Goal: Use online tool/utility: Utilize a website feature to perform a specific function

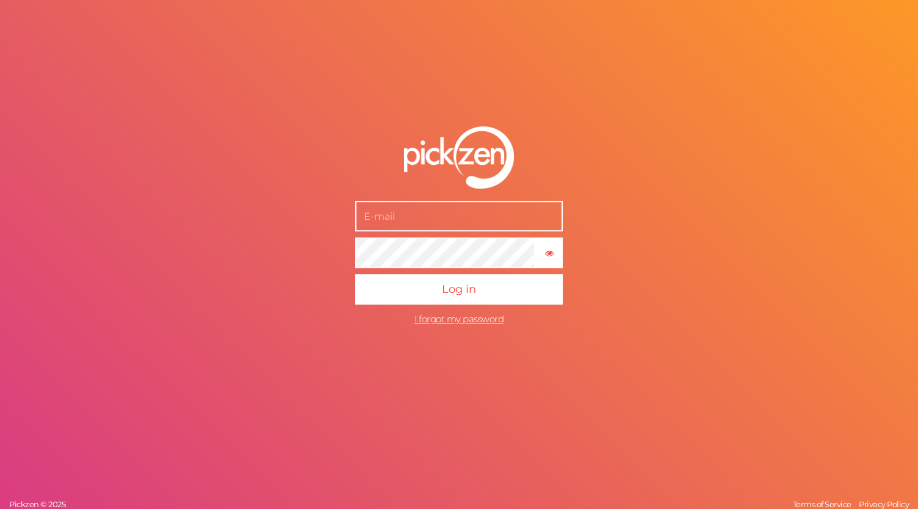
click at [502, 227] on input "text" at bounding box center [459, 216] width 208 height 31
click at [0, 0] on div at bounding box center [0, 0] width 0 height 0
click at [475, 223] on input "text" at bounding box center [459, 216] width 208 height 31
click at [0, 0] on div at bounding box center [0, 0] width 0 height 0
click at [429, 226] on input "text" at bounding box center [459, 216] width 208 height 31
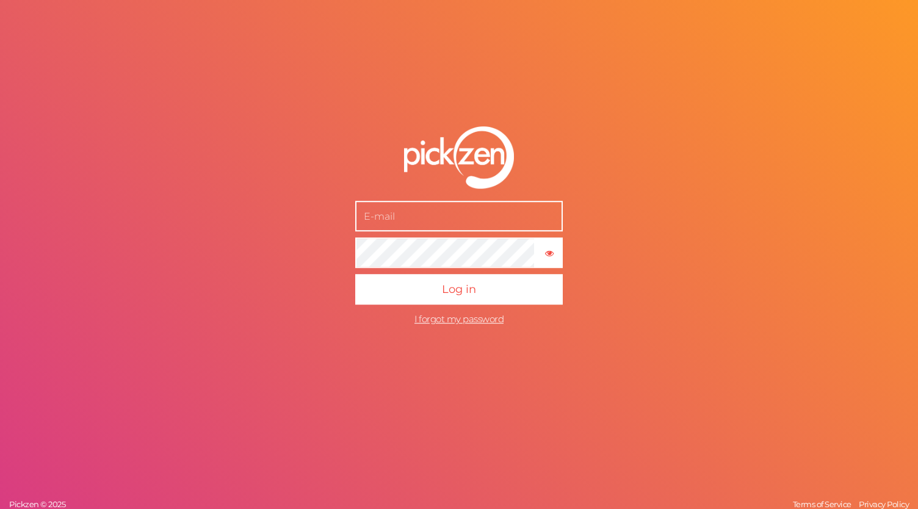
type input "[EMAIL_ADDRESS][DOMAIN_NAME]"
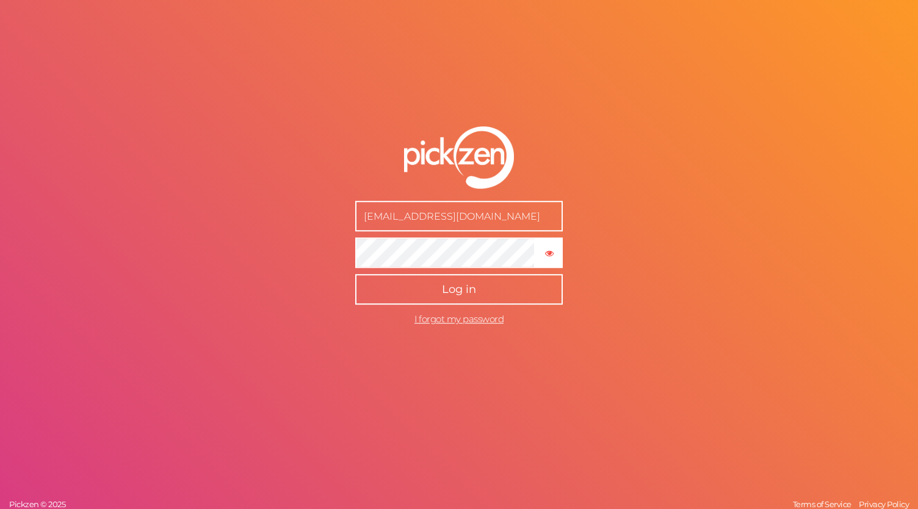
click at [455, 283] on span "Log in" at bounding box center [459, 289] width 34 height 13
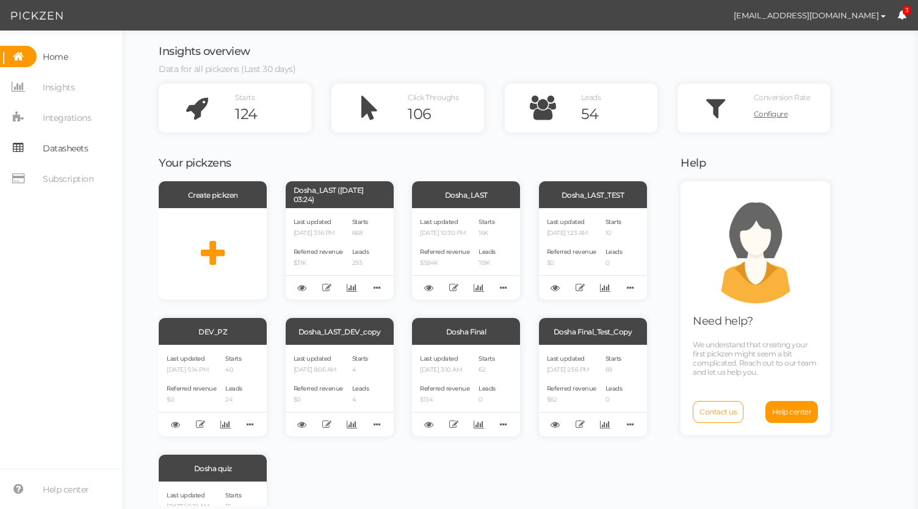
click at [79, 156] on span "Datasheets" at bounding box center [65, 149] width 45 height 20
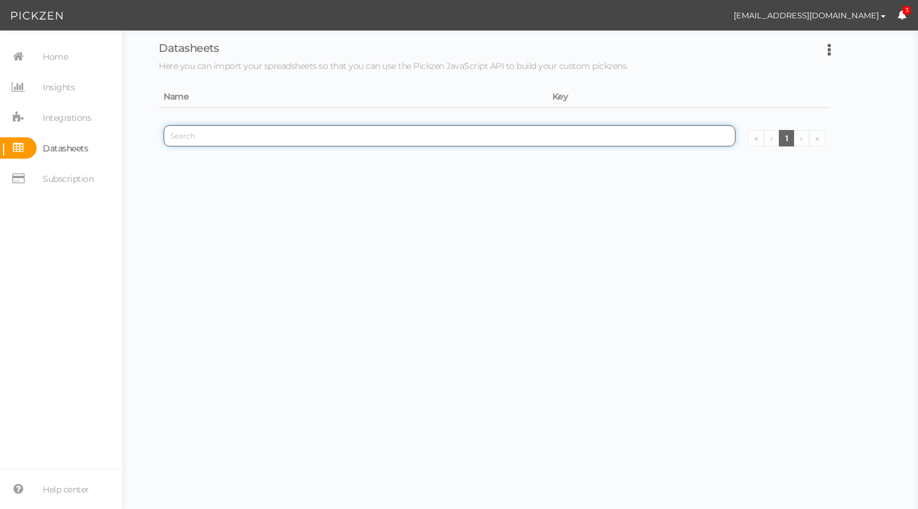
click at [475, 128] on input "search" at bounding box center [450, 135] width 572 height 21
click at [66, 184] on span "Subscription" at bounding box center [68, 179] width 51 height 20
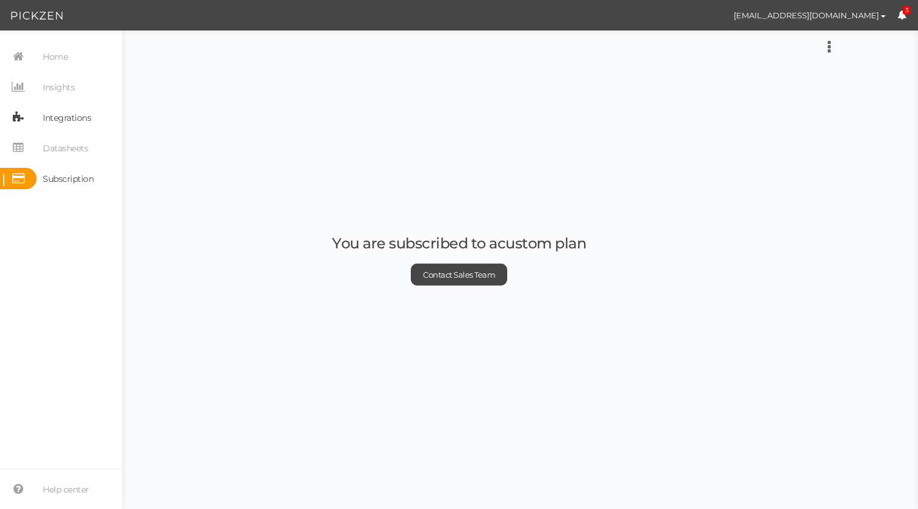
click at [60, 114] on span "Integrations" at bounding box center [67, 118] width 48 height 20
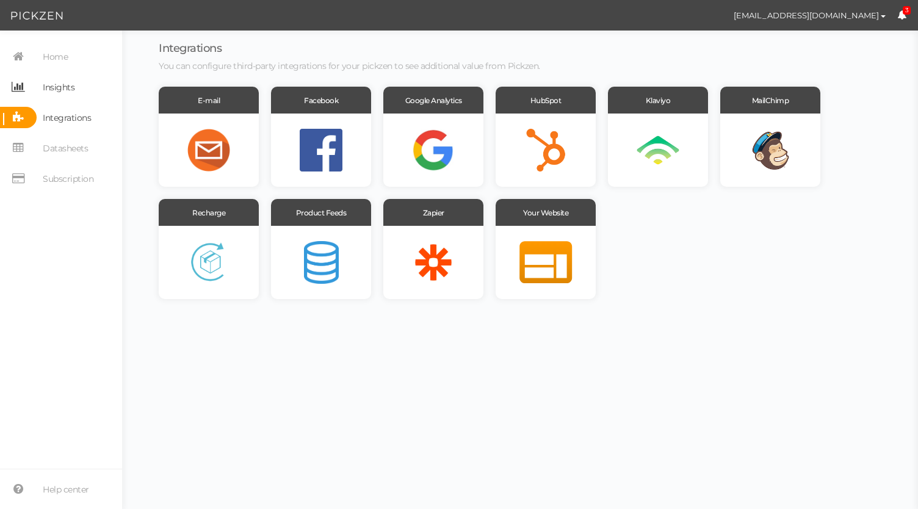
click at [70, 88] on span "Insights" at bounding box center [59, 88] width 32 height 20
select select "13666"
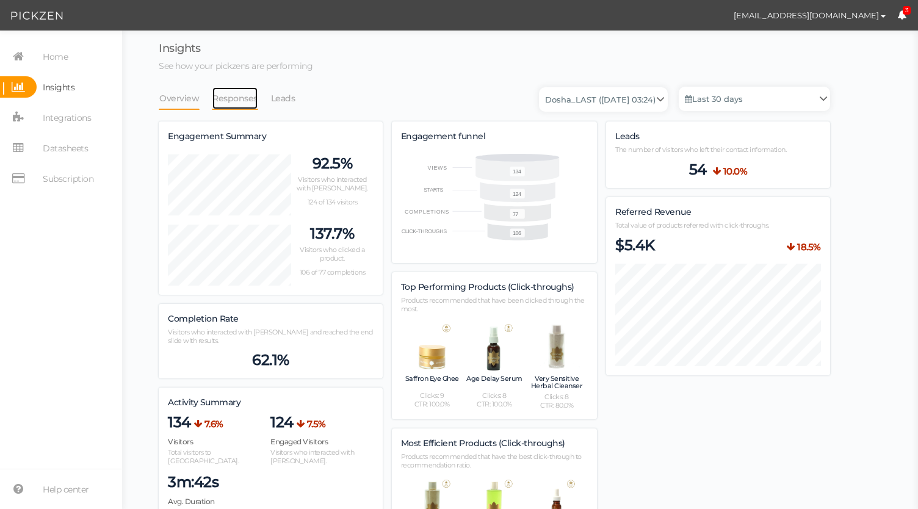
click at [247, 104] on link "Responses" at bounding box center [235, 98] width 46 height 23
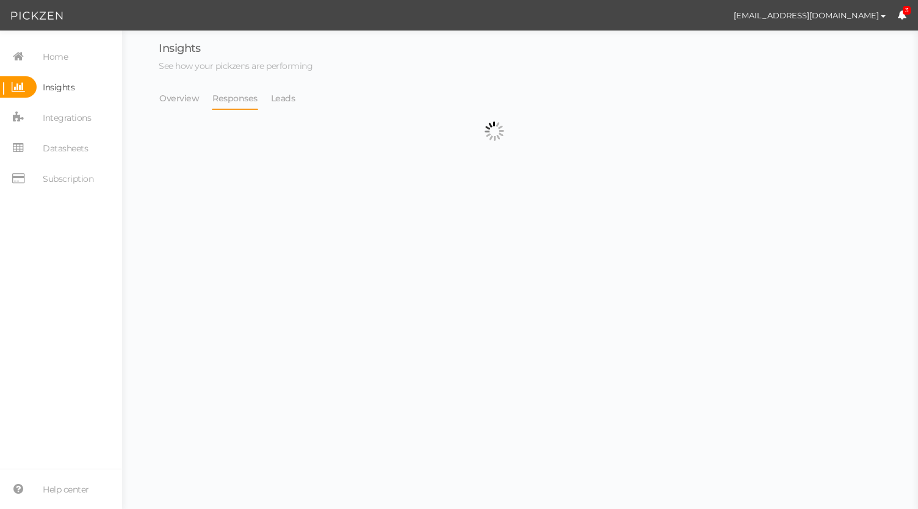
select select "13666"
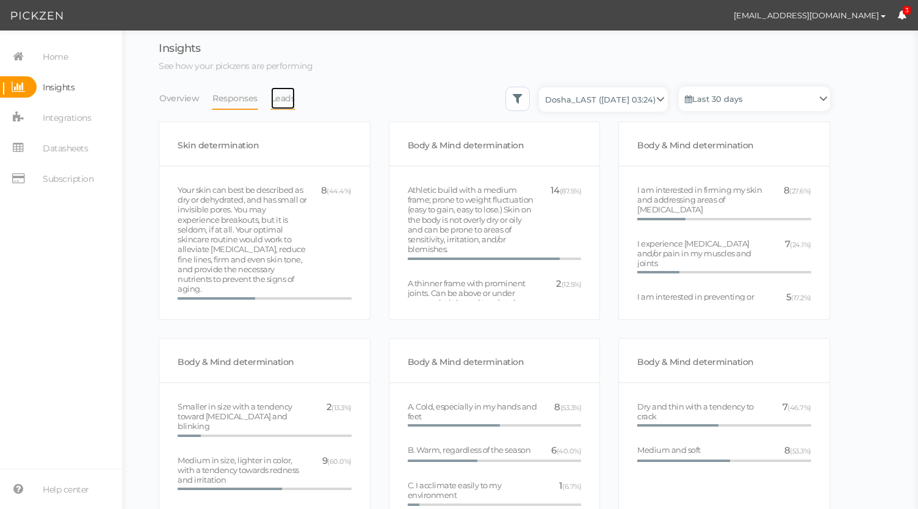
click at [284, 96] on link "Leads" at bounding box center [283, 98] width 26 height 23
select select "13666"
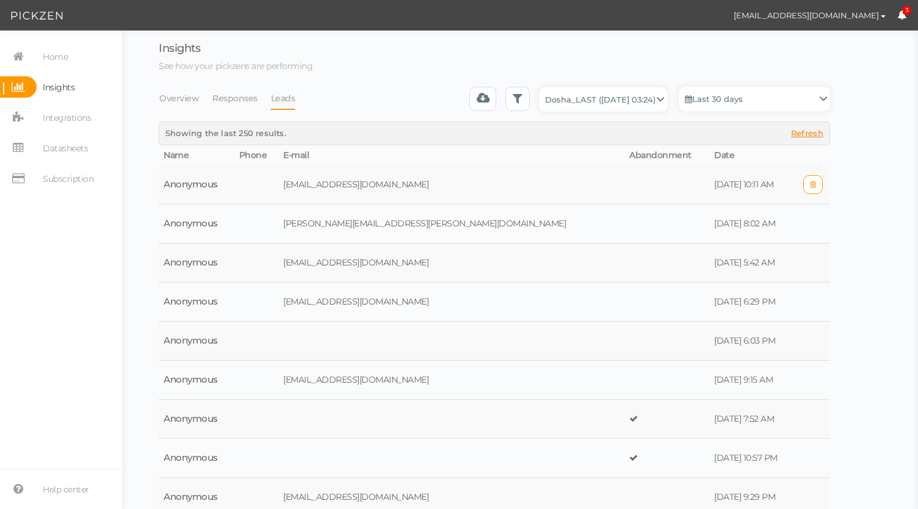
click at [497, 194] on td "andreapfox@gmail.com" at bounding box center [451, 184] width 346 height 39
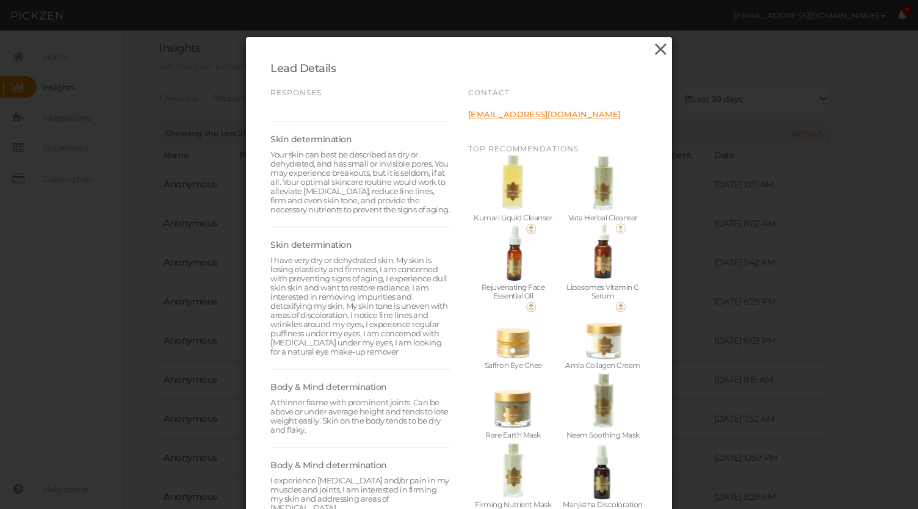
click at [660, 52] on icon at bounding box center [661, 49] width 18 height 18
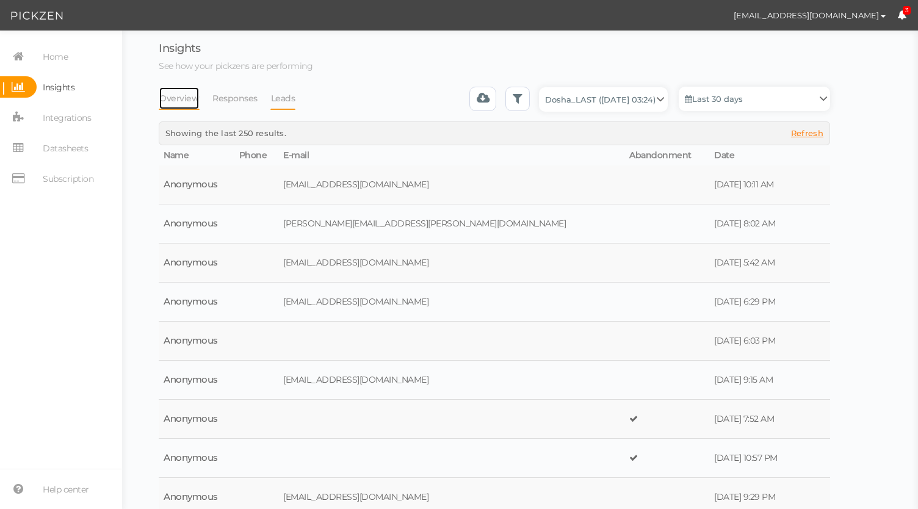
click at [182, 99] on link "Overview" at bounding box center [179, 98] width 41 height 23
select select "13666"
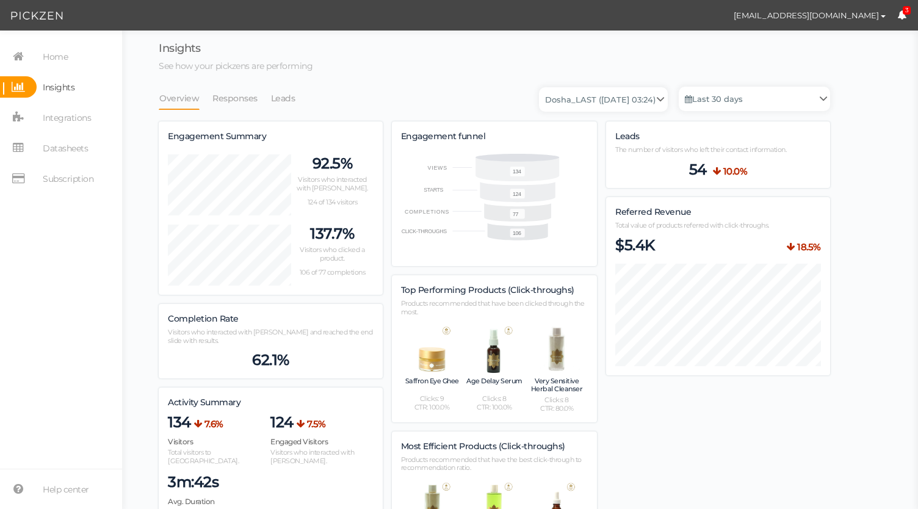
scroll to position [930, 671]
click at [712, 88] on link "Last 30 days" at bounding box center [754, 99] width 151 height 24
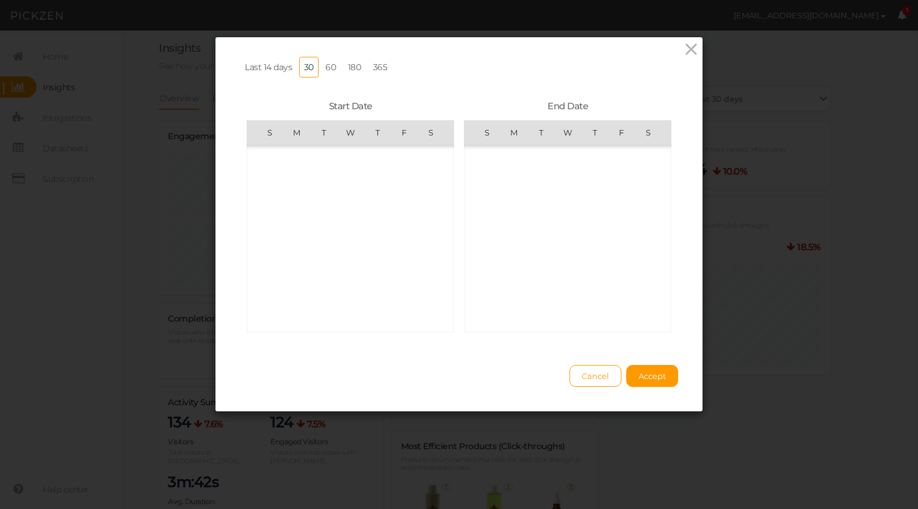
scroll to position [282713, 0]
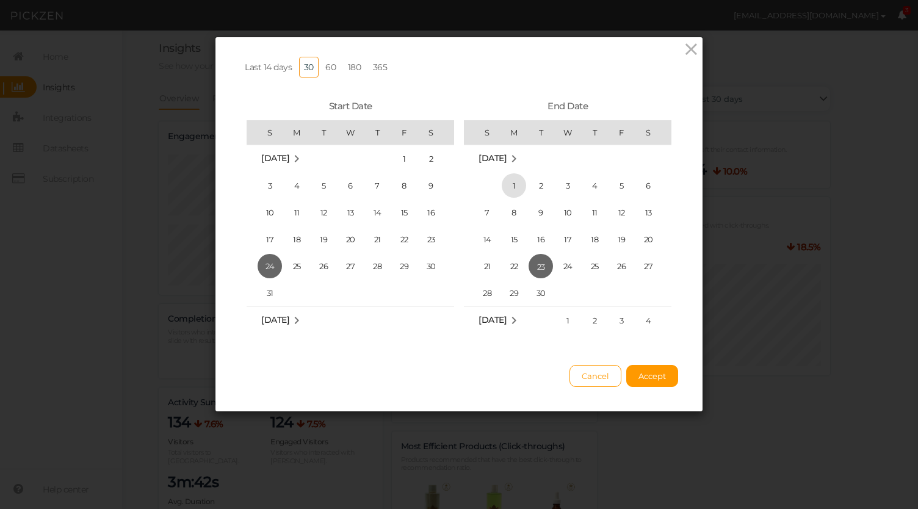
click at [511, 178] on span "1" at bounding box center [514, 185] width 24 height 24
click at [398, 164] on span "1" at bounding box center [404, 158] width 24 height 24
click at [270, 286] on span "31" at bounding box center [270, 293] width 24 height 24
click at [662, 387] on button "Accept" at bounding box center [652, 376] width 52 height 22
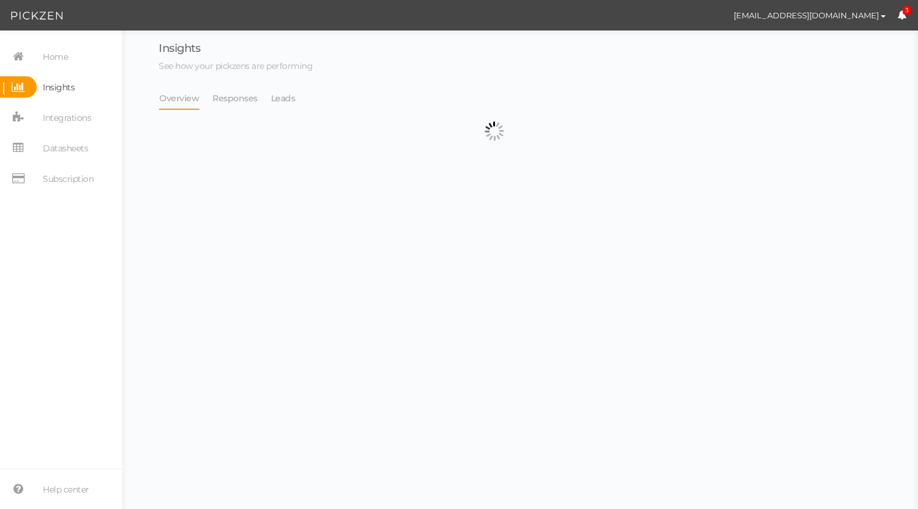
select select "13666"
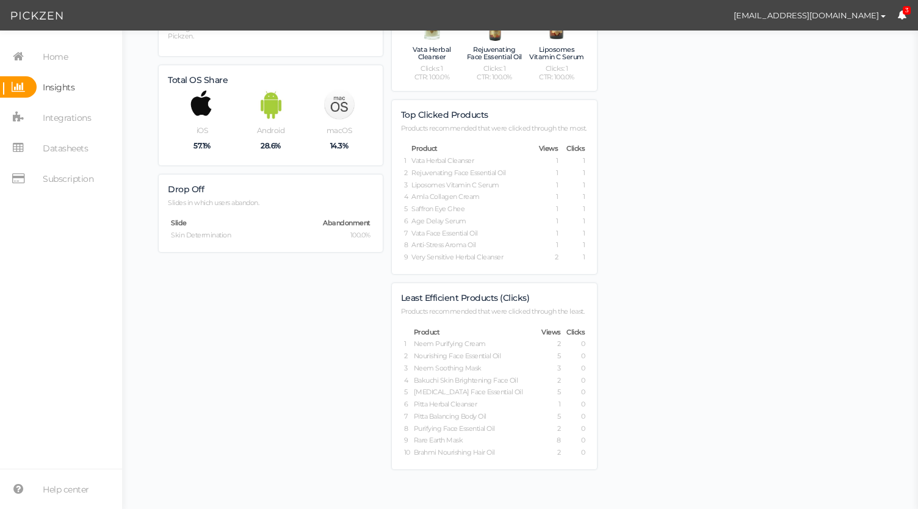
scroll to position [0, 0]
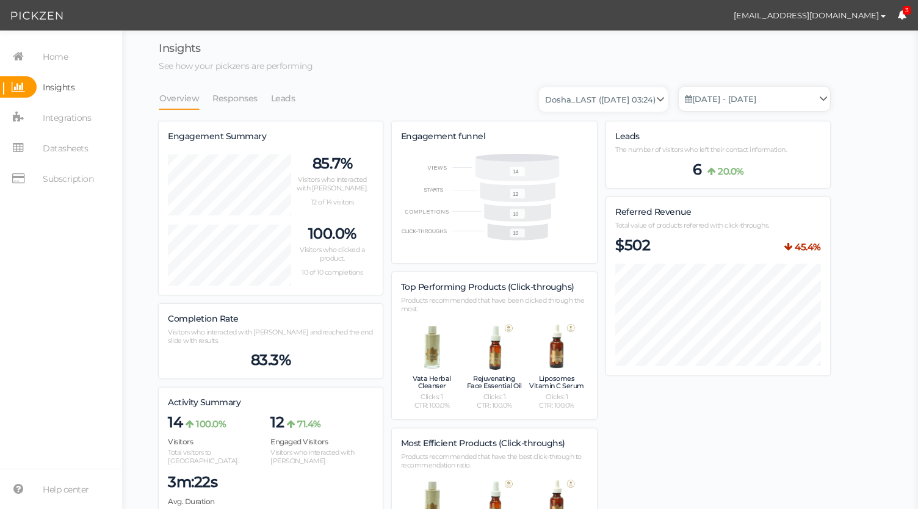
click at [723, 104] on link "Aug. 31, 2025 - Sep. 1, 2025" at bounding box center [754, 99] width 151 height 24
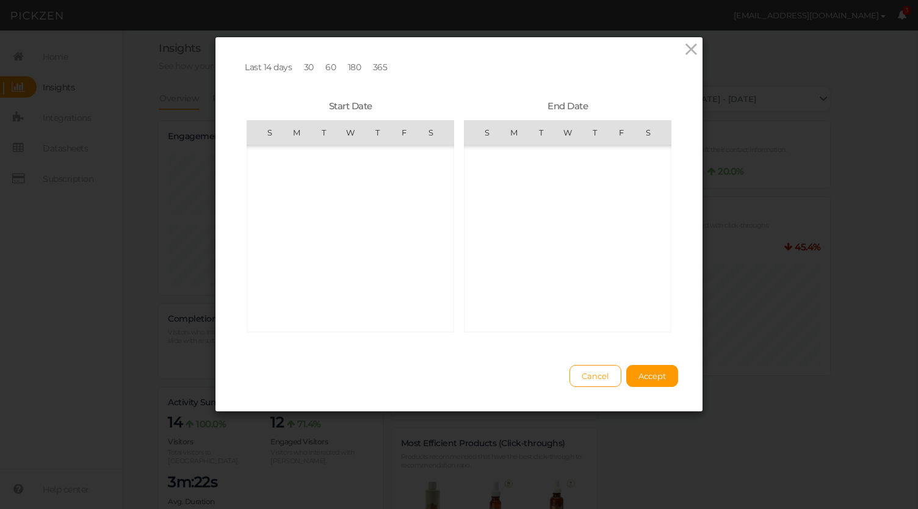
scroll to position [282713, 0]
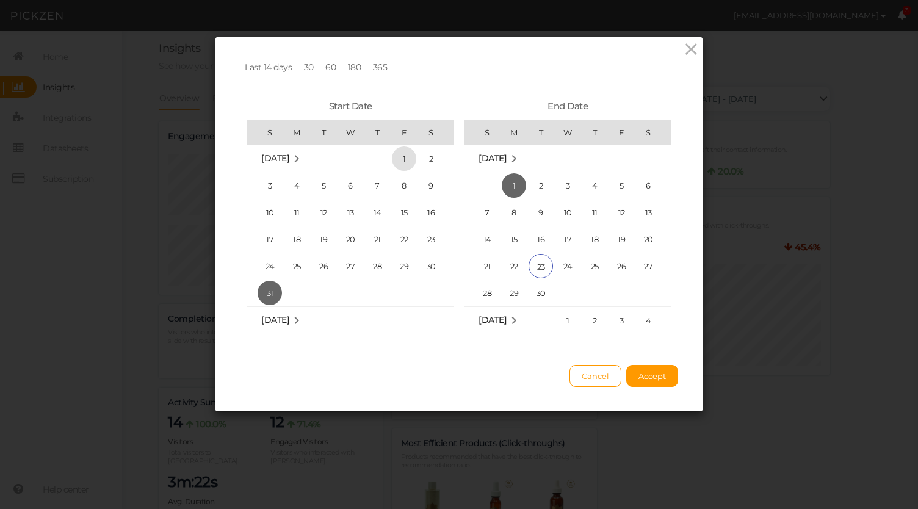
click at [400, 154] on span "1" at bounding box center [404, 158] width 24 height 24
click at [264, 294] on span "31" at bounding box center [270, 293] width 24 height 24
click at [398, 165] on span "1" at bounding box center [404, 158] width 24 height 24
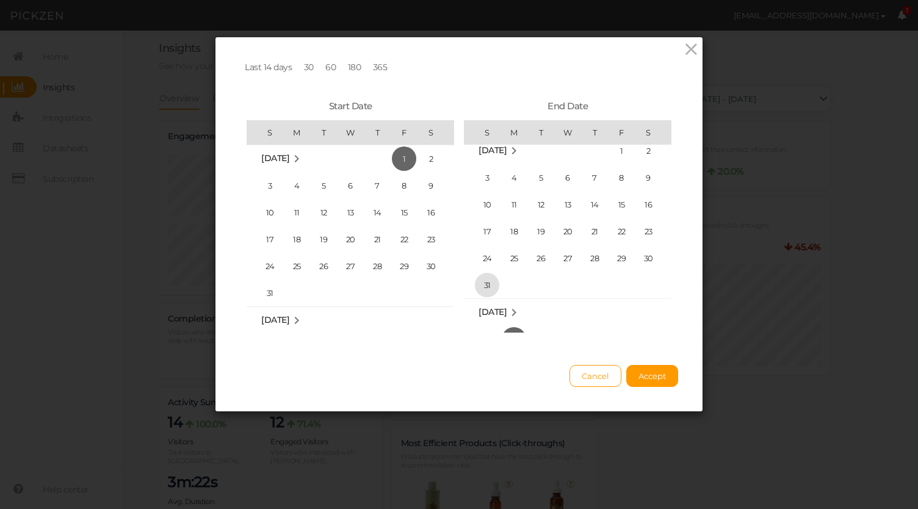
click at [486, 280] on span "31" at bounding box center [487, 285] width 24 height 24
click at [648, 381] on span "Accept" at bounding box center [651, 376] width 27 height 10
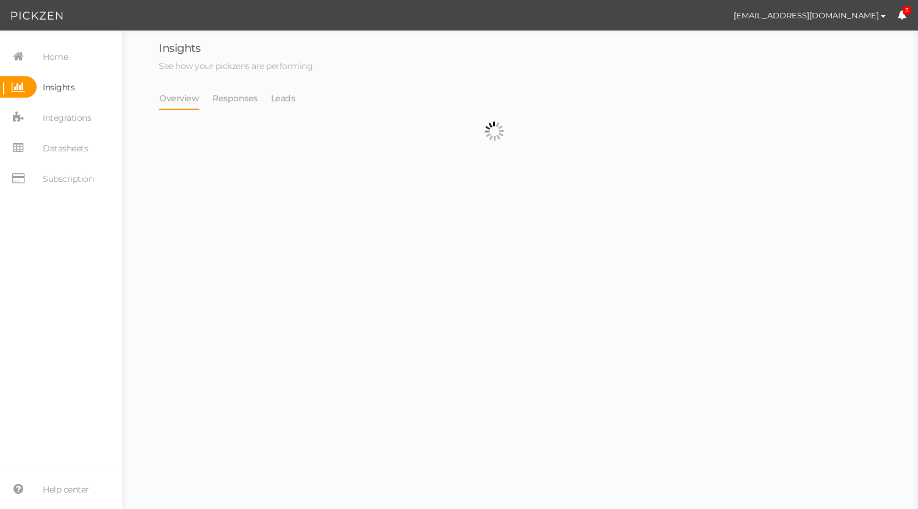
select select "13666"
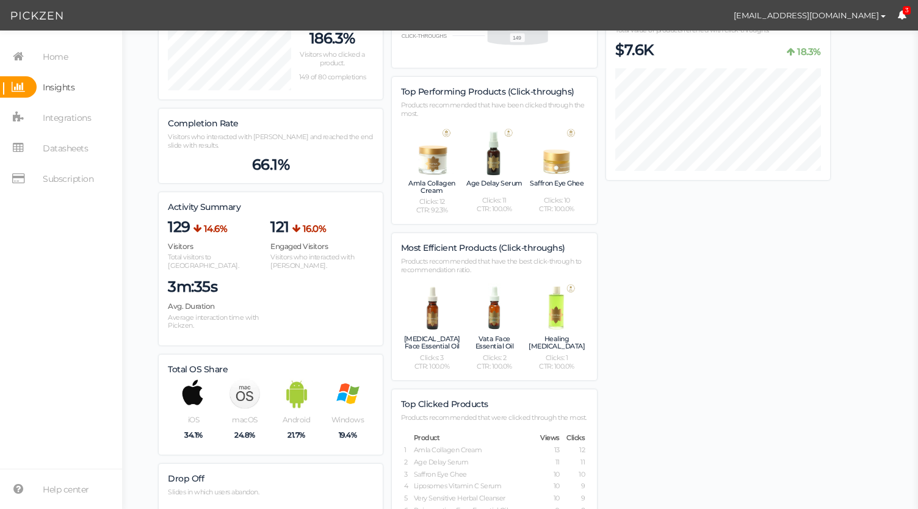
scroll to position [0, 0]
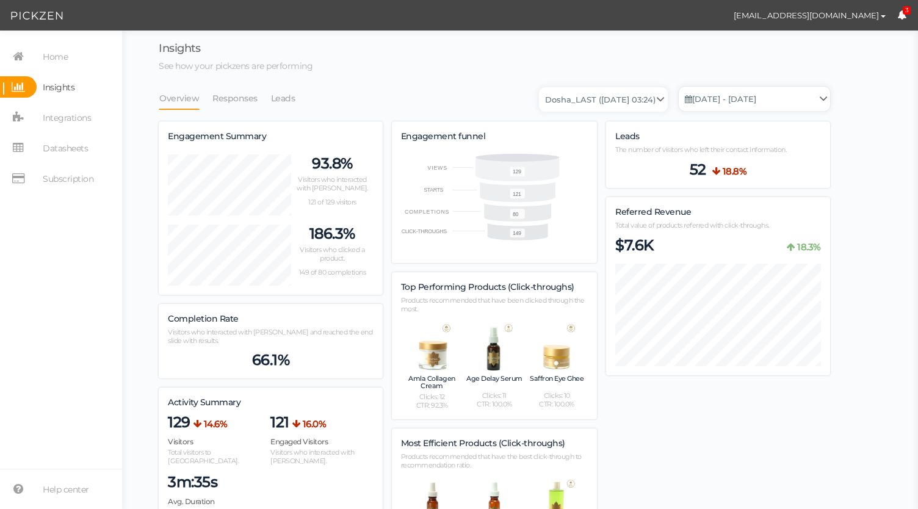
click at [720, 97] on link "Aug. 1, 2025 - Aug. 31, 2025" at bounding box center [754, 99] width 151 height 24
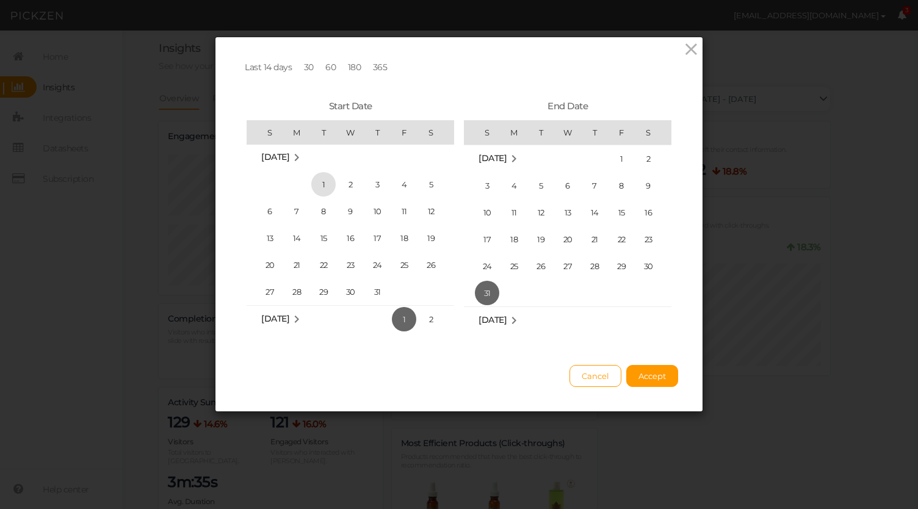
click at [314, 182] on span "1" at bounding box center [323, 184] width 24 height 24
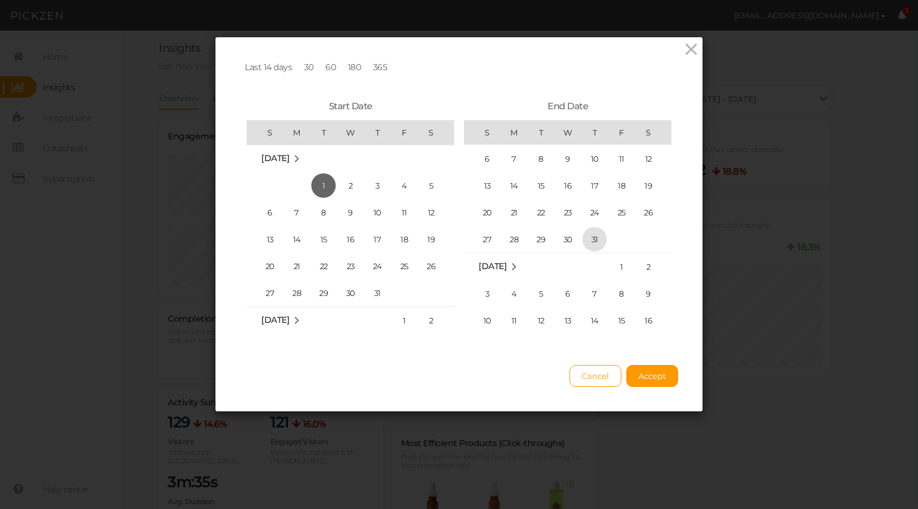
click at [593, 237] on span "31" at bounding box center [594, 239] width 24 height 24
click at [648, 381] on span "Accept" at bounding box center [651, 376] width 27 height 10
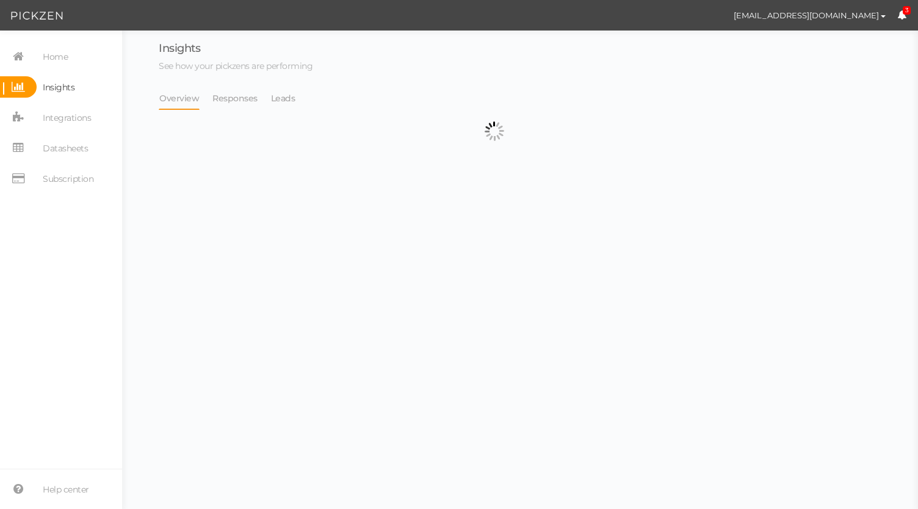
select select "13666"
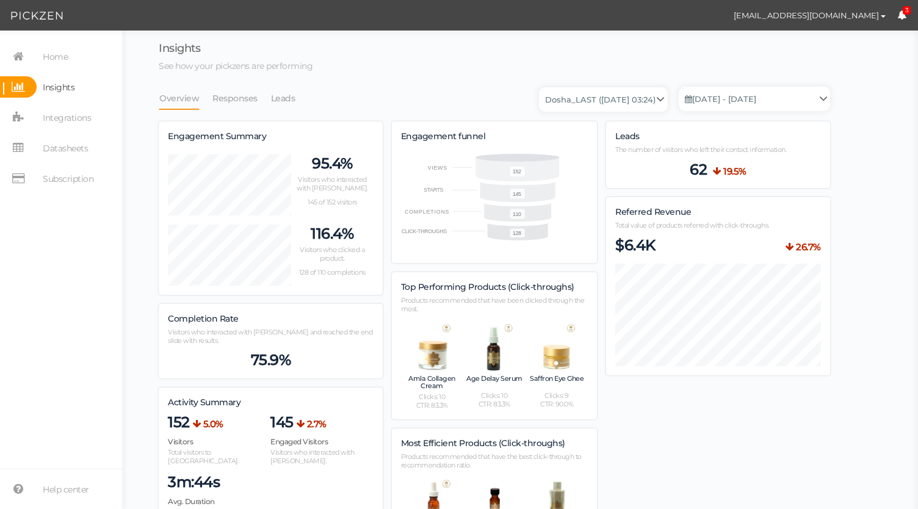
scroll to position [609385, 609649]
click at [721, 103] on link "Jul. 1, 2025 - Jul. 31, 2025" at bounding box center [754, 99] width 151 height 24
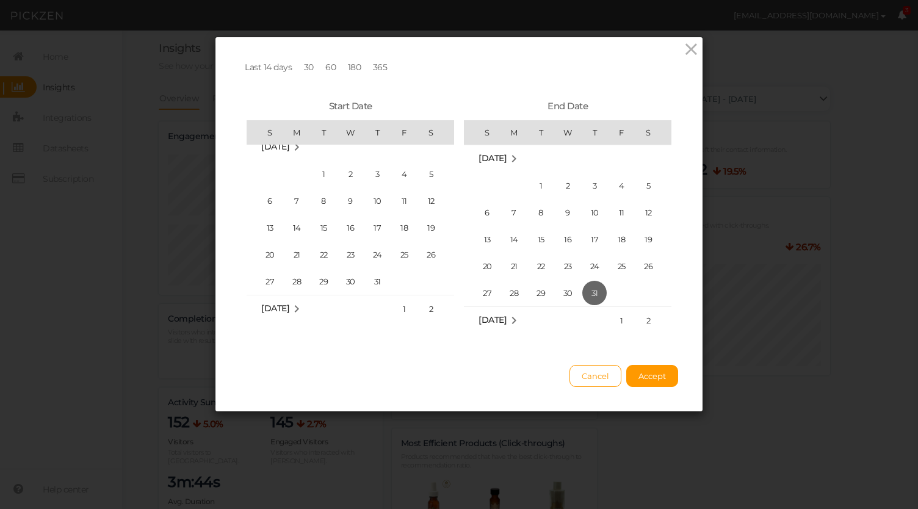
click at [374, 65] on link "365" at bounding box center [380, 67] width 24 height 21
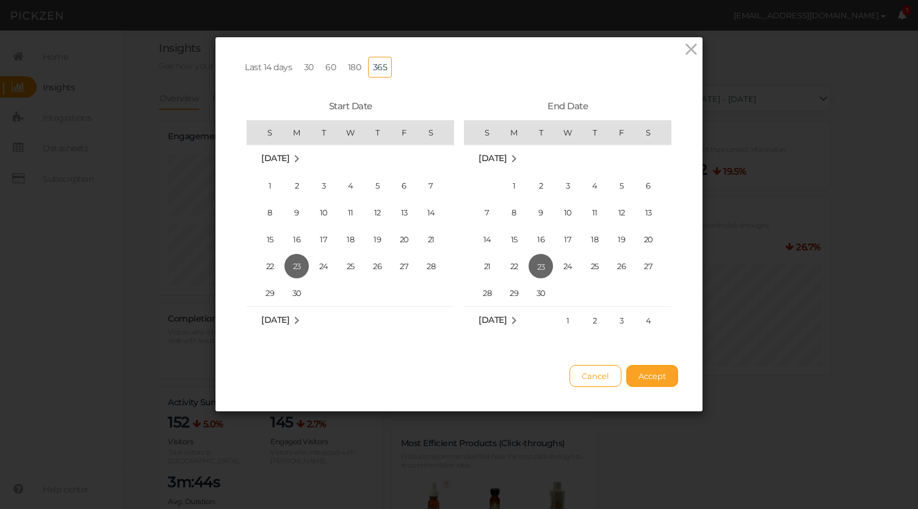
click at [649, 381] on span "Accept" at bounding box center [651, 376] width 27 height 10
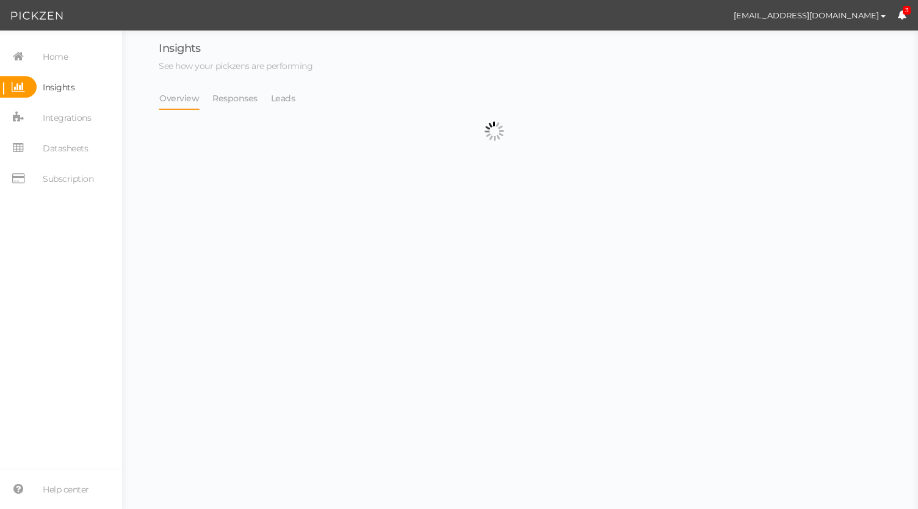
select select "13666"
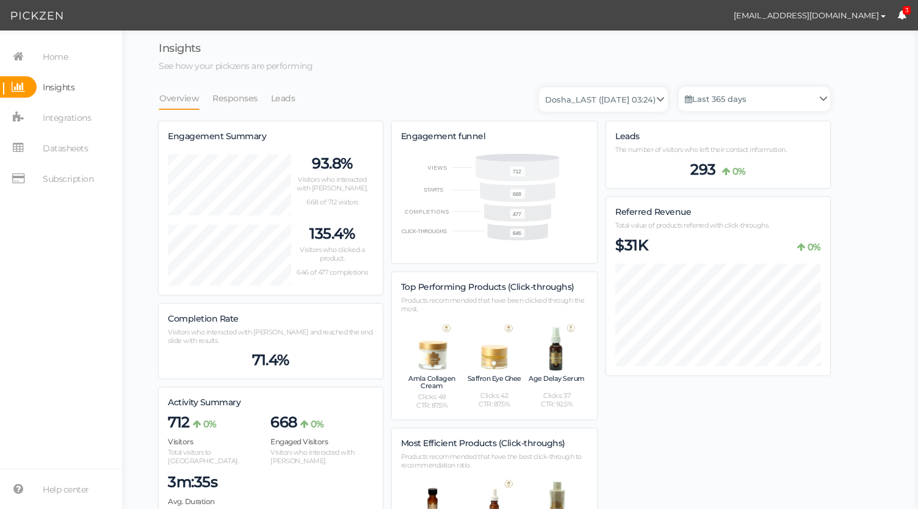
scroll to position [609392, 609649]
click at [60, 59] on span "Home" at bounding box center [55, 57] width 25 height 20
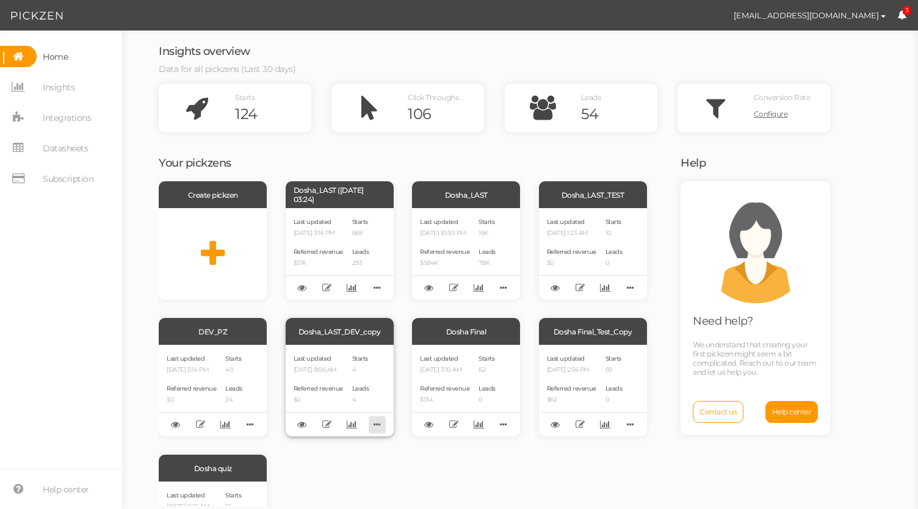
click at [377, 425] on icon at bounding box center [377, 424] width 17 height 19
click at [344, 444] on link "Delete" at bounding box center [336, 444] width 96 height 13
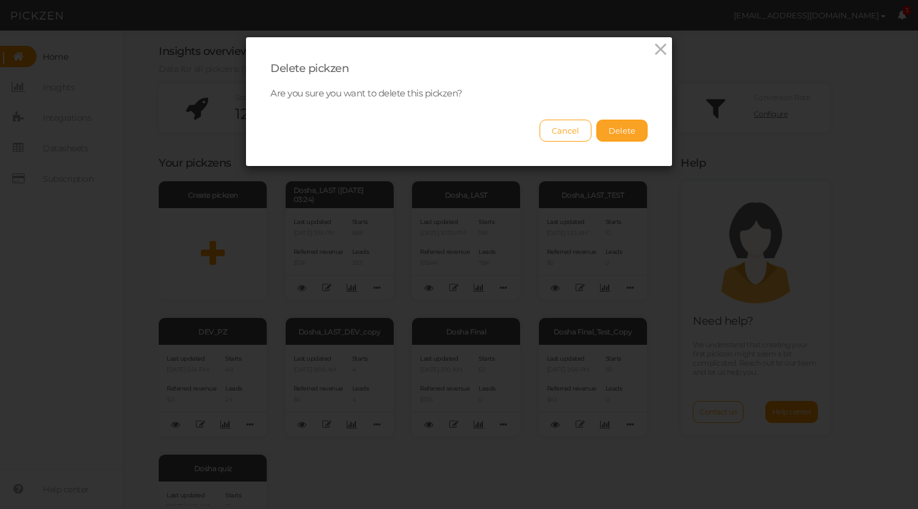
click at [601, 125] on button "Delete" at bounding box center [621, 131] width 51 height 22
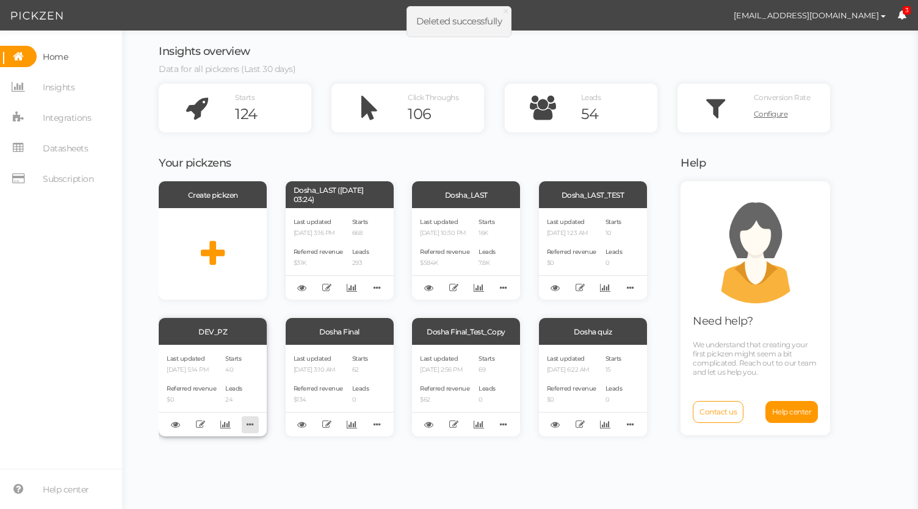
click at [253, 426] on icon at bounding box center [250, 424] width 17 height 19
click at [232, 436] on ul "Delete Clone Copy to account Copy to pickzen Recover version" at bounding box center [210, 469] width 98 height 71
click at [254, 429] on icon at bounding box center [250, 424] width 17 height 19
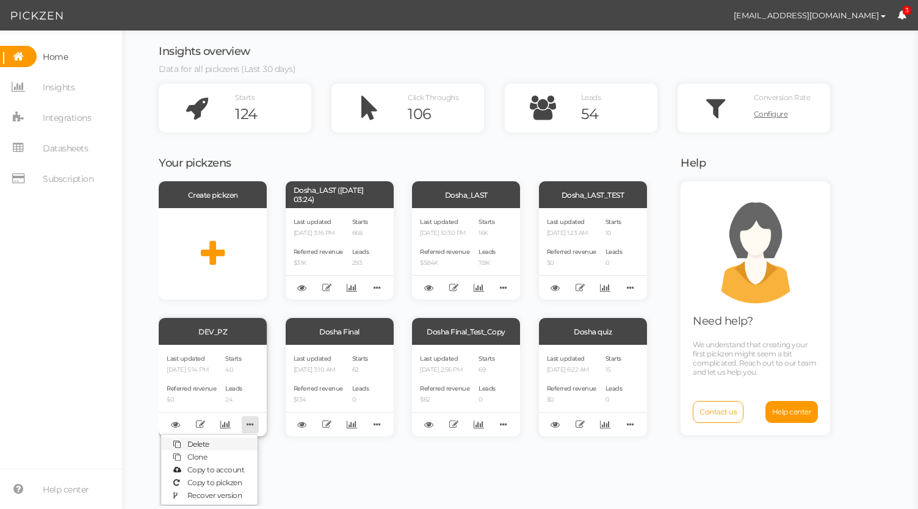
click at [226, 450] on link "Delete" at bounding box center [209, 444] width 96 height 13
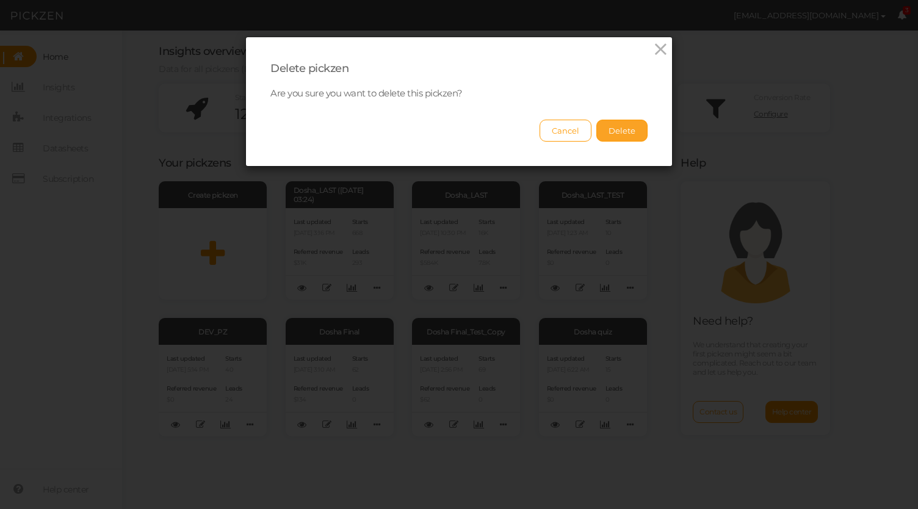
click at [623, 128] on button "Delete" at bounding box center [621, 131] width 51 height 22
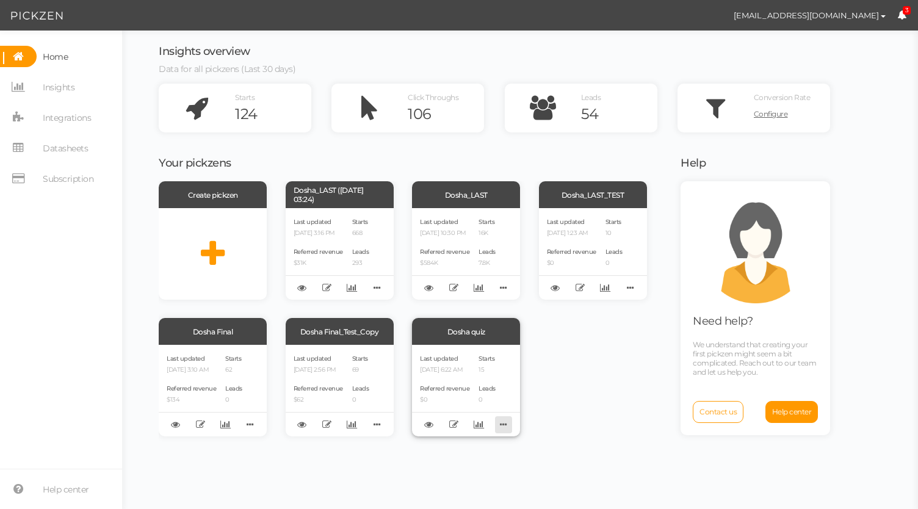
click at [502, 423] on icon at bounding box center [503, 424] width 17 height 19
click at [471, 440] on link "Delete" at bounding box center [462, 444] width 96 height 13
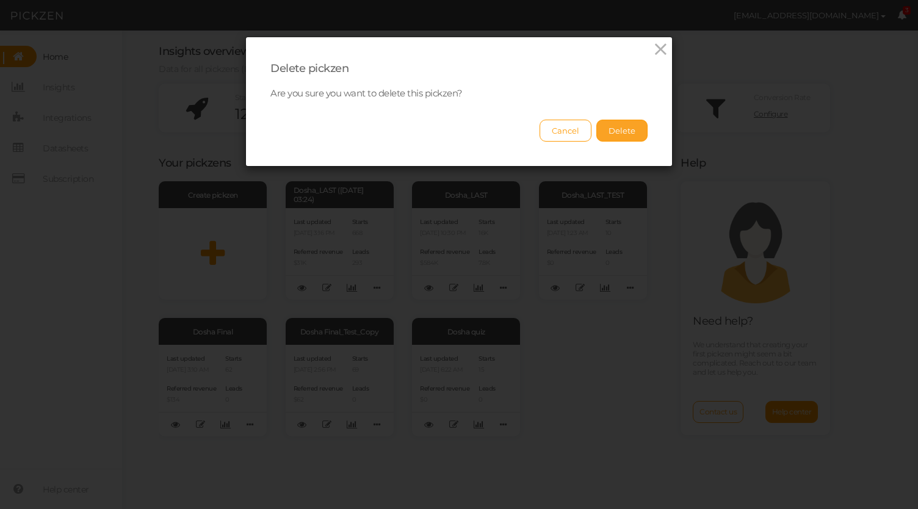
click at [613, 135] on button "Delete" at bounding box center [621, 131] width 51 height 22
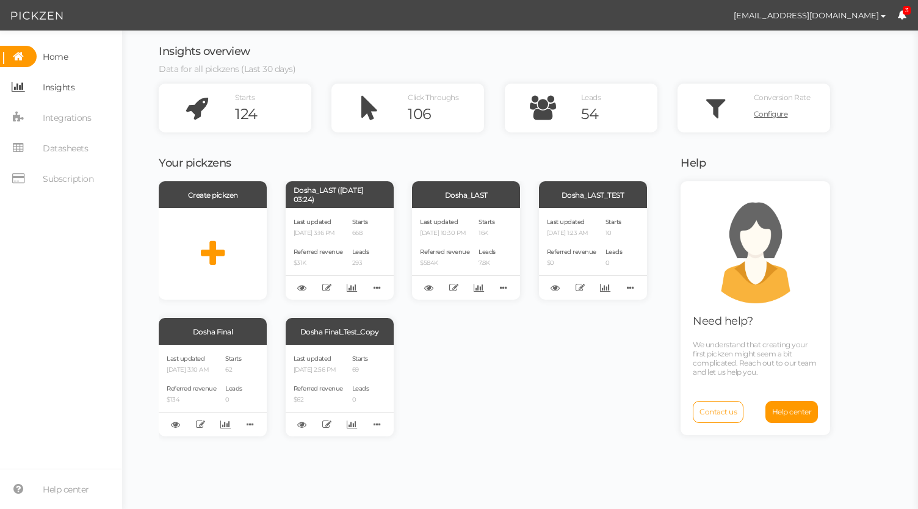
click at [78, 89] on link "Insights" at bounding box center [61, 86] width 122 height 21
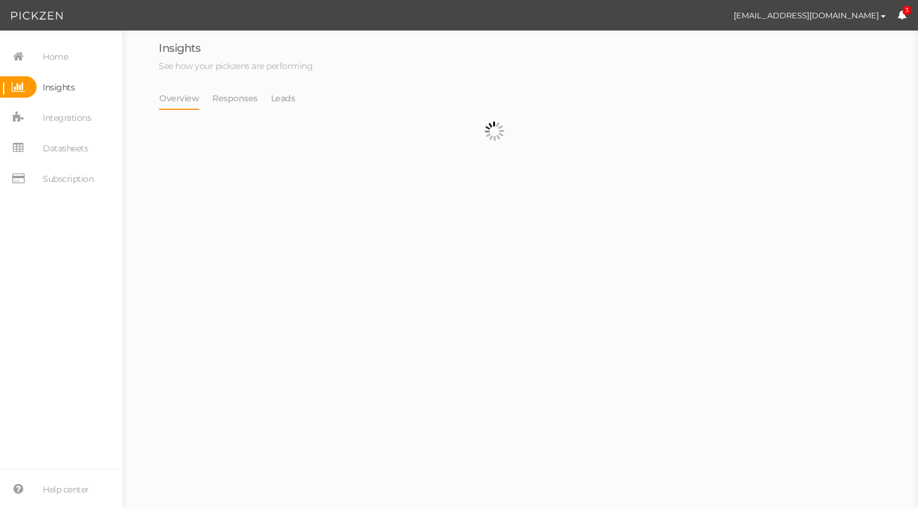
select select "13666"
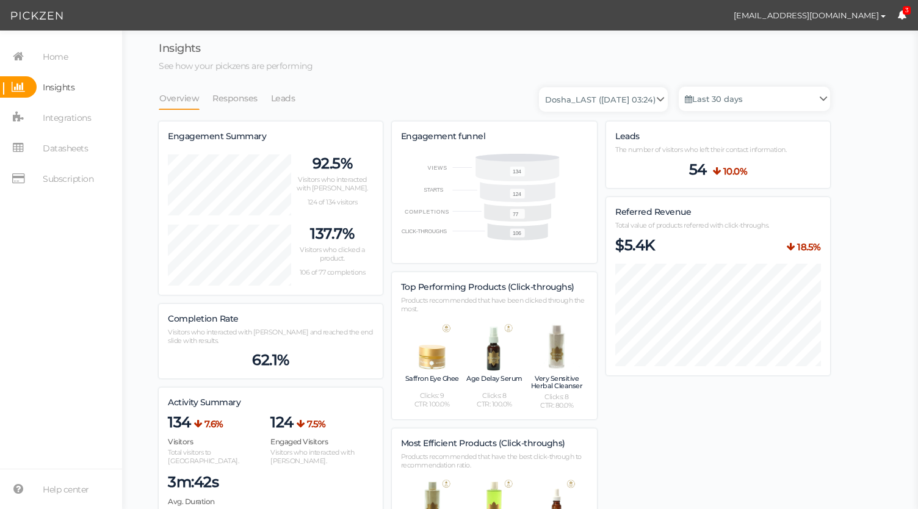
scroll to position [928, 671]
click at [590, 99] on select "Dosha Final Dosha Final_Test_Copy Dosha_LAST Dosha_LAST (2022-11-09 03:24) Dosh…" at bounding box center [603, 99] width 129 height 24
click at [707, 109] on link "Last 30 days" at bounding box center [754, 99] width 151 height 24
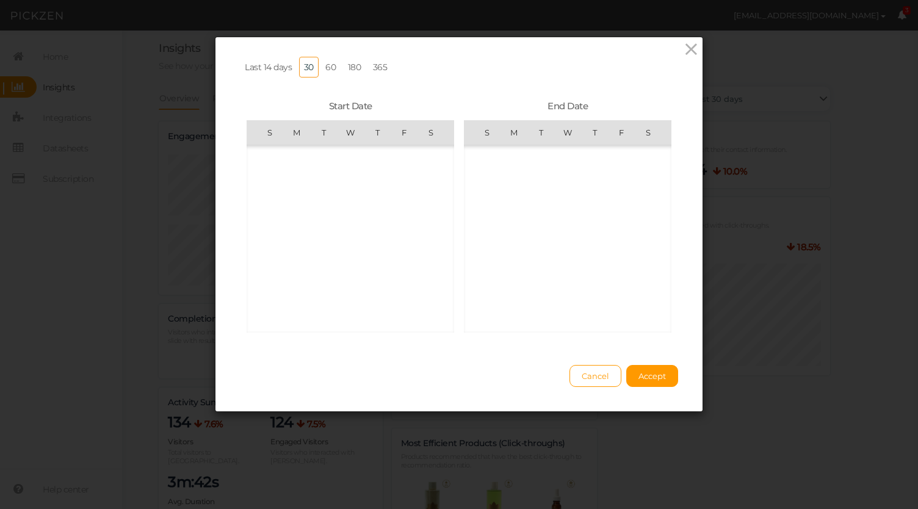
scroll to position [282713, 0]
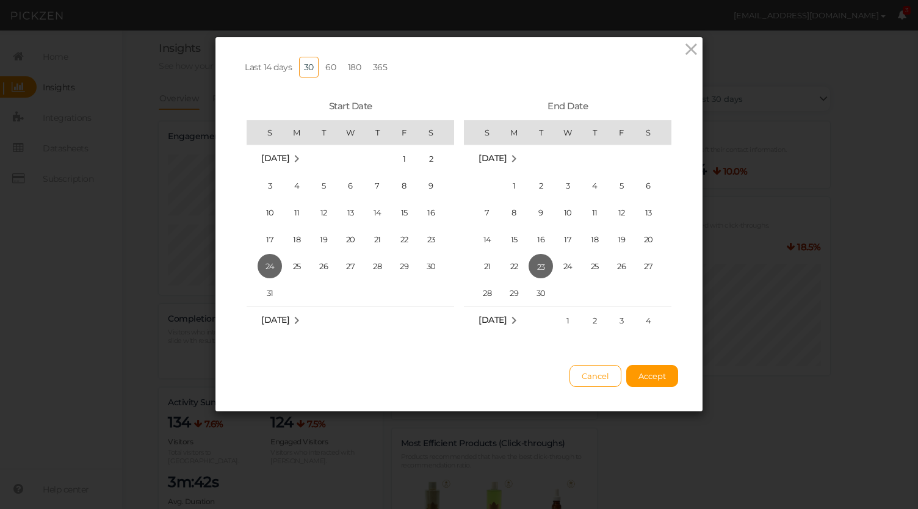
click at [377, 59] on link "365" at bounding box center [380, 67] width 24 height 21
click at [658, 375] on button "Accept" at bounding box center [652, 376] width 52 height 22
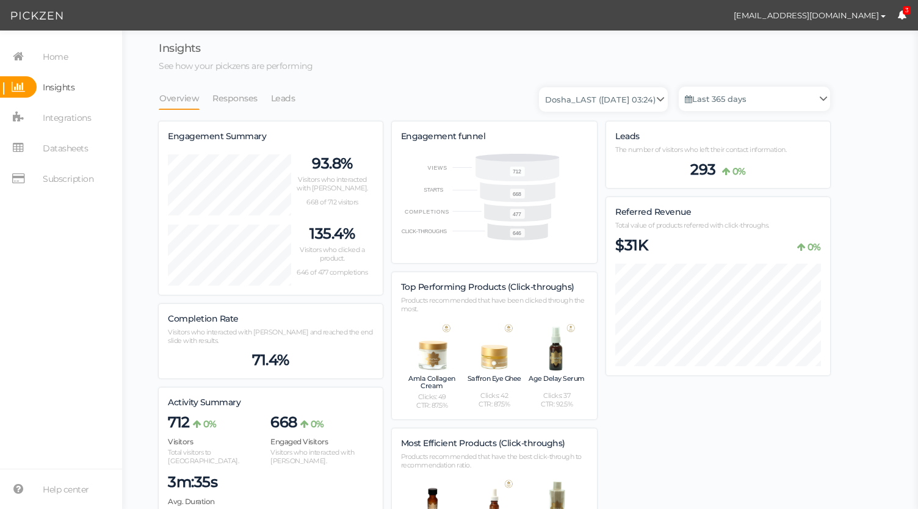
scroll to position [928, 671]
click at [626, 95] on select "Dosha Final Dosha Final_Test_Copy Dosha_LAST Dosha_LAST (2022-11-09 03:24) Dosh…" at bounding box center [603, 99] width 129 height 24
select select "10134"
click at [539, 87] on select "Dosha Final Dosha Final_Test_Copy Dosha_LAST Dosha_LAST (2022-11-09 03:24) Dosh…" at bounding box center [603, 99] width 129 height 24
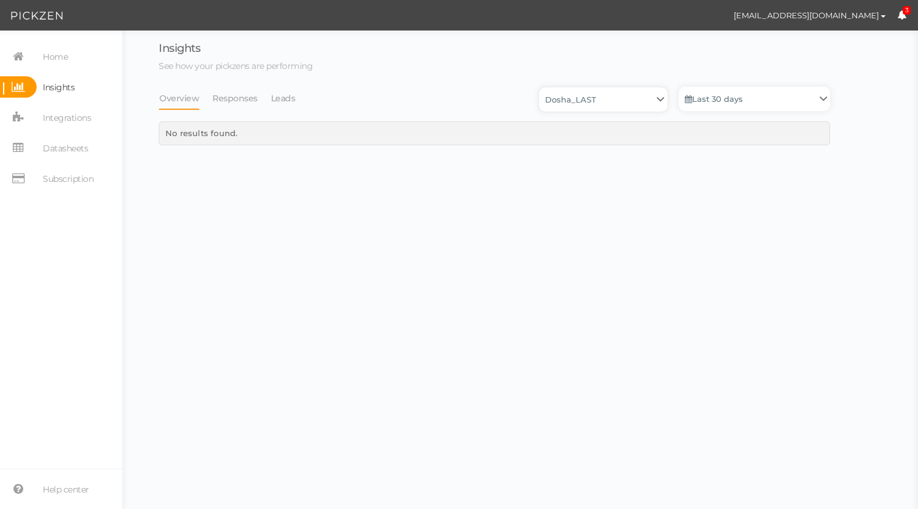
click at [618, 90] on select "Dosha Final Dosha Final_Test_Copy Dosha_LAST Dosha_LAST (2022-11-09 03:24) Dosh…" at bounding box center [603, 99] width 129 height 24
select select "12114"
click at [539, 87] on select "Dosha Final Dosha Final_Test_Copy Dosha_LAST Dosha_LAST (2022-11-09 03:24) Dosh…" at bounding box center [603, 99] width 129 height 24
click at [605, 101] on select "Dosha Final Dosha Final_Test_Copy Dosha_LAST Dosha_LAST (2022-11-09 03:24) Dosh…" at bounding box center [603, 99] width 129 height 24
select select "10085"
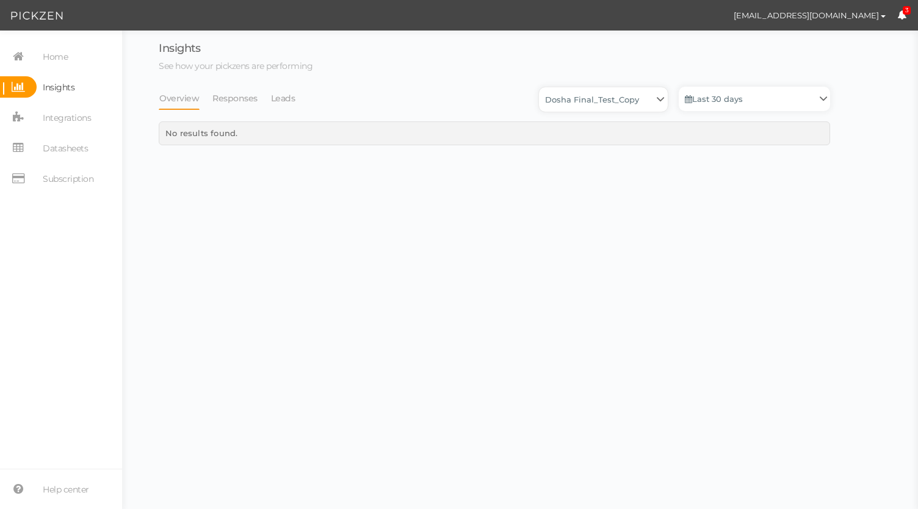
click at [539, 87] on select "Dosha Final Dosha Final_Test_Copy Dosha_LAST Dosha_LAST (2022-11-09 03:24) Dosh…" at bounding box center [603, 99] width 129 height 24
click at [603, 91] on select "Dosha Final Dosha Final_Test_Copy Dosha_LAST Dosha_LAST (2022-11-09 03:24) Dosh…" at bounding box center [603, 99] width 129 height 24
select select "10055"
click at [539, 87] on select "Dosha Final Dosha Final_Test_Copy Dosha_LAST Dosha_LAST (2022-11-09 03:24) Dosh…" at bounding box center [603, 99] width 129 height 24
click at [703, 95] on link "Last 30 days" at bounding box center [754, 99] width 151 height 24
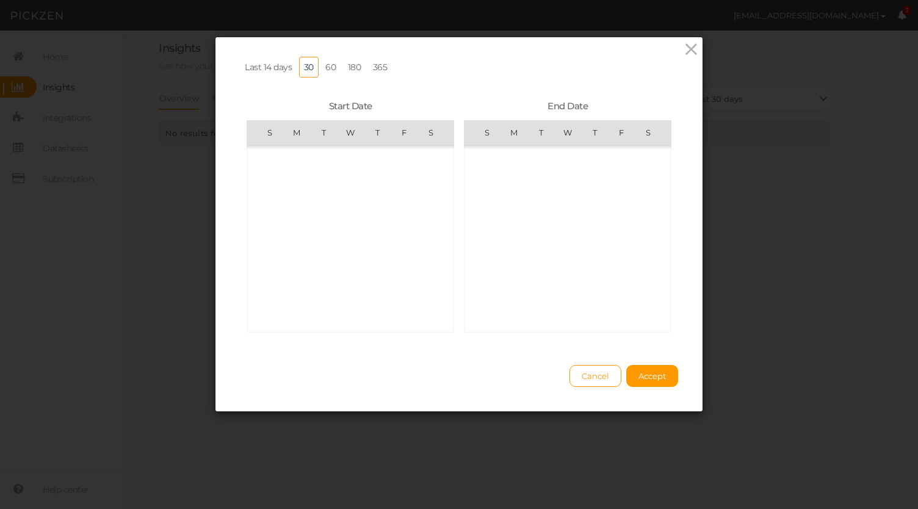
scroll to position [282713, 0]
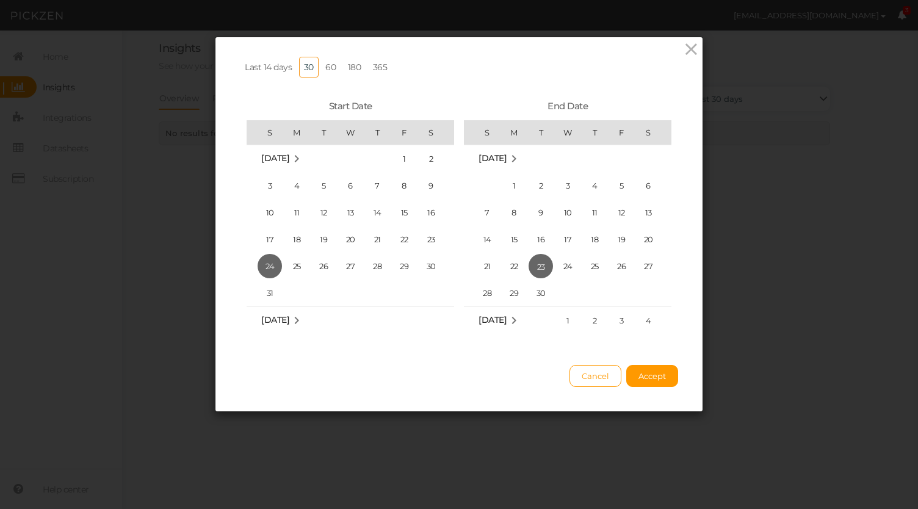
click at [368, 68] on link "365" at bounding box center [380, 67] width 24 height 21
click at [648, 379] on button "Accept" at bounding box center [652, 376] width 52 height 22
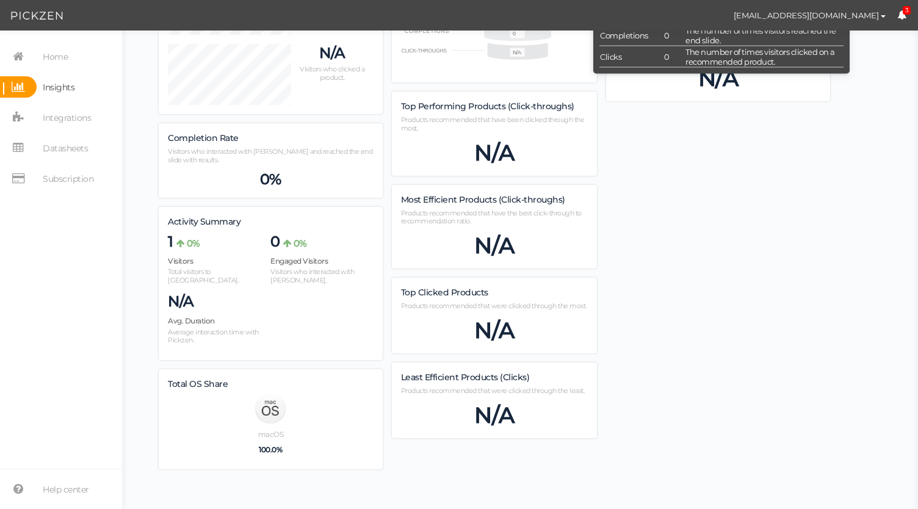
scroll to position [0, 0]
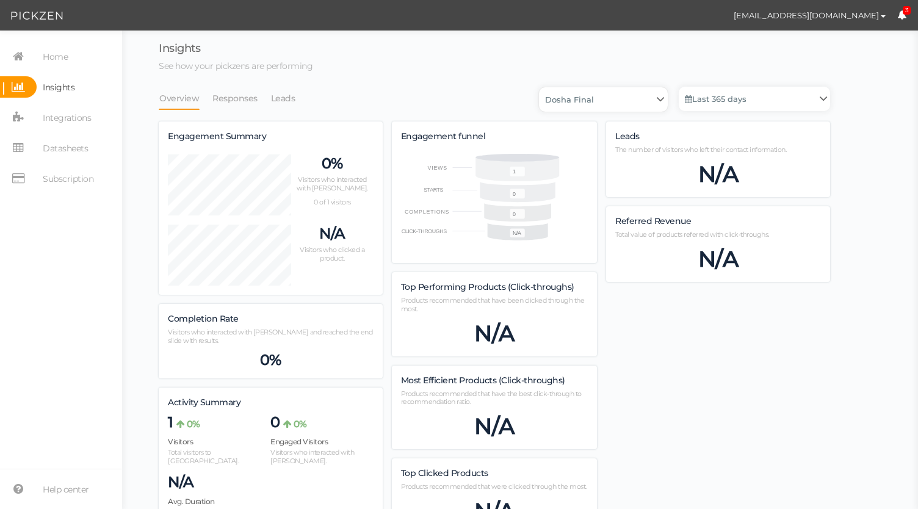
click at [578, 104] on select "Dosha Final Dosha Final_Test_Copy Dosha_LAST Dosha_LAST (2022-11-09 03:24) Dosh…" at bounding box center [603, 99] width 129 height 24
select select "10085"
click at [539, 87] on select "Dosha Final Dosha Final_Test_Copy Dosha_LAST Dosha_LAST (2022-11-09 03:24) Dosh…" at bounding box center [603, 99] width 129 height 24
select select "10085"
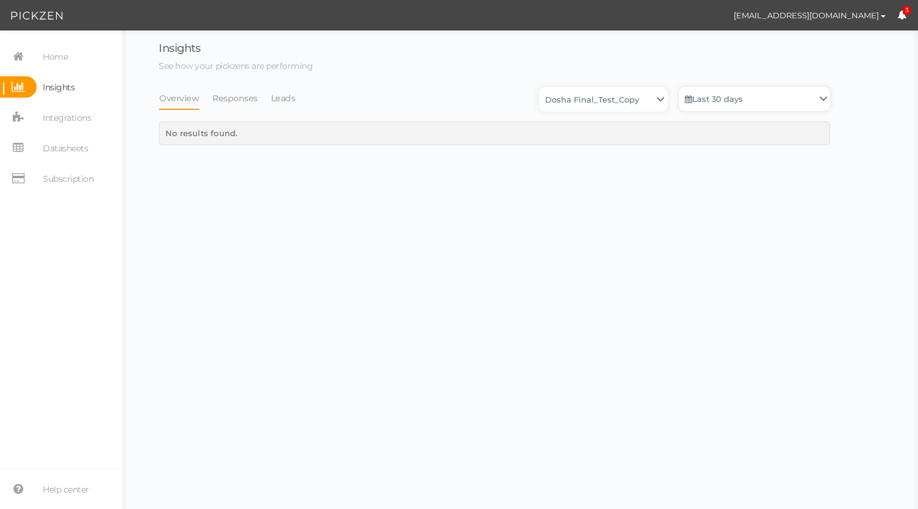
click at [724, 95] on link "Last 30 days" at bounding box center [754, 99] width 151 height 24
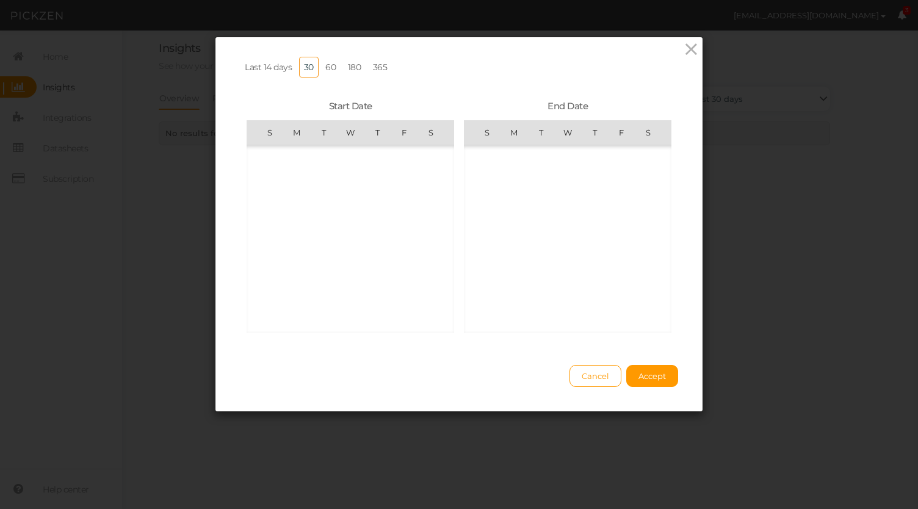
scroll to position [282713, 0]
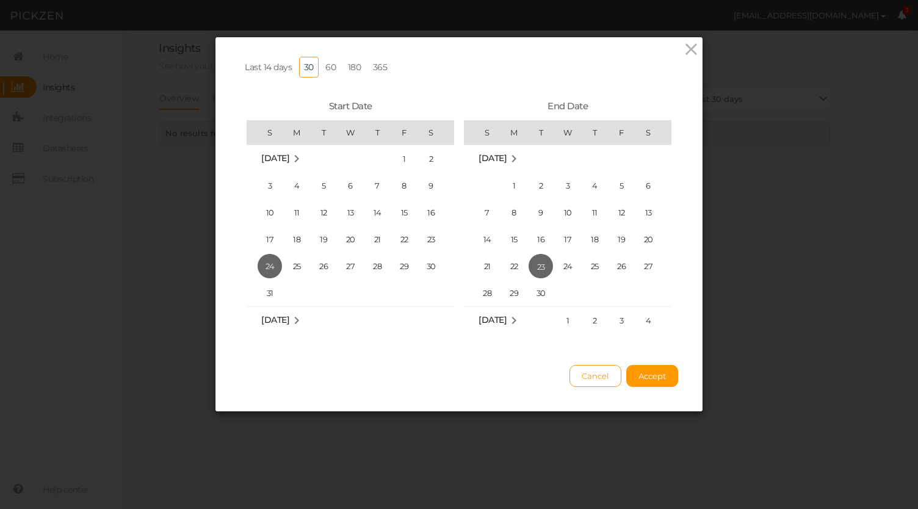
click at [374, 65] on link "365" at bounding box center [380, 67] width 24 height 21
click at [650, 381] on span "Accept" at bounding box center [651, 376] width 27 height 10
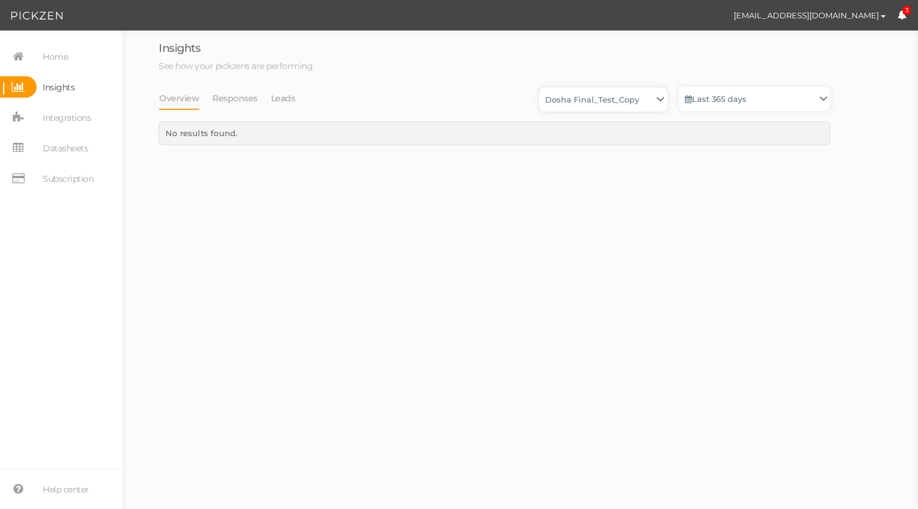
click at [619, 103] on select "Dosha Final Dosha Final_Test_Copy Dosha_LAST Dosha_LAST (2022-11-09 03:24) Dosh…" at bounding box center [603, 99] width 129 height 24
select select "10134"
click at [539, 87] on select "Dosha Final Dosha Final_Test_Copy Dosha_LAST Dosha_LAST (2022-11-09 03:24) Dosh…" at bounding box center [603, 99] width 129 height 24
select select "10134"
click at [738, 97] on link "Last 30 days" at bounding box center [754, 99] width 151 height 24
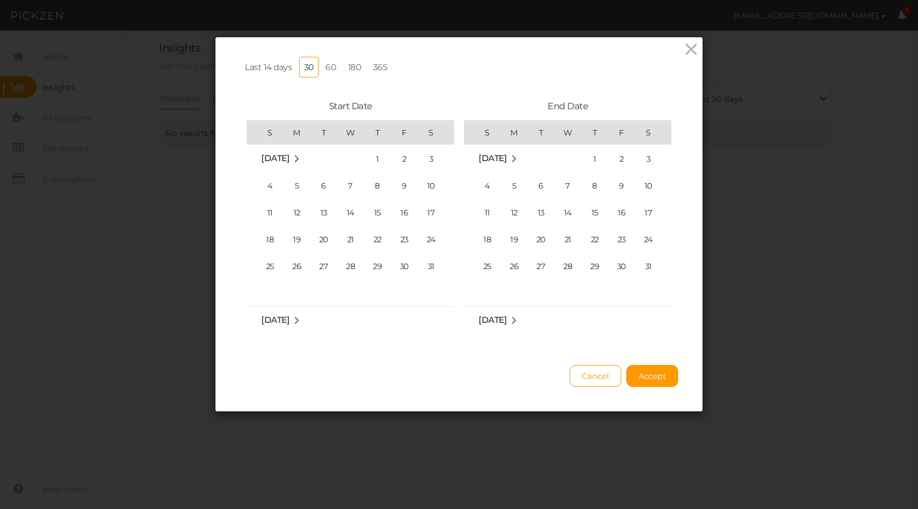
scroll to position [282713, 0]
click at [370, 59] on link "365" at bounding box center [380, 67] width 24 height 21
click at [648, 381] on span "Accept" at bounding box center [651, 376] width 27 height 10
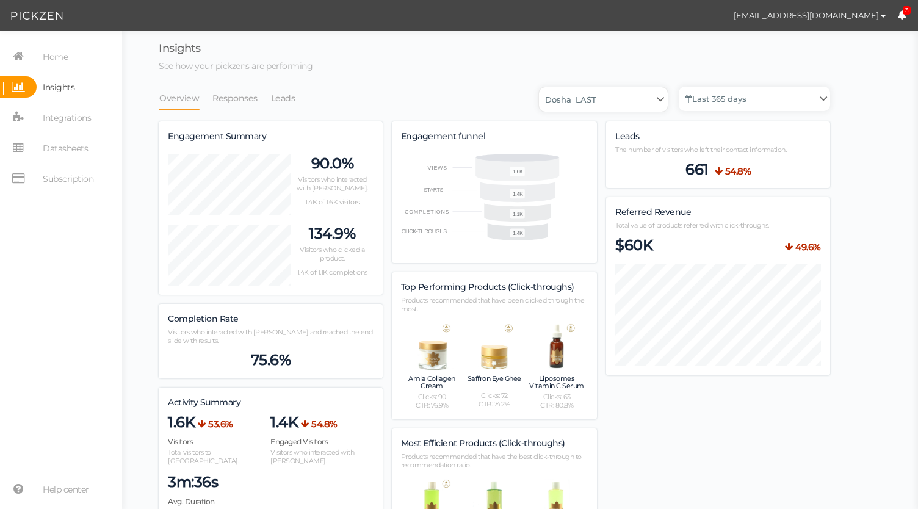
click at [609, 98] on select "Dosha Final Dosha Final_Test_Copy Dosha_LAST Dosha_LAST (2022-11-09 03:24) Dosh…" at bounding box center [603, 99] width 129 height 24
select select "13666"
click at [539, 87] on select "Dosha Final Dosha Final_Test_Copy Dosha_LAST Dosha_LAST (2022-11-09 03:24) Dosh…" at bounding box center [603, 99] width 129 height 24
select select "13666"
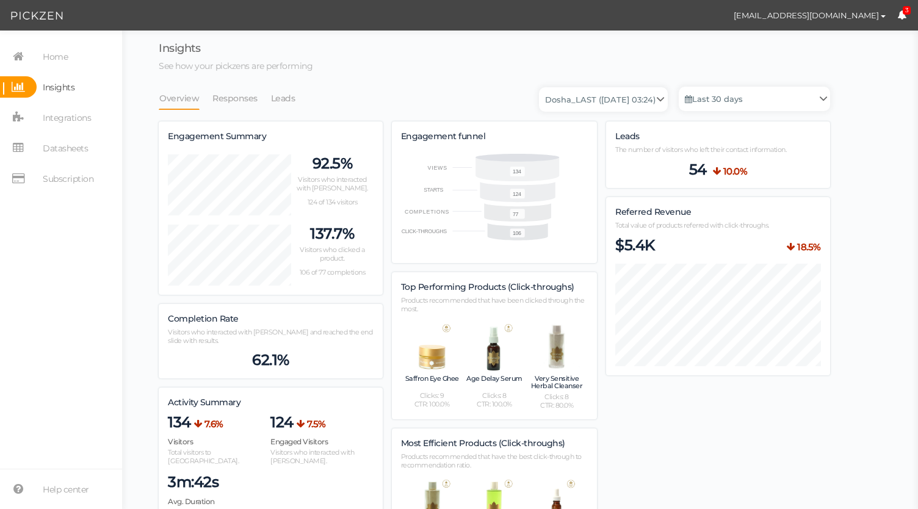
click at [79, 80] on link "Insights" at bounding box center [61, 86] width 122 height 21
select select "13666"
click at [61, 58] on span "Home" at bounding box center [55, 57] width 25 height 20
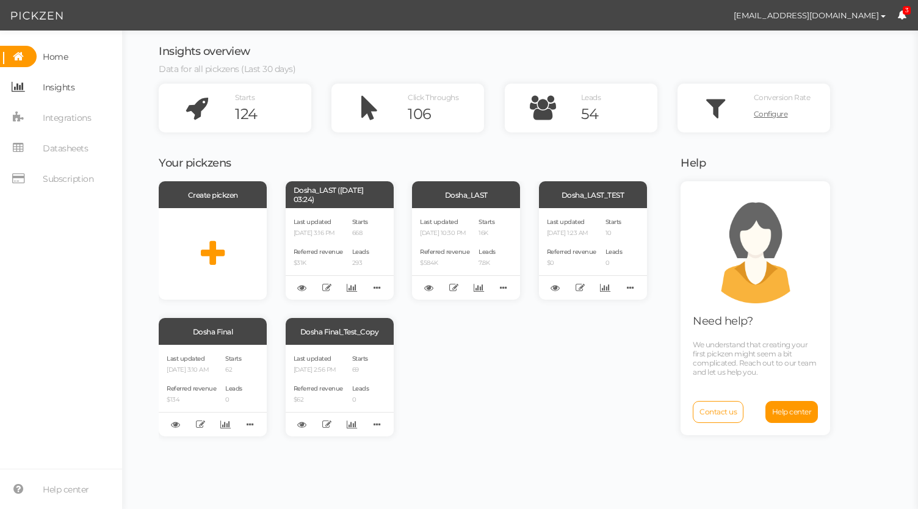
click at [48, 93] on span "Insights" at bounding box center [59, 88] width 32 height 20
select select "13666"
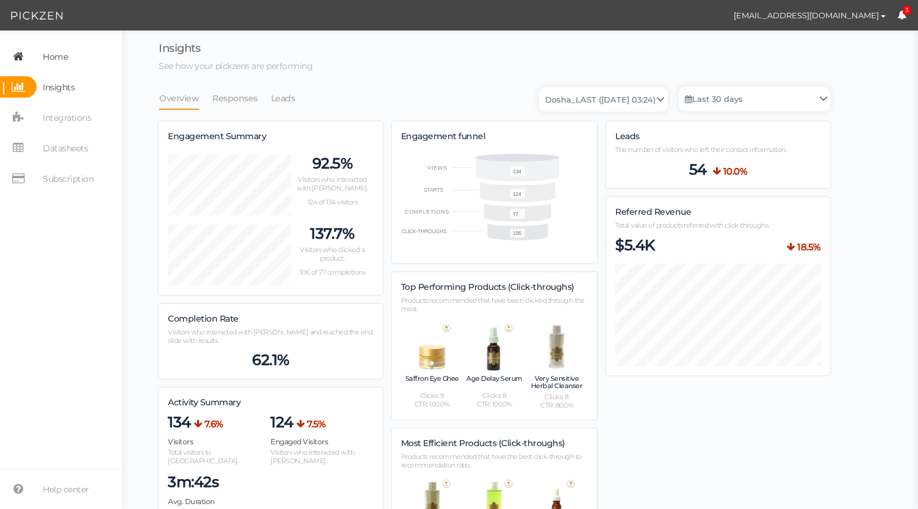
click at [71, 48] on link "Home" at bounding box center [61, 56] width 122 height 21
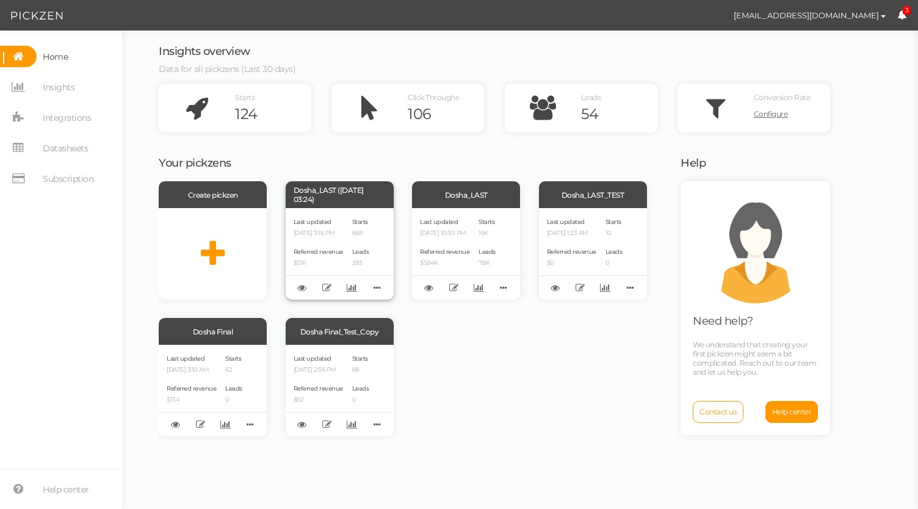
click at [343, 234] on p "06/10/2025 3:16 PM" at bounding box center [318, 233] width 49 height 8
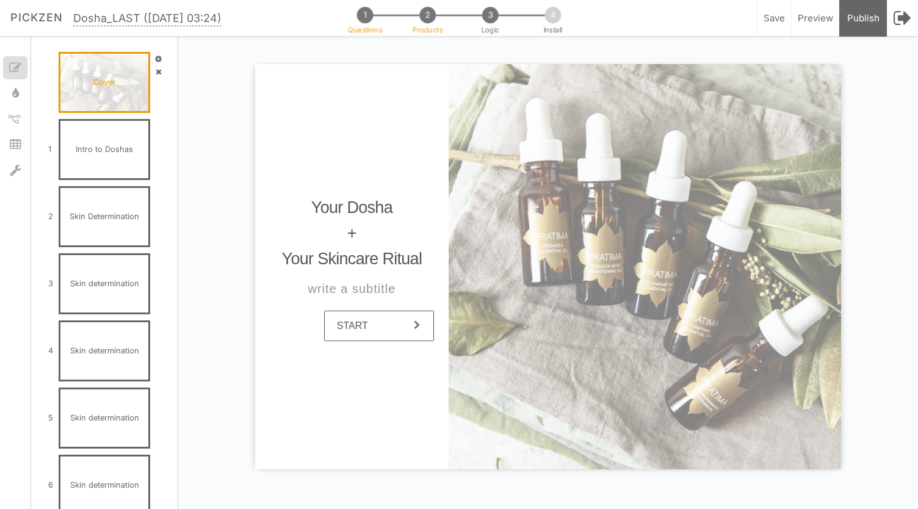
click at [428, 14] on span "2" at bounding box center [427, 15] width 16 height 16
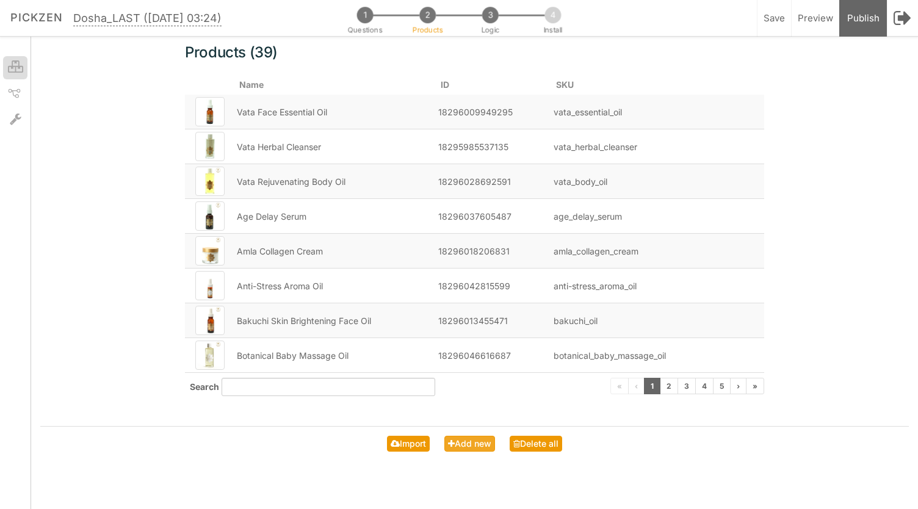
click at [474, 446] on span "Add new" at bounding box center [473, 443] width 37 height 10
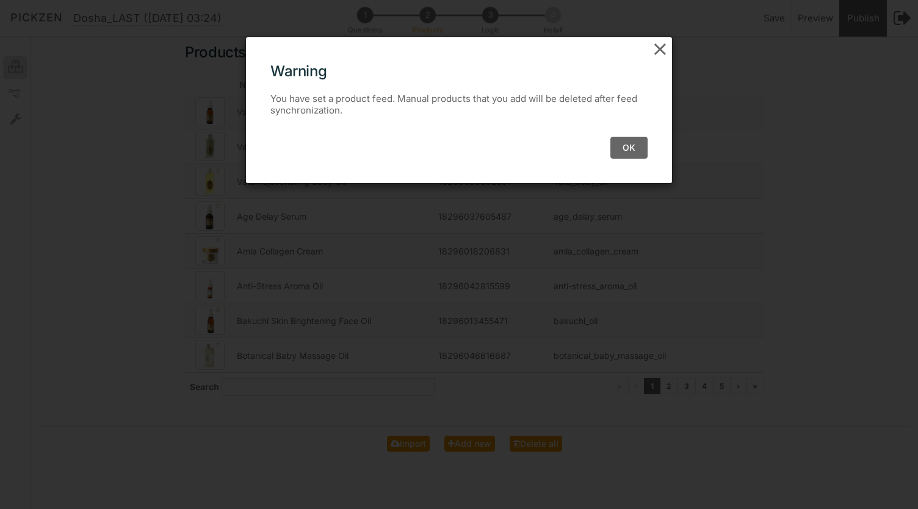
click at [655, 47] on icon at bounding box center [660, 49] width 18 height 18
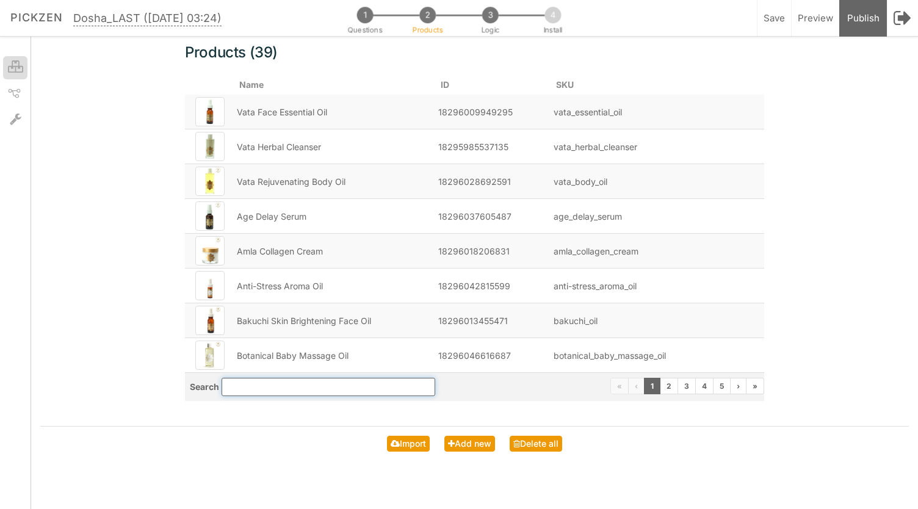
click at [331, 383] on input "search" at bounding box center [329, 387] width 214 height 18
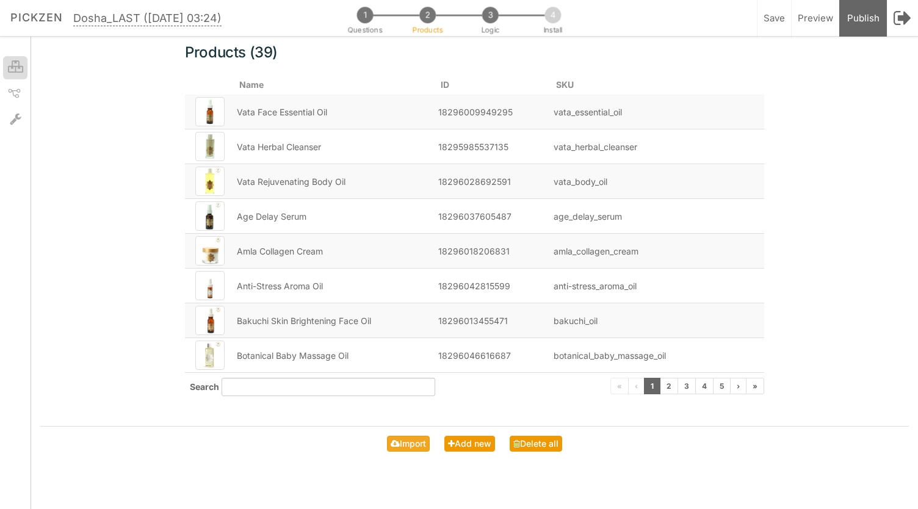
click at [419, 446] on span "Import" at bounding box center [413, 443] width 26 height 10
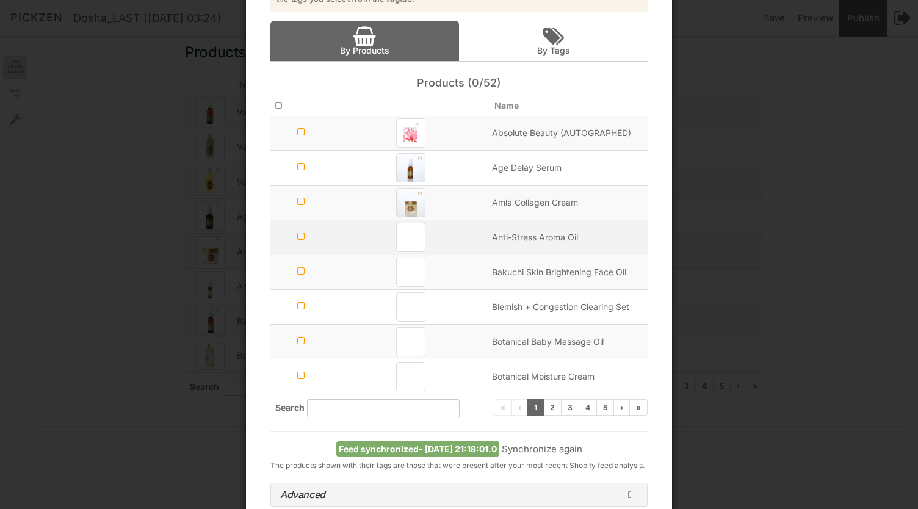
scroll to position [121, 0]
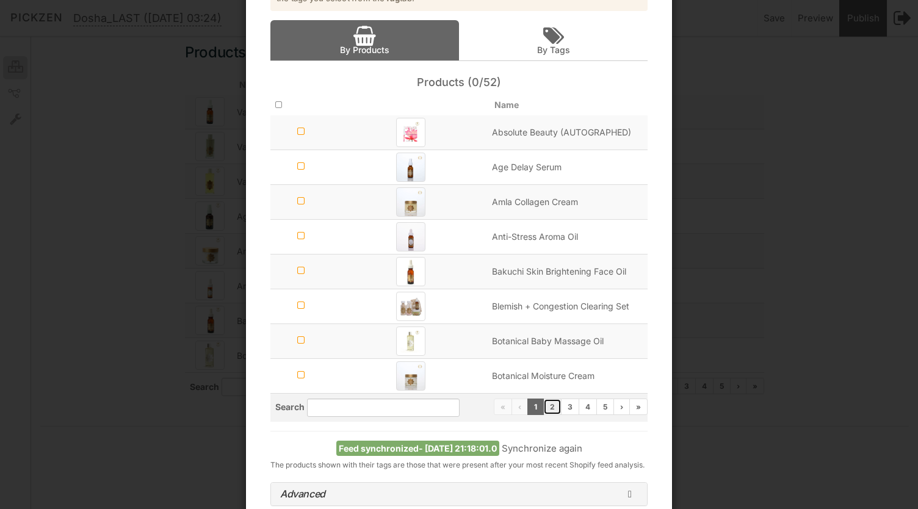
click at [551, 407] on link "2" at bounding box center [552, 407] width 18 height 16
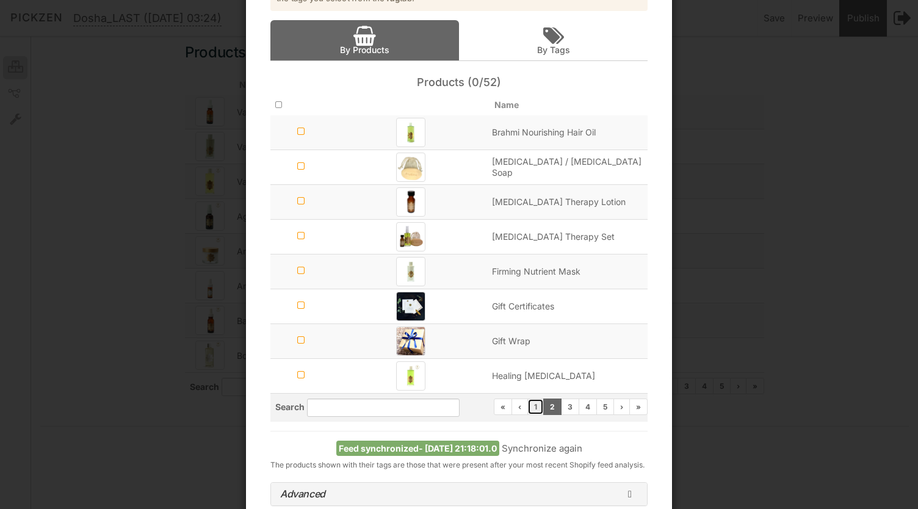
click at [530, 403] on link "1" at bounding box center [535, 407] width 16 height 16
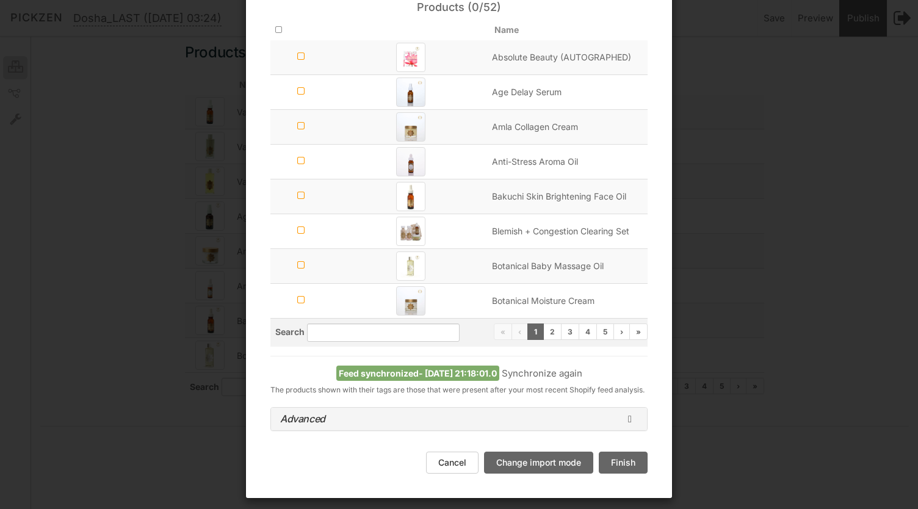
scroll to position [218, 0]
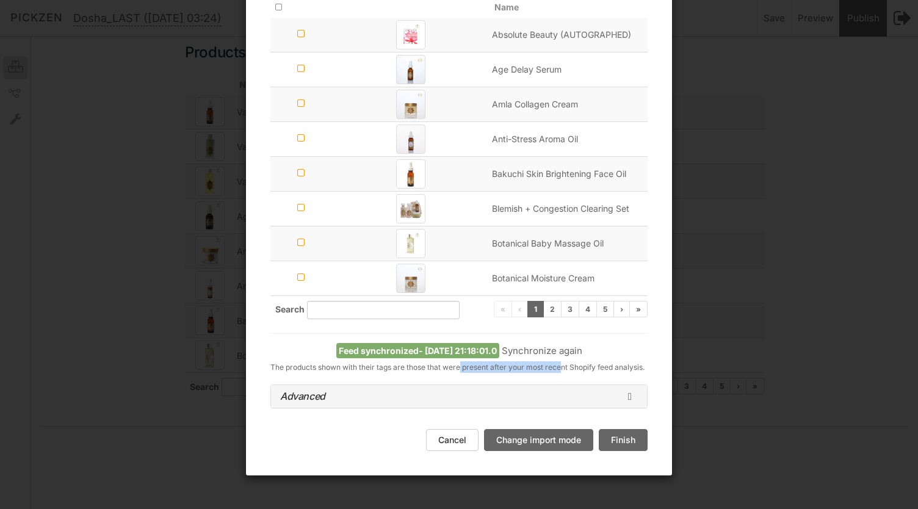
drag, startPoint x: 455, startPoint y: 369, endPoint x: 555, endPoint y: 361, distance: 99.8
click at [555, 361] on div "Feed synchronized - [DATE] 21:18:01.0 Synchronize again The products shown with…" at bounding box center [458, 358] width 395 height 30
click at [555, 363] on span "The products shown with their tags are those that were present after your most …" at bounding box center [457, 367] width 374 height 9
click at [555, 393] on h4 "Advanced" at bounding box center [459, 396] width 358 height 11
click at [628, 392] on icon at bounding box center [633, 397] width 10 height 10
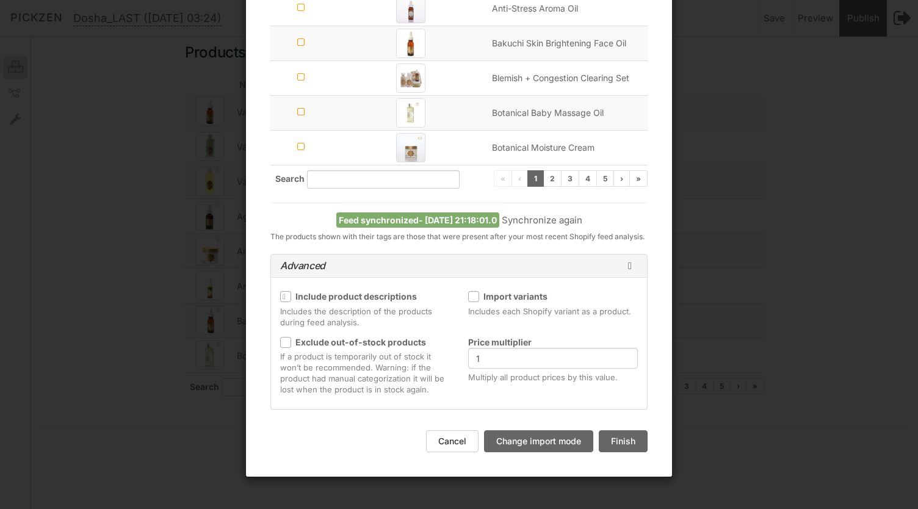
scroll to position [0, 0]
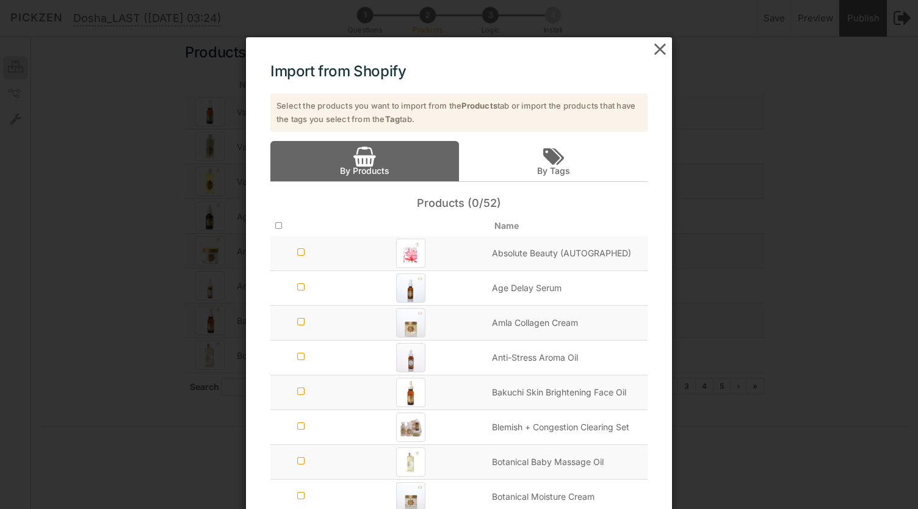
click at [653, 50] on icon at bounding box center [660, 49] width 18 height 18
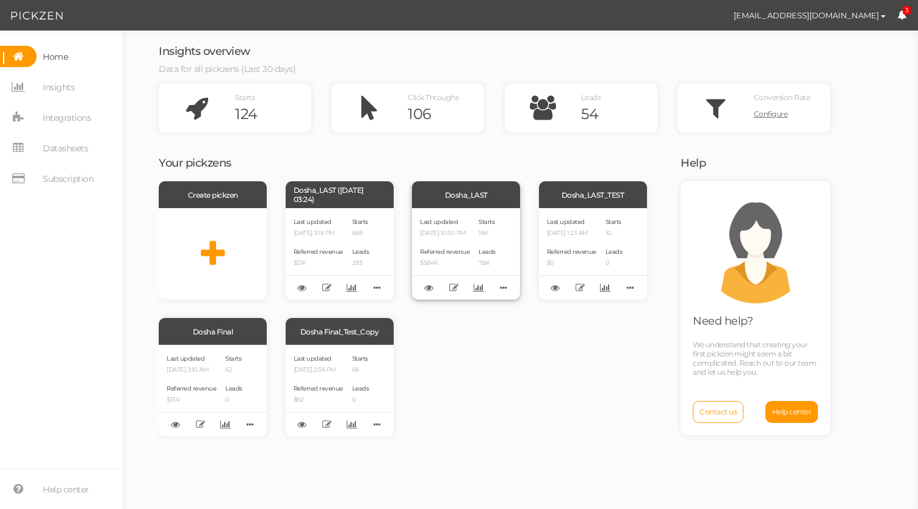
click at [486, 245] on div "Starts 16K Leads 7.8K" at bounding box center [486, 254] width 17 height 76
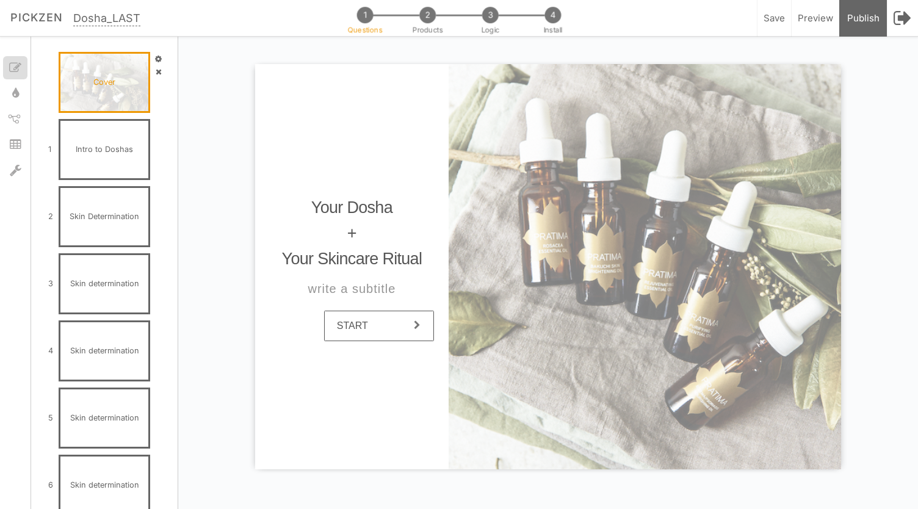
click at [425, 24] on div "1 Questions 2 Products 3 Logic 4 Install" at bounding box center [459, 13] width 248 height 25
click at [428, 16] on span "2" at bounding box center [427, 15] width 16 height 16
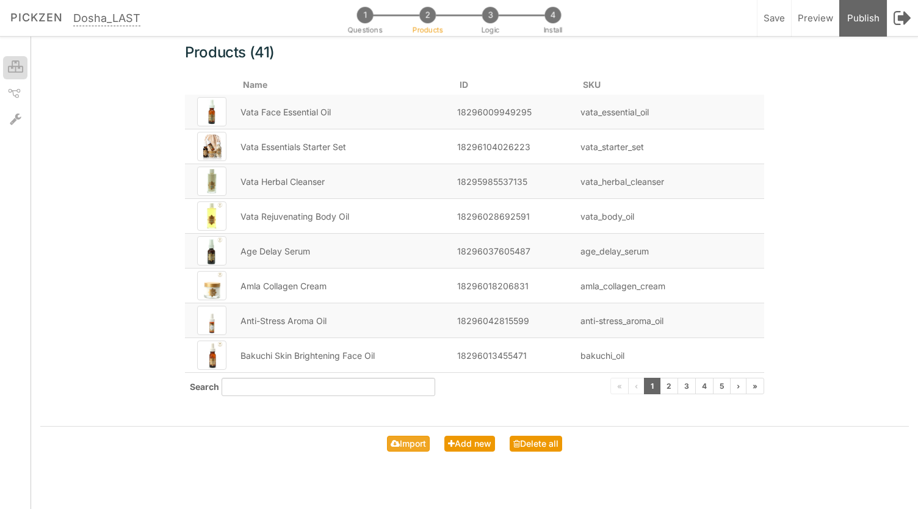
click at [422, 442] on span "Import" at bounding box center [413, 443] width 26 height 10
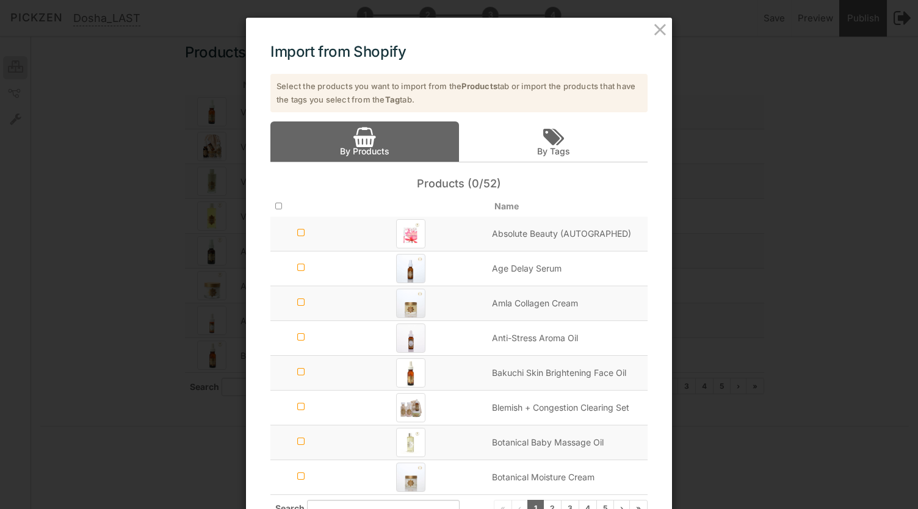
scroll to position [218, 0]
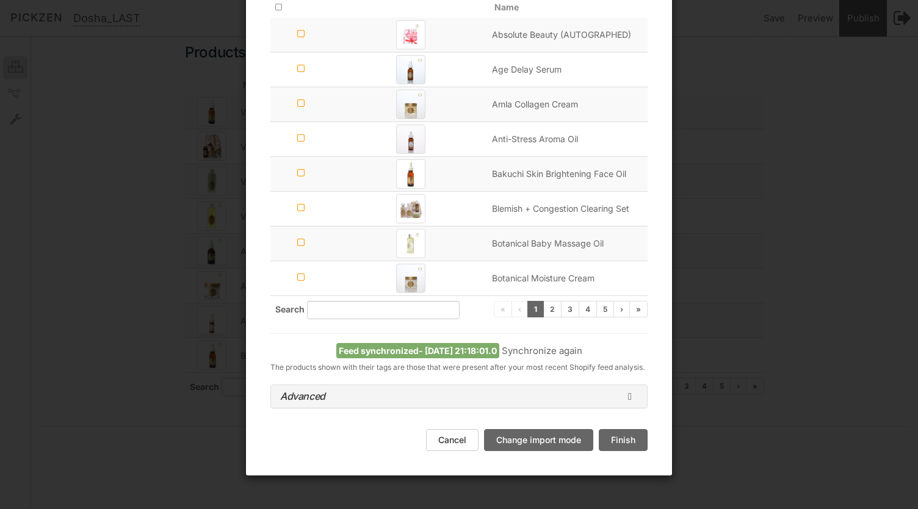
click at [530, 348] on link "Synchronize again" at bounding box center [542, 351] width 81 height 12
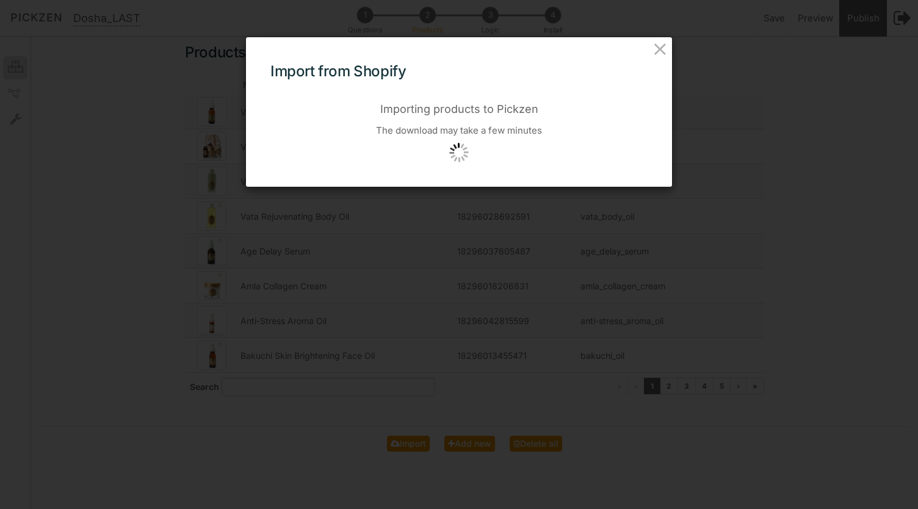
scroll to position [0, 0]
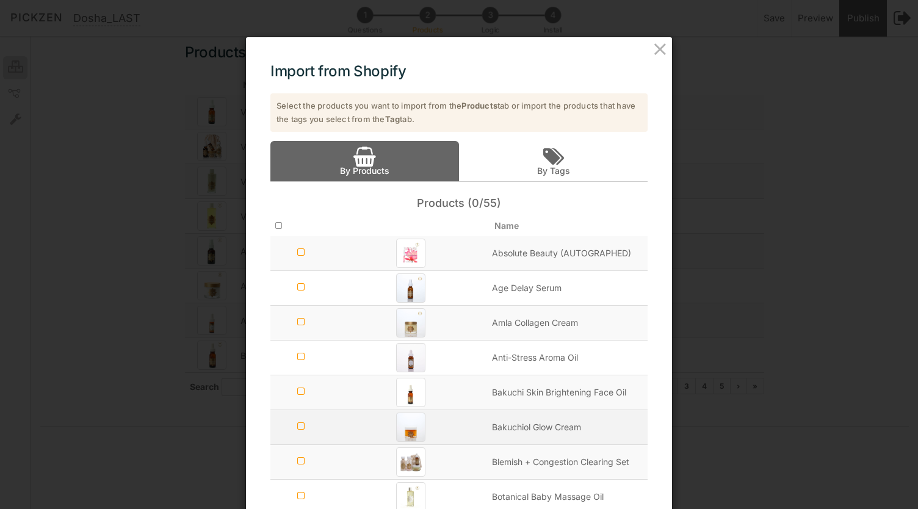
click at [298, 427] on icon at bounding box center [300, 426] width 7 height 9
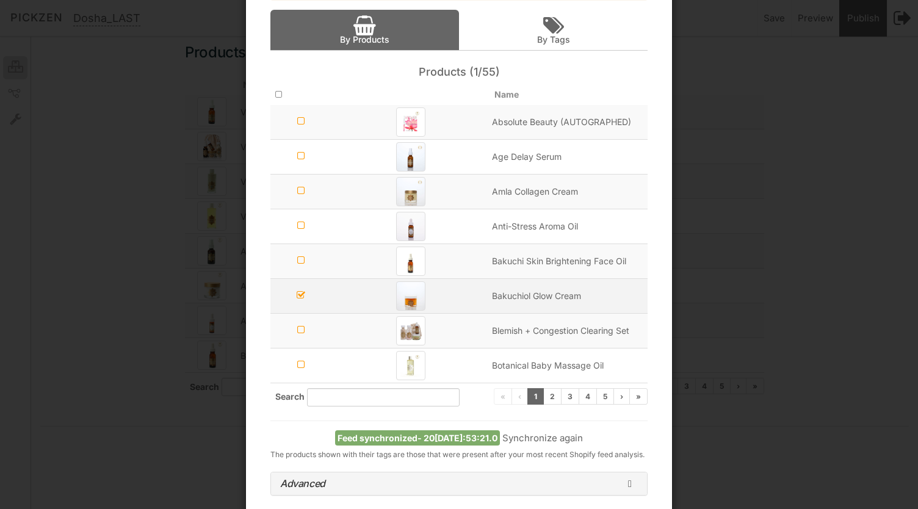
scroll to position [182, 0]
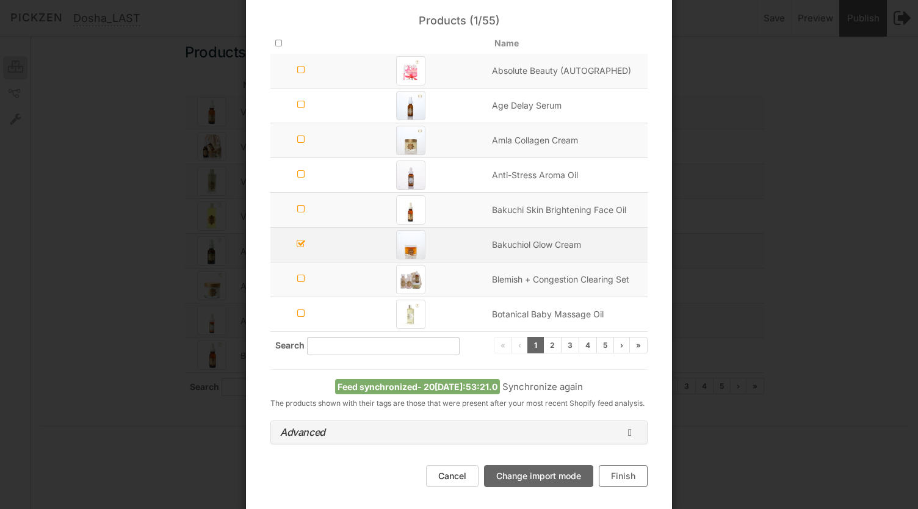
click at [612, 474] on button "Finish" at bounding box center [623, 476] width 49 height 22
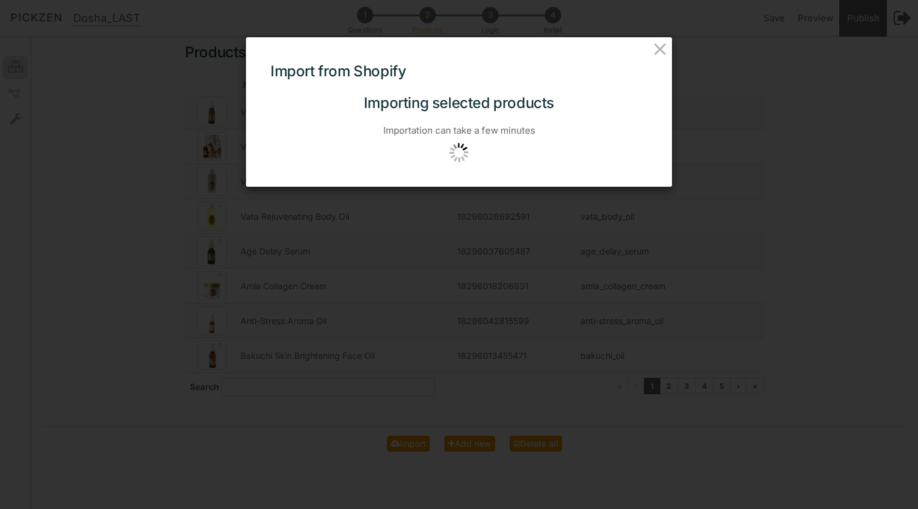
scroll to position [0, 0]
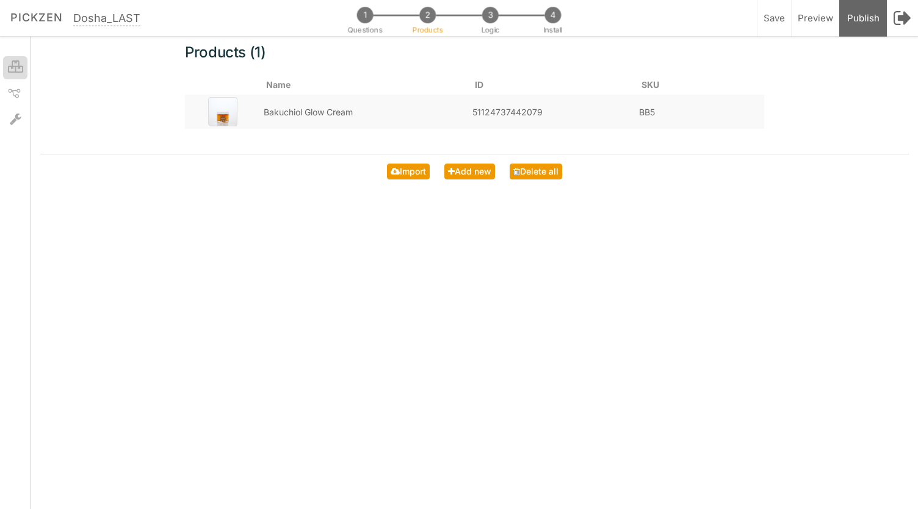
click at [429, 9] on span "2" at bounding box center [427, 15] width 16 height 16
click at [418, 170] on span "Import" at bounding box center [413, 171] width 26 height 10
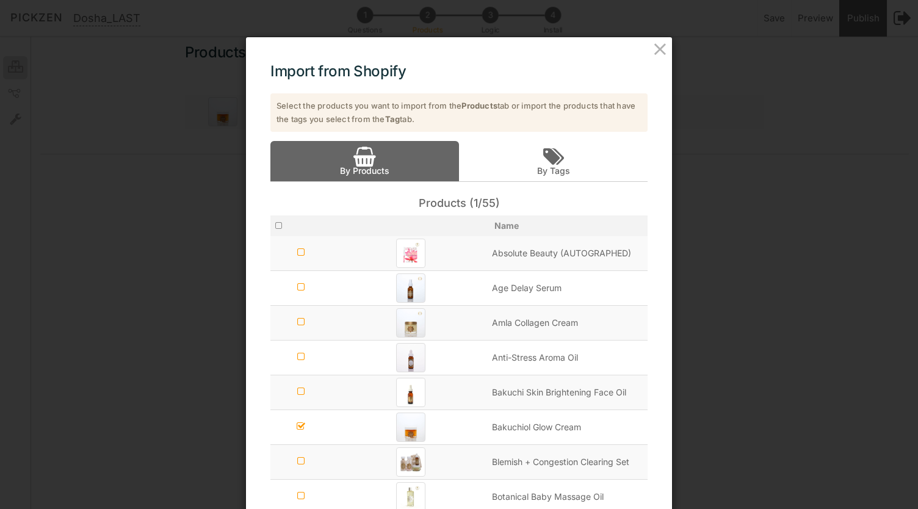
click at [276, 225] on icon at bounding box center [278, 226] width 7 height 9
click at [297, 250] on icon at bounding box center [301, 252] width 9 height 9
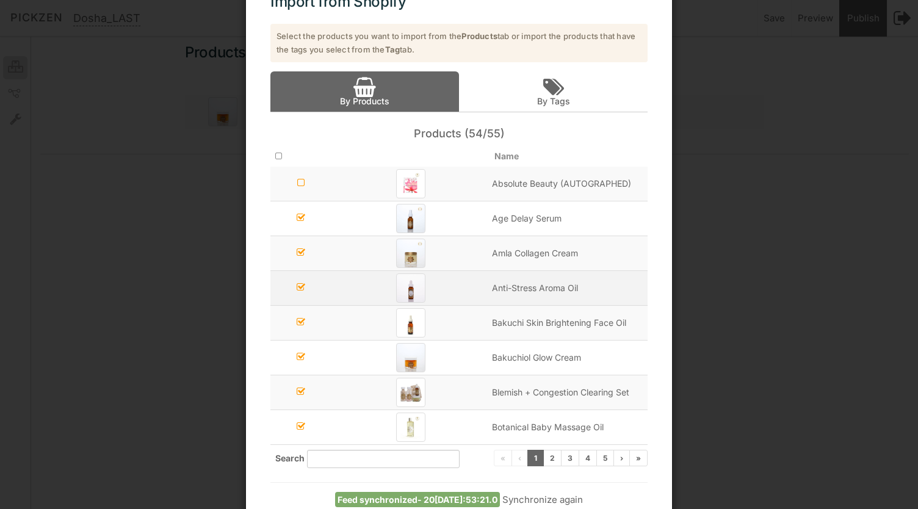
scroll to position [73, 0]
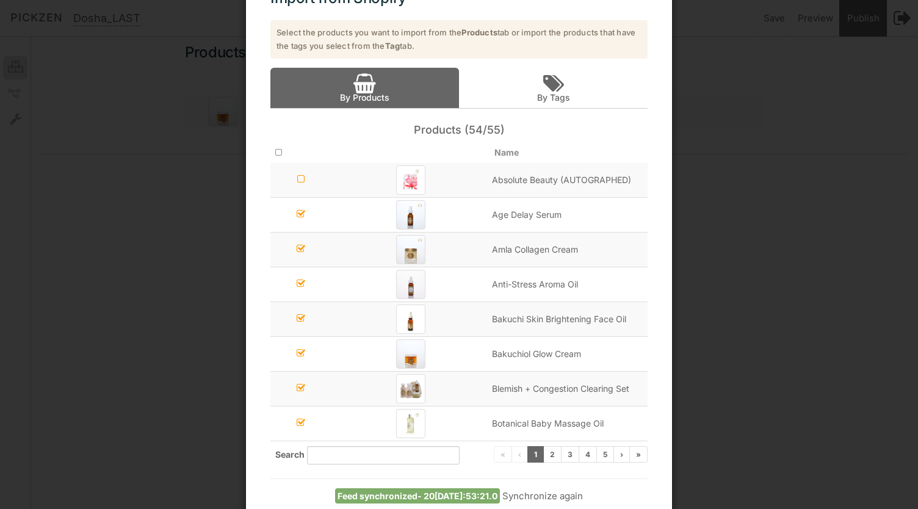
click at [299, 383] on icon at bounding box center [301, 387] width 9 height 9
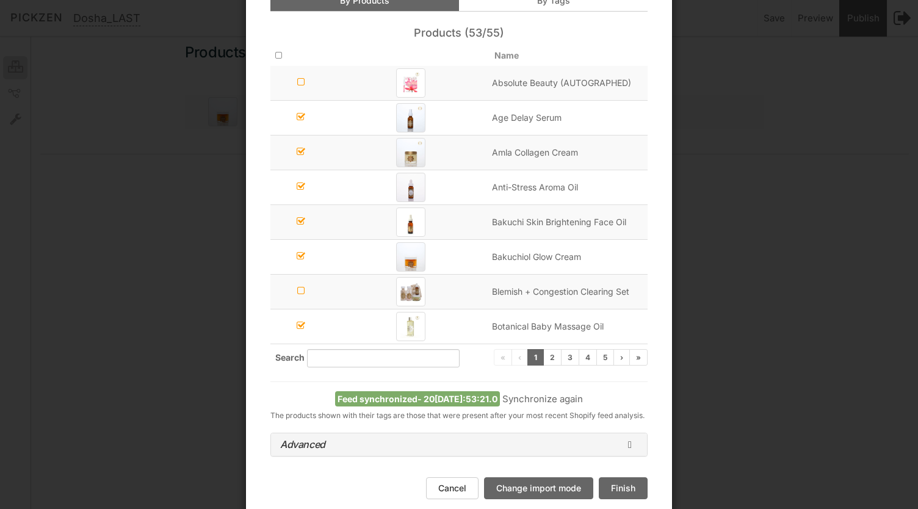
scroll to position [171, 0]
click at [553, 355] on link "2" at bounding box center [552, 356] width 18 height 16
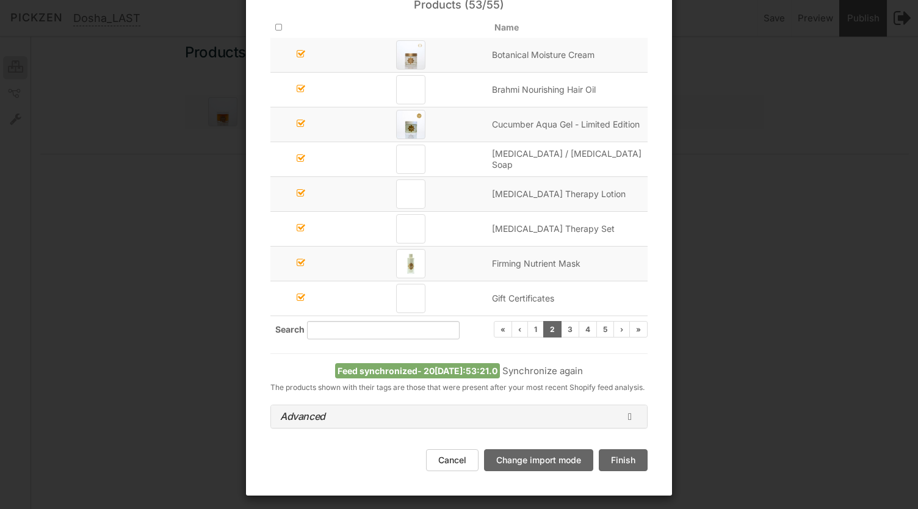
scroll to position [200, 0]
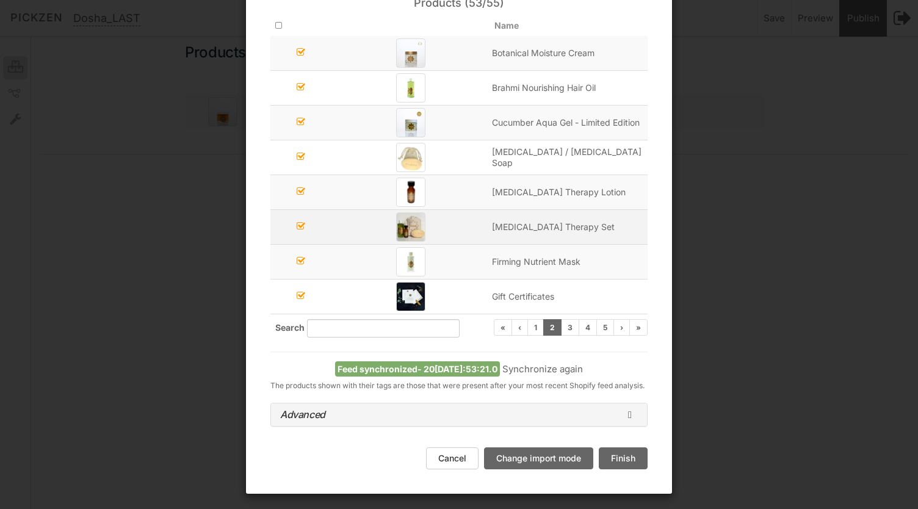
click at [297, 225] on icon at bounding box center [301, 226] width 9 height 9
click at [297, 225] on icon at bounding box center [300, 226] width 7 height 9
click at [297, 227] on icon at bounding box center [301, 226] width 9 height 9
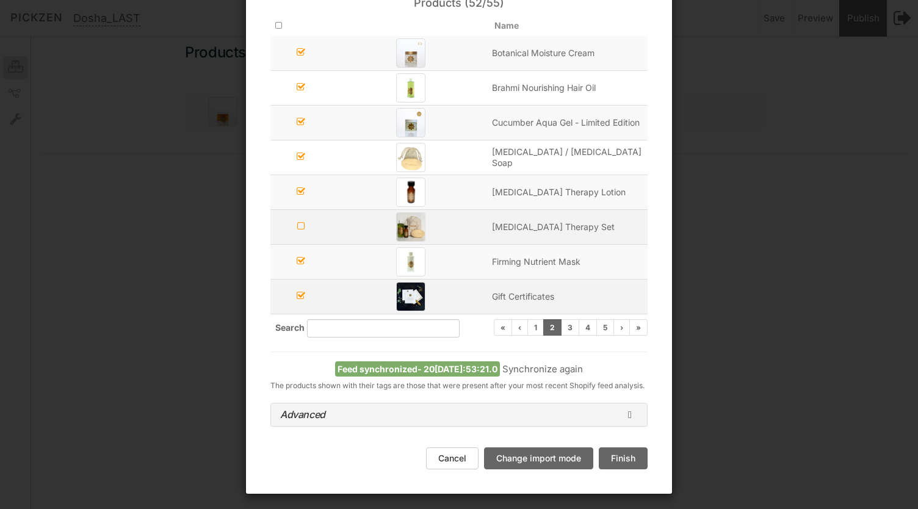
click at [299, 296] on icon at bounding box center [301, 295] width 9 height 9
click at [568, 323] on link "3" at bounding box center [570, 327] width 18 height 16
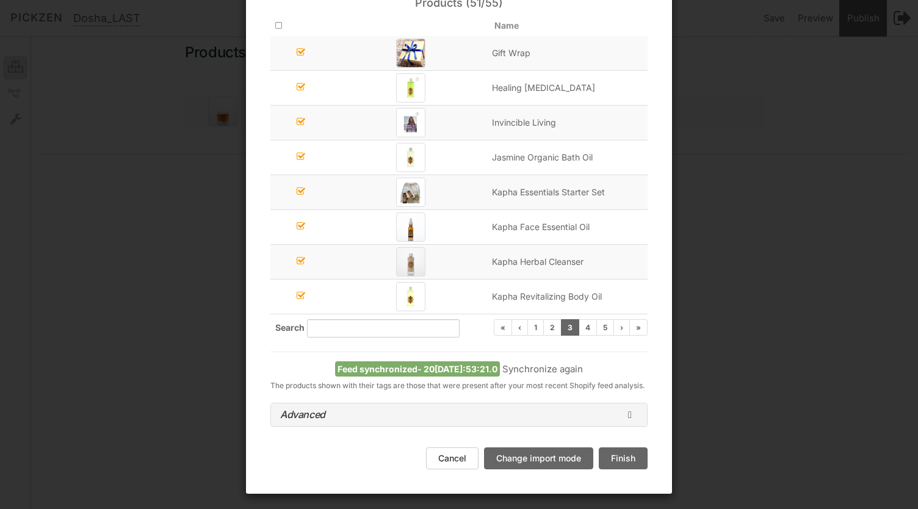
click at [298, 51] on icon at bounding box center [301, 52] width 9 height 9
click at [297, 120] on icon at bounding box center [301, 121] width 9 height 9
click at [300, 192] on icon at bounding box center [301, 191] width 9 height 9
click at [579, 319] on link "4" at bounding box center [588, 327] width 18 height 16
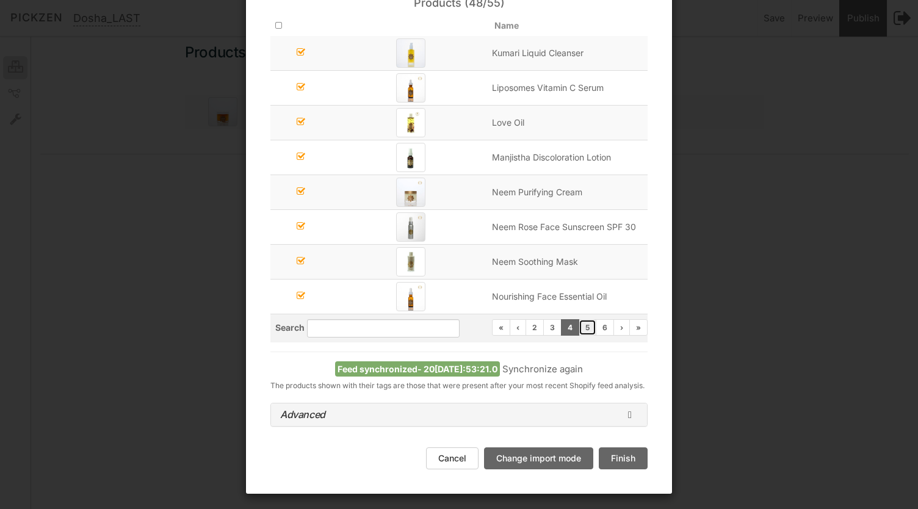
click at [585, 327] on link "5" at bounding box center [588, 327] width 18 height 16
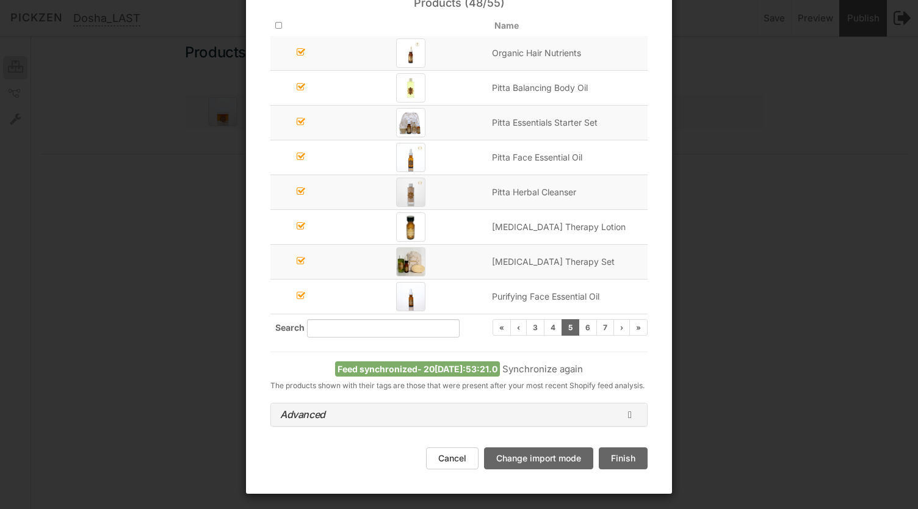
click at [297, 121] on icon at bounding box center [301, 121] width 9 height 9
click at [297, 258] on icon at bounding box center [301, 260] width 9 height 9
click at [587, 325] on link "6" at bounding box center [588, 327] width 18 height 16
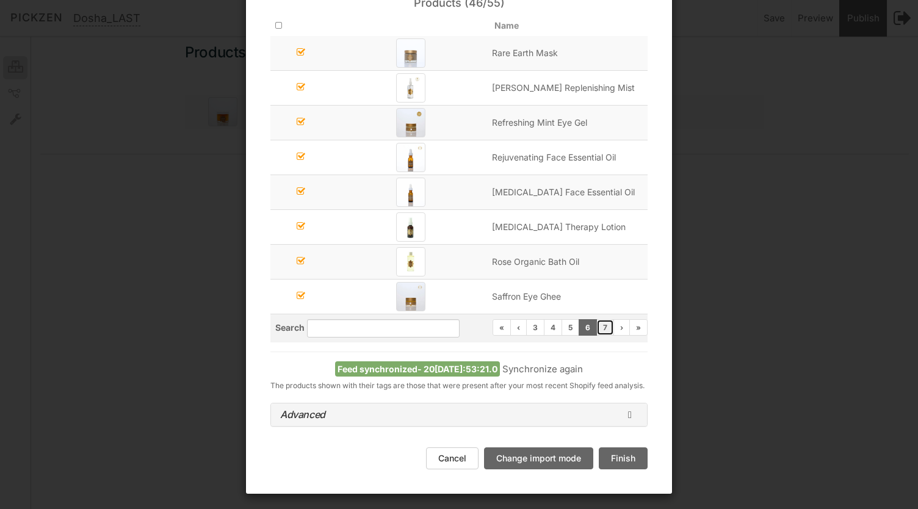
click at [601, 324] on link "7" at bounding box center [605, 327] width 18 height 16
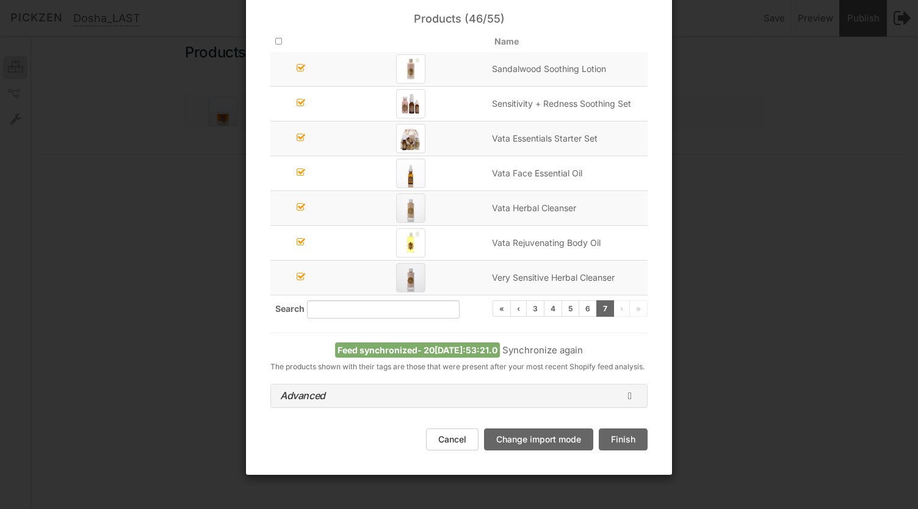
click at [298, 136] on icon at bounding box center [301, 137] width 9 height 9
click at [603, 439] on button "Finish" at bounding box center [623, 439] width 49 height 22
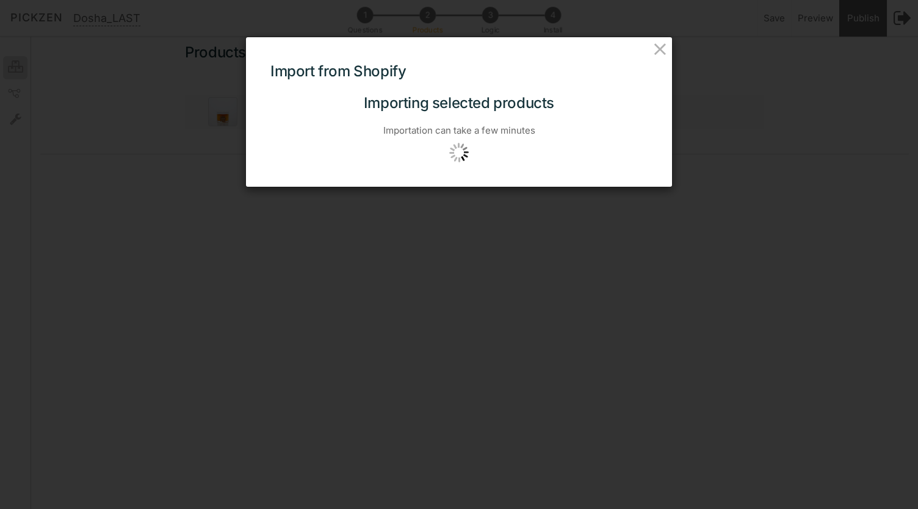
scroll to position [0, 0]
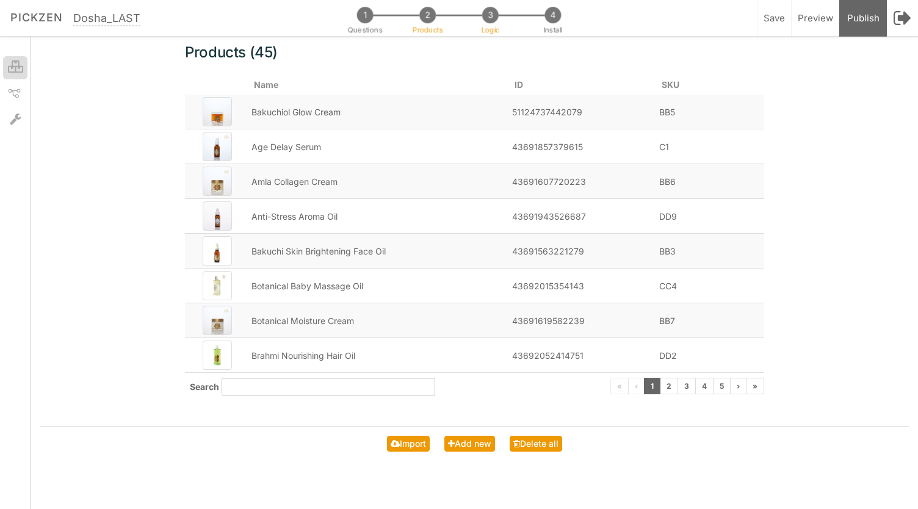
click at [483, 16] on span "3" at bounding box center [490, 15] width 16 height 16
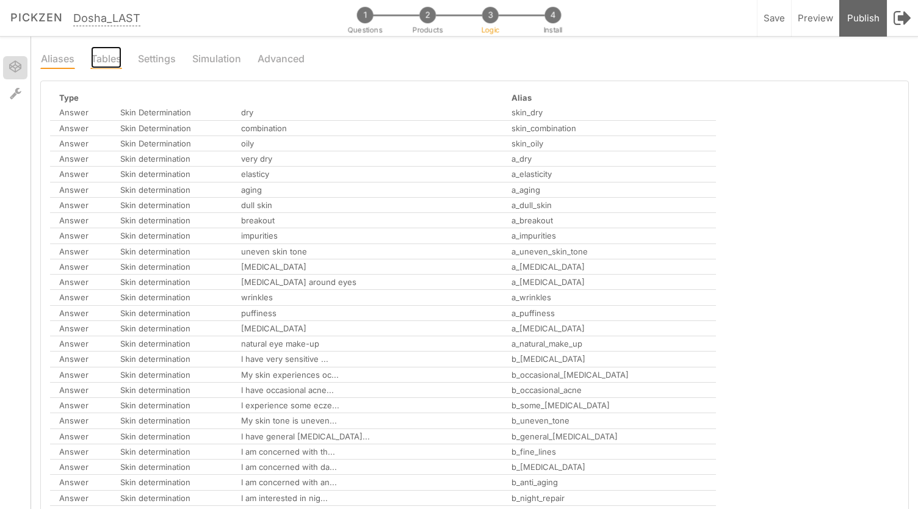
click at [114, 56] on link "Tables" at bounding box center [106, 57] width 32 height 23
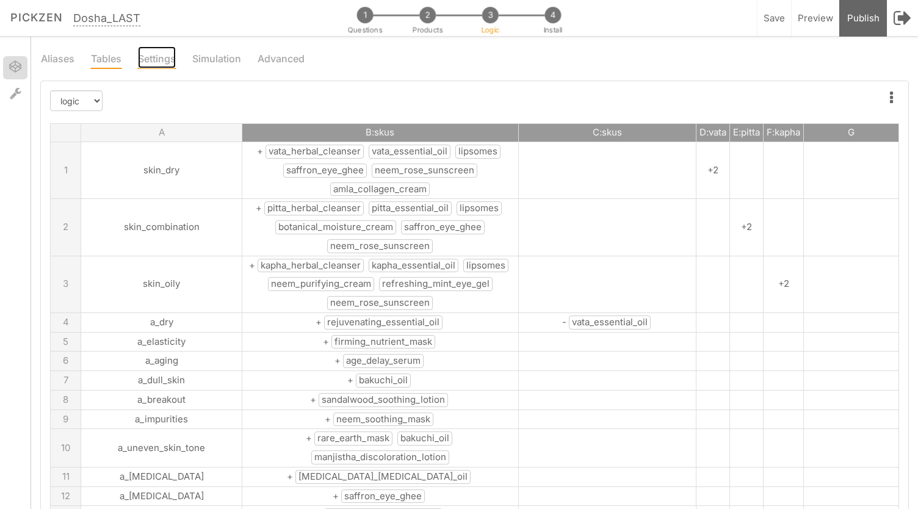
click at [156, 56] on link "Settings" at bounding box center [156, 57] width 39 height 23
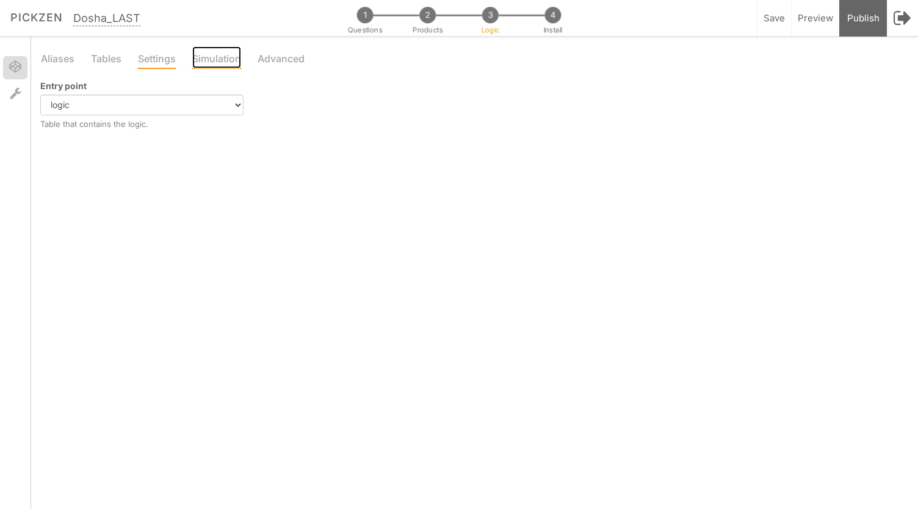
click at [197, 53] on link "Simulation" at bounding box center [217, 57] width 50 height 23
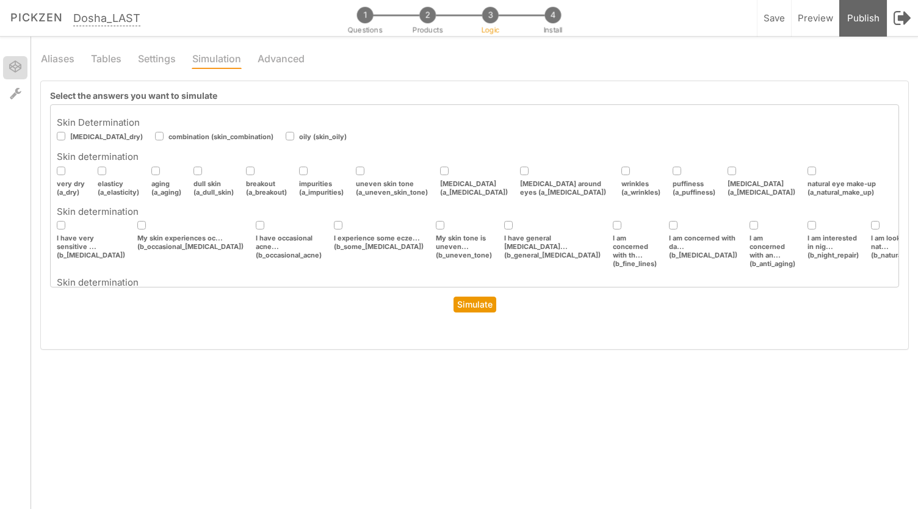
click at [59, 134] on icon at bounding box center [62, 136] width 20 height 7
click at [0, 0] on input "checkbox" at bounding box center [0, 0] width 0 height 0
click at [106, 173] on icon at bounding box center [103, 170] width 20 height 7
click at [0, 0] on input "checkbox" at bounding box center [0, 0] width 0 height 0
click at [139, 222] on icon at bounding box center [143, 225] width 20 height 7
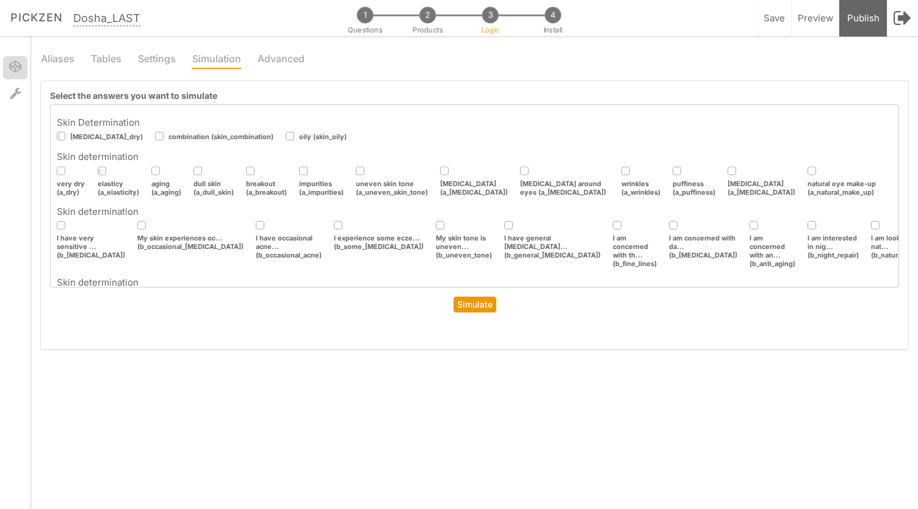
click at [0, 0] on input "checkbox" at bounding box center [0, 0] width 0 height 0
click at [476, 298] on link "Simulate" at bounding box center [474, 305] width 43 height 16
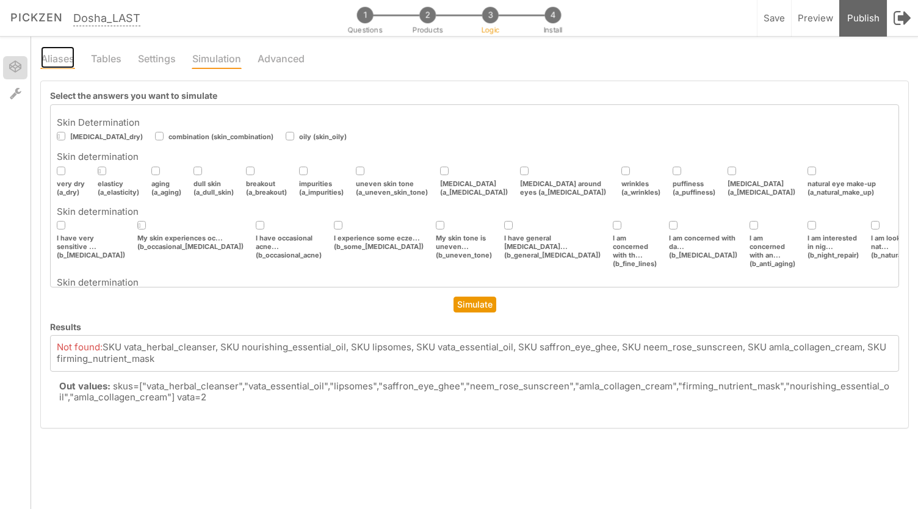
click at [49, 52] on link "Aliases" at bounding box center [57, 57] width 35 height 23
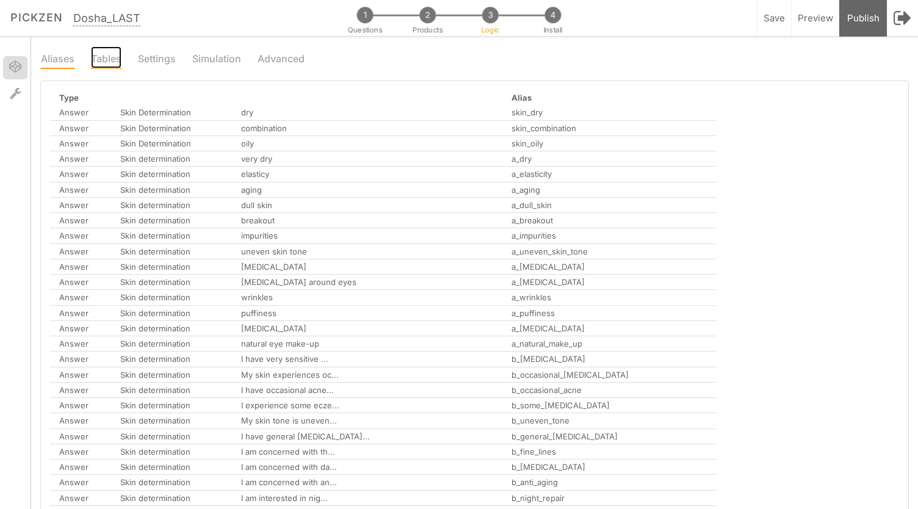
click at [110, 51] on link "Tables" at bounding box center [106, 57] width 32 height 23
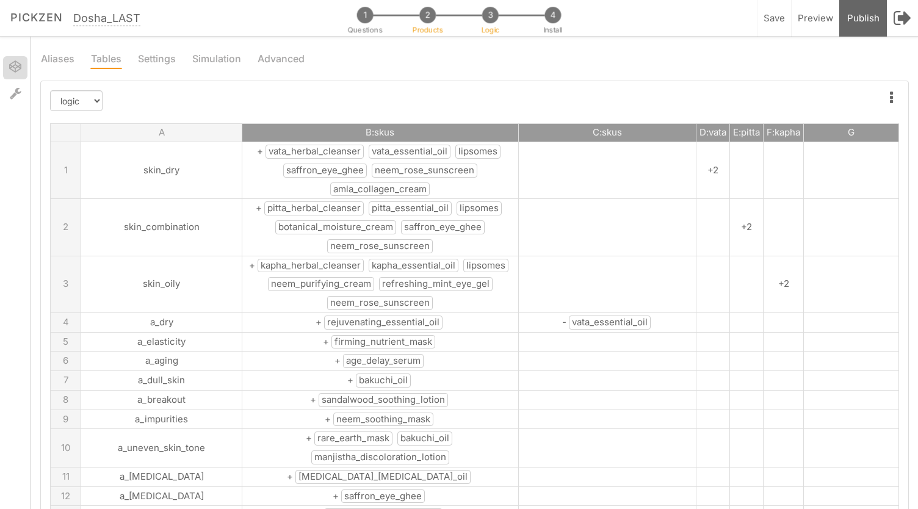
click at [435, 15] on span "2" at bounding box center [427, 15] width 16 height 16
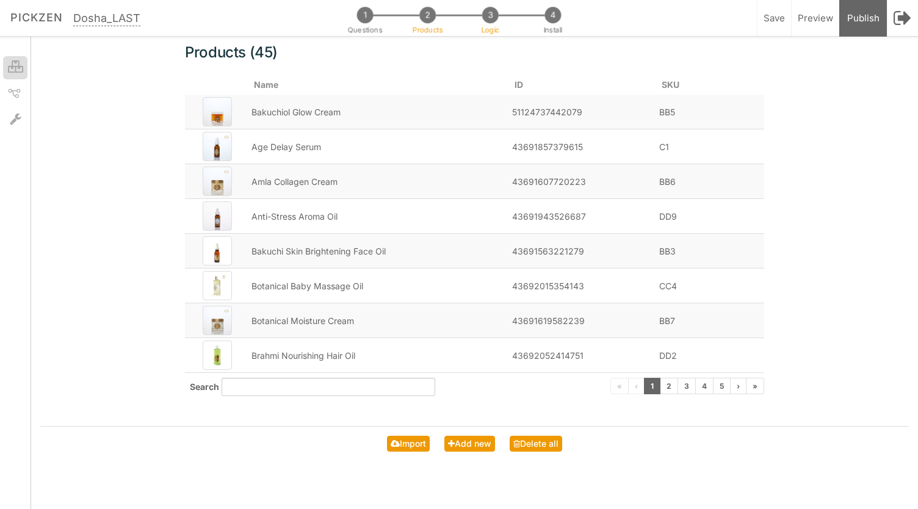
click at [486, 21] on span "3" at bounding box center [490, 15] width 16 height 16
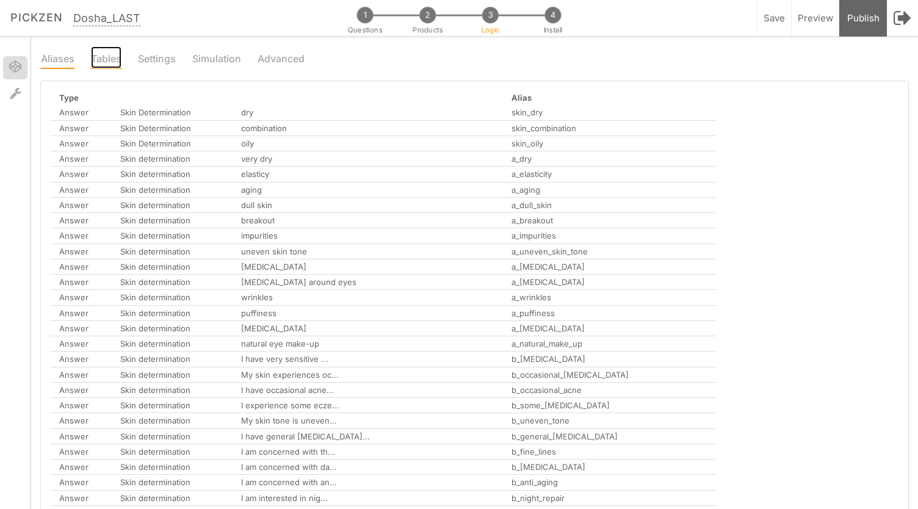
click at [112, 53] on link "Tables" at bounding box center [106, 57] width 32 height 23
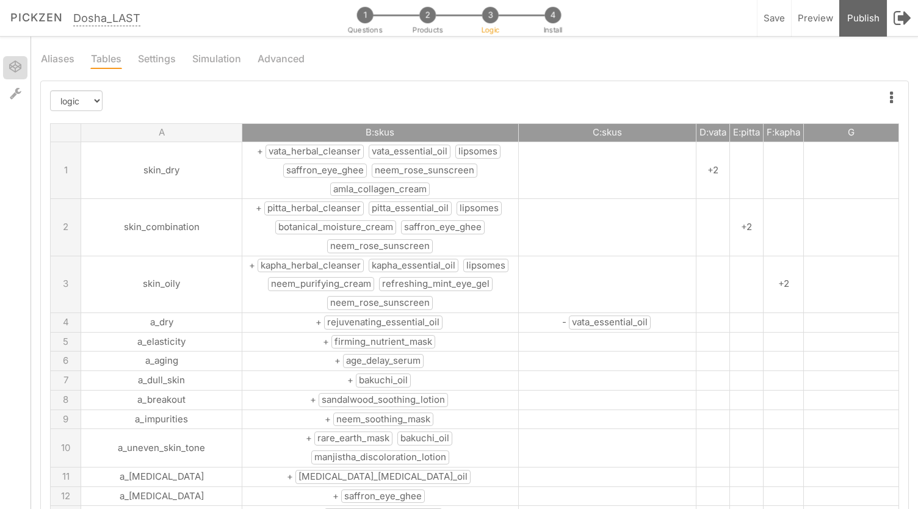
click at [522, 175] on td at bounding box center [607, 170] width 178 height 57
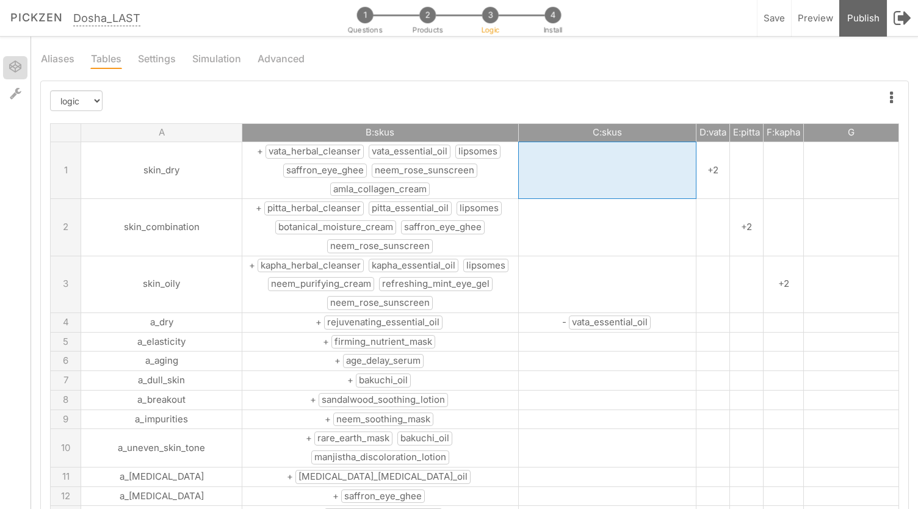
click at [242, 168] on td "+ vata_herbal_cleanser vata_essential_oil lipsomes saffron_eye_ghee neem_rose_s…" at bounding box center [380, 170] width 276 height 57
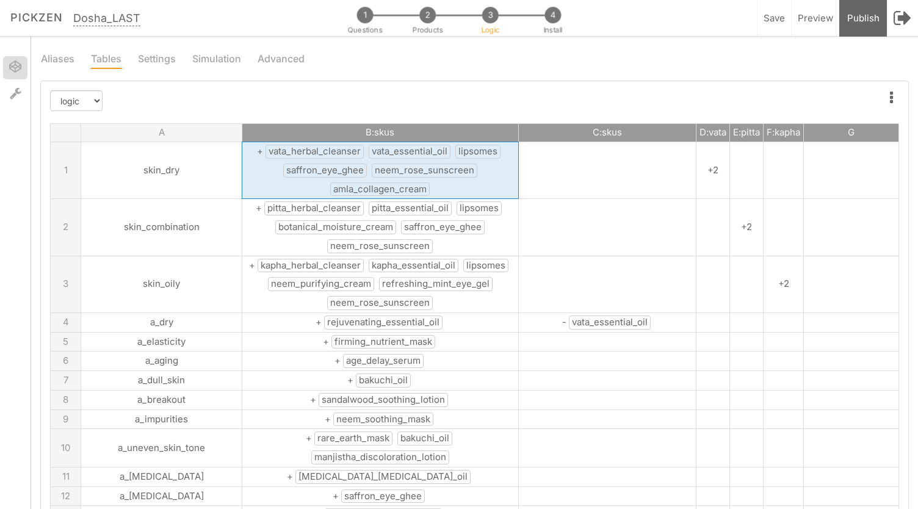
click at [242, 168] on td "+ vata_herbal_cleanser vata_essential_oil lipsomes saffron_eye_ghee neem_rose_s…" at bounding box center [380, 170] width 276 height 57
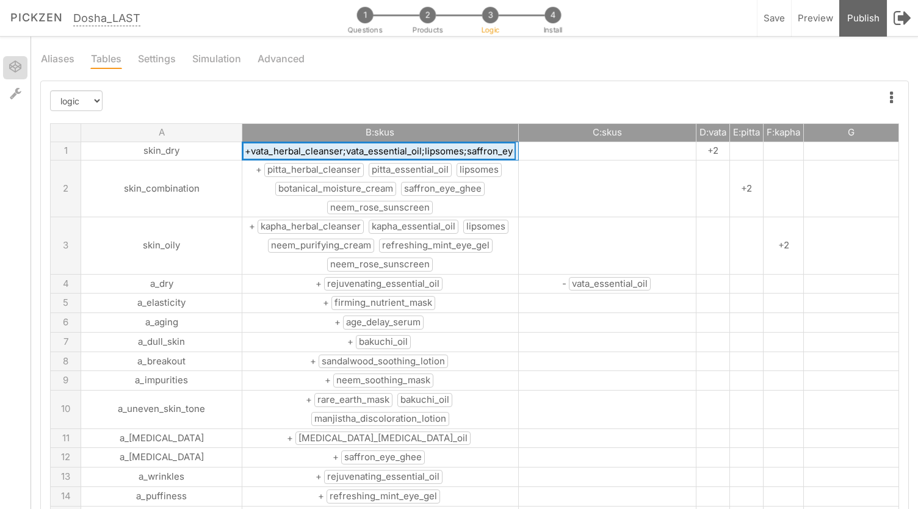
click at [242, 153] on input "+vata_herbal_cleanser;vata_essential_oil;lipsomes;saffron_eye_ghee;neem_rose_su…" at bounding box center [378, 151] width 273 height 18
click at [242, 150] on input "+vata_herbal_cleanser;vata_essential_oil;lipsomes;saffron_eye_ghee;neem_rose_su…" at bounding box center [378, 151] width 273 height 18
click at [242, 153] on input "+vata_herbal_cleanser;vata_essential_oil;lipsomes;saffron_eye_ghee;neem_rose_su…" at bounding box center [378, 151] width 273 height 18
drag, startPoint x: 566, startPoint y: 211, endPoint x: 553, endPoint y: 216, distance: 14.5
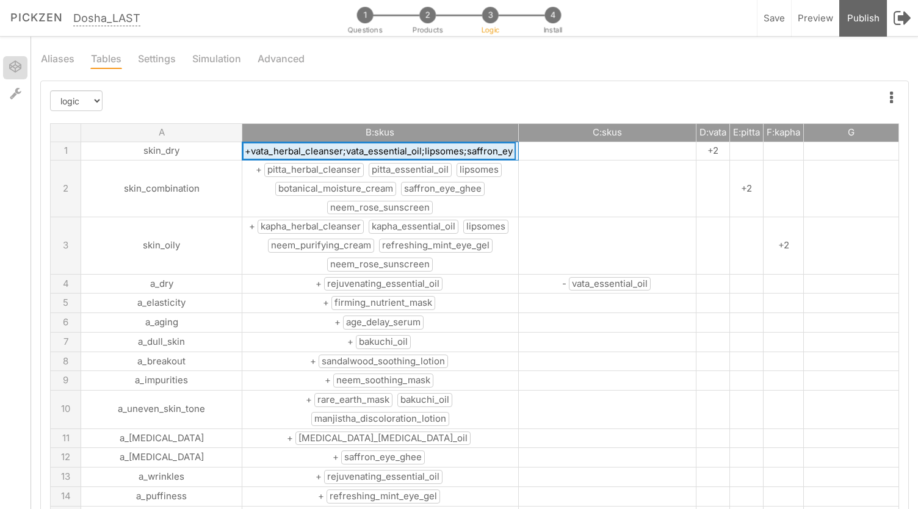
click at [553, 216] on td at bounding box center [607, 189] width 178 height 57
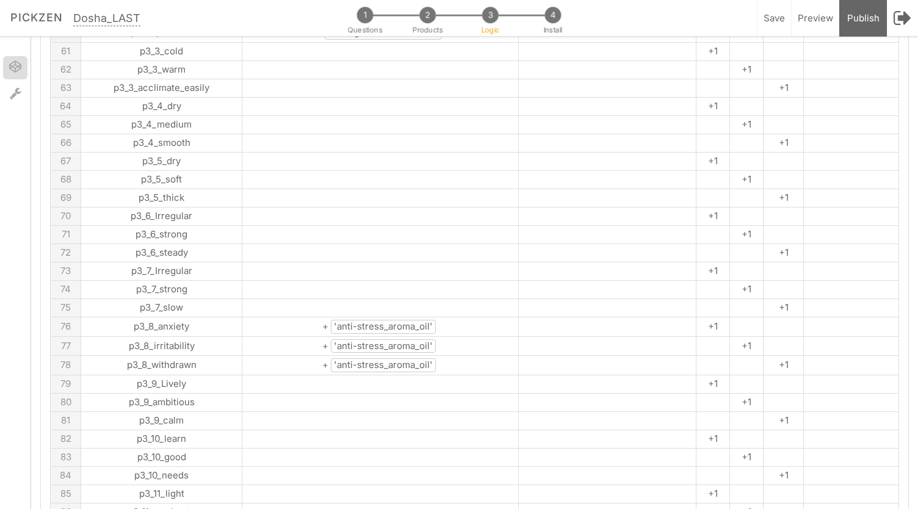
scroll to position [1647, 0]
click at [331, 320] on span "'anti-stress_aroma_oil'" at bounding box center [383, 327] width 105 height 14
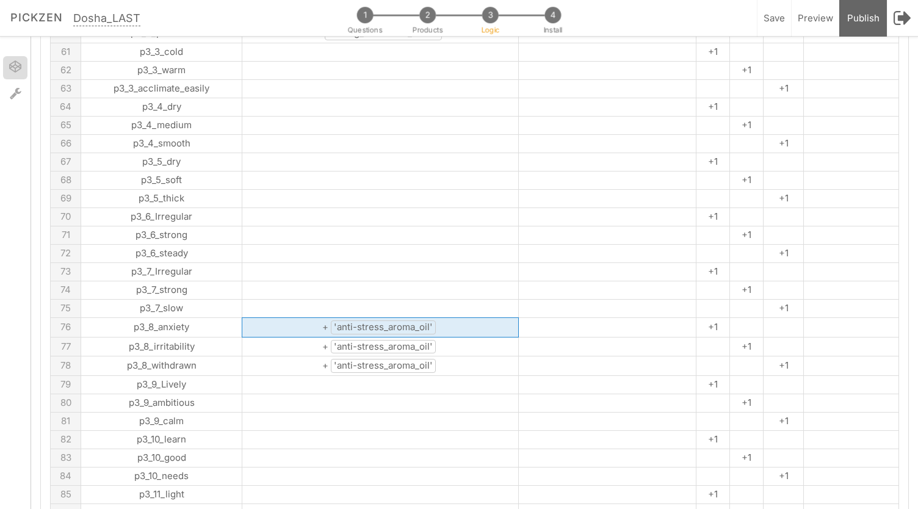
click at [331, 320] on span "'anti-stress_aroma_oil'" at bounding box center [383, 327] width 105 height 14
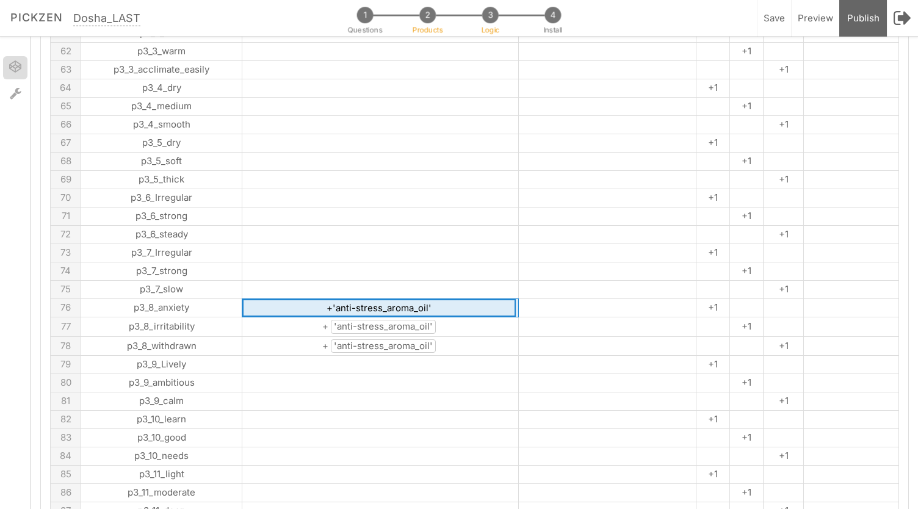
click at [426, 11] on span "2" at bounding box center [427, 15] width 16 height 16
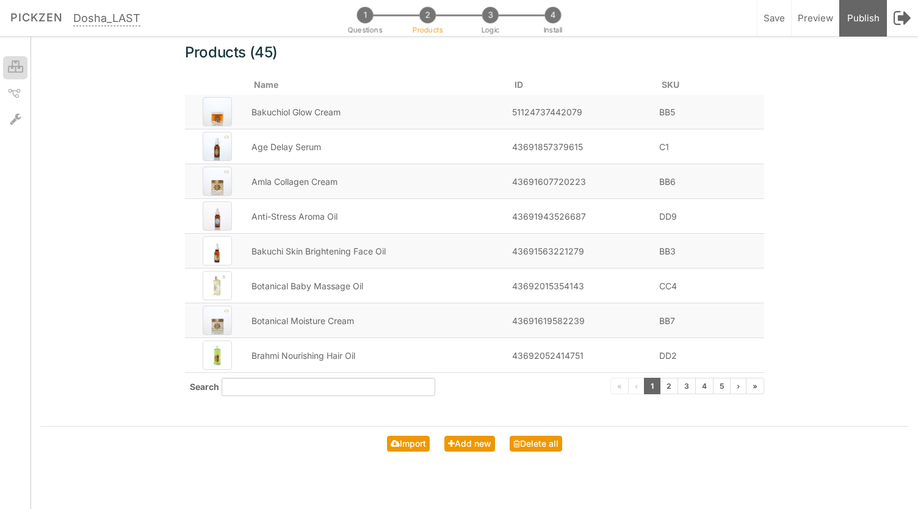
click at [482, 24] on div "1 Questions 2 Products 3 Logic 4 Install" at bounding box center [459, 13] width 248 height 25
click at [492, 19] on span "3" at bounding box center [490, 15] width 16 height 16
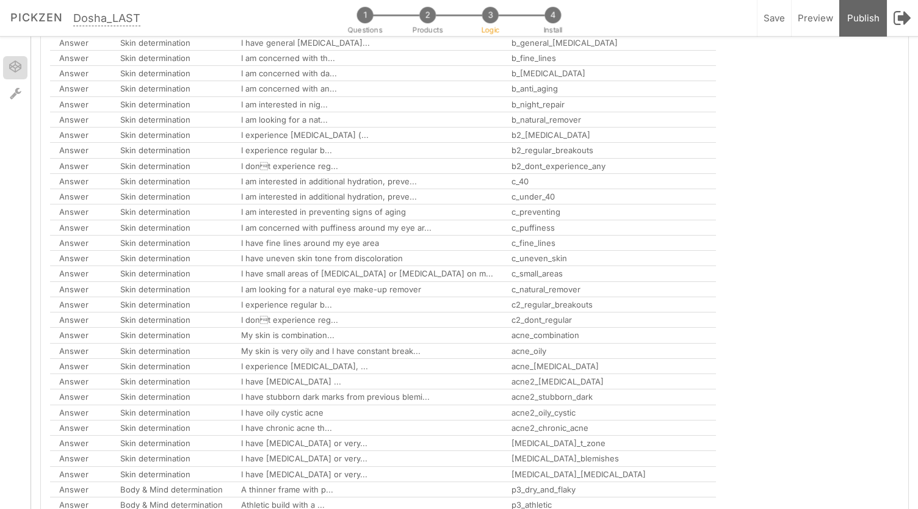
scroll to position [0, 0]
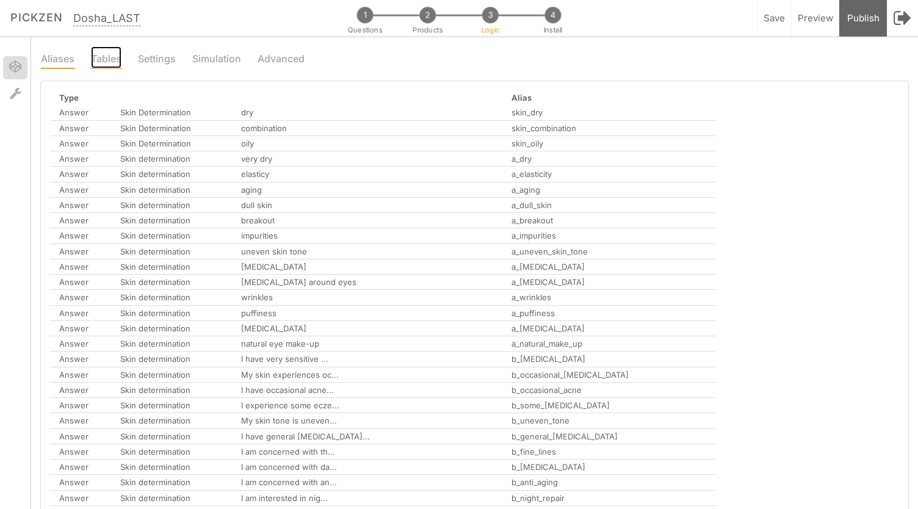
click at [110, 52] on link "Tables" at bounding box center [106, 57] width 32 height 23
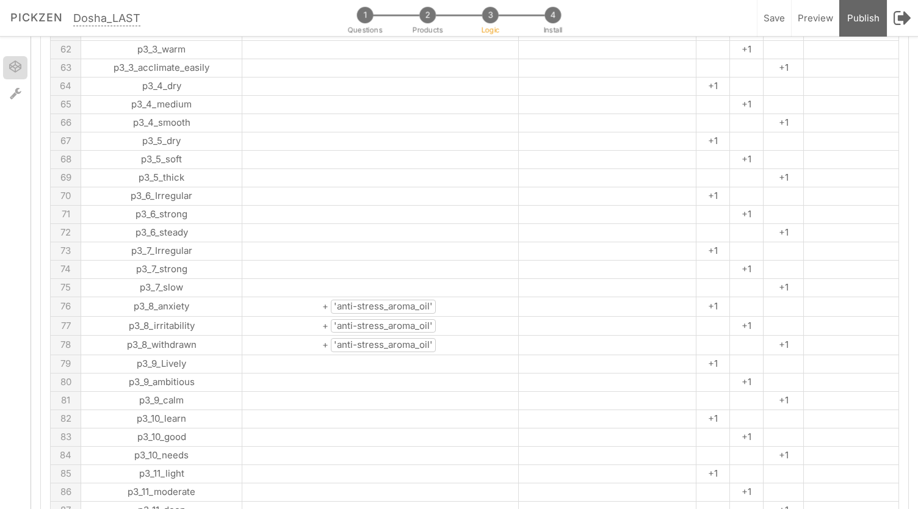
scroll to position [1667, 0]
click at [341, 300] on span "'anti-stress_aroma_oil'" at bounding box center [383, 307] width 105 height 14
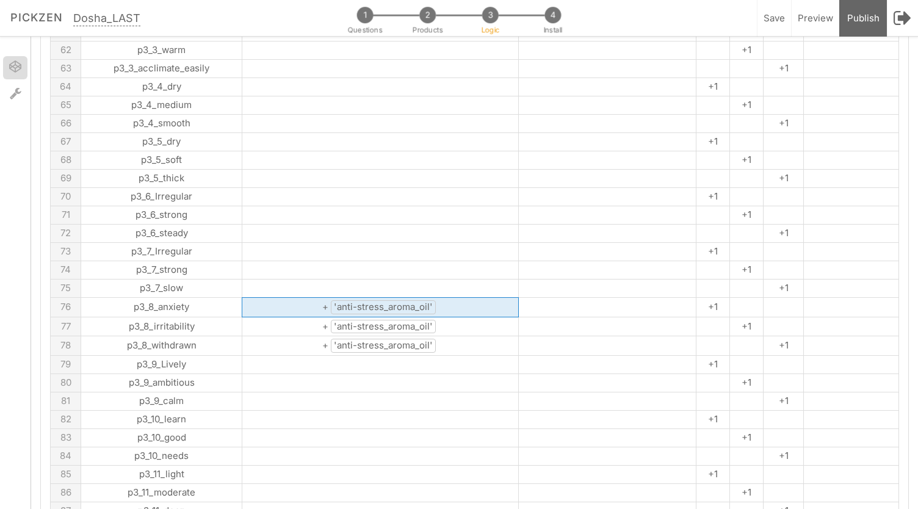
click at [341, 300] on span "'anti-stress_aroma_oil'" at bounding box center [383, 307] width 105 height 14
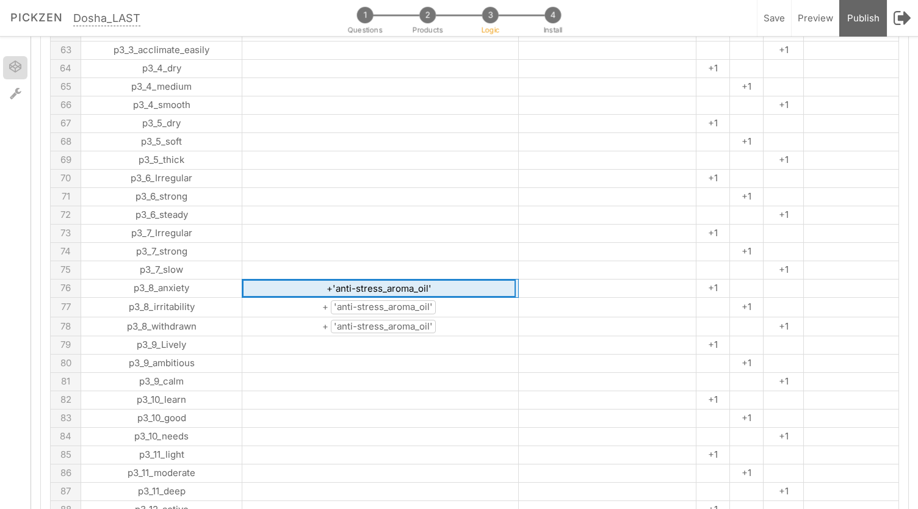
drag, startPoint x: 291, startPoint y: 154, endPoint x: 381, endPoint y: 158, distance: 89.8
click at [381, 280] on input "+'anti-stress_aroma_oil'" at bounding box center [378, 289] width 273 height 18
type input "+'DD9'"
click at [331, 300] on span "'anti-stress_aroma_oil'" at bounding box center [383, 307] width 105 height 14
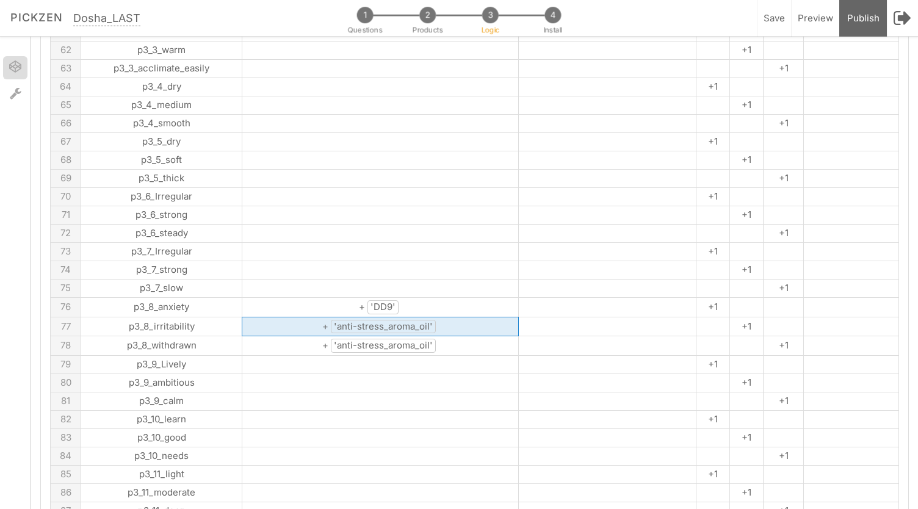
click at [331, 320] on span "'anti-stress_aroma_oil'" at bounding box center [383, 327] width 105 height 14
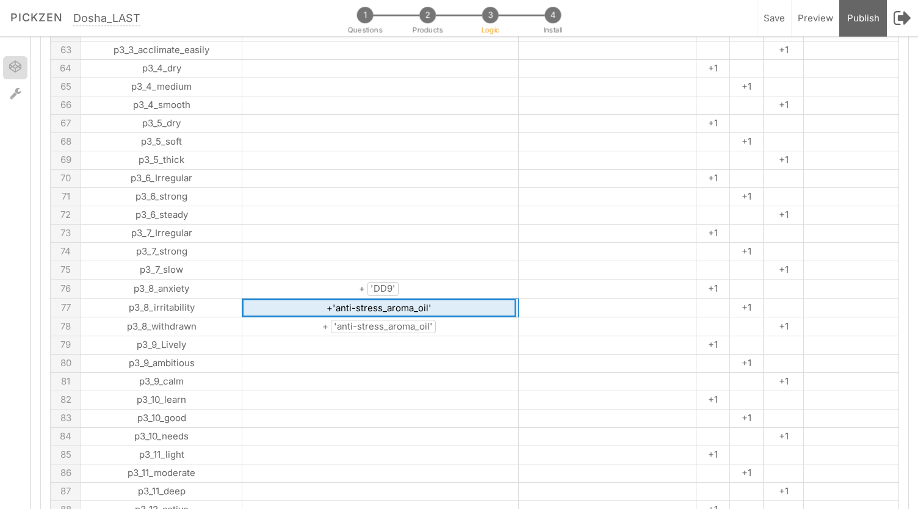
drag, startPoint x: 289, startPoint y: 178, endPoint x: 381, endPoint y: 176, distance: 91.6
click at [381, 299] on input "+'anti-stress_aroma_oil'" at bounding box center [378, 308] width 273 height 18
type input "+'DD9'"
click at [358, 320] on span "'anti-stress_aroma_oil'" at bounding box center [383, 327] width 105 height 14
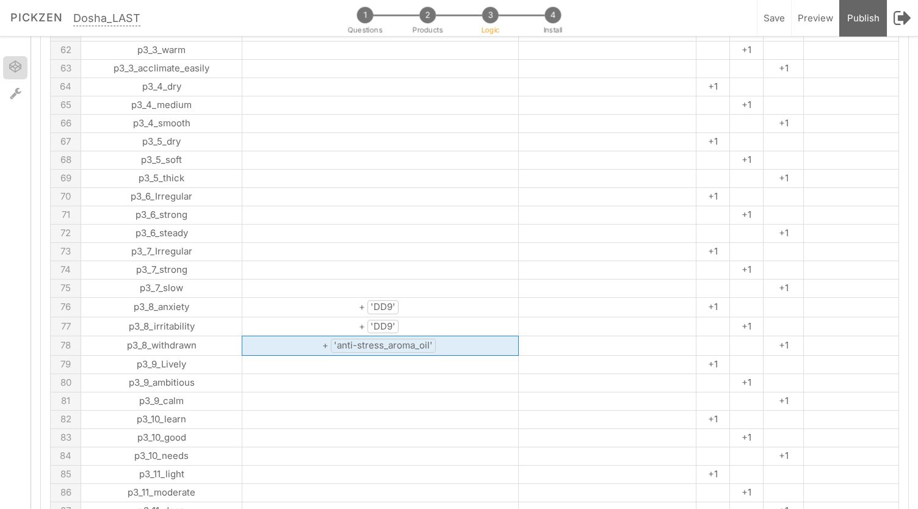
click at [358, 339] on span "'anti-stress_aroma_oil'" at bounding box center [383, 346] width 105 height 14
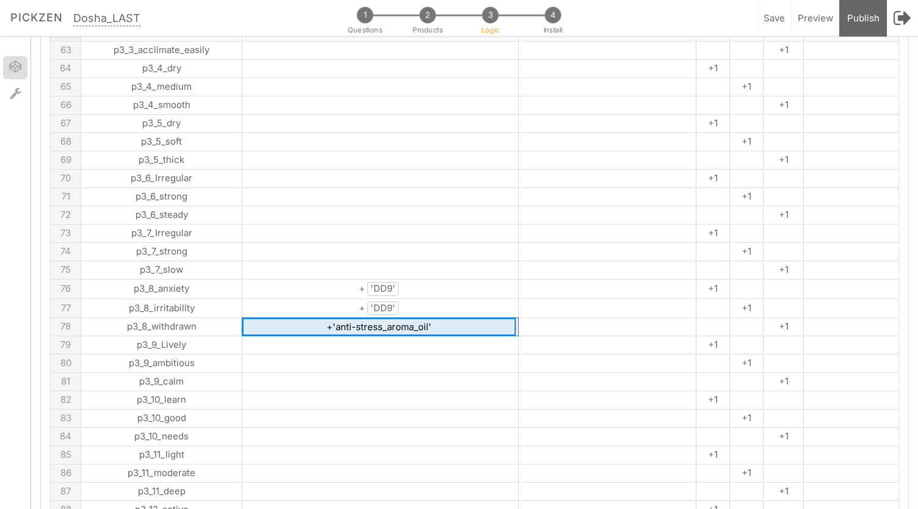
click at [358, 318] on input "+'anti-stress_aroma_oil'" at bounding box center [378, 327] width 273 height 18
click at [303, 318] on input "+'anti-stress_aroma_oil'" at bounding box center [378, 327] width 273 height 18
drag, startPoint x: 291, startPoint y: 193, endPoint x: 382, endPoint y: 194, distance: 91.6
click at [382, 318] on input "+'anti-stress_aroma_oil'" at bounding box center [378, 327] width 273 height 18
drag, startPoint x: 289, startPoint y: 194, endPoint x: 381, endPoint y: 200, distance: 91.7
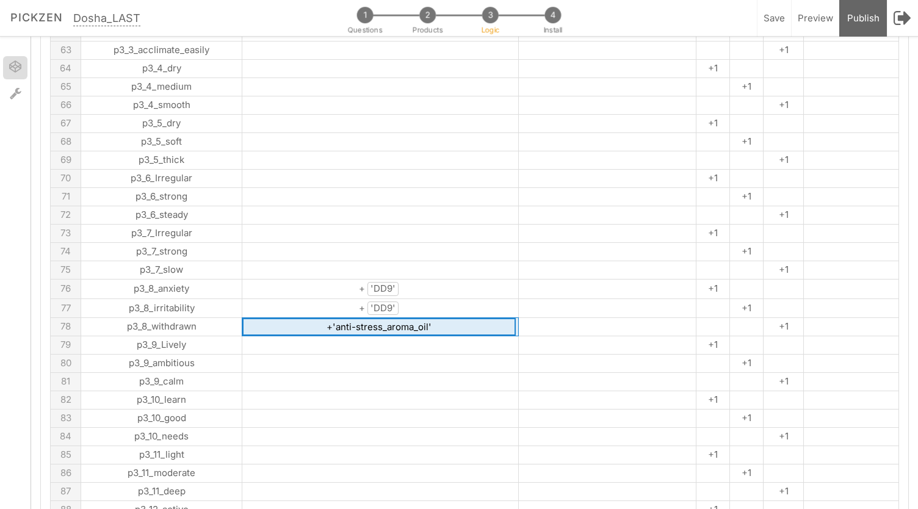
click at [381, 318] on input "+'anti-stress_aroma_oil'" at bounding box center [378, 327] width 273 height 18
type input "+'DD9'"
click at [383, 373] on td at bounding box center [380, 382] width 276 height 18
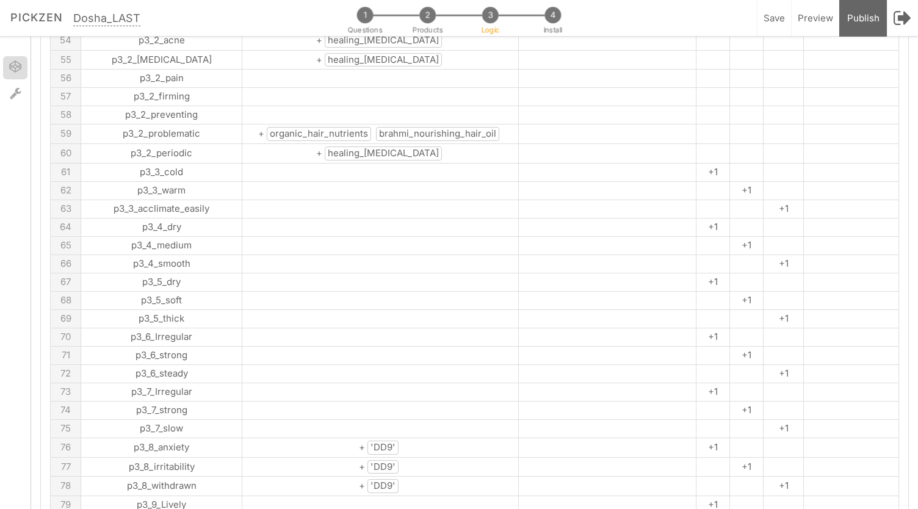
click at [383, 401] on td at bounding box center [380, 410] width 276 height 18
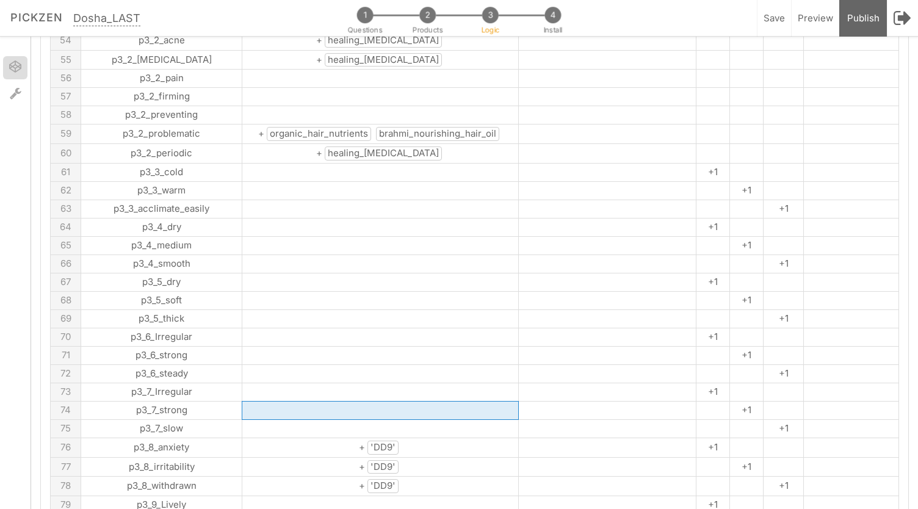
click at [383, 401] on td at bounding box center [380, 410] width 276 height 18
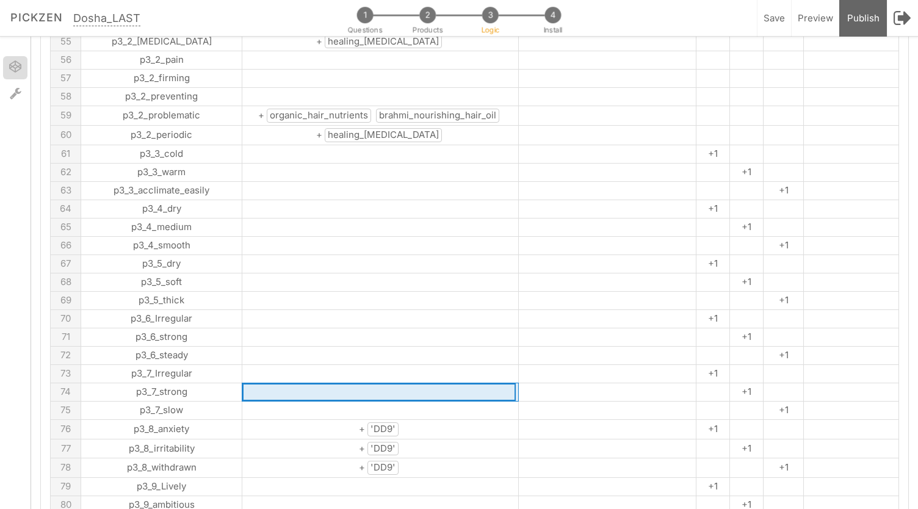
click at [383, 383] on input at bounding box center [378, 392] width 273 height 18
click at [381, 346] on td at bounding box center [380, 355] width 276 height 18
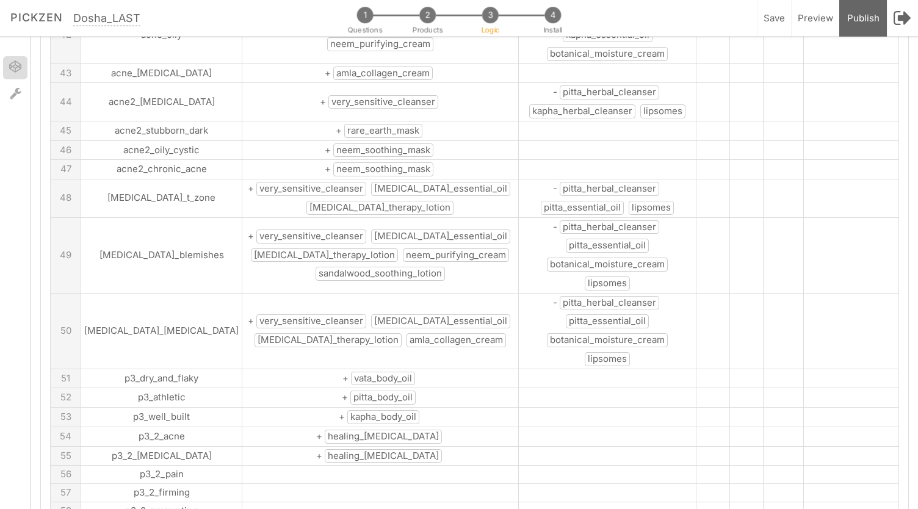
scroll to position [1130, 0]
click at [779, 8] on div "Save Save your progress so far." at bounding box center [774, 18] width 34 height 37
click at [429, 21] on span "2" at bounding box center [427, 15] width 16 height 16
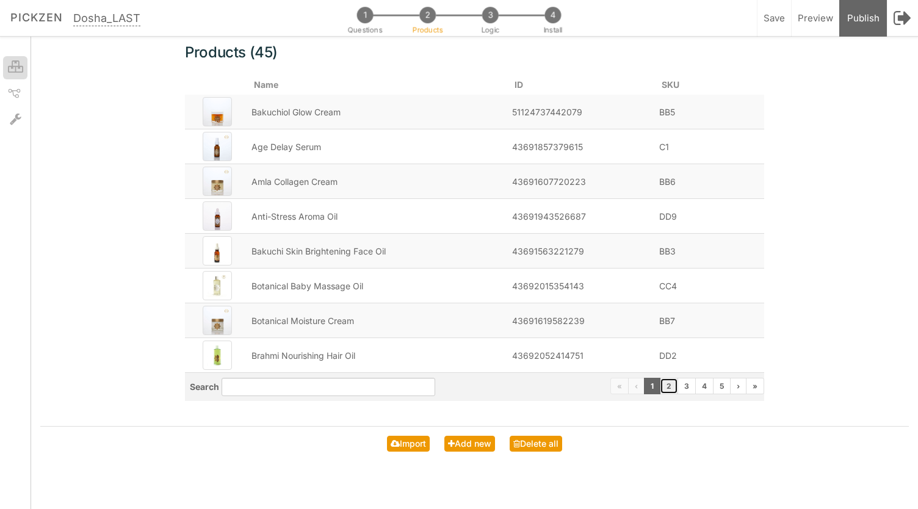
click at [671, 385] on link "2" at bounding box center [669, 386] width 18 height 16
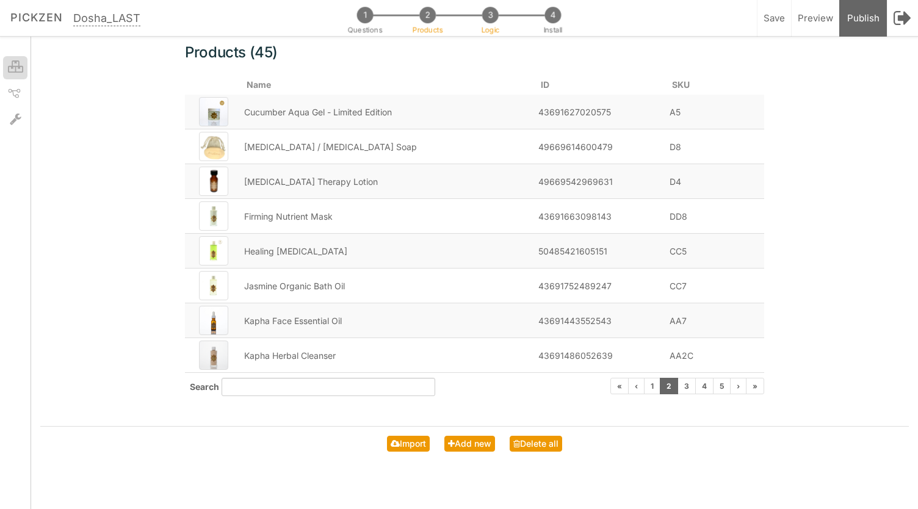
click at [491, 15] on span "3" at bounding box center [490, 15] width 16 height 16
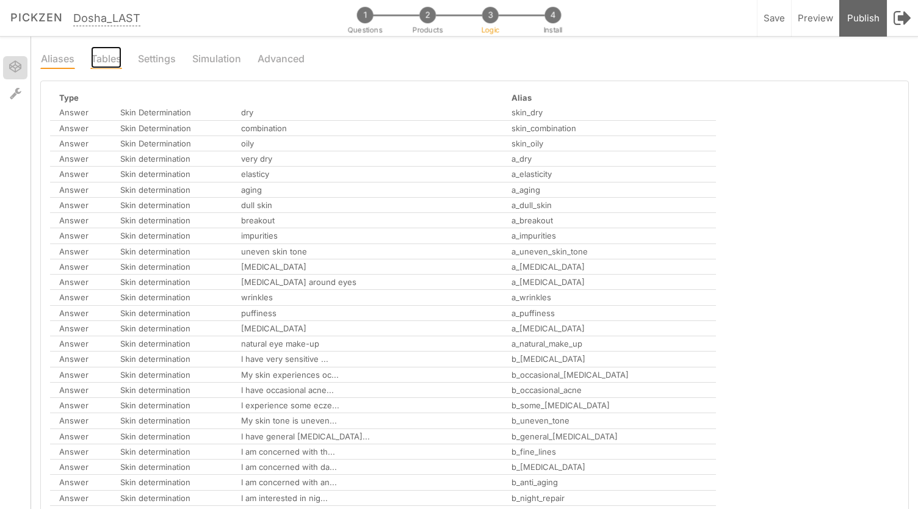
click at [103, 54] on link "Tables" at bounding box center [106, 57] width 32 height 23
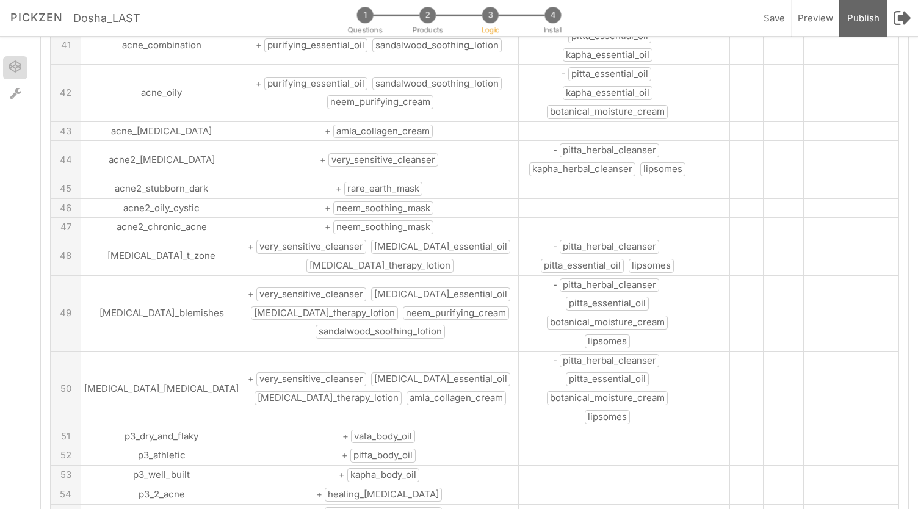
scroll to position [1074, 0]
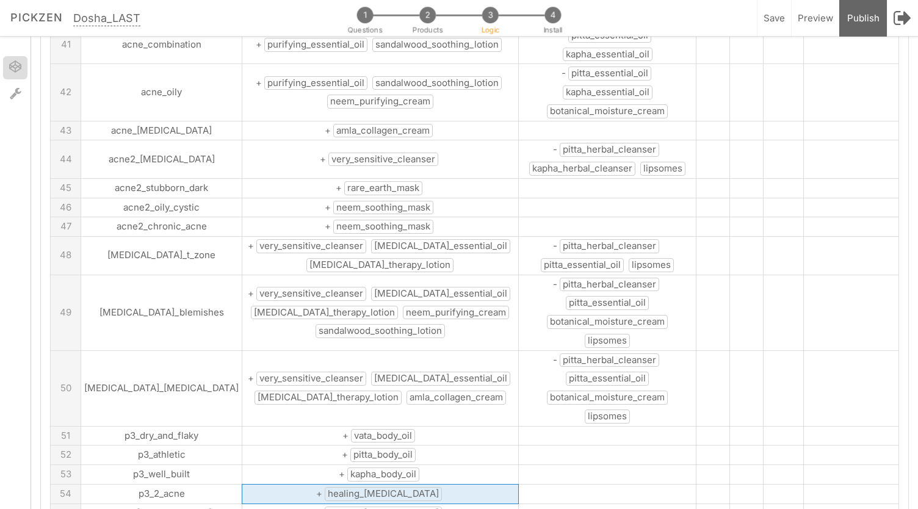
click at [352, 487] on span "healing_neem_oil" at bounding box center [383, 494] width 117 height 14
drag, startPoint x: 387, startPoint y: 367, endPoint x: 298, endPoint y: 366, distance: 89.1
click at [298, 485] on input "+healing_neem_oil" at bounding box center [378, 494] width 273 height 18
type input "+CC5"
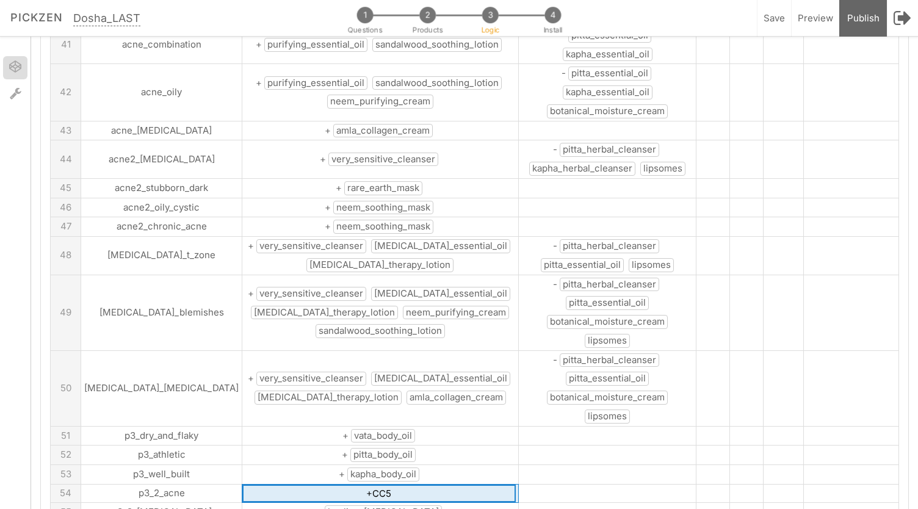
click at [339, 383] on tbody "A B:skus C:skus D:vata E:pitta F:kapha G 1 skin_dry + vata_herbal_cleanser vata…" at bounding box center [475, 177] width 848 height 2255
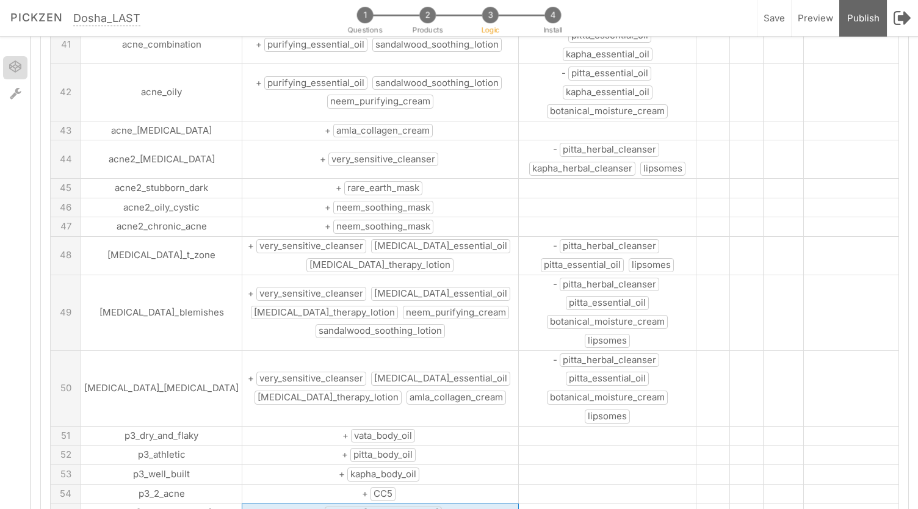
click at [371, 507] on span "healing_neem_oil" at bounding box center [383, 514] width 117 height 14
drag, startPoint x: 394, startPoint y: 381, endPoint x: 298, endPoint y: 392, distance: 96.4
click at [298, 392] on tbody "A B:skus C:skus D:vata E:pitta F:kapha G 1 skin_dry + vata_herbal_cleanser vata…" at bounding box center [475, 177] width 848 height 2255
type input "+CC5"
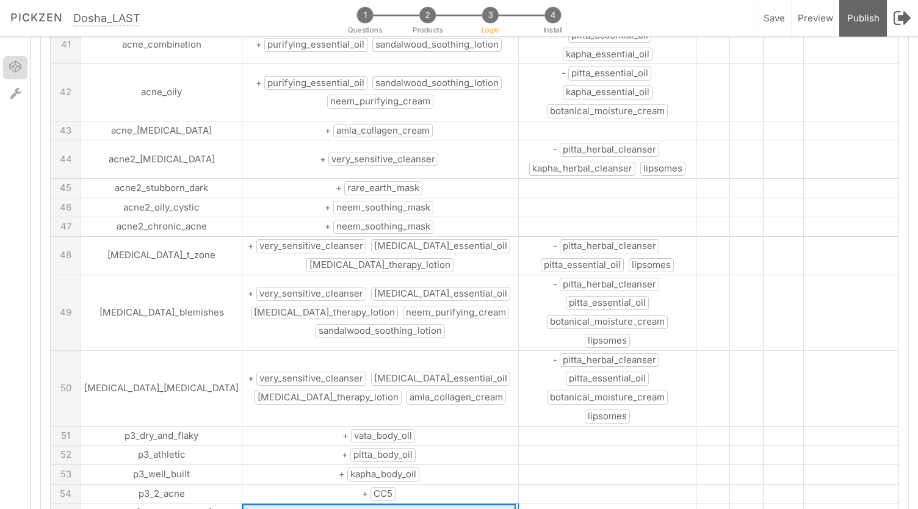
click at [375, 477] on tbody "A B:skus C:skus D:vata E:pitta F:kapha G 1 skin_dry + vata_herbal_cleanser vata…" at bounding box center [475, 177] width 848 height 2255
click at [375, 472] on tbody "A B:skus C:skus D:vata E:pitta F:kapha G 1 skin_dry + vata_herbal_cleanser vata…" at bounding box center [475, 178] width 848 height 2256
click at [388, 477] on tbody "A B:skus C:skus D:vata E:pitta F:kapha G 1 skin_dry + vata_herbal_cleanser vata…" at bounding box center [475, 178] width 848 height 2256
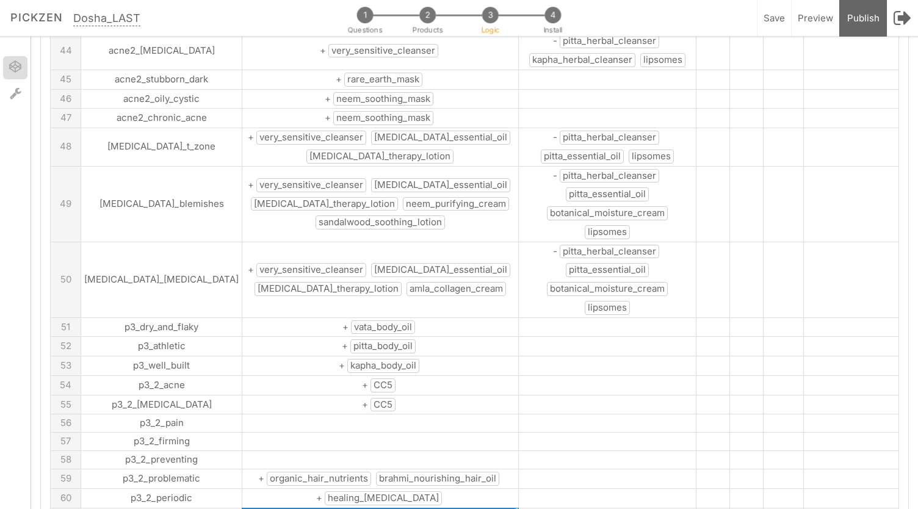
scroll to position [1183, 0]
click at [370, 363] on tbody "A B:skus C:skus D:vata E:pitta F:kapha G 1 skin_dry + vata_herbal_cleanser vata…" at bounding box center [475, 68] width 848 height 2256
click at [370, 507] on td at bounding box center [380, 516] width 276 height 18
click at [449, 300] on tbody "A B:skus C:skus D:vata E:pitta F:kapha G 1 skin_dry + vata_herbal_cleanser vata…" at bounding box center [475, 68] width 848 height 2256
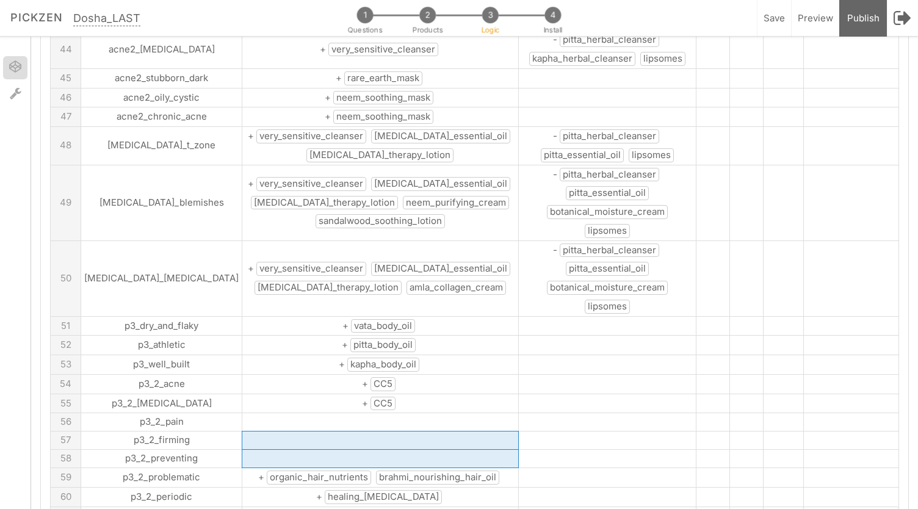
click at [394, 488] on td "+ healing_neem_oil" at bounding box center [380, 498] width 276 height 20
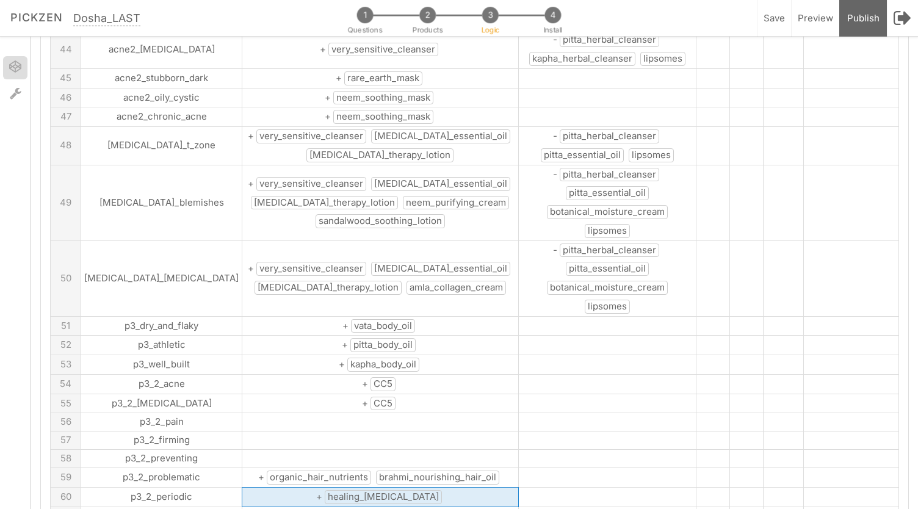
click at [394, 488] on td "+ healing_neem_oil" at bounding box center [380, 498] width 276 height 20
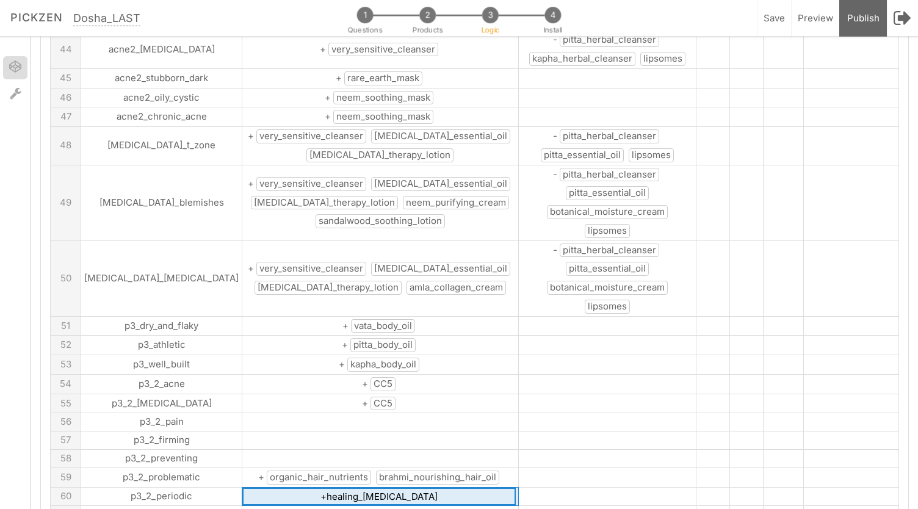
drag, startPoint x: 382, startPoint y: 363, endPoint x: 300, endPoint y: 360, distance: 81.8
click at [300, 488] on input "+healing_neem_oil" at bounding box center [378, 497] width 273 height 18
type input "+CC5"
click at [313, 424] on tbody "A B:skus C:skus D:vata E:pitta F:kapha G 1 skin_dry + vata_herbal_cleanser vata…" at bounding box center [475, 67] width 848 height 2255
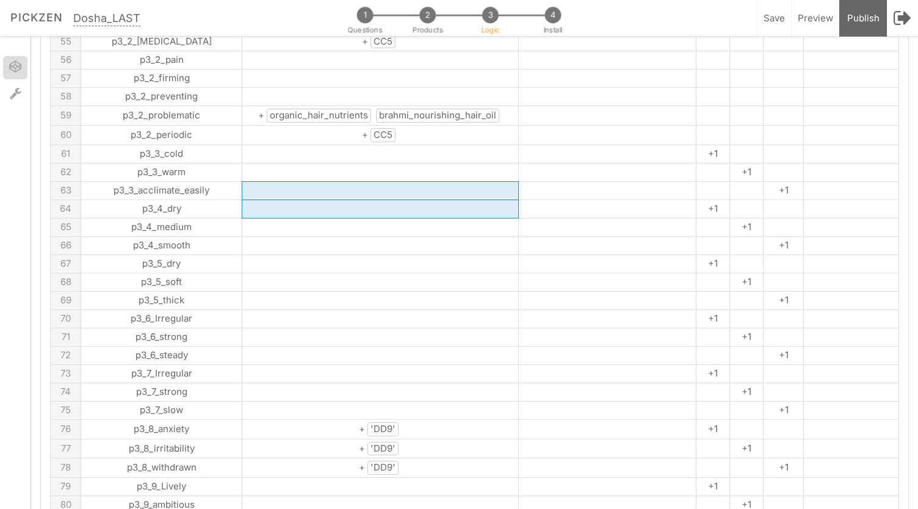
scroll to position [1566, 0]
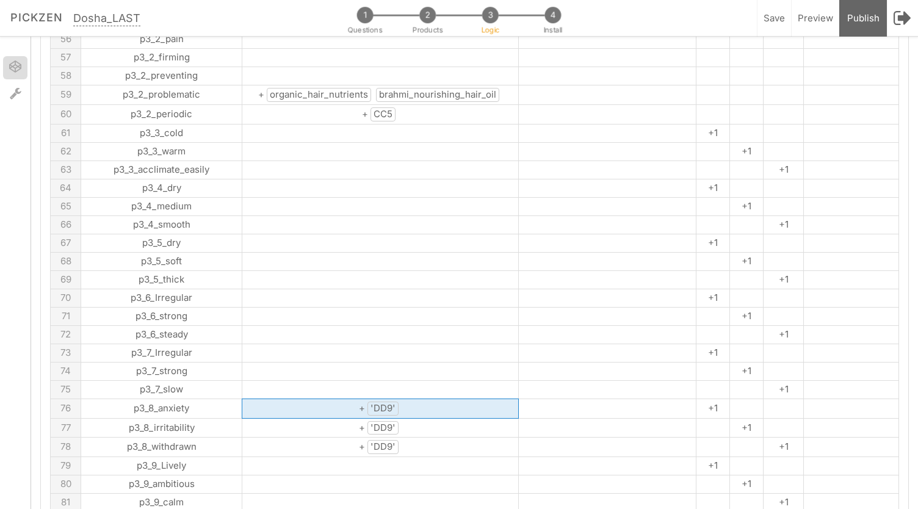
click at [367, 402] on span "'DD9'" at bounding box center [382, 409] width 31 height 14
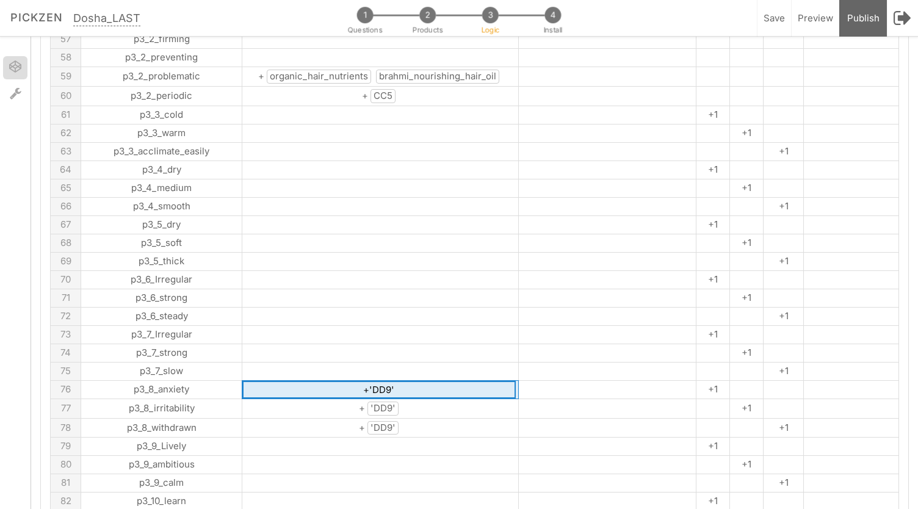
drag, startPoint x: 362, startPoint y: 253, endPoint x: 322, endPoint y: 261, distance: 40.5
click at [322, 381] on input "+'DD9'" at bounding box center [378, 390] width 273 height 18
type input "+DD9"
click at [367, 402] on span "'DD9'" at bounding box center [382, 409] width 31 height 14
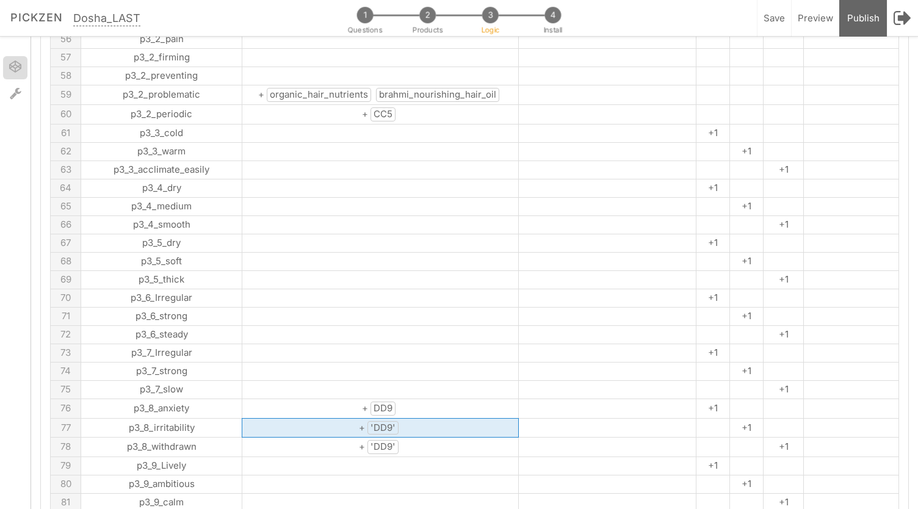
click at [367, 421] on span "'DD9'" at bounding box center [382, 428] width 31 height 14
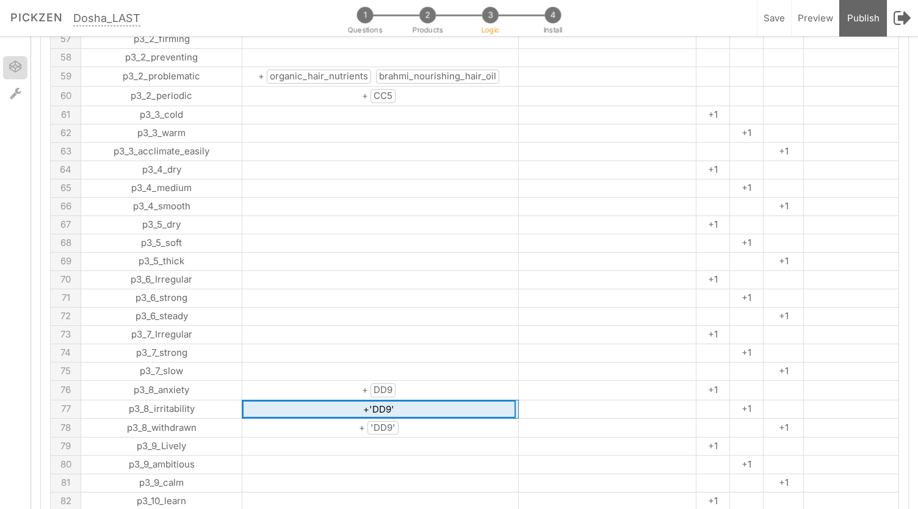
drag, startPoint x: 366, startPoint y: 279, endPoint x: 322, endPoint y: 279, distance: 43.9
click at [322, 400] on input "+'DD9'" at bounding box center [378, 409] width 273 height 18
type input "+DD9"
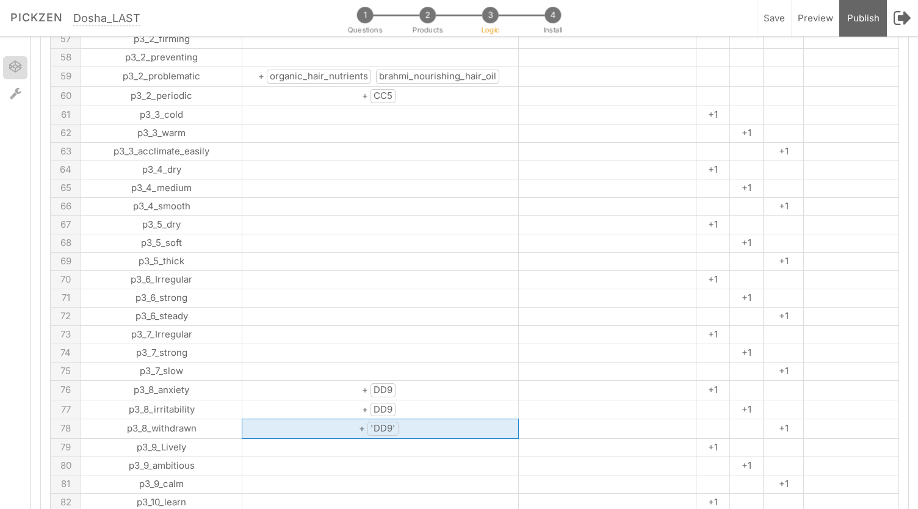
click at [367, 422] on span "'DD9'" at bounding box center [382, 429] width 31 height 14
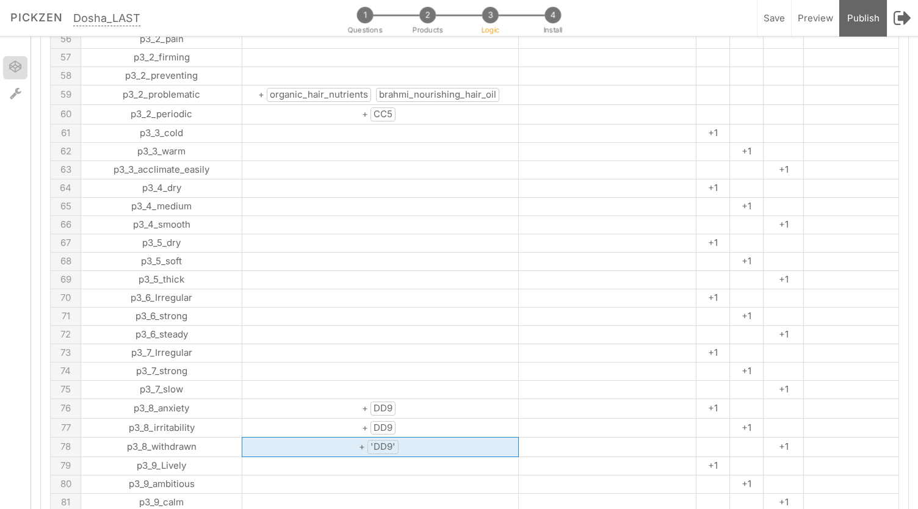
click at [367, 440] on span "'DD9'" at bounding box center [382, 447] width 31 height 14
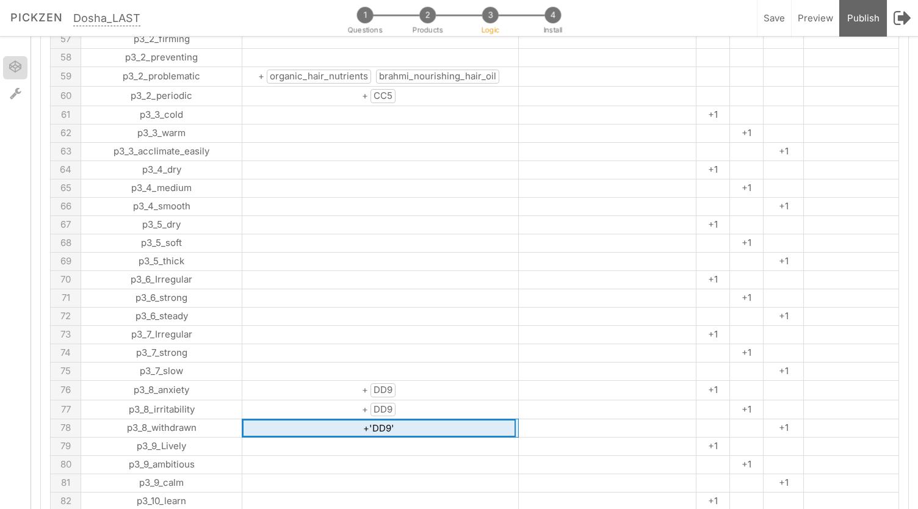
drag, startPoint x: 359, startPoint y: 296, endPoint x: 323, endPoint y: 295, distance: 36.6
click at [323, 419] on input "+'DD9'" at bounding box center [378, 428] width 273 height 18
type input "+DD9"
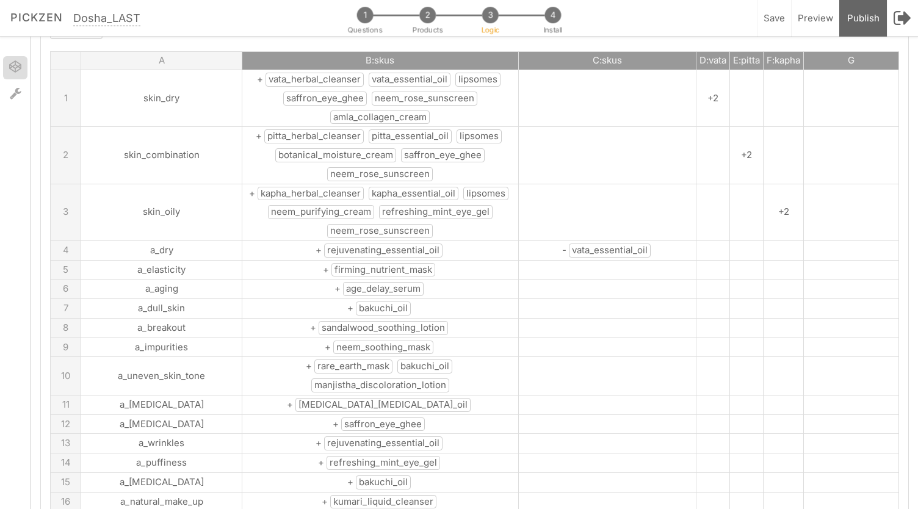
scroll to position [0, 0]
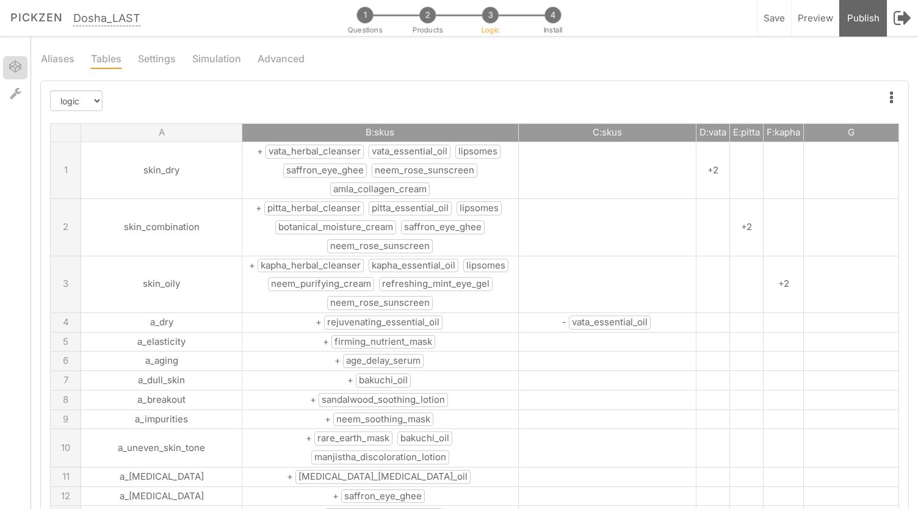
click at [293, 151] on span "vata_herbal_cleanser" at bounding box center [314, 152] width 98 height 14
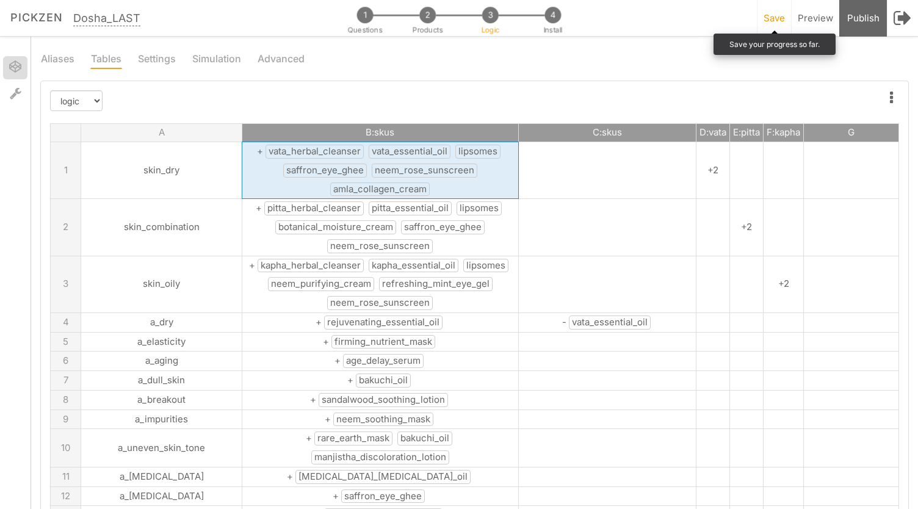
click at [773, 15] on span "Save" at bounding box center [774, 18] width 21 height 12
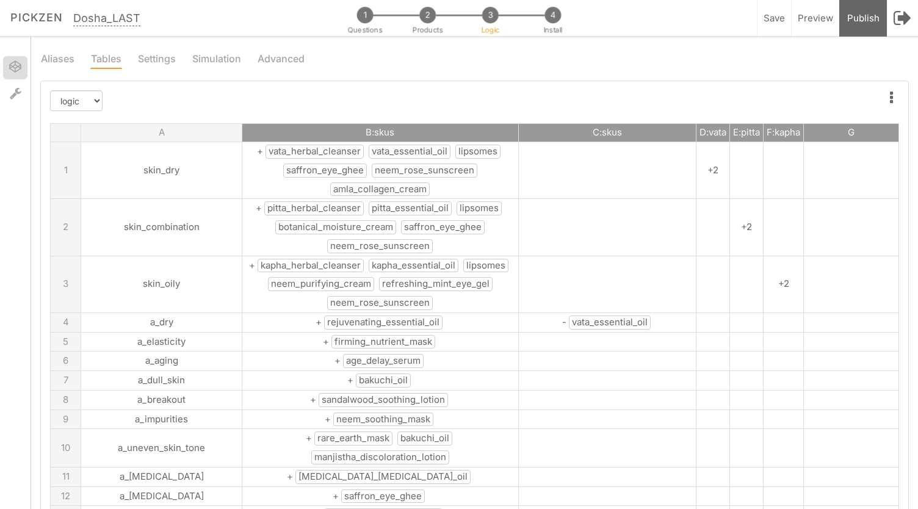
click at [422, 27] on span "Products" at bounding box center [428, 31] width 31 height 10
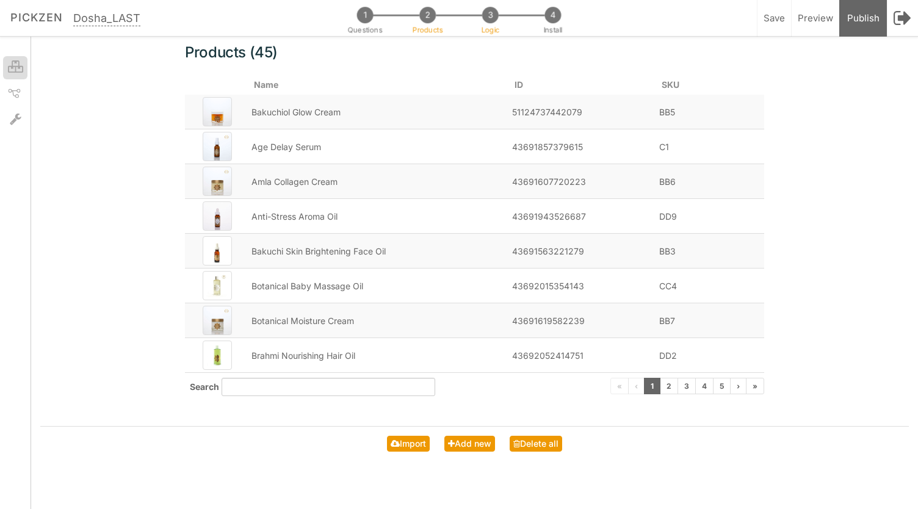
click at [483, 16] on span "3" at bounding box center [490, 15] width 16 height 16
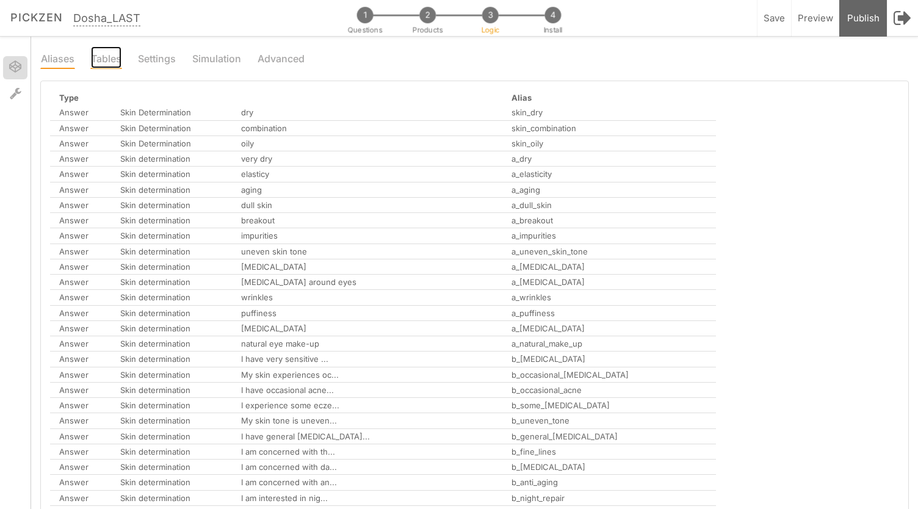
click at [112, 57] on link "Tables" at bounding box center [106, 57] width 32 height 23
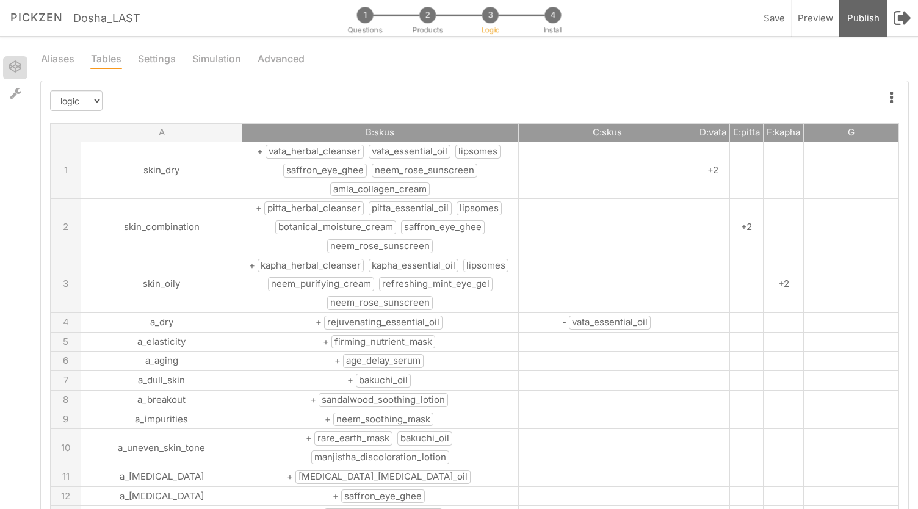
click at [381, 172] on span "neem_rose_sunscreen" at bounding box center [425, 171] width 106 height 14
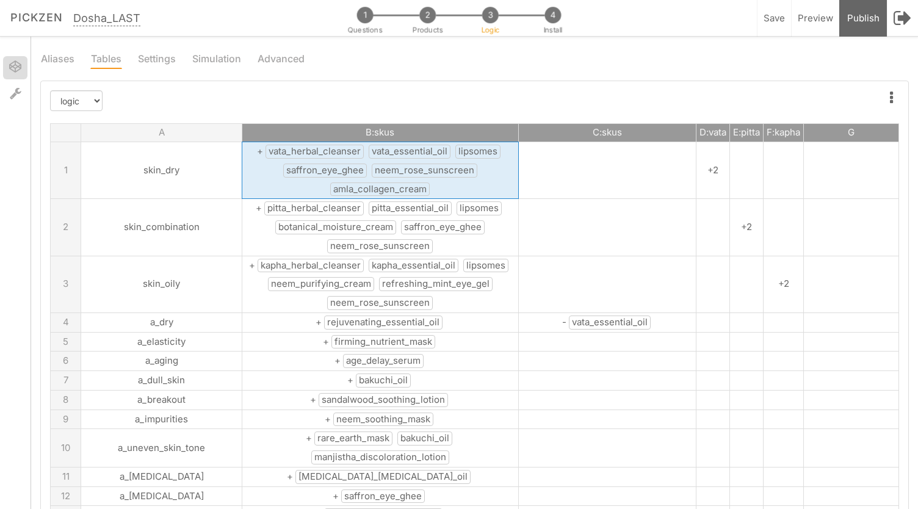
click at [381, 172] on span "neem_rose_sunscreen" at bounding box center [425, 171] width 106 height 14
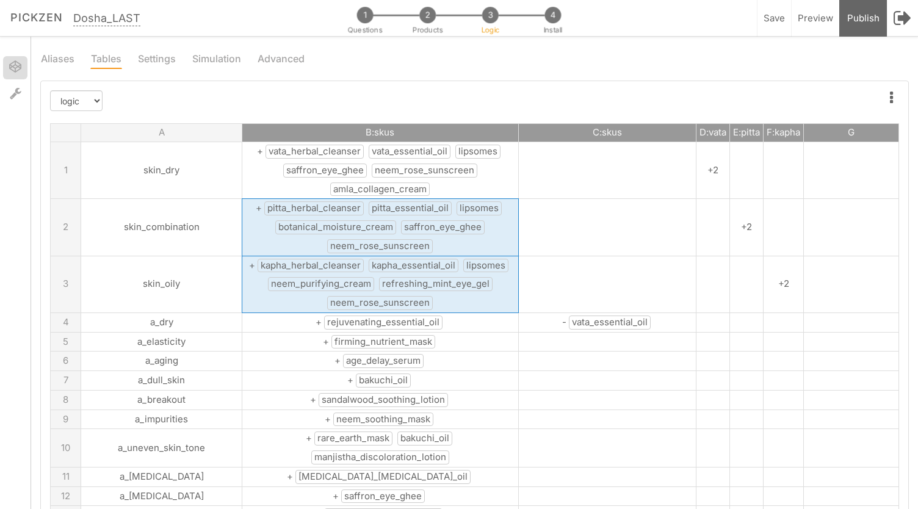
click at [357, 190] on span "amla_collagen_cream" at bounding box center [379, 189] width 99 height 14
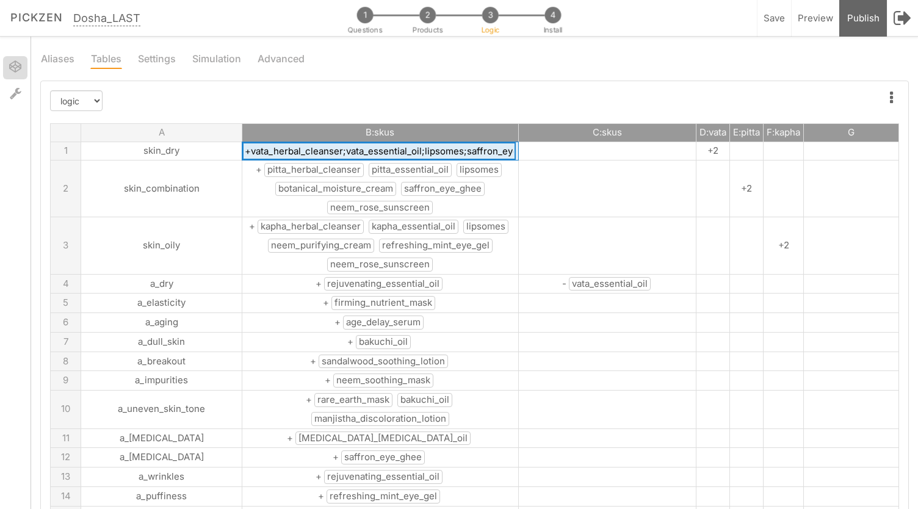
scroll to position [0, 220]
drag, startPoint x: 375, startPoint y: 153, endPoint x: 485, endPoint y: 156, distance: 109.9
click at [485, 156] on tr "1 skin_dry +vata_herbal_cleanser;vata_essential_oil;lipsomes;saffron_eye_ghee;n…" at bounding box center [475, 151] width 848 height 18
type input "+vata_herbal_cleanser;vata_essential_oil;lipsomes;saffron_eye_ghee;neem_rose_su…"
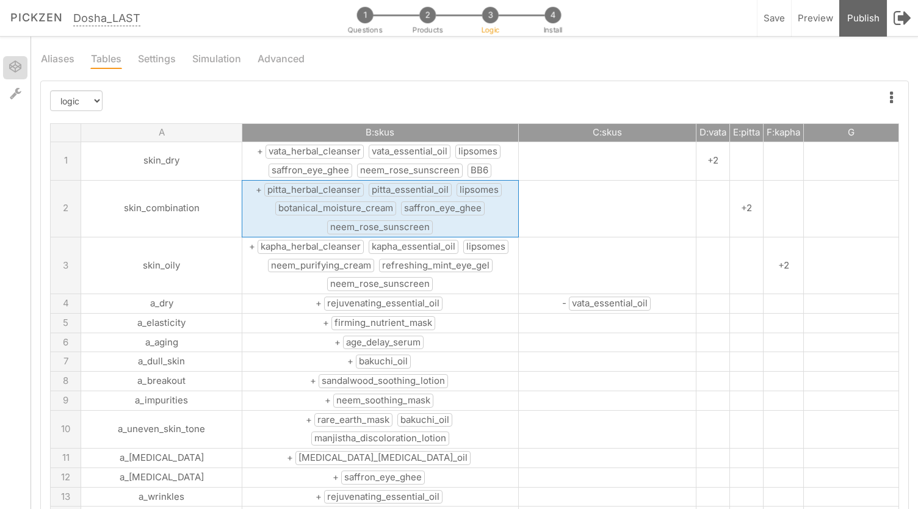
click at [439, 185] on td "+ pitta_herbal_cleanser pitta_essential_oil lipsomes botanical_moisture_cream s…" at bounding box center [380, 208] width 276 height 57
click at [322, 211] on span "botanical_moisture_cream" at bounding box center [335, 208] width 121 height 14
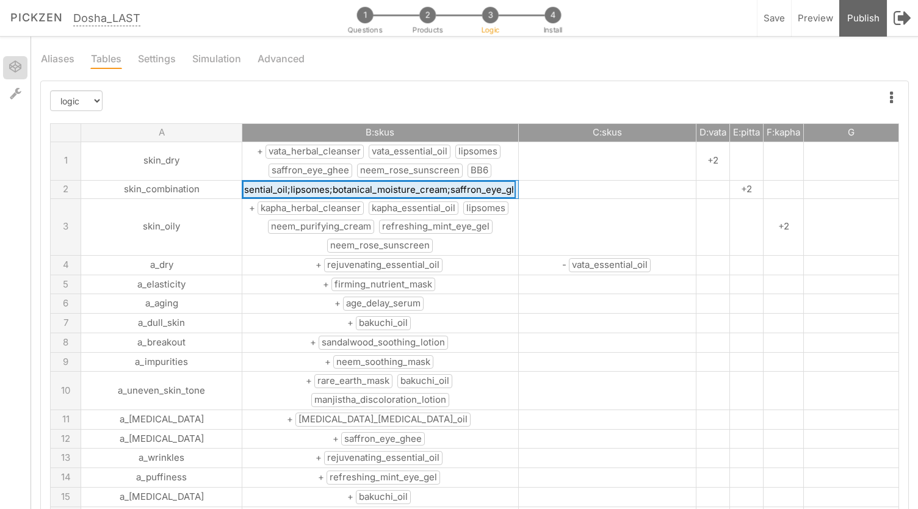
scroll to position [0, 240]
drag, startPoint x: 416, startPoint y: 190, endPoint x: 286, endPoint y: 206, distance: 131.6
type input "+pitta_herbal_cleanser;pitta_essential_oil;lipsomes;BB7;saffron_eye_ghee;neem_r…"
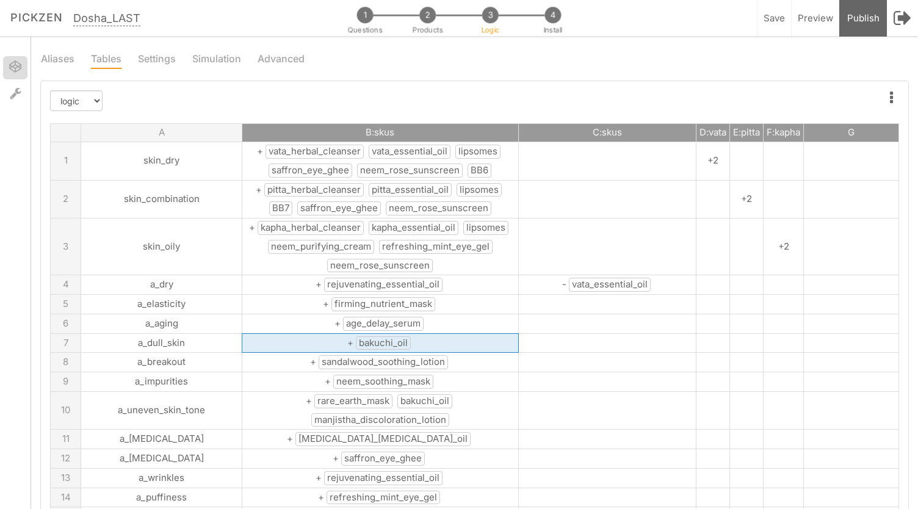
click at [378, 333] on td "+ bakuchi_oil" at bounding box center [380, 343] width 276 height 20
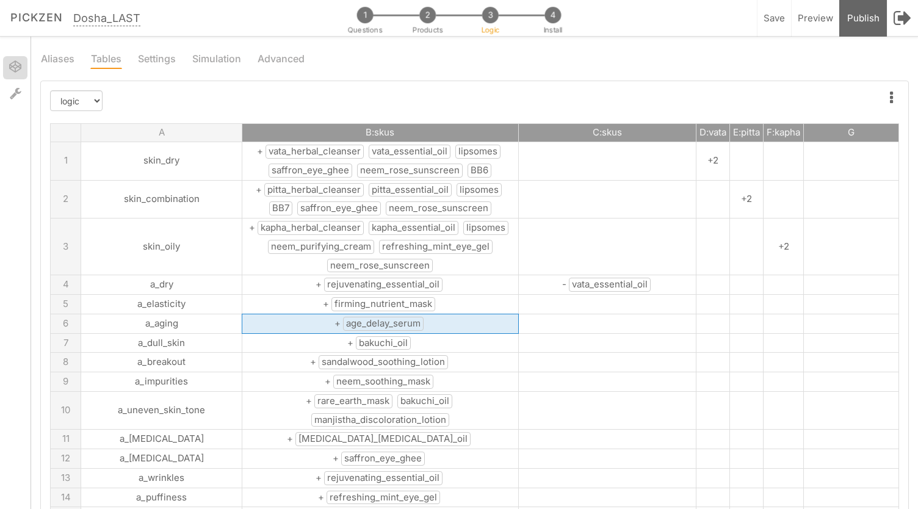
click at [366, 322] on span "age_delay_serum" at bounding box center [383, 324] width 81 height 14
drag, startPoint x: 387, startPoint y: 319, endPoint x: 298, endPoint y: 321, distance: 89.1
click at [298, 321] on input "+age_delay_serum" at bounding box center [378, 323] width 273 height 18
type input "+C1"
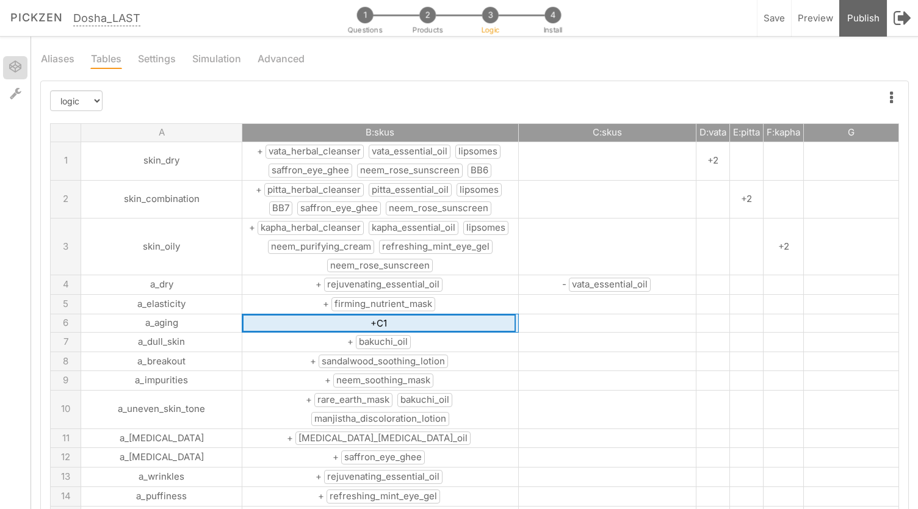
click at [405, 377] on td "+ neem_soothing_mask" at bounding box center [380, 381] width 276 height 20
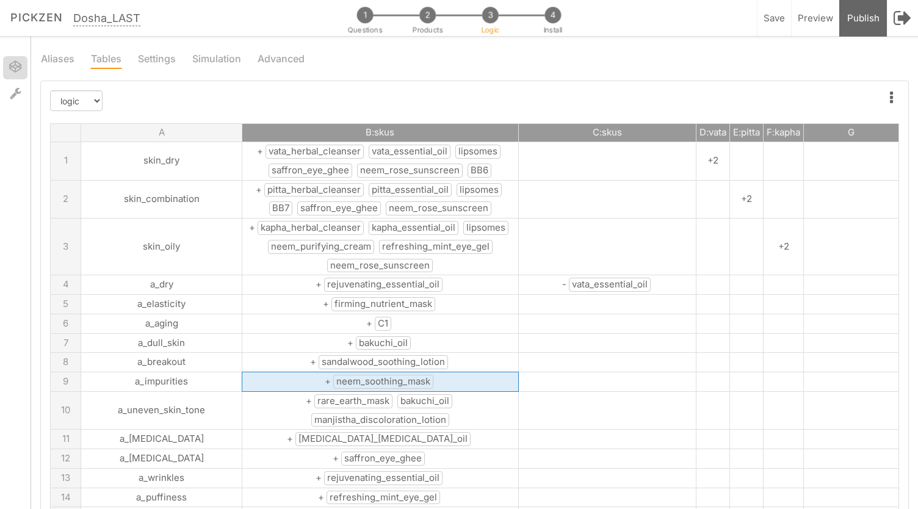
click at [358, 341] on span "bakuchi_oil" at bounding box center [383, 343] width 55 height 14
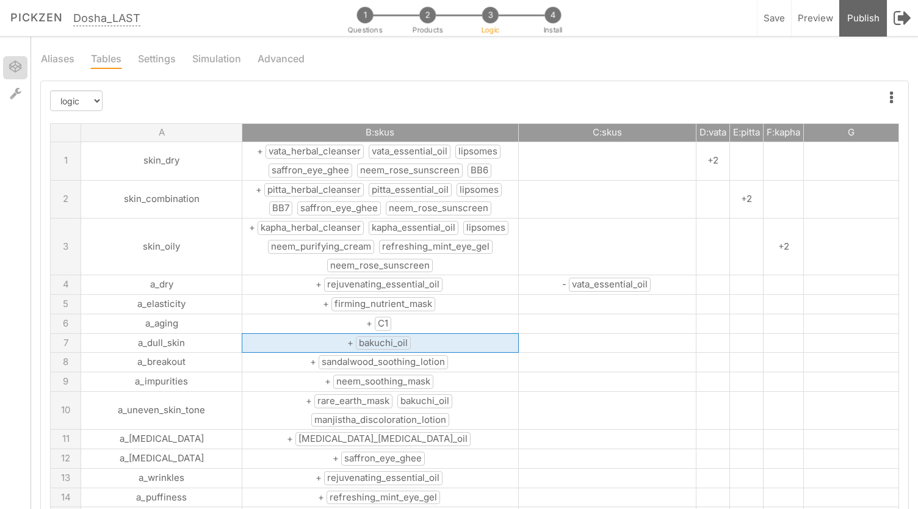
click at [358, 341] on span "bakuchi_oil" at bounding box center [383, 343] width 55 height 14
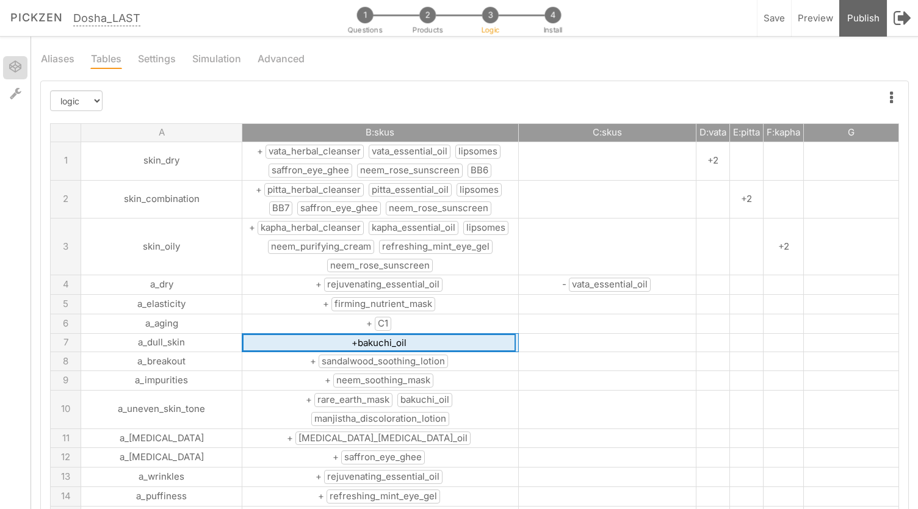
drag, startPoint x: 366, startPoint y: 340, endPoint x: 312, endPoint y: 341, distance: 53.7
click at [312, 341] on input "+bakuchi_oil" at bounding box center [378, 343] width 273 height 18
type input "+BB5"
click at [383, 378] on span "neem_soothing_mask" at bounding box center [383, 381] width 100 height 14
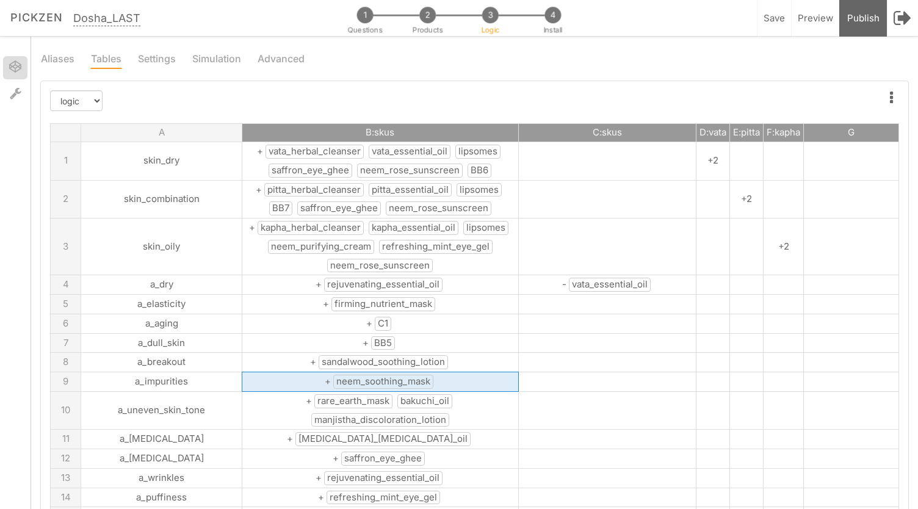
click at [378, 339] on td "+ BB5" at bounding box center [380, 343] width 276 height 20
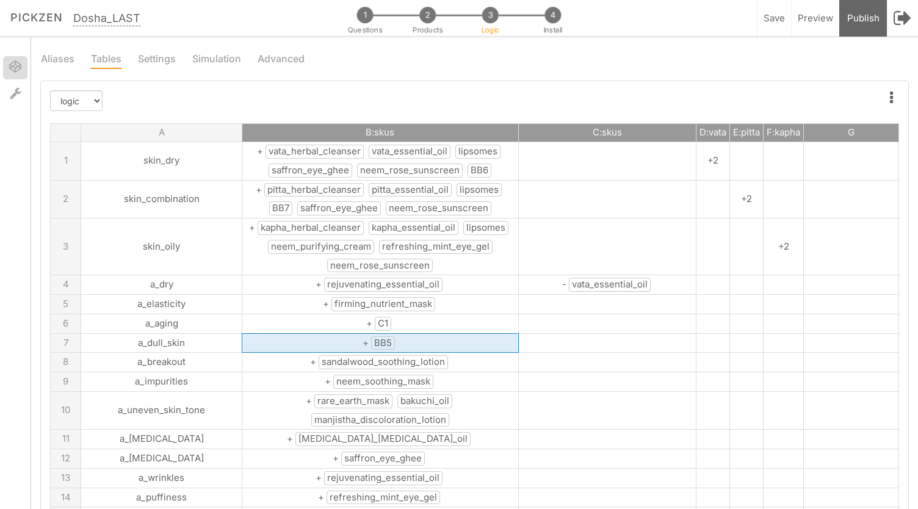
click at [378, 339] on td "+ BB5" at bounding box center [380, 343] width 276 height 20
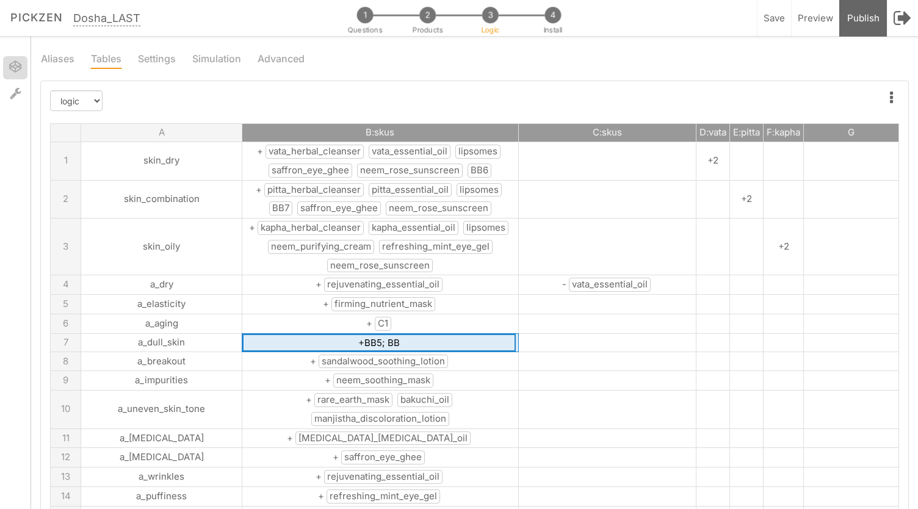
type input "+BB5; BB3"
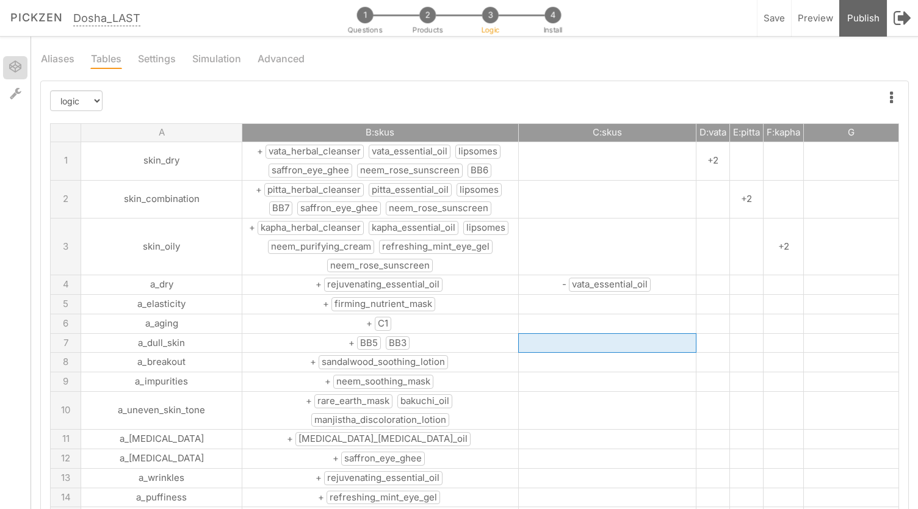
scroll to position [87, 0]
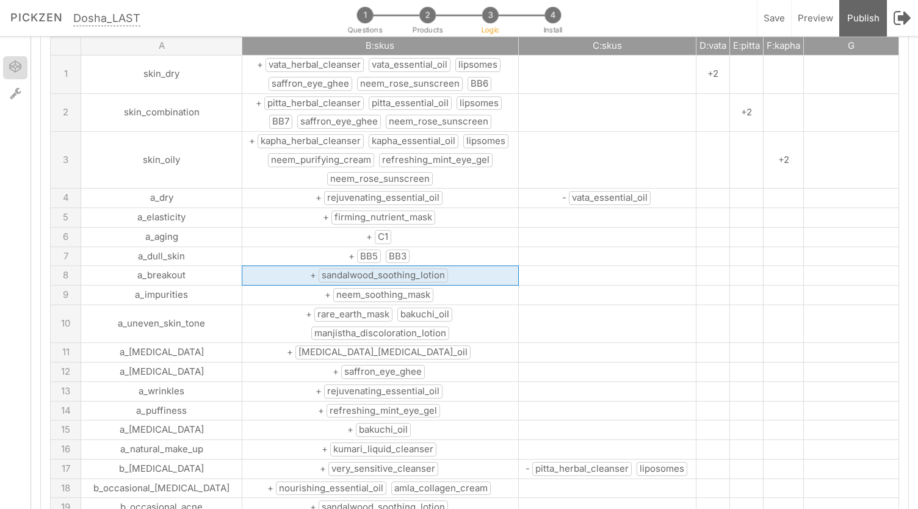
click at [378, 269] on span "sandalwood_soothing_lotion" at bounding box center [383, 276] width 129 height 14
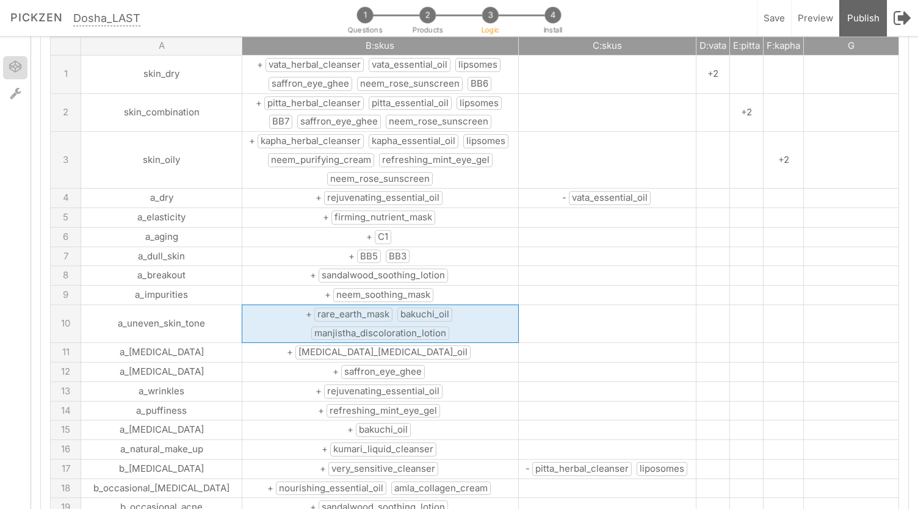
click at [398, 308] on span "bakuchi_oil" at bounding box center [424, 315] width 55 height 14
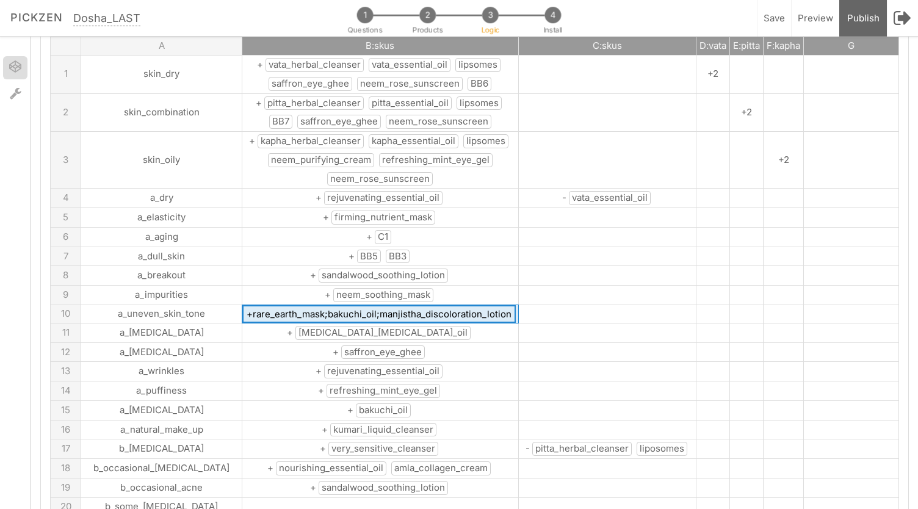
drag, startPoint x: 331, startPoint y: 305, endPoint x: 283, endPoint y: 305, distance: 47.6
click at [283, 305] on input "+rare_earth_mask;bakuchi_oil;manjistha_discoloration_lotion" at bounding box center [378, 314] width 273 height 18
type input "+rare_earth_mask;BB5;BB3;manjistha_discoloration_lotion"
click at [543, 305] on td at bounding box center [607, 314] width 178 height 18
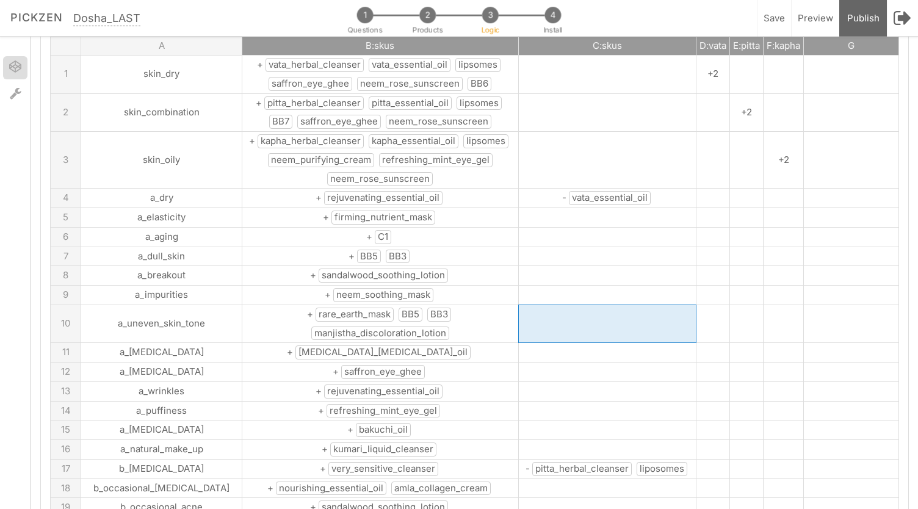
click at [367, 348] on span "eczema_psoriasis_oil" at bounding box center [382, 352] width 175 height 14
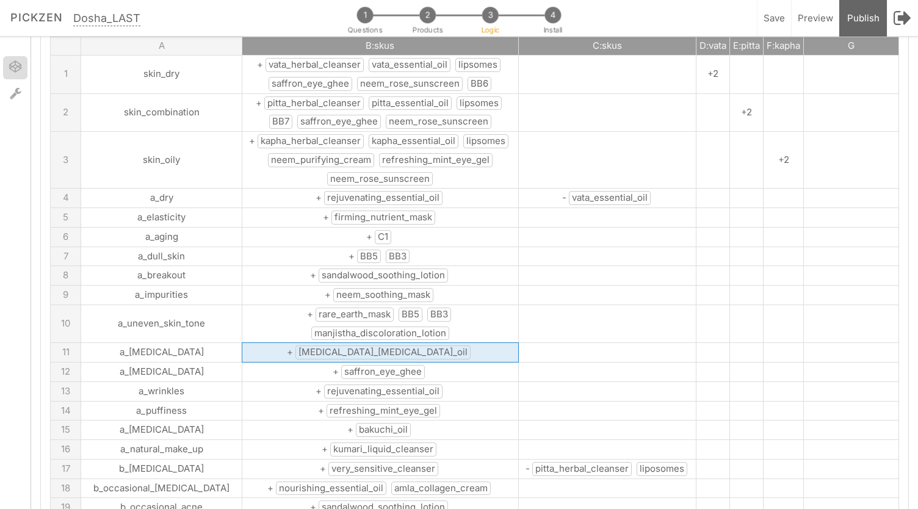
click at [364, 390] on td "+ rejuvenating_essential_oil" at bounding box center [380, 391] width 276 height 20
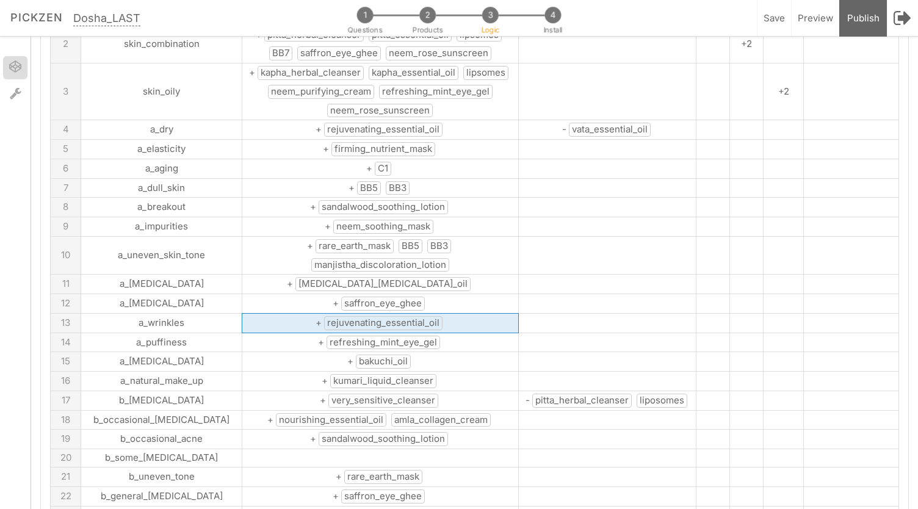
scroll to position [169, 0]
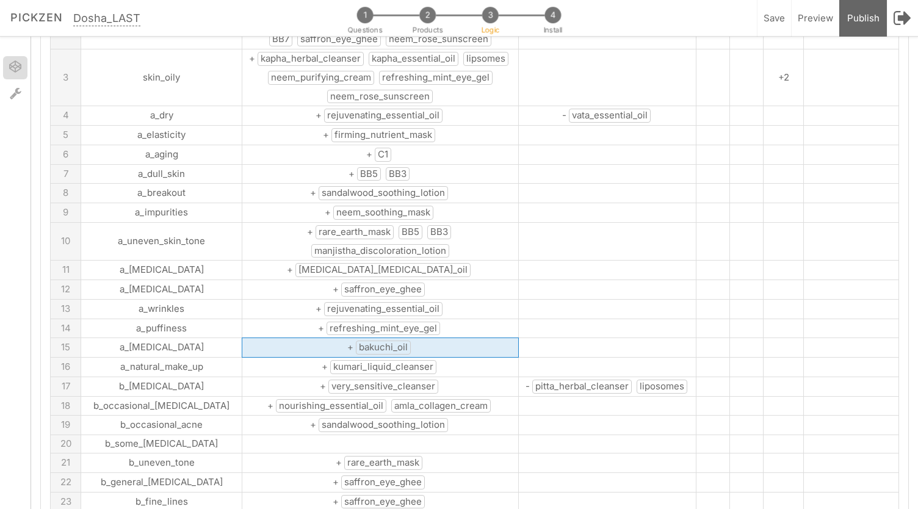
click at [364, 342] on td "+ bakuchi_oil" at bounding box center [380, 348] width 276 height 20
drag, startPoint x: 344, startPoint y: 335, endPoint x: 312, endPoint y: 341, distance: 32.3
click at [312, 341] on input "+bakuchi_oil" at bounding box center [378, 347] width 273 height 18
type input "+BB3"
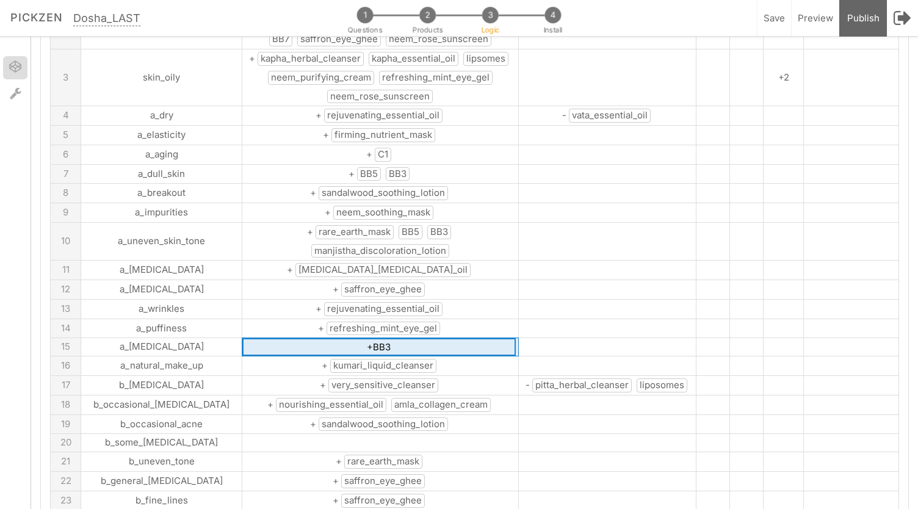
click at [428, 376] on td "+ very_sensitive_cleanser" at bounding box center [380, 386] width 276 height 20
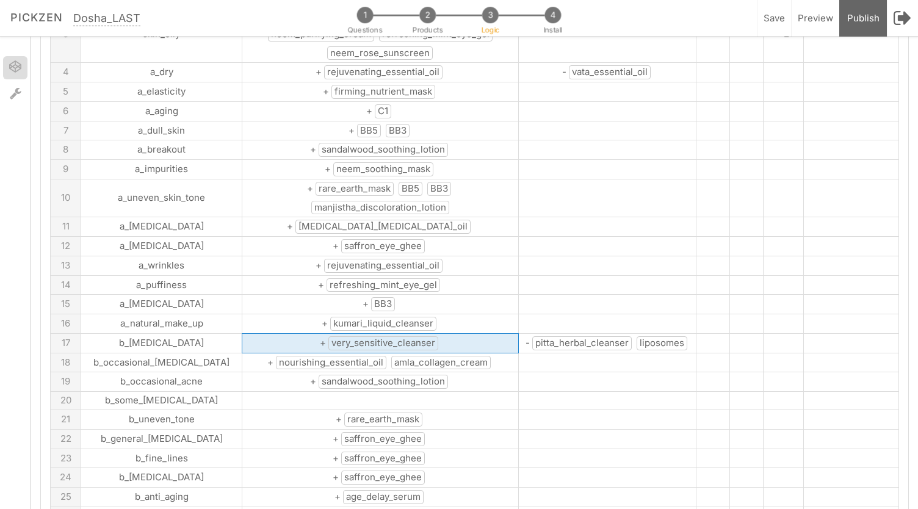
scroll to position [213, 0]
click at [428, 355] on span "amla_collagen_cream" at bounding box center [440, 362] width 99 height 14
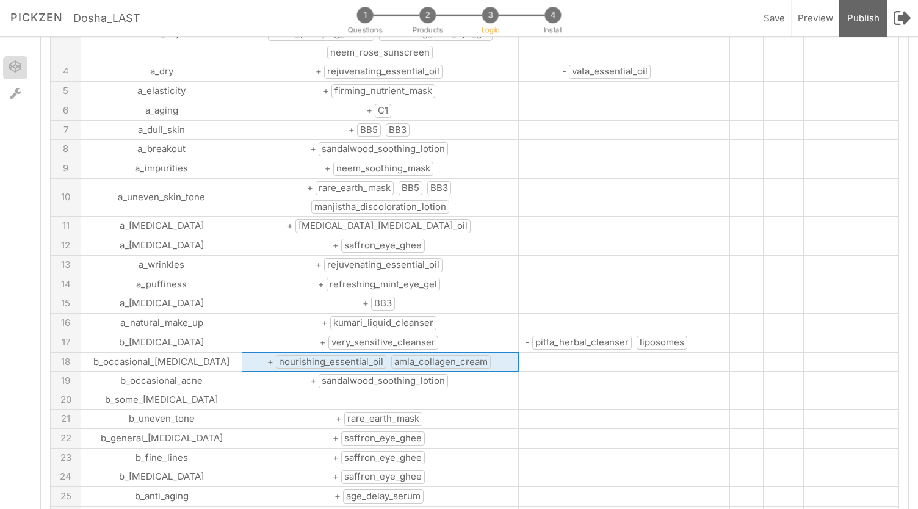
click at [428, 355] on span "amla_collagen_cream" at bounding box center [440, 362] width 99 height 14
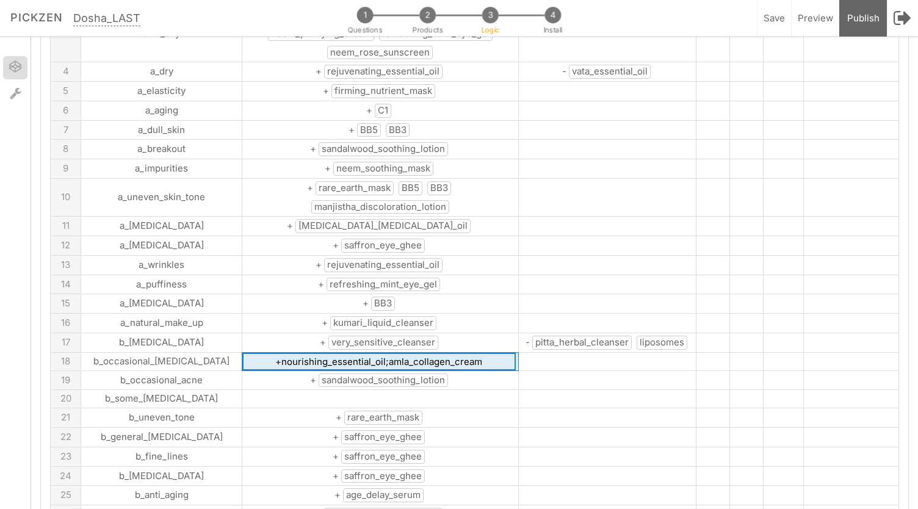
drag, startPoint x: 444, startPoint y: 347, endPoint x: 342, endPoint y: 348, distance: 102.5
click at [342, 353] on input "+nourishing_essential_oil;amla_collagen_cream" at bounding box center [378, 362] width 273 height 18
type input "+nourishing_essential_oil;BB6"
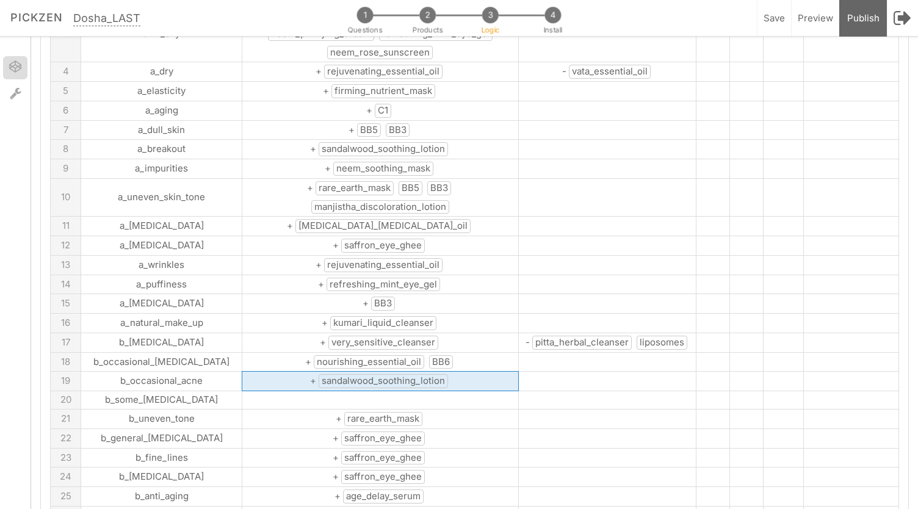
click at [438, 374] on td "+ sandalwood_soothing_lotion" at bounding box center [380, 382] width 276 height 20
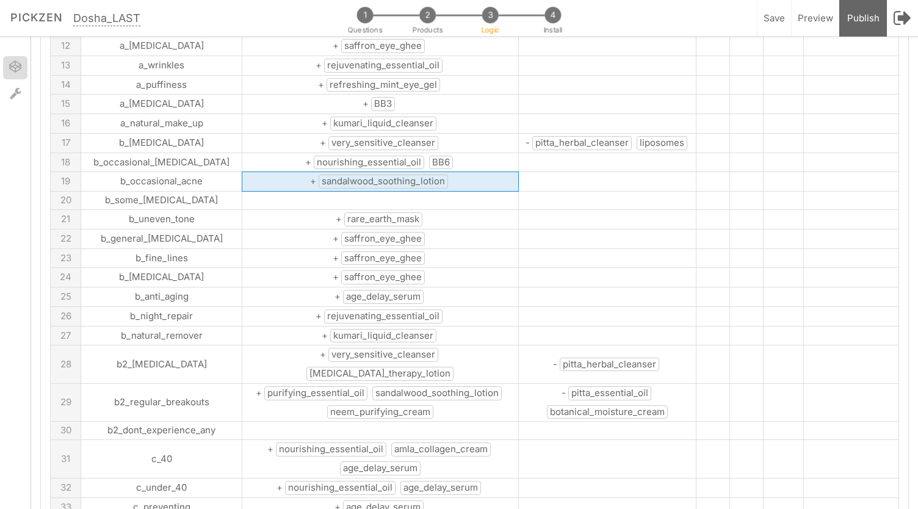
scroll to position [419, 0]
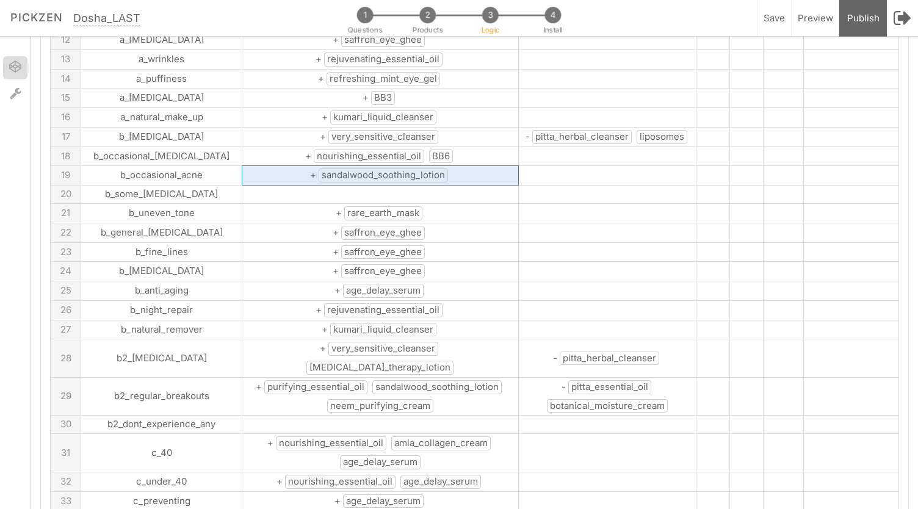
click at [375, 284] on span "+ age_delay_serum" at bounding box center [380, 290] width 92 height 12
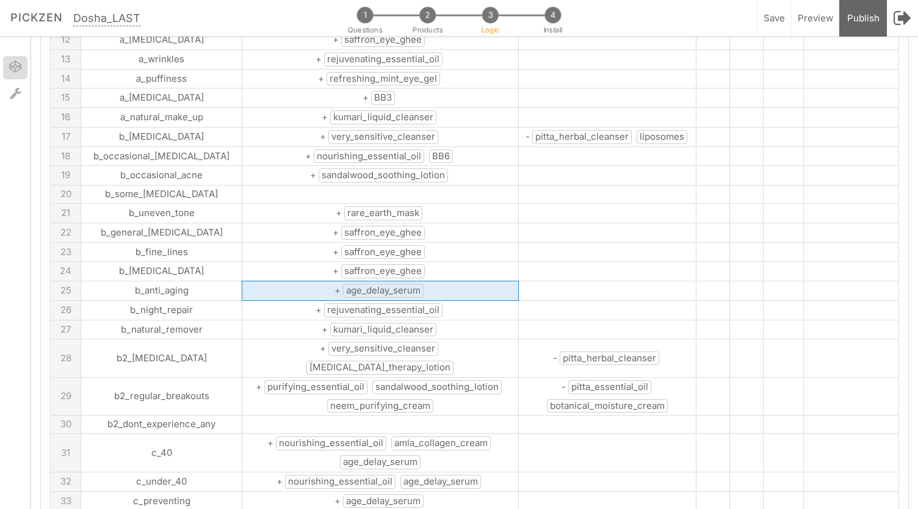
click at [375, 284] on span "+ age_delay_serum" at bounding box center [380, 290] width 92 height 12
drag, startPoint x: 386, startPoint y: 277, endPoint x: 298, endPoint y: 276, distance: 87.9
click at [298, 281] on input "+age_delay_serum" at bounding box center [378, 290] width 273 height 18
type input "+C1"
click at [541, 281] on td at bounding box center [607, 290] width 178 height 18
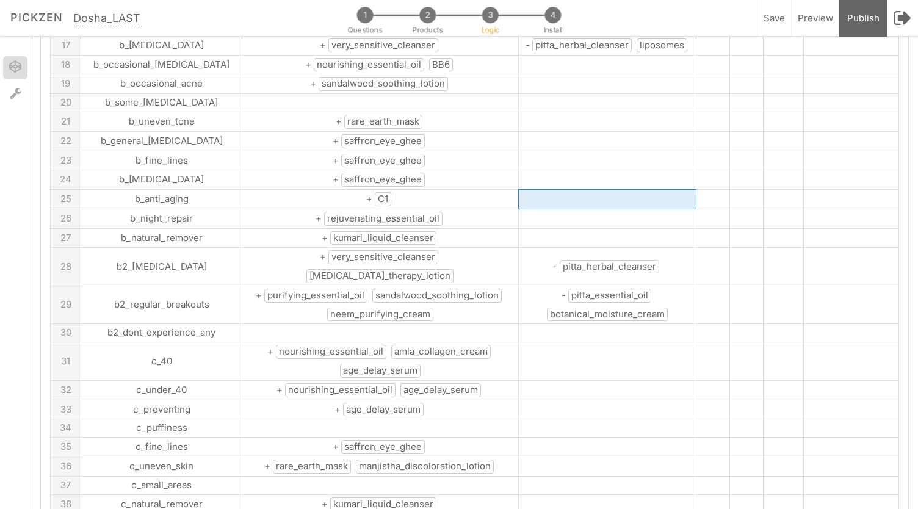
scroll to position [511, 0]
click at [580, 307] on span "botanical_moisture_cream" at bounding box center [607, 314] width 121 height 14
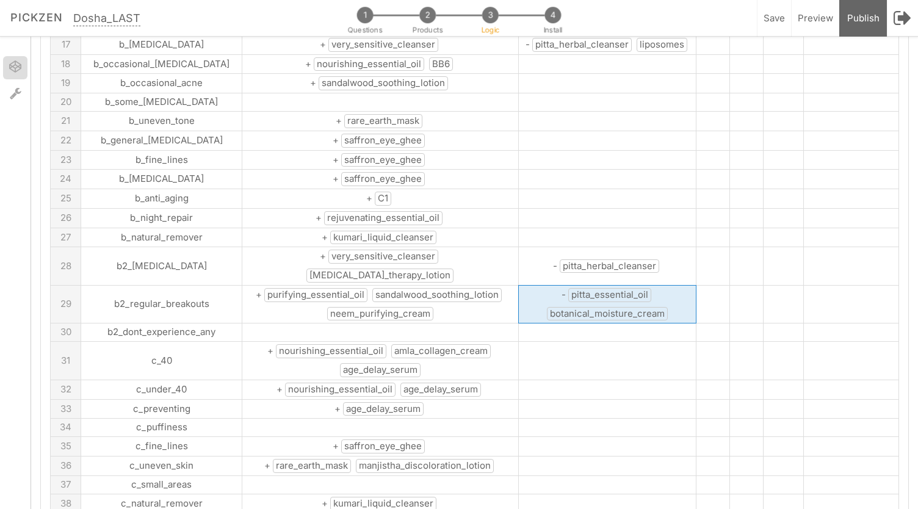
click at [580, 307] on span "botanical_moisture_cream" at bounding box center [607, 314] width 121 height 14
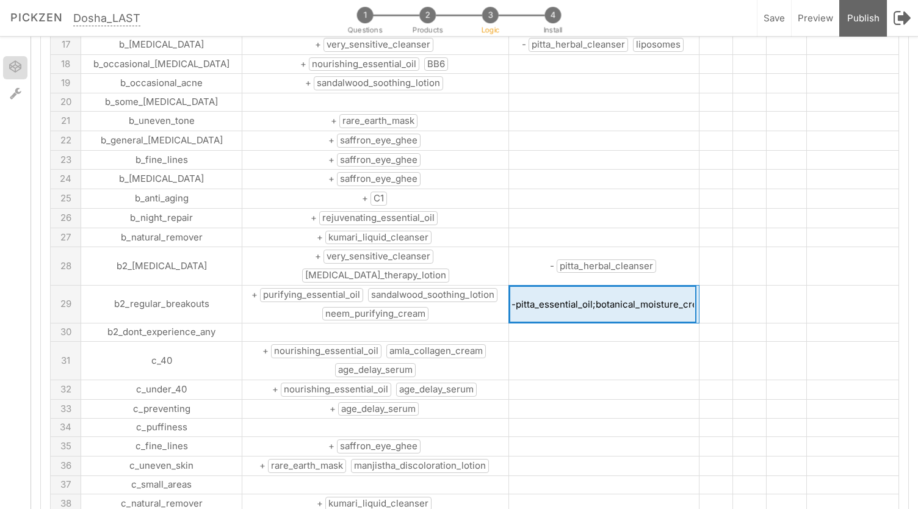
drag, startPoint x: 551, startPoint y: 269, endPoint x: 663, endPoint y: 269, distance: 111.7
click at [663, 286] on input "-pitta_essential_oil;botanical_moisture_cream" at bounding box center [602, 305] width 187 height 38
type input "-pitta_essential_oil;BB7"
click at [632, 323] on td at bounding box center [604, 332] width 190 height 18
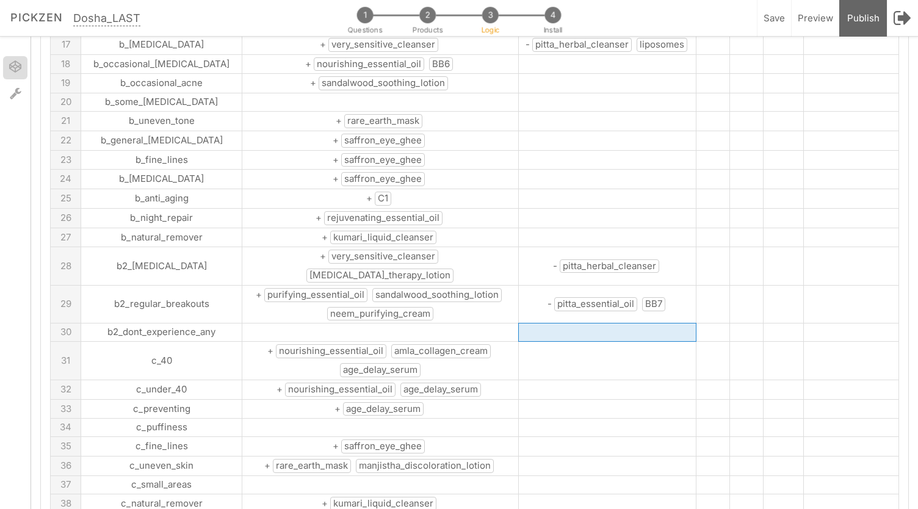
click at [394, 344] on span "amla_collagen_cream" at bounding box center [440, 351] width 99 height 14
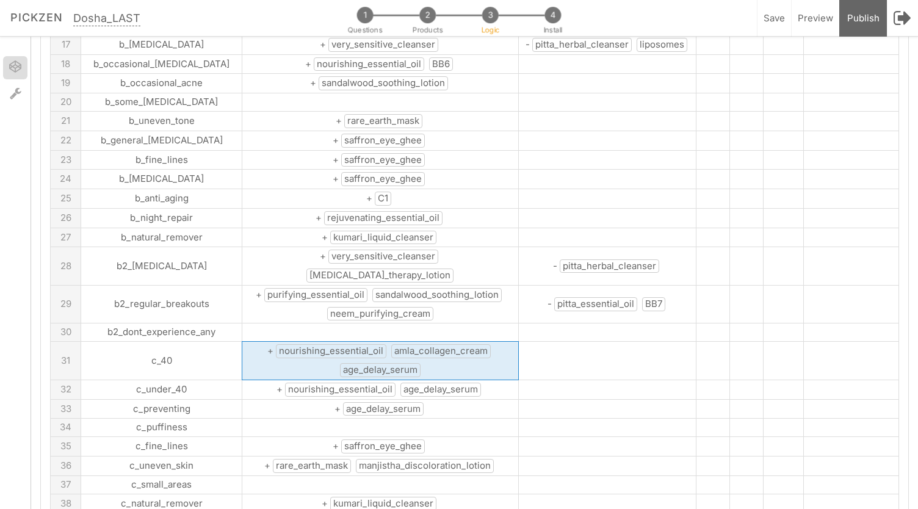
click at [394, 344] on span "amla_collagen_cream" at bounding box center [440, 351] width 99 height 14
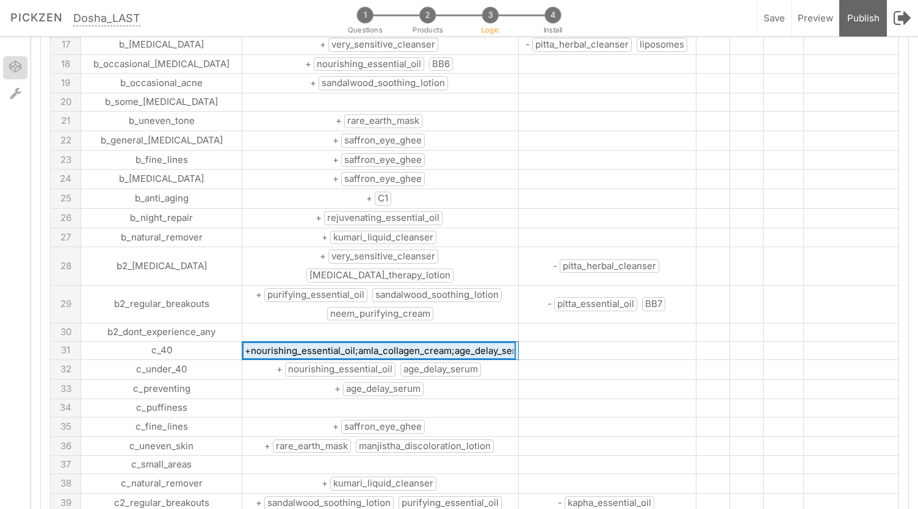
drag, startPoint x: 309, startPoint y: 312, endPoint x: 397, endPoint y: 312, distance: 87.9
click at [397, 342] on input "+nourishing_essential_oil;amla_collagen_cream;age_delay_serum" at bounding box center [378, 351] width 273 height 18
drag, startPoint x: 362, startPoint y: 313, endPoint x: 442, endPoint y: 311, distance: 80.0
click at [442, 342] on input "+nourishing_essential_oil;BB6;age_delay_serum" at bounding box center [378, 351] width 273 height 18
type input "+nourishing_essential_oil;BB6;C1"
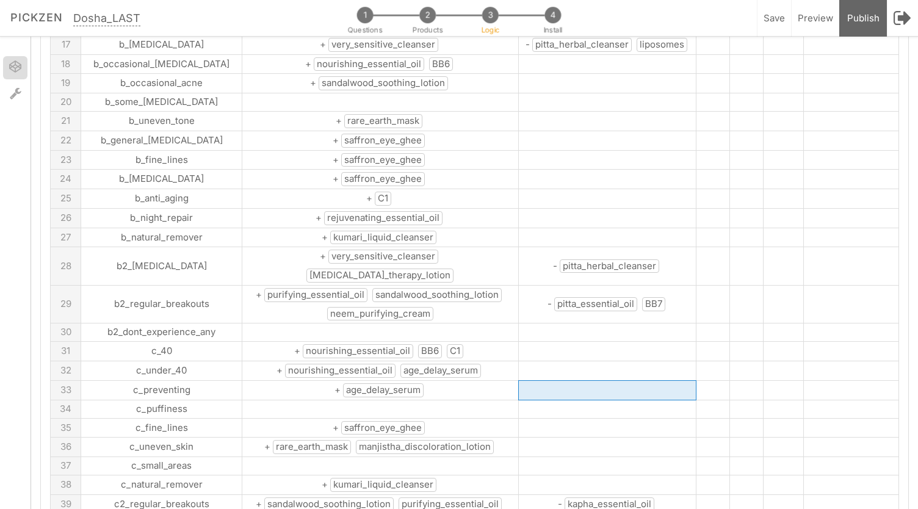
click at [558, 380] on td at bounding box center [607, 390] width 178 height 20
click at [417, 380] on td "+ age_delay_serum" at bounding box center [380, 390] width 276 height 20
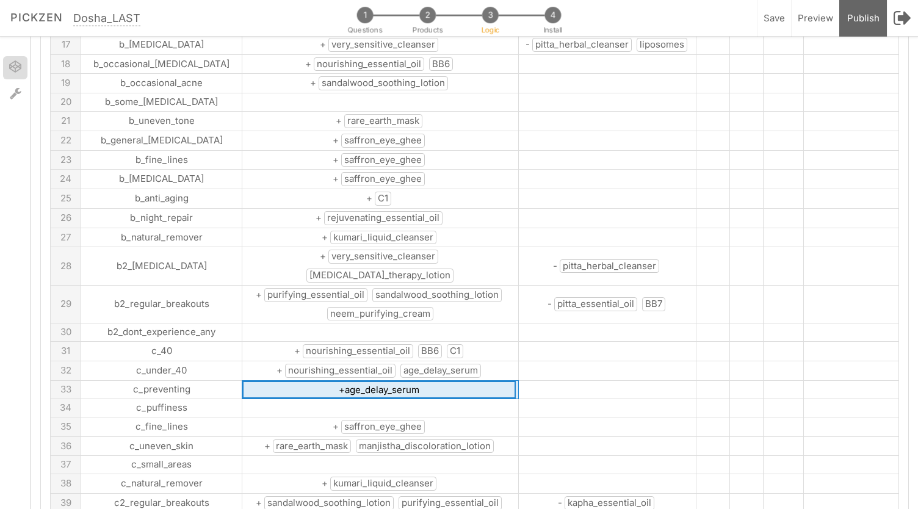
drag, startPoint x: 408, startPoint y: 352, endPoint x: 299, endPoint y: 351, distance: 108.6
click at [299, 381] on input "+age_delay_serum" at bounding box center [378, 390] width 273 height 18
type input "+C1"
click at [427, 364] on span "age_delay_serum" at bounding box center [440, 371] width 81 height 14
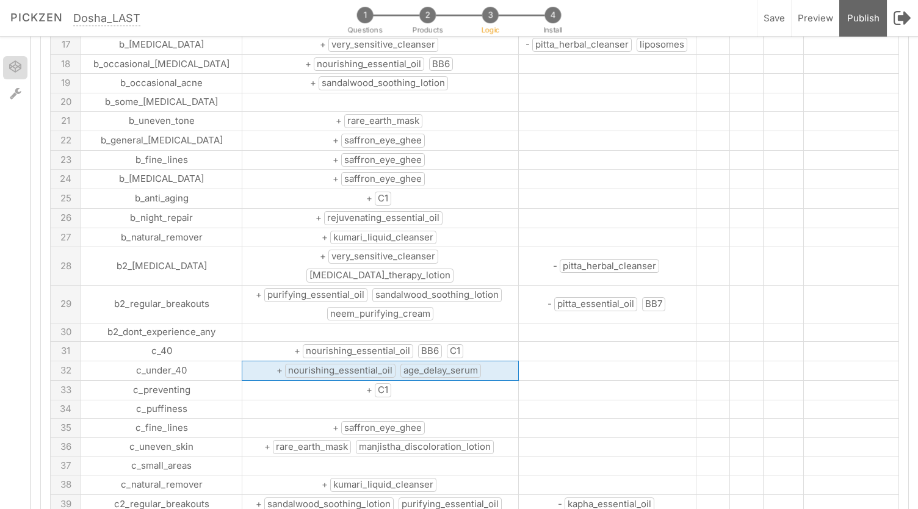
click at [427, 364] on span "age_delay_serum" at bounding box center [440, 371] width 81 height 14
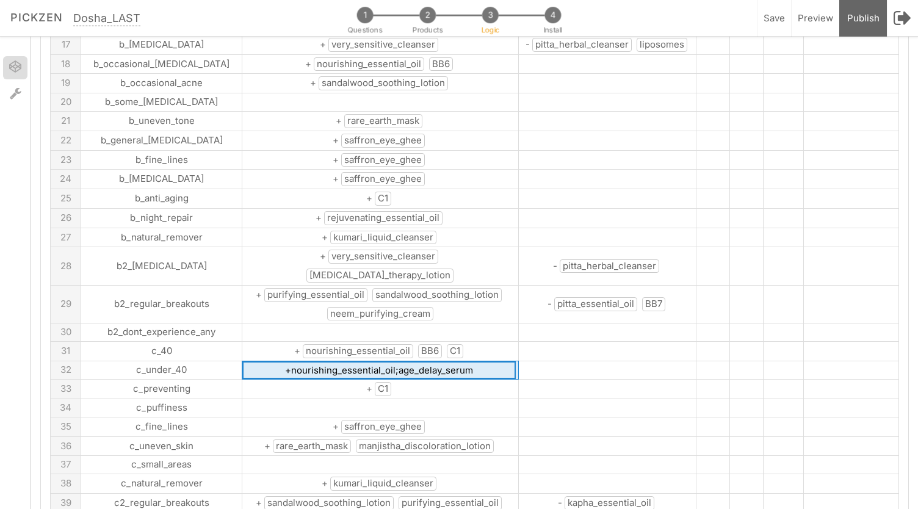
drag, startPoint x: 447, startPoint y: 333, endPoint x: 350, endPoint y: 329, distance: 96.5
click at [350, 361] on input "+nourishing_essential_oil;age_delay_serum" at bounding box center [378, 370] width 273 height 18
type input "+nourishing_essential_oil;C1"
click at [518, 399] on td at bounding box center [607, 408] width 178 height 18
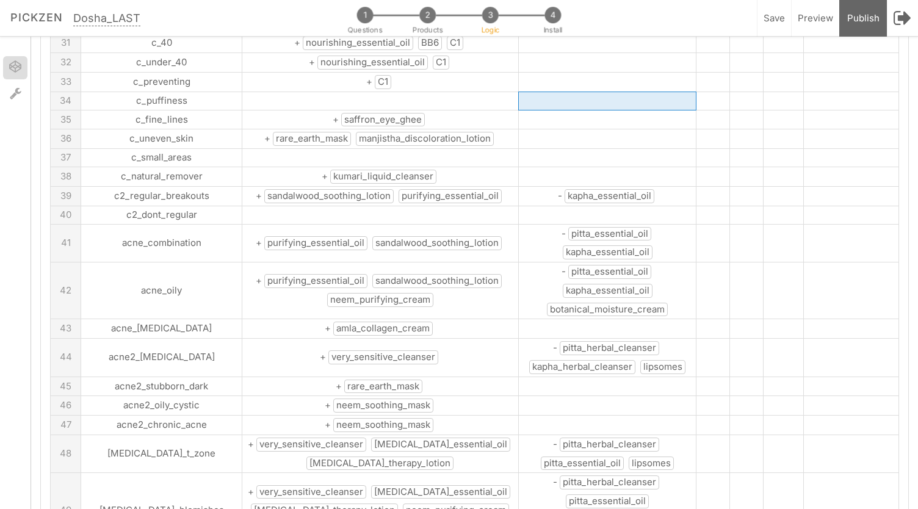
scroll to position [822, 0]
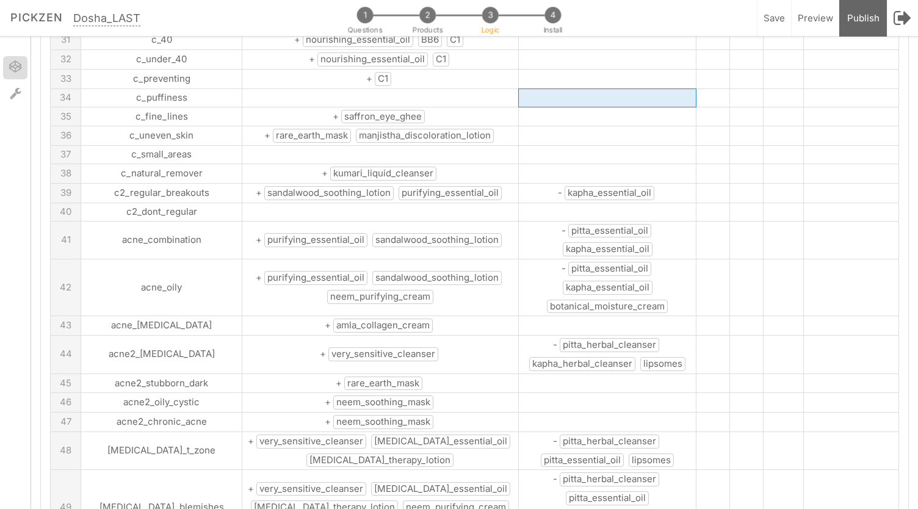
click at [380, 319] on span "amla_collagen_cream" at bounding box center [382, 326] width 99 height 14
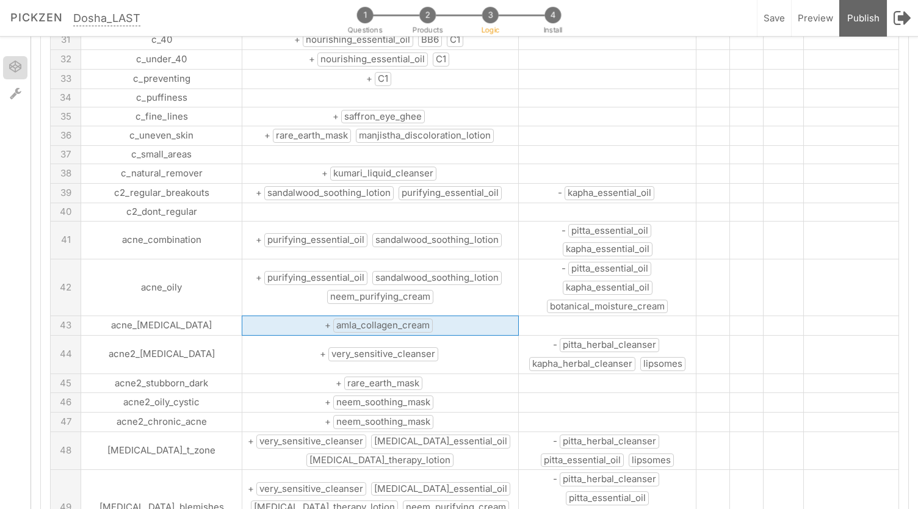
click at [380, 319] on span "amla_collagen_cream" at bounding box center [382, 326] width 99 height 14
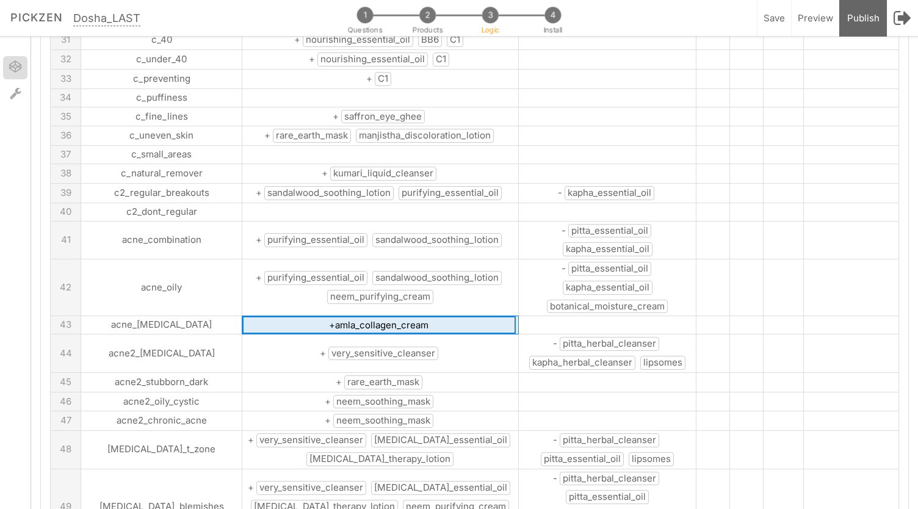
drag, startPoint x: 403, startPoint y: 246, endPoint x: 288, endPoint y: 251, distance: 114.8
click at [288, 316] on input "+amla_collagen_cream" at bounding box center [378, 325] width 273 height 18
type input "+BB6"
click at [574, 300] on span "botanical_moisture_cream" at bounding box center [607, 307] width 121 height 14
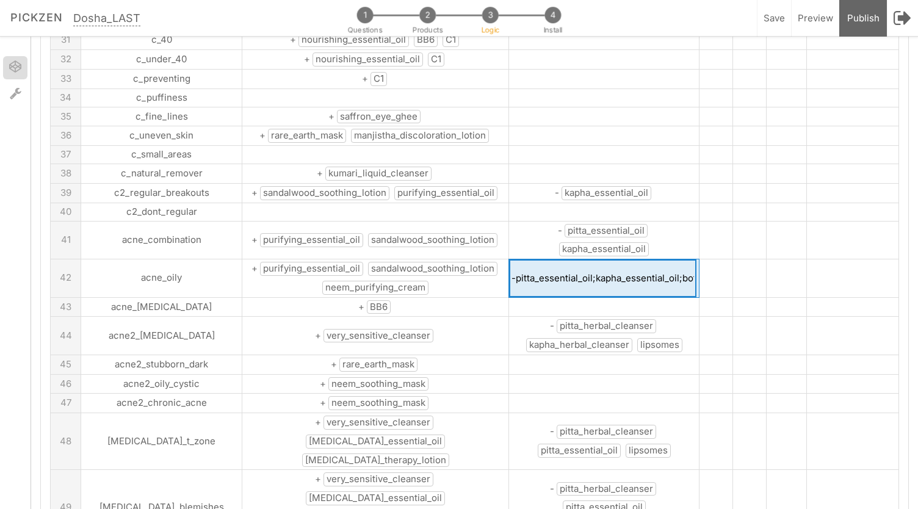
scroll to position [0, 77]
drag, startPoint x: 634, startPoint y: 218, endPoint x: 690, endPoint y: 225, distance: 55.9
click at [690, 259] on tr "42 acne_oily + purifying_essential_oil sandalwood_soothing_lotion neem_purifyin…" at bounding box center [475, 278] width 848 height 38
type input "-pitta_essential_oil;kapha_essential_oil;BB7"
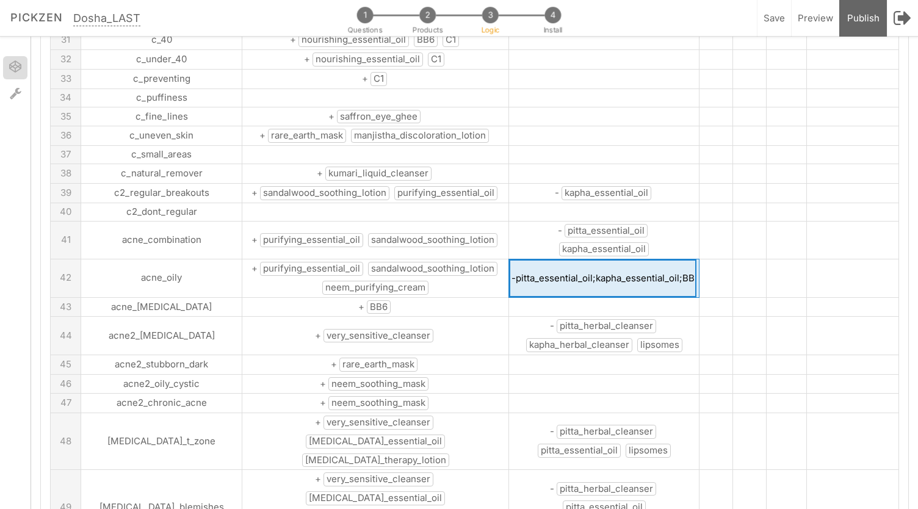
click at [699, 317] on td at bounding box center [716, 336] width 34 height 38
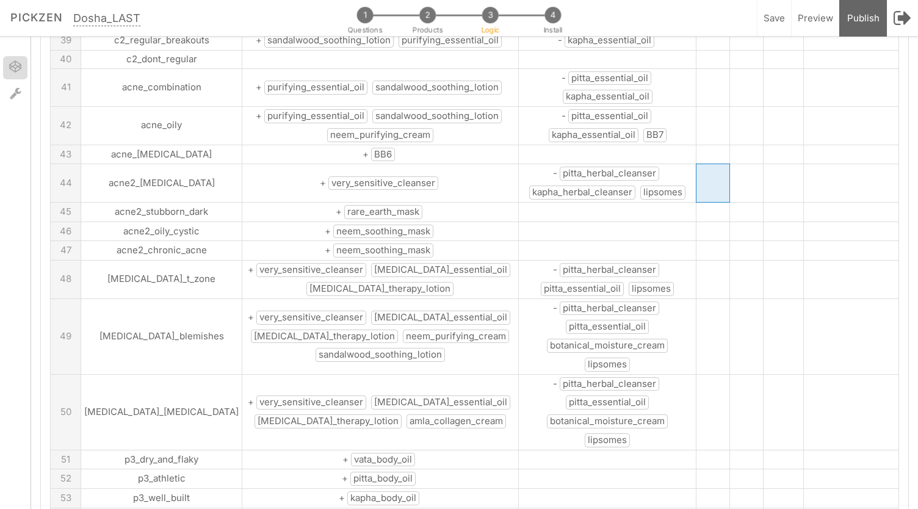
scroll to position [979, 0]
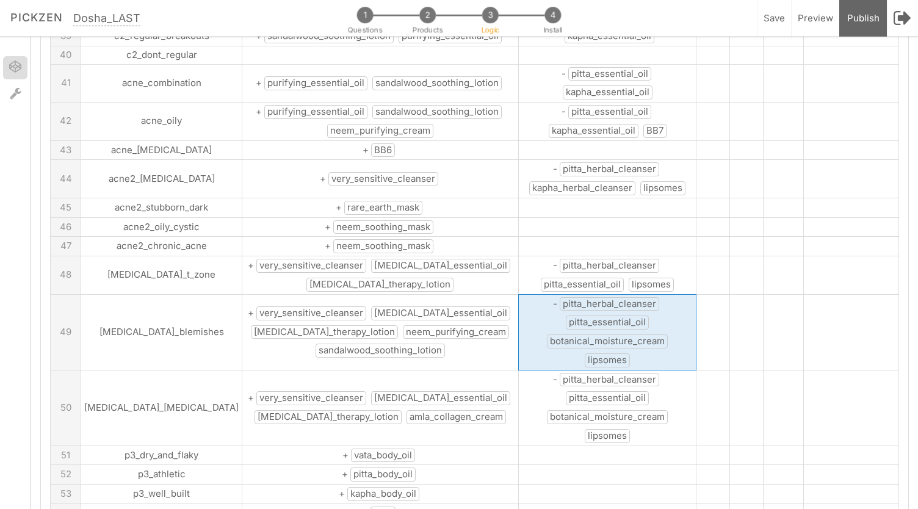
click at [551, 334] on span "botanical_moisture_cream" at bounding box center [607, 341] width 121 height 14
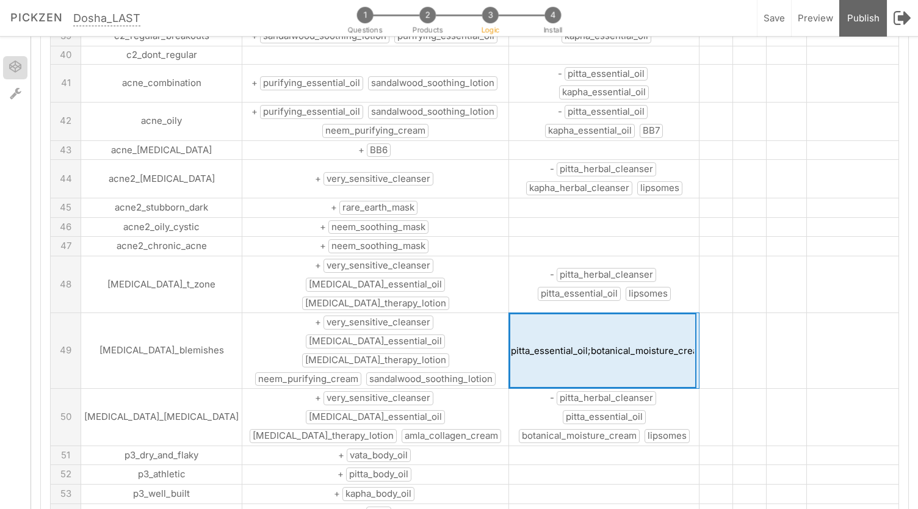
scroll to position [0, 127]
drag, startPoint x: 643, startPoint y: 255, endPoint x: 624, endPoint y: 262, distance: 20.9
click at [624, 313] on input "-pitta_herbal_cleanser;pitta_essential_oil;botanical_moisture_cream;lipsomes" at bounding box center [602, 350] width 187 height 75
type input "-pitta_herbal_cleanser;pitta_essential_oil;BB7;lipsomes"
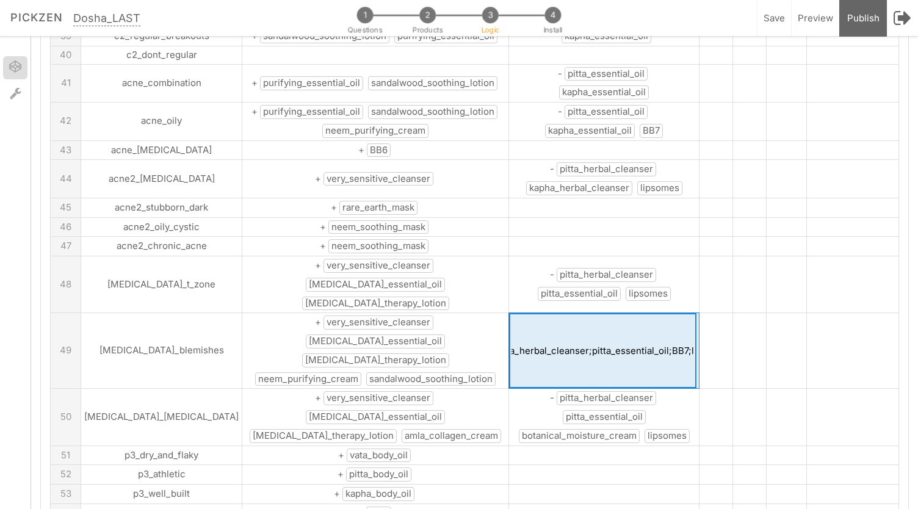
click at [598, 504] on td at bounding box center [604, 514] width 190 height 20
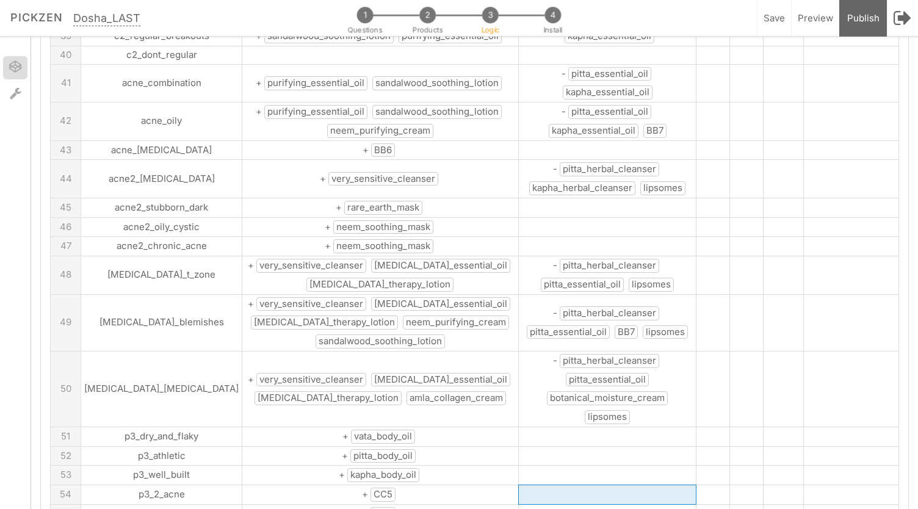
click at [416, 391] on span "amla_collagen_cream" at bounding box center [455, 398] width 99 height 14
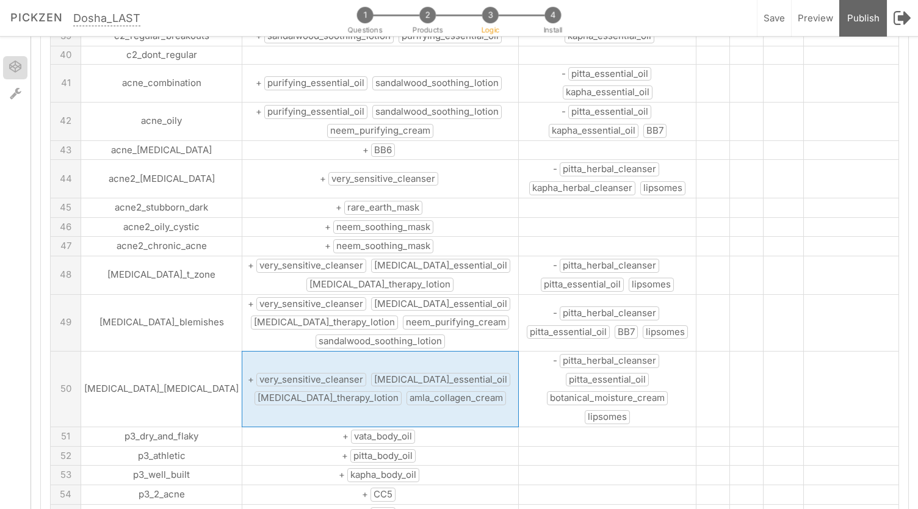
click at [416, 391] on span "amla_collagen_cream" at bounding box center [455, 398] width 99 height 14
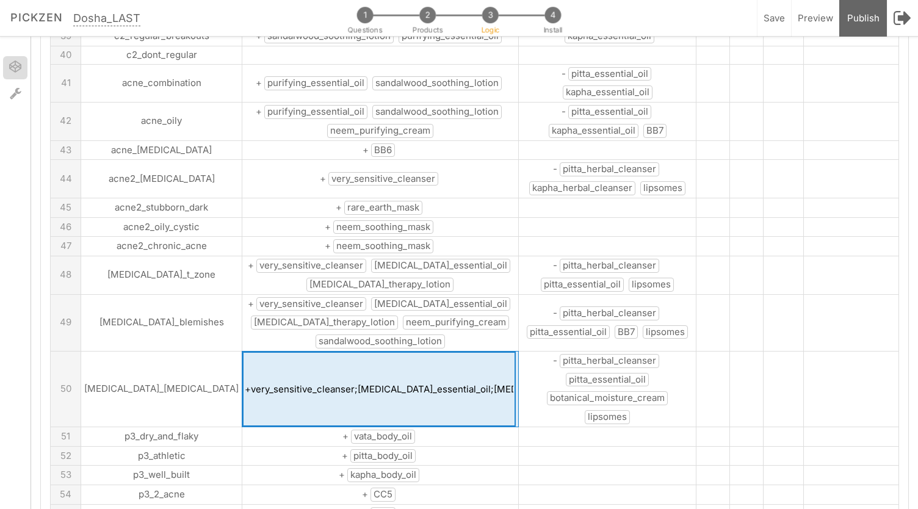
scroll to position [0, 128]
drag, startPoint x: 435, startPoint y: 311, endPoint x: 555, endPoint y: 296, distance: 121.7
click at [555, 351] on tr "50 rosacea_dryness +very_sensitive_cleanser;rosacea_essential_oil;rosacea_thera…" at bounding box center [475, 389] width 848 height 76
click at [414, 352] on input "+very_sensitive_cleanser;rosacea_essential_oil;rosacea_therapy_lotion;amla_coll…" at bounding box center [378, 389] width 273 height 75
drag, startPoint x: 376, startPoint y: 309, endPoint x: 505, endPoint y: 318, distance: 129.7
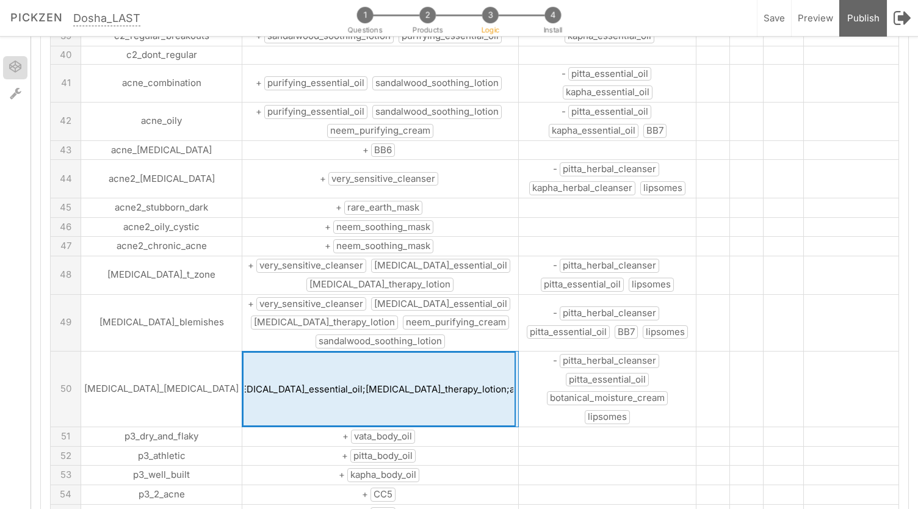
click at [505, 351] on tr "50 rosacea_dryness +very_sensitive_cleanser;rosacea_essential_oil;rosacea_thera…" at bounding box center [475, 389] width 848 height 76
type input "+very_sensitive_cleanser;rosacea_essential_oil;rosacea_therapy_lotion;BB6"
click at [539, 352] on tbody "A B:skus C:skus D:vata E:pitta F:kapha G 1 skin_dry + vata_herbal_cleanser vata…" at bounding box center [475, 226] width 848 height 2162
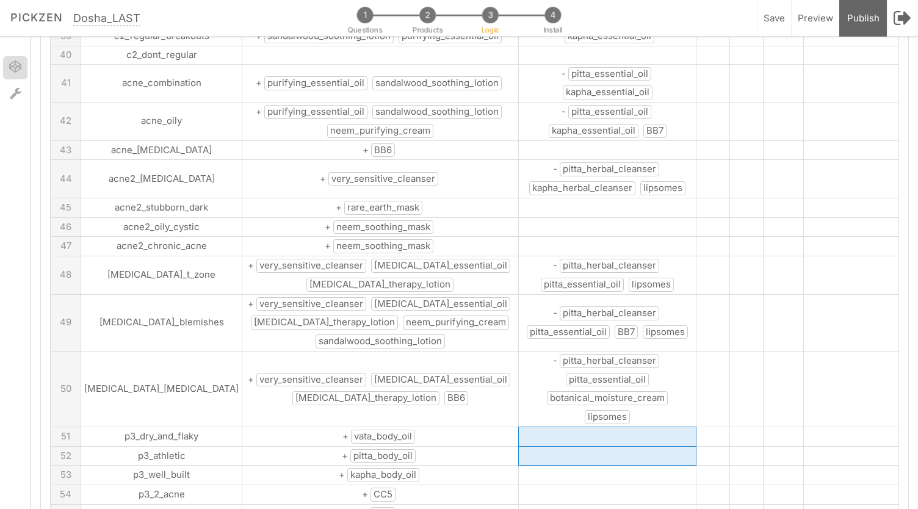
click at [563, 391] on span "botanical_moisture_cream" at bounding box center [607, 398] width 121 height 14
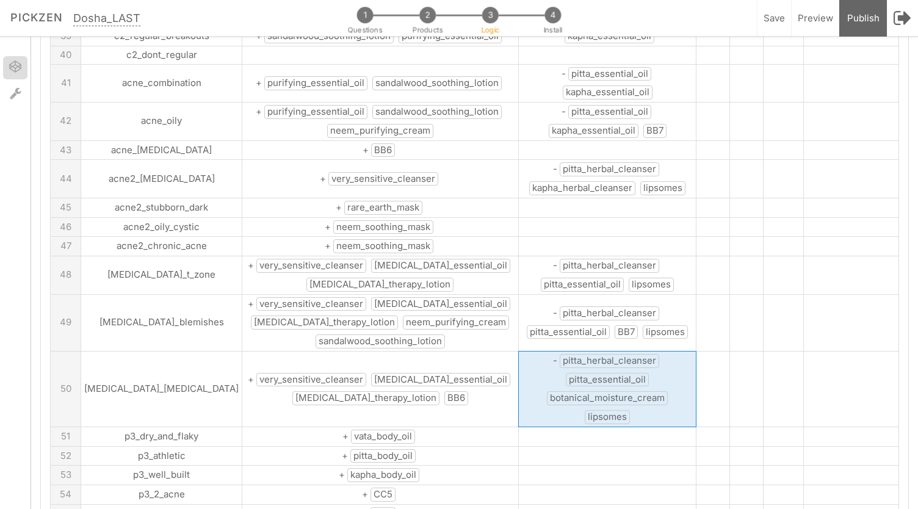
click at [563, 391] on span "botanical_moisture_cream" at bounding box center [607, 398] width 121 height 14
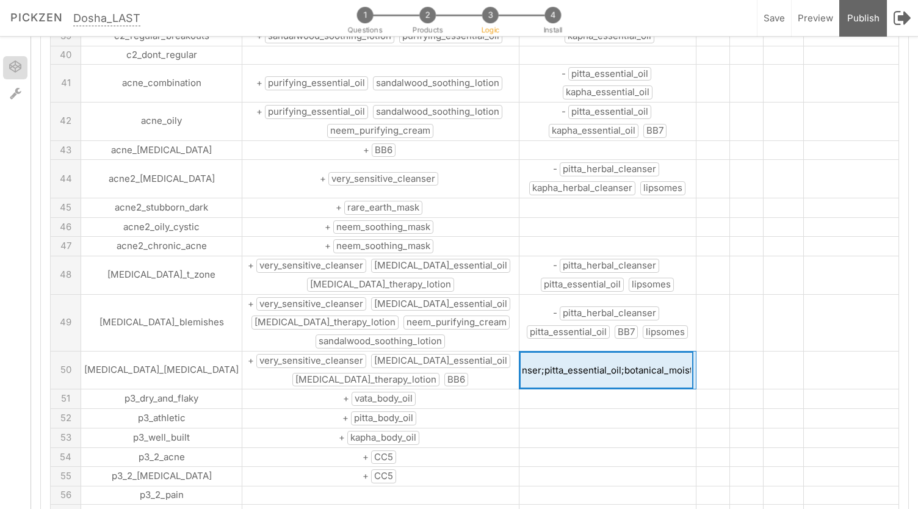
scroll to position [0, 149]
drag, startPoint x: 629, startPoint y: 305, endPoint x: 670, endPoint y: 298, distance: 41.4
click at [670, 351] on tr "50 rosacea_dryness + very_sensitive_cleanser rosacea_essential_oil rosacea_ther…" at bounding box center [475, 370] width 848 height 38
click at [583, 352] on input "-pitta_herbal_cleanser;pitta_essential_oil;botanical_moisture_cream;lipsomes" at bounding box center [606, 371] width 174 height 38
drag, startPoint x: 511, startPoint y: 303, endPoint x: 619, endPoint y: 303, distance: 108.0
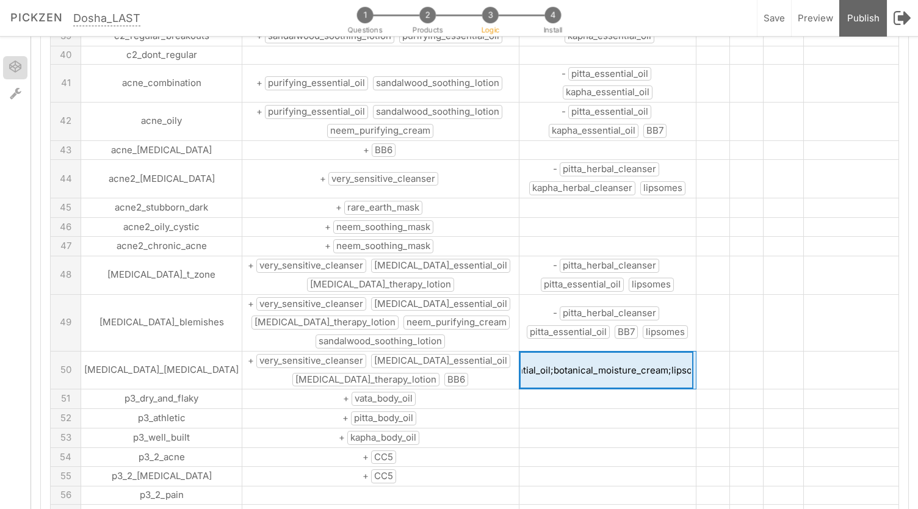
click at [619, 352] on input "-pitta_herbal_cleanser;pitta_essential_oil;botanical_moisture_cream;lipsomes" at bounding box center [606, 371] width 174 height 38
type input "-pitta_herbal_cleanser;pitta_essential_oil;BB7;lipsomes"
click at [615, 356] on tbody "A B:skus C:skus D:vata E:pitta F:kapha G 1 skin_dry + vata_herbal_cleanser vata…" at bounding box center [475, 207] width 848 height 2125
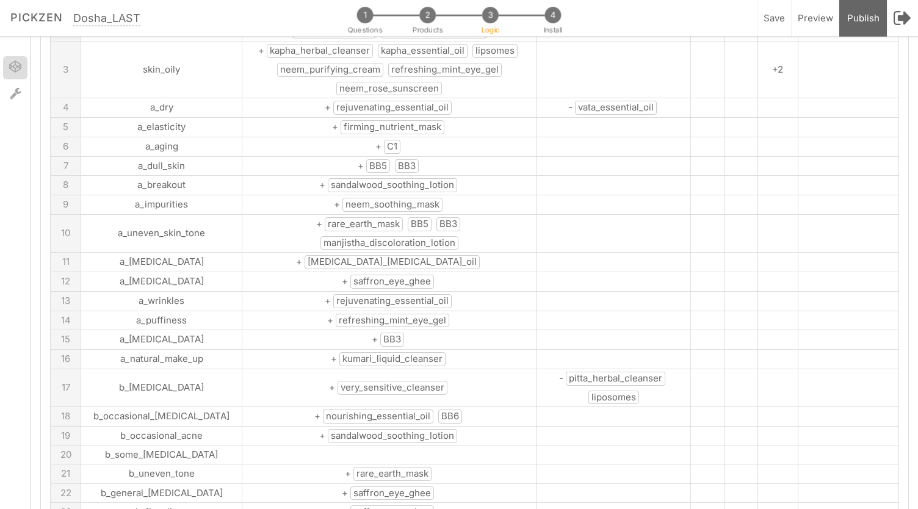
scroll to position [0, 0]
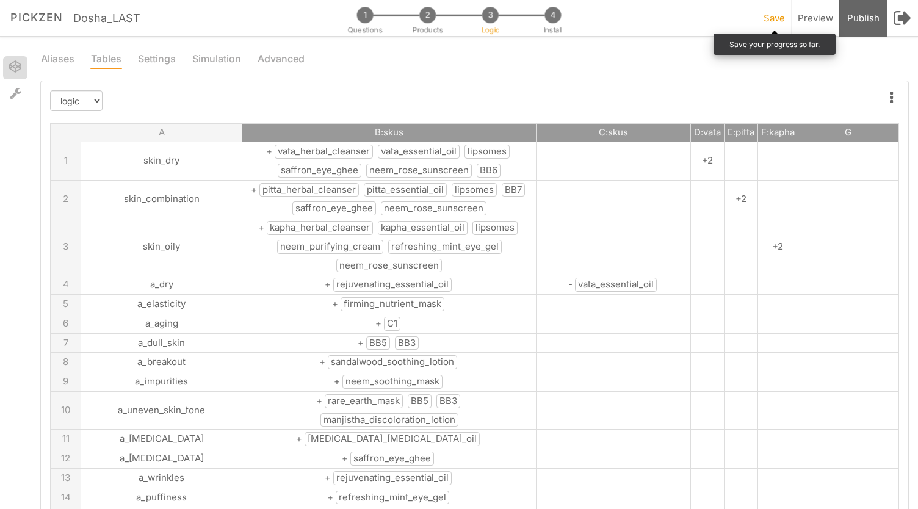
click at [783, 20] on span "Save" at bounding box center [774, 18] width 21 height 12
click at [422, 16] on span "2" at bounding box center [427, 15] width 16 height 16
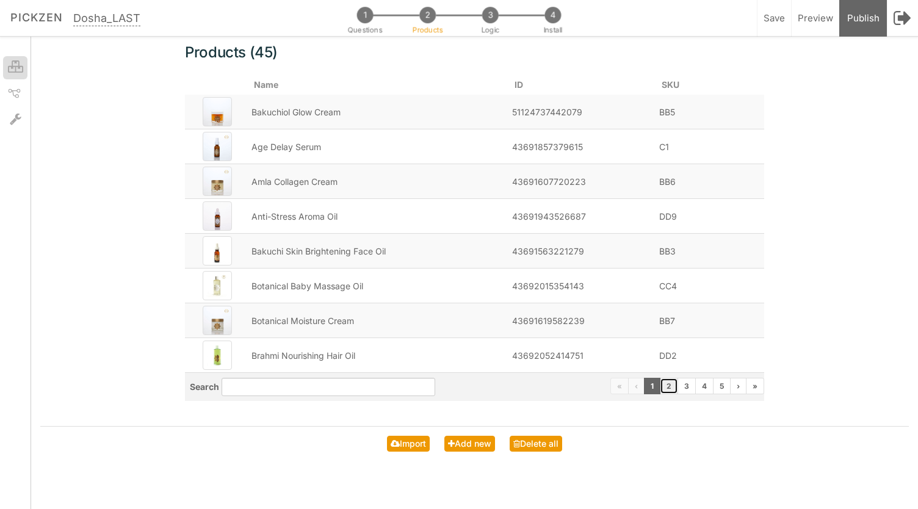
click at [673, 389] on link "2" at bounding box center [669, 386] width 18 height 16
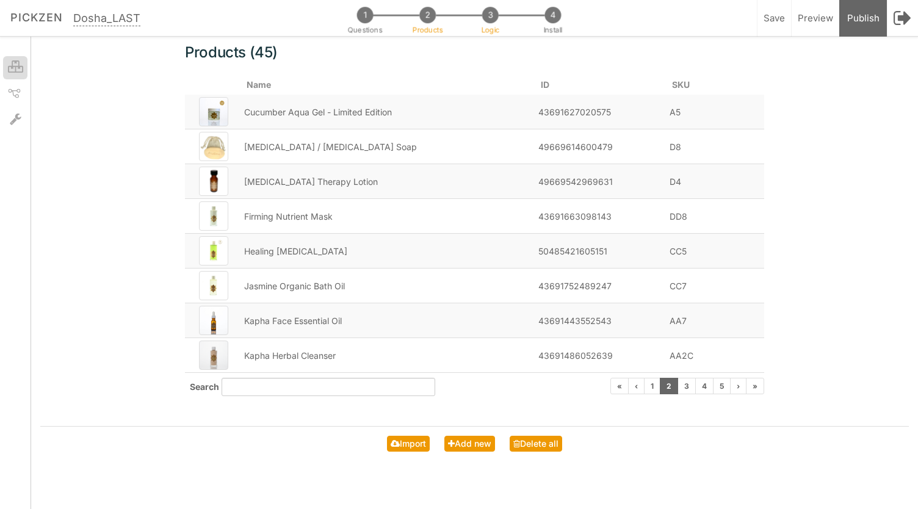
click at [489, 20] on span "3" at bounding box center [490, 15] width 16 height 16
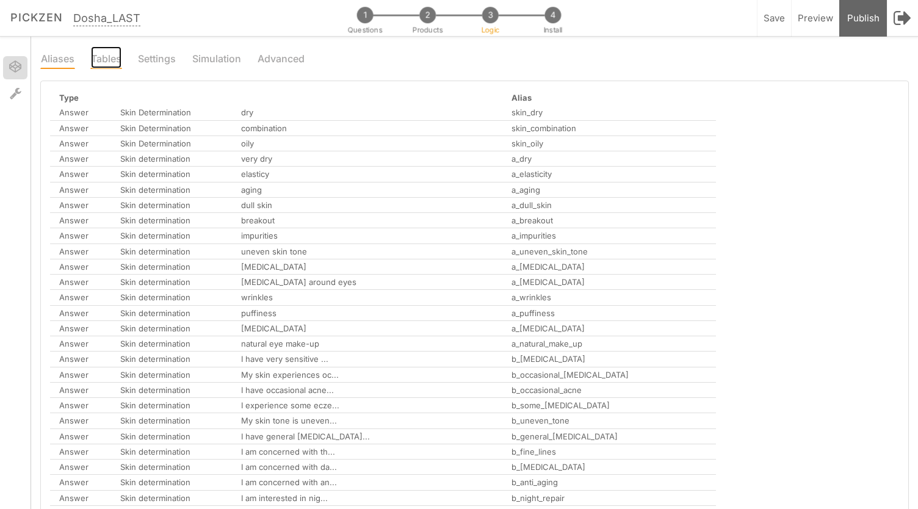
click at [110, 53] on link "Tables" at bounding box center [106, 57] width 32 height 23
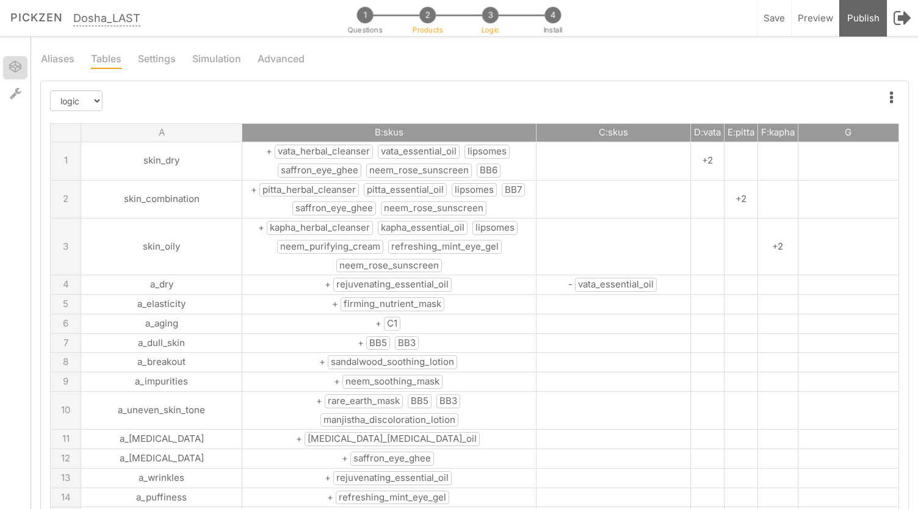
click at [430, 27] on span "Products" at bounding box center [428, 31] width 31 height 10
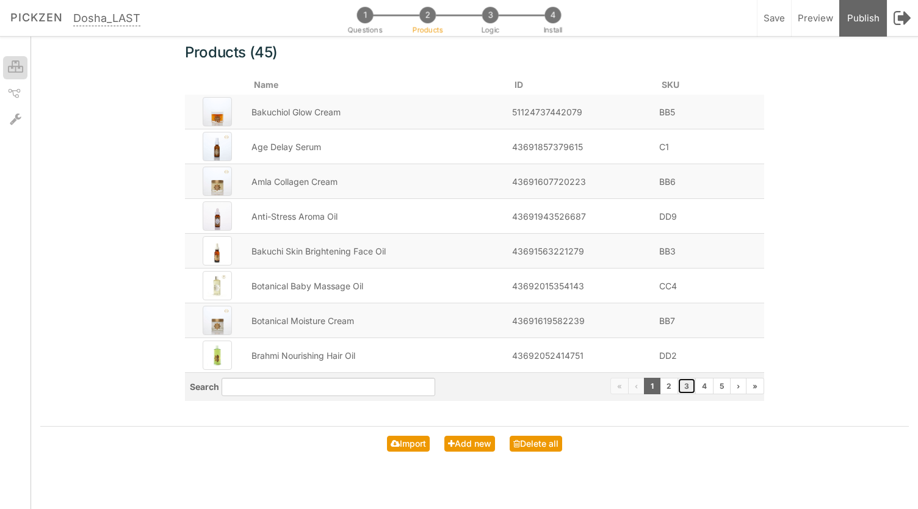
click at [685, 386] on link "3" at bounding box center [686, 386] width 18 height 16
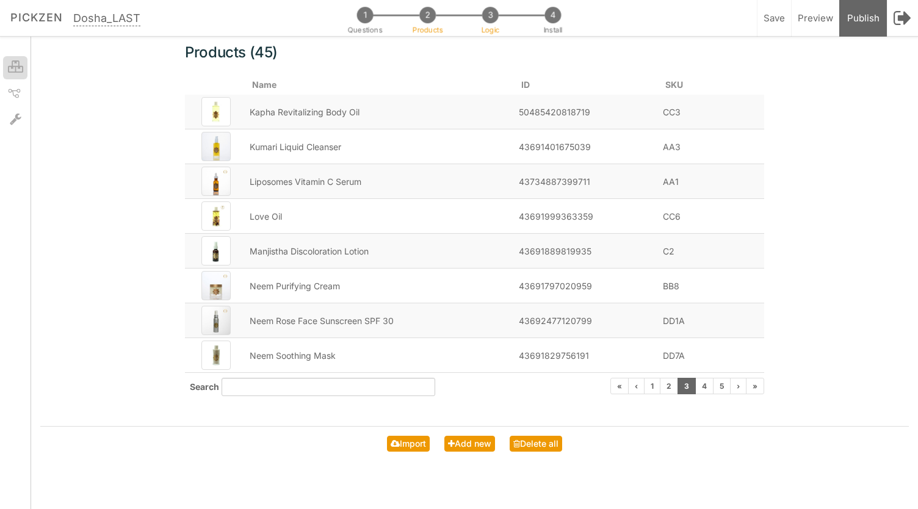
click at [492, 15] on span "3" at bounding box center [490, 15] width 16 height 16
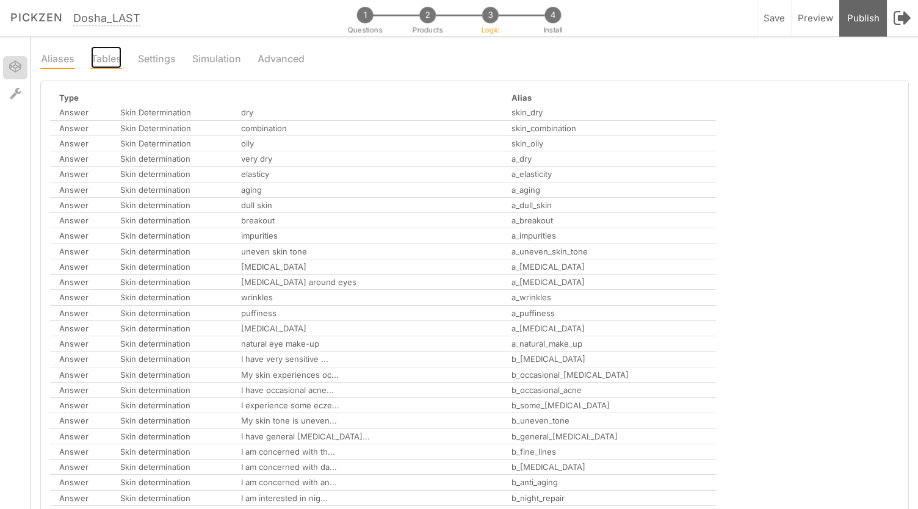
click at [105, 54] on link "Tables" at bounding box center [106, 57] width 32 height 23
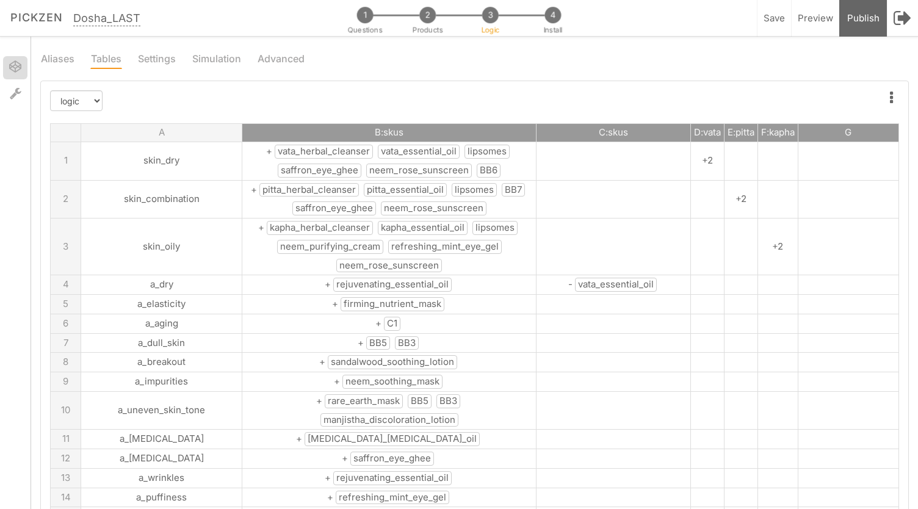
click at [366, 168] on span "neem_rose_sunscreen" at bounding box center [419, 171] width 106 height 14
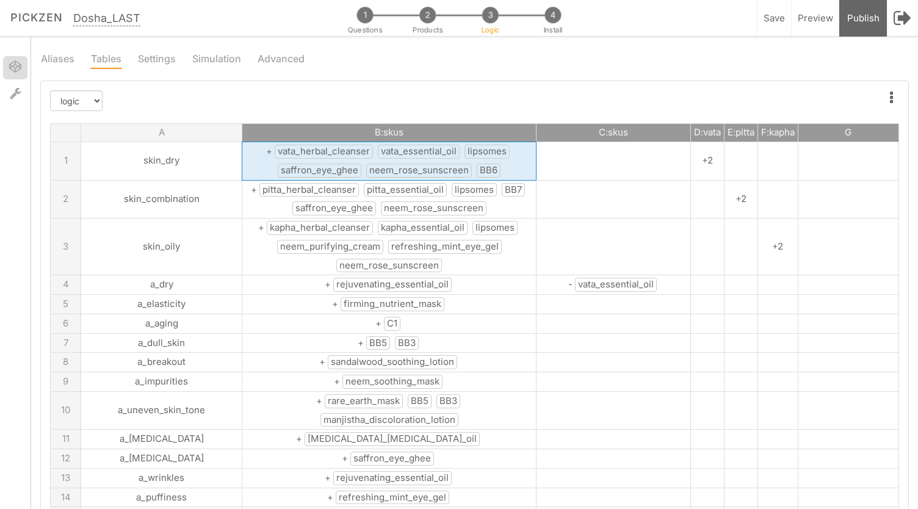
click at [366, 168] on span "neem_rose_sunscreen" at bounding box center [419, 171] width 106 height 14
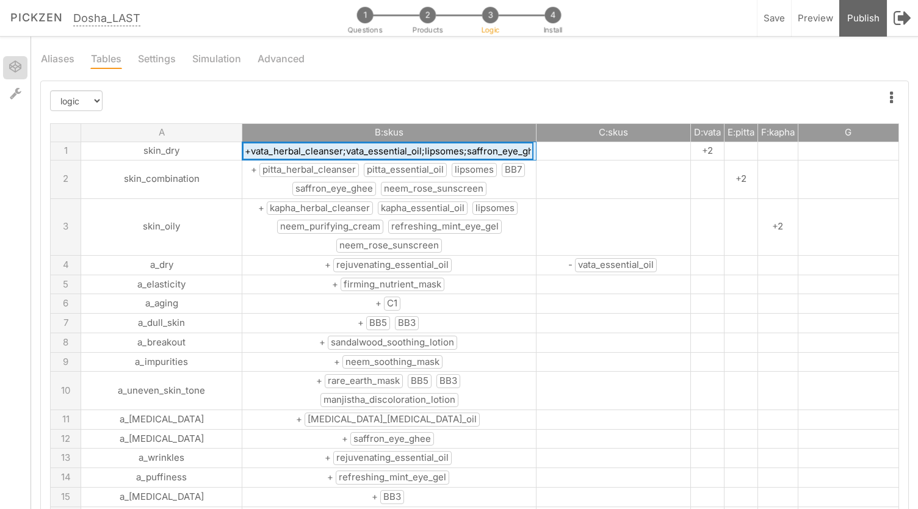
drag, startPoint x: 375, startPoint y: 153, endPoint x: 414, endPoint y: 151, distance: 39.1
click at [414, 151] on input "+vata_herbal_cleanser;vata_essential_oil;lipsomes;saffron_eye_ghee;neem_rose_su…" at bounding box center [387, 151] width 291 height 18
type input "+vata_herbal_cleanser;vata_essential_oil;A1;saffron_eye_ghee;neem_rose_sunscree…"
click at [424, 179] on td "+ pitta_herbal_cleanser pitta_essential_oil lipsomes BB7 saffron_eye_ghee neem_…" at bounding box center [389, 180] width 294 height 38
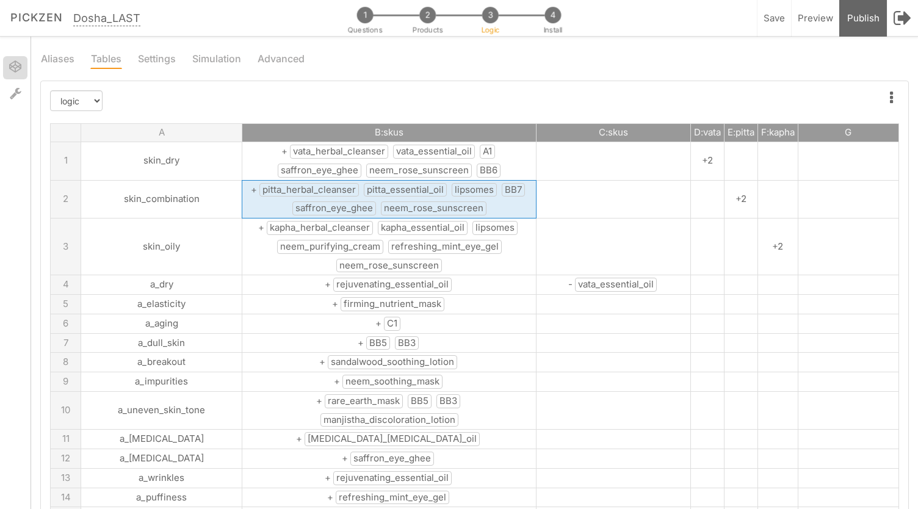
click at [452, 193] on span "lipsomes" at bounding box center [474, 190] width 45 height 14
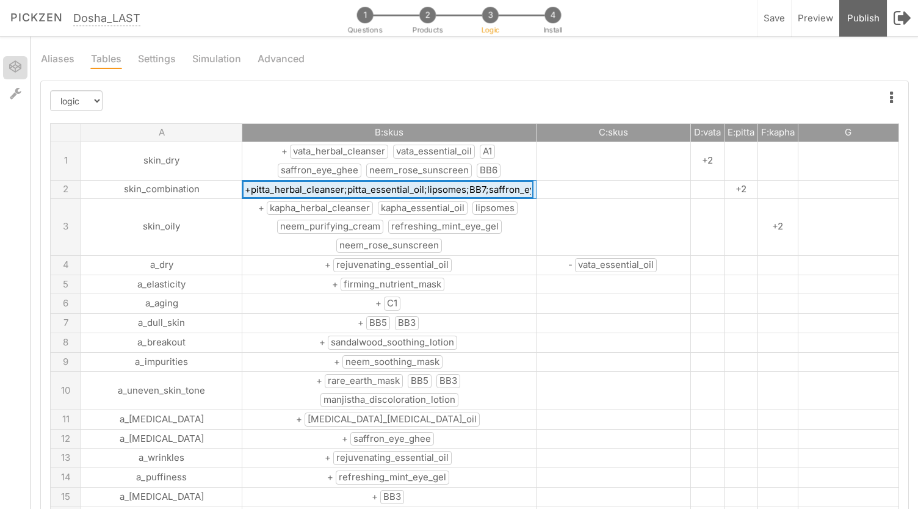
drag, startPoint x: 411, startPoint y: 190, endPoint x: 375, endPoint y: 188, distance: 35.5
click at [375, 188] on input "+pitta_herbal_cleanser;pitta_essential_oil;lipsomes;BB7;saffron_eye_ghee;neem_r…" at bounding box center [387, 190] width 291 height 18
type input "+pitta_herbal_cleanser;pitta_essential_oil;A1;BB7;saffron_eye_ghee;neem_rose_su…"
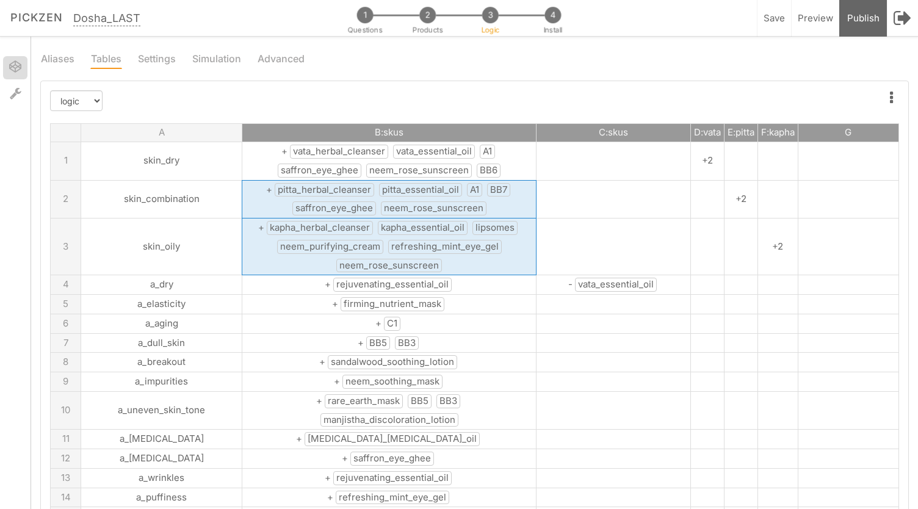
click at [428, 250] on td "+ kapha_herbal_cleanser kapha_essential_oil lipsomes neem_purifying_cream refre…" at bounding box center [389, 246] width 294 height 57
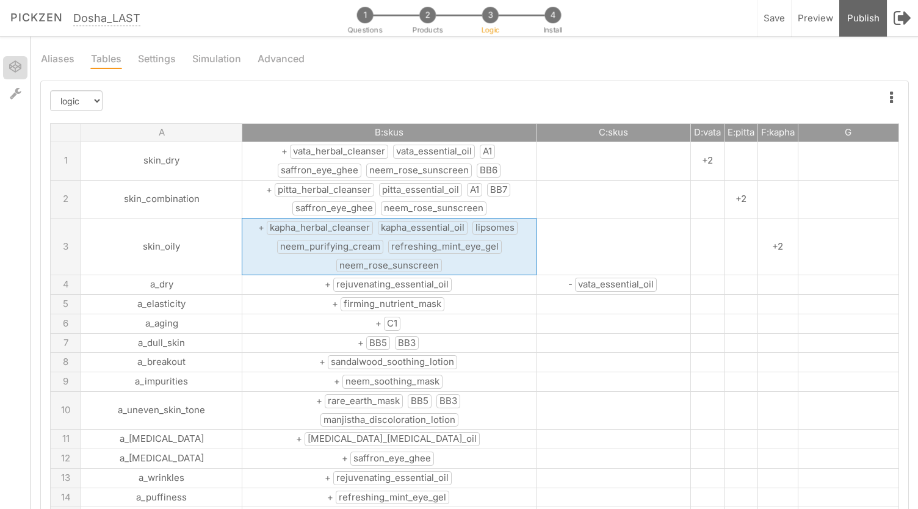
click at [428, 250] on td "+ kapha_herbal_cleanser kapha_essential_oil lipsomes neem_purifying_cream refre…" at bounding box center [389, 246] width 294 height 57
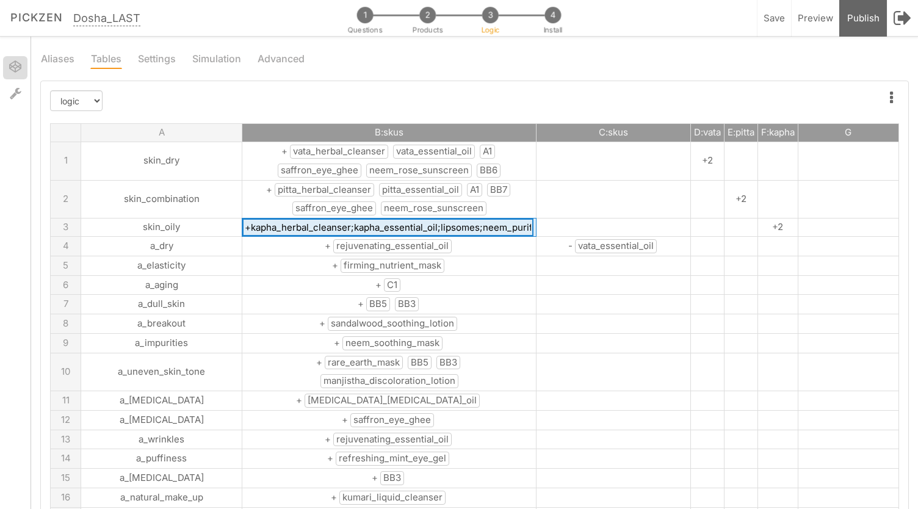
drag, startPoint x: 426, startPoint y: 228, endPoint x: 393, endPoint y: 226, distance: 33.0
click at [393, 226] on input "+kapha_herbal_cleanser;kapha_essential_oil;lipsomes;neem_purifying_cream;refres…" at bounding box center [387, 227] width 291 height 18
type input "+kapha_herbal_cleanser;kapha_essential_oil;A1;neem_purifying_cream;refreshing_m…"
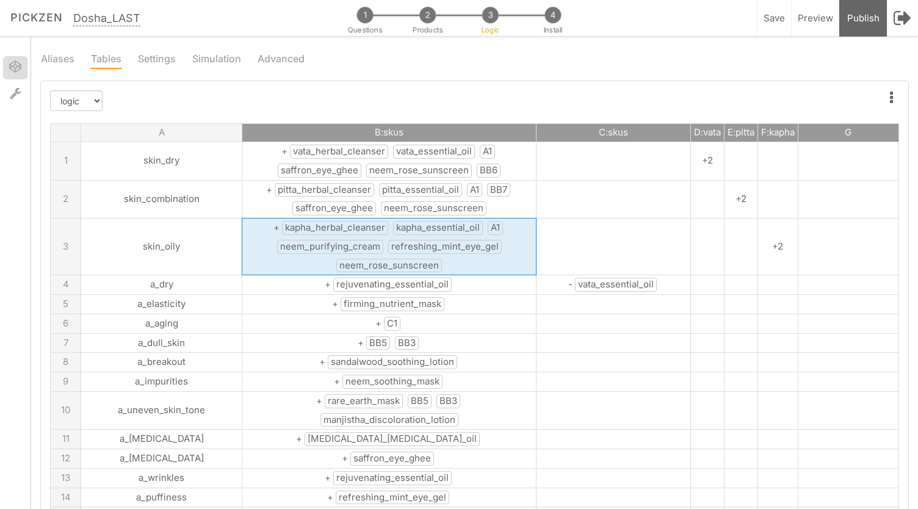
click at [297, 225] on span "kapha_herbal_cleanser" at bounding box center [335, 228] width 106 height 14
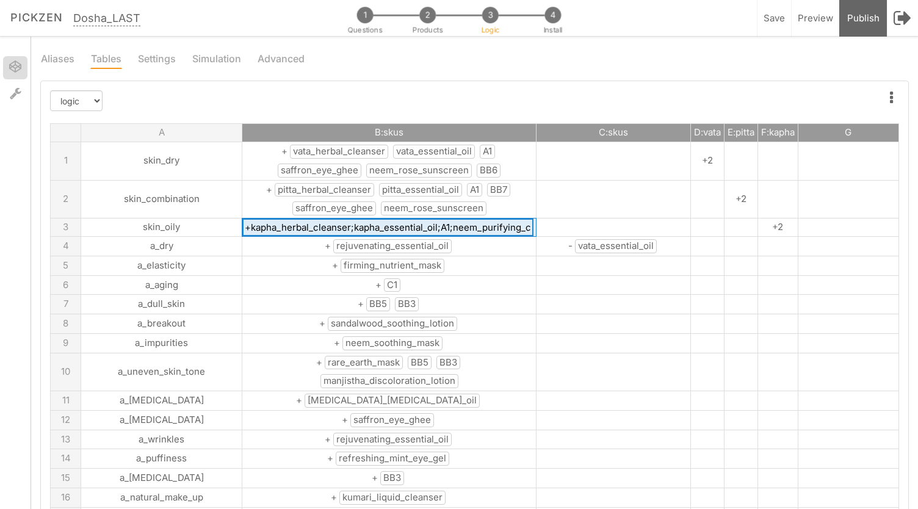
drag, startPoint x: 278, startPoint y: 226, endPoint x: 153, endPoint y: 224, distance: 125.1
click at [153, 224] on tr "3 skin_oily +kapha_herbal_cleanser;kapha_essential_oil;A1;neem_purifying_cream;…" at bounding box center [475, 227] width 848 height 18
click at [269, 223] on input "+kapha_herbal_cleanser;kapha_essential_oil;A1;neem_purifying_cream;refreshing_m…" at bounding box center [387, 227] width 291 height 18
drag, startPoint x: 300, startPoint y: 226, endPoint x: 203, endPoint y: 225, distance: 97.7
click at [242, 225] on input "+kapha_herbal_cleanser;kapha_essential_oil;A1;neem_purifying_cream;refreshing_m…" at bounding box center [387, 227] width 291 height 18
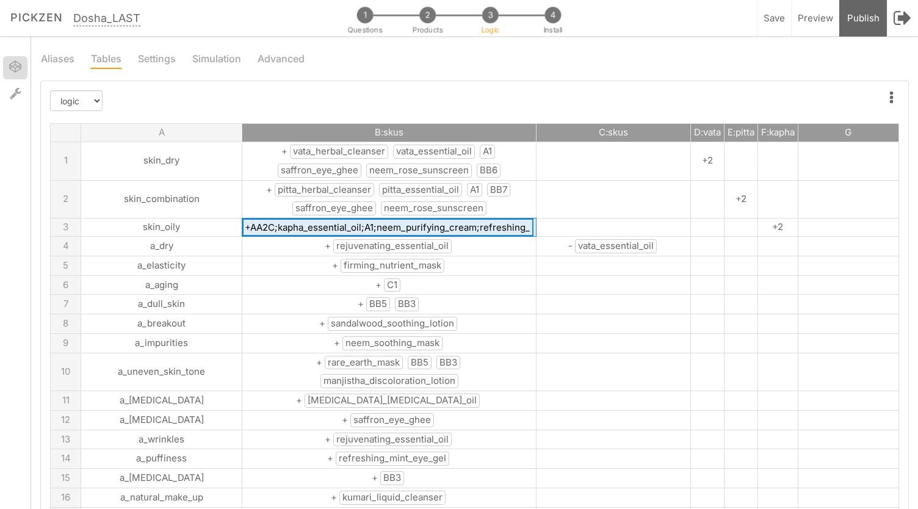
click at [282, 228] on input "+AA2C;kapha_essential_oil;A1;neem_purifying_cream;refreshing_mint_eye_gel;neem_…" at bounding box center [387, 227] width 291 height 18
drag, startPoint x: 314, startPoint y: 225, endPoint x: 231, endPoint y: 229, distance: 82.5
click at [242, 229] on input "+AA2C;kapha_essential_oil;A1;neem_purifying_cream;refreshing_mint_eye_gel;neem_…" at bounding box center [387, 227] width 291 height 18
type input "+AA2C;AA7;A1;neem_purifying_cream;refreshing_mint_eye_gel;neem_rose_sunscreen"
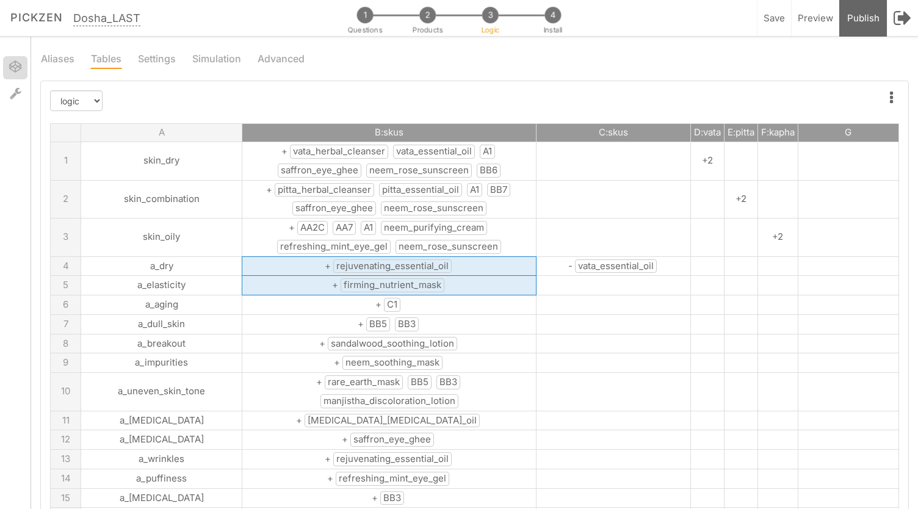
click at [327, 246] on span "refreshing_mint_eye_gel" at bounding box center [334, 247] width 114 height 14
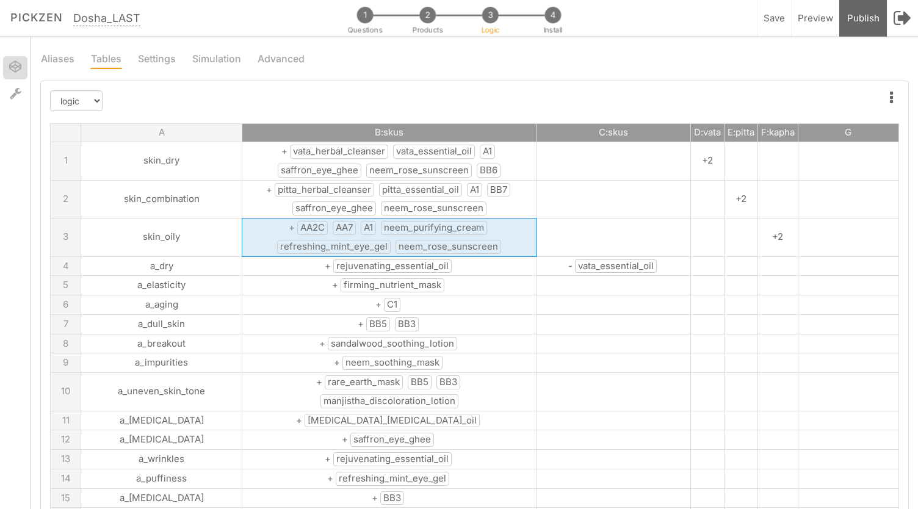
click at [327, 246] on span "refreshing_mint_eye_gel" at bounding box center [334, 247] width 114 height 14
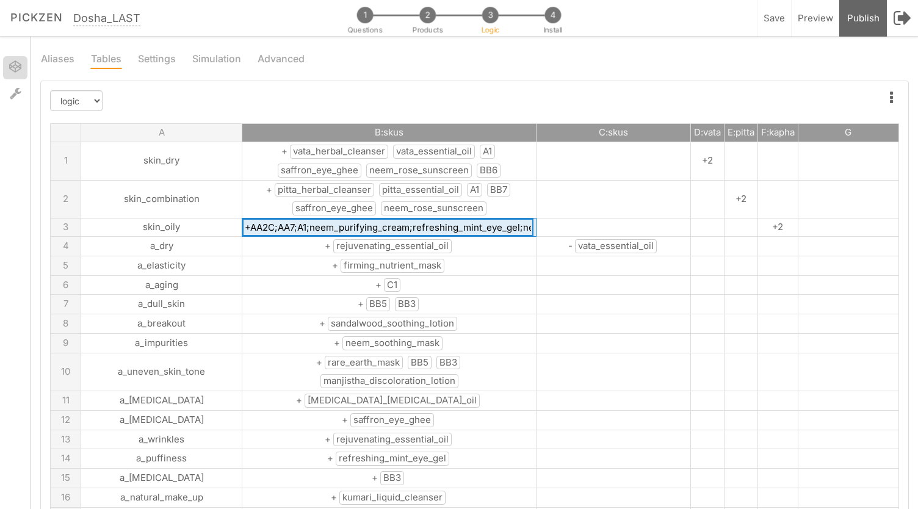
scroll to position [0, 81]
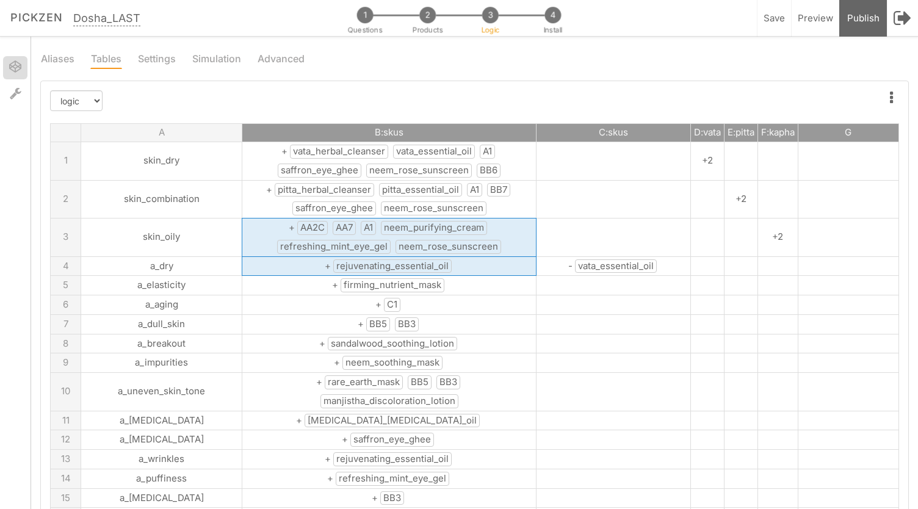
click at [309, 244] on span "refreshing_mint_eye_gel" at bounding box center [334, 247] width 114 height 14
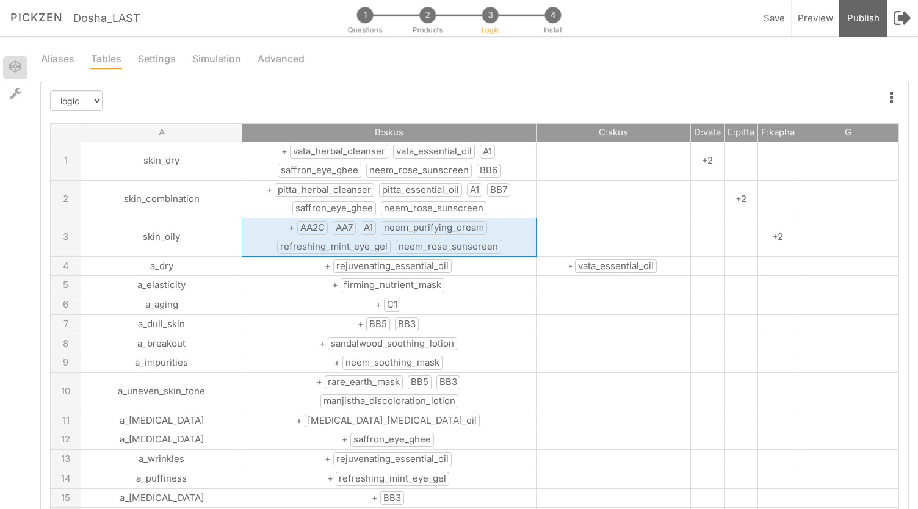
click at [309, 244] on span "refreshing_mint_eye_gel" at bounding box center [334, 247] width 114 height 14
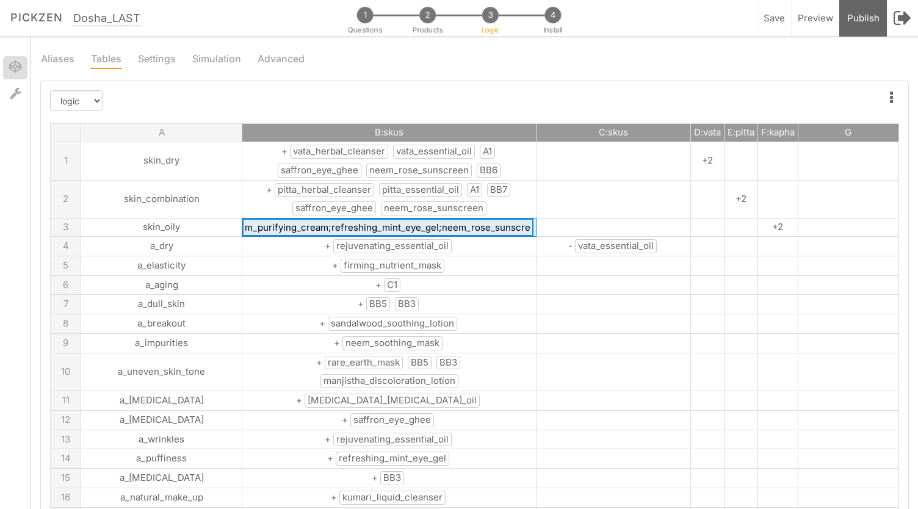
drag, startPoint x: 390, startPoint y: 226, endPoint x: 283, endPoint y: 227, distance: 107.4
click at [283, 227] on input "+AA2C;AA7;A1;neem_purifying_cream;refreshing_mint_eye_gel;neem_rose_sunscreen" at bounding box center [387, 227] width 291 height 18
type input "+AA2C;AA7;A1;neem_purifying_cream;neem_rose_sunscreen"
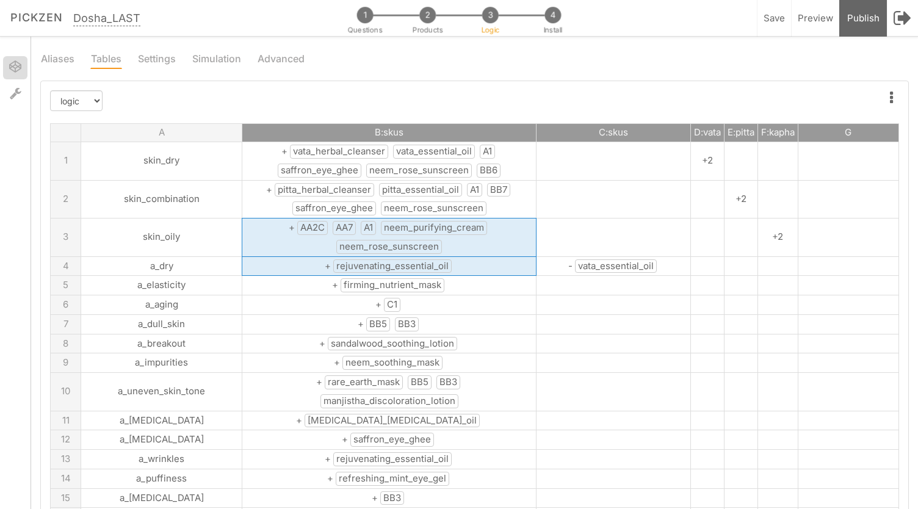
click at [404, 279] on td "+ firming_nutrient_mask" at bounding box center [389, 286] width 294 height 20
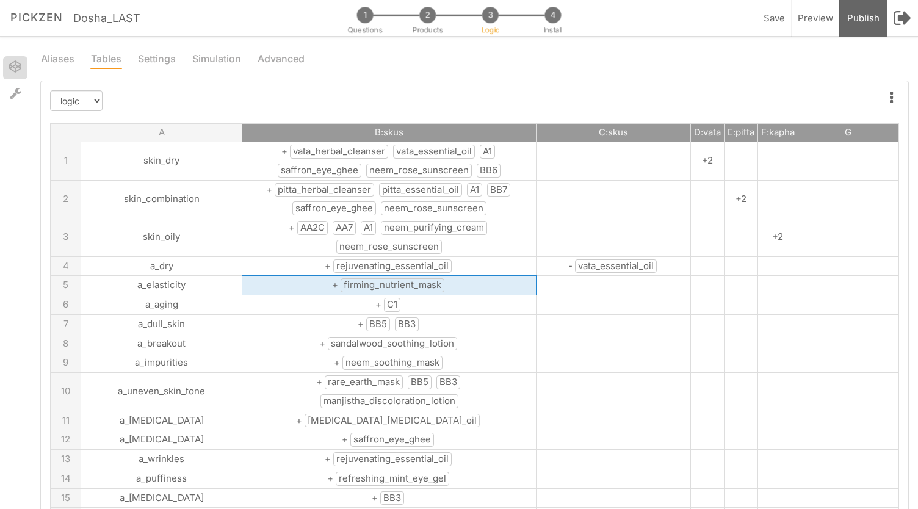
click at [404, 279] on td "+ firming_nutrient_mask" at bounding box center [389, 286] width 294 height 20
drag, startPoint x: 404, startPoint y: 279, endPoint x: 297, endPoint y: 284, distance: 107.5
click at [297, 284] on input "+firming_nutrient_mask" at bounding box center [387, 285] width 291 height 18
type input "+DD8"
click at [425, 342] on td "+ sandalwood_soothing_lotion" at bounding box center [389, 343] width 294 height 20
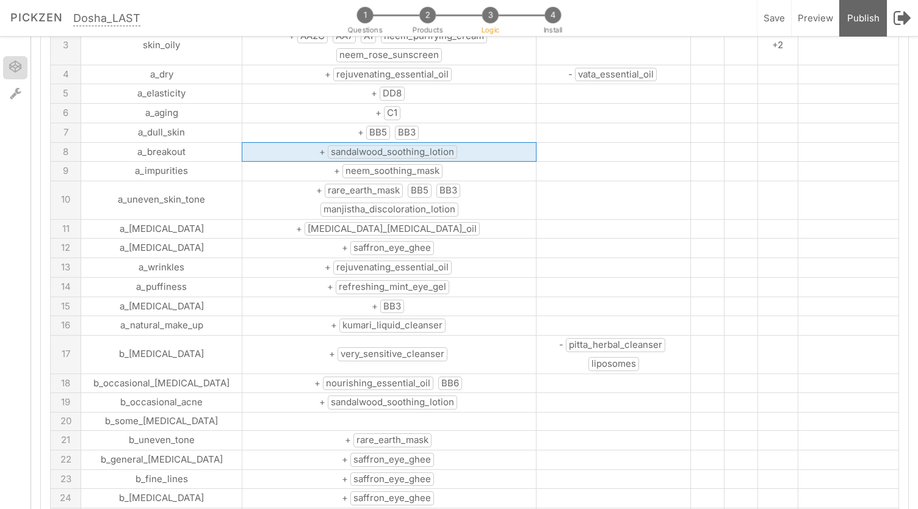
scroll to position [193, 0]
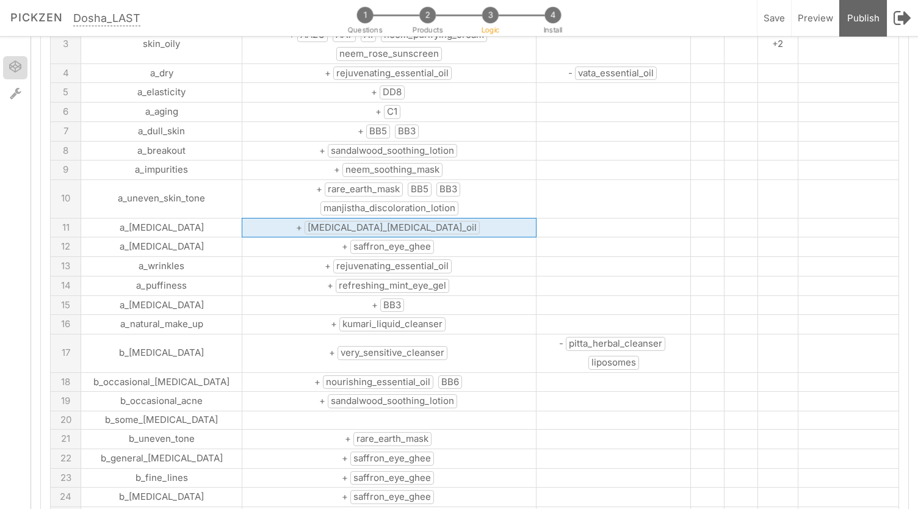
click at [391, 221] on span "eczema_psoriasis_oil" at bounding box center [392, 228] width 175 height 14
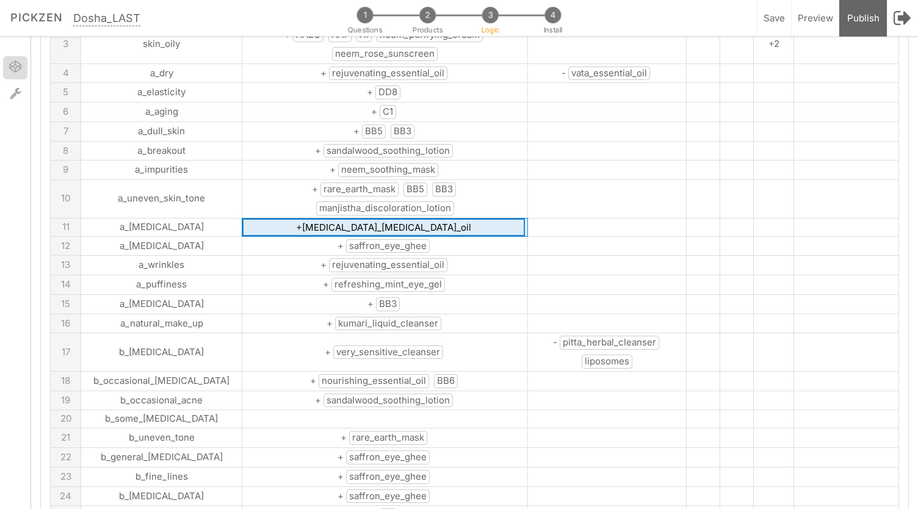
drag, startPoint x: 416, startPoint y: 206, endPoint x: 300, endPoint y: 210, distance: 116.0
type input "+D8;D4"
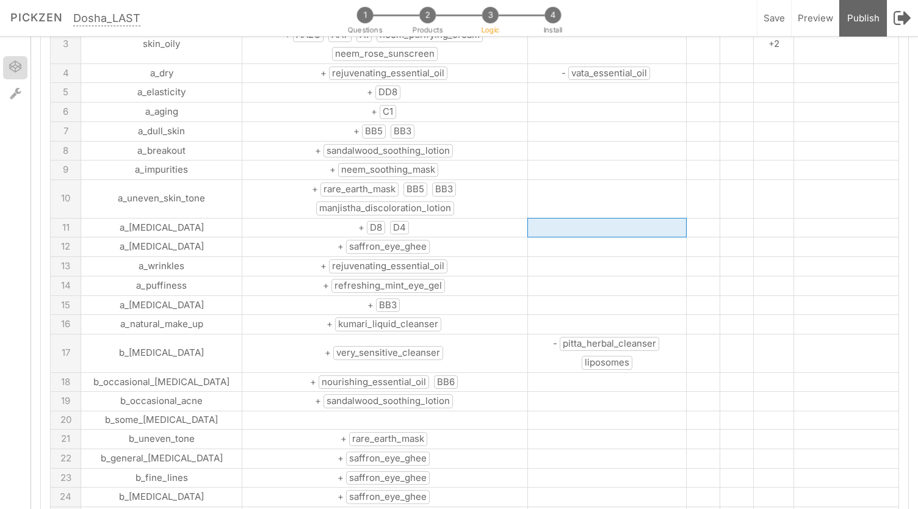
click at [391, 279] on span "refreshing_mint_eye_gel" at bounding box center [388, 286] width 114 height 14
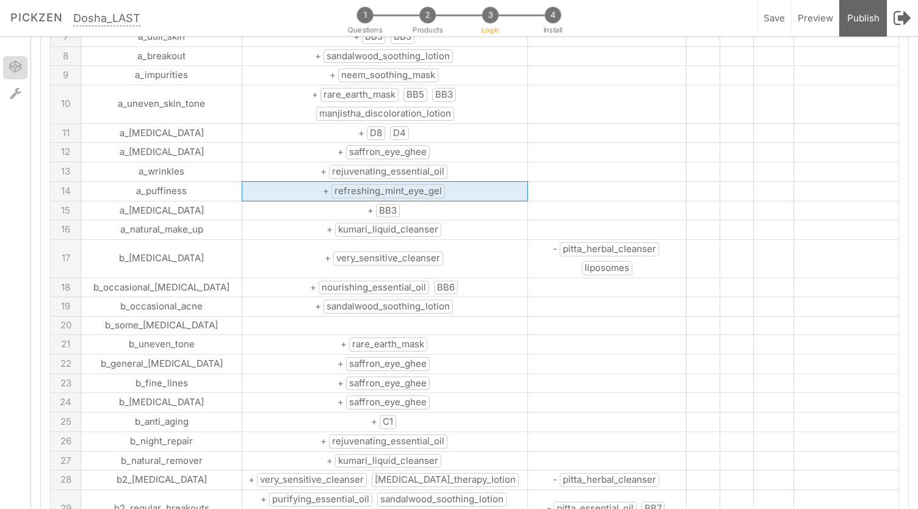
scroll to position [288, 0]
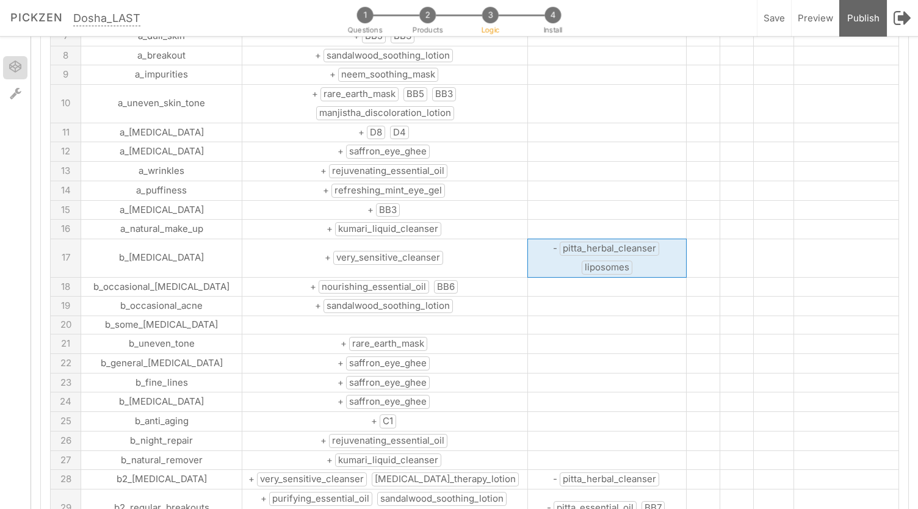
click at [619, 261] on span "liposomes" at bounding box center [607, 268] width 51 height 14
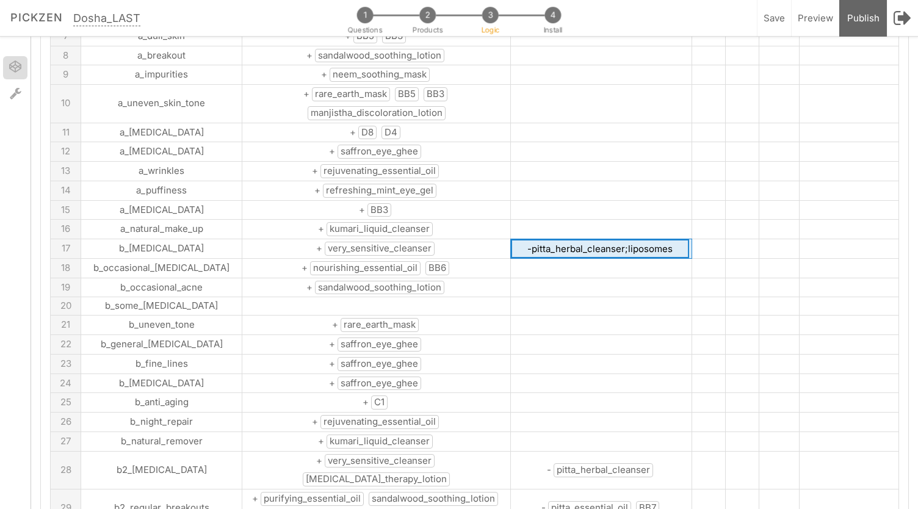
drag, startPoint x: 651, startPoint y: 239, endPoint x: 597, endPoint y: 237, distance: 54.3
click at [597, 239] on input "-pitta_herbal_cleanser;liposomes" at bounding box center [600, 248] width 178 height 19
type input "-pitta_herbal_cleanser;A1"
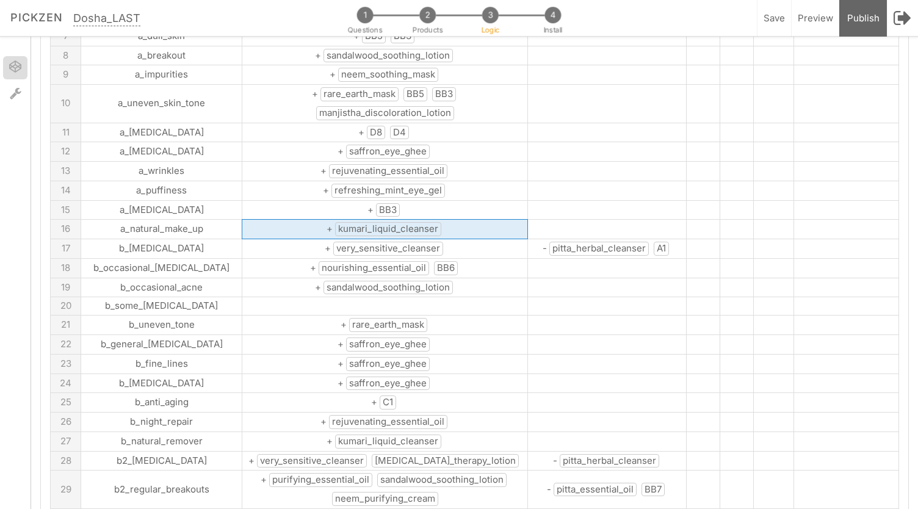
click at [366, 222] on span "kumari_liquid_cleanser" at bounding box center [388, 229] width 106 height 14
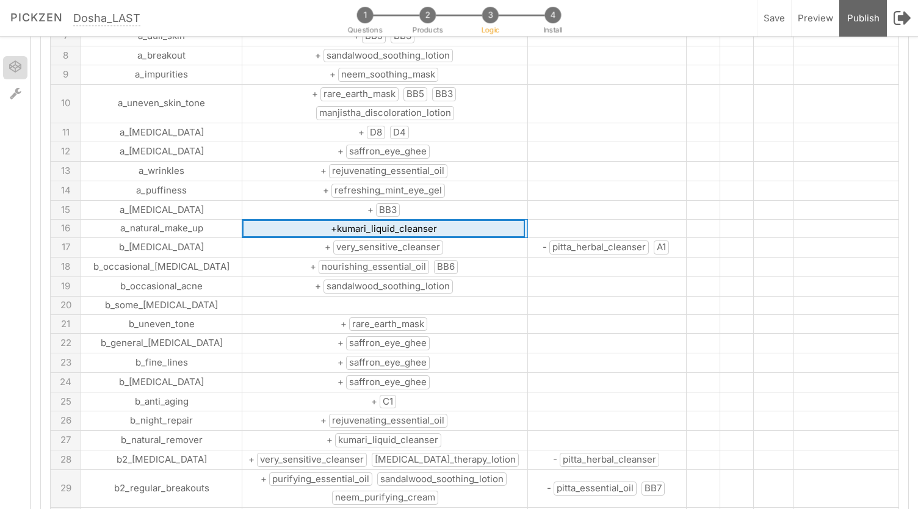
drag, startPoint x: 415, startPoint y: 198, endPoint x: 297, endPoint y: 206, distance: 118.6
click at [297, 220] on input "+kumari_liquid_cleanser" at bounding box center [383, 229] width 283 height 18
type input "+AA3"
click at [446, 258] on td "+ nourishing_essential_oil BB6" at bounding box center [385, 268] width 286 height 20
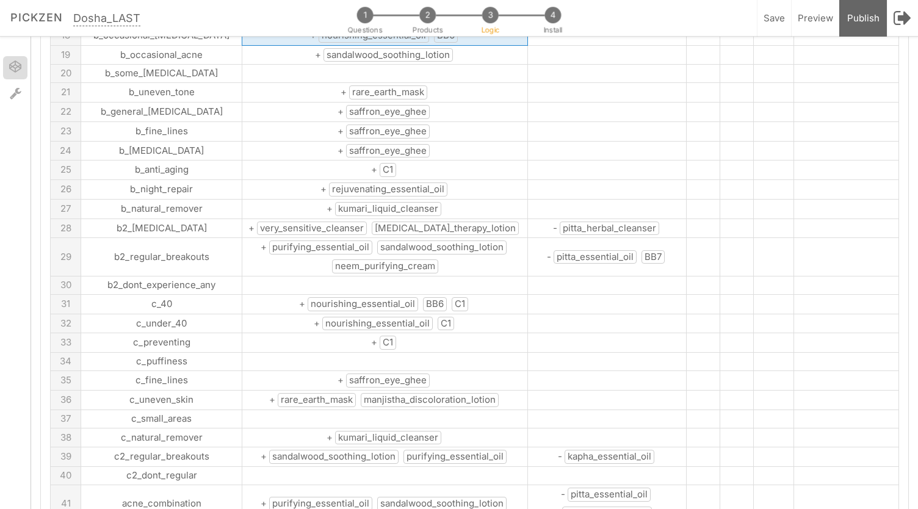
scroll to position [531, 0]
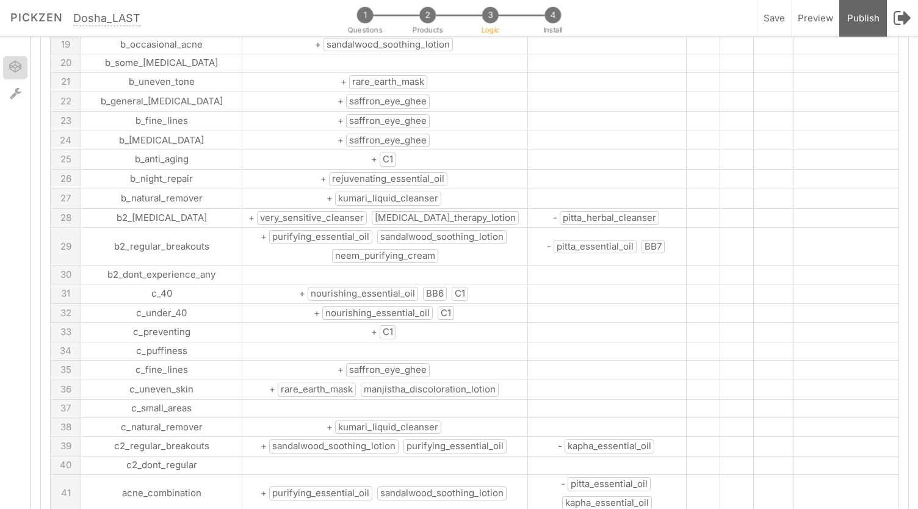
click at [414, 189] on td "+ kumari_liquid_cleanser" at bounding box center [385, 199] width 286 height 20
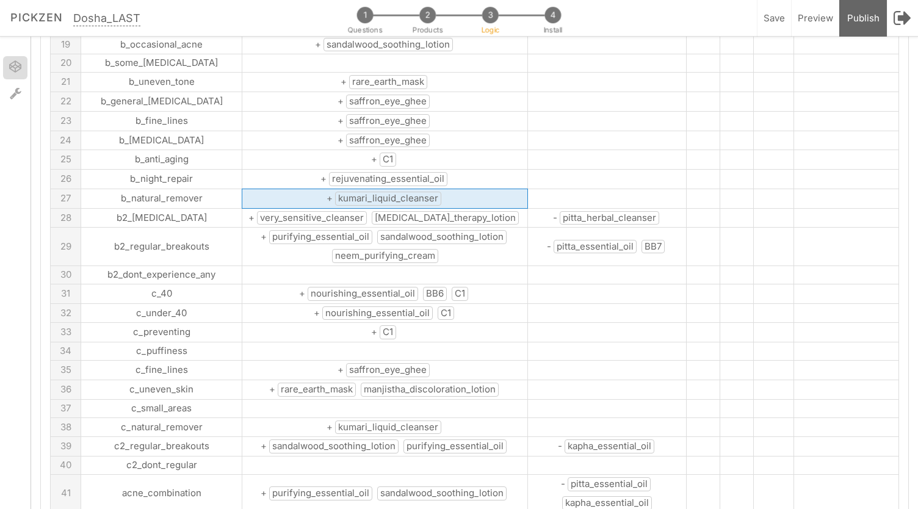
click at [414, 189] on td "+ kumari_liquid_cleanser" at bounding box center [385, 199] width 286 height 20
drag, startPoint x: 414, startPoint y: 161, endPoint x: 297, endPoint y: 163, distance: 117.2
click at [297, 189] on input "+kumari_liquid_cleanser" at bounding box center [383, 198] width 283 height 18
drag, startPoint x: 408, startPoint y: 164, endPoint x: 295, endPoint y: 166, distance: 112.3
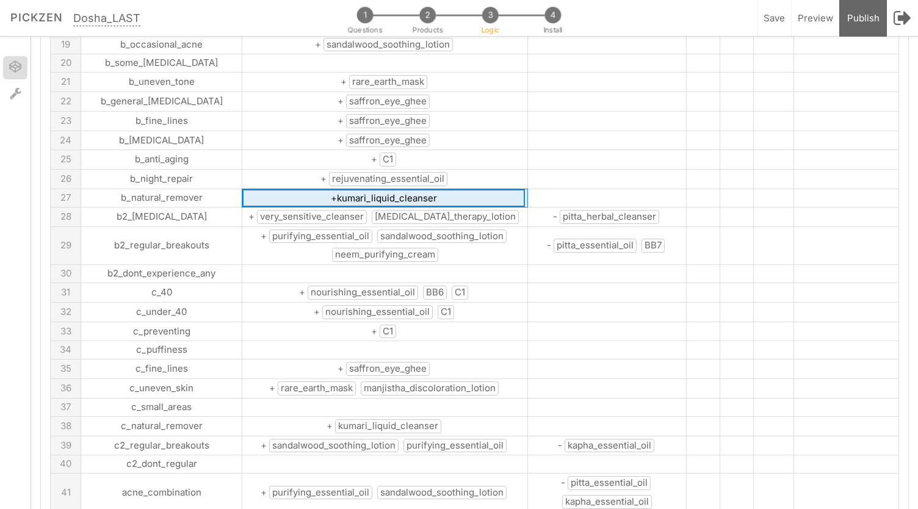
click at [295, 189] on input "+kumari_liquid_cleanser" at bounding box center [383, 198] width 283 height 18
type input "+AA3"
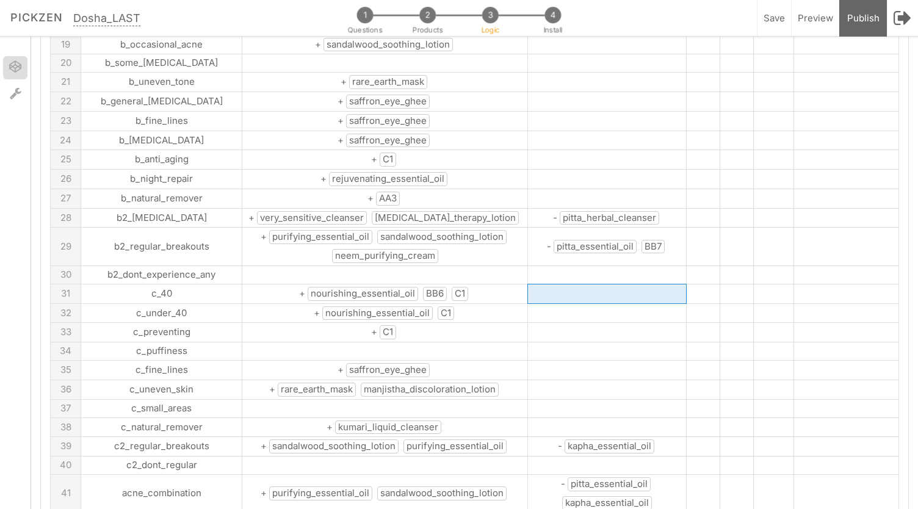
click at [549, 284] on td at bounding box center [607, 294] width 159 height 20
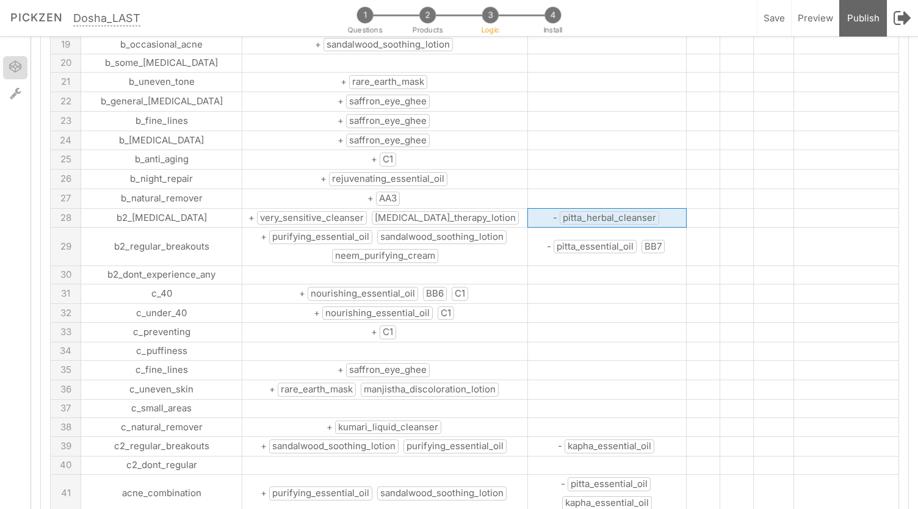
click at [560, 211] on span "pitta_herbal_cleanser" at bounding box center [609, 218] width 99 height 14
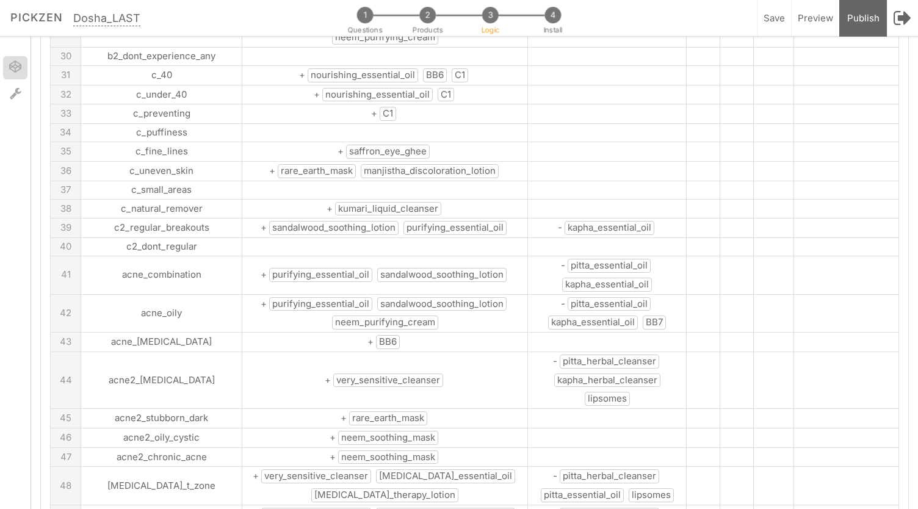
scroll to position [751, 0]
click at [421, 198] on td "+ kumari_liquid_cleanser" at bounding box center [385, 208] width 286 height 20
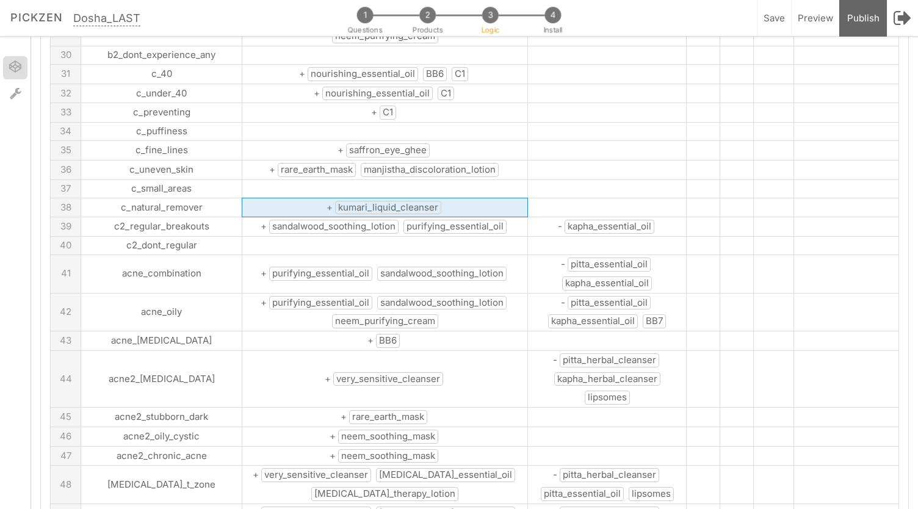
click at [421, 198] on td "+ kumari_liquid_cleanser" at bounding box center [385, 208] width 286 height 20
drag, startPoint x: 421, startPoint y: 170, endPoint x: 305, endPoint y: 165, distance: 116.7
click at [305, 198] on input "+kumari_liquid_cleanser" at bounding box center [383, 207] width 283 height 18
drag, startPoint x: 295, startPoint y: 165, endPoint x: 397, endPoint y: 176, distance: 102.5
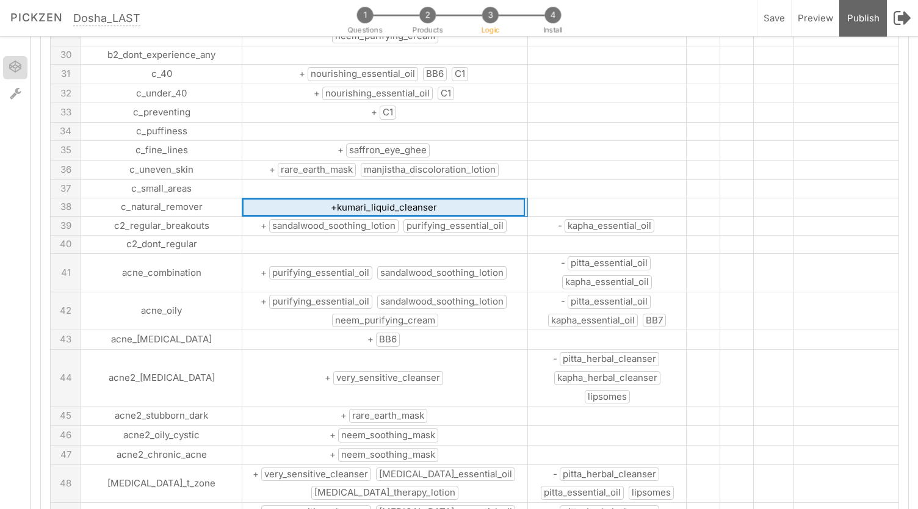
click at [397, 176] on tbody "A B:skus C:skus D:vata E:pitta F:kapha G 1 skin_dry + vata_herbal_cleanser vata…" at bounding box center [475, 432] width 848 height 2118
type input "+AA3"
click at [443, 292] on td "+ purifying_essential_oil sandalwood_soothing_lotion neem_purifying_cream" at bounding box center [385, 311] width 286 height 38
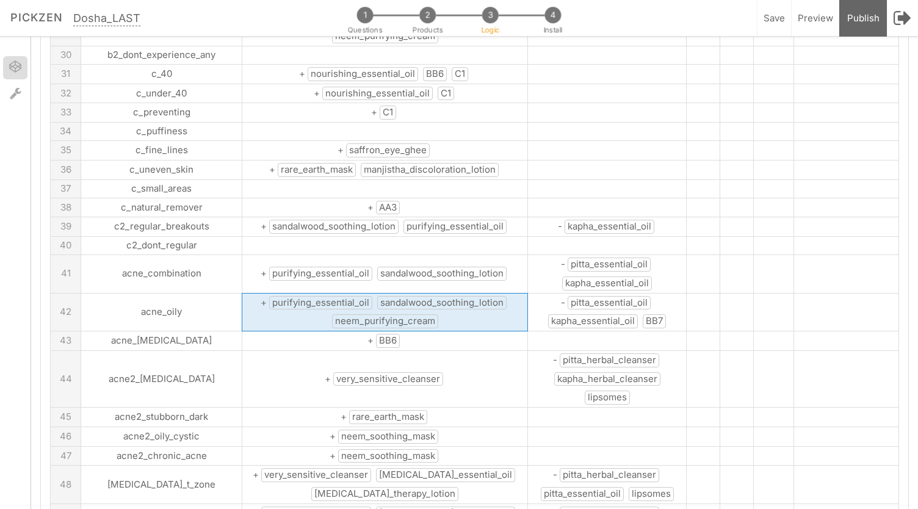
click at [614, 220] on span "kapha_essential_oil" at bounding box center [610, 227] width 90 height 14
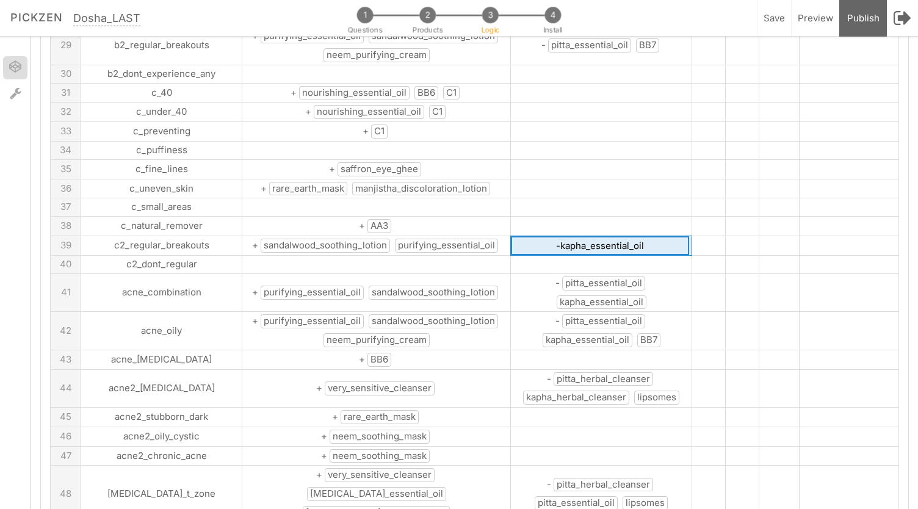
scroll to position [769, 0]
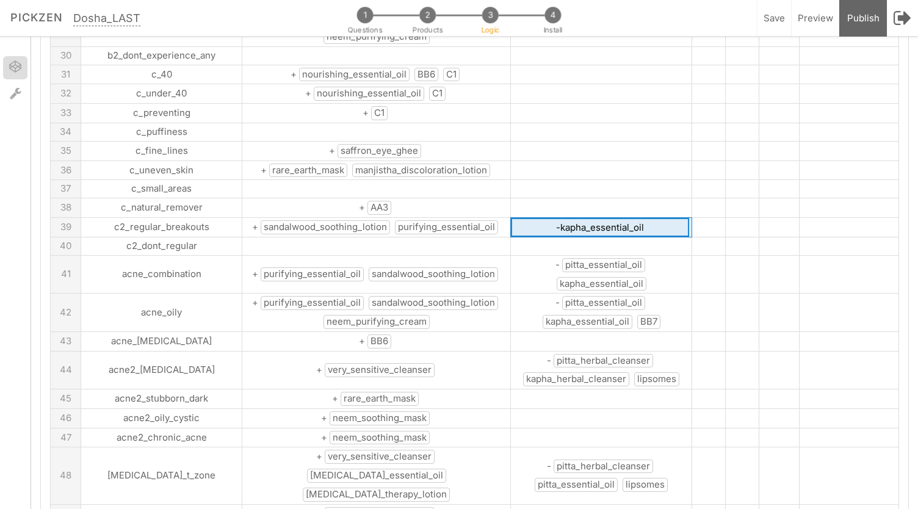
drag, startPoint x: 632, startPoint y: 182, endPoint x: 530, endPoint y: 189, distance: 102.1
click at [530, 218] on input "-kapha_essential_oil" at bounding box center [600, 227] width 178 height 19
type input "-AA7"
click at [589, 259] on span "- pitta_essential_oil kapha_essential_oil" at bounding box center [601, 274] width 95 height 31
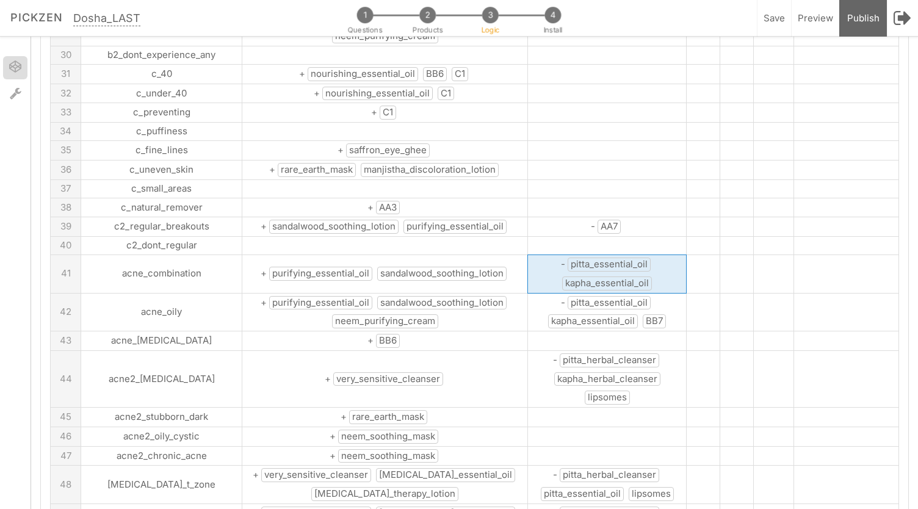
click at [589, 258] on span "pitta_essential_oil" at bounding box center [609, 265] width 83 height 14
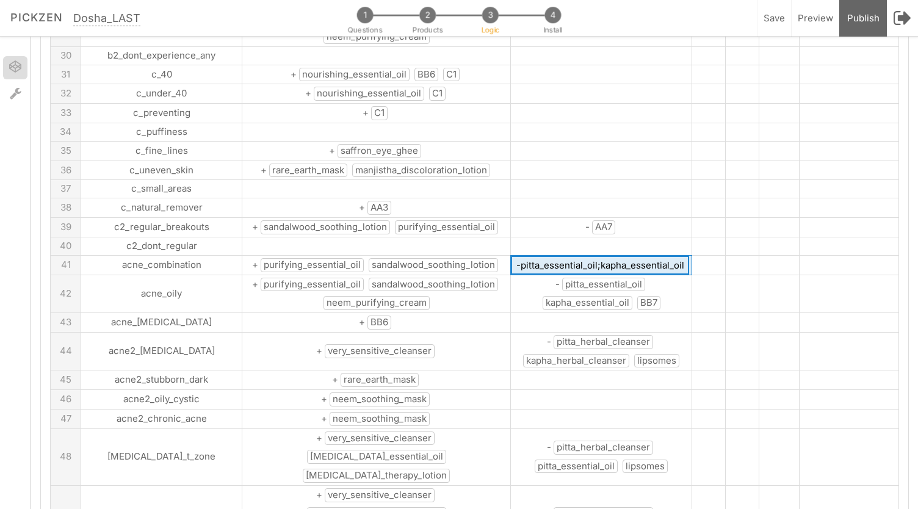
drag, startPoint x: 571, startPoint y: 225, endPoint x: 655, endPoint y: 219, distance: 84.4
click at [655, 256] on input "-pitta_essential_oil;kapha_essential_oil" at bounding box center [600, 265] width 178 height 19
type input "-pitta_essential_oil;AA7"
click at [644, 275] on td "- pitta_essential_oil kapha_essential_oil BB7" at bounding box center [601, 294] width 181 height 38
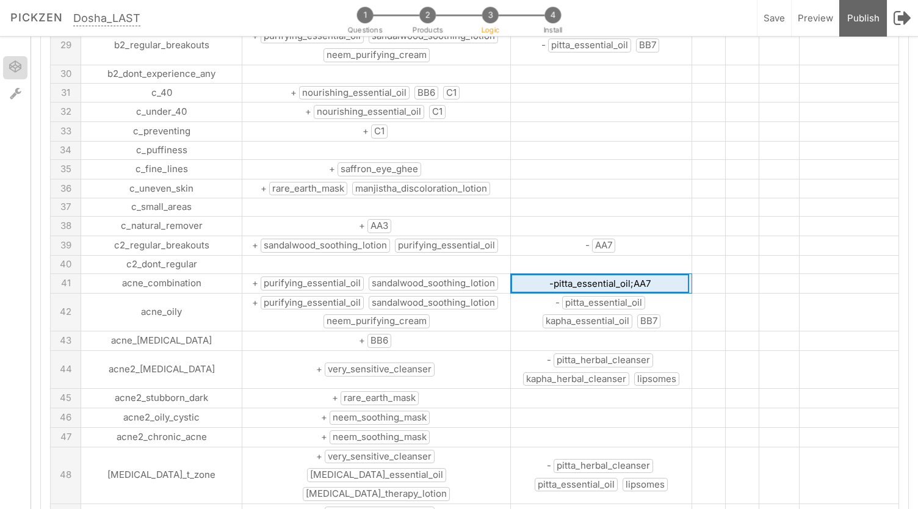
click at [644, 293] on td "- pitta_essential_oil kapha_essential_oil BB7" at bounding box center [601, 312] width 181 height 38
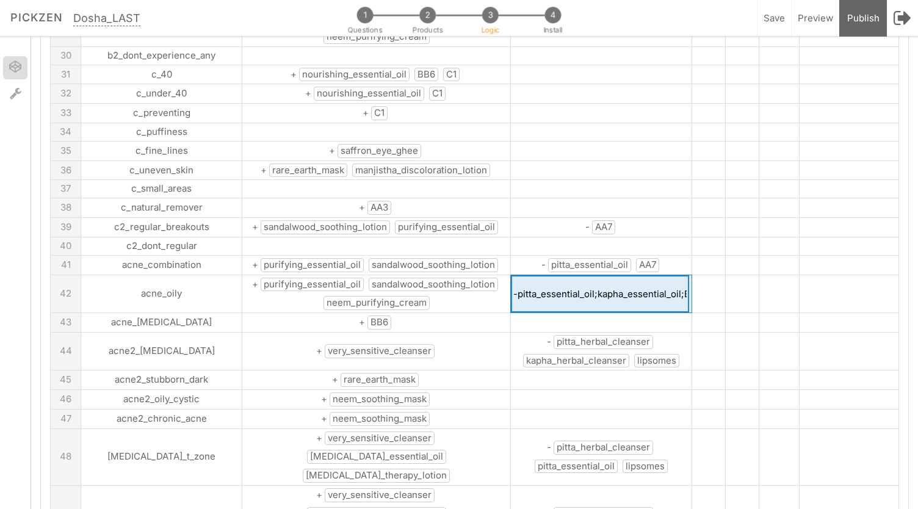
drag, startPoint x: 560, startPoint y: 247, endPoint x: 643, endPoint y: 250, distance: 83.0
click at [643, 275] on input "-pitta_essential_oil;kapha_essential_oil;BB7" at bounding box center [600, 294] width 178 height 38
type input "-pitta_essential_oil;AA7;BB7"
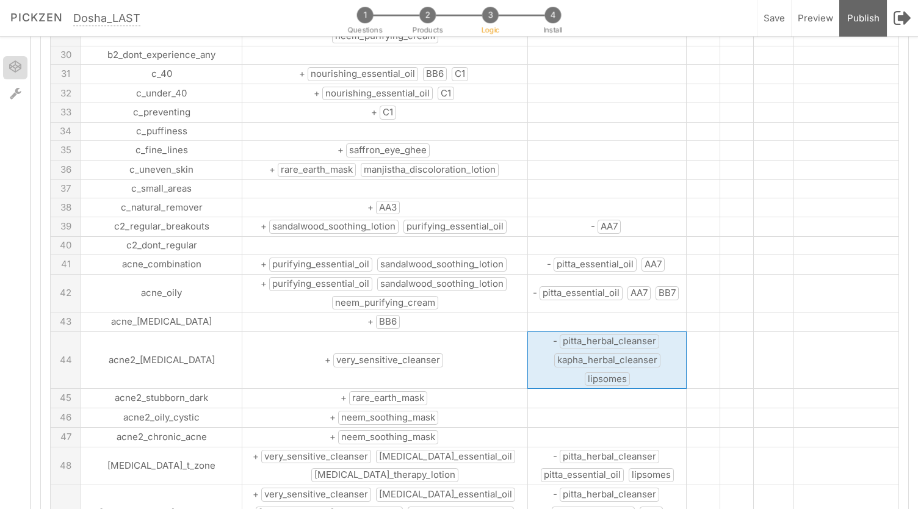
click at [591, 353] on span "kapha_herbal_cleanser" at bounding box center [607, 360] width 106 height 14
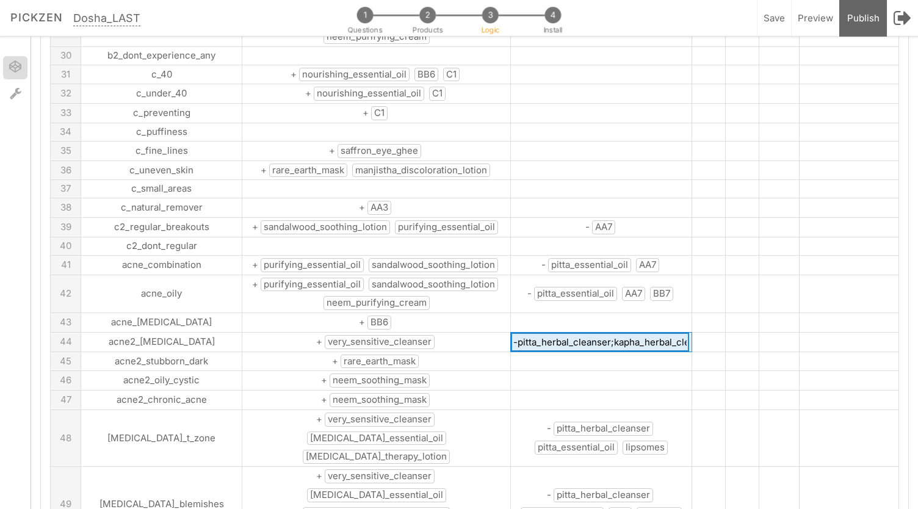
scroll to position [0, 56]
drag, startPoint x: 577, startPoint y: 300, endPoint x: 621, endPoint y: 303, distance: 43.4
click at [621, 333] on input "-pitta_herbal_cleanser;kapha_herbal_cleanser;lipsomes" at bounding box center [600, 342] width 178 height 19
drag, startPoint x: 614, startPoint y: 298, endPoint x: 679, endPoint y: 300, distance: 64.7
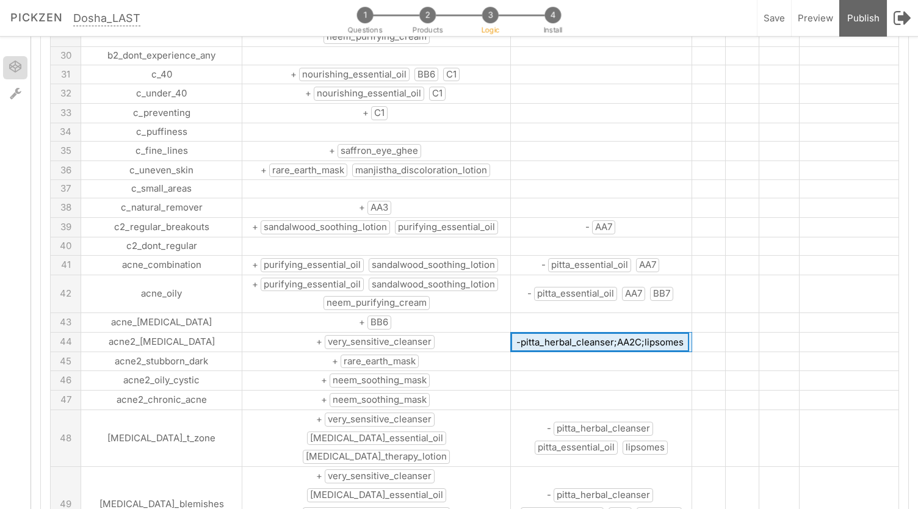
click at [679, 332] on tr "44 acne2_sensitive_skin + very_sensitive_cleanser -pitta_herbal_cleanser;AA2C;l…" at bounding box center [475, 342] width 848 height 20
type input "-pitta_herbal_cleanser;AA2C;A1"
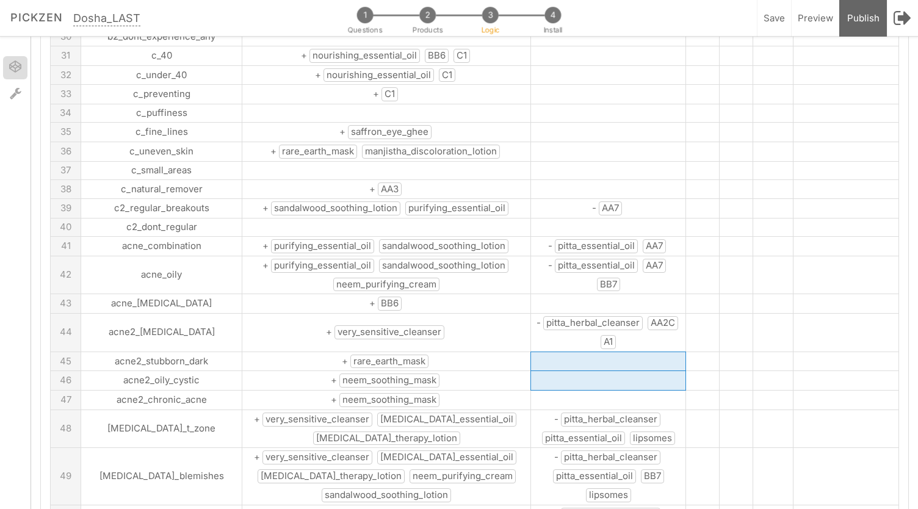
click at [600, 327] on tbody "A B:skus C:skus D:vata E:pitta F:kapha G 1 skin_dry + vata_herbal_cleanser vata…" at bounding box center [475, 396] width 848 height 2082
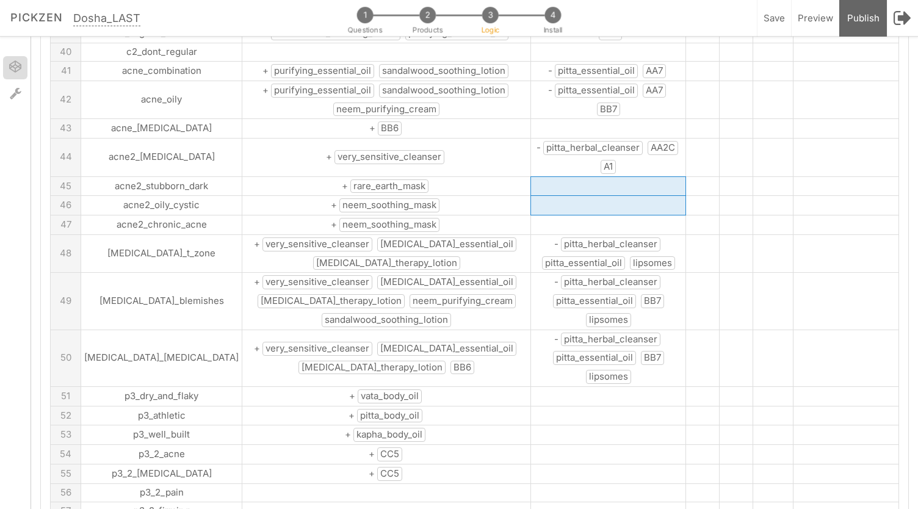
scroll to position [951, 0]
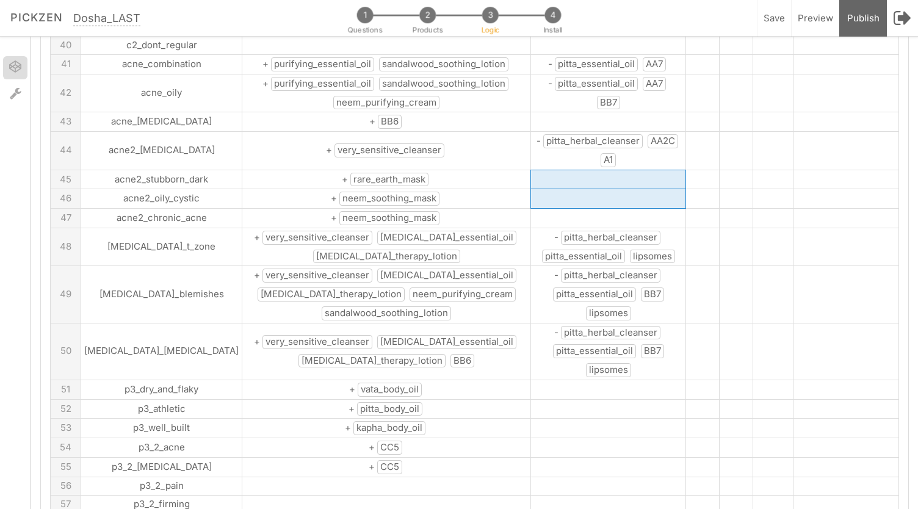
click at [607, 228] on td "- pitta_herbal_cleanser pitta_essential_oil lipsomes" at bounding box center [608, 247] width 154 height 38
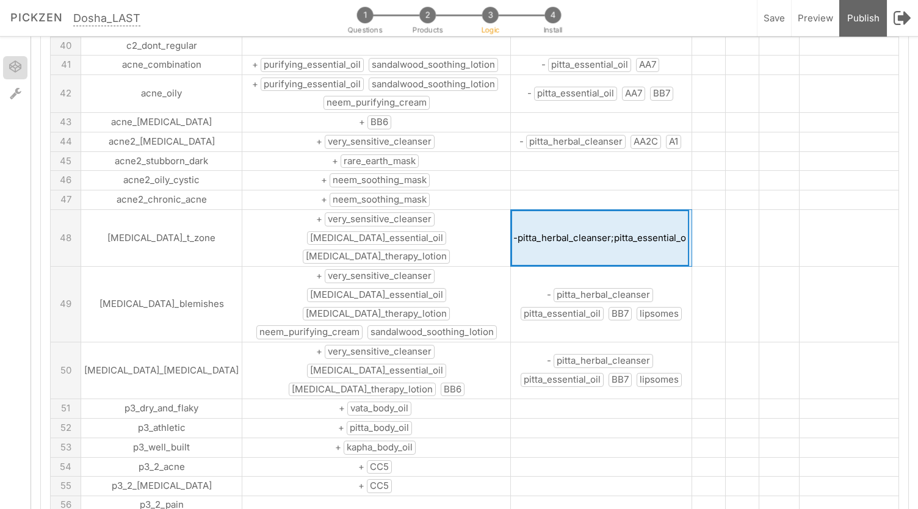
scroll to position [0, 32]
drag, startPoint x: 654, startPoint y: 184, endPoint x: 718, endPoint y: 187, distance: 64.2
click at [718, 209] on tr "48 rosacea_t_zone + very_sensitive_cleanser rosacea_essential_oil rosacea_thera…" at bounding box center [475, 237] width 848 height 57
click at [632, 210] on input "-pitta_herbal_cleanser;pitta_essential_oil;lipsomes" at bounding box center [600, 238] width 178 height 56
drag, startPoint x: 624, startPoint y: 181, endPoint x: 730, endPoint y: 192, distance: 106.8
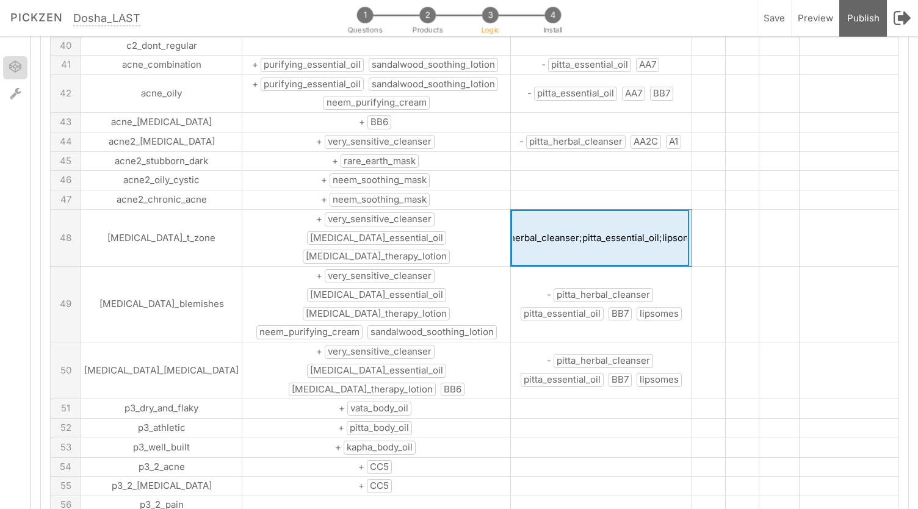
click at [730, 209] on tr "48 rosacea_t_zone + very_sensitive_cleanser rosacea_essential_oil rosacea_thera…" at bounding box center [475, 237] width 848 height 57
type input "-pitta_herbal_cleanser;pitta_essential_oil;A1"
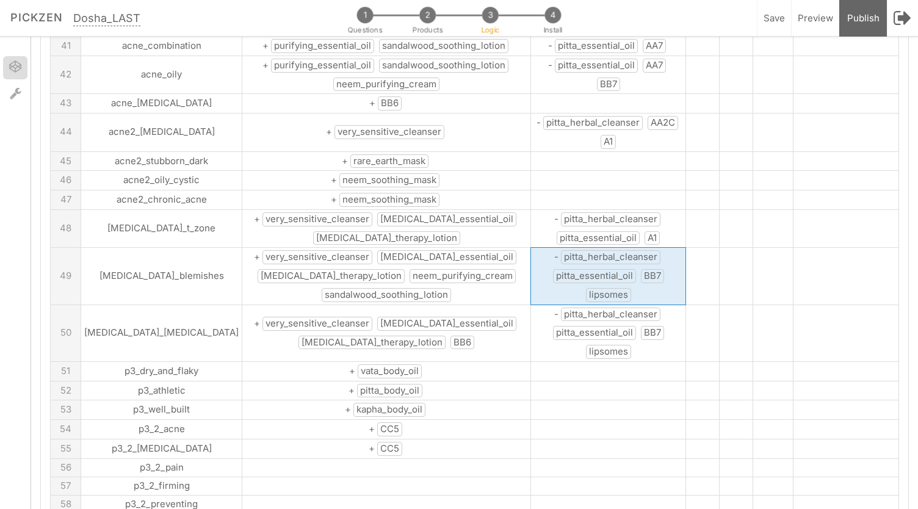
click at [533, 248] on td "- pitta_herbal_cleanser pitta_essential_oil BB7 lipsomes" at bounding box center [608, 276] width 154 height 57
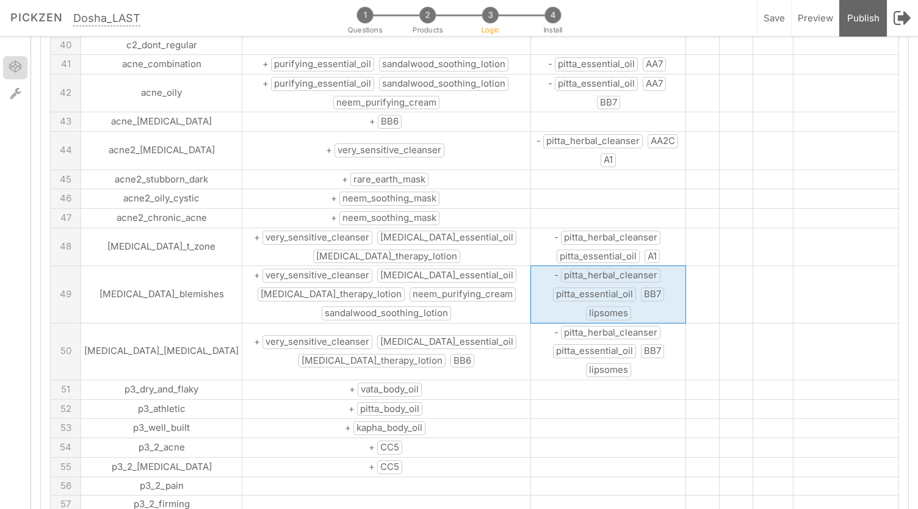
click at [586, 306] on span "lipsomes" at bounding box center [608, 313] width 45 height 14
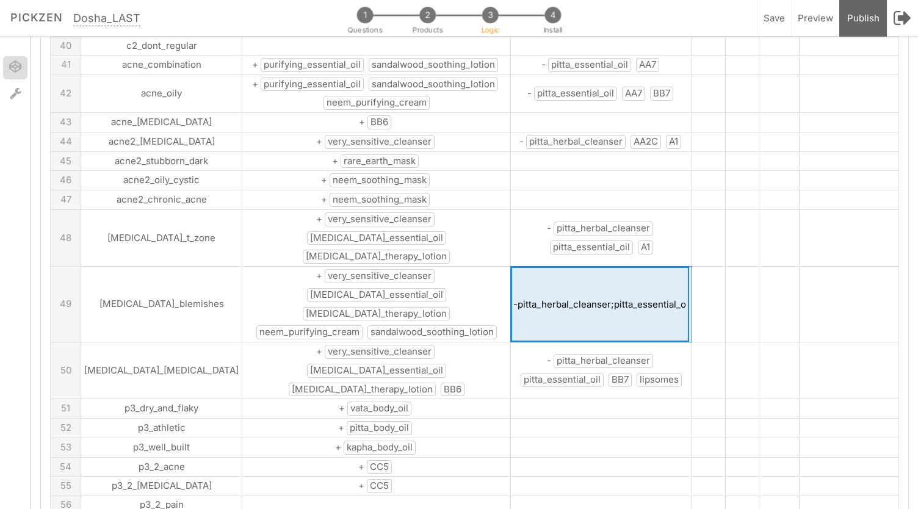
scroll to position [0, 51]
drag, startPoint x: 635, startPoint y: 228, endPoint x: 746, endPoint y: 207, distance: 113.6
click at [746, 267] on tr "49 rosacea_blemishes + very_sensitive_cleanser rosacea_essential_oil rosacea_th…" at bounding box center [475, 305] width 848 height 76
click at [649, 267] on input "-pitta_herbal_cleanser;pitta_essential_oil;BB7;lipsomes" at bounding box center [600, 304] width 178 height 75
drag, startPoint x: 624, startPoint y: 228, endPoint x: 742, endPoint y: 241, distance: 118.6
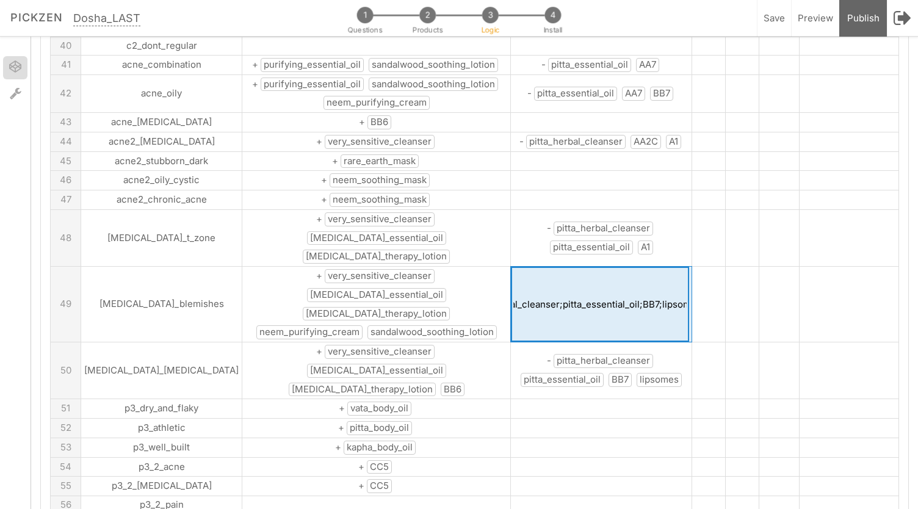
click at [742, 267] on tr "49 rosacea_blemishes + very_sensitive_cleanser rosacea_essential_oil rosacea_th…" at bounding box center [475, 305] width 848 height 76
type input "-pitta_herbal_cleanser;pitta_essential_oil;BB7;A1"
click at [644, 342] on td "- pitta_herbal_cleanser pitta_essential_oil BB7 lipsomes" at bounding box center [601, 370] width 181 height 57
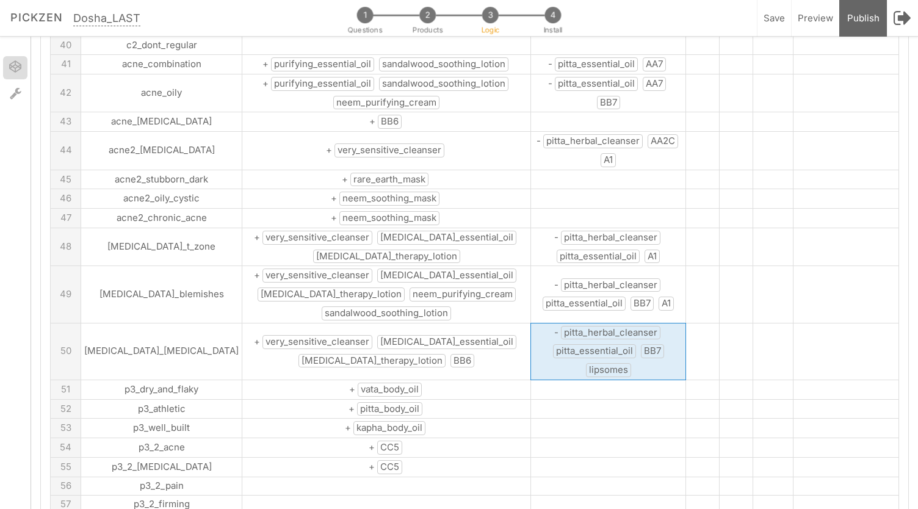
click at [644, 323] on td "- pitta_herbal_cleanser pitta_essential_oil BB7 lipsomes" at bounding box center [608, 351] width 154 height 57
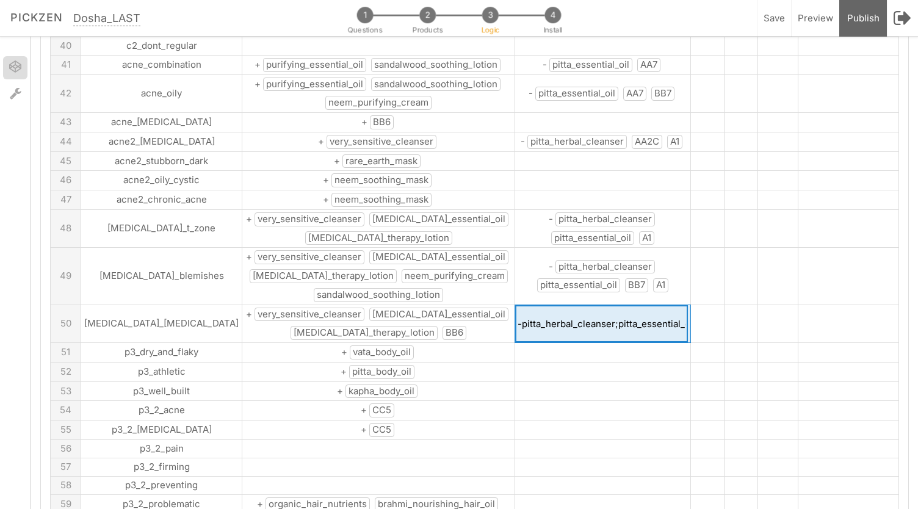
scroll to position [0, 59]
drag, startPoint x: 630, startPoint y: 273, endPoint x: 737, endPoint y: 259, distance: 107.1
click at [737, 305] on tr "50 rosacea_dryness + very_sensitive_cleanser rosacea_essential_oil rosacea_ther…" at bounding box center [475, 324] width 848 height 38
click at [643, 305] on input "-pitta_herbal_cleanser;pitta_essential_oil;BB7;lipsomes" at bounding box center [601, 324] width 172 height 38
drag, startPoint x: 621, startPoint y: 274, endPoint x: 731, endPoint y: 284, distance: 110.3
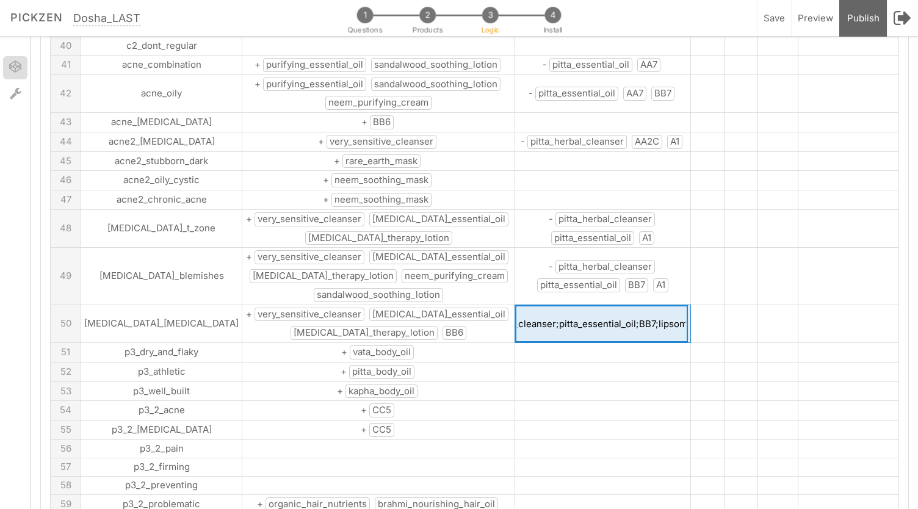
click at [731, 305] on tr "50 rosacea_dryness + very_sensitive_cleanser rosacea_essential_oil rosacea_ther…" at bounding box center [475, 324] width 848 height 38
type input "-pitta_herbal_cleanser;pitta_essential_oil;BB7;A1"
click at [382, 364] on tbody "A B:skus C:skus D:vata E:pitta F:kapha G 1 skin_dry + vata_herbal_cleanser vata…" at bounding box center [475, 189] width 848 height 2068
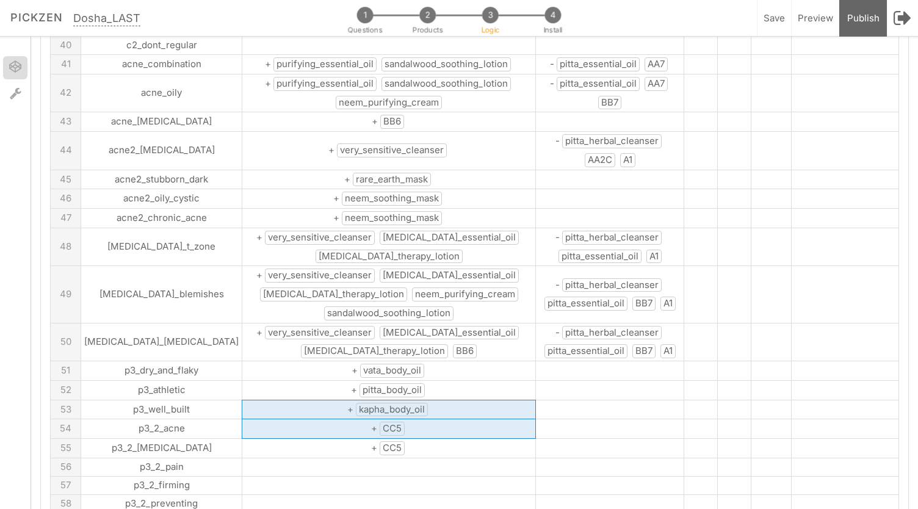
click at [389, 400] on td "+ kapha_body_oil" at bounding box center [389, 410] width 294 height 20
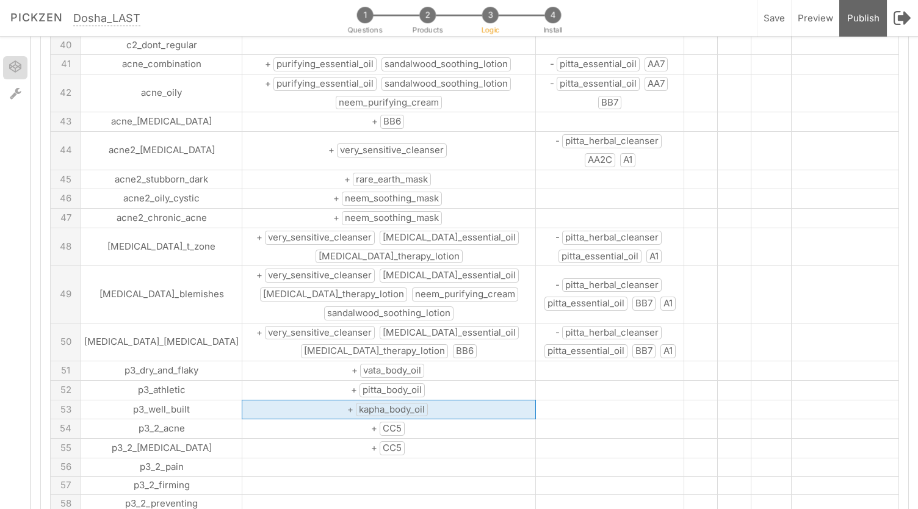
click at [389, 400] on td "+ kapha_body_oil" at bounding box center [389, 410] width 294 height 20
drag, startPoint x: 393, startPoint y: 358, endPoint x: 317, endPoint y: 357, distance: 76.3
click at [317, 400] on input "+kapha_body_oil" at bounding box center [387, 409] width 291 height 18
type input "+CC3"
click at [425, 438] on td "+ CC5" at bounding box center [389, 448] width 294 height 20
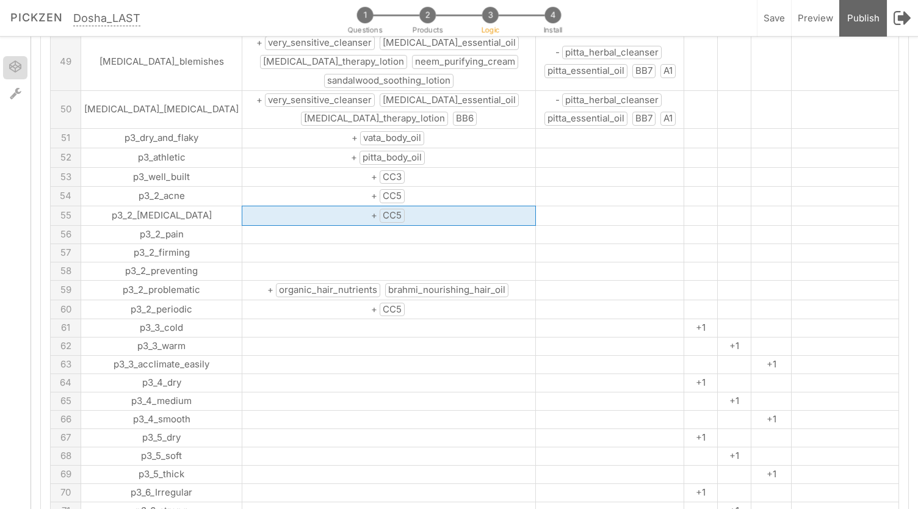
scroll to position [1184, 0]
click at [450, 283] on span "brahmi_nourishing_hair_oil" at bounding box center [446, 290] width 123 height 14
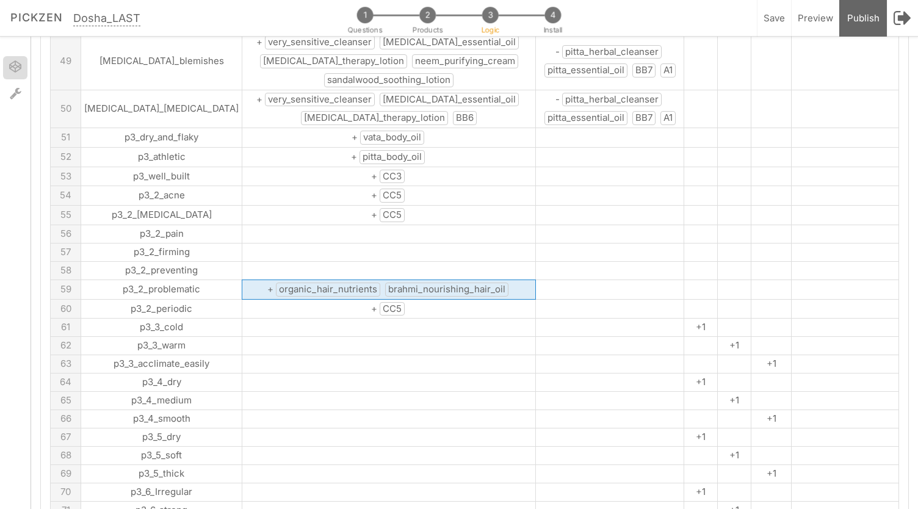
click at [450, 283] on span "brahmi_nourishing_hair_oil" at bounding box center [446, 290] width 123 height 14
drag, startPoint x: 470, startPoint y: 236, endPoint x: 341, endPoint y: 236, distance: 128.8
click at [341, 280] on input "+organic_hair_nutrients;brahmi_nourishing_hair_oil" at bounding box center [387, 289] width 291 height 18
type input "+organic_hair_nutrients;DD2"
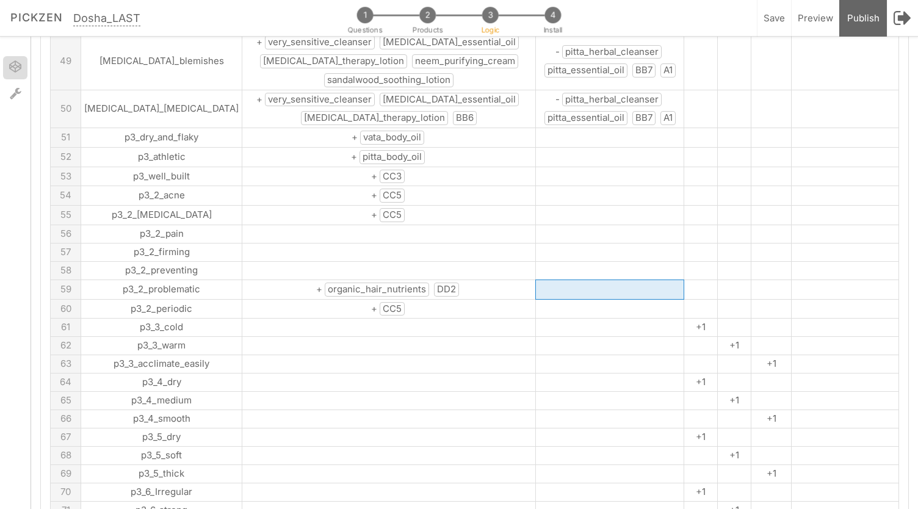
click at [422, 374] on td at bounding box center [389, 383] width 294 height 18
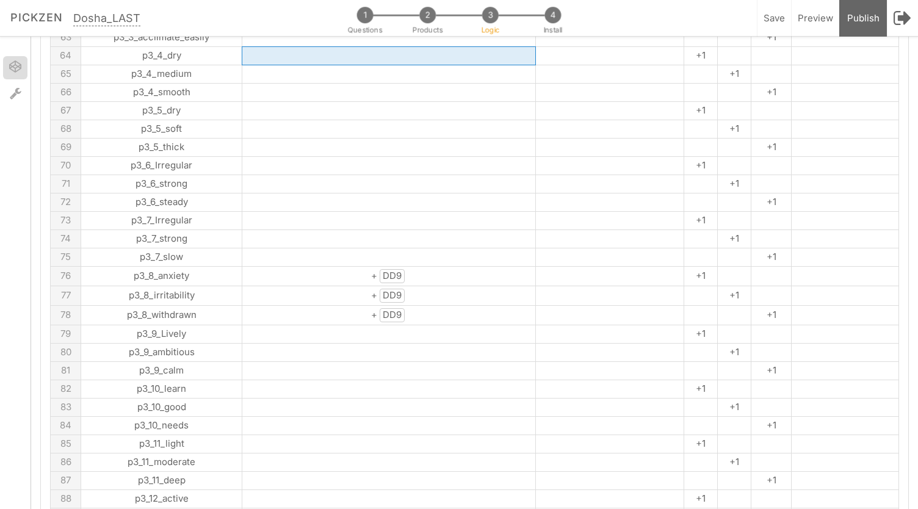
scroll to position [1096, 0]
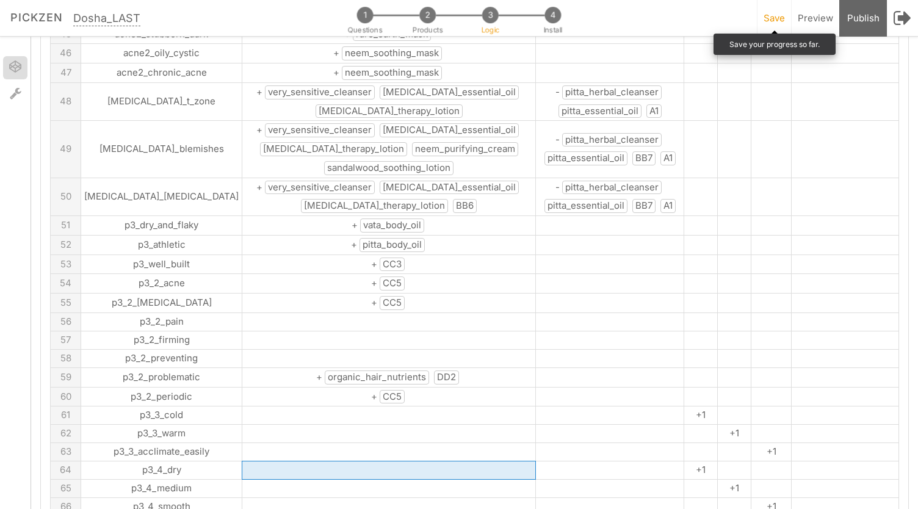
click at [778, 11] on div "Save Save your progress so far." at bounding box center [774, 18] width 34 height 37
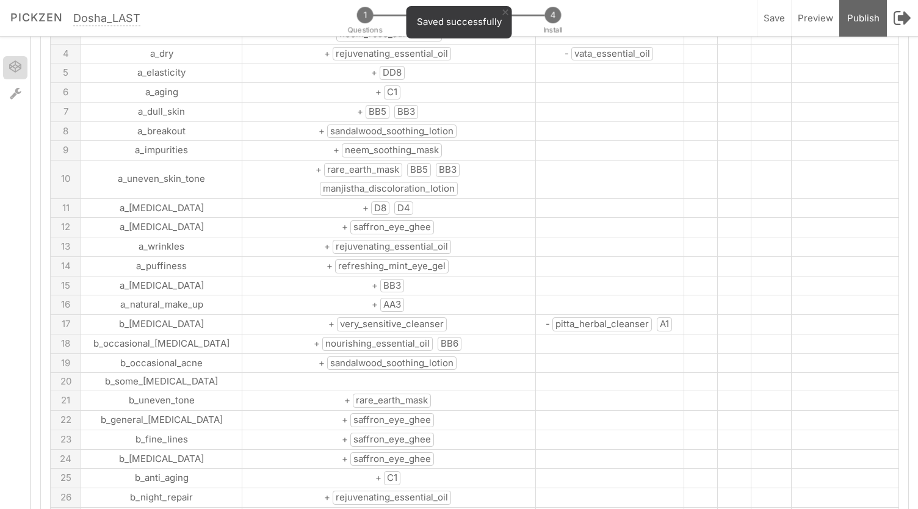
scroll to position [0, 0]
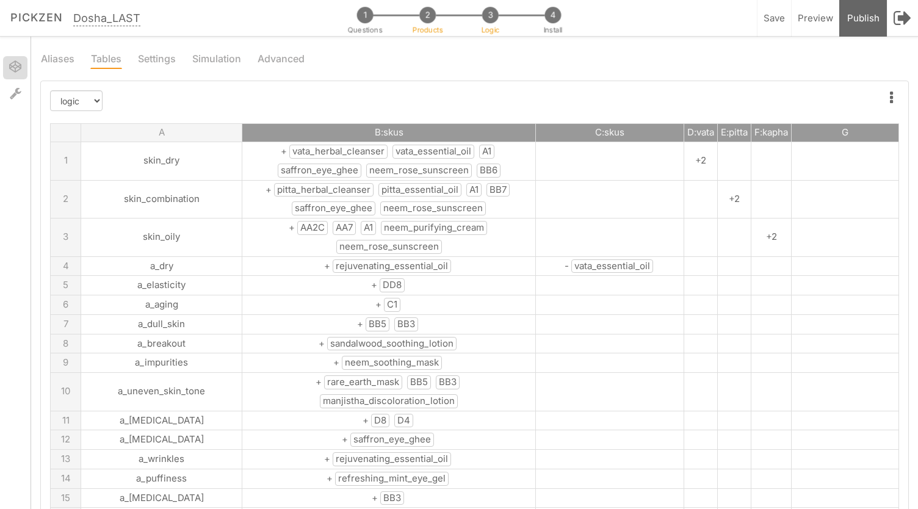
click at [423, 22] on span "2" at bounding box center [427, 15] width 16 height 16
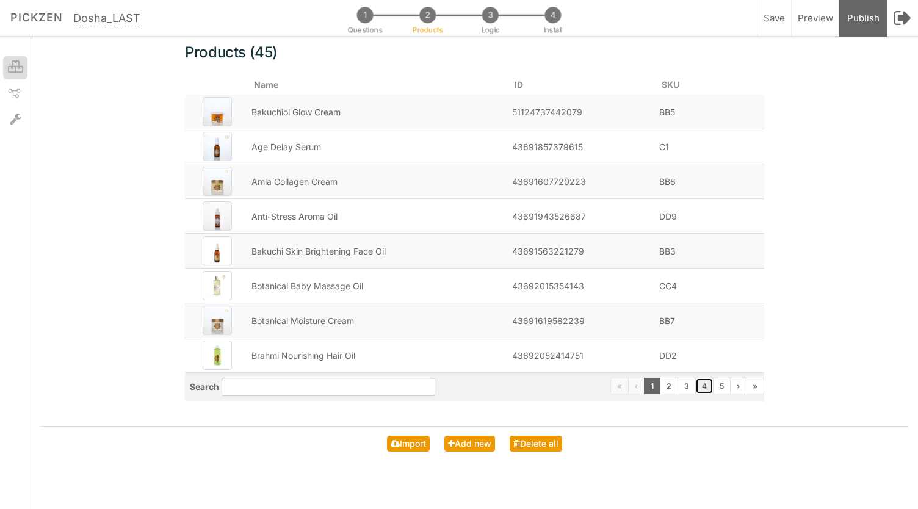
click at [699, 386] on link "4" at bounding box center [704, 386] width 18 height 16
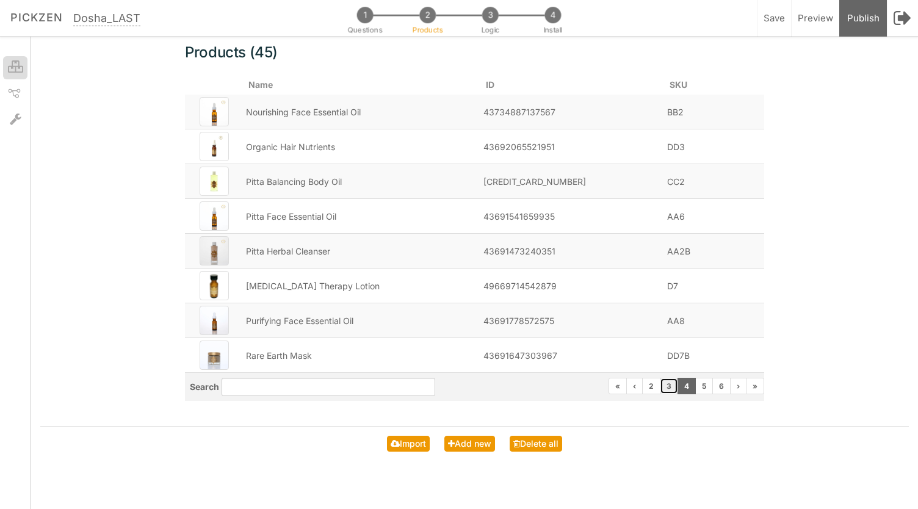
click at [671, 387] on link "3" at bounding box center [669, 386] width 18 height 16
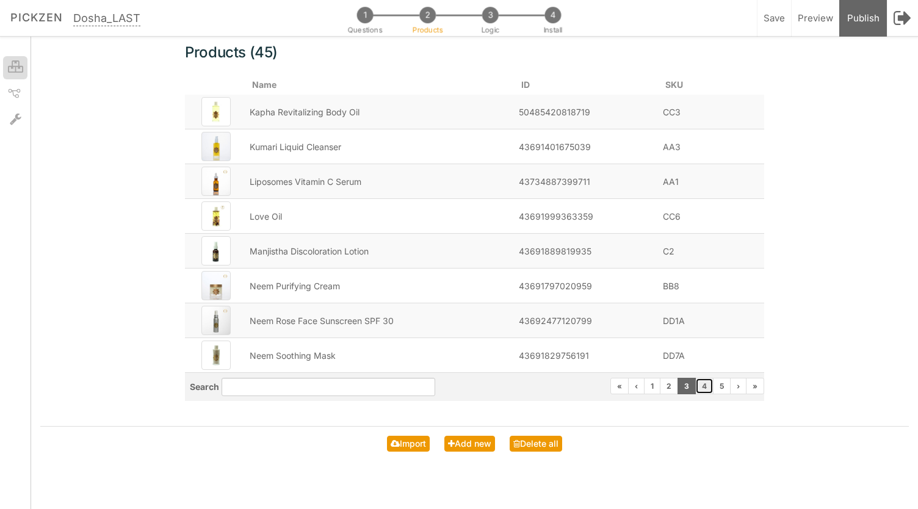
click at [702, 384] on link "4" at bounding box center [704, 386] width 18 height 16
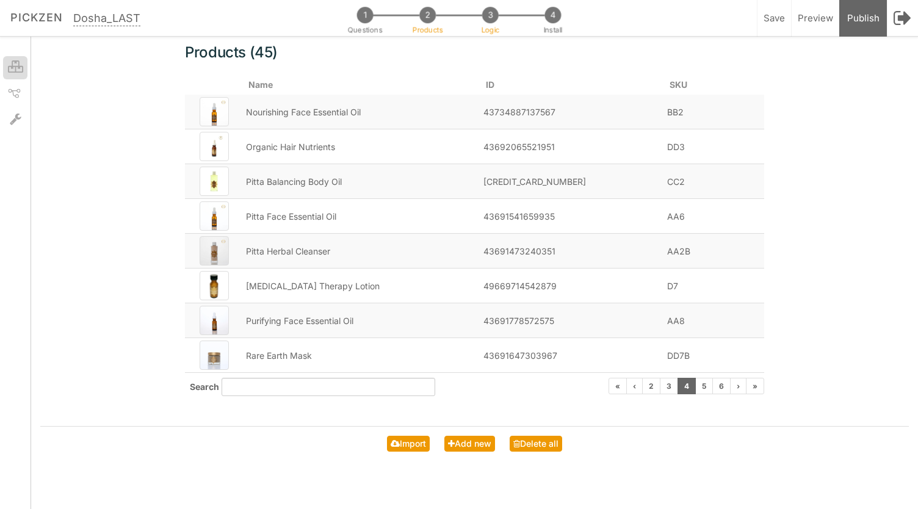
click at [497, 13] on span "3" at bounding box center [490, 15] width 16 height 16
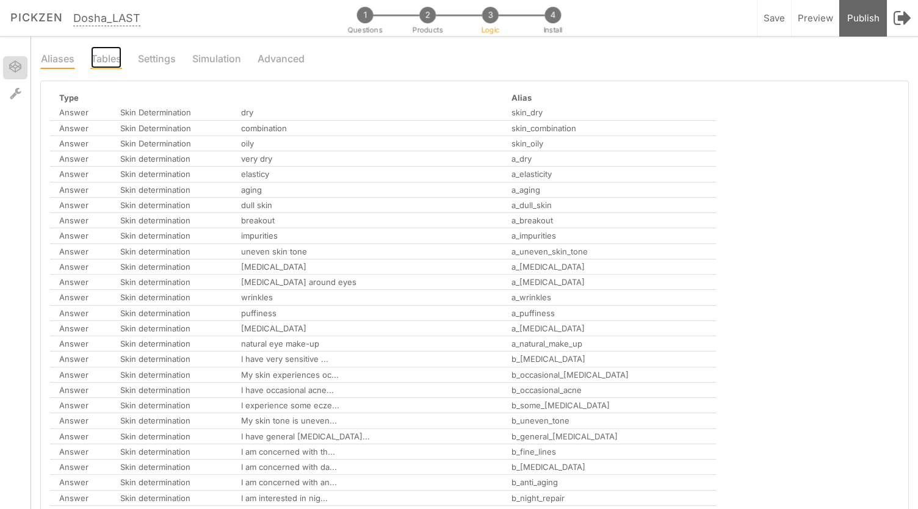
click at [91, 64] on link "Tables" at bounding box center [106, 57] width 32 height 23
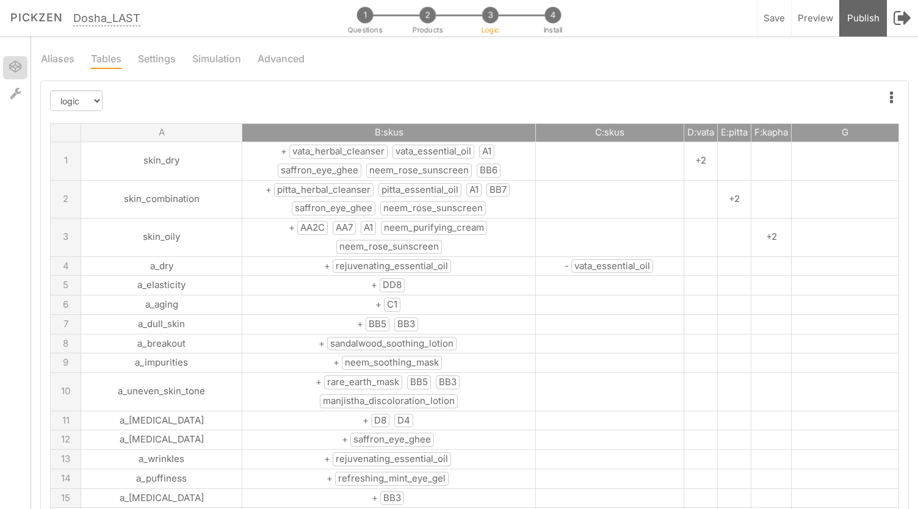
click at [409, 167] on span "neem_rose_sunscreen" at bounding box center [419, 171] width 106 height 14
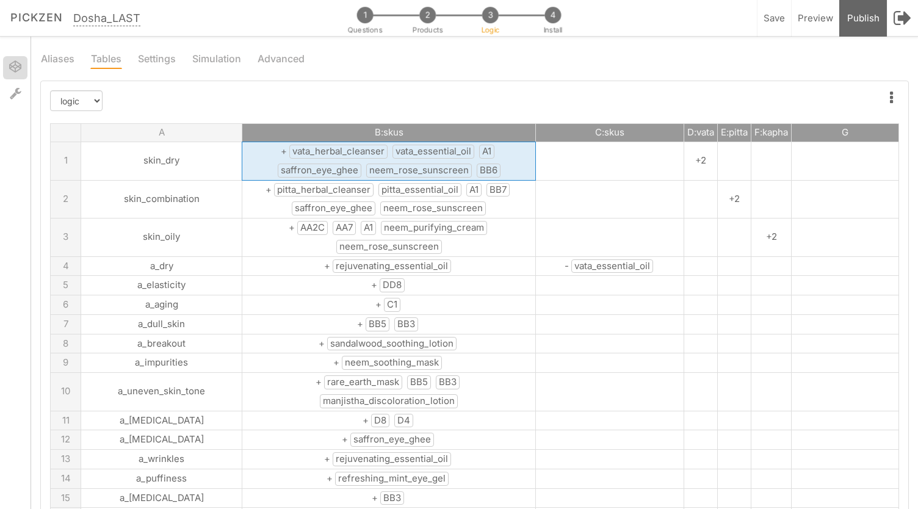
click at [409, 167] on span "neem_rose_sunscreen" at bounding box center [419, 171] width 106 height 14
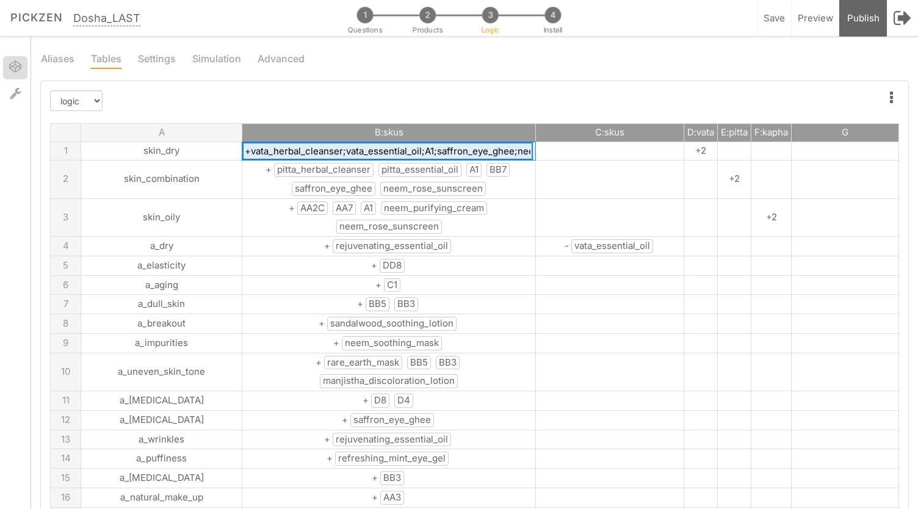
scroll to position [0, 88]
drag, startPoint x: 468, startPoint y: 153, endPoint x: 474, endPoint y: 160, distance: 9.1
type input "+vata_herbal_cleanser;vata_essential_oil;A1;saffron_eye_ghee;DD1A;BB6"
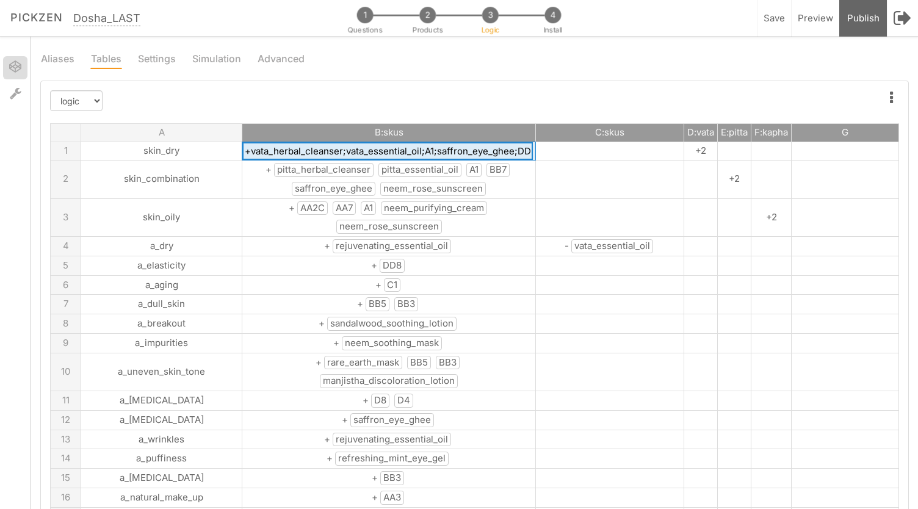
click at [335, 179] on td "+ pitta_herbal_cleanser pitta_essential_oil A1 BB7 saffron_eye_ghee neem_rose_s…" at bounding box center [389, 180] width 294 height 38
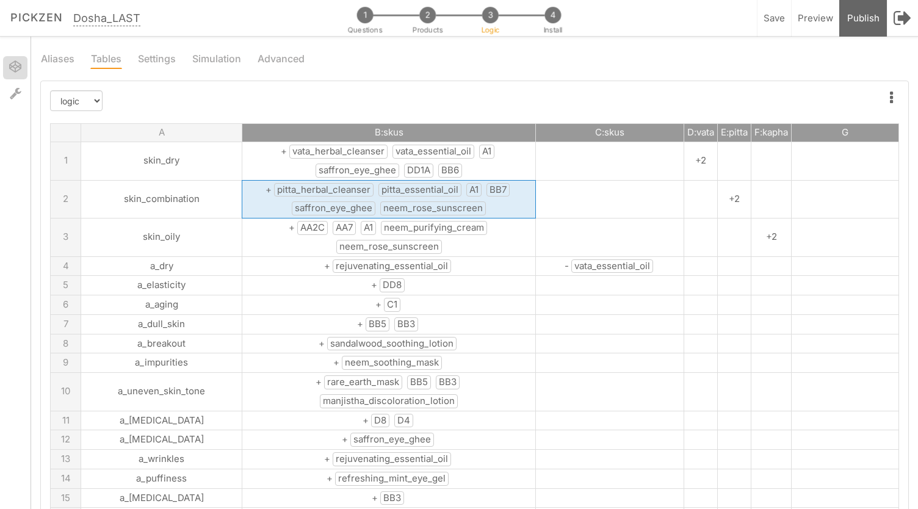
click at [335, 180] on td "+ pitta_herbal_cleanser pitta_essential_oil A1 BB7 saffron_eye_ghee neem_rose_s…" at bounding box center [389, 199] width 294 height 38
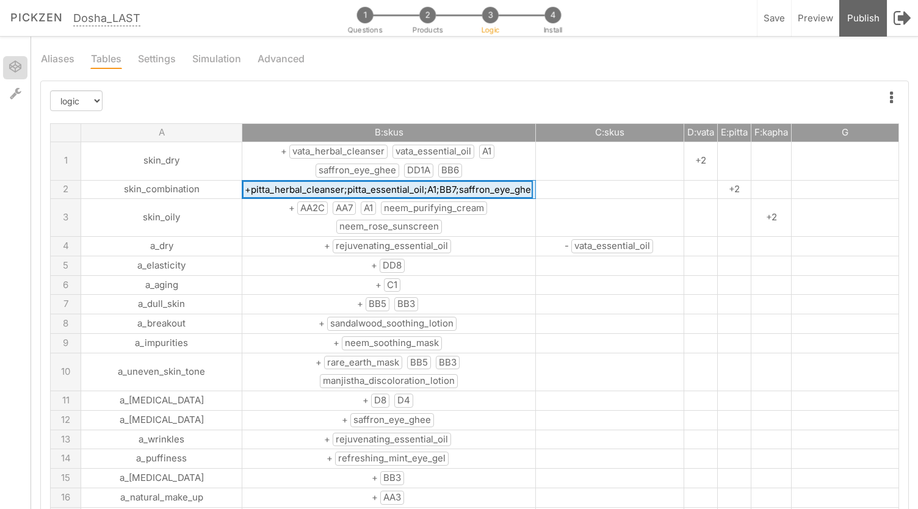
drag, startPoint x: 297, startPoint y: 189, endPoint x: 374, endPoint y: 192, distance: 77.0
click at [374, 192] on input "+pitta_herbal_cleanser;pitta_essential_oil;A1;BB7;saffron_eye_ghee;neem_rose_su…" at bounding box center [387, 190] width 291 height 18
type input "+pitta_herbal_cleanser;AA6;A1;BB7;saffron_eye_ghee;neem_rose_sunscreen"
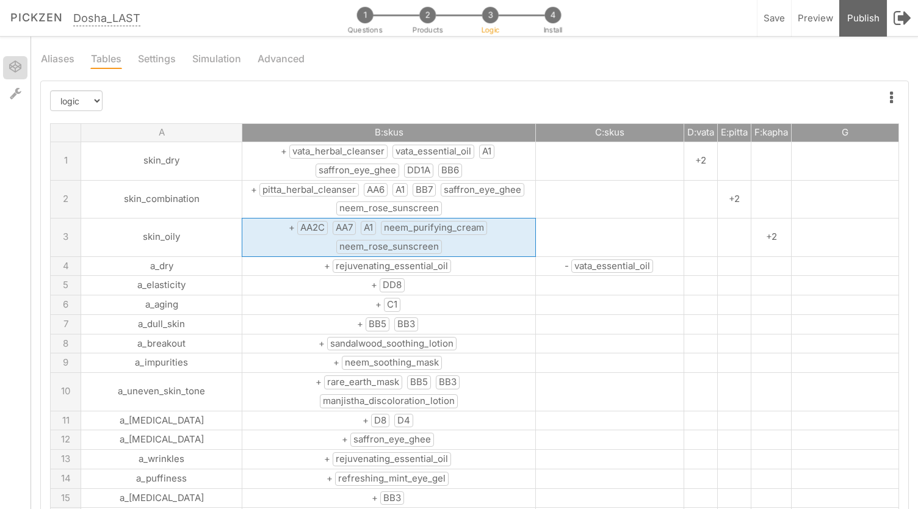
click at [378, 226] on span "+ AA2C AA7 A1 neem_purifying_cream neem_rose_sunscreen" at bounding box center [389, 237] width 201 height 31
click at [381, 226] on span "neem_purifying_cream" at bounding box center [434, 228] width 106 height 14
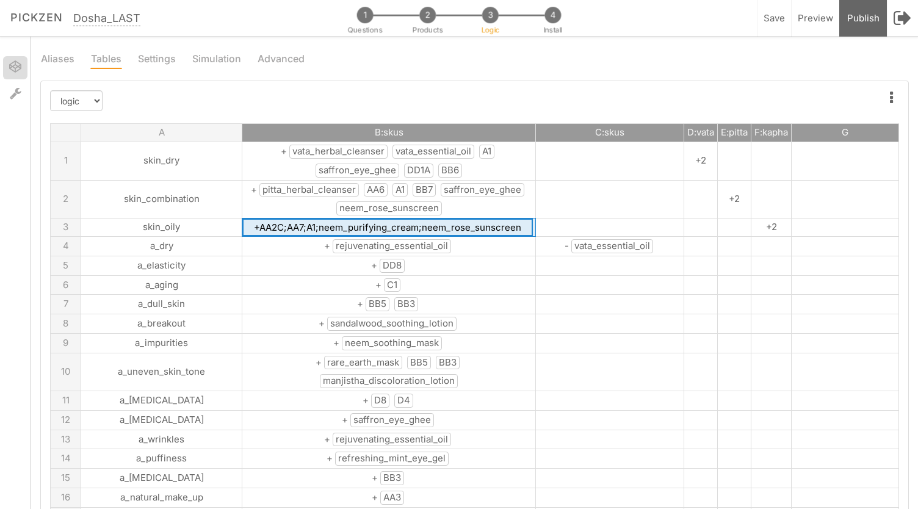
drag, startPoint x: 381, startPoint y: 223, endPoint x: 514, endPoint y: 245, distance: 134.9
type input "+AA2C;AA7;A1;neem_purifying_cream;DD1A"
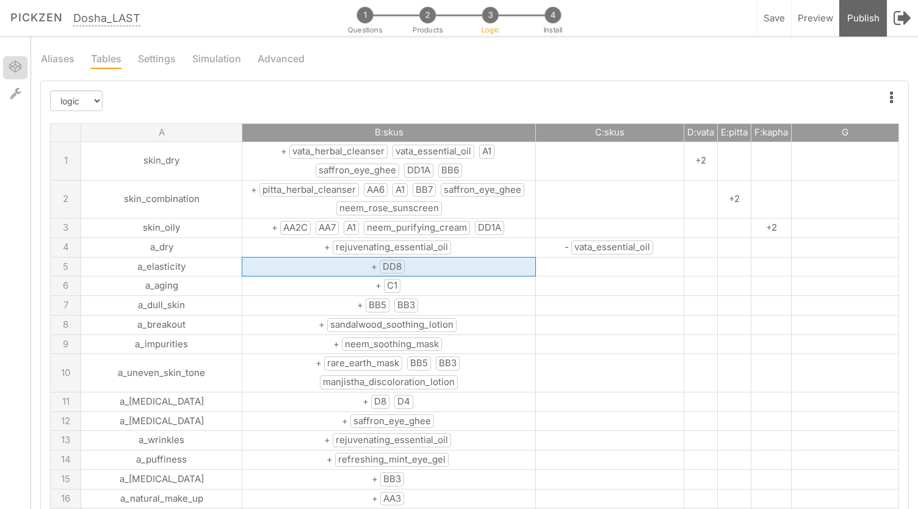
click at [450, 266] on td "+ DD8" at bounding box center [389, 267] width 294 height 20
click at [391, 212] on span "neem_rose_sunscreen" at bounding box center [389, 208] width 106 height 14
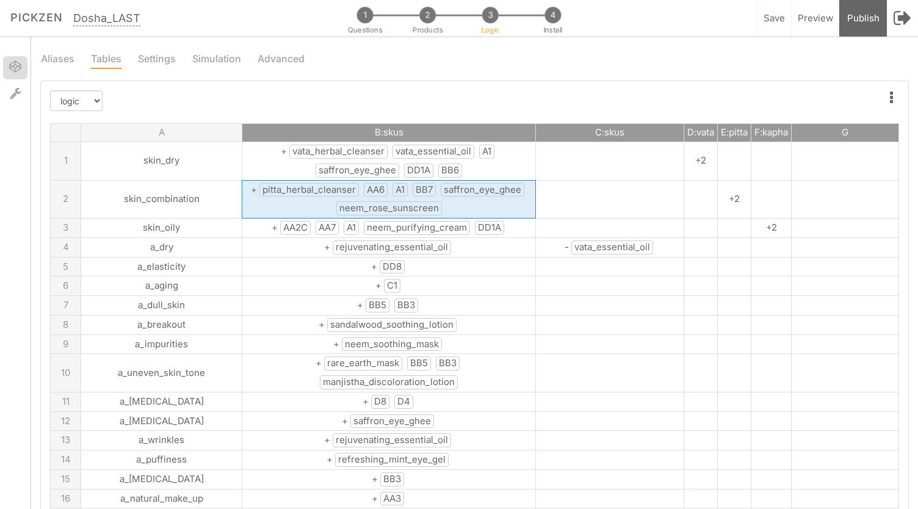
click at [391, 212] on span "neem_rose_sunscreen" at bounding box center [389, 208] width 106 height 14
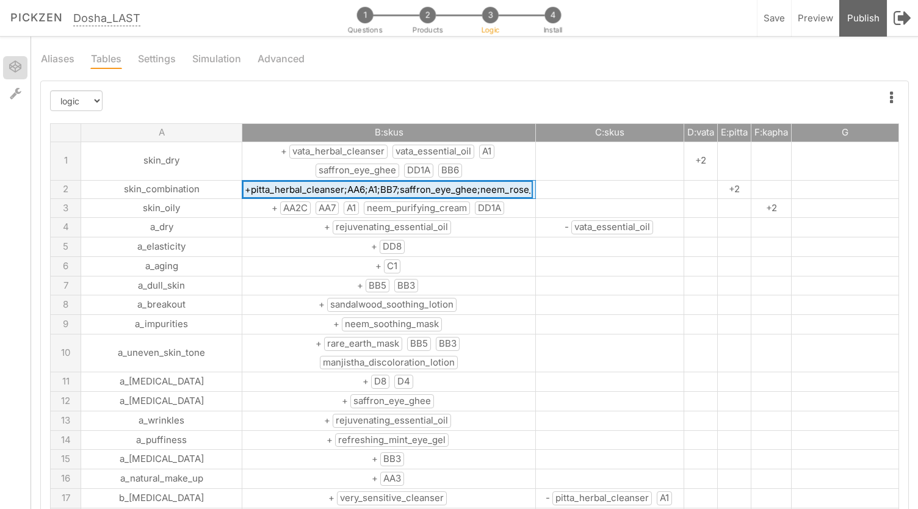
scroll to position [0, 31]
drag, startPoint x: 474, startPoint y: 190, endPoint x: 575, endPoint y: 195, distance: 101.4
click at [575, 195] on tr "2 skin_combination +pitta_herbal_cleanser;AA6;A1;BB7;saffron_eye_ghee;neem_rose…" at bounding box center [475, 189] width 848 height 18
type input "+pitta_herbal_cleanser;AA6;A1;BB7;saffron_eye_ghee;DD1A"
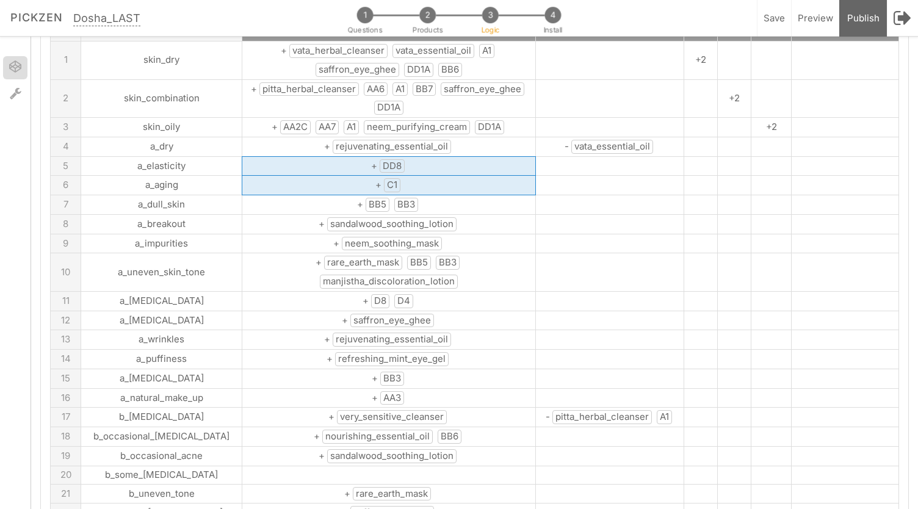
scroll to position [114, 0]
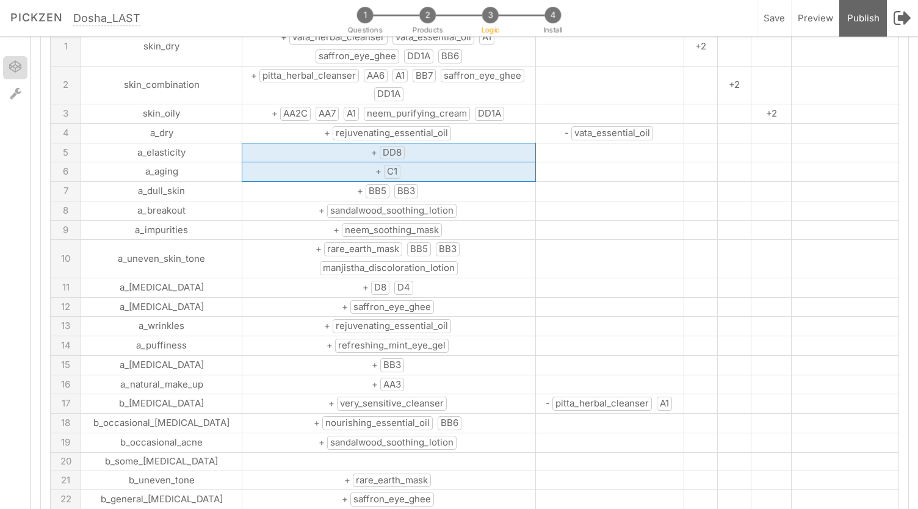
click at [380, 225] on span "neem_soothing_mask" at bounding box center [392, 230] width 100 height 14
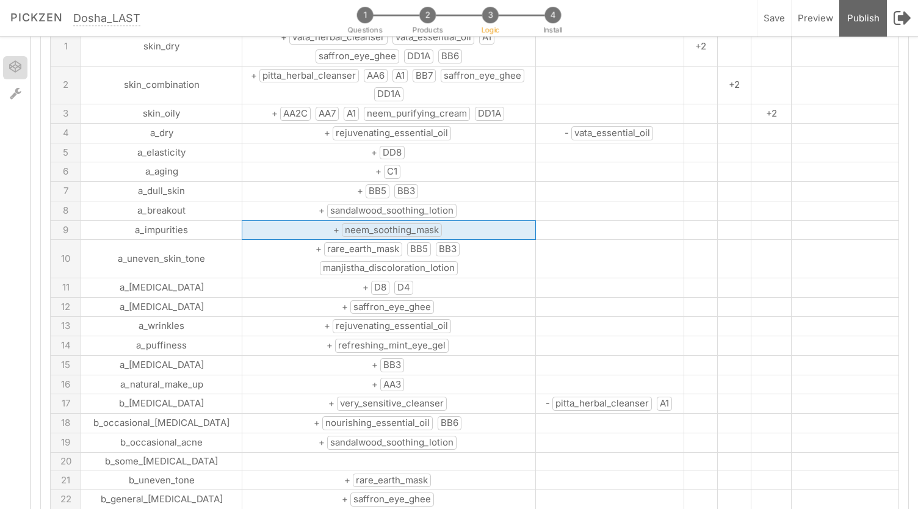
click at [380, 225] on span "neem_soothing_mask" at bounding box center [392, 230] width 100 height 14
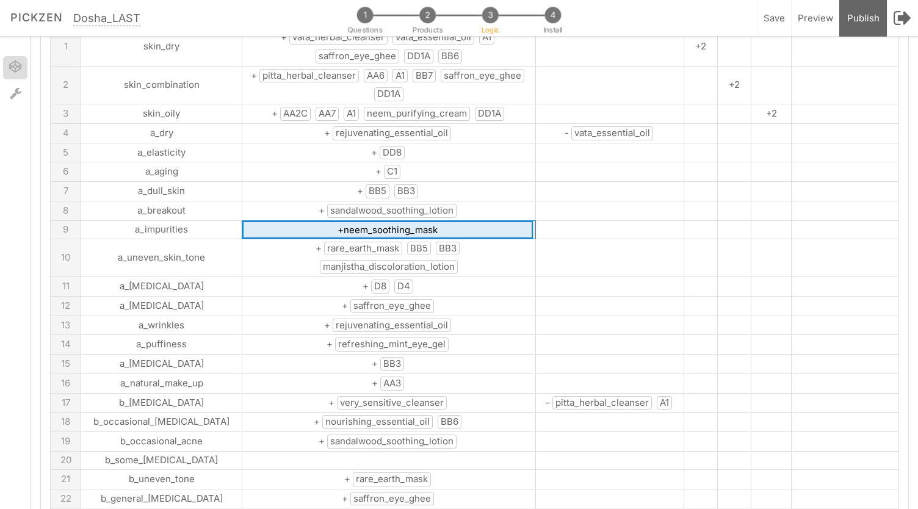
drag, startPoint x: 416, startPoint y: 224, endPoint x: 305, endPoint y: 228, distance: 111.8
click at [305, 228] on input "+neem_soothing_mask" at bounding box center [387, 230] width 291 height 18
click at [443, 260] on span "manjistha_discoloration_lotion" at bounding box center [389, 267] width 138 height 14
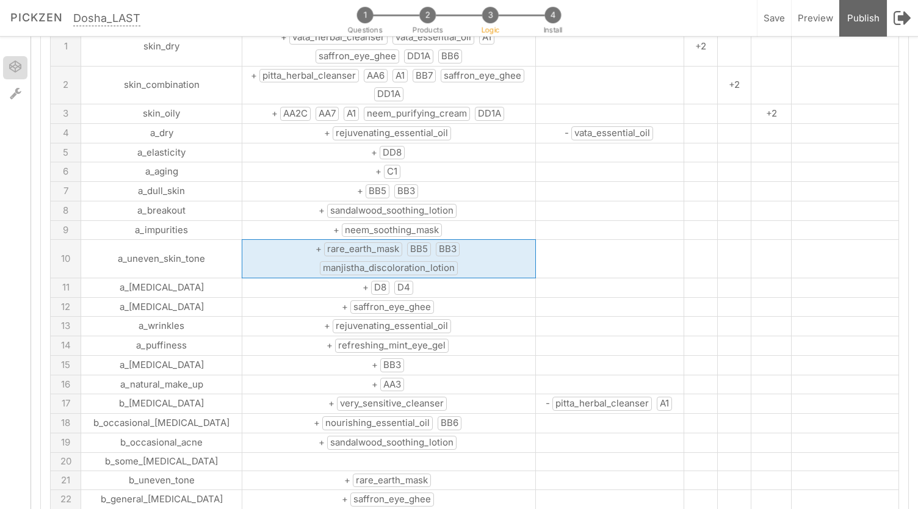
click at [443, 261] on span "manjistha_discoloration_lotion" at bounding box center [389, 268] width 138 height 14
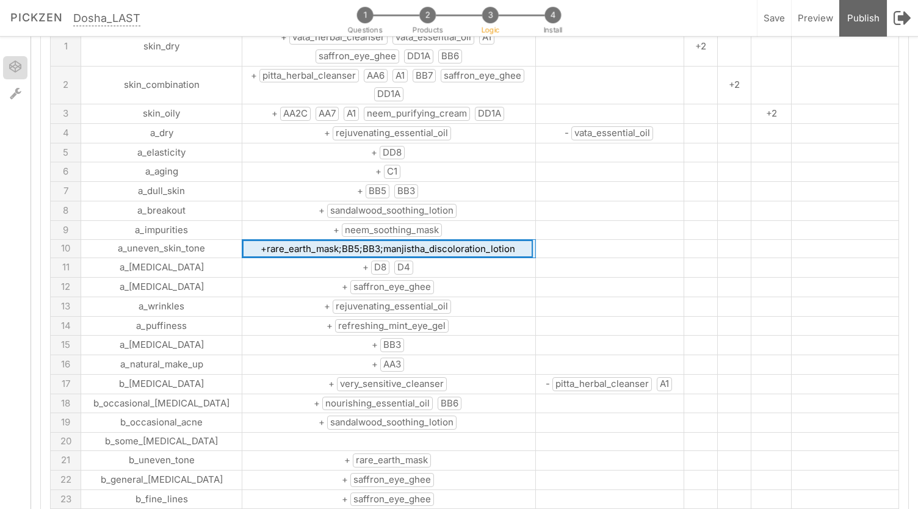
drag, startPoint x: 343, startPoint y: 244, endPoint x: 528, endPoint y: 262, distance: 185.8
drag, startPoint x: 355, startPoint y: 245, endPoint x: 287, endPoint y: 242, distance: 68.4
click at [287, 242] on input "+rare_earth_mask;BB5;BB3;C2" at bounding box center [387, 249] width 291 height 18
type input "+DD7B;BB5;BB3;C2"
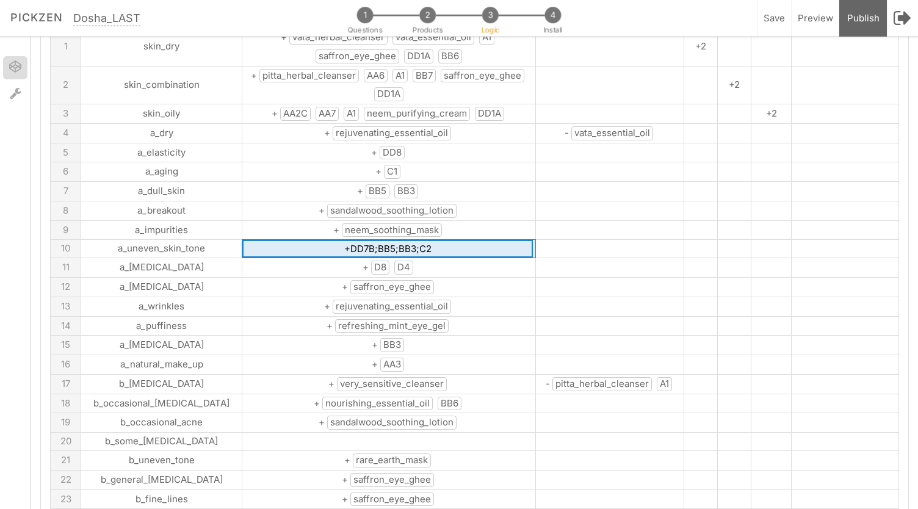
click at [402, 319] on span "refreshing_mint_eye_gel" at bounding box center [392, 326] width 114 height 14
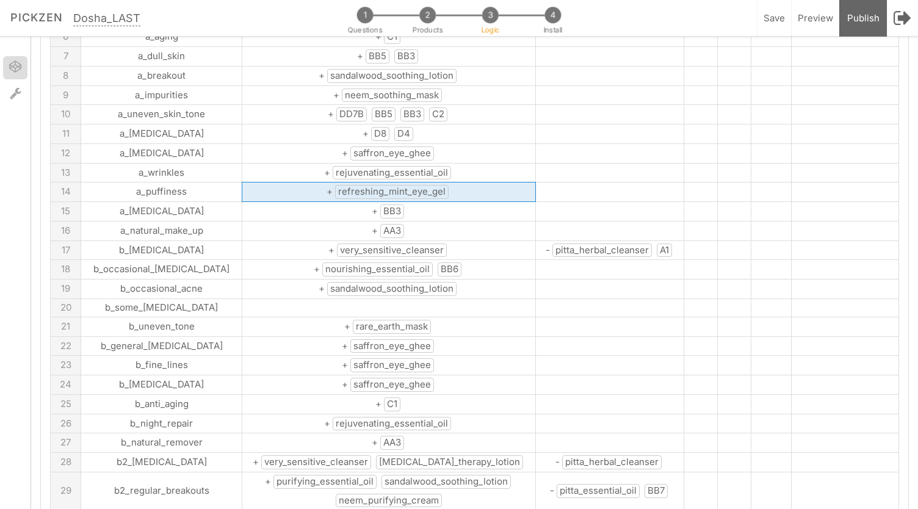
scroll to position [250, 0]
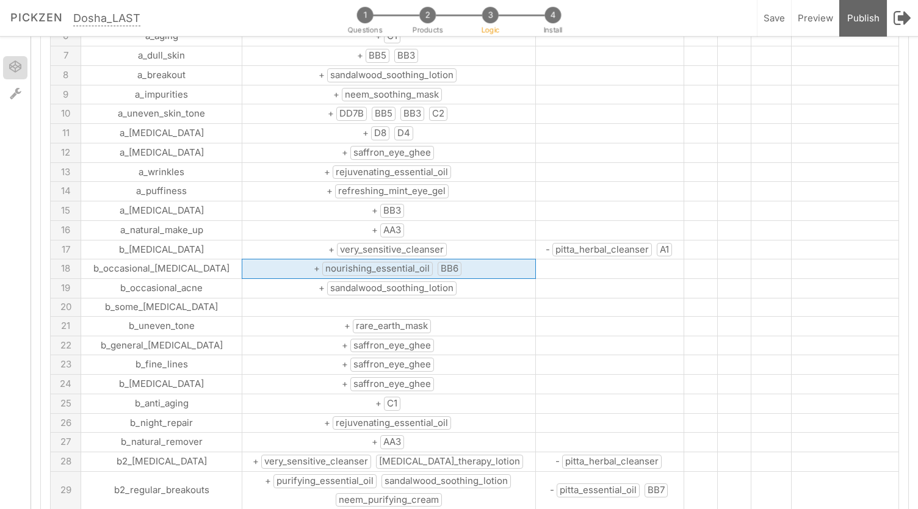
click at [367, 262] on span "nourishing_essential_oil" at bounding box center [377, 269] width 110 height 14
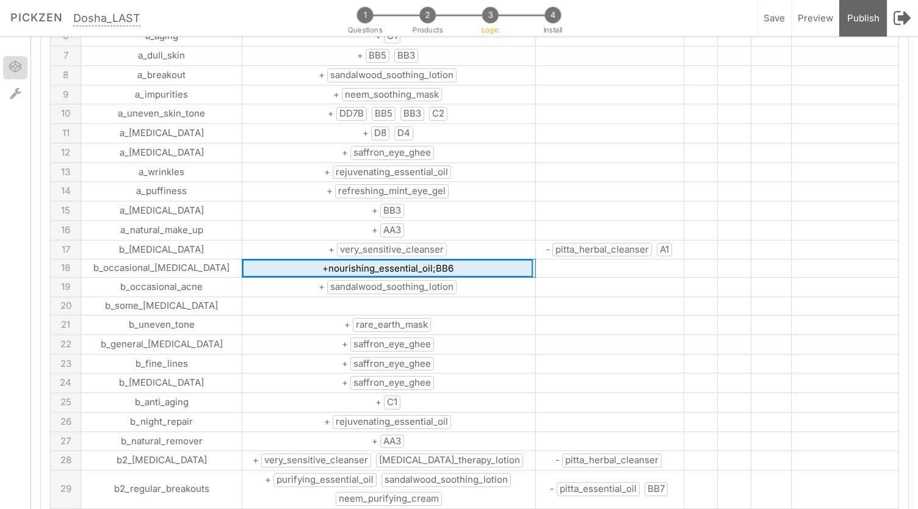
drag, startPoint x: 388, startPoint y: 257, endPoint x: 289, endPoint y: 257, distance: 99.5
click at [289, 259] on input "+nourishing_essential_oil;BB6" at bounding box center [387, 268] width 291 height 18
type input "+BB2;BB6"
click at [536, 298] on td at bounding box center [610, 306] width 148 height 18
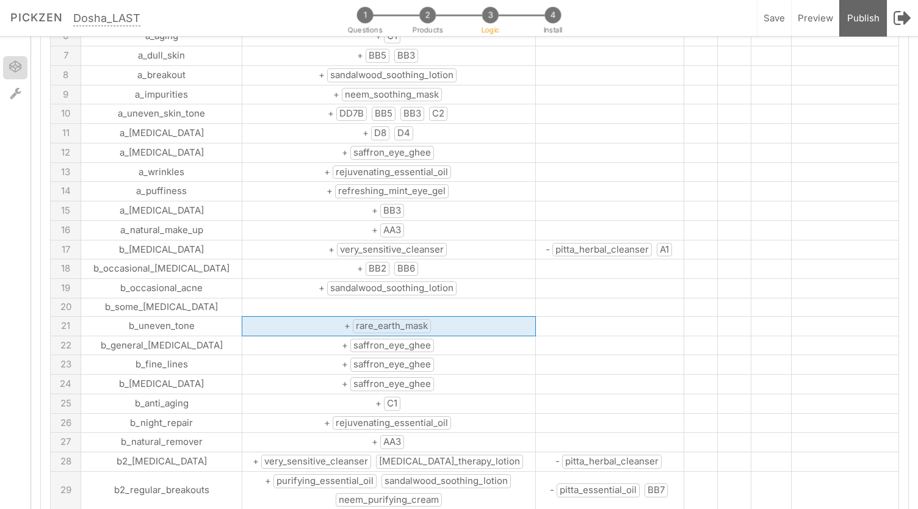
click at [427, 316] on td "+ rare_earth_mask" at bounding box center [389, 326] width 294 height 20
drag, startPoint x: 424, startPoint y: 313, endPoint x: 314, endPoint y: 314, distance: 109.3
click at [314, 317] on input "+rare_earth_mask" at bounding box center [387, 326] width 291 height 18
type input "+DD7N"
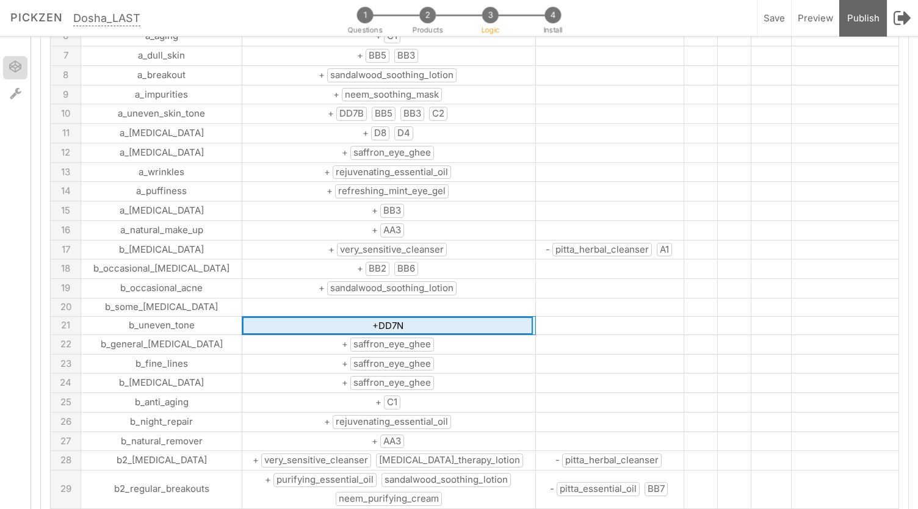
click at [416, 412] on td "+ rejuvenating_essential_oil" at bounding box center [389, 422] width 294 height 20
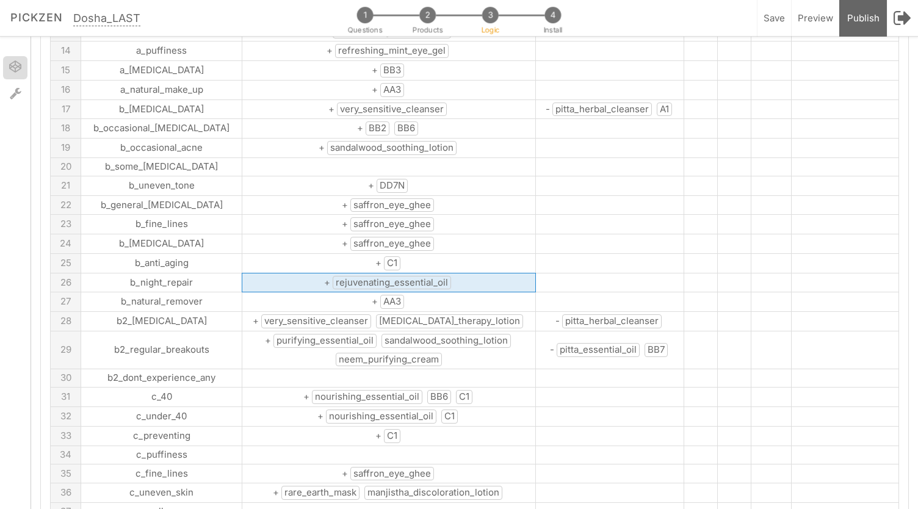
scroll to position [391, 0]
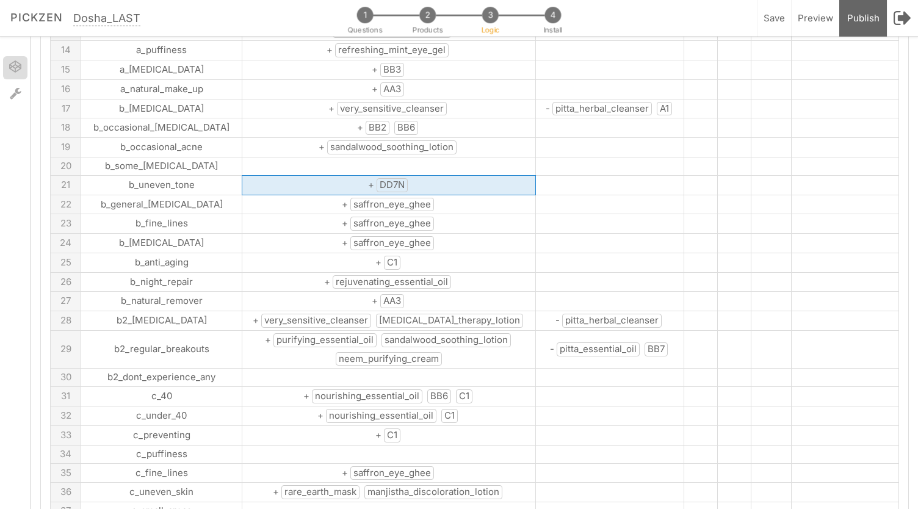
click at [394, 175] on td "+ DD7N" at bounding box center [389, 185] width 294 height 20
type input "+DD7B"
click at [449, 291] on td "+ AA3" at bounding box center [389, 301] width 294 height 20
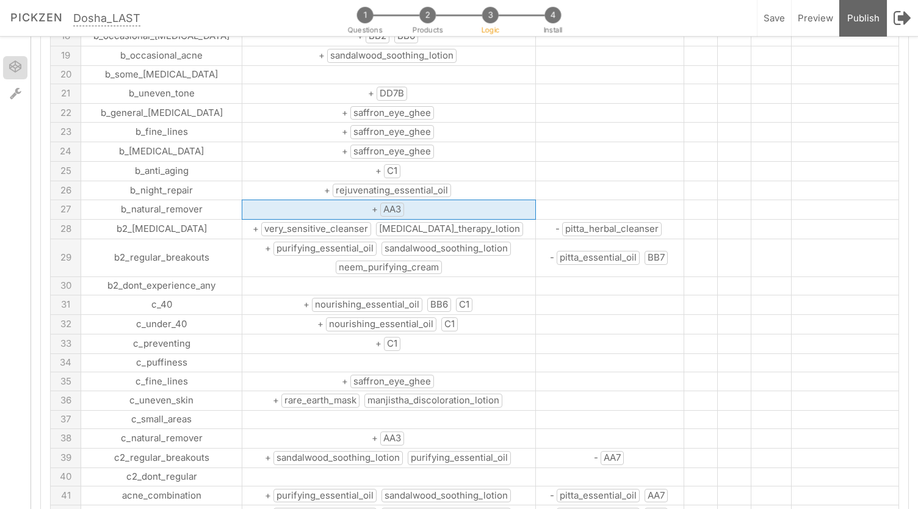
scroll to position [487, 0]
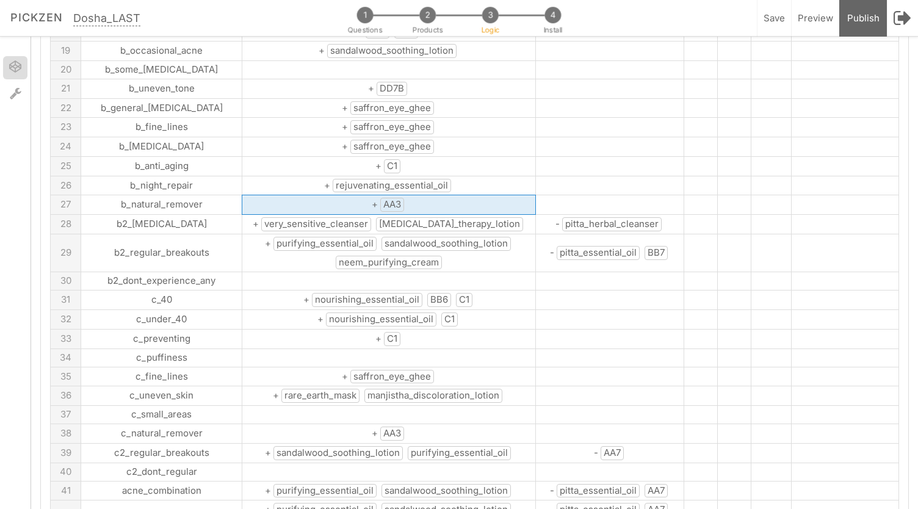
click at [389, 256] on span "neem_purifying_cream" at bounding box center [389, 263] width 106 height 14
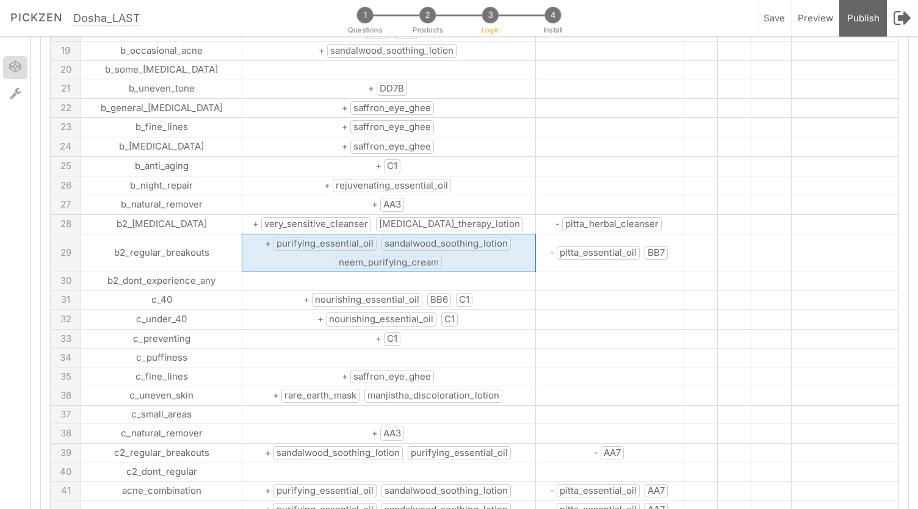
click at [389, 256] on span "neem_purifying_cream" at bounding box center [389, 263] width 106 height 14
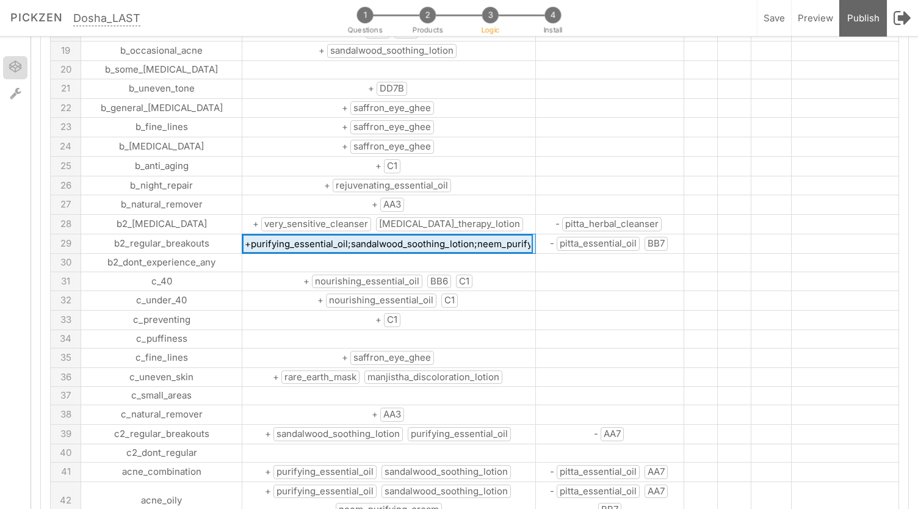
scroll to position [0, 29]
drag, startPoint x: 425, startPoint y: 231, endPoint x: 586, endPoint y: 241, distance: 160.8
type input "+purifying_essential_oil;sandalwood_soothing_lotion;BB8"
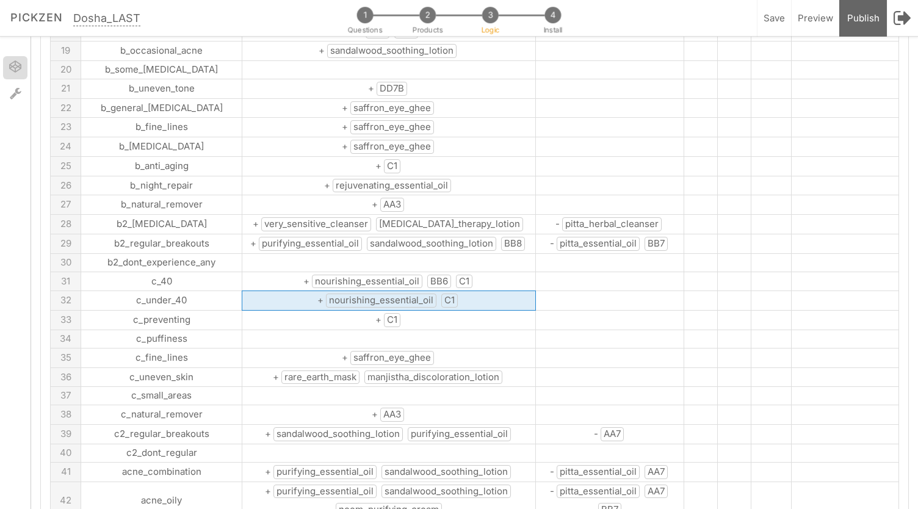
click at [459, 291] on td "+ nourishing_essential_oil C1" at bounding box center [389, 301] width 294 height 20
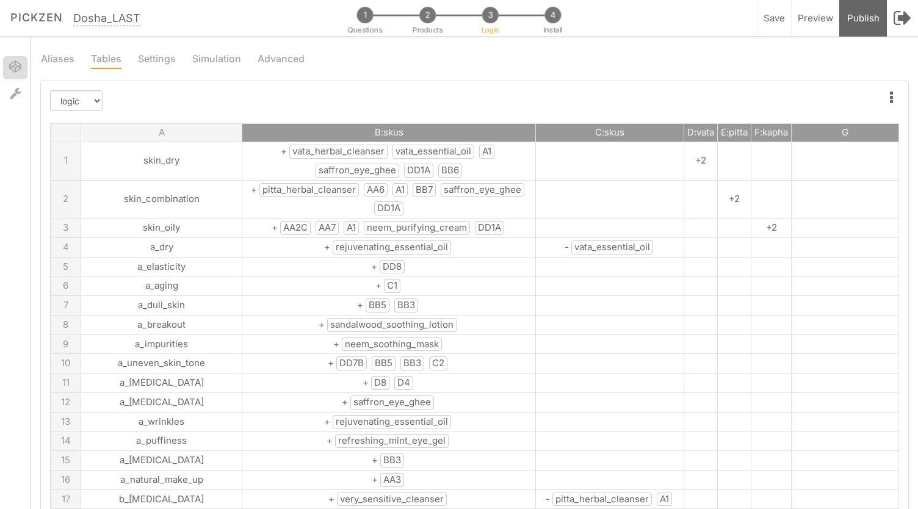
click at [408, 228] on span "neem_purifying_cream" at bounding box center [417, 228] width 106 height 14
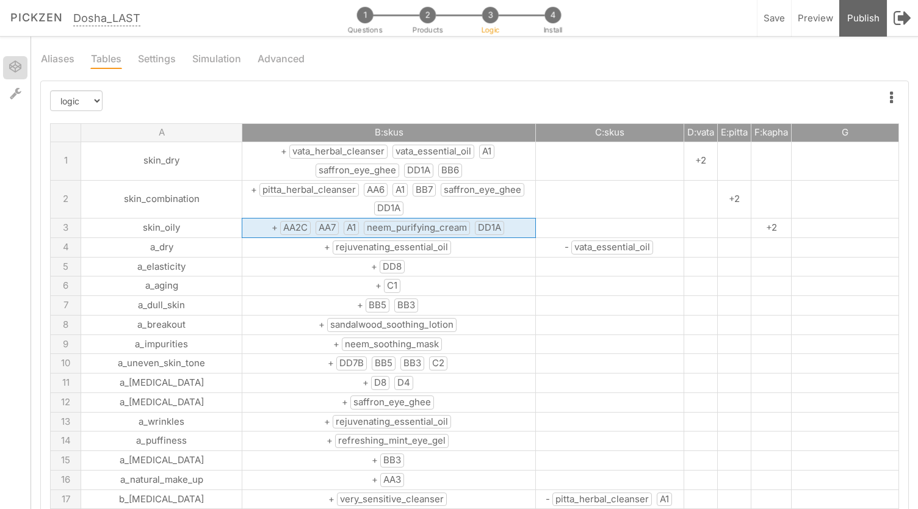
click at [408, 228] on span "neem_purifying_cream" at bounding box center [417, 228] width 106 height 14
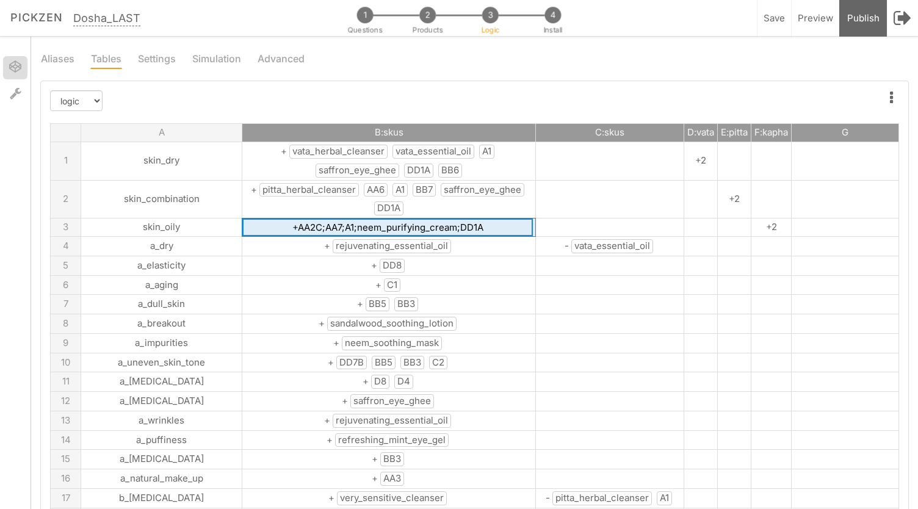
drag, startPoint x: 317, startPoint y: 225, endPoint x: 415, endPoint y: 226, distance: 97.7
click at [415, 226] on input "+AA2C;AA7;A1;neem_purifying_cream;DD1A" at bounding box center [387, 227] width 291 height 18
type input "+AA2C;AA7;A1;BB8;DD1A"
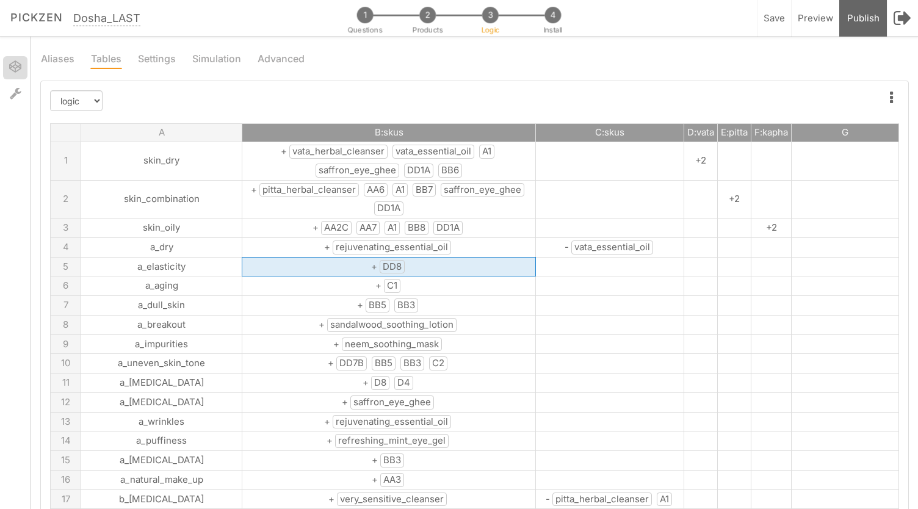
click at [427, 269] on td "+ DD8" at bounding box center [389, 267] width 294 height 20
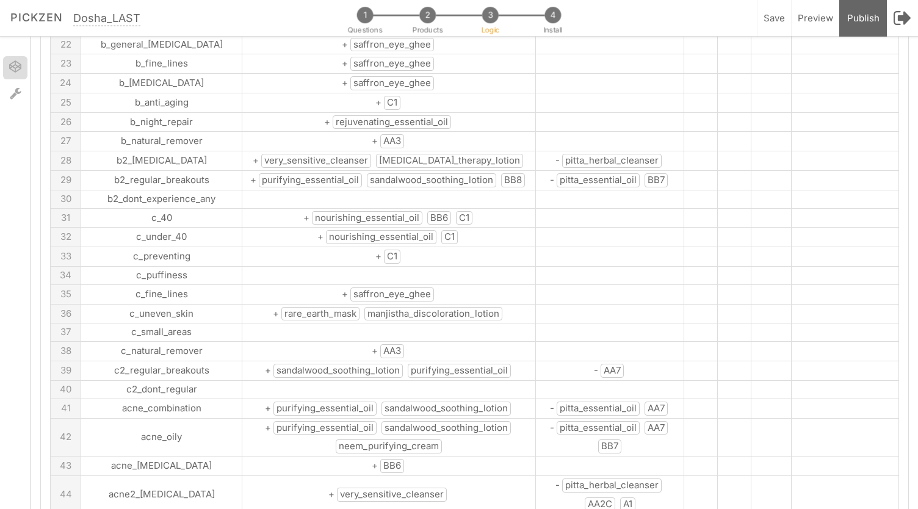
scroll to position [550, 0]
click at [274, 174] on span "purifying_essential_oil" at bounding box center [310, 181] width 103 height 14
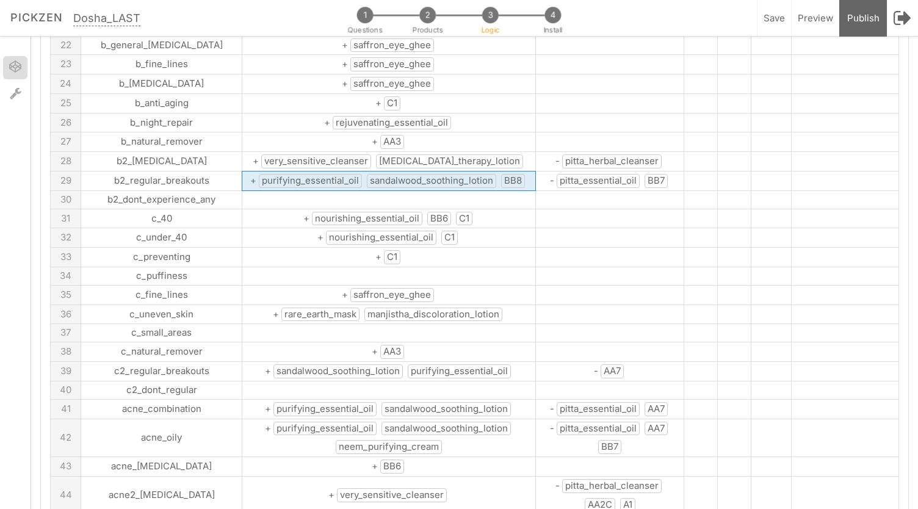
click at [274, 174] on span "purifying_essential_oil" at bounding box center [310, 181] width 103 height 14
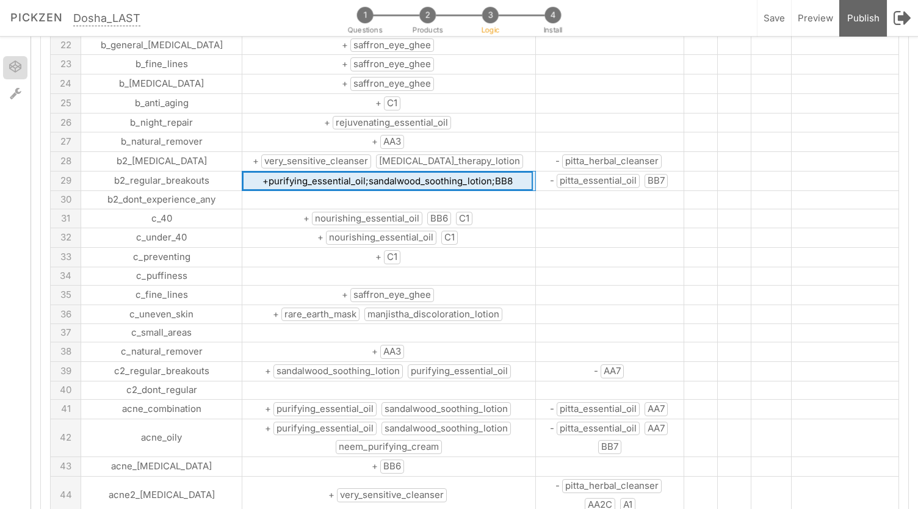
drag, startPoint x: 228, startPoint y: 166, endPoint x: 323, endPoint y: 167, distance: 95.2
click at [323, 172] on input "+purifying_essential_oil;sandalwood_soothing_lotion;BB8" at bounding box center [387, 181] width 291 height 19
type input "+AA8;sandalwood_soothing_lotion;BB8"
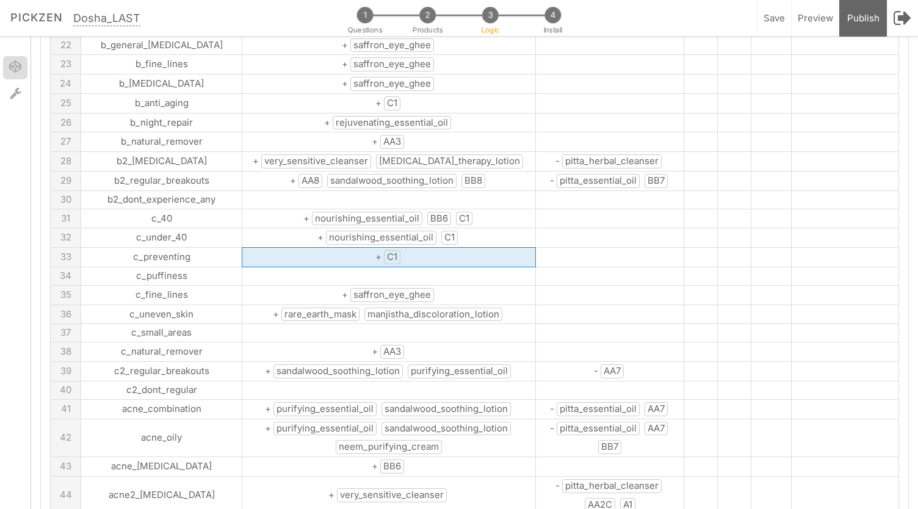
click at [491, 248] on td "+ C1" at bounding box center [389, 258] width 294 height 20
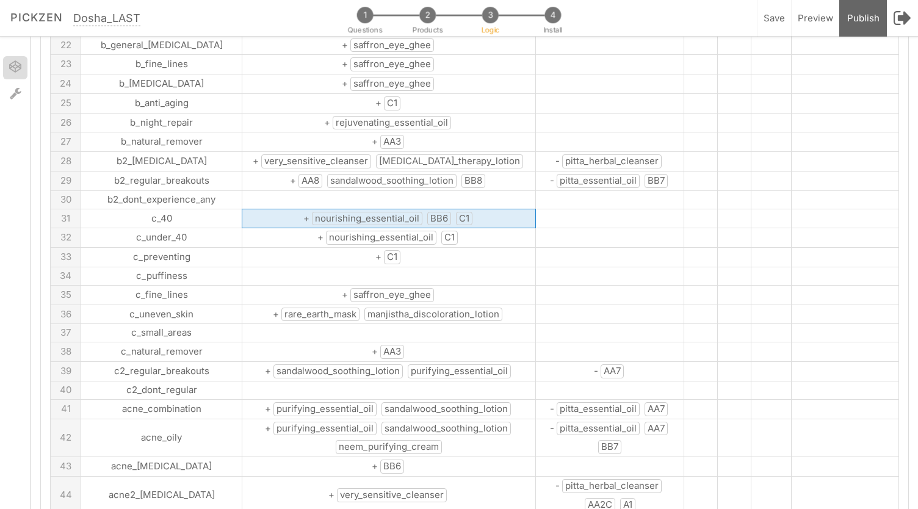
click at [348, 212] on span "nourishing_essential_oil" at bounding box center [367, 219] width 110 height 14
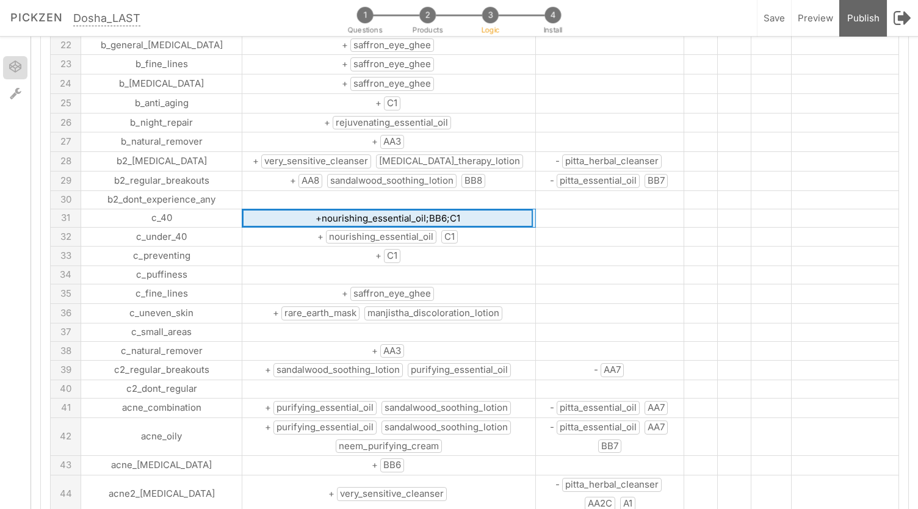
drag, startPoint x: 283, startPoint y: 198, endPoint x: 383, endPoint y: 201, distance: 100.1
click at [383, 209] on input "+nourishing_essential_oil;BB6;C1" at bounding box center [387, 218] width 291 height 18
type input "+BB2;BB6;C1"
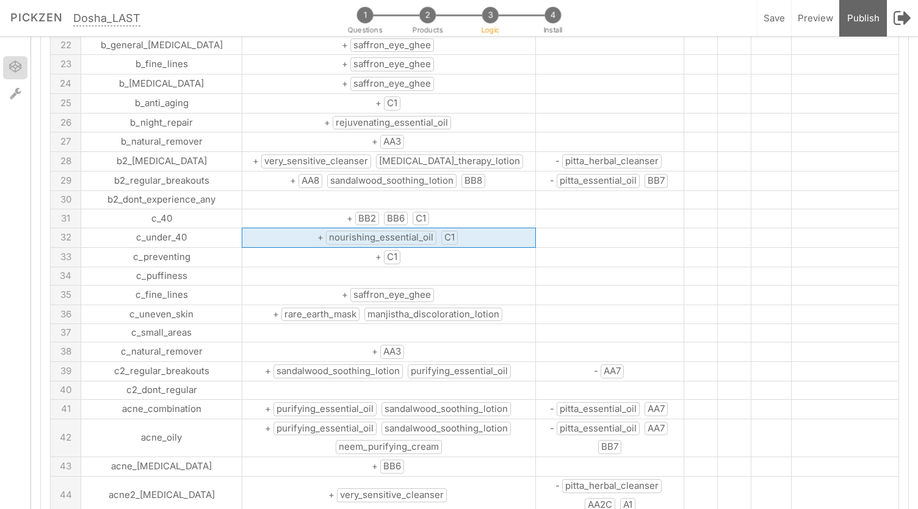
click at [364, 231] on span "nourishing_essential_oil" at bounding box center [381, 238] width 110 height 14
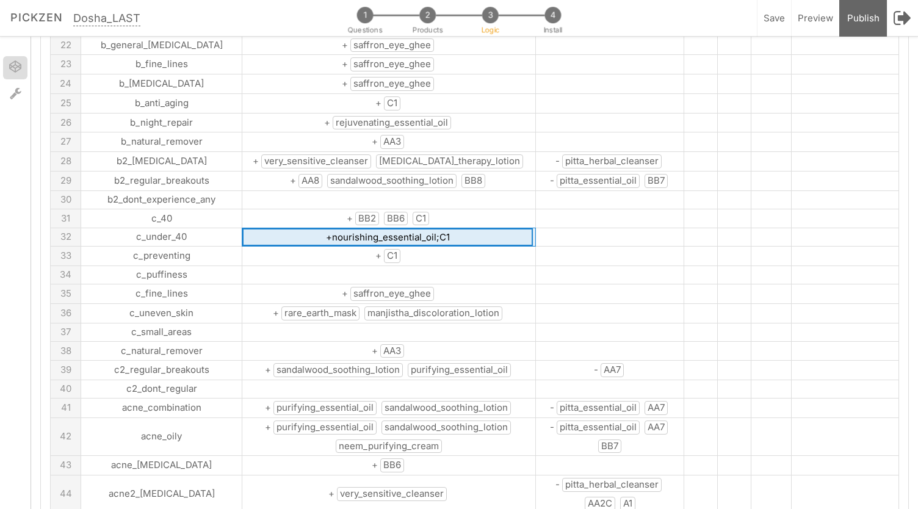
drag, startPoint x: 293, startPoint y: 220, endPoint x: 393, endPoint y: 224, distance: 100.2
click at [393, 228] on input "+nourishing_essential_oil;C1" at bounding box center [387, 237] width 291 height 18
type input "+BB2;C1"
click at [407, 266] on td at bounding box center [389, 275] width 294 height 18
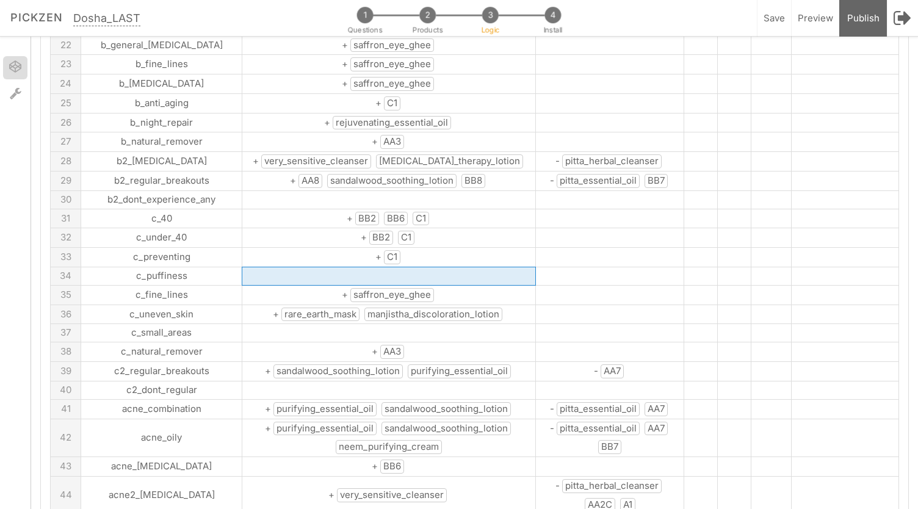
click at [304, 308] on span "rare_earth_mask" at bounding box center [320, 315] width 78 height 14
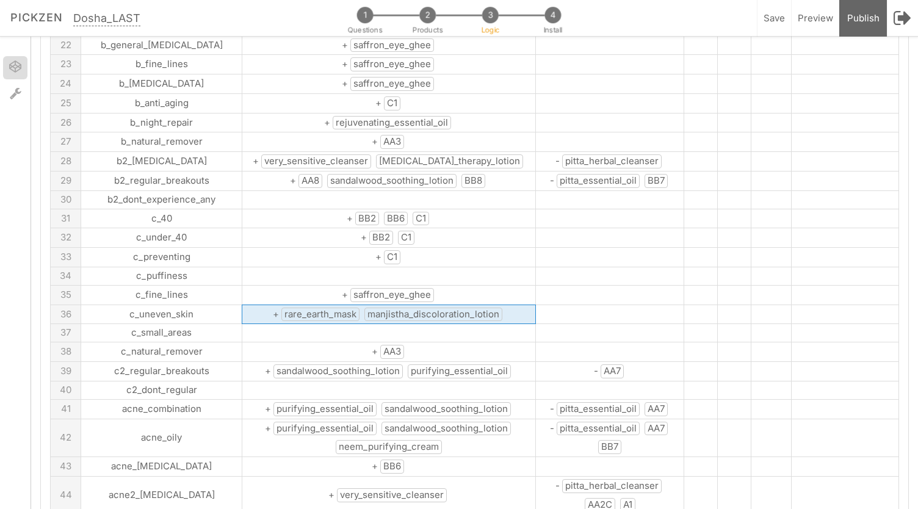
click at [304, 308] on span "rare_earth_mask" at bounding box center [320, 315] width 78 height 14
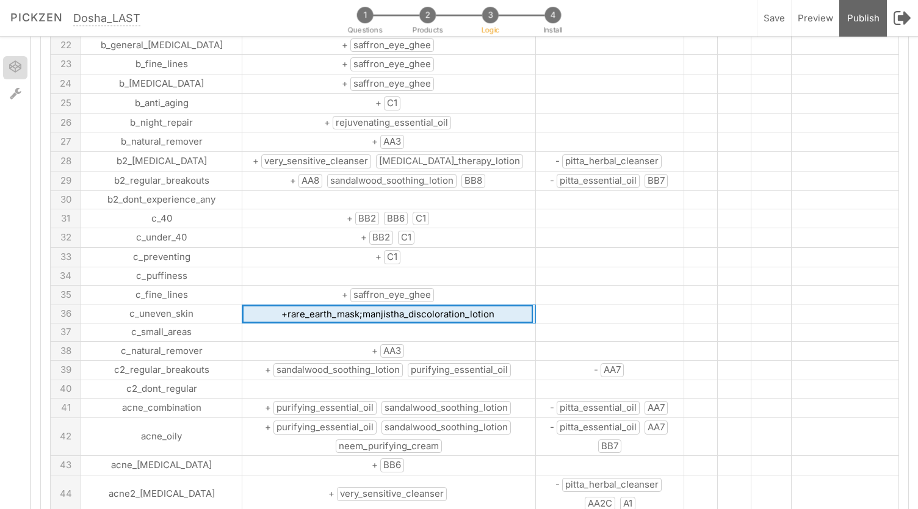
drag, startPoint x: 247, startPoint y: 291, endPoint x: 317, endPoint y: 292, distance: 70.8
click at [317, 305] on input "+rare_earth_mask;manjistha_discoloration_lotion" at bounding box center [387, 314] width 291 height 18
drag, startPoint x: 304, startPoint y: 294, endPoint x: 555, endPoint y: 306, distance: 251.7
type input "+DD7B;C2"
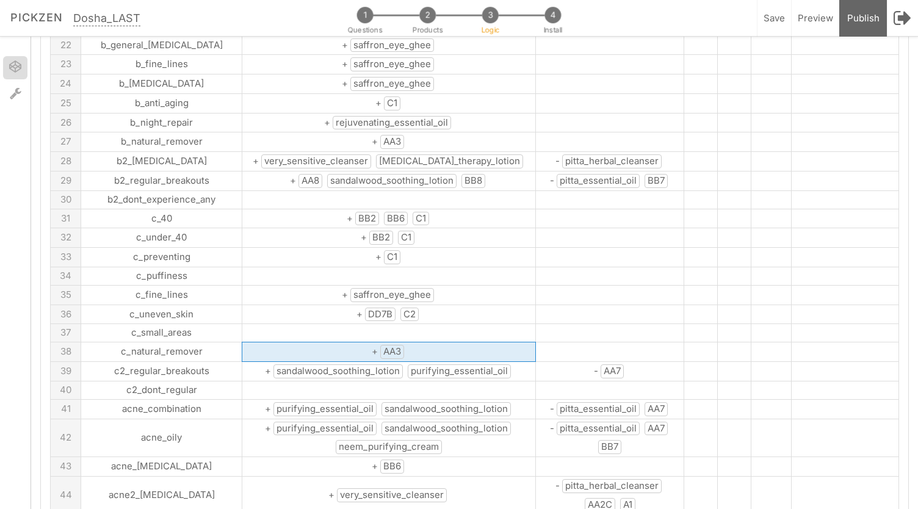
click at [418, 342] on td "+ AA3" at bounding box center [389, 352] width 294 height 20
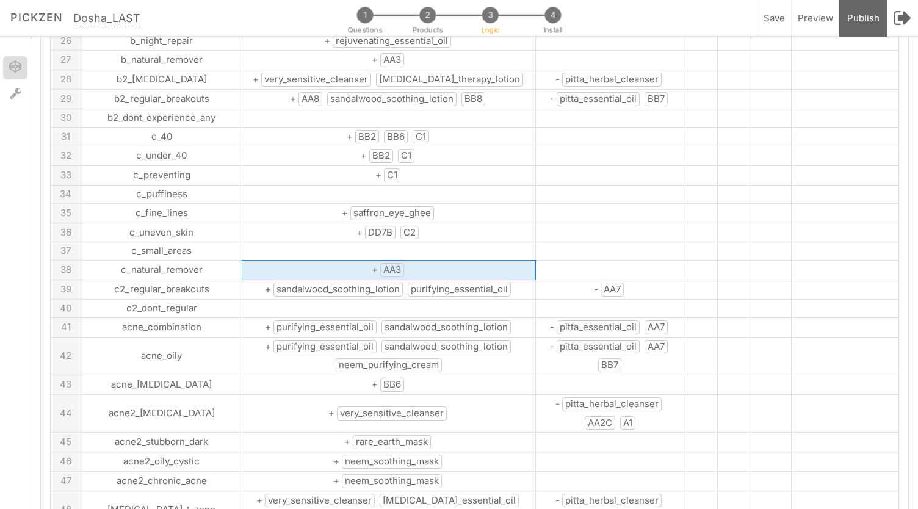
scroll to position [633, 0]
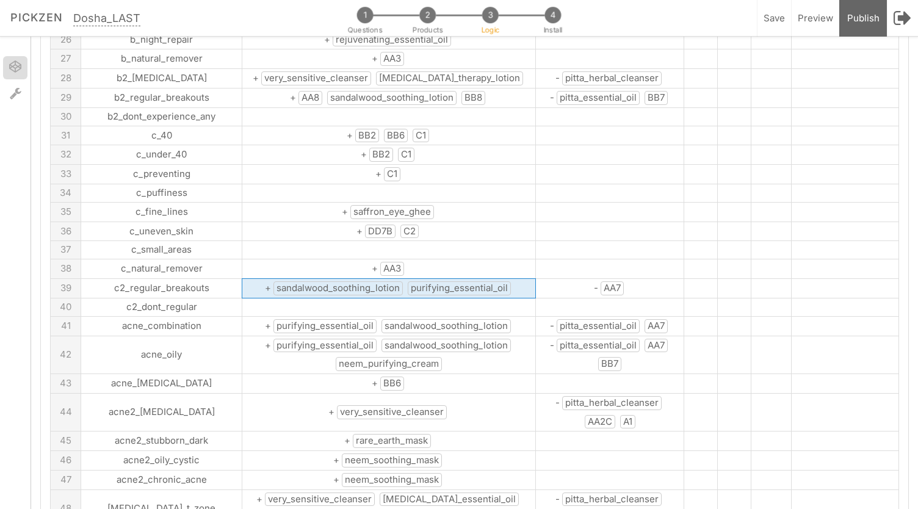
click at [408, 281] on span "purifying_essential_oil" at bounding box center [459, 288] width 103 height 14
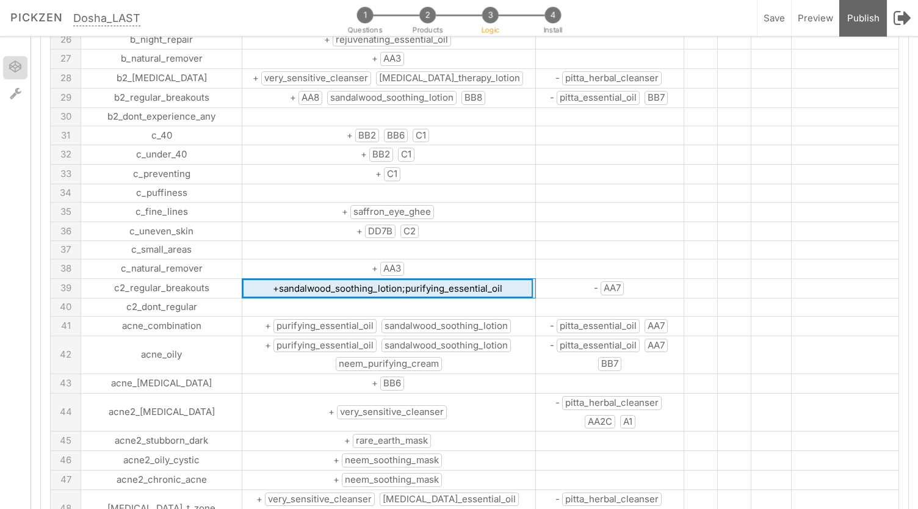
drag, startPoint x: 464, startPoint y: 265, endPoint x: 365, endPoint y: 273, distance: 99.1
click at [365, 279] on input "+sandalwood_soothing_lotion;purifying_essential_oil" at bounding box center [387, 288] width 291 height 19
type input "+sandalwood_soothing_lotion;AA8"
click at [322, 319] on span "purifying_essential_oil" at bounding box center [324, 326] width 103 height 14
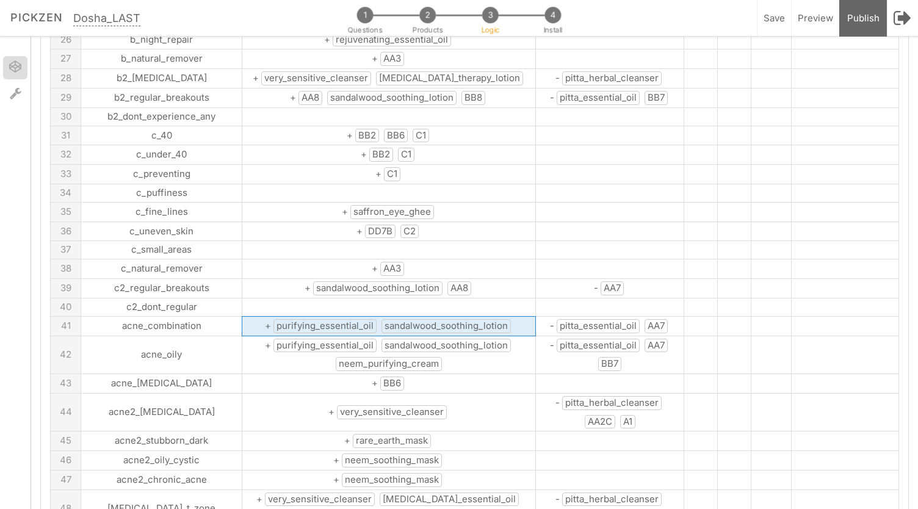
click at [322, 319] on span "purifying_essential_oil" at bounding box center [324, 326] width 103 height 14
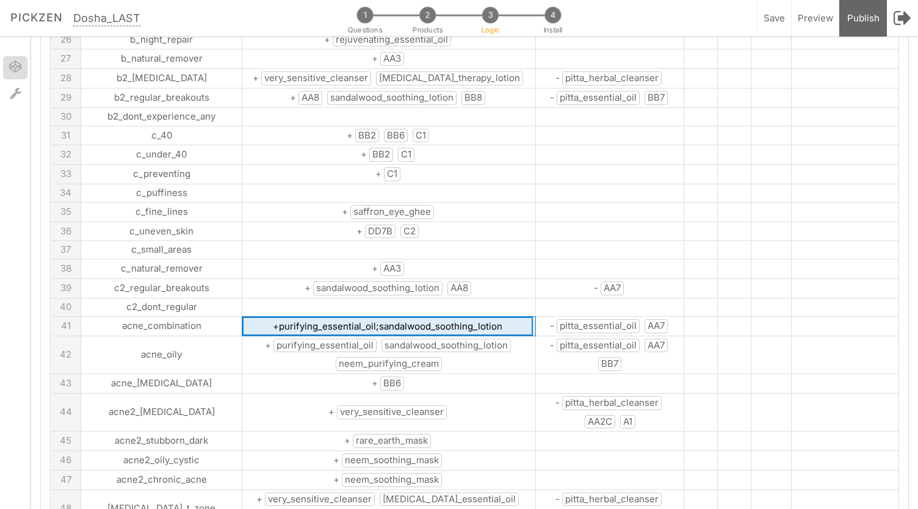
drag, startPoint x: 331, startPoint y: 306, endPoint x: 239, endPoint y: 305, distance: 92.2
click at [242, 317] on input "+purifying_essential_oil;sandalwood_soothing_lotion" at bounding box center [387, 326] width 291 height 19
type input "+AA8;sandalwood_soothing_lotion"
click at [277, 339] on span "purifying_essential_oil" at bounding box center [324, 346] width 103 height 14
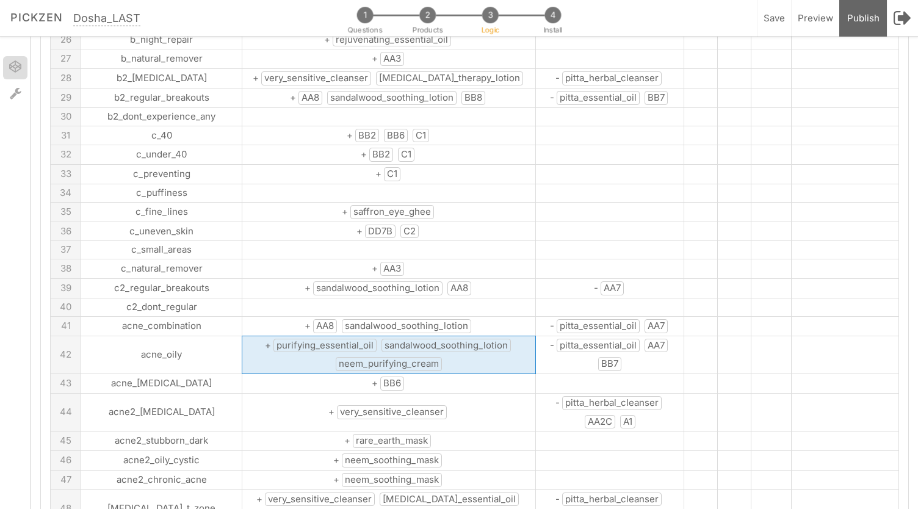
click at [277, 339] on span "purifying_essential_oil" at bounding box center [324, 346] width 103 height 14
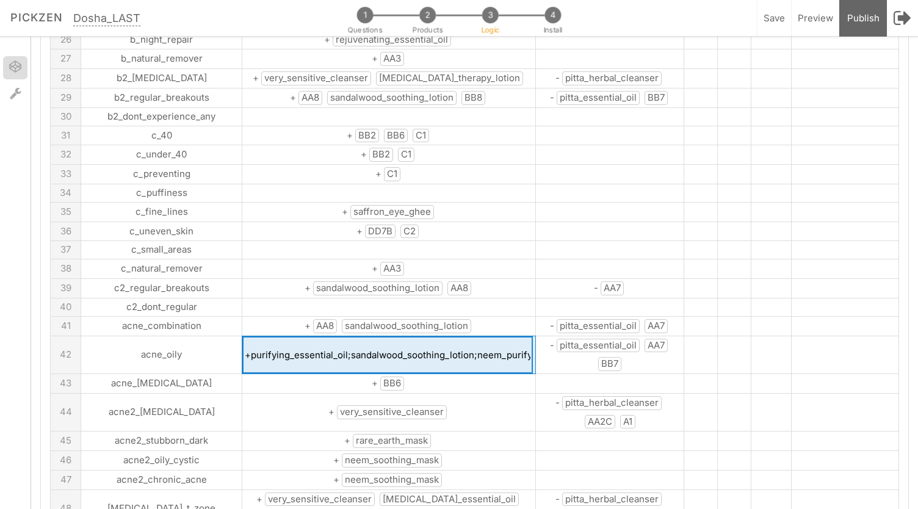
drag, startPoint x: 203, startPoint y: 323, endPoint x: 298, endPoint y: 322, distance: 95.2
click at [298, 336] on input "+purifying_essential_oil;sandalwood_soothing_lotion;neem_purifying_cream" at bounding box center [387, 355] width 291 height 38
drag, startPoint x: 374, startPoint y: 325, endPoint x: 474, endPoint y: 324, distance: 99.5
click at [474, 336] on input "+AA8;sandalwood_soothing_lotion;neem_purifying_cream" at bounding box center [387, 355] width 291 height 38
type input "+AA8;sandalwood_soothing_lotion;BB8"
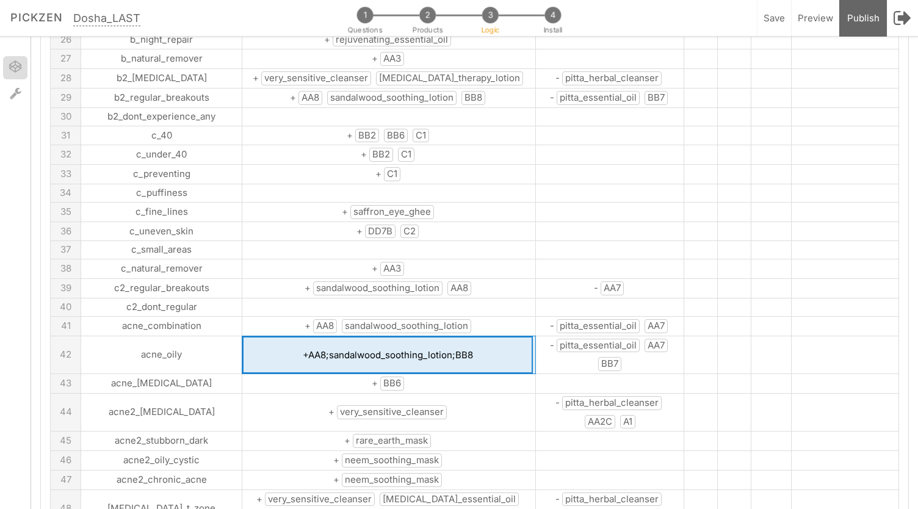
click at [442, 393] on td "+ very_sensitive_cleanser" at bounding box center [389, 412] width 294 height 38
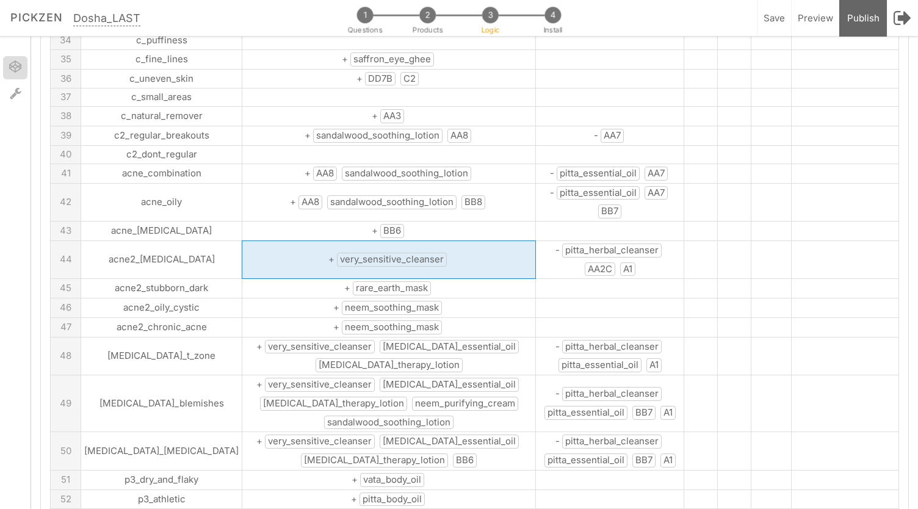
scroll to position [786, 0]
click at [402, 278] on td "+ rare_earth_mask" at bounding box center [389, 288] width 294 height 20
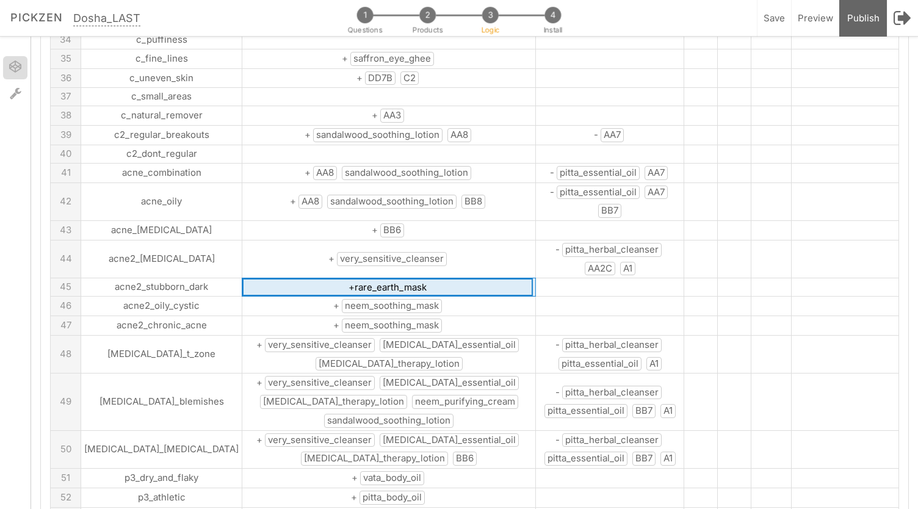
drag, startPoint x: 405, startPoint y: 245, endPoint x: 313, endPoint y: 245, distance: 92.2
click at [313, 278] on input "+rare_earth_mask" at bounding box center [387, 287] width 291 height 18
type input "+DD7B"
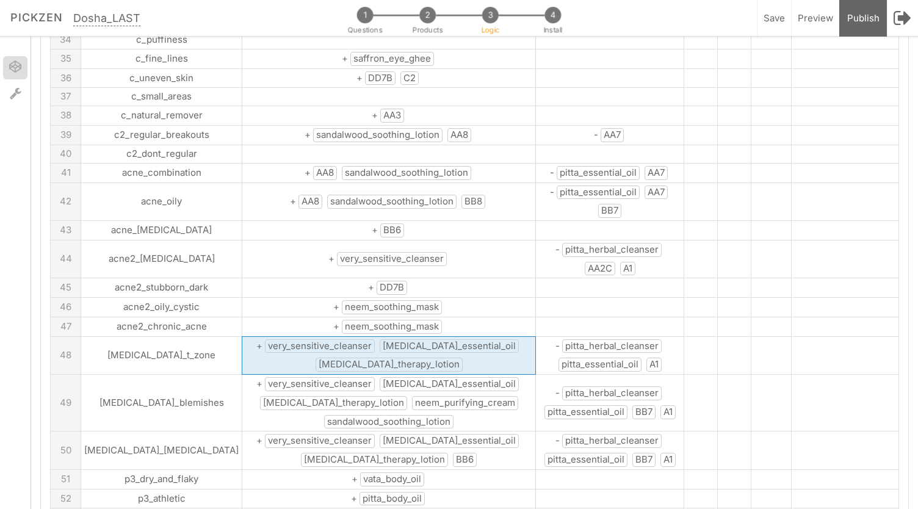
click at [414, 336] on td "+ very_sensitive_cleanser rosacea_essential_oil rosacea_therapy_lotion" at bounding box center [389, 355] width 294 height 38
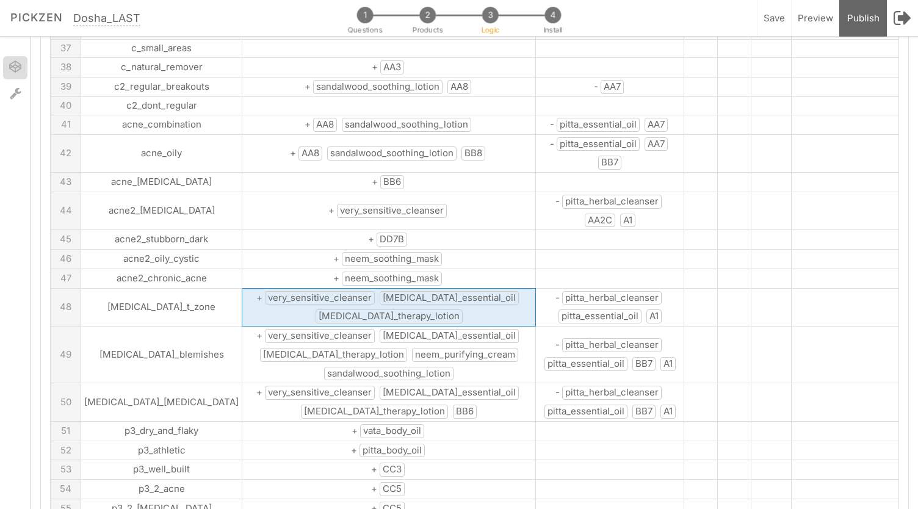
scroll to position [840, 0]
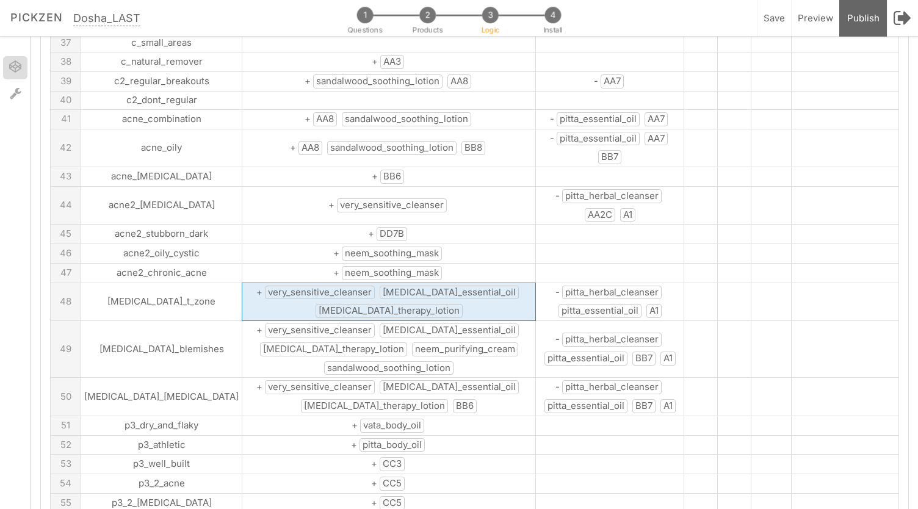
click at [412, 342] on span "neem_purifying_cream" at bounding box center [465, 349] width 106 height 14
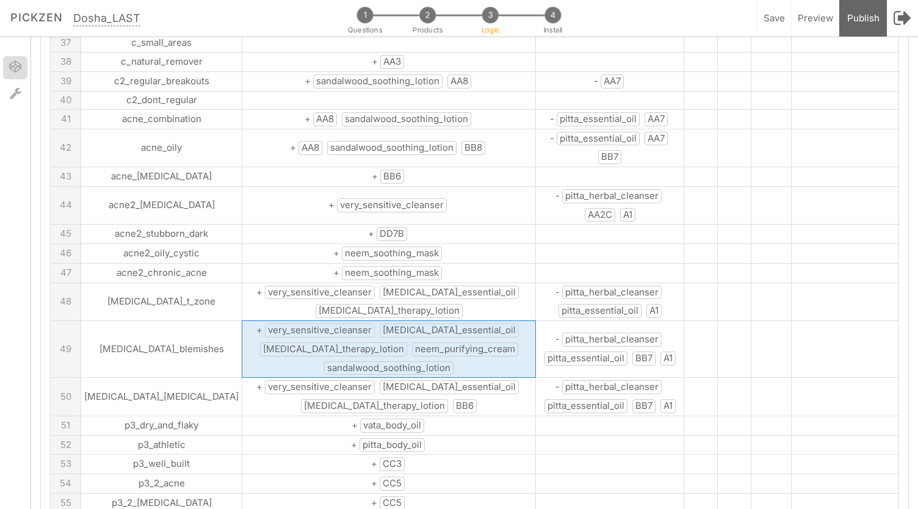
click at [412, 342] on span "neem_purifying_cream" at bounding box center [465, 349] width 106 height 14
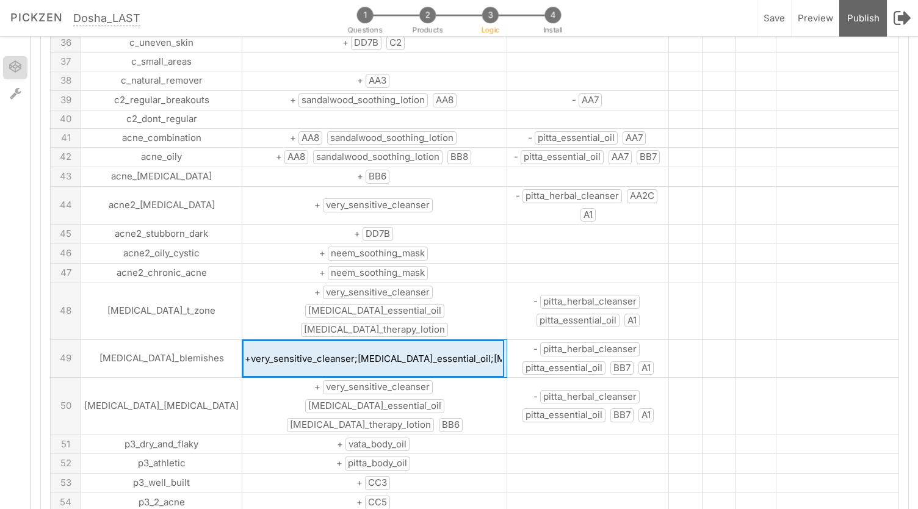
scroll to position [0, 275]
drag, startPoint x: 317, startPoint y: 270, endPoint x: 327, endPoint y: 275, distance: 10.4
click at [327, 340] on input "+very_sensitive_cleanser;rosacea_essential_oil;rosacea_therapy_lotion;neem_puri…" at bounding box center [373, 359] width 262 height 38
drag, startPoint x: 325, startPoint y: 275, endPoint x: 231, endPoint y: 279, distance: 94.7
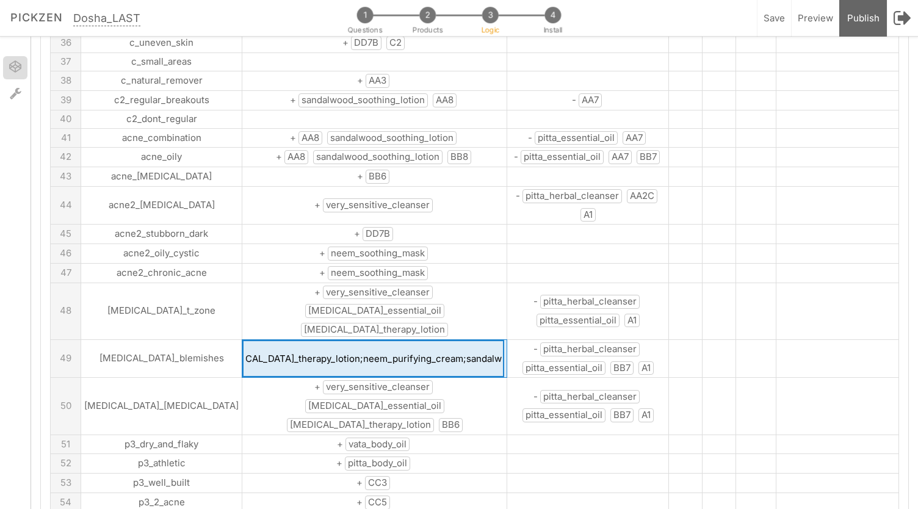
click at [242, 340] on input "+very_sensitive_cleanser;rosacea_essential_oil;rosacea_therapy_lotion;neem_puri…" at bounding box center [373, 359] width 262 height 38
type input "+very_sensitive_cleanser;rosacea_essential_oil;rosacea_therapy_lotion;BB8;sanda…"
click at [436, 378] on td "+ very_sensitive_cleanser rosacea_essential_oil rosacea_therapy_lotion BB6" at bounding box center [374, 406] width 265 height 57
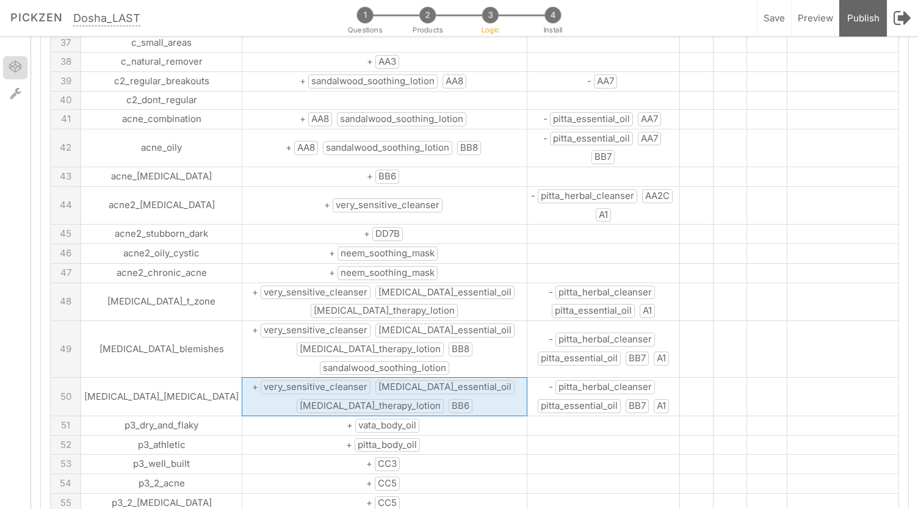
click at [405, 435] on td "+ pitta_body_oil" at bounding box center [384, 445] width 285 height 20
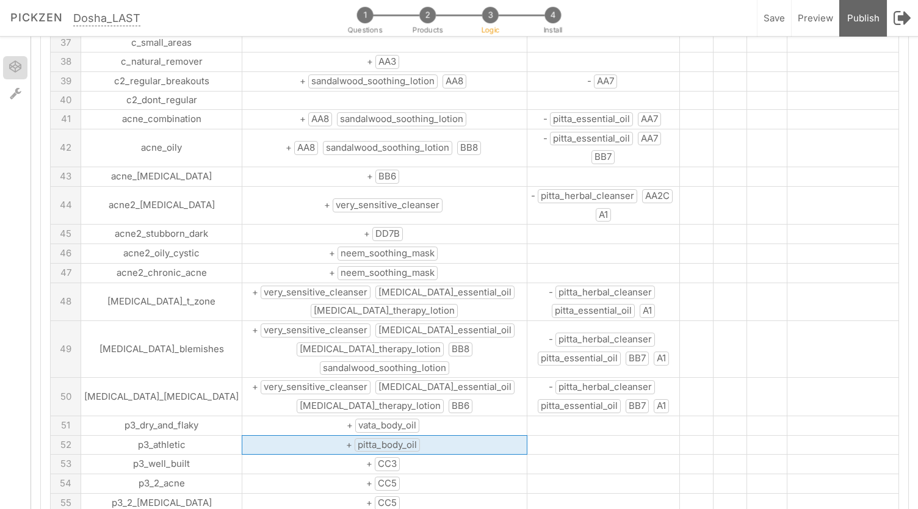
click at [405, 435] on td "+ pitta_body_oil" at bounding box center [384, 445] width 285 height 20
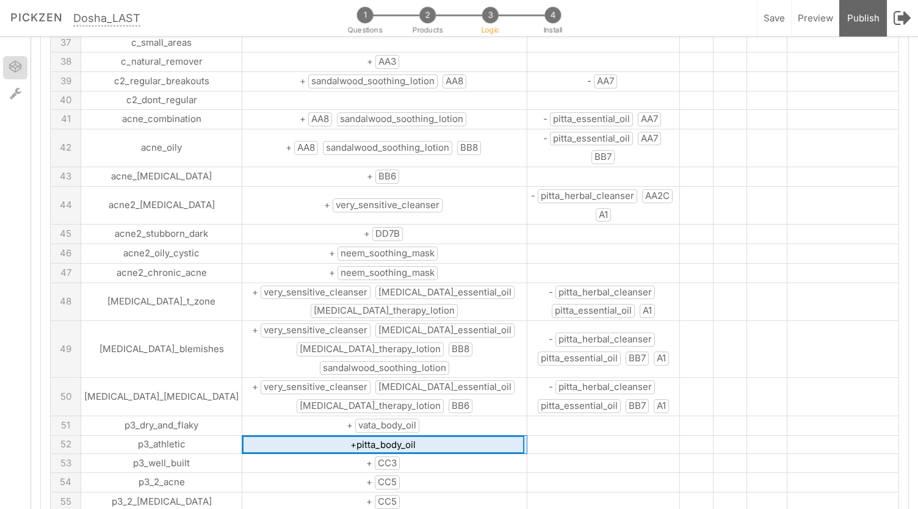
drag, startPoint x: 405, startPoint y: 378, endPoint x: 321, endPoint y: 378, distance: 84.2
click at [321, 436] on input "+pitta_body_oil" at bounding box center [383, 445] width 282 height 18
drag, startPoint x: 312, startPoint y: 378, endPoint x: 414, endPoint y: 383, distance: 101.4
click at [414, 436] on input "+pitta_body_oil" at bounding box center [383, 445] width 282 height 18
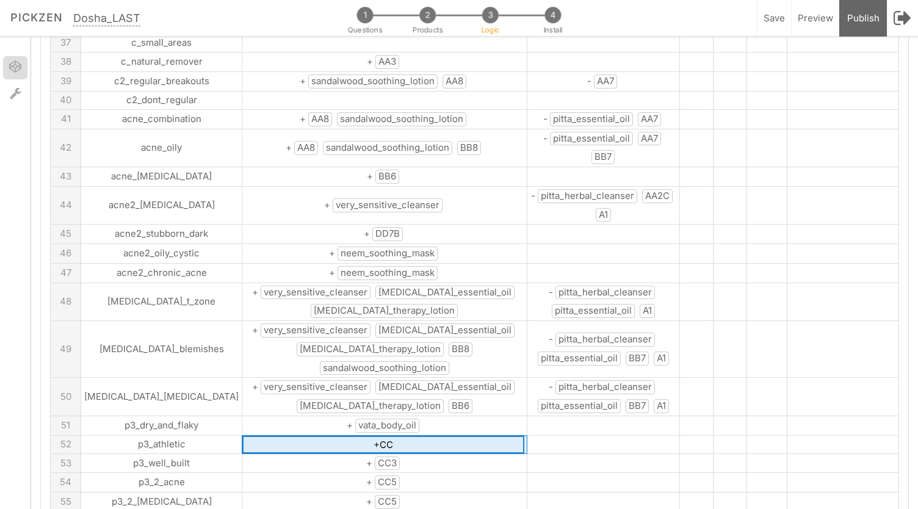
type input "+CC2"
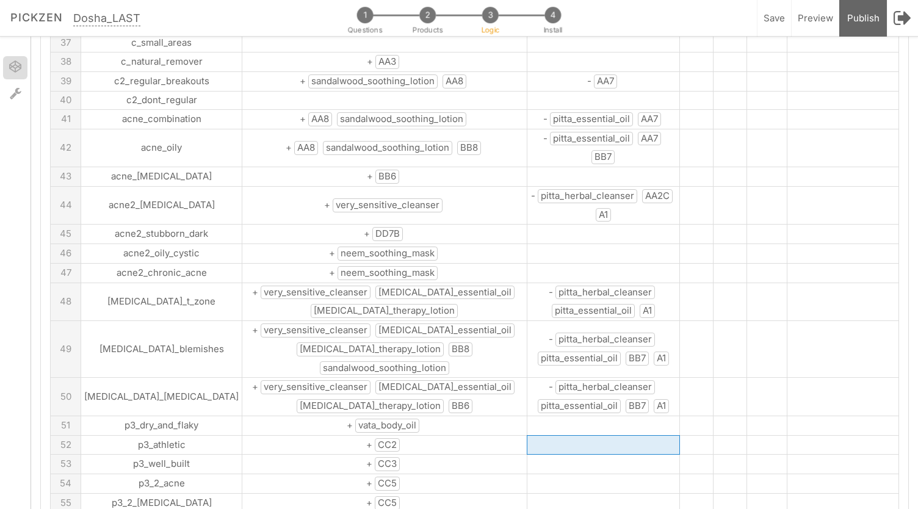
click at [538, 399] on span "pitta_essential_oil" at bounding box center [579, 406] width 83 height 14
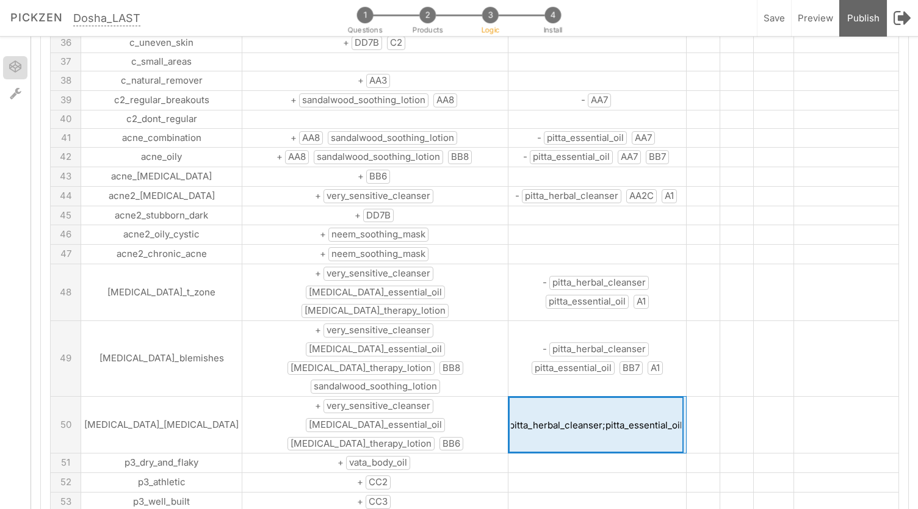
scroll to position [0, 26]
drag, startPoint x: 570, startPoint y: 334, endPoint x: 619, endPoint y: 336, distance: 49.5
click at [619, 397] on input "-pitta_herbal_cleanser;pitta_essential_oil;BB7;A1" at bounding box center [595, 425] width 175 height 56
type input "-pitta_herbal_cleanser;AA6;BB7;A1"
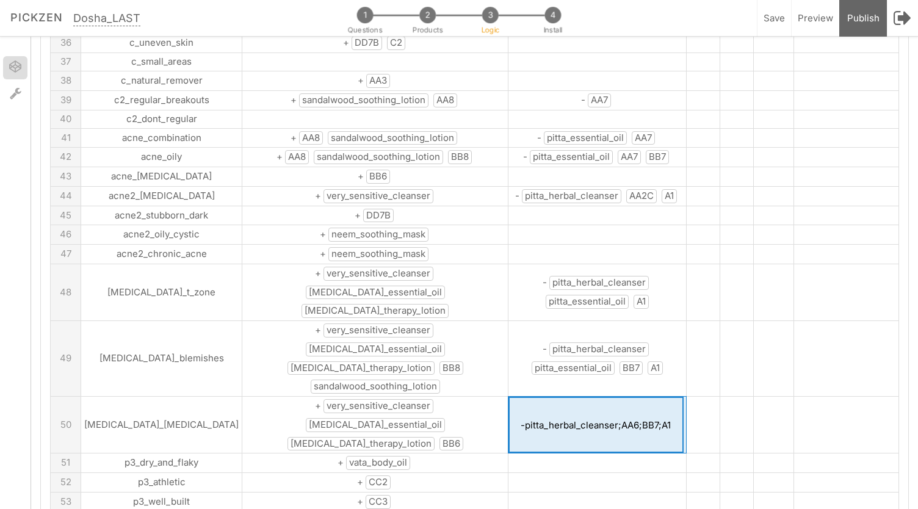
click at [552, 321] on td "- pitta_herbal_cleanser pitta_essential_oil BB7 A1" at bounding box center [597, 359] width 178 height 76
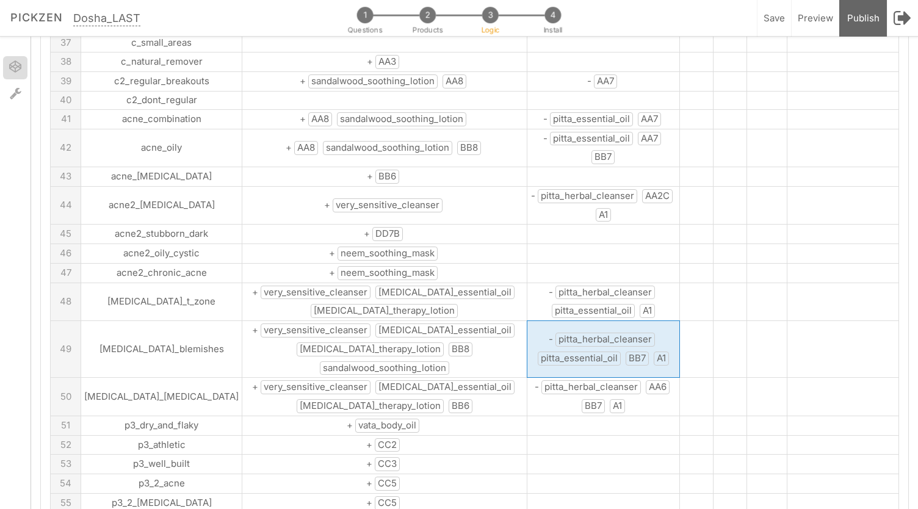
click at [552, 352] on span "pitta_essential_oil" at bounding box center [579, 359] width 83 height 14
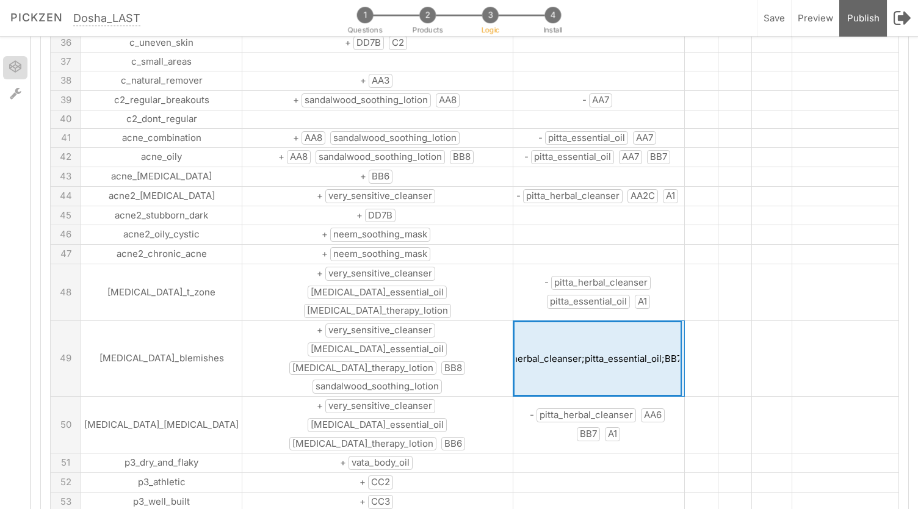
scroll to position [0, 35]
drag, startPoint x: 578, startPoint y: 278, endPoint x: 616, endPoint y: 282, distance: 38.0
click at [616, 321] on input "-pitta_herbal_cleanser;pitta_essential_oil;BB7;A1" at bounding box center [597, 358] width 168 height 75
type input "-pitta_herbal_cleanser;AA6;BB7;A1"
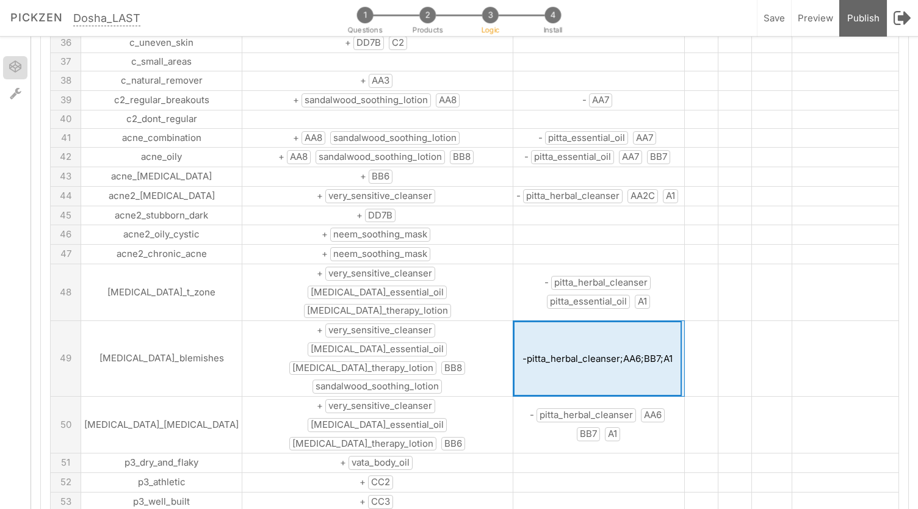
click at [594, 375] on tbody "A B:skus C:skus D:vata E:pitta F:kapha G 1 skin_dry + vata_herbal_cleanser vata…" at bounding box center [475, 306] width 848 height 2045
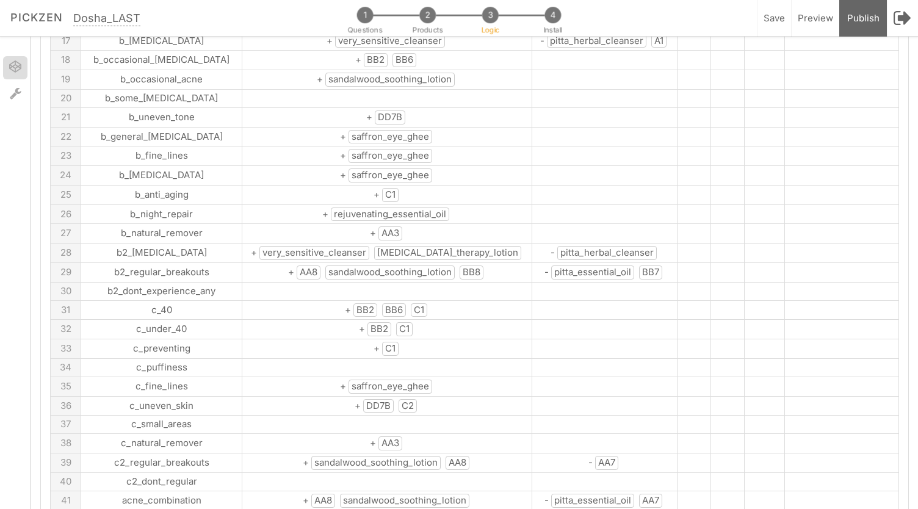
scroll to position [471, 0]
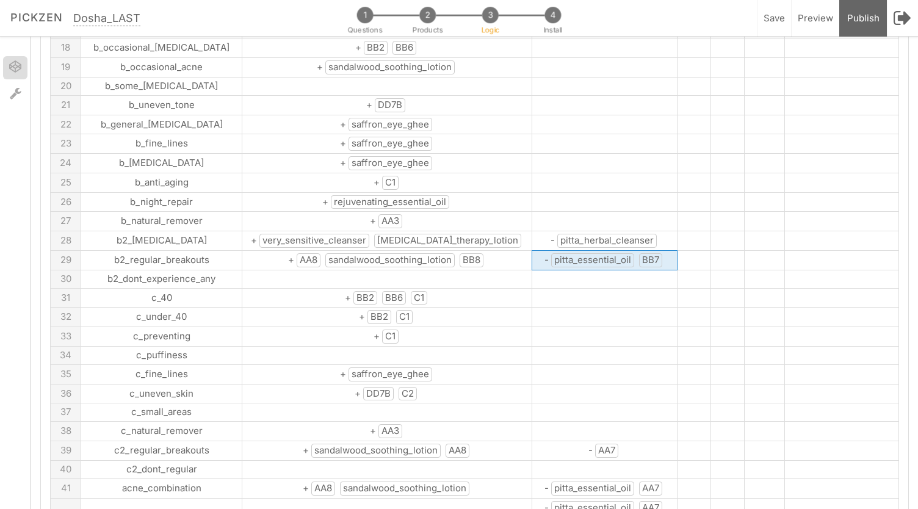
click at [570, 253] on span "pitta_essential_oil" at bounding box center [592, 260] width 83 height 14
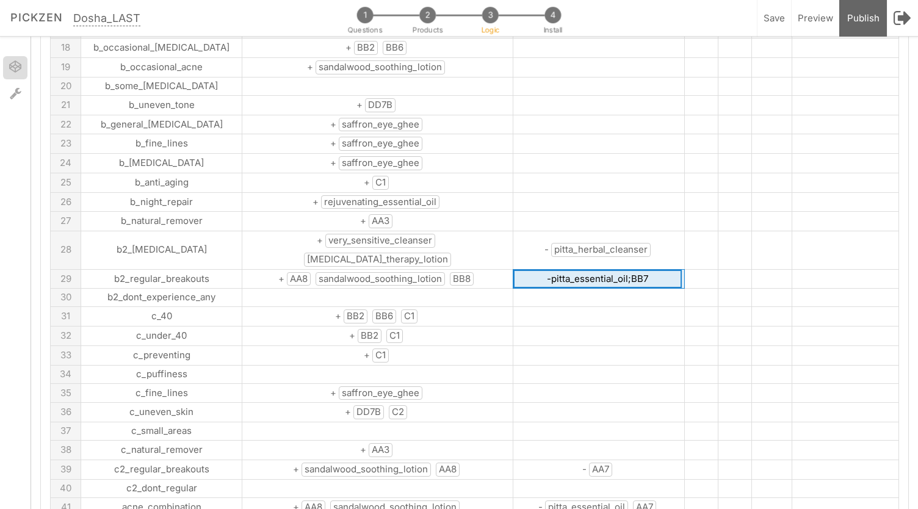
drag, startPoint x: 518, startPoint y: 244, endPoint x: 594, endPoint y: 252, distance: 76.2
type input "-AA6;BB7"
click at [583, 327] on td at bounding box center [599, 337] width 172 height 20
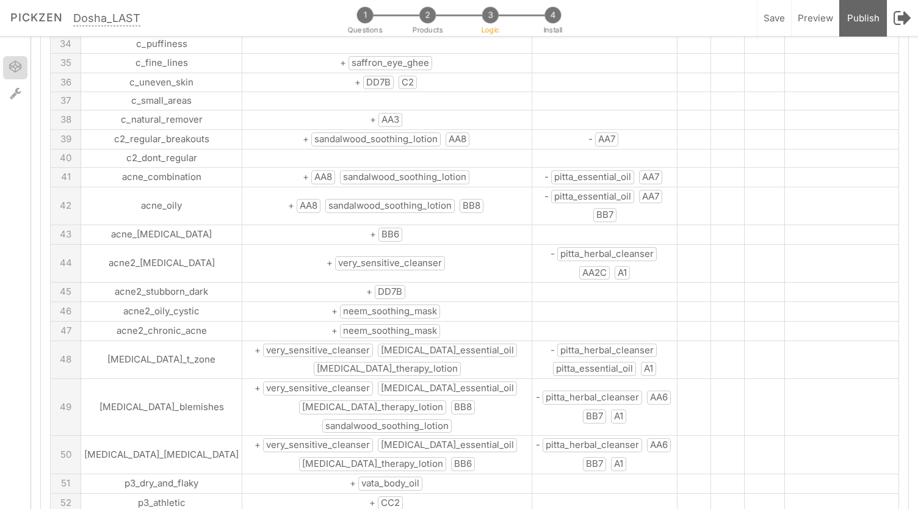
scroll to position [784, 0]
click at [570, 168] on span "pitta_essential_oil" at bounding box center [592, 175] width 83 height 14
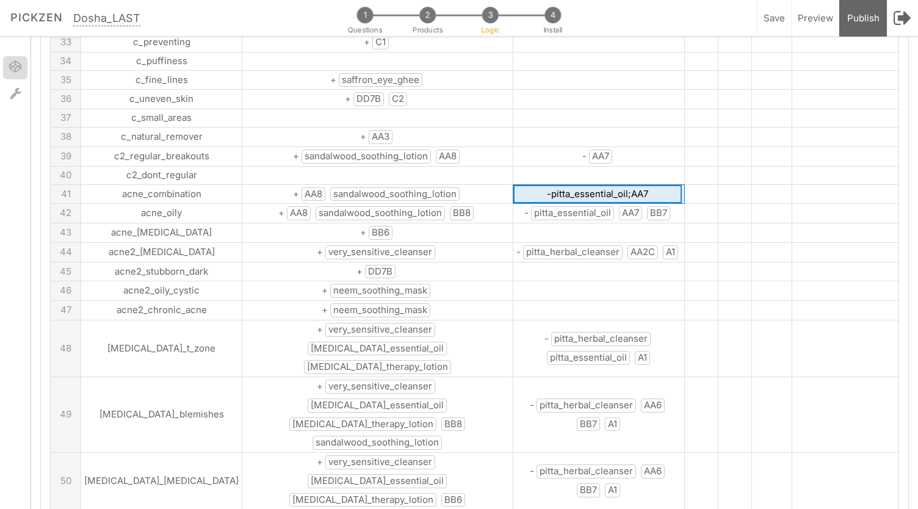
drag, startPoint x: 593, startPoint y: 152, endPoint x: 518, endPoint y: 165, distance: 76.2
click at [518, 165] on tbody "A B:skus C:skus D:vata E:pitta F:kapha G 1 skin_dry + vata_herbal_cleanser vata…" at bounding box center [475, 362] width 848 height 2045
type input "-AA6;AA7"
click at [531, 206] on span "pitta_essential_oil" at bounding box center [572, 213] width 83 height 14
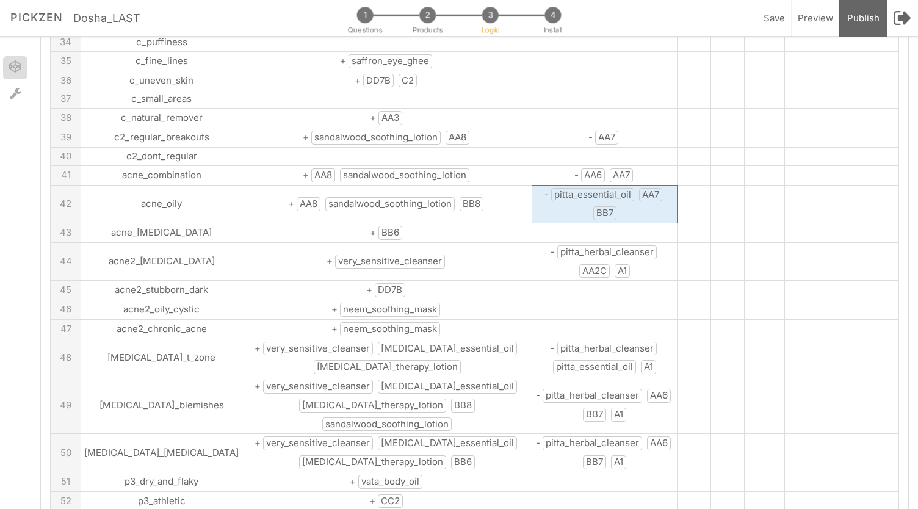
click at [551, 188] on span "pitta_essential_oil" at bounding box center [592, 195] width 83 height 14
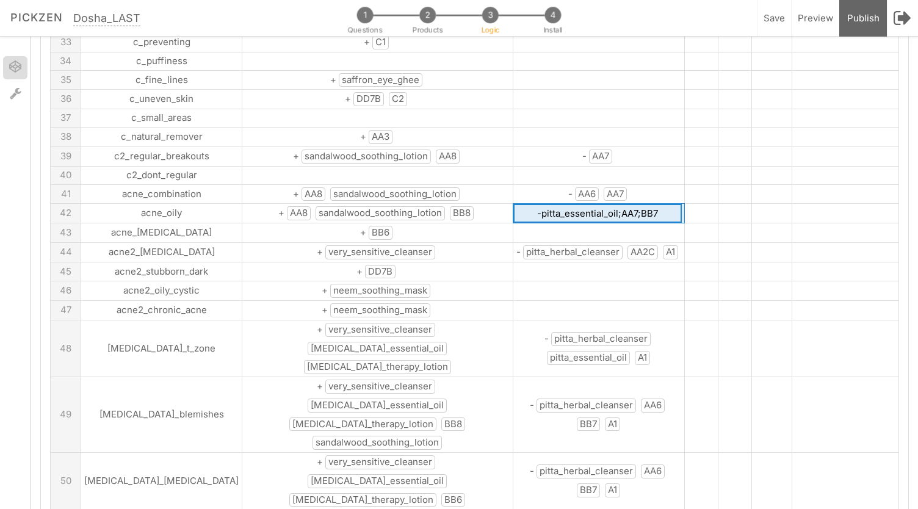
click at [513, 204] on input "-pitta_essential_oil;AA7;BB7" at bounding box center [597, 213] width 168 height 19
drag, startPoint x: 507, startPoint y: 172, endPoint x: 582, endPoint y: 176, distance: 75.2
click at [582, 204] on input "-pitta_essential_oil;AA7;BB7" at bounding box center [597, 213] width 168 height 19
type input "-AA6;AA7;BB7"
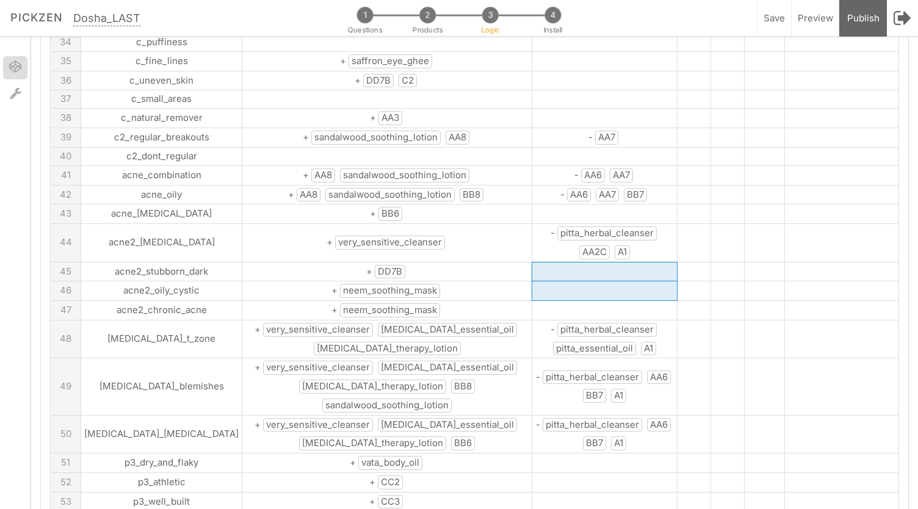
click at [585, 239] on tbody "A B:skus C:skus D:vata E:pitta F:kapha G 1 skin_dry + vata_herbal_cleanser vata…" at bounding box center [475, 334] width 848 height 1988
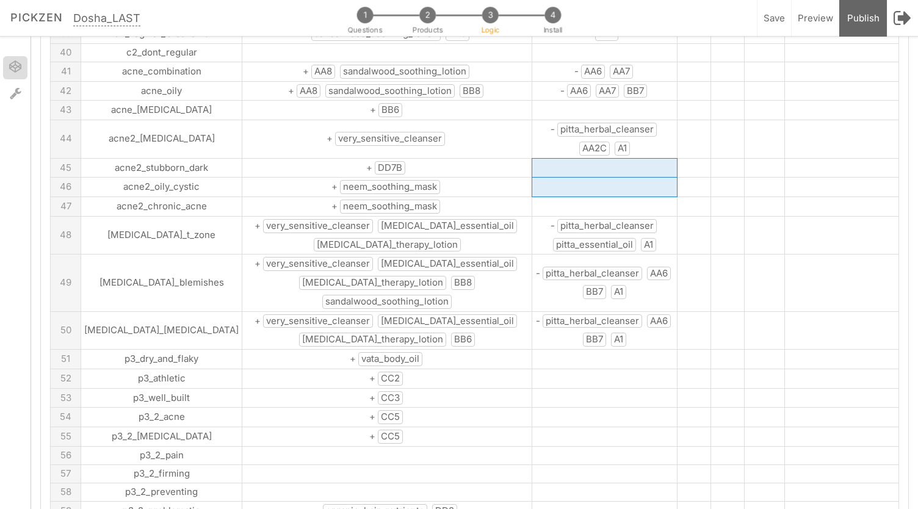
scroll to position [893, 0]
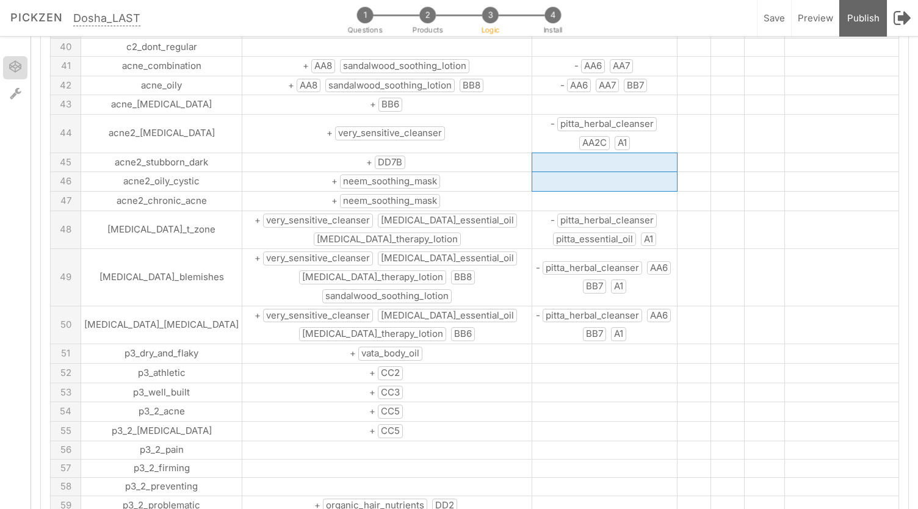
click at [566, 233] on span "pitta_essential_oil" at bounding box center [594, 240] width 83 height 14
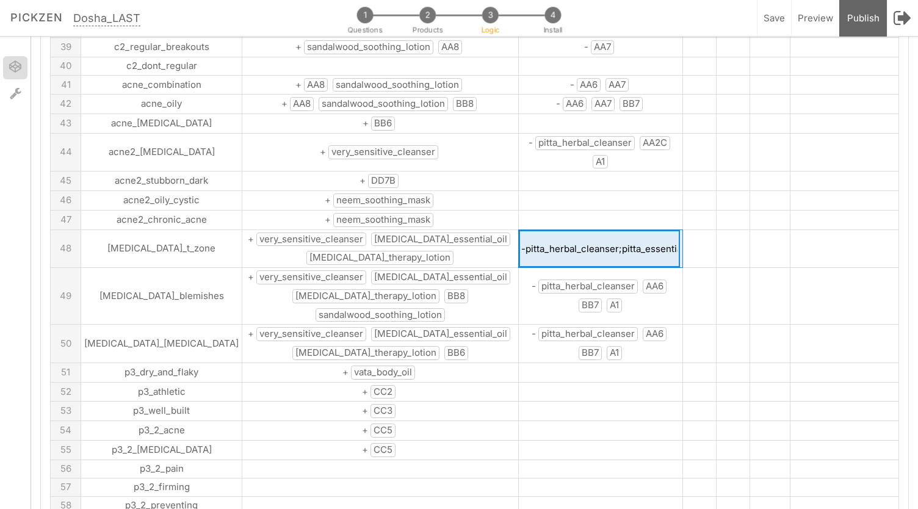
scroll to position [0, 26]
drag, startPoint x: 585, startPoint y: 205, endPoint x: 634, endPoint y: 215, distance: 49.9
click at [634, 230] on input "-pitta_herbal_cleanser;pitta_essential_oil;A1" at bounding box center [599, 249] width 161 height 38
type input "-pitta_herbal_cleanser;AA6;A1"
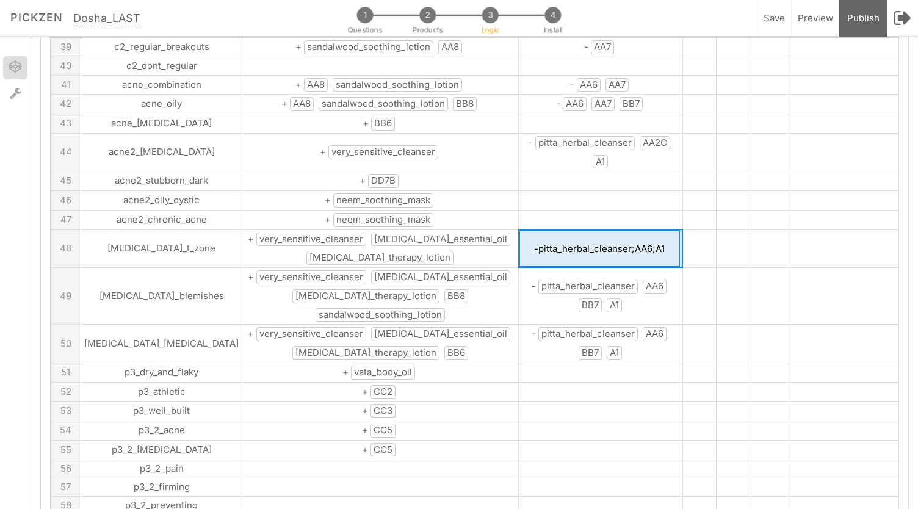
click at [648, 402] on tr "53 p3_well_built + CC3" at bounding box center [475, 412] width 848 height 20
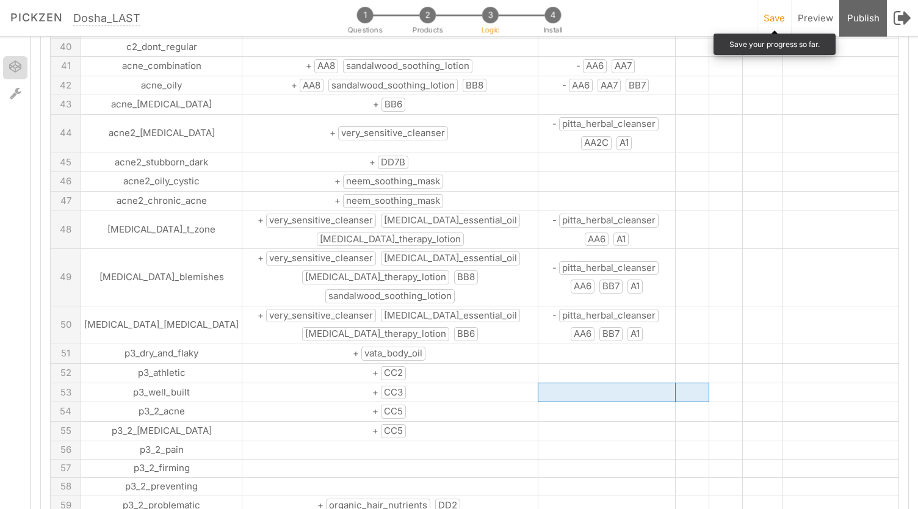
click at [785, 21] on span "Save" at bounding box center [774, 18] width 21 height 12
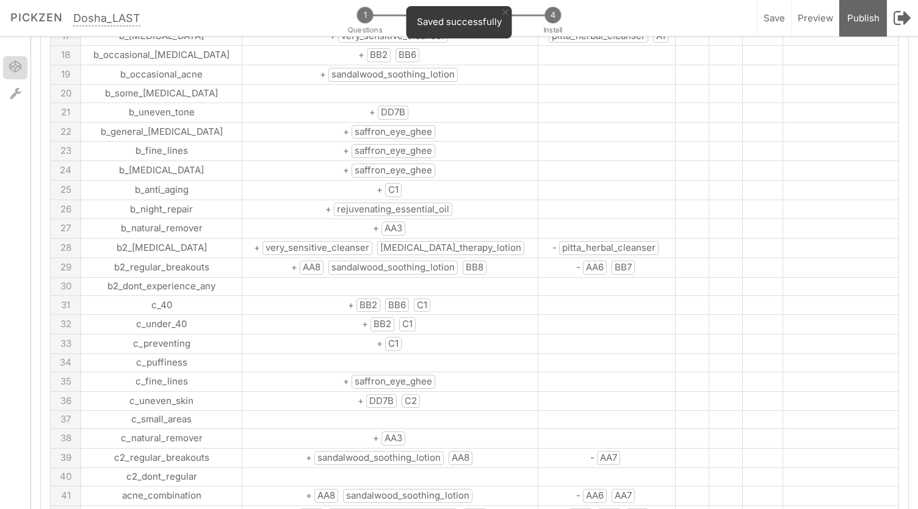
scroll to position [385, 0]
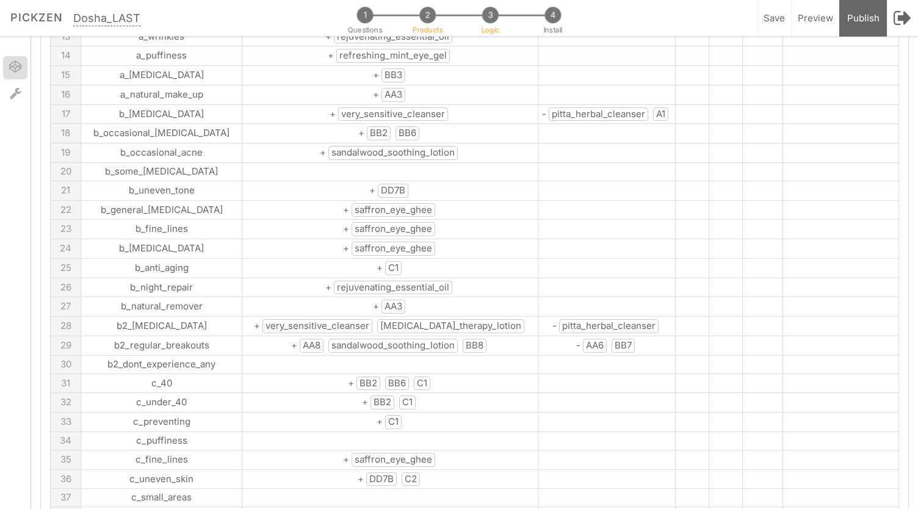
click at [431, 21] on span "2" at bounding box center [427, 15] width 16 height 16
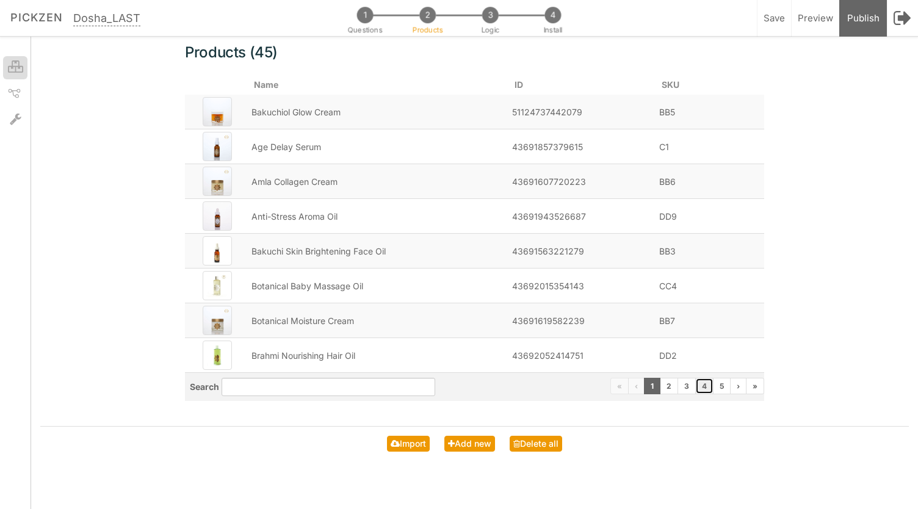
click at [710, 383] on link "4" at bounding box center [704, 386] width 18 height 16
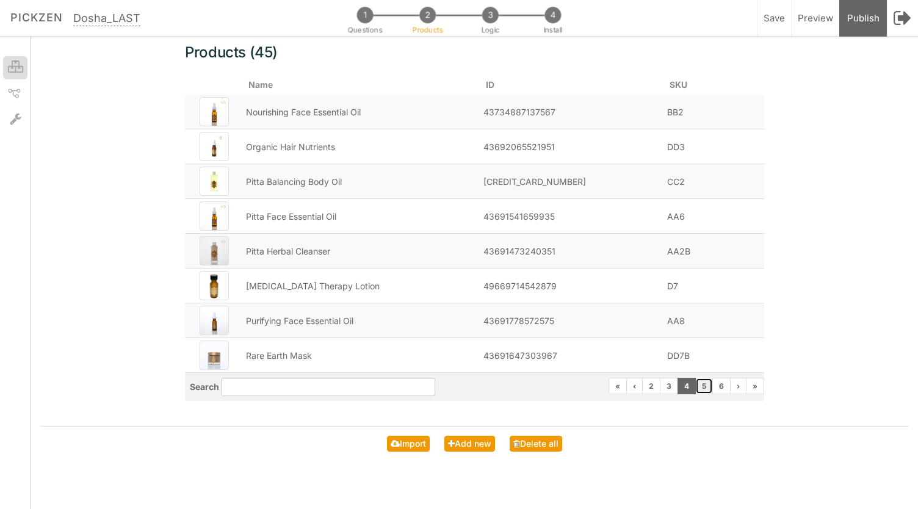
click at [704, 389] on link "5" at bounding box center [704, 386] width 18 height 16
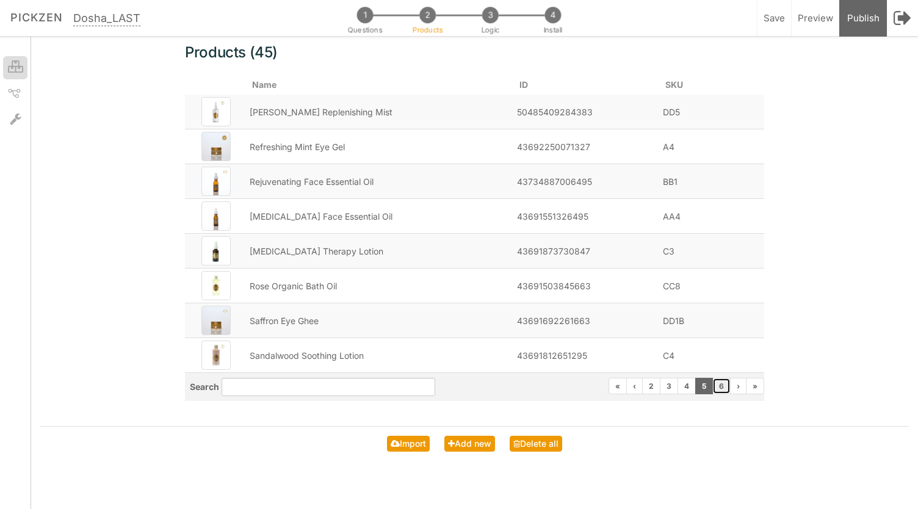
click at [723, 385] on link "6" at bounding box center [721, 386] width 18 height 16
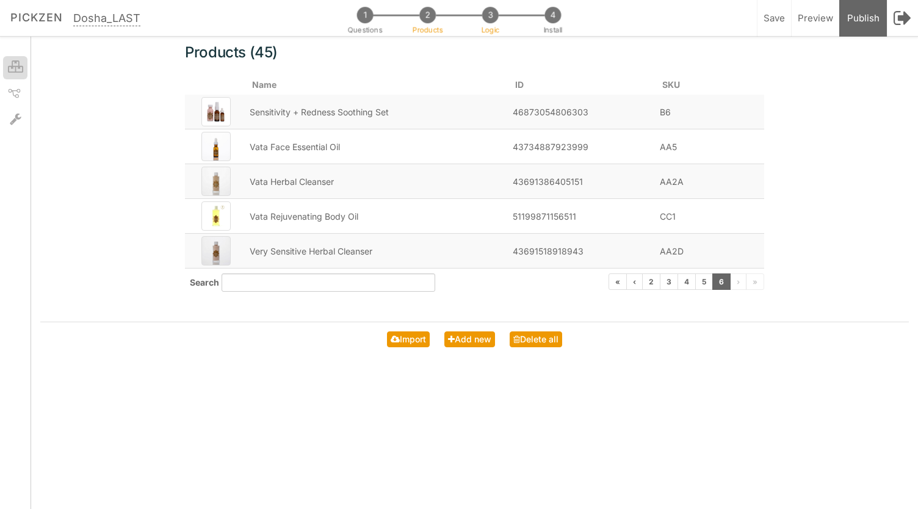
click at [487, 20] on span "3" at bounding box center [490, 15] width 16 height 16
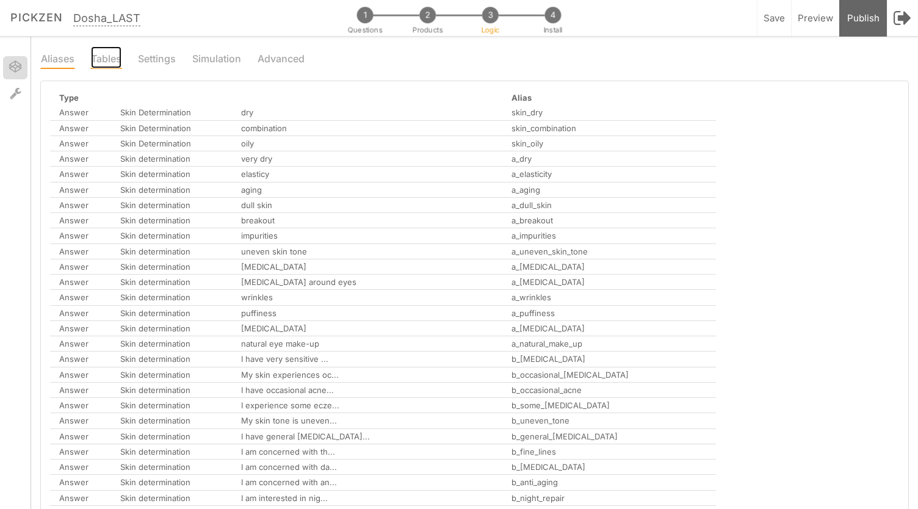
click at [105, 58] on link "Tables" at bounding box center [106, 57] width 32 height 23
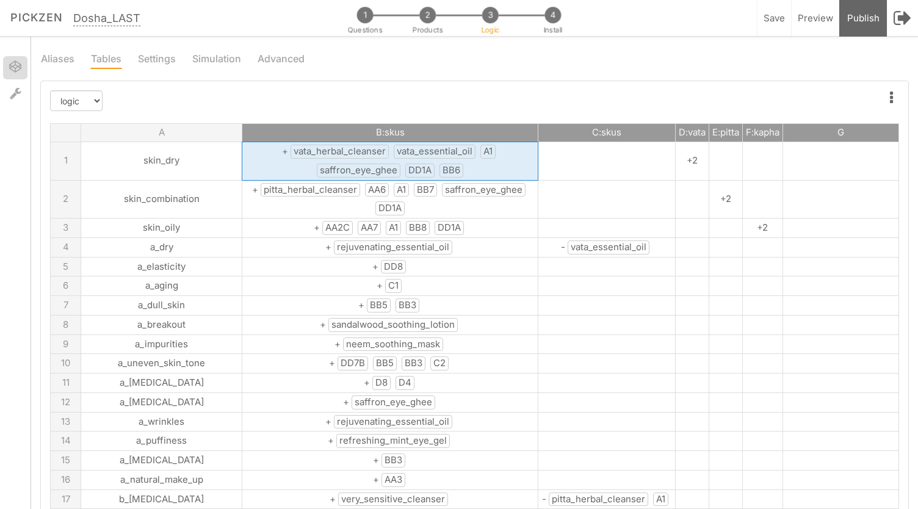
click at [320, 154] on span "vata_herbal_cleanser" at bounding box center [340, 152] width 98 height 14
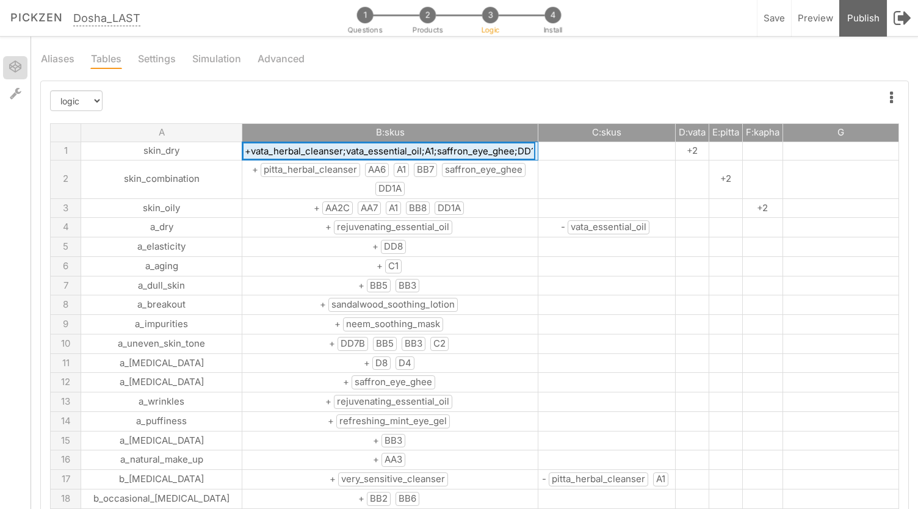
drag, startPoint x: 204, startPoint y: 153, endPoint x: 293, endPoint y: 154, distance: 88.5
click at [293, 154] on input "+vata_herbal_cleanser;vata_essential_oil;A1;saffron_eye_ghee;DD1A;BB6" at bounding box center [388, 151] width 293 height 18
drag, startPoint x: 257, startPoint y: 153, endPoint x: 332, endPoint y: 161, distance: 75.5
drag, startPoint x: 319, startPoint y: 151, endPoint x: 392, endPoint y: 149, distance: 73.3
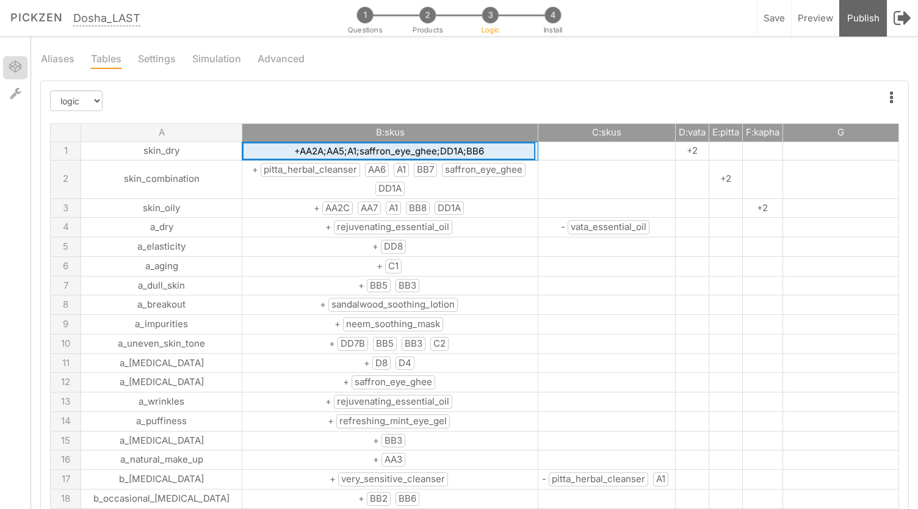
click at [392, 149] on input "+AA2A;AA5;A1;saffron_eye_ghee;DD1A;BB6" at bounding box center [388, 151] width 293 height 18
type input "+AA2A;AA5;A1;DD1B;DD1A;BB6"
click at [287, 170] on span "pitta_herbal_cleanser" at bounding box center [310, 170] width 99 height 14
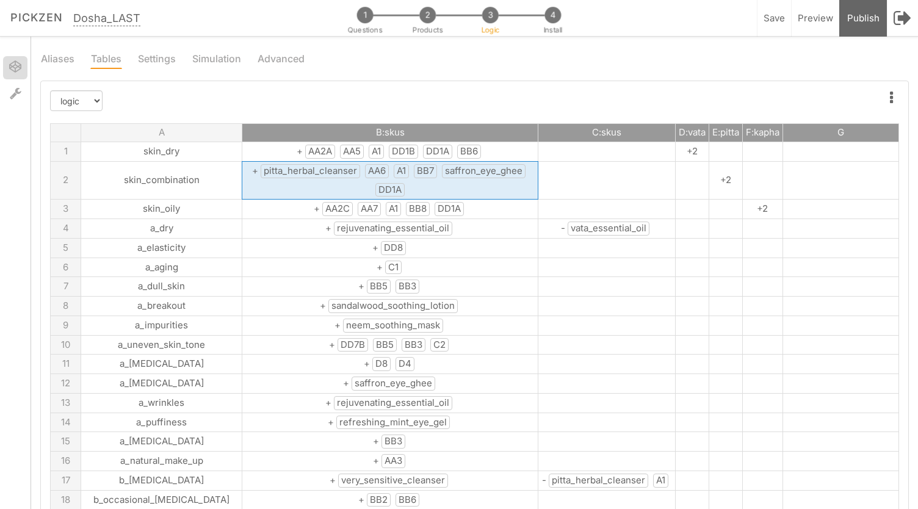
click at [287, 170] on span "pitta_herbal_cleanser" at bounding box center [310, 171] width 99 height 14
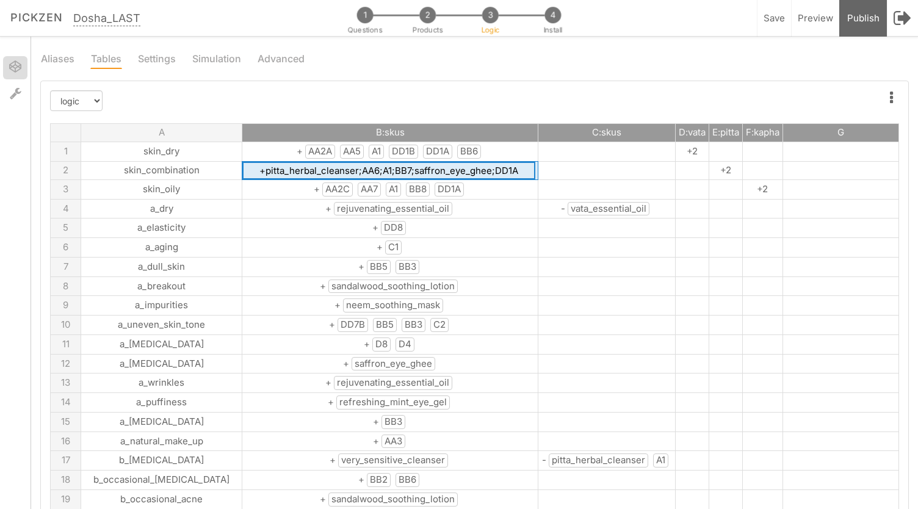
drag, startPoint x: 225, startPoint y: 170, endPoint x: 315, endPoint y: 172, distance: 90.3
click at [315, 172] on input "+pitta_herbal_cleanser;AA6;A1;BB7;saffron_eye_ghee;DD1A" at bounding box center [388, 171] width 293 height 18
drag, startPoint x: 341, startPoint y: 170, endPoint x: 413, endPoint y: 172, distance: 71.4
click at [413, 172] on input "+AA2B;AA6;A1;BB7;saffron_eye_ghee;DD1A" at bounding box center [388, 171] width 293 height 18
type input "+AA2B;AA6;A1;BB7;DD1B;DD1A"
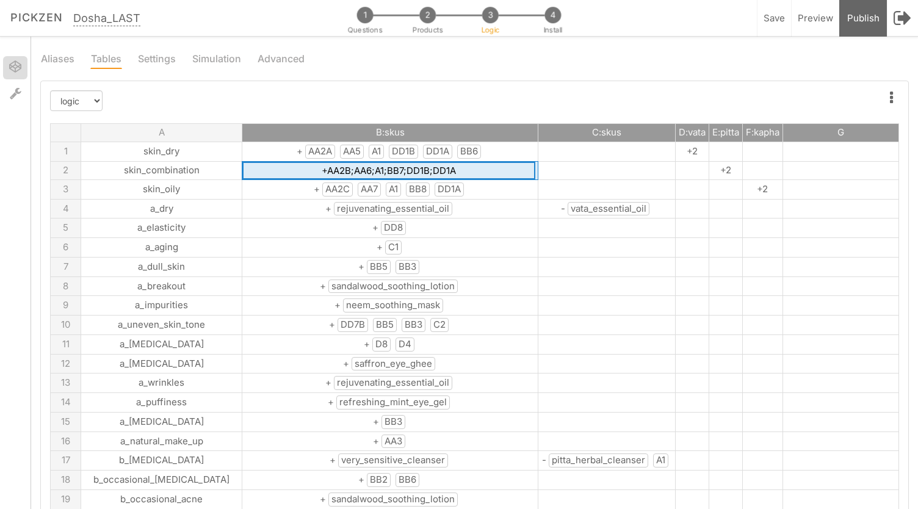
click at [433, 187] on td "+ AA2C AA7 A1 BB8 DD1A" at bounding box center [390, 189] width 296 height 20
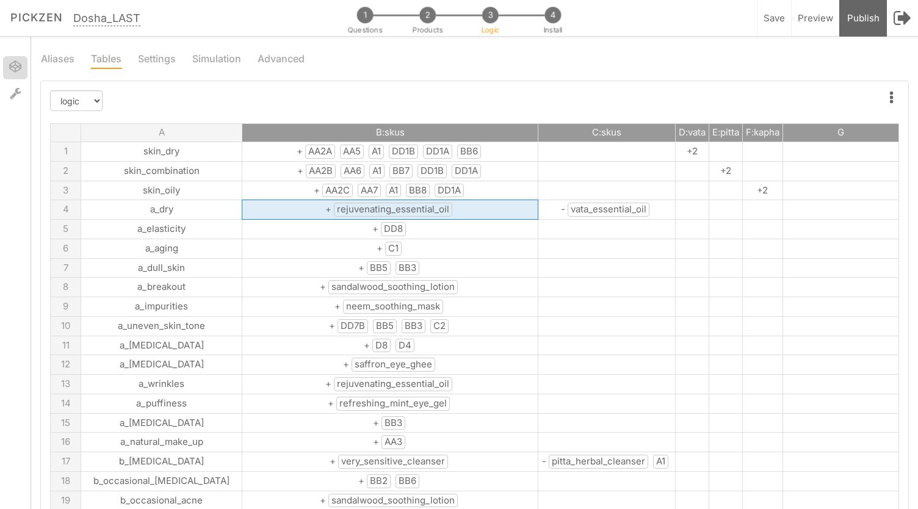
click at [420, 206] on td "+ rejuvenating_essential_oil" at bounding box center [390, 210] width 296 height 20
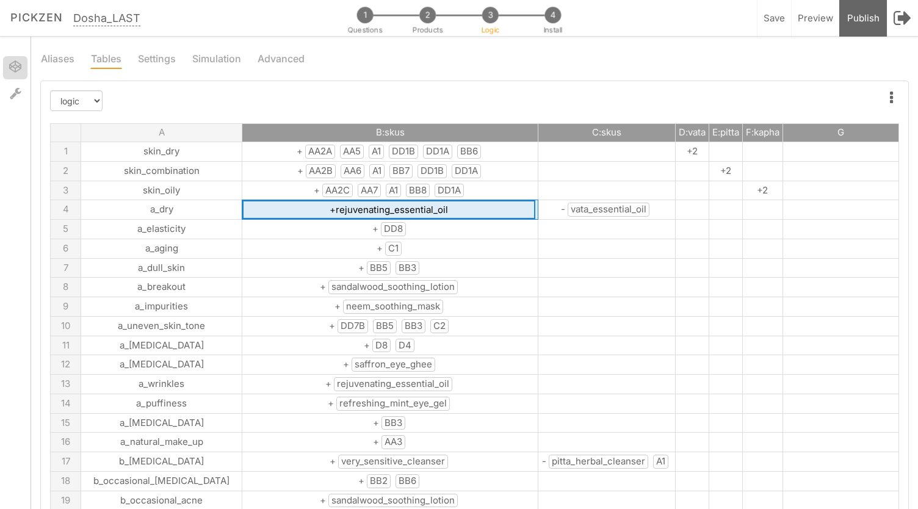
drag, startPoint x: 420, startPoint y: 206, endPoint x: 294, endPoint y: 212, distance: 125.8
click at [294, 212] on input "+rejuvenating_essential_oil" at bounding box center [388, 209] width 293 height 19
type input "+BB1"
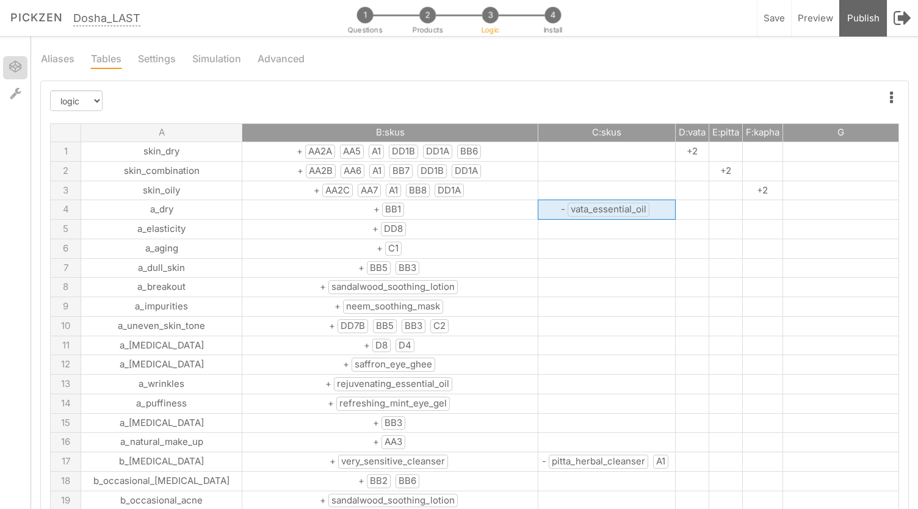
click at [620, 206] on td "- vata_essential_oil" at bounding box center [606, 210] width 137 height 20
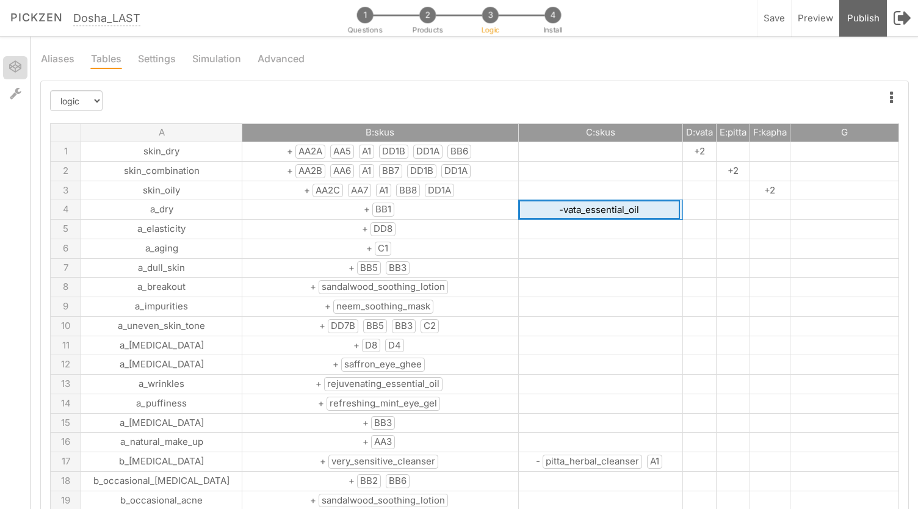
drag, startPoint x: 624, startPoint y: 208, endPoint x: 531, endPoint y: 215, distance: 93.1
click at [531, 215] on input "-vata_essential_oil" at bounding box center [599, 209] width 161 height 19
type input "-AA5"
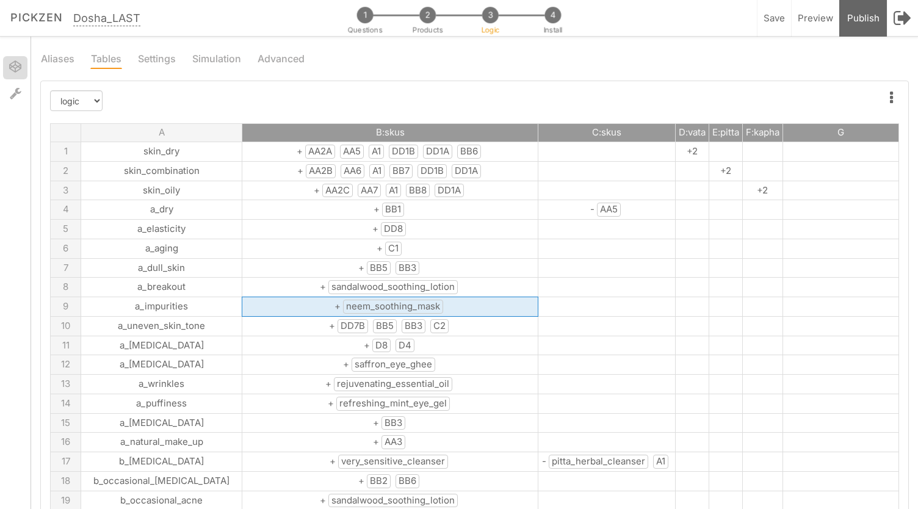
click at [432, 305] on td "+ neem_soothing_mask" at bounding box center [390, 307] width 296 height 20
click at [426, 281] on td "+ sandalwood_soothing_lotion" at bounding box center [390, 288] width 296 height 20
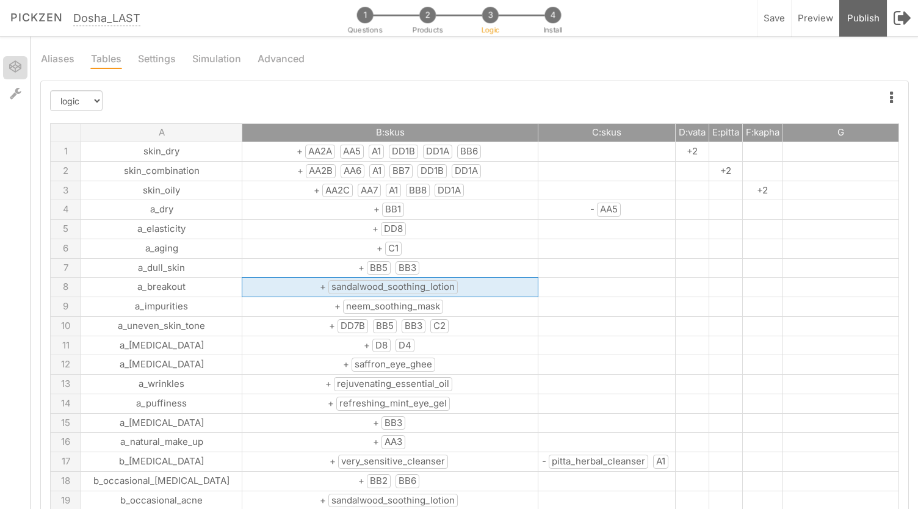
click at [426, 281] on td "+ sandalwood_soothing_lotion" at bounding box center [390, 288] width 296 height 20
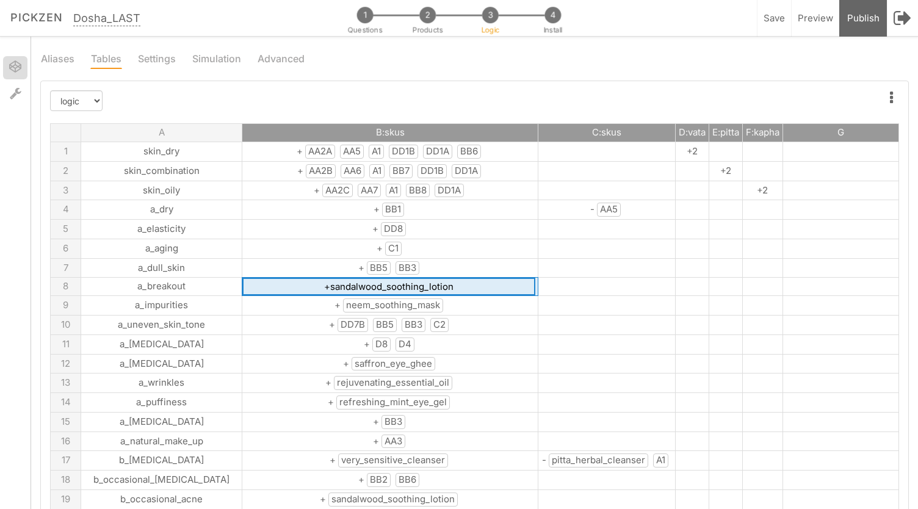
drag, startPoint x: 426, startPoint y: 281, endPoint x: 292, endPoint y: 288, distance: 134.4
click at [292, 288] on input "+sandalwood_soothing_lotion" at bounding box center [388, 287] width 293 height 18
drag, startPoint x: 289, startPoint y: 285, endPoint x: 475, endPoint y: 298, distance: 186.6
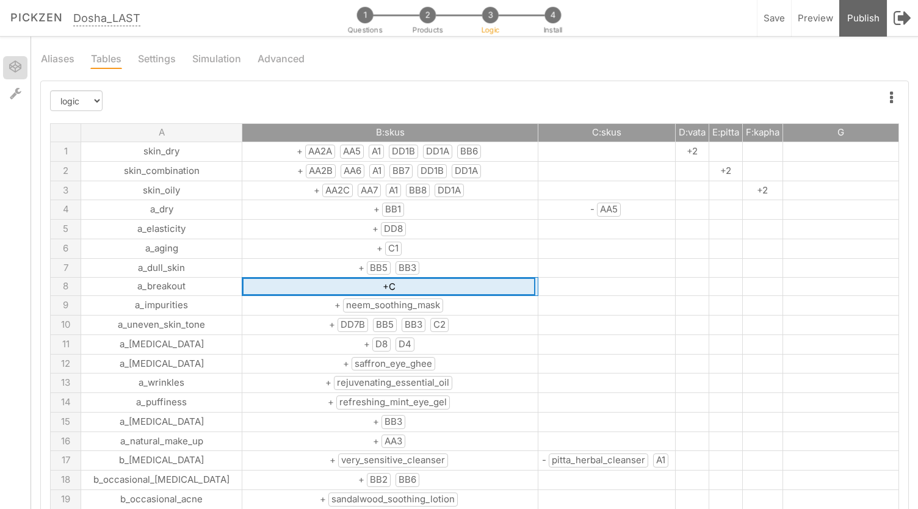
type input "+C4"
click at [464, 304] on td "+ neem_soothing_mask" at bounding box center [390, 306] width 296 height 20
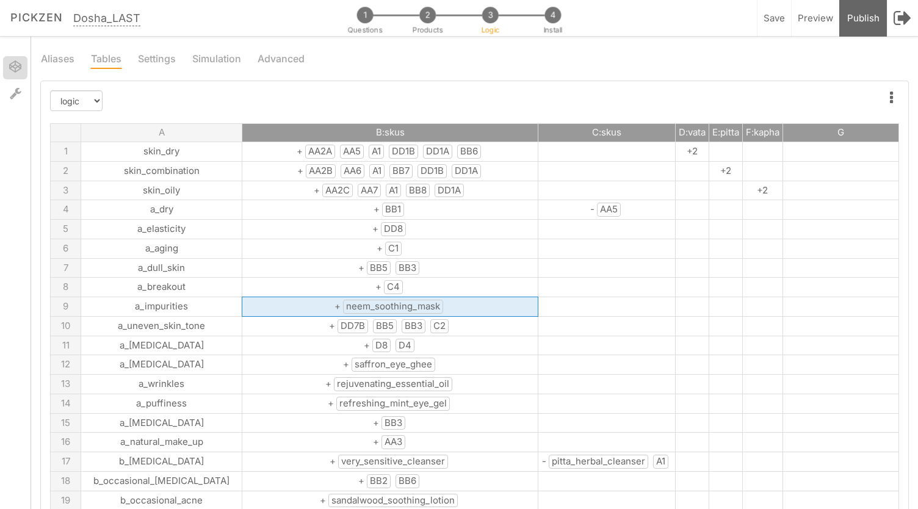
click at [411, 355] on td "+ saffron_eye_ghee" at bounding box center [390, 365] width 296 height 20
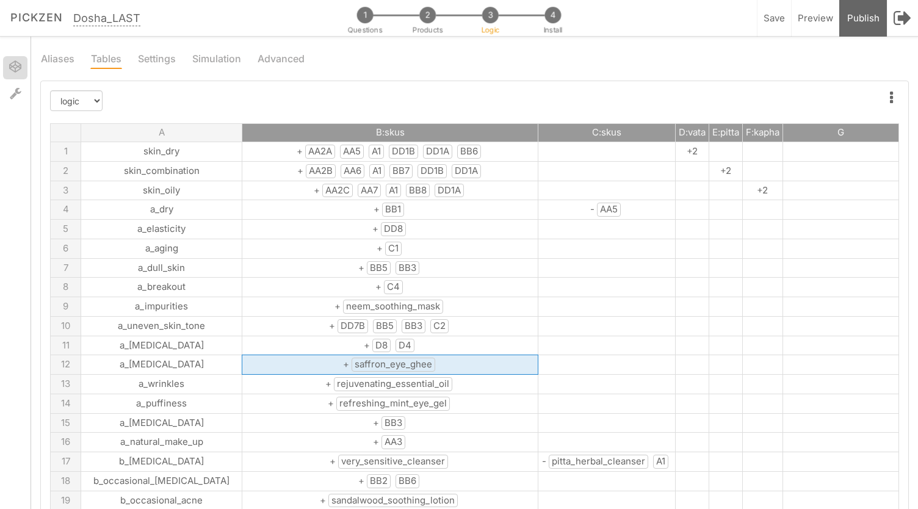
click at [411, 355] on td "+ saffron_eye_ghee" at bounding box center [390, 365] width 296 height 20
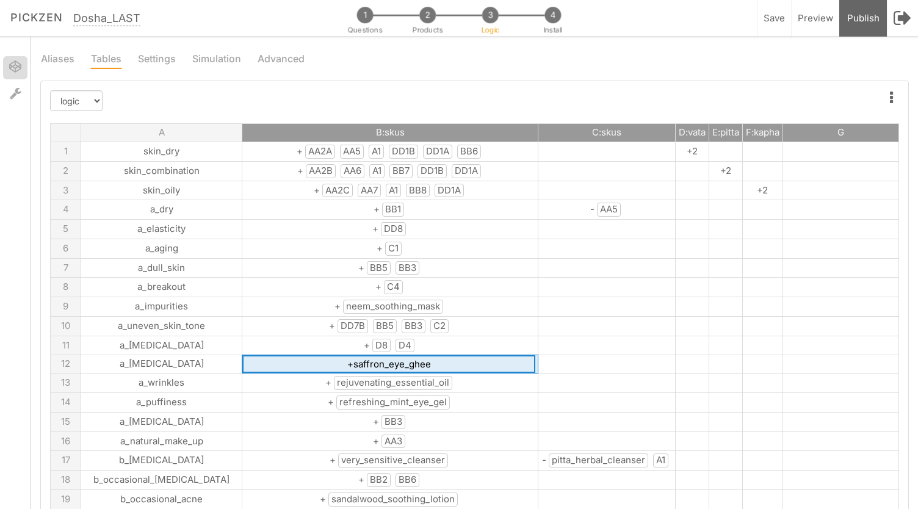
drag, startPoint x: 411, startPoint y: 353, endPoint x: 341, endPoint y: 353, distance: 70.8
click at [341, 355] on input "+saffron_eye_ghee" at bounding box center [388, 364] width 293 height 18
drag, startPoint x: 312, startPoint y: 359, endPoint x: 438, endPoint y: 361, distance: 125.7
click at [438, 361] on input "+saffron_eye_ghee" at bounding box center [388, 364] width 293 height 18
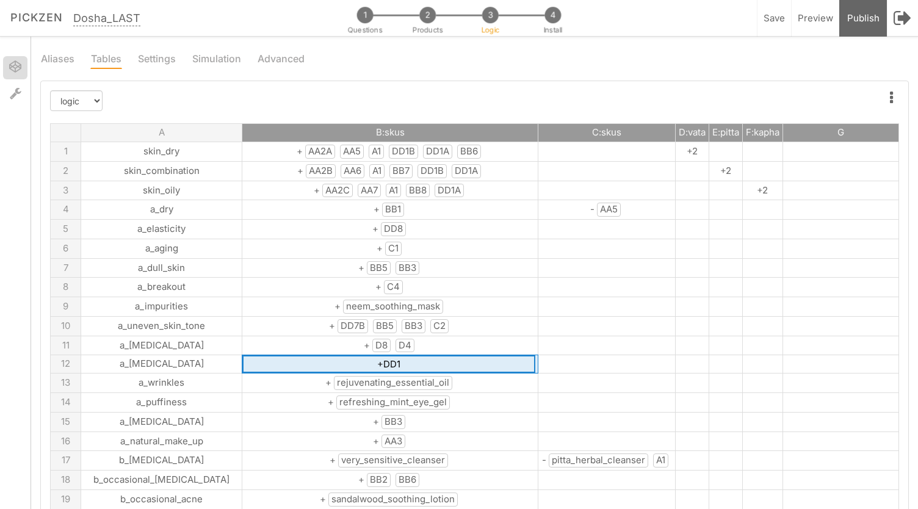
type input "+DD1B"
click at [435, 377] on td "+ rejuvenating_essential_oil" at bounding box center [390, 384] width 296 height 20
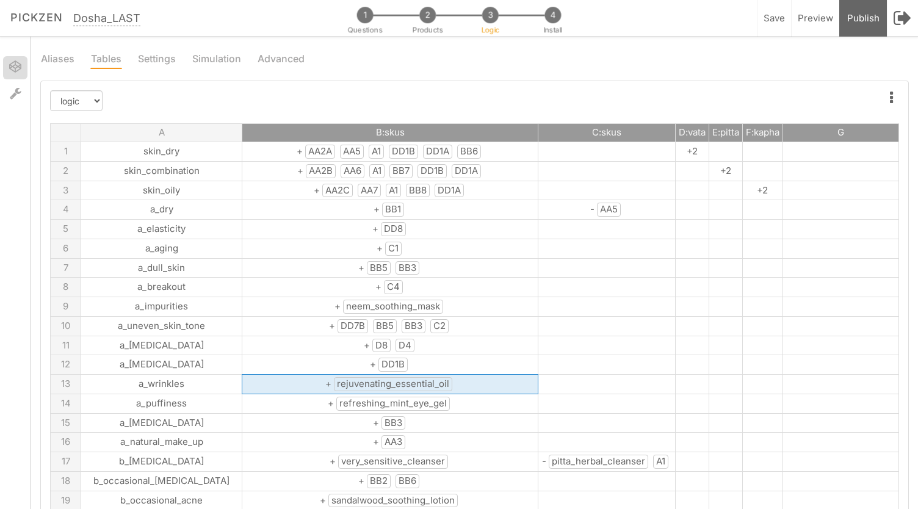
click at [435, 377] on td "+ rejuvenating_essential_oil" at bounding box center [390, 385] width 296 height 20
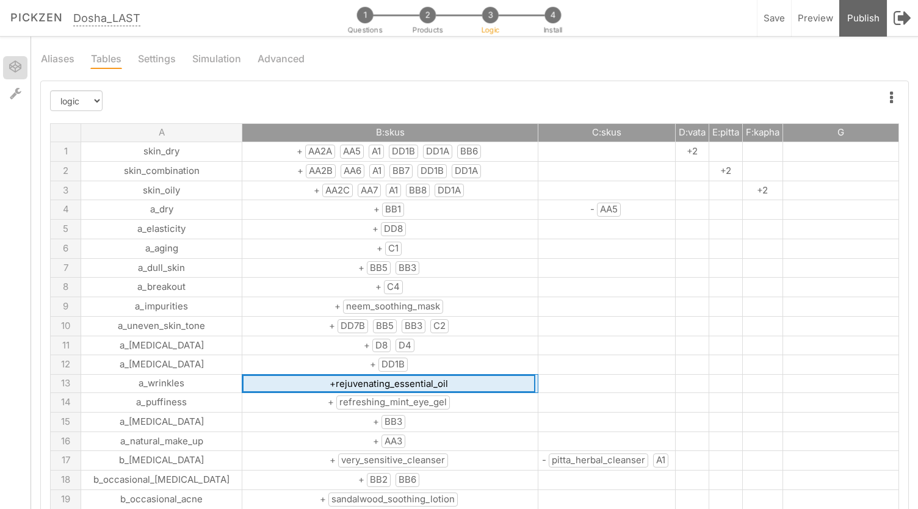
drag, startPoint x: 431, startPoint y: 377, endPoint x: 294, endPoint y: 377, distance: 137.3
click at [294, 377] on input "+rejuvenating_essential_oil" at bounding box center [388, 384] width 293 height 18
type input "+BB1"
click at [440, 455] on td "+ very_sensitive_cleanser" at bounding box center [390, 461] width 296 height 20
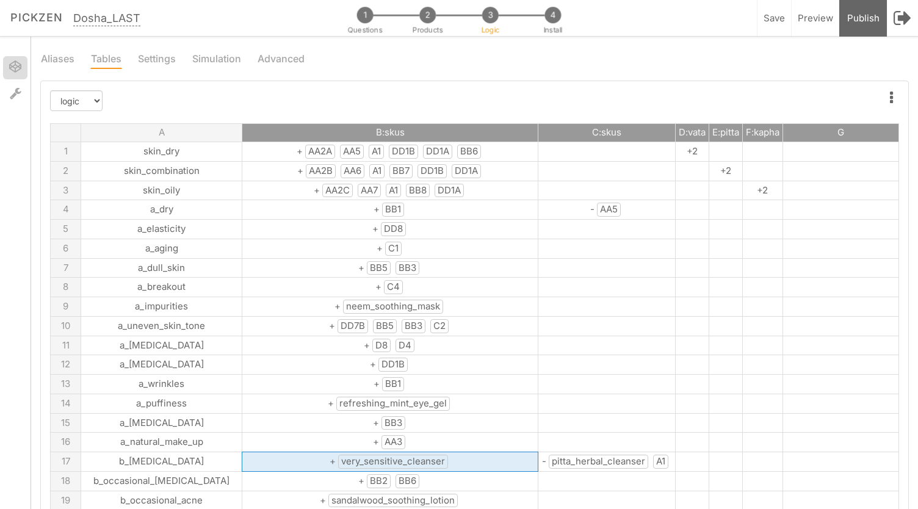
click at [435, 455] on td "+ very_sensitive_cleanser" at bounding box center [390, 462] width 296 height 20
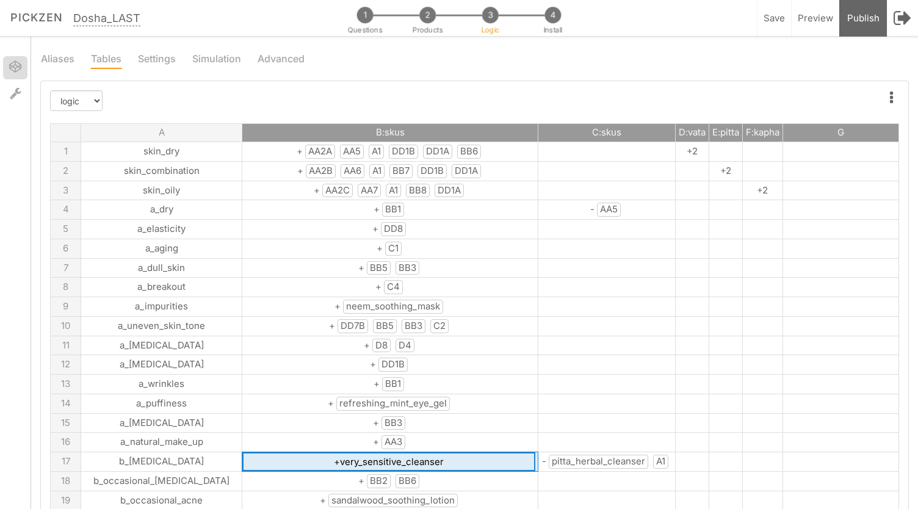
drag, startPoint x: 435, startPoint y: 455, endPoint x: 303, endPoint y: 455, distance: 131.8
click at [303, 455] on input "+very_sensitive_cleanser" at bounding box center [388, 461] width 293 height 19
drag, startPoint x: 299, startPoint y: 455, endPoint x: 516, endPoint y: 444, distance: 217.5
click at [516, 452] on tr "17 b_sensitive_skin +very_sensitive_cleanser - pitta_herbal_cleanser A1" at bounding box center [475, 462] width 848 height 20
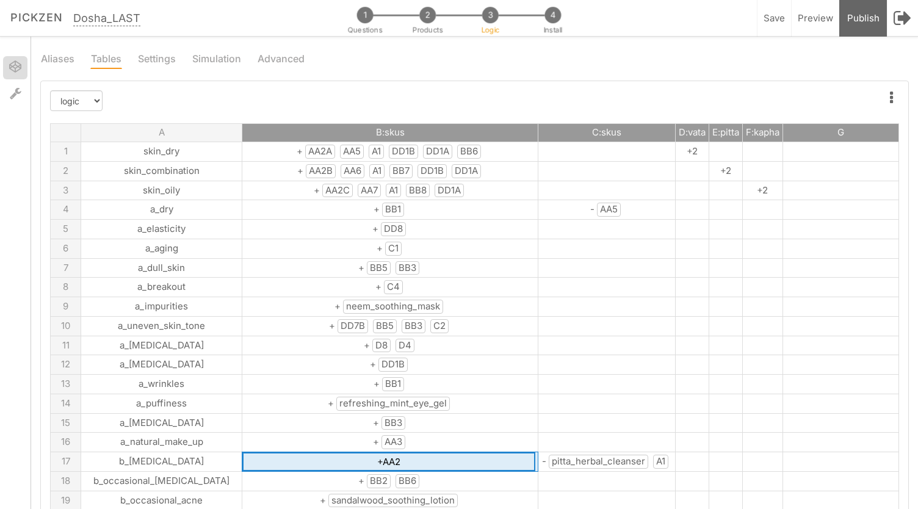
type input "+AA2D"
click at [553, 459] on td "- pitta_herbal_cleanser A1" at bounding box center [606, 462] width 137 height 20
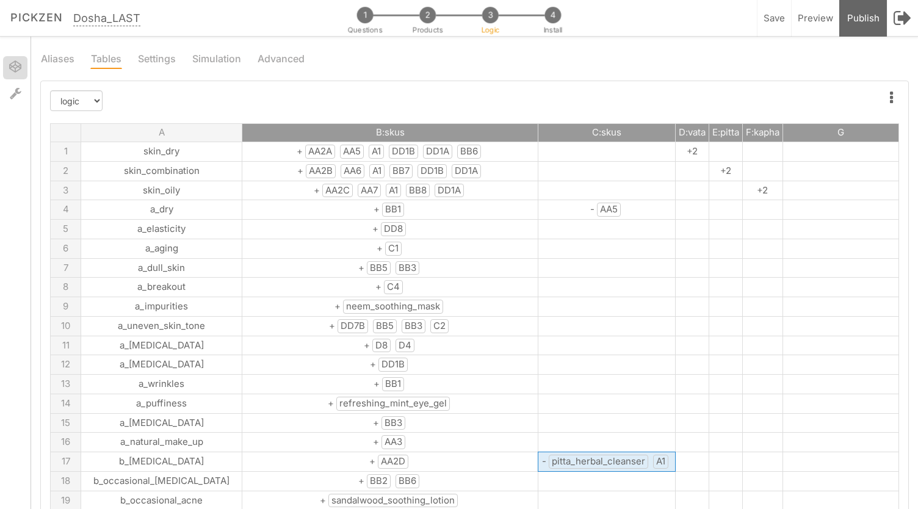
click at [561, 455] on span "pitta_herbal_cleanser" at bounding box center [598, 462] width 99 height 14
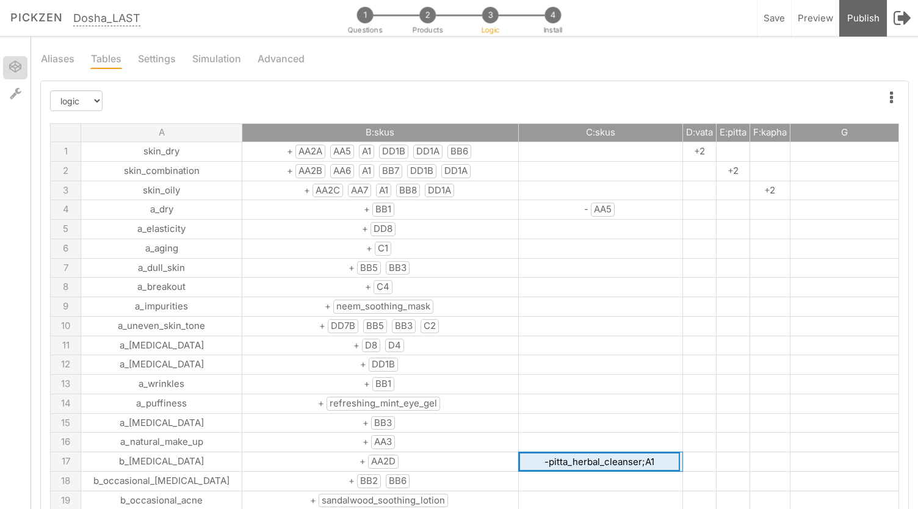
drag, startPoint x: 516, startPoint y: 455, endPoint x: 607, endPoint y: 455, distance: 90.3
click at [607, 455] on input "-pitta_herbal_cleanser;A1" at bounding box center [599, 461] width 161 height 19
type input "-AA2B;A1"
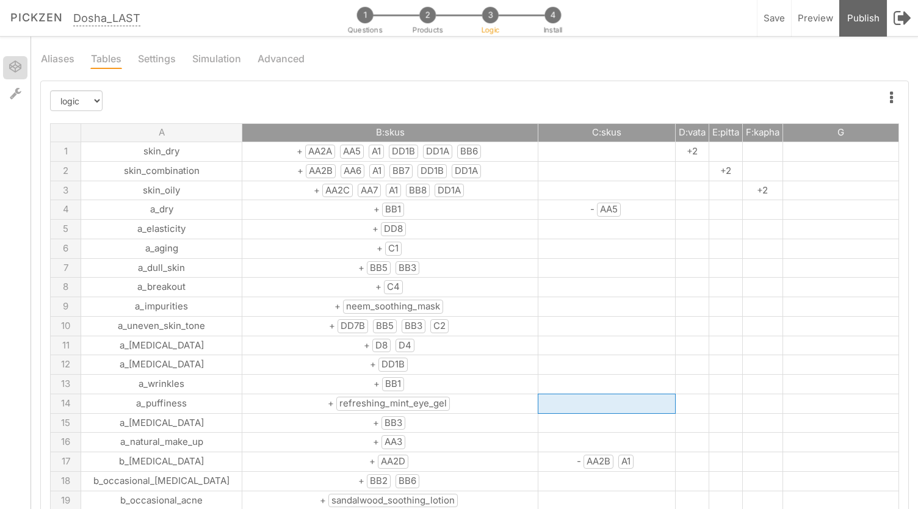
click at [578, 394] on td at bounding box center [606, 404] width 137 height 20
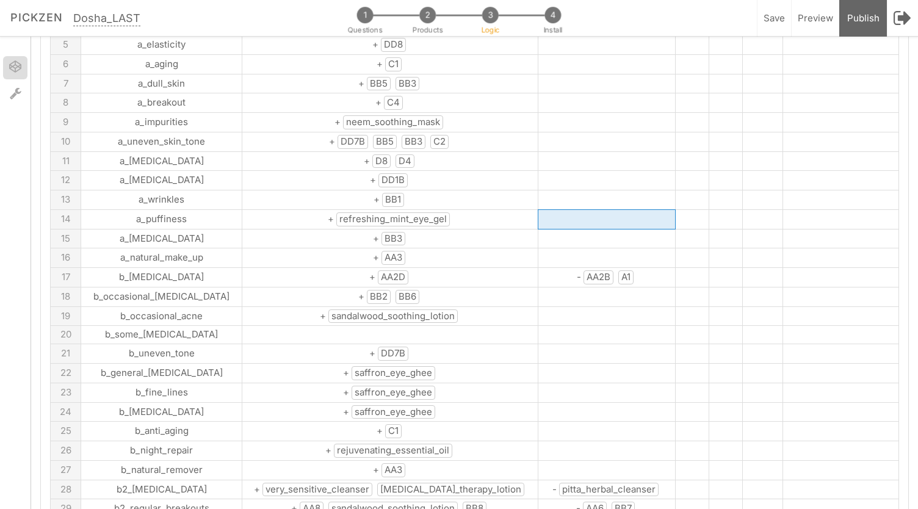
scroll to position [252, 0]
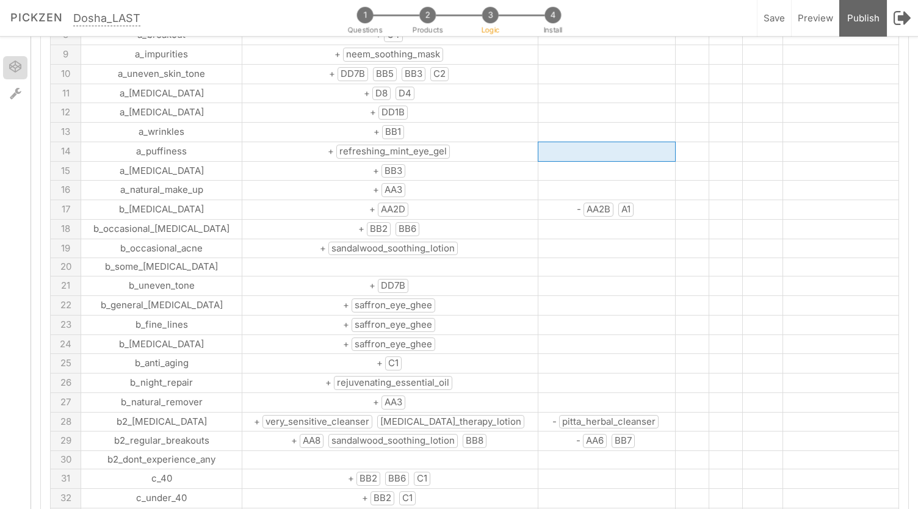
click at [426, 258] on td at bounding box center [390, 267] width 296 height 18
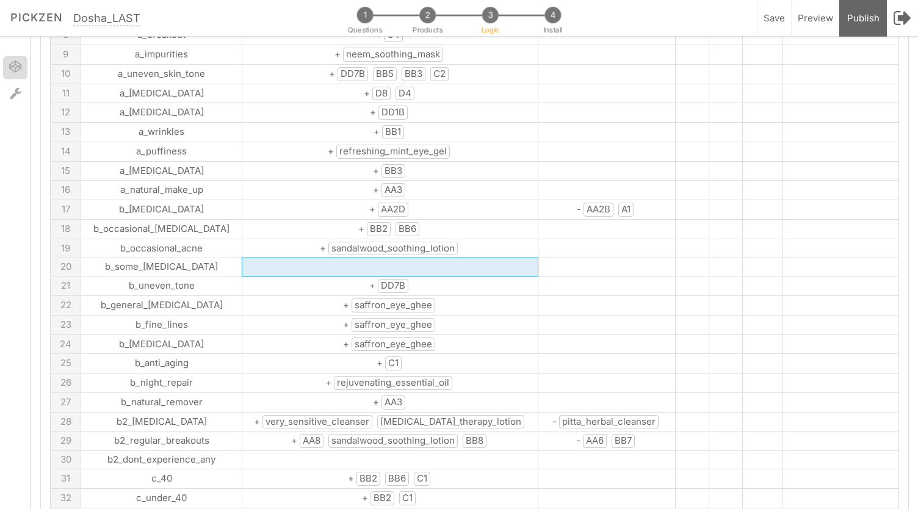
click at [426, 258] on td at bounding box center [390, 267] width 296 height 18
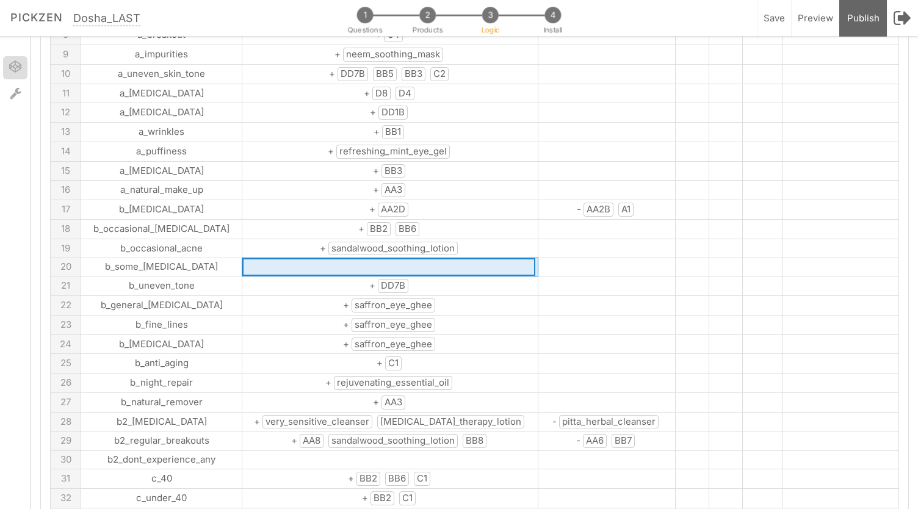
click at [425, 240] on td "+ sandalwood_soothing_lotion" at bounding box center [390, 249] width 296 height 20
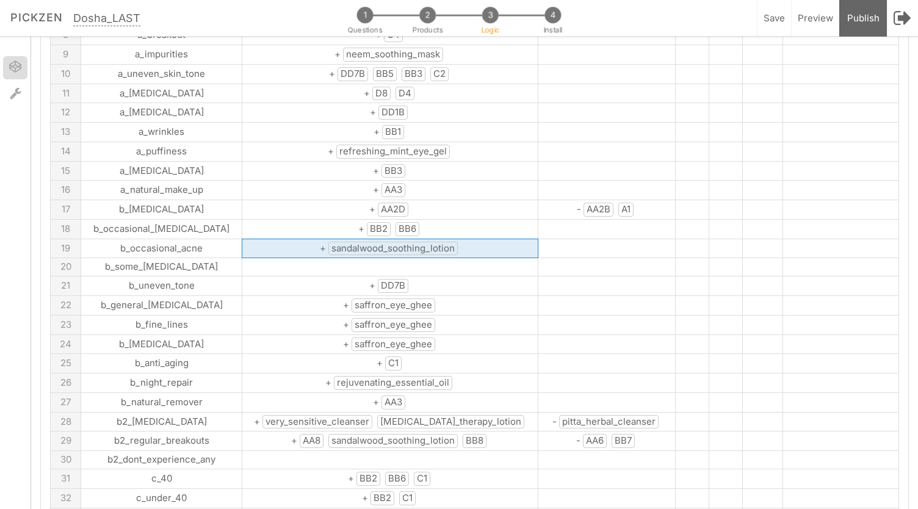
click at [425, 240] on td "+ sandalwood_soothing_lotion" at bounding box center [390, 249] width 296 height 20
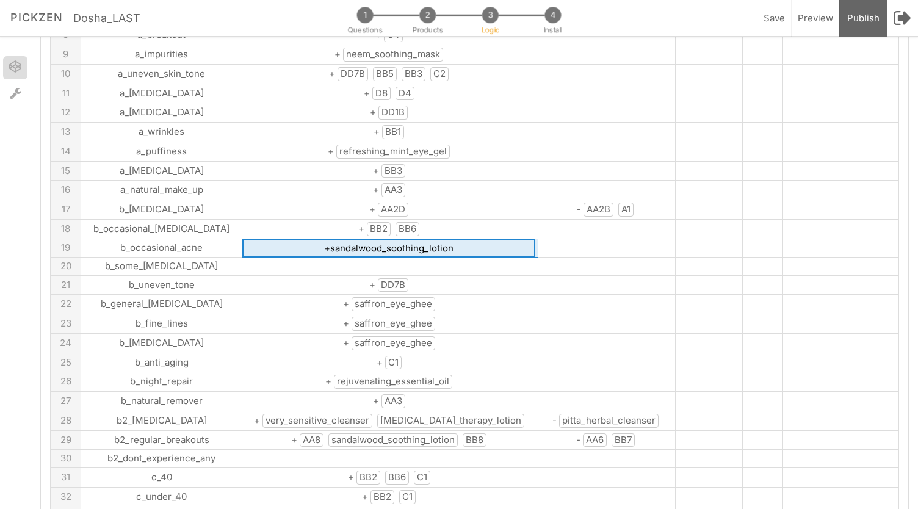
drag, startPoint x: 433, startPoint y: 238, endPoint x: 288, endPoint y: 245, distance: 145.4
type input "+C4"
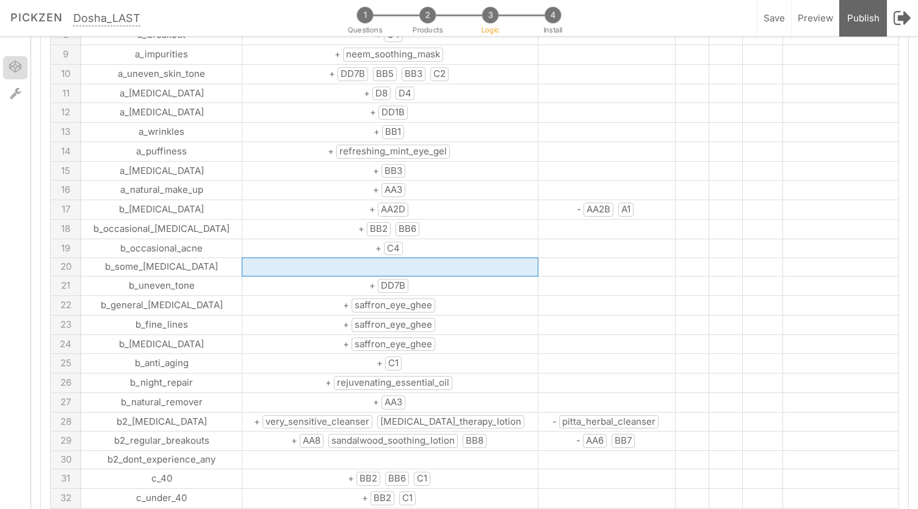
click at [365, 258] on td at bounding box center [390, 267] width 296 height 18
click at [383, 298] on span "saffron_eye_ghee" at bounding box center [394, 305] width 84 height 14
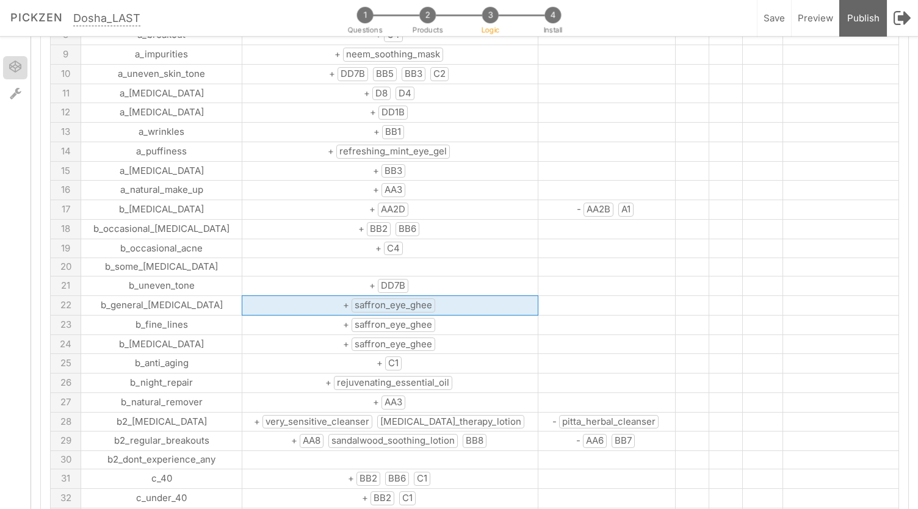
click at [383, 298] on span "saffron_eye_ghee" at bounding box center [394, 305] width 84 height 14
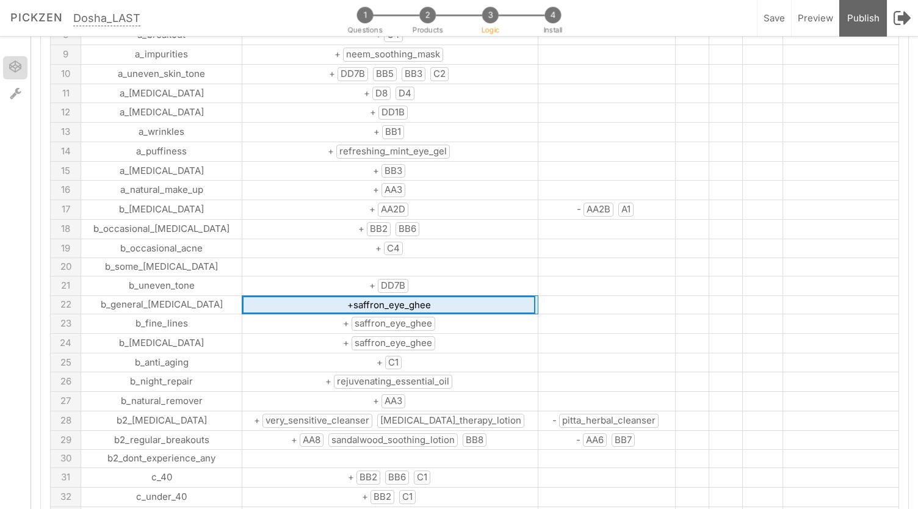
drag, startPoint x: 412, startPoint y: 295, endPoint x: 313, endPoint y: 294, distance: 98.9
click at [313, 296] on input "+saffron_eye_ghee" at bounding box center [388, 305] width 293 height 18
type input "+DD1B"
drag, startPoint x: 386, startPoint y: 294, endPoint x: 334, endPoint y: 294, distance: 51.3
click at [334, 296] on input "+DD1B" at bounding box center [388, 305] width 293 height 18
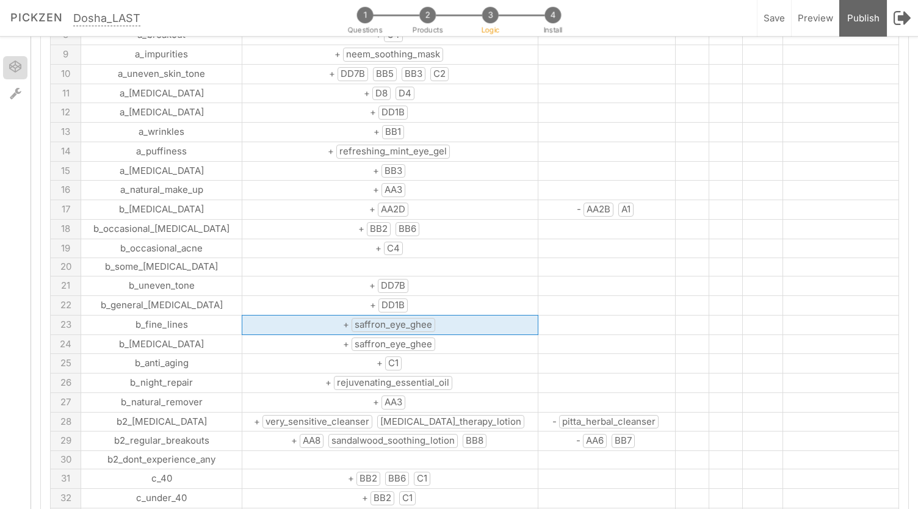
click at [352, 318] on span "saffron_eye_ghee" at bounding box center [394, 325] width 84 height 14
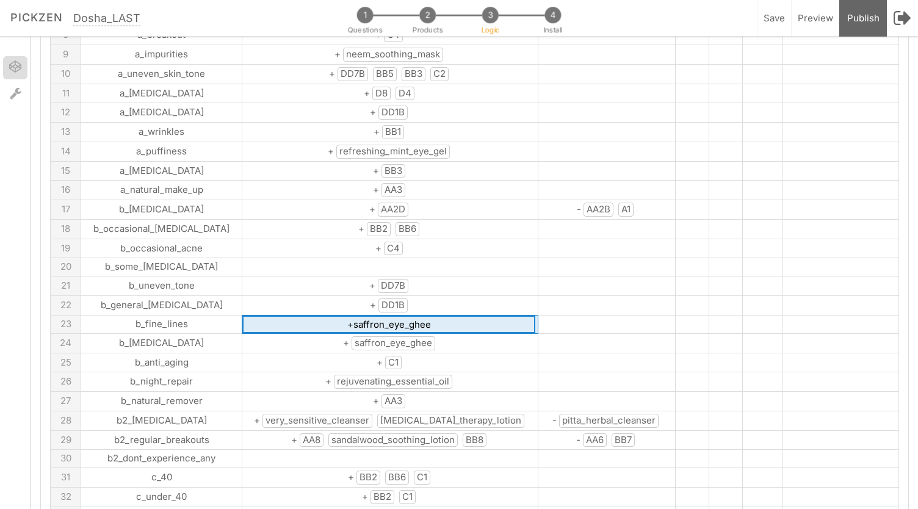
drag, startPoint x: 409, startPoint y: 312, endPoint x: 312, endPoint y: 317, distance: 96.6
click at [312, 317] on input "+saffron_eye_ghee" at bounding box center [388, 325] width 293 height 18
type input "+DD1B"
click at [371, 336] on td "+ saffron_eye_ghee" at bounding box center [390, 343] width 296 height 20
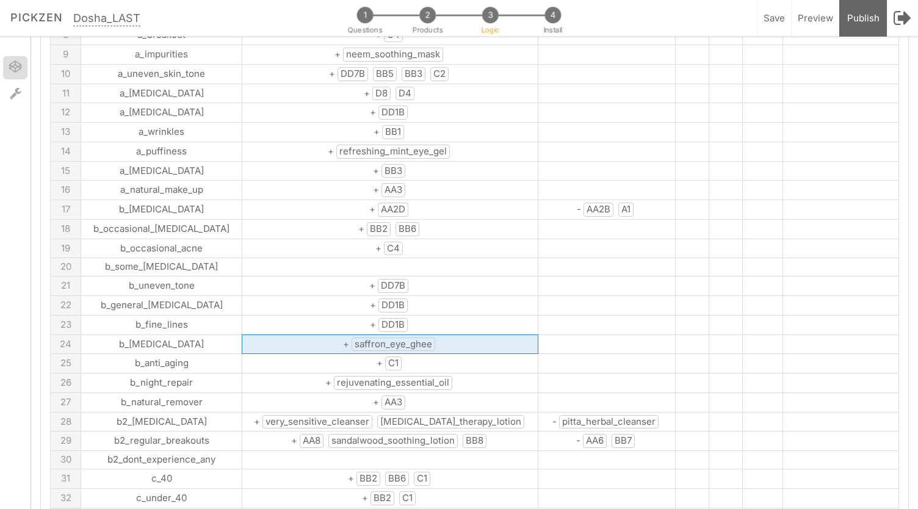
click at [371, 338] on span "saffron_eye_ghee" at bounding box center [394, 345] width 84 height 14
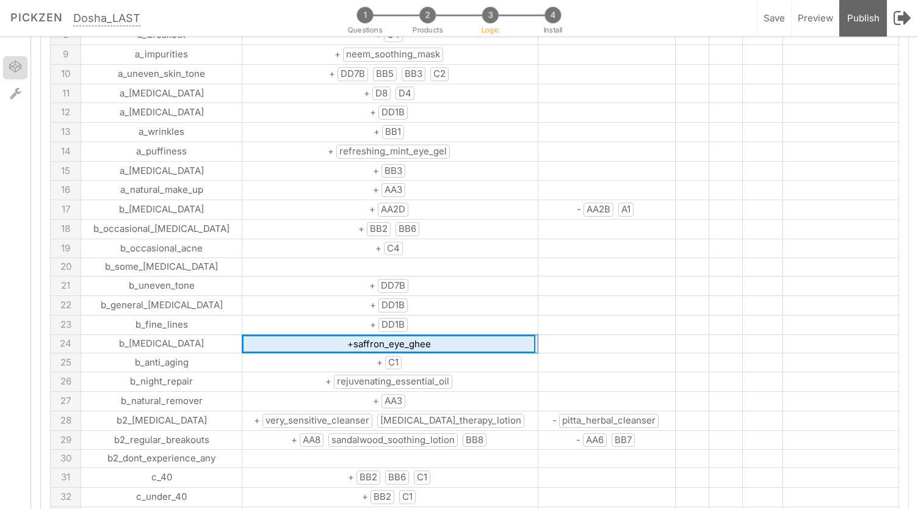
drag, startPoint x: 398, startPoint y: 333, endPoint x: 312, endPoint y: 334, distance: 85.5
click at [312, 335] on input "+saffron_eye_ghee" at bounding box center [388, 344] width 293 height 18
type input "+DD1B"
click at [438, 372] on td "+ rejuvenating_essential_oil" at bounding box center [390, 382] width 296 height 20
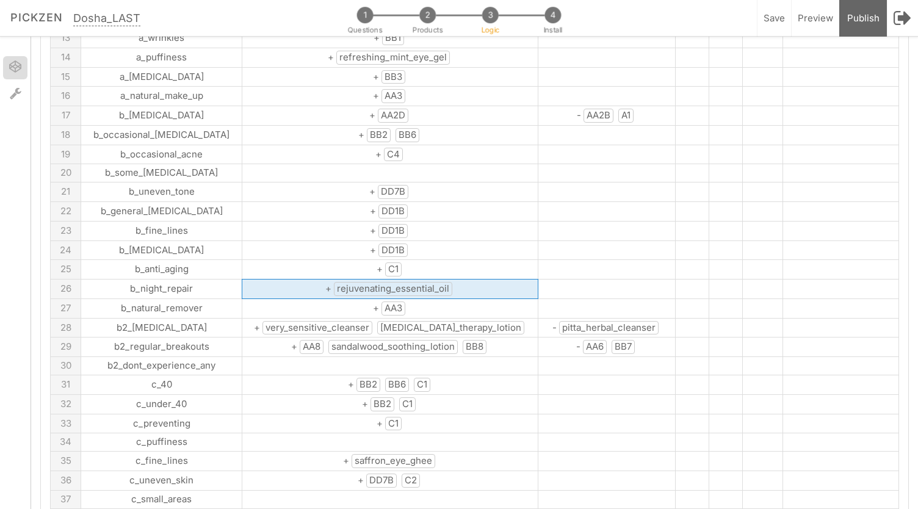
scroll to position [348, 0]
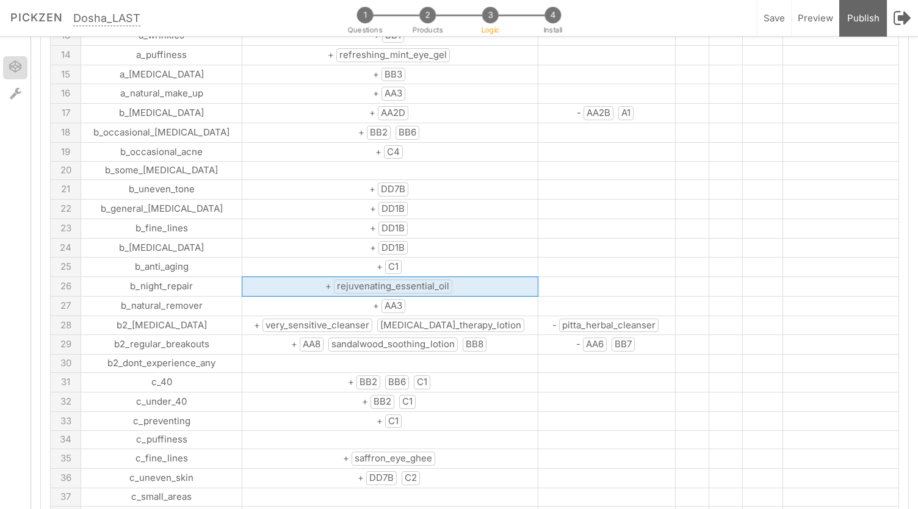
click at [415, 277] on td "+ rejuvenating_essential_oil" at bounding box center [390, 287] width 296 height 20
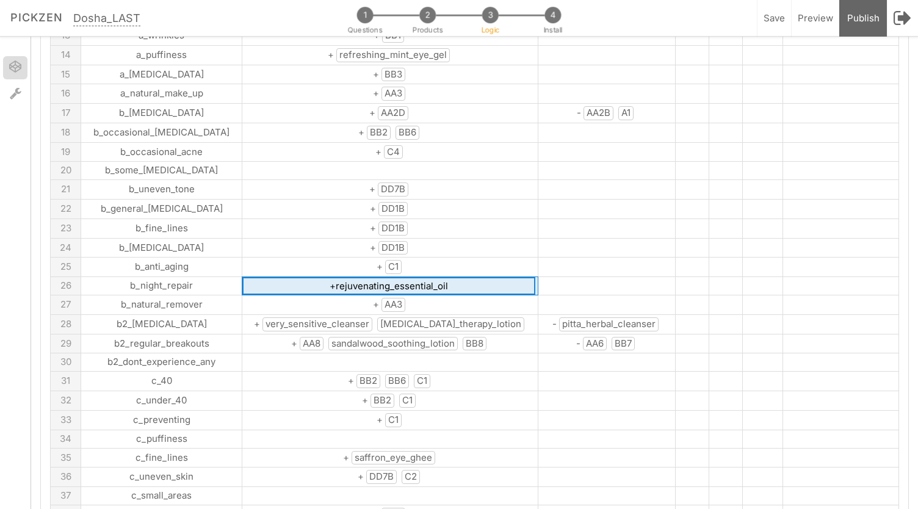
drag, startPoint x: 427, startPoint y: 270, endPoint x: 295, endPoint y: 274, distance: 131.9
click at [295, 277] on input "+rejuvenating_essential_oil" at bounding box center [388, 286] width 293 height 18
type input "+BB1"
click at [334, 317] on span "very_sensitive_cleanser" at bounding box center [317, 324] width 110 height 14
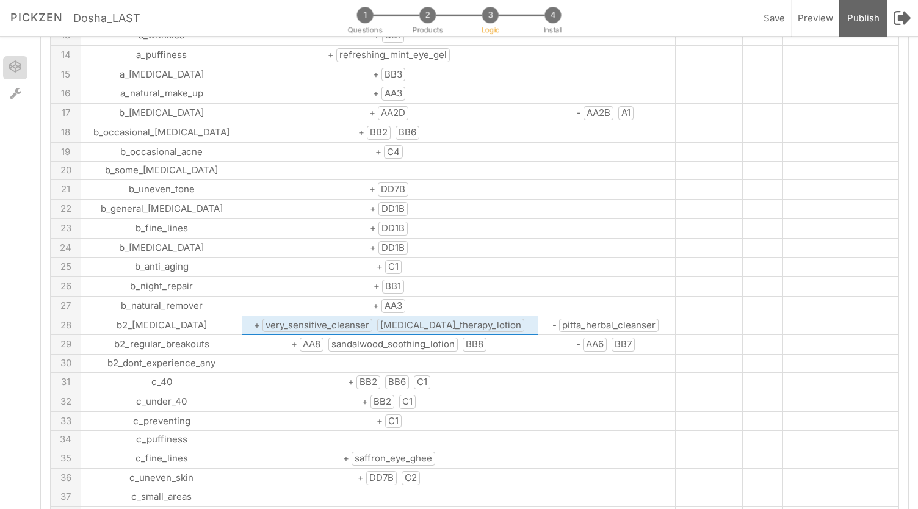
click at [334, 319] on span "very_sensitive_cleanser" at bounding box center [317, 326] width 110 height 14
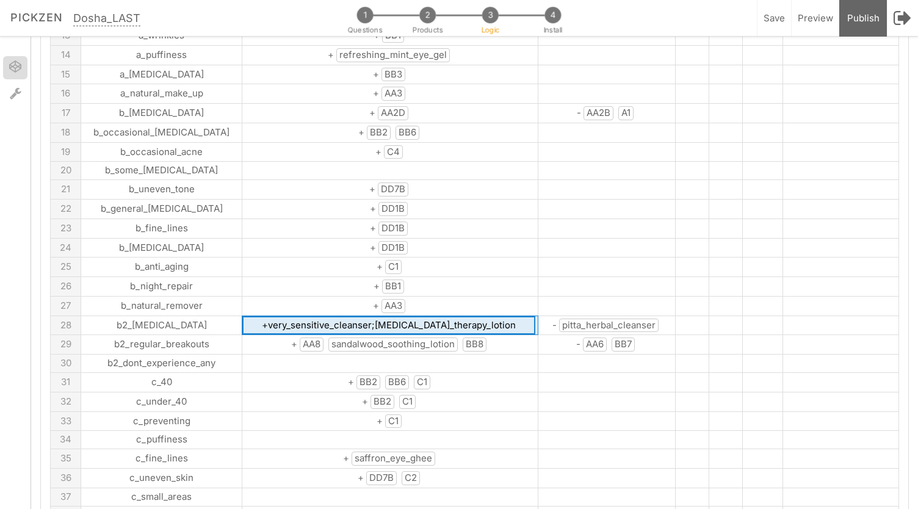
drag, startPoint x: 249, startPoint y: 309, endPoint x: 348, endPoint y: 308, distance: 99.5
click at [348, 316] on input "+very_sensitive_cleanser;rosacea_therapy_lotion" at bounding box center [388, 325] width 293 height 19
drag, startPoint x: 312, startPoint y: 309, endPoint x: 447, endPoint y: 309, distance: 134.9
click at [447, 316] on input "+AA2D;rosacea_therapy_lotion" at bounding box center [388, 325] width 293 height 19
type input "+AA2D;C3"
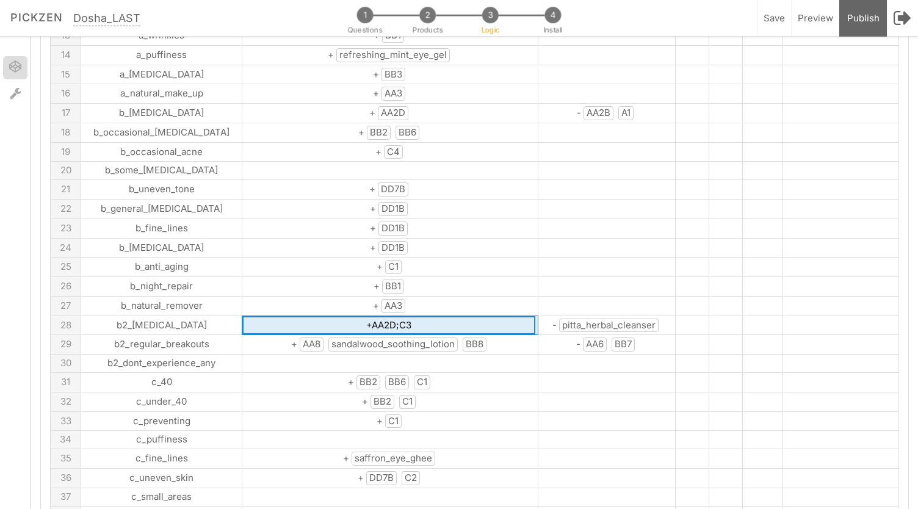
click at [559, 319] on span "pitta_herbal_cleanser" at bounding box center [608, 326] width 99 height 14
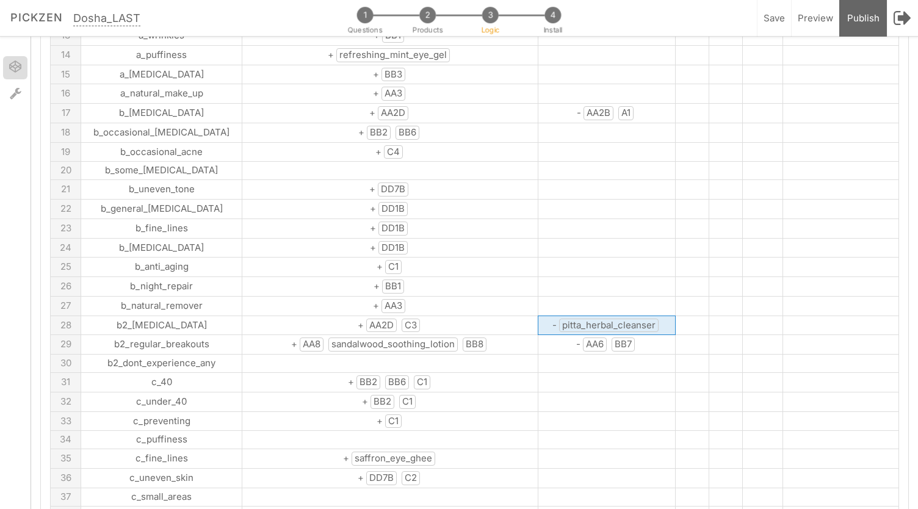
click at [559, 319] on span "pitta_herbal_cleanser" at bounding box center [608, 326] width 99 height 14
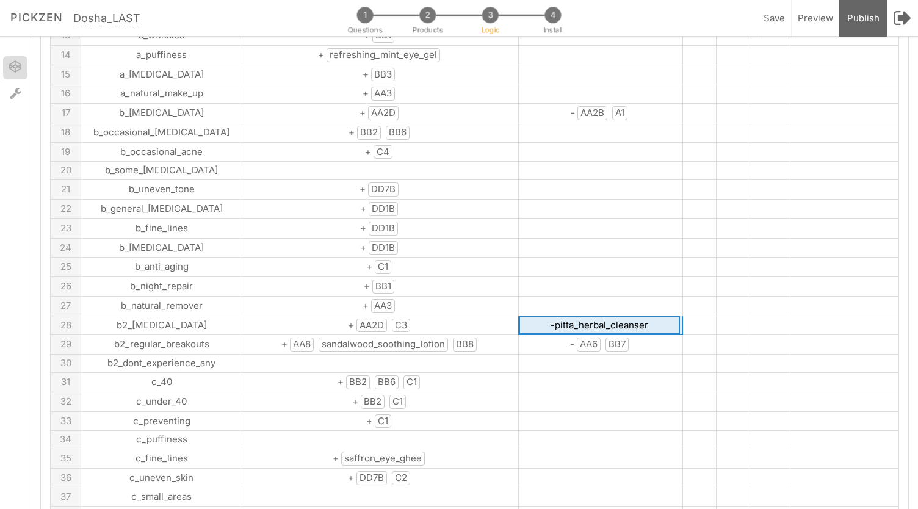
drag, startPoint x: 642, startPoint y: 309, endPoint x: 521, endPoint y: 314, distance: 120.9
click at [521, 316] on input "-pitta_herbal_cleanser" at bounding box center [599, 325] width 161 height 19
type input "-AA2B"
click at [428, 355] on td at bounding box center [380, 364] width 276 height 18
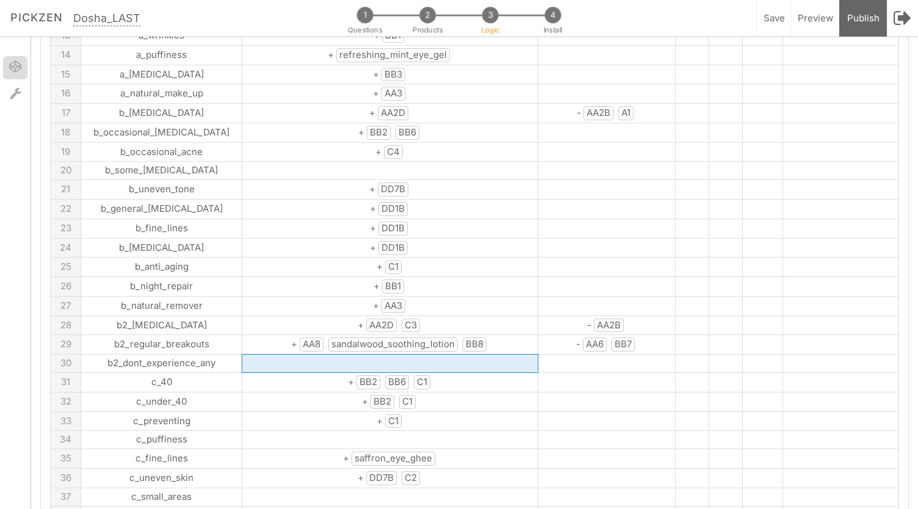
click at [399, 338] on span "sandalwood_soothing_lotion" at bounding box center [392, 345] width 129 height 14
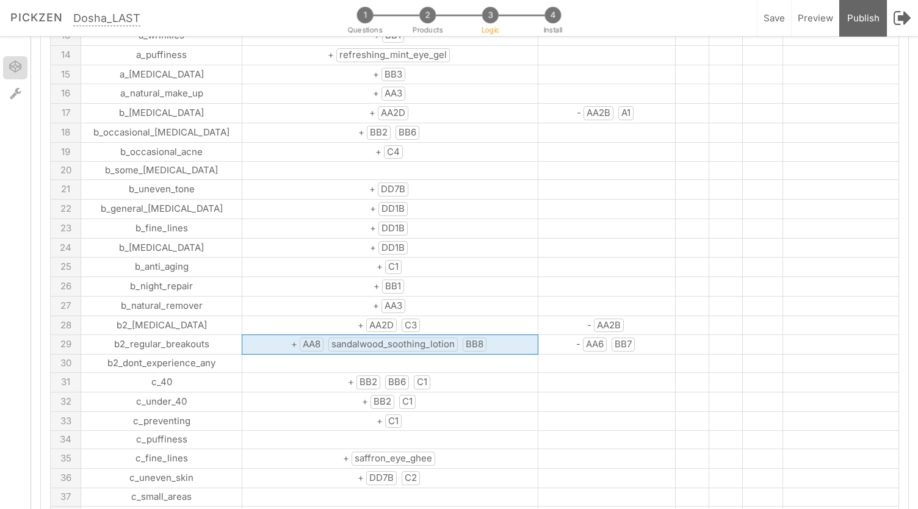
click at [399, 338] on span "sandalwood_soothing_lotion" at bounding box center [392, 345] width 129 height 14
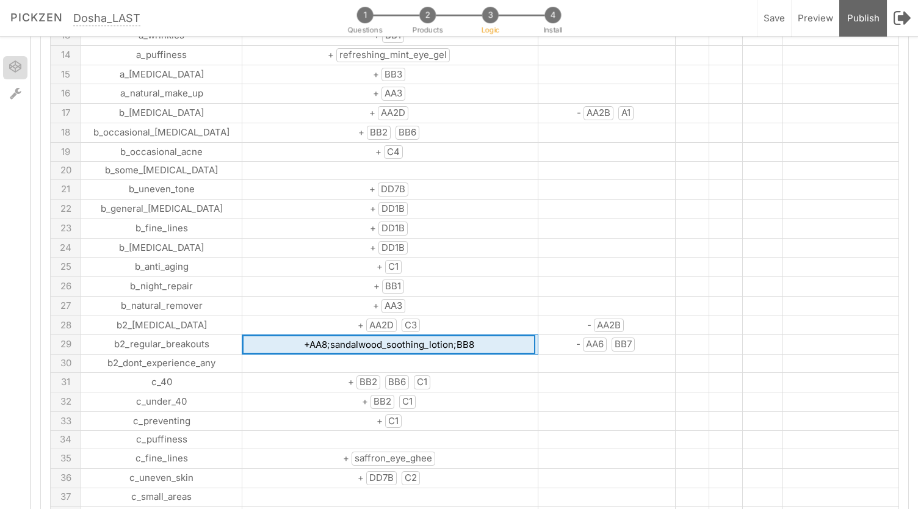
drag, startPoint x: 289, startPoint y: 328, endPoint x: 408, endPoint y: 330, distance: 119.6
click at [408, 335] on input "+AA8;sandalwood_soothing_lotion;BB8" at bounding box center [388, 344] width 293 height 19
type input "+AA8;C4;BB8"
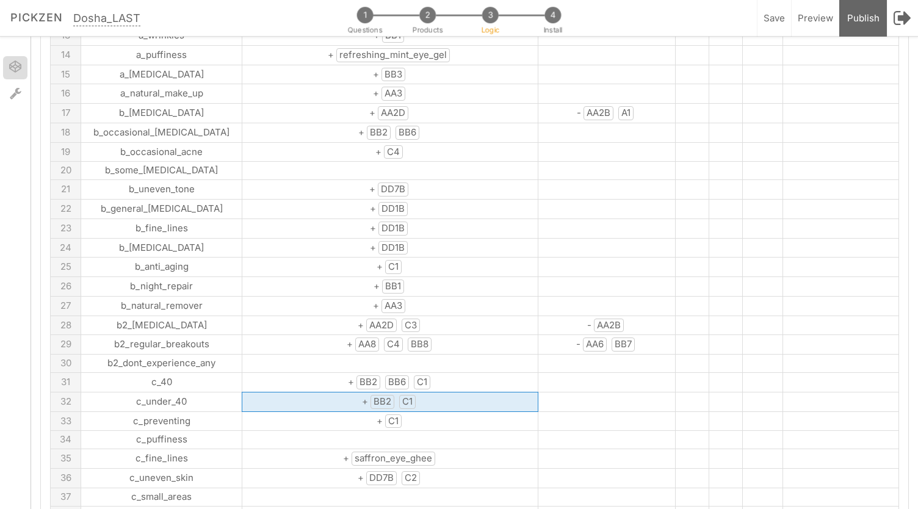
click at [426, 392] on td "+ BB2 C1" at bounding box center [390, 402] width 296 height 20
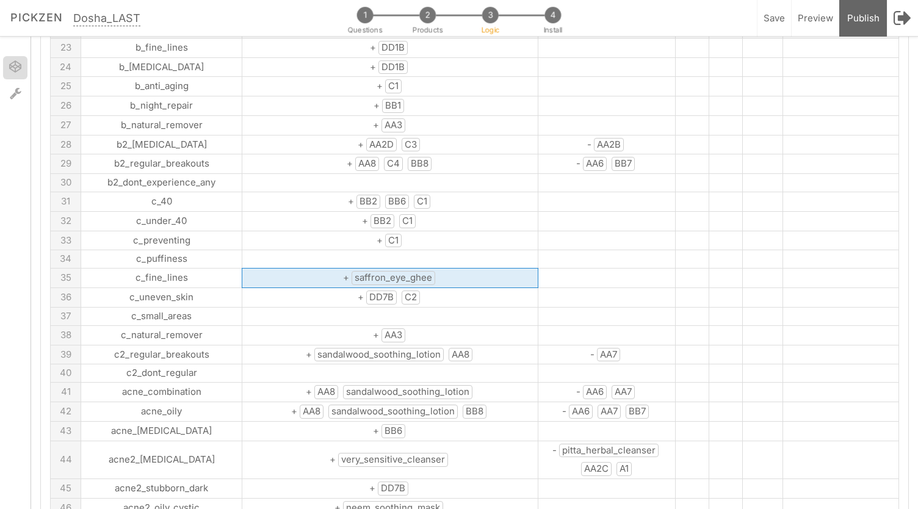
click at [402, 269] on td "+ saffron_eye_ghee" at bounding box center [390, 279] width 296 height 20
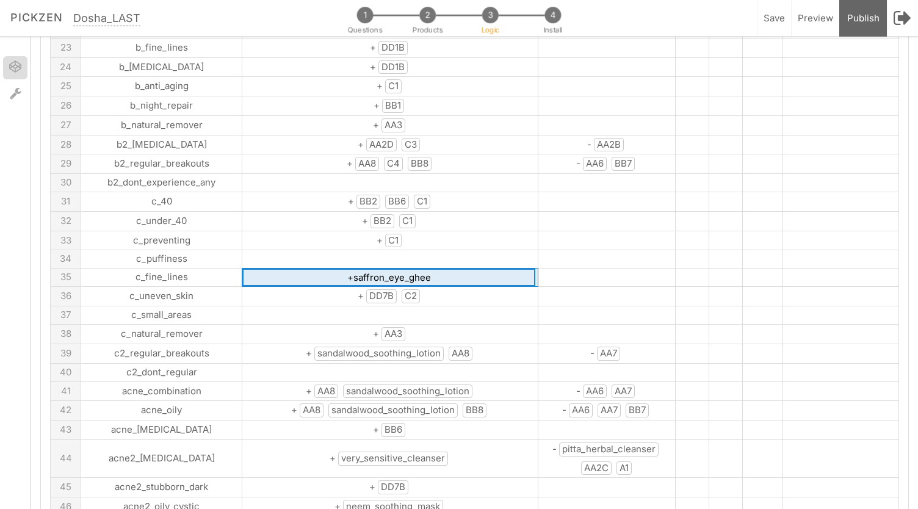
drag, startPoint x: 402, startPoint y: 261, endPoint x: 316, endPoint y: 262, distance: 86.1
click at [316, 269] on input "+saffron_eye_ghee" at bounding box center [388, 278] width 293 height 18
drag, startPoint x: 311, startPoint y: 261, endPoint x: 413, endPoint y: 269, distance: 102.8
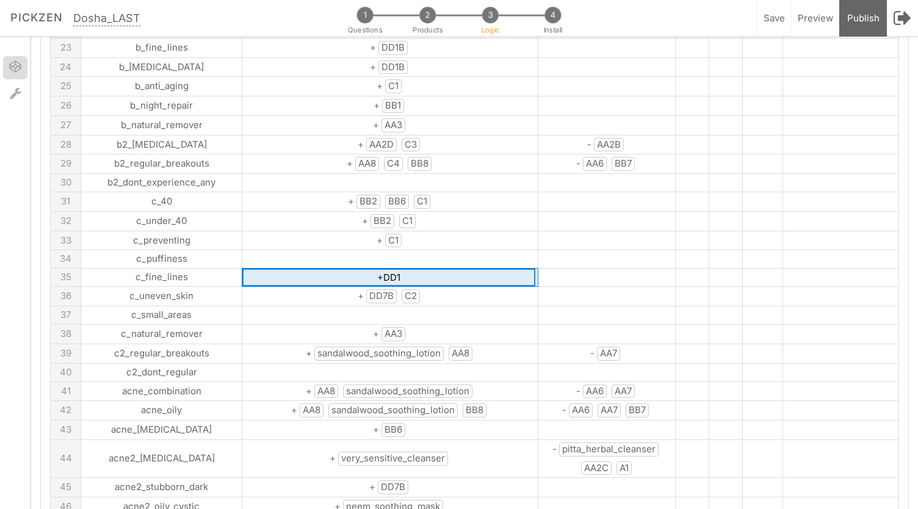
type input "+DD1B"
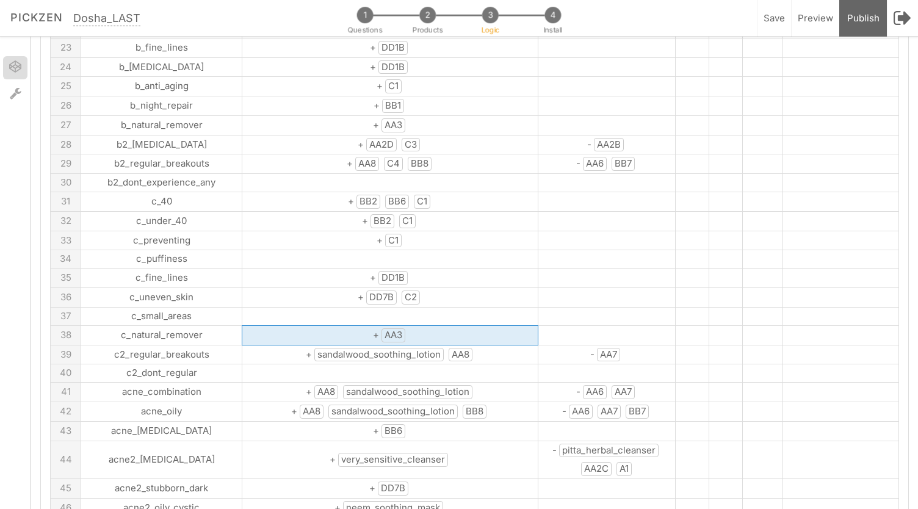
click at [413, 325] on td "+ AA3" at bounding box center [390, 335] width 296 height 20
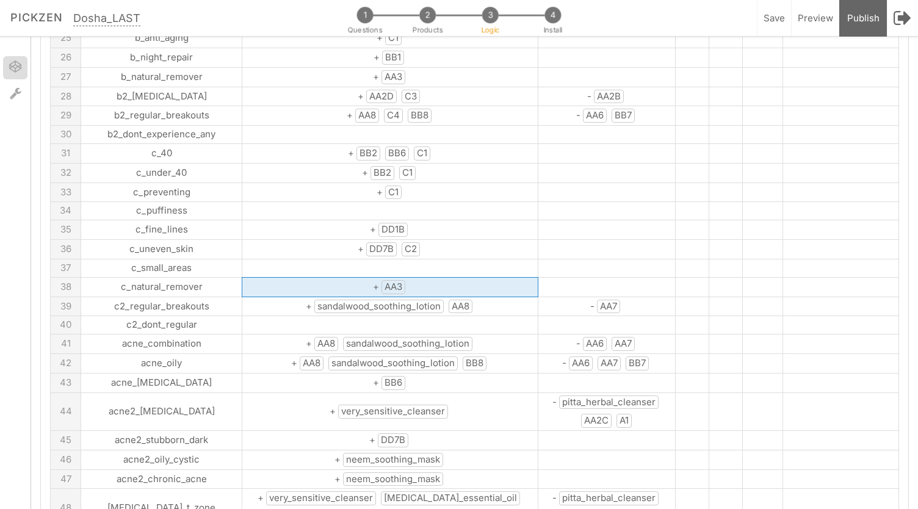
click at [380, 300] on span "sandalwood_soothing_lotion" at bounding box center [378, 307] width 129 height 14
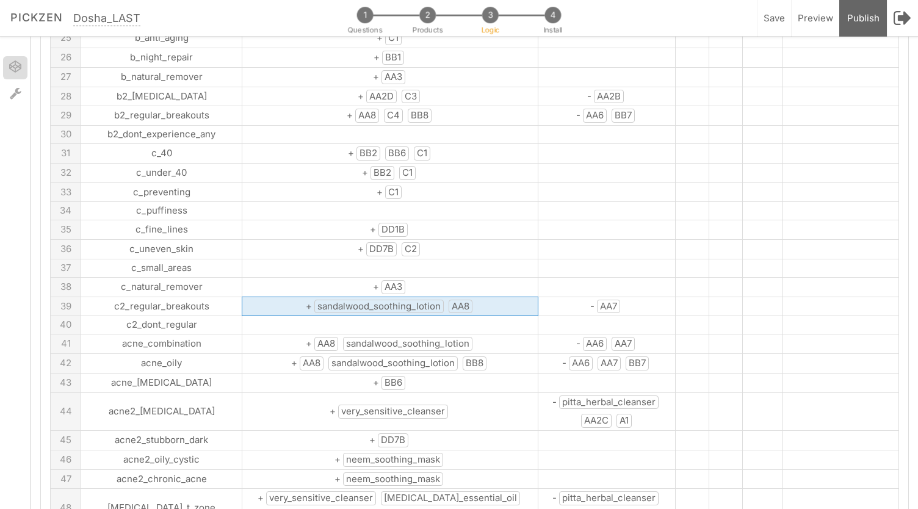
click at [380, 300] on span "sandalwood_soothing_lotion" at bounding box center [378, 307] width 129 height 14
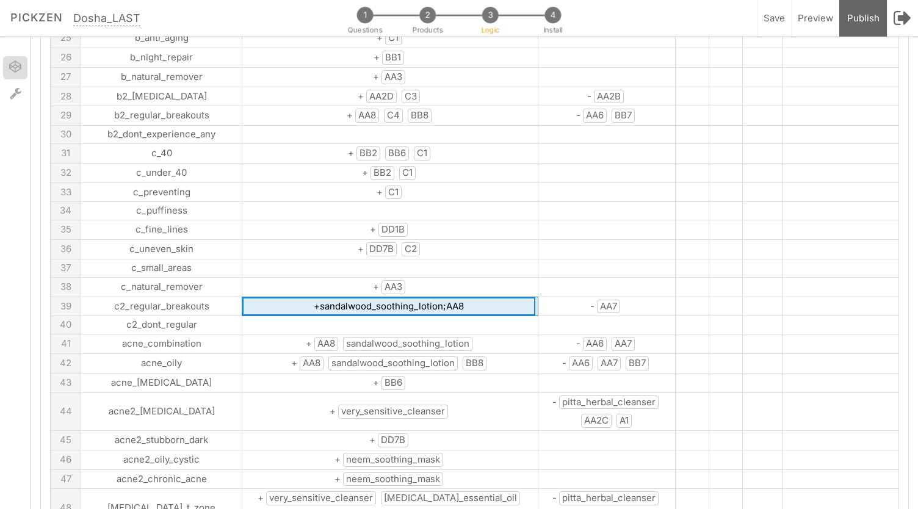
drag, startPoint x: 278, startPoint y: 286, endPoint x: 398, endPoint y: 287, distance: 119.6
click at [398, 297] on input "+sandalwood_soothing_lotion;AA8" at bounding box center [388, 306] width 293 height 19
type input "+C4;AA8"
click at [406, 337] on span "sandalwood_soothing_lotion" at bounding box center [407, 344] width 129 height 14
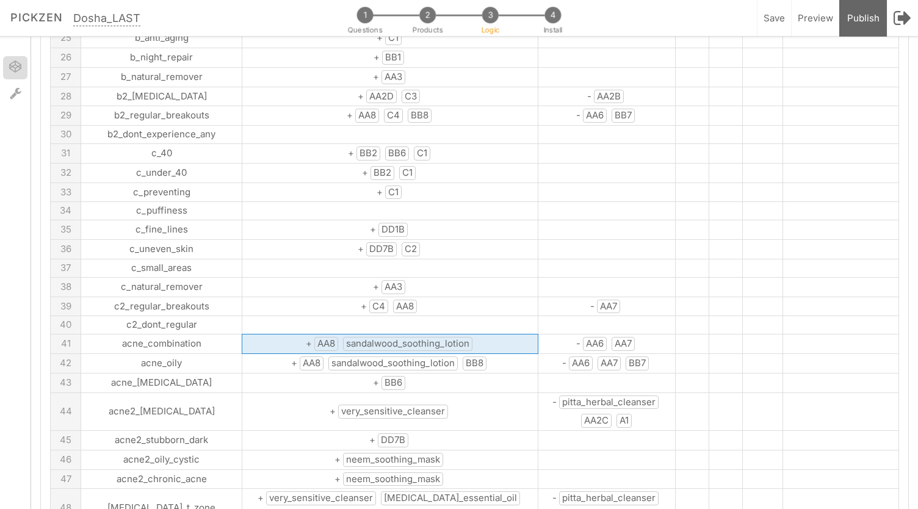
click at [406, 337] on span "sandalwood_soothing_lotion" at bounding box center [407, 344] width 129 height 14
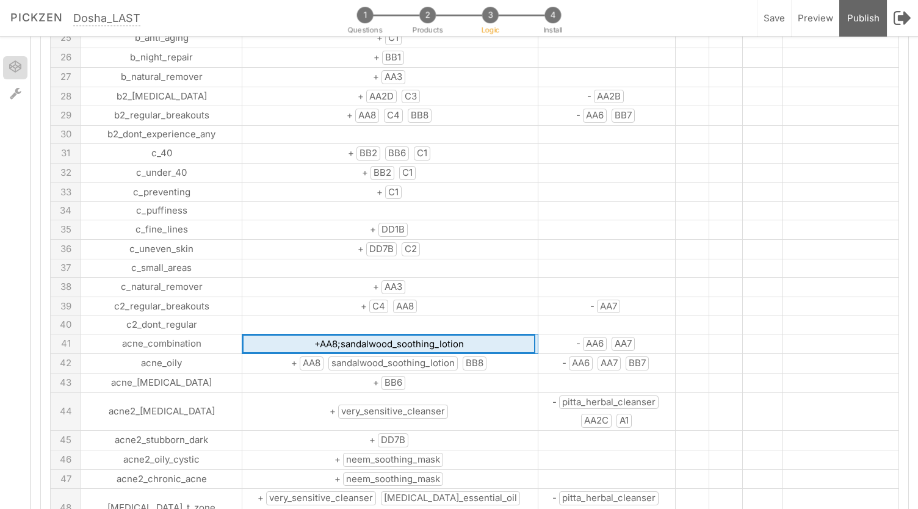
drag, startPoint x: 435, startPoint y: 324, endPoint x: 300, endPoint y: 324, distance: 134.9
click at [300, 334] on input "+AA8;sandalwood_soothing_lotion" at bounding box center [388, 343] width 293 height 19
type input "+AA8;C4"
click at [328, 356] on span "sandalwood_soothing_lotion" at bounding box center [392, 363] width 129 height 14
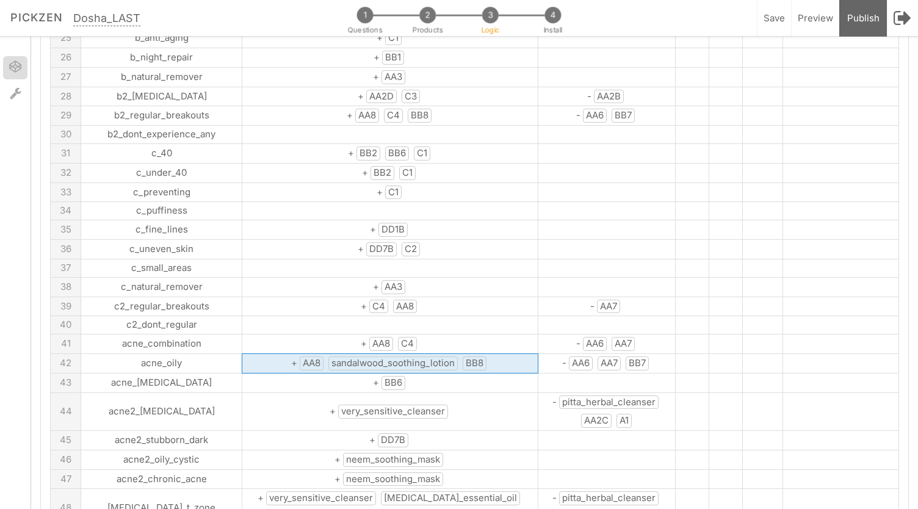
click at [328, 356] on span "sandalwood_soothing_lotion" at bounding box center [392, 363] width 129 height 14
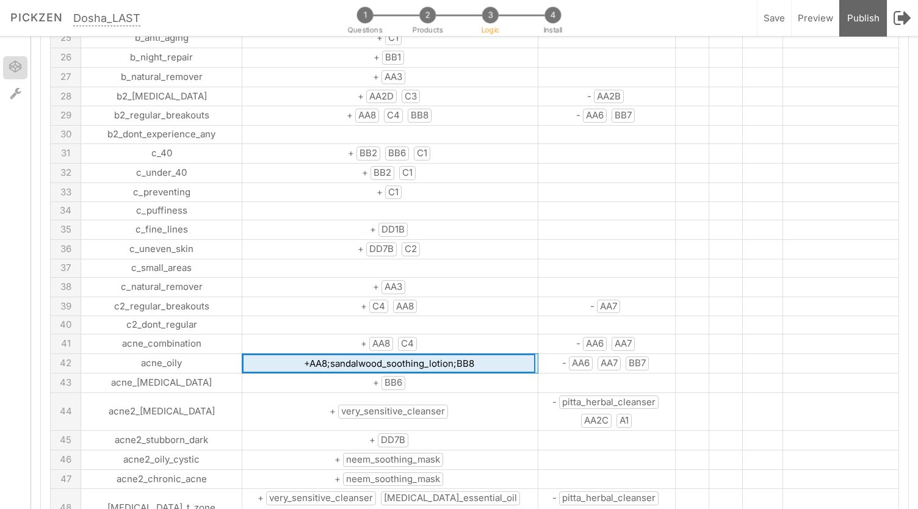
drag, startPoint x: 410, startPoint y: 345, endPoint x: 291, endPoint y: 342, distance: 119.0
click at [291, 354] on input "+AA8;sandalwood_soothing_lotion;BB8" at bounding box center [388, 363] width 293 height 19
type input "+AA8;C4;BB8"
click at [421, 392] on td "+ very_sensitive_cleanser" at bounding box center [390, 411] width 296 height 38
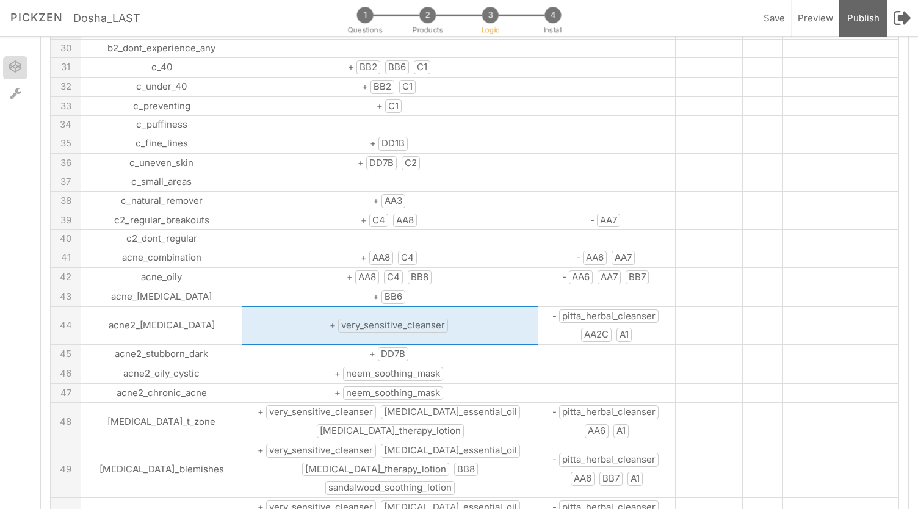
scroll to position [664, 0]
click at [416, 306] on td "+ very_sensitive_cleanser" at bounding box center [390, 325] width 296 height 38
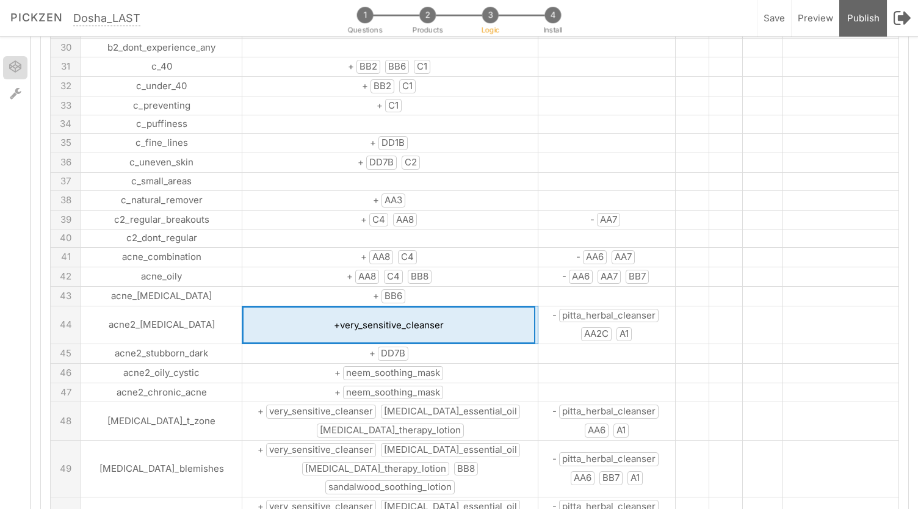
drag, startPoint x: 419, startPoint y: 304, endPoint x: 299, endPoint y: 306, distance: 120.2
click at [299, 306] on input "+very_sensitive_cleanser" at bounding box center [388, 325] width 293 height 38
type input "+AA2D"
click at [401, 344] on td "+ DD7B" at bounding box center [390, 354] width 296 height 20
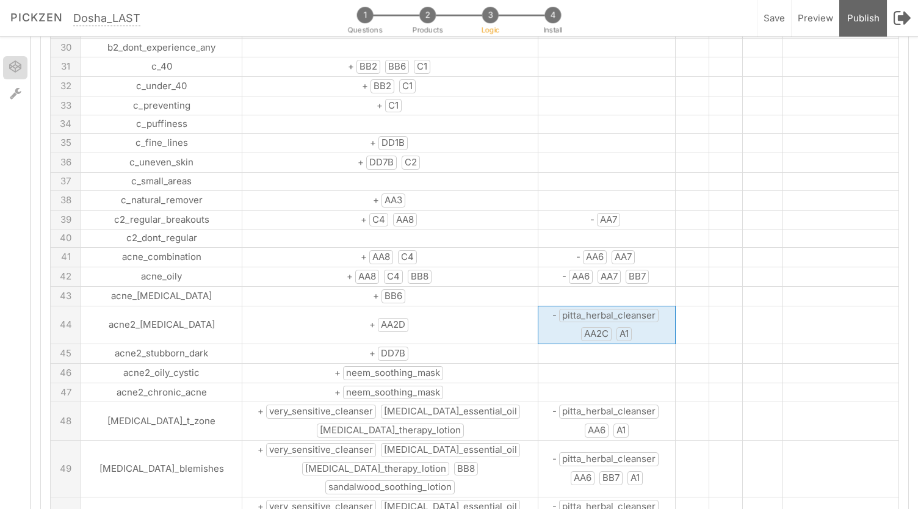
click at [593, 309] on span "pitta_herbal_cleanser" at bounding box center [608, 316] width 99 height 14
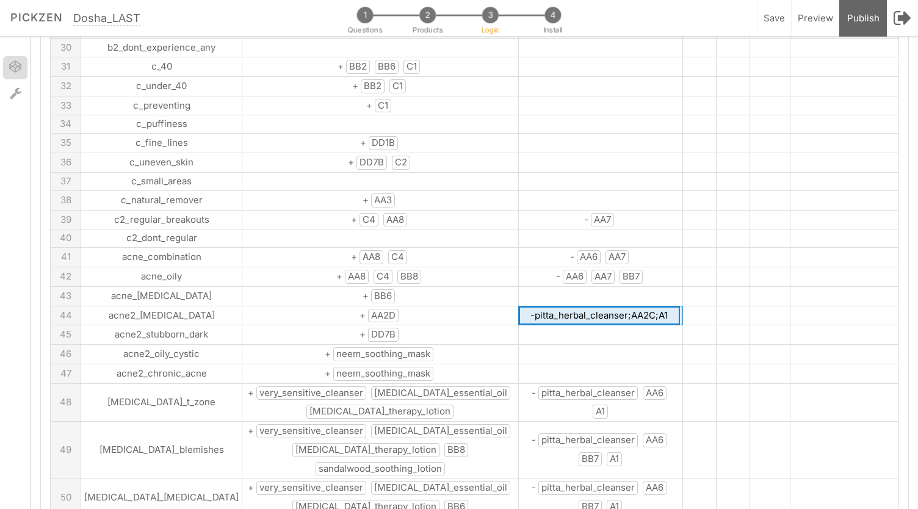
drag, startPoint x: 593, startPoint y: 292, endPoint x: 502, endPoint y: 293, distance: 90.3
click at [519, 306] on input "-pitta_herbal_cleanser;AA2C;A1" at bounding box center [599, 315] width 161 height 19
type input "-AA2B;AA2C;A1"
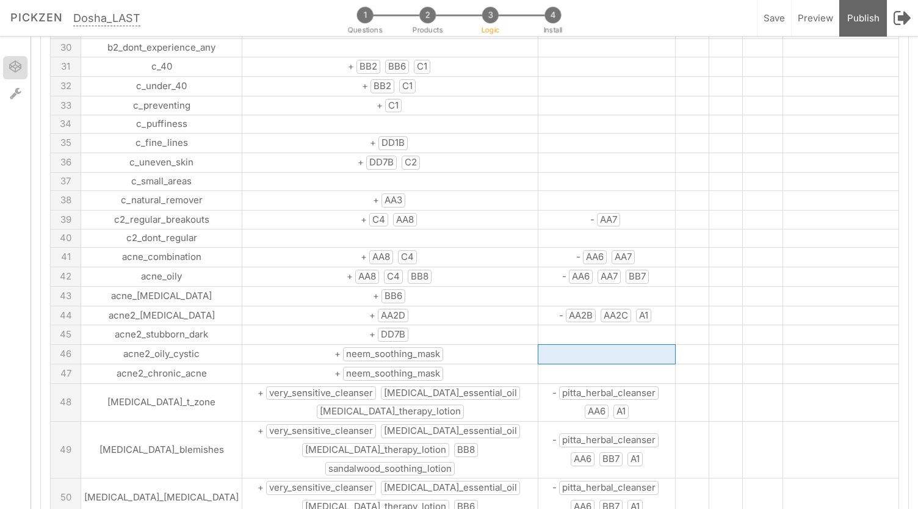
click at [538, 345] on td at bounding box center [606, 355] width 137 height 20
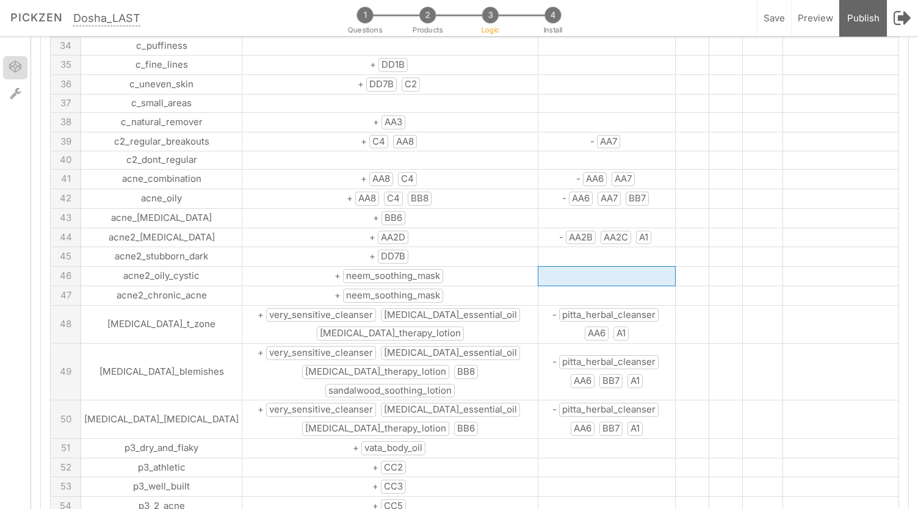
scroll to position [755, 0]
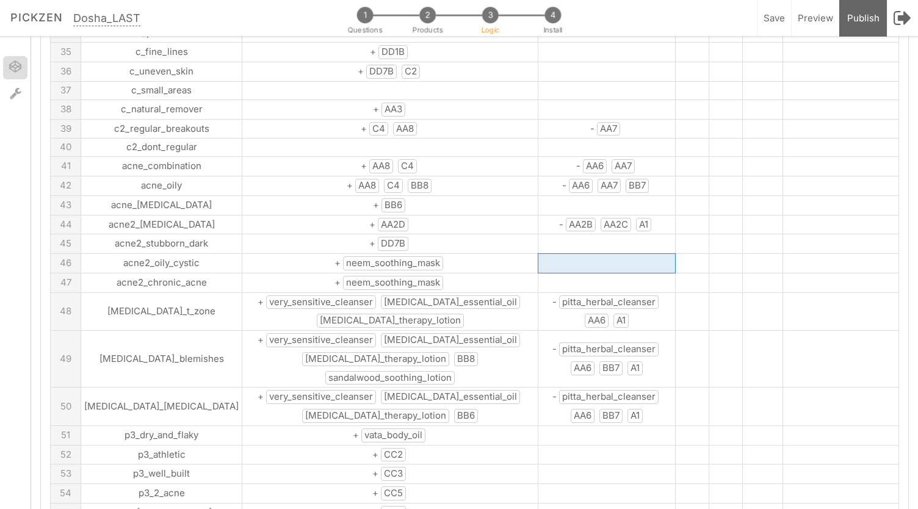
click at [568, 295] on span "pitta_herbal_cleanser" at bounding box center [608, 302] width 99 height 14
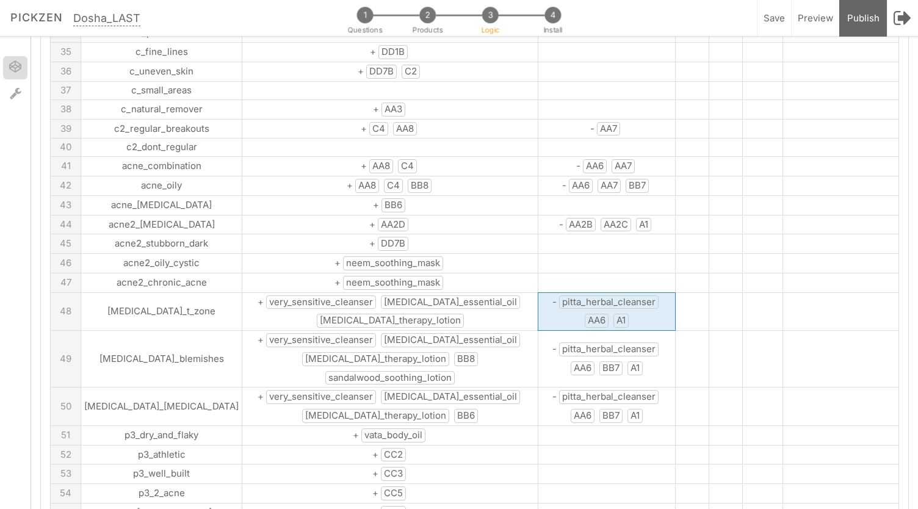
click at [568, 295] on span "pitta_herbal_cleanser" at bounding box center [608, 302] width 99 height 14
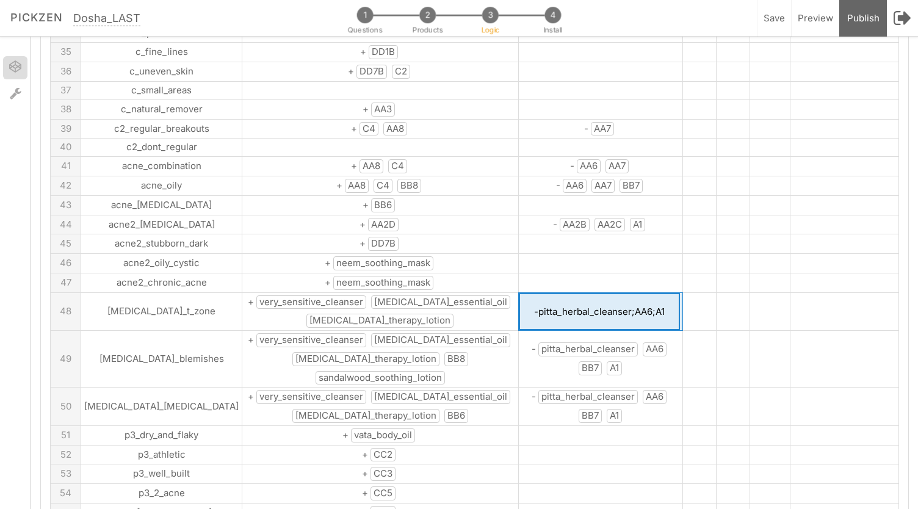
drag, startPoint x: 597, startPoint y: 286, endPoint x: 505, endPoint y: 287, distance: 91.6
click at [519, 293] on input "-pitta_herbal_cleanser;AA6;A1" at bounding box center [599, 312] width 161 height 38
type input "-AA2B;AA6;A1"
click at [552, 342] on span "pitta_herbal_cleanser" at bounding box center [587, 349] width 99 height 14
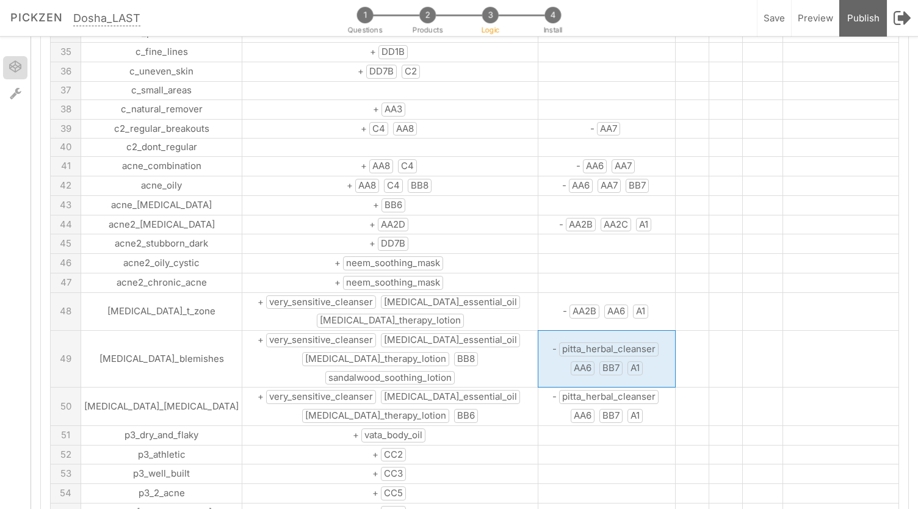
click at [559, 342] on span "pitta_herbal_cleanser" at bounding box center [608, 349] width 99 height 14
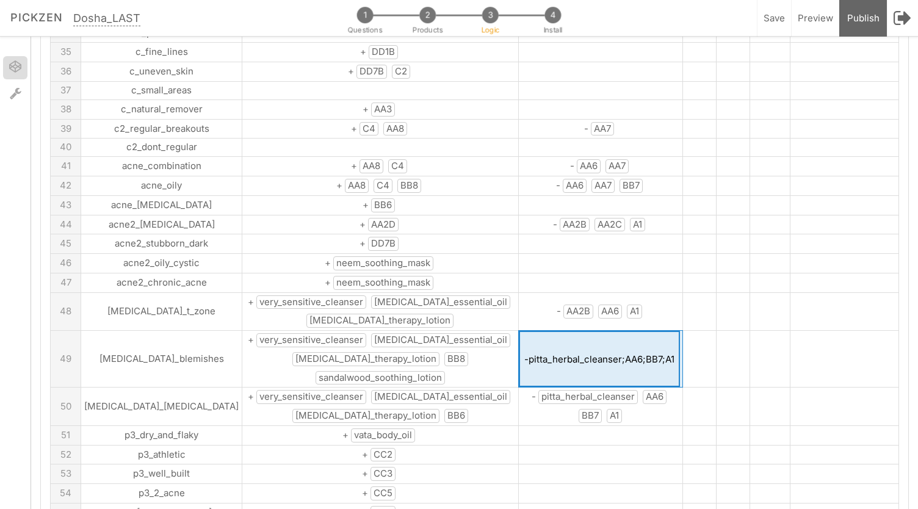
drag, startPoint x: 586, startPoint y: 320, endPoint x: 495, endPoint y: 320, distance: 90.9
click at [519, 331] on input "-pitta_herbal_cleanser;AA6;BB7;A1" at bounding box center [599, 359] width 161 height 56
type input "-AA2B;AA6;BB7;A1"
click at [544, 390] on span "pitta_herbal_cleanser" at bounding box center [587, 397] width 99 height 14
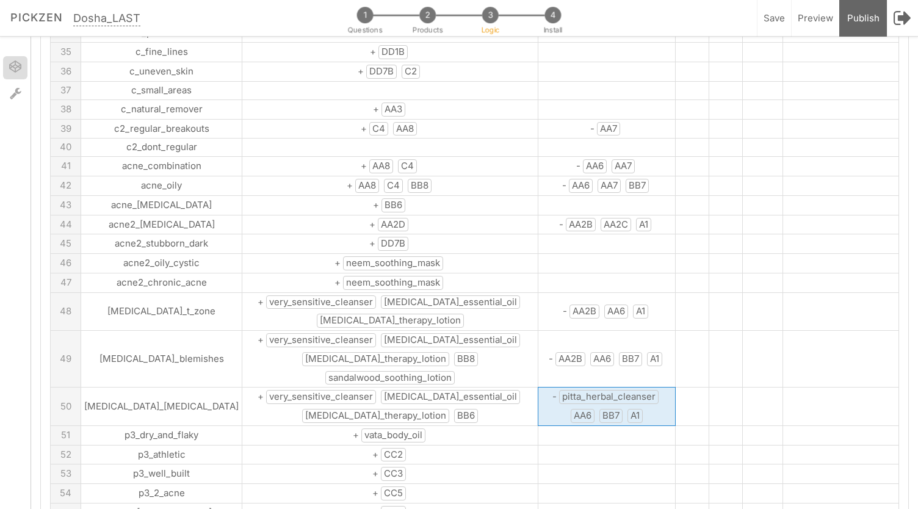
click at [559, 390] on span "pitta_herbal_cleanser" at bounding box center [608, 397] width 99 height 14
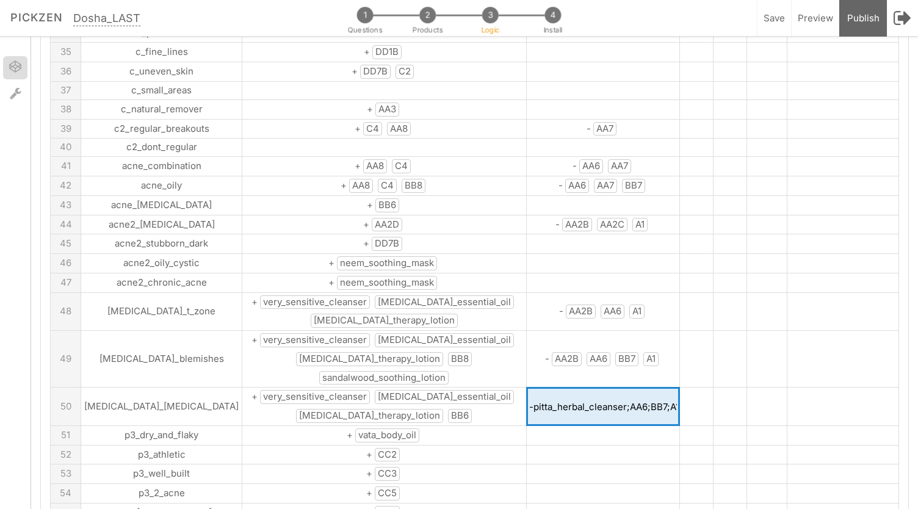
drag, startPoint x: 593, startPoint y: 358, endPoint x: 558, endPoint y: 357, distance: 34.8
click at [558, 388] on input "-pitta_herbal_cleanser;AA6;BB7;A1" at bounding box center [603, 407] width 153 height 38
drag, startPoint x: 591, startPoint y: 361, endPoint x: 501, endPoint y: 359, distance: 90.3
click at [527, 388] on input "-pitta_herbal_cleanser;AA6;BB7;A1" at bounding box center [603, 407] width 153 height 38
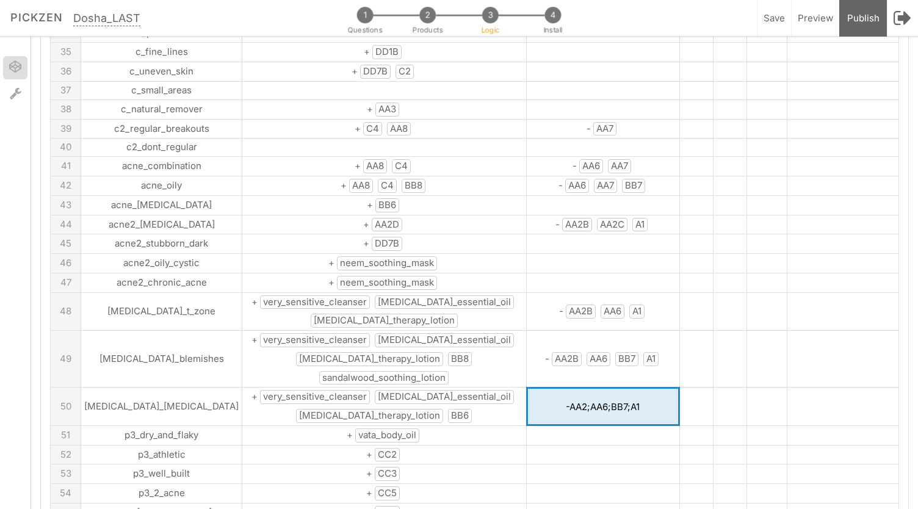
type input "-AA2B;AA6;BB7;A1"
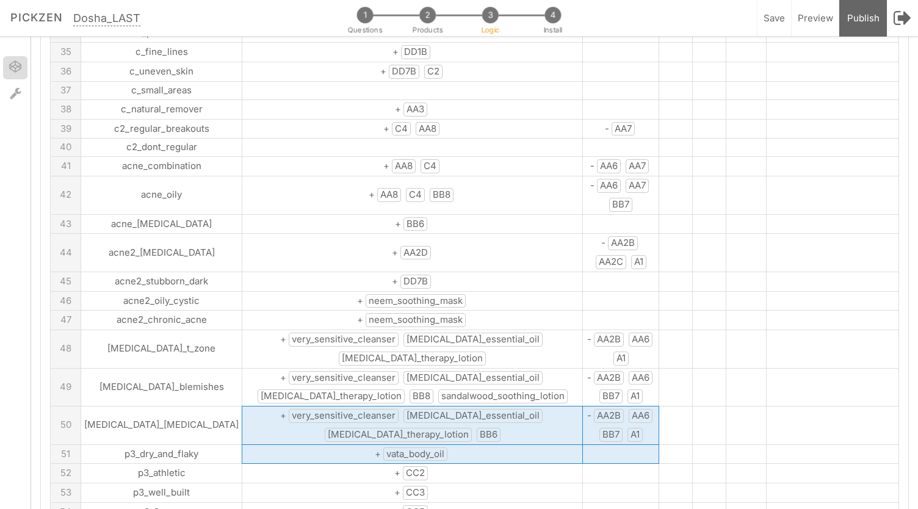
click at [510, 380] on tbody "A B:skus C:skus D:vata E:pitta F:kapha G 1 skin_dry + AA2A AA5 A1 DD1B DD1A BB6…" at bounding box center [475, 338] width 848 height 1939
click at [469, 464] on td "+ CC2" at bounding box center [412, 474] width 341 height 20
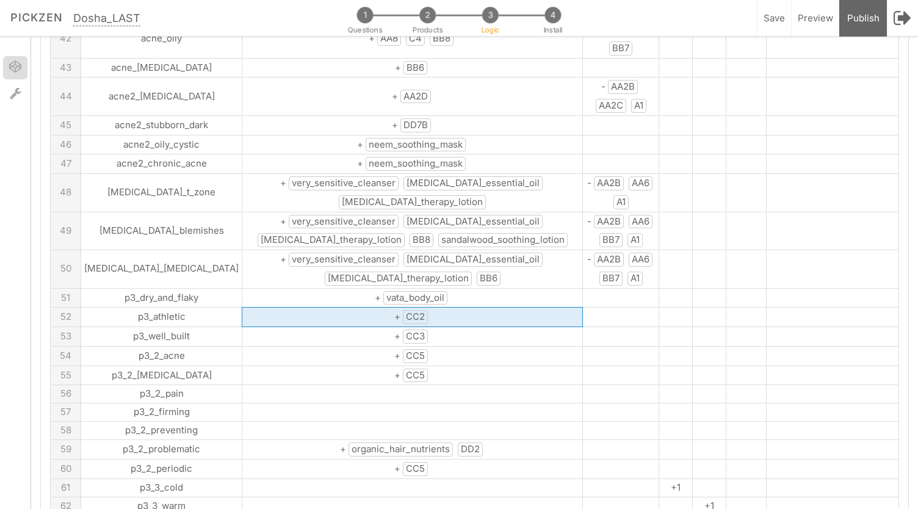
scroll to position [762, 0]
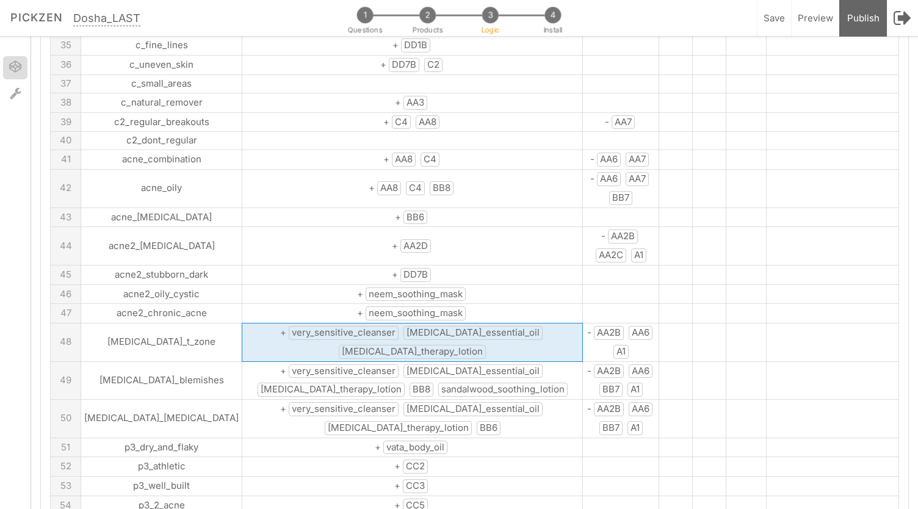
click at [293, 326] on span "very_sensitive_cleanser" at bounding box center [344, 333] width 110 height 14
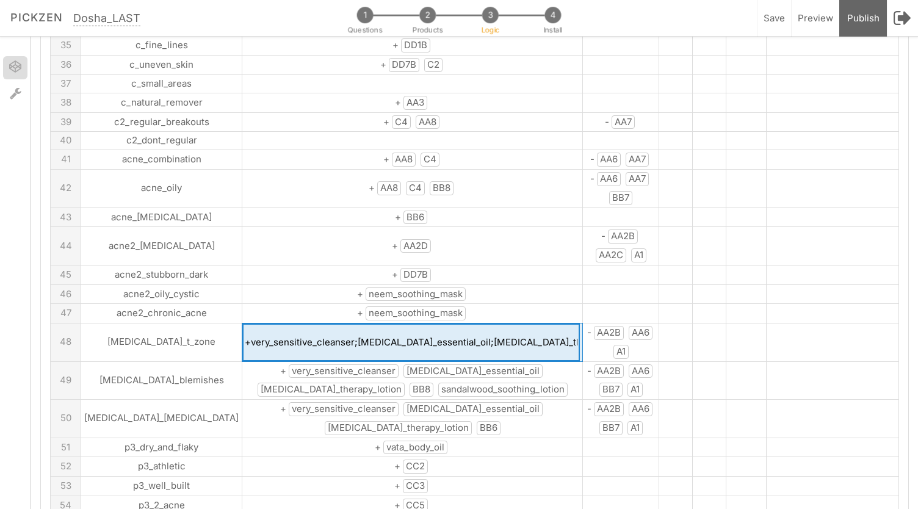
drag, startPoint x: 221, startPoint y: 315, endPoint x: 320, endPoint y: 320, distance: 99.6
click at [320, 323] on input "+very_sensitive_cleanser;rosacea_essential_oil;rosacea_therapy_lotion" at bounding box center [411, 342] width 338 height 38
type input "+AA2D;rosacea_essential_oil;rosacea_therapy_lotion"
drag, startPoint x: 281, startPoint y: 316, endPoint x: 261, endPoint y: 314, distance: 20.2
click at [261, 323] on input "+AA2D;rosacea_essential_oil;rosacea_therapy_lotion" at bounding box center [411, 342] width 338 height 38
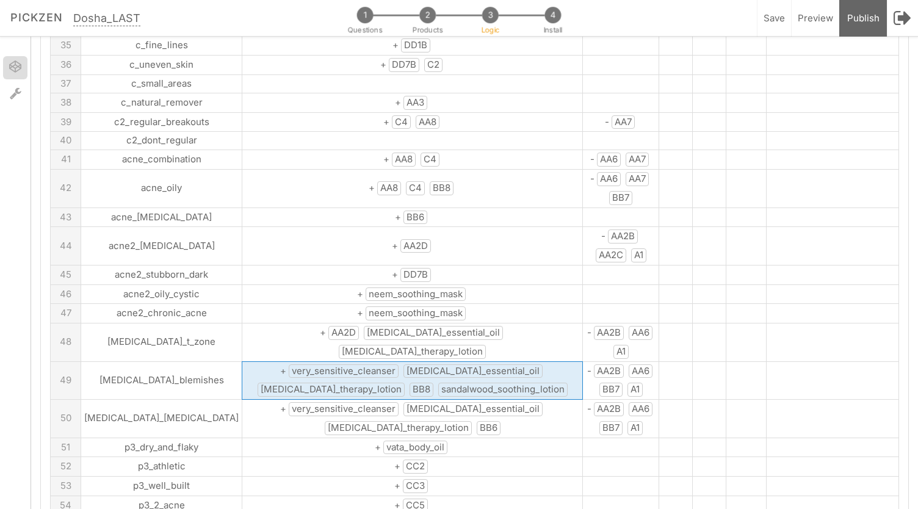
click at [289, 364] on span "very_sensitive_cleanser" at bounding box center [344, 371] width 110 height 14
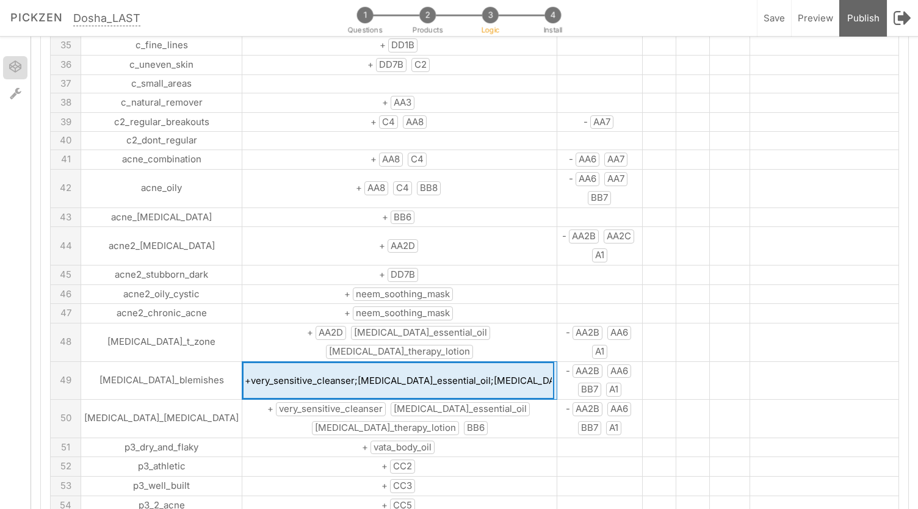
drag, startPoint x: 304, startPoint y: 317, endPoint x: 203, endPoint y: 320, distance: 100.8
click at [242, 362] on input "+very_sensitive_cleanser;rosacea_essential_oil;rosacea_therapy_lotion;BB8;sanda…" at bounding box center [398, 381] width 312 height 38
type input "+AA2D;rosacea_essential_oil;rosacea_therapy_lotion;BB8;sandalwood_soothing_loti…"
click at [304, 344] on tbody "A B:skus C:skus D:vata E:pitta F:kapha G 1 skin_dry + AA2A AA5 A1 DD1B DD1A BB6…" at bounding box center [475, 329] width 848 height 1934
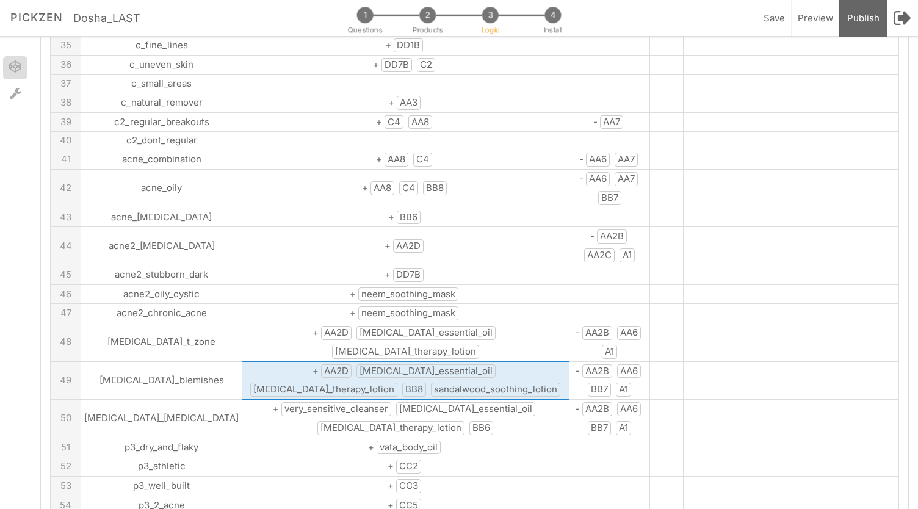
click at [431, 383] on span "sandalwood_soothing_lotion" at bounding box center [495, 390] width 129 height 14
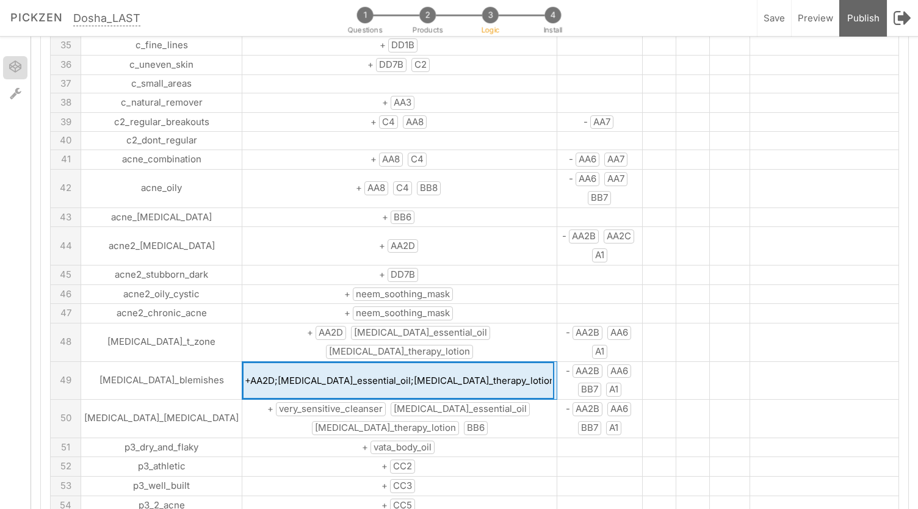
scroll to position [0, 72]
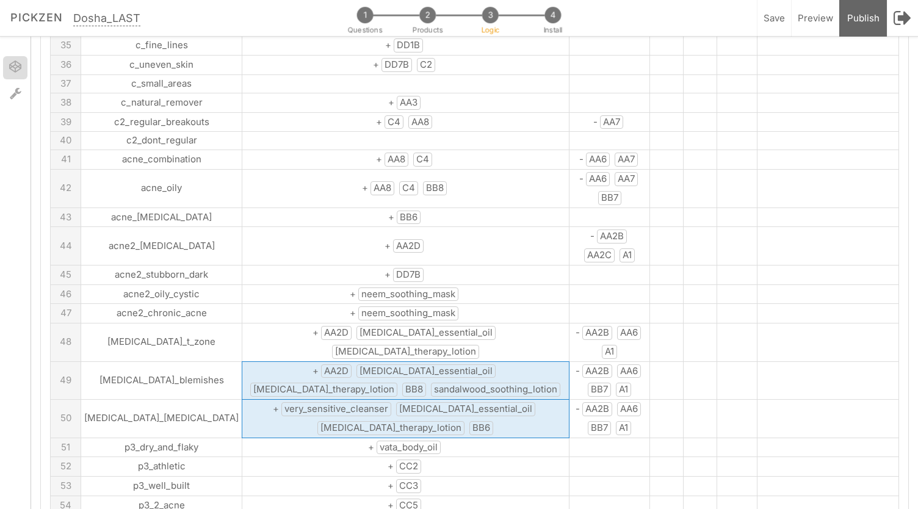
click at [317, 345] on tbody "A B:skus C:skus D:vata E:pitta F:kapha G 1 skin_dry + AA2A AA5 A1 DD1B DD1A BB6…" at bounding box center [475, 329] width 848 height 1934
click at [431, 383] on span "sandalwood_soothing_lotion" at bounding box center [495, 390] width 129 height 14
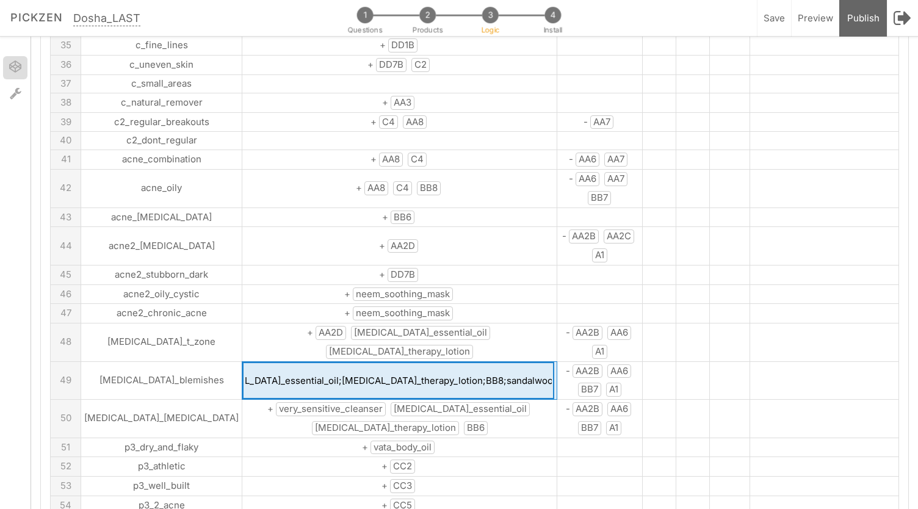
click at [331, 403] on span "+ very_sensitive_cleanser rosacea_essential_oil rosacea_therapy_lotion BB6" at bounding box center [399, 418] width 265 height 31
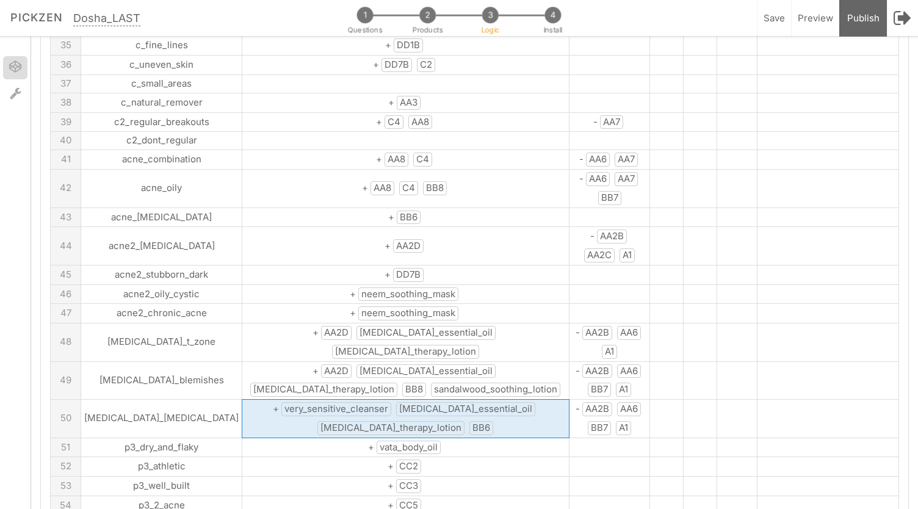
click at [331, 402] on span "very_sensitive_cleanser" at bounding box center [336, 409] width 110 height 14
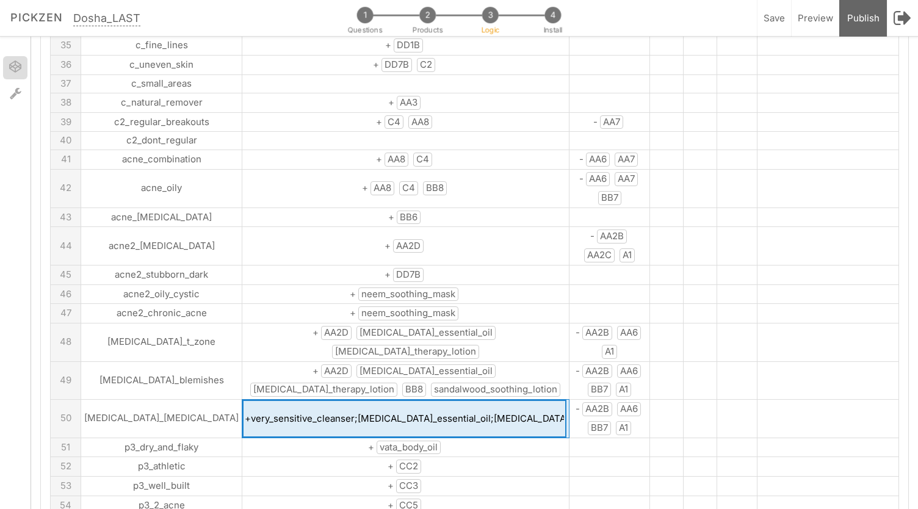
drag, startPoint x: 204, startPoint y: 390, endPoint x: 304, endPoint y: 390, distance: 99.5
click at [304, 400] on input "+very_sensitive_cleanser;rosacea_essential_oil;rosacea_therapy_lotion;BB6" at bounding box center [404, 419] width 324 height 38
drag, startPoint x: 206, startPoint y: 391, endPoint x: 305, endPoint y: 390, distance: 98.3
click at [305, 400] on input "+very_sensitive_cleanser;rosacea_essential_oil;rosacea_therapy_lotion;BB6" at bounding box center [404, 419] width 324 height 38
type input "+AA2D;rosacea_essential_oil;rosacea_therapy_lotion;BB6"
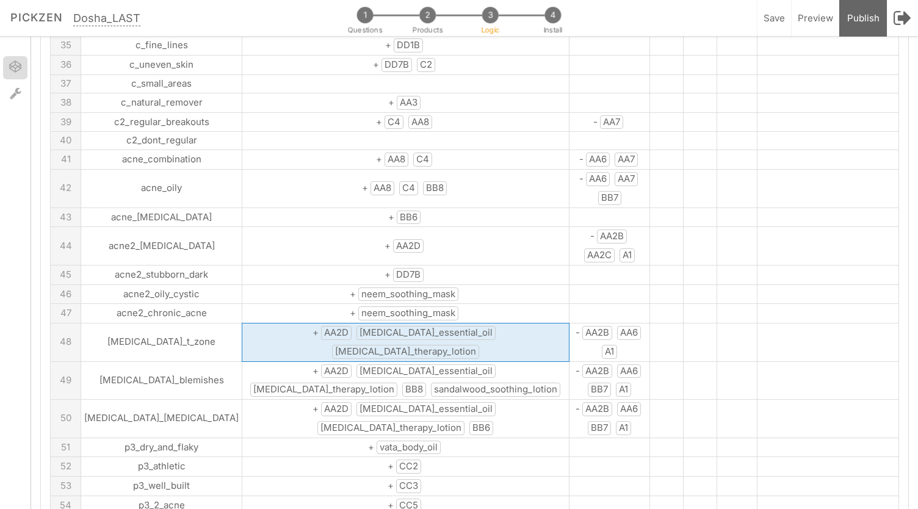
click at [356, 326] on span "rosacea_essential_oil" at bounding box center [425, 333] width 139 height 14
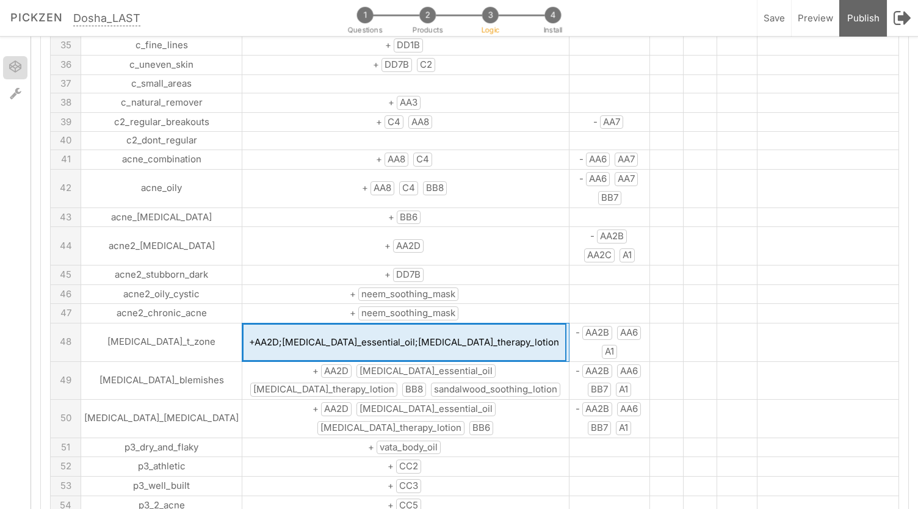
drag, startPoint x: 276, startPoint y: 314, endPoint x: 366, endPoint y: 317, distance: 89.8
click at [366, 323] on input "+AA2D;rosacea_essential_oil;rosacea_therapy_lotion" at bounding box center [404, 342] width 324 height 38
type input "+AA2D;AA4;rosacea_therapy_lotion"
click at [302, 365] on span "+ AA2D rosacea_essential_oil rosacea_therapy_lotion BB8 sandalwood_soothing_lot…" at bounding box center [405, 380] width 315 height 31
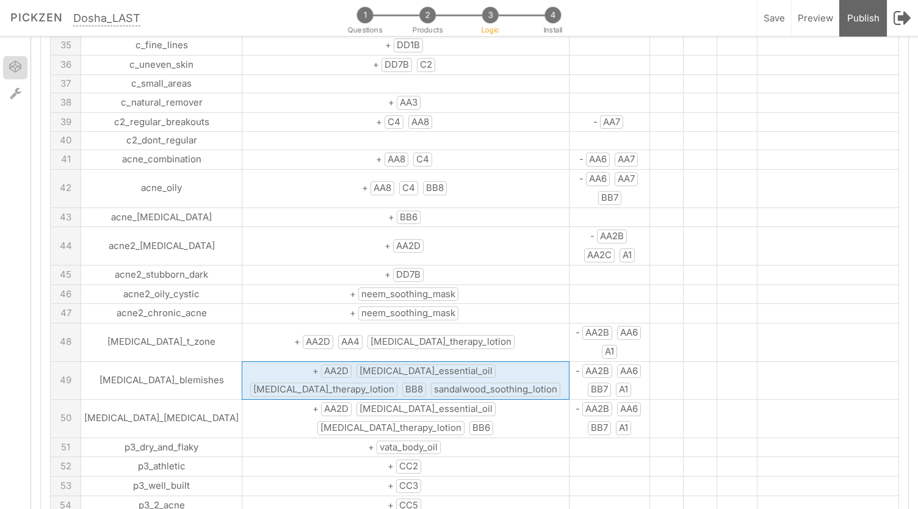
click at [431, 383] on span "sandalwood_soothing_lotion" at bounding box center [495, 390] width 129 height 14
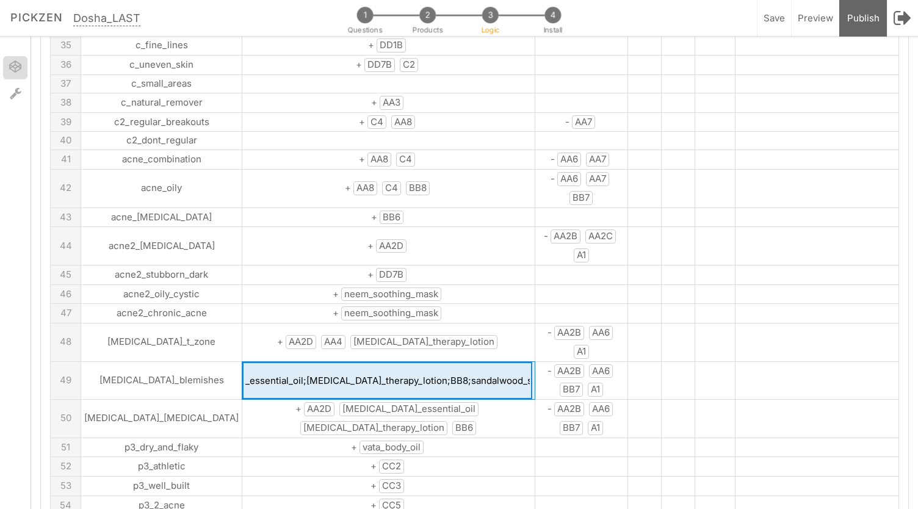
scroll to position [0, 0]
drag, startPoint x: 217, startPoint y: 300, endPoint x: 138, endPoint y: 300, distance: 78.7
click at [138, 361] on tr "49 rosacea_blemishes +AA2D;rosacea_essential_oil;rosacea_therapy_lotion;BB8;san…" at bounding box center [475, 380] width 848 height 38
click at [242, 362] on input "+AA2D;rosacea_essential_oil;rosacea_therapy_lotion;BB8;sandalwood_soothing_loti…" at bounding box center [387, 381] width 290 height 38
drag, startPoint x: 229, startPoint y: 298, endPoint x: 323, endPoint y: 302, distance: 94.1
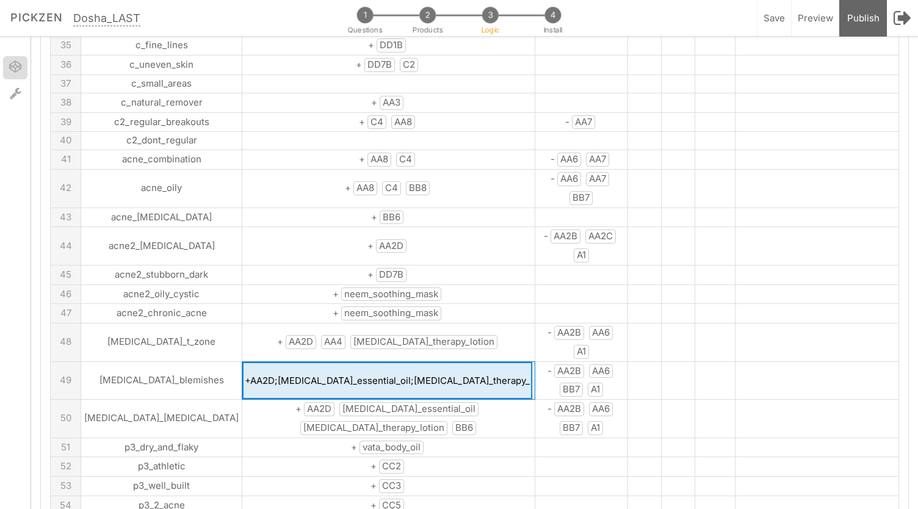
click at [323, 362] on input "+AA2D;rosacea_essential_oil;rosacea_therapy_lotion;BB8;sandalwood_soothing_loti…" at bounding box center [387, 381] width 290 height 38
type input "+AA2D;AA4;rosacea_therapy_lotion;BB8;sandalwood_soothing_lotion"
click at [283, 400] on td "+ AA2D rosacea_essential_oil rosacea_therapy_lotion BB6" at bounding box center [388, 419] width 293 height 38
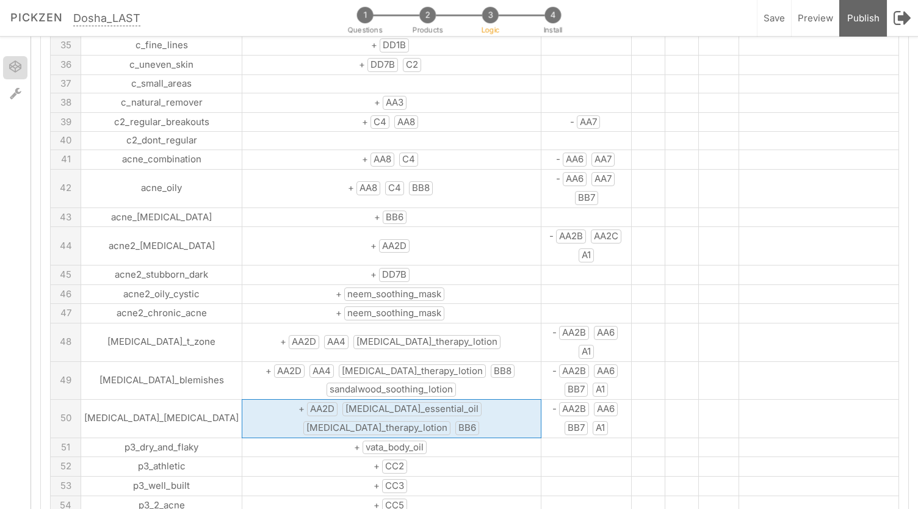
click at [283, 400] on td "+ AA2D rosacea_essential_oil rosacea_therapy_lotion BB6" at bounding box center [391, 419] width 299 height 38
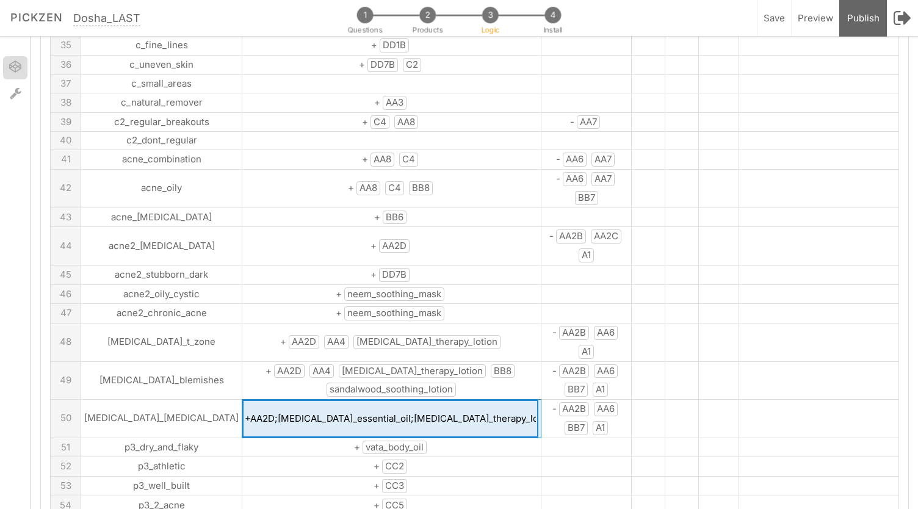
drag, startPoint x: 253, startPoint y: 333, endPoint x: 344, endPoint y: 335, distance: 90.3
click at [344, 400] on input "+AA2D;rosacea_essential_oil;rosacea_therapy_lotion;BB6" at bounding box center [390, 419] width 296 height 38
type input "+AA2D;AA4;rosacea_therapy_lotion;BB6"
click at [413, 438] on td "+ vata_body_oil" at bounding box center [391, 448] width 299 height 20
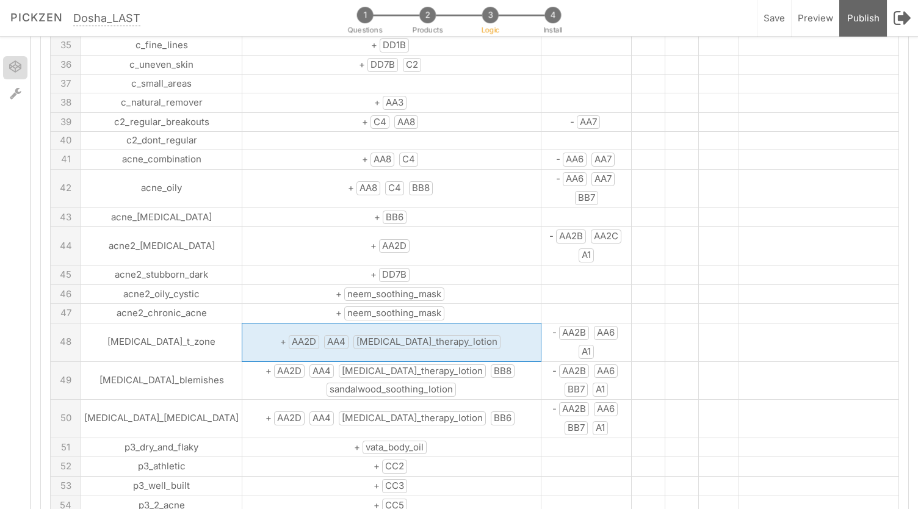
click at [372, 335] on span "rosacea_therapy_lotion" at bounding box center [426, 342] width 147 height 14
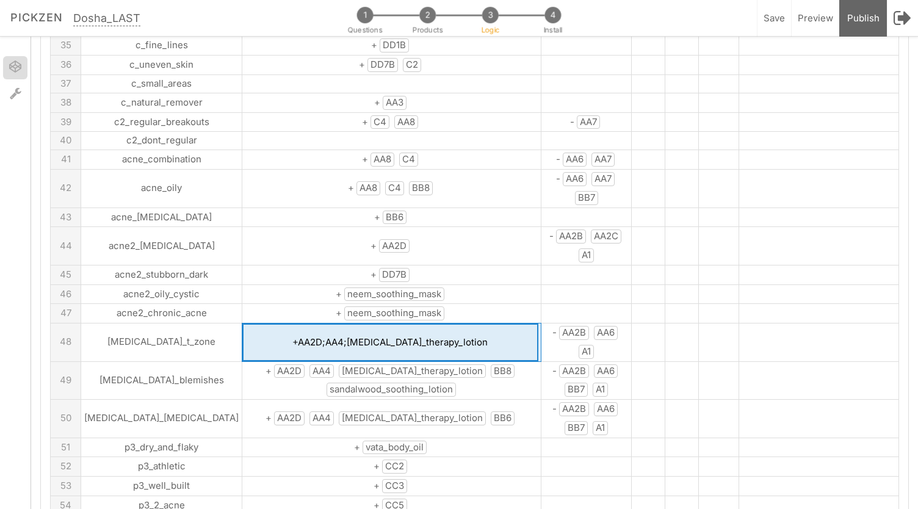
drag, startPoint x: 322, startPoint y: 272, endPoint x: 541, endPoint y: 292, distance: 220.1
click at [541, 292] on tbody "A B:skus C:skus D:vata E:pitta F:kapha G 1 skin_dry + AA2A AA5 A1 DD1B DD1A BB6…" at bounding box center [475, 329] width 848 height 1934
type input "+AA2D;AA4;C3"
click at [394, 364] on span "rosacea_therapy_lotion" at bounding box center [412, 371] width 147 height 14
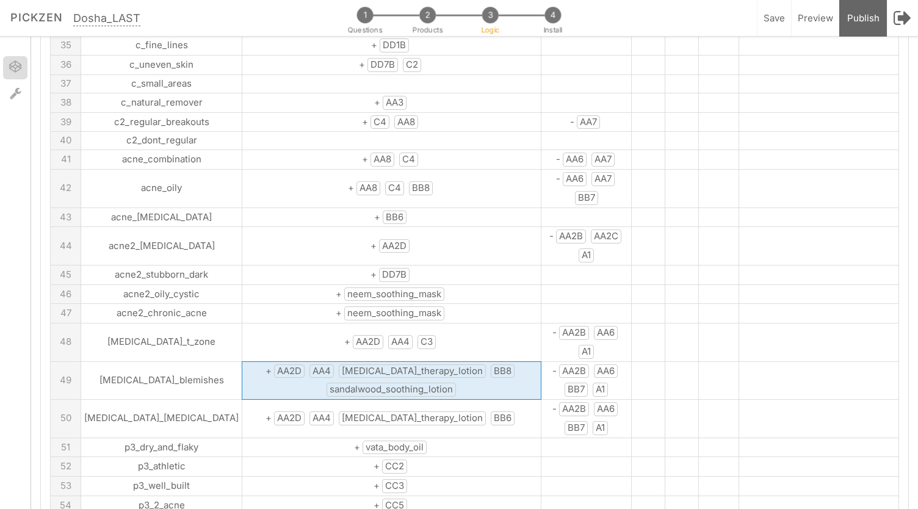
click at [394, 364] on span "rosacea_therapy_lotion" at bounding box center [412, 371] width 147 height 14
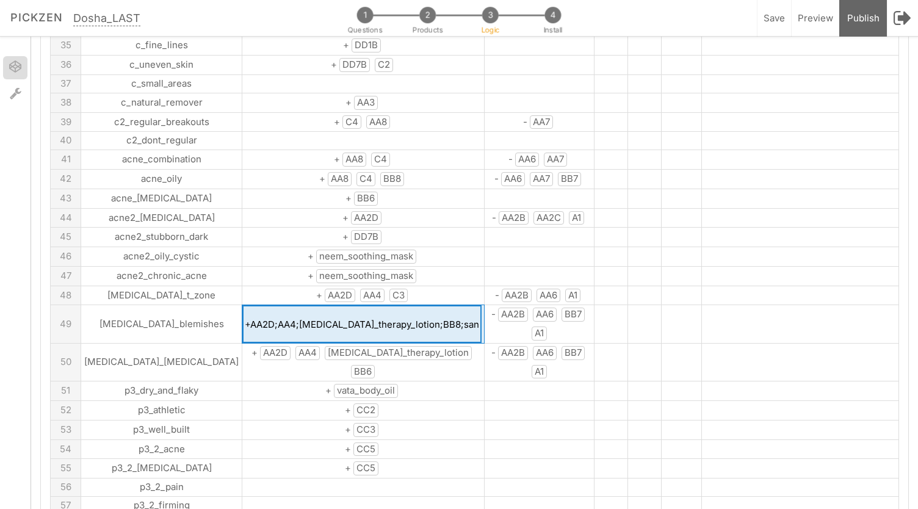
scroll to position [0, 92]
click at [299, 309] on tbody "A B:skus C:skus D:vata E:pitta F:kapha G 1 skin_dry + AA2A AA5 A1 DD1B DD1A BB6…" at bounding box center [475, 300] width 848 height 1877
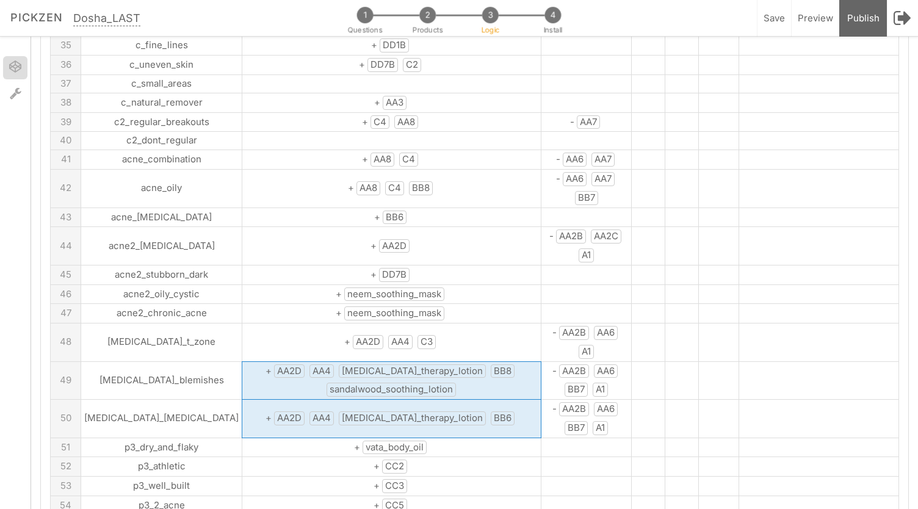
click at [327, 383] on span "sandalwood_soothing_lotion" at bounding box center [391, 390] width 129 height 14
click at [281, 311] on tbody "A B:skus C:skus D:vata E:pitta F:kapha G 1 skin_dry + AA2A AA5 A1 DD1B DD1A BB6…" at bounding box center [475, 329] width 848 height 1934
click at [327, 383] on span "sandalwood_soothing_lotion" at bounding box center [391, 390] width 129 height 14
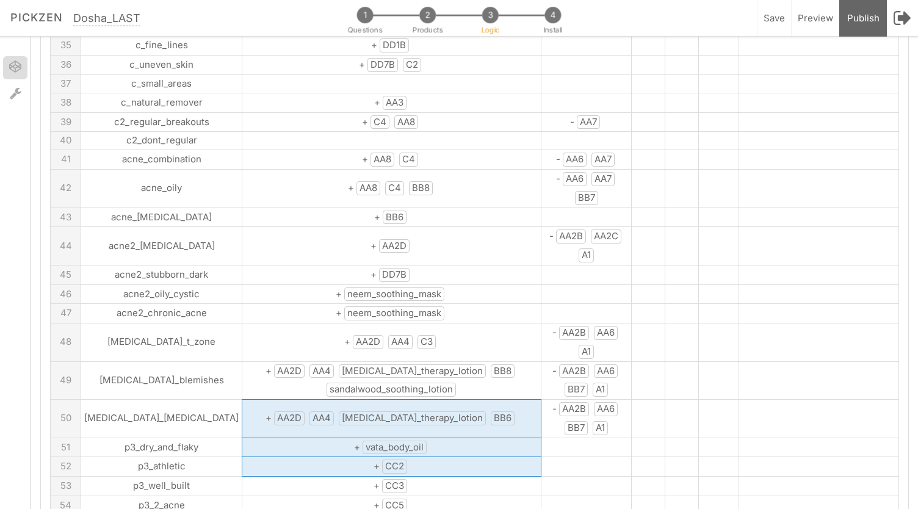
click at [364, 347] on tbody "A B:skus C:skus D:vata E:pitta F:kapha G 1 skin_dry + AA2A AA5 A1 DD1B DD1A BB6…" at bounding box center [475, 329] width 848 height 1934
click at [352, 364] on span "rosacea_therapy_lotion" at bounding box center [412, 371] width 147 height 14
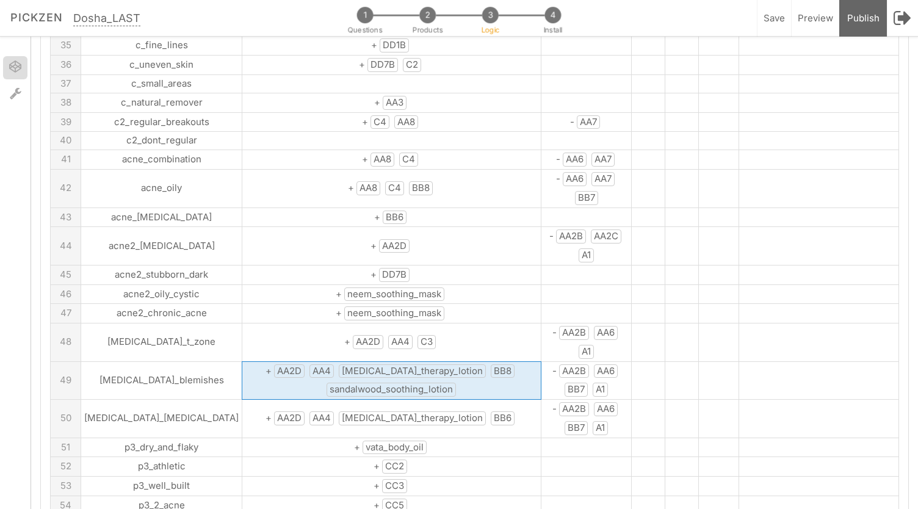
click at [352, 364] on span "rosacea_therapy_lotion" at bounding box center [412, 371] width 147 height 14
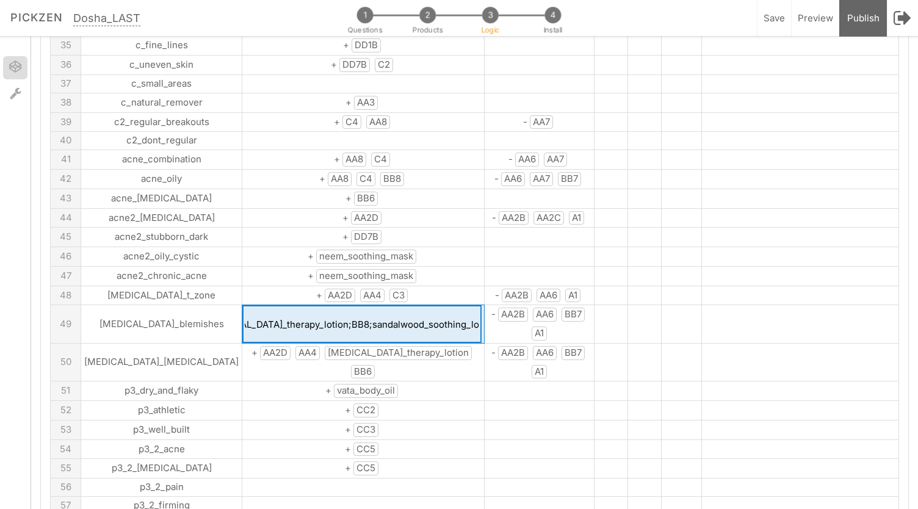
scroll to position [0, 0]
drag, startPoint x: 205, startPoint y: 287, endPoint x: 142, endPoint y: 292, distance: 63.6
click at [142, 305] on tr "49 rosacea_blemishes +AA2D;AA4;rosacea_therapy_lotion;BB8;sandalwood_soothing_l…" at bounding box center [475, 324] width 848 height 38
click at [263, 305] on input "+AA2D;AA4;rosacea_therapy_lotion;BB8;sandalwood_soothing_lotion" at bounding box center [361, 324] width 239 height 38
drag, startPoint x: 251, startPoint y: 290, endPoint x: 349, endPoint y: 285, distance: 97.8
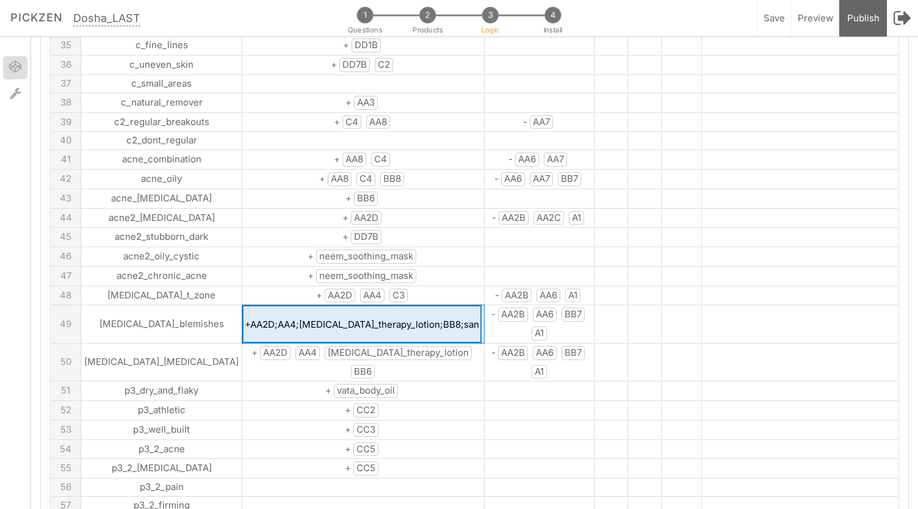
click at [349, 305] on input "+AA2D;AA4;rosacea_therapy_lotion;BB8;sandalwood_soothing_lotion" at bounding box center [361, 324] width 239 height 38
type input "+AA2D;AA4;C3;BB8;sandalwood_soothing_lotion"
click at [355, 305] on tbody "A B:skus C:skus D:vata E:pitta F:kapha G 1 skin_dry + AA2A AA5 A1 DD1B DD1A BB6…" at bounding box center [475, 300] width 848 height 1877
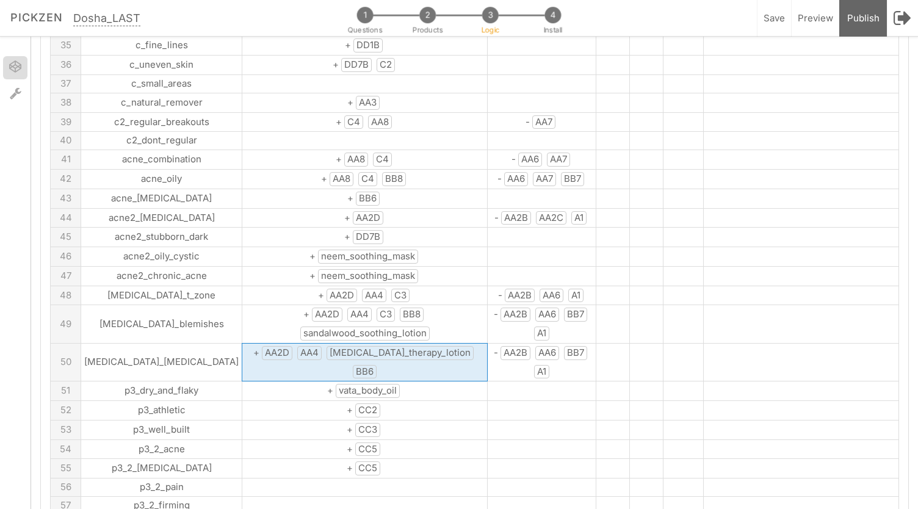
click at [365, 346] on span "rosacea_therapy_lotion" at bounding box center [400, 353] width 147 height 14
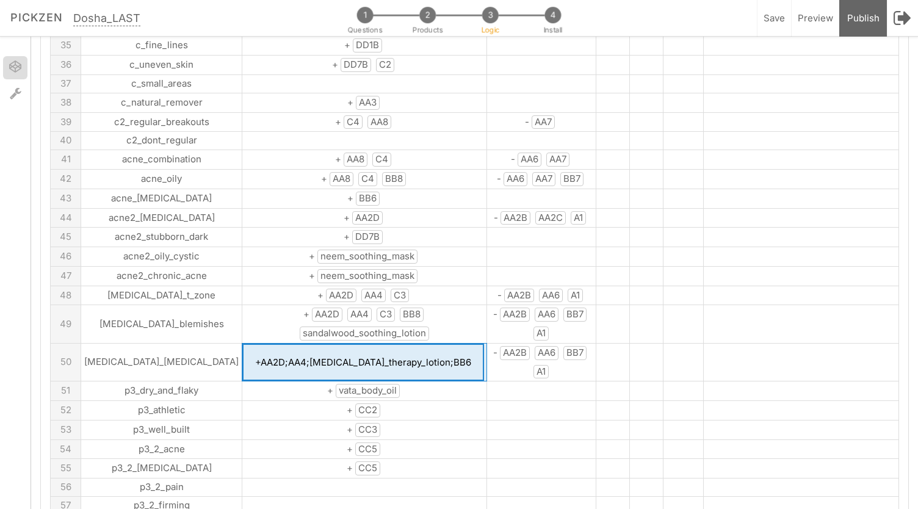
drag, startPoint x: 291, startPoint y: 336, endPoint x: 385, endPoint y: 339, distance: 94.6
click at [385, 344] on input "+AA2D;AA4;rosacea_therapy_lotion;BB6" at bounding box center [363, 363] width 242 height 38
type input "+AA2D;AA4;C3;BB6"
click at [388, 306] on td "+ AA2D AA4 C3 BB8 sandalwood_soothing_lotion" at bounding box center [364, 324] width 245 height 38
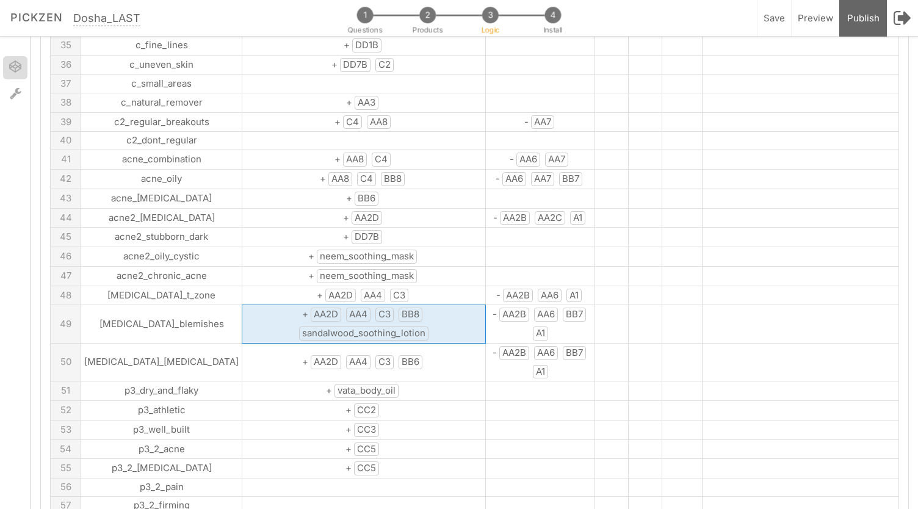
click at [388, 306] on td "+ AA2D AA4 C3 BB8 sandalwood_soothing_lotion" at bounding box center [364, 324] width 244 height 38
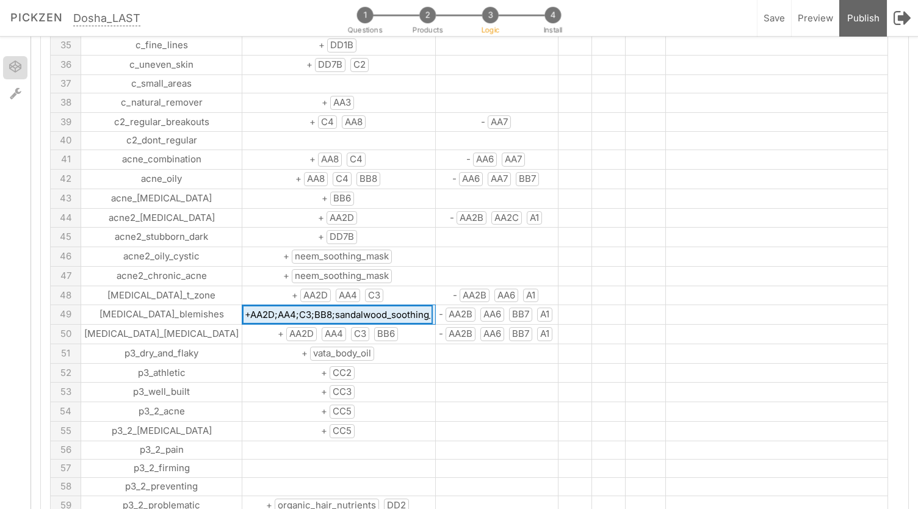
scroll to position [0, 28]
drag, startPoint x: 259, startPoint y: 289, endPoint x: 426, endPoint y: 330, distance: 171.7
click at [426, 330] on tbody "A B:skus C:skus D:vata E:pitta F:kapha G 1 skin_dry + AA2A AA5 A1 DD1B DD1A BB6…" at bounding box center [469, 279] width 837 height 1835
type input "+AA2D;AA4;C3;BB8;C4"
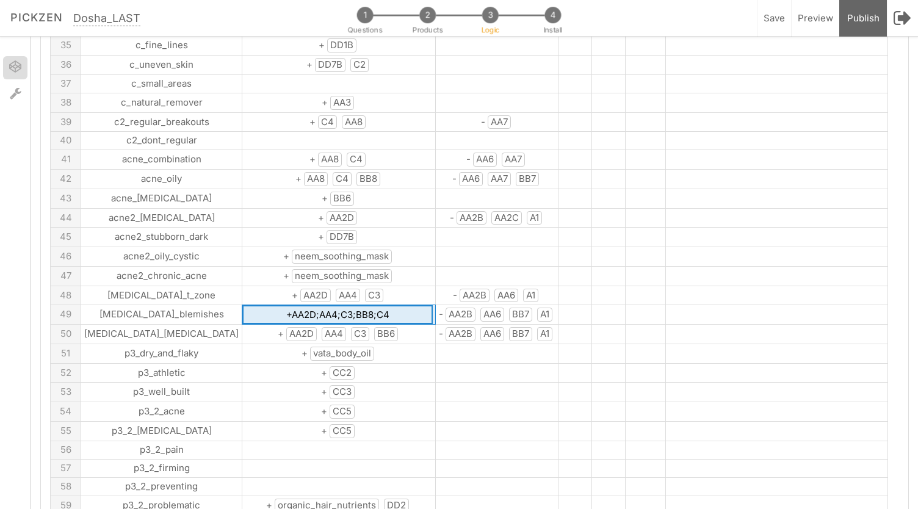
click at [378, 383] on td "+ CC3" at bounding box center [338, 393] width 193 height 20
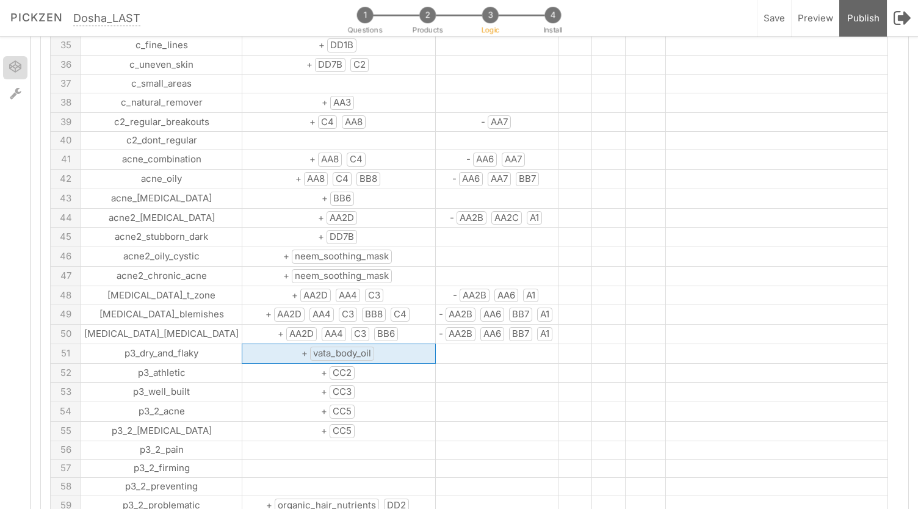
click at [338, 344] on td "+ vata_body_oil" at bounding box center [338, 354] width 193 height 20
drag, startPoint x: 338, startPoint y: 331, endPoint x: 264, endPoint y: 333, distance: 73.9
click at [264, 344] on input "+vata_body_oil" at bounding box center [337, 353] width 190 height 18
type input "+CC1"
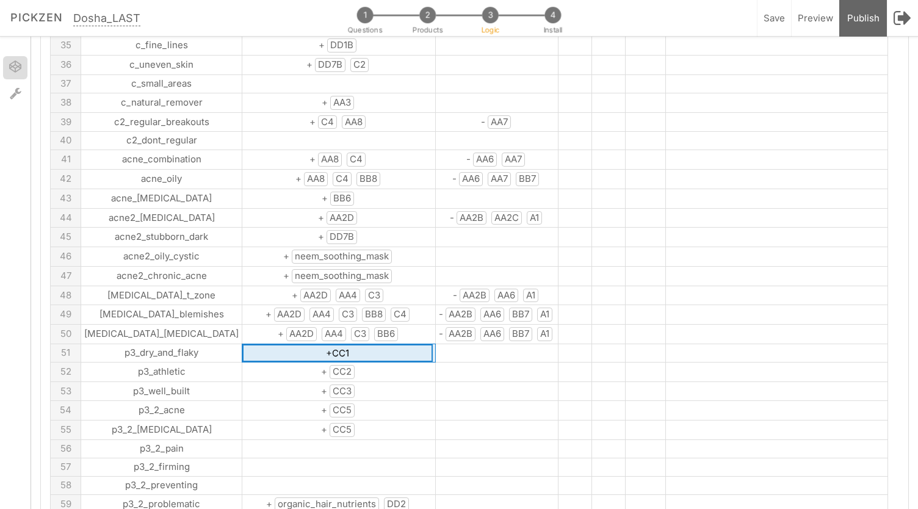
click at [372, 439] on td at bounding box center [338, 448] width 193 height 18
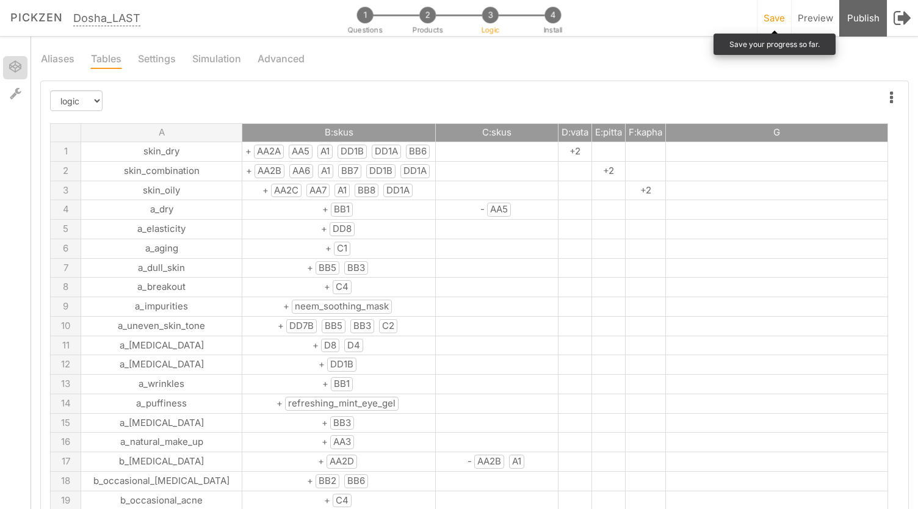
click at [781, 18] on span "Save" at bounding box center [774, 18] width 21 height 12
click at [424, 24] on div "1 Questions 2 Products 3 Logic 4 Install" at bounding box center [459, 13] width 248 height 25
click at [425, 16] on span "2" at bounding box center [427, 15] width 16 height 16
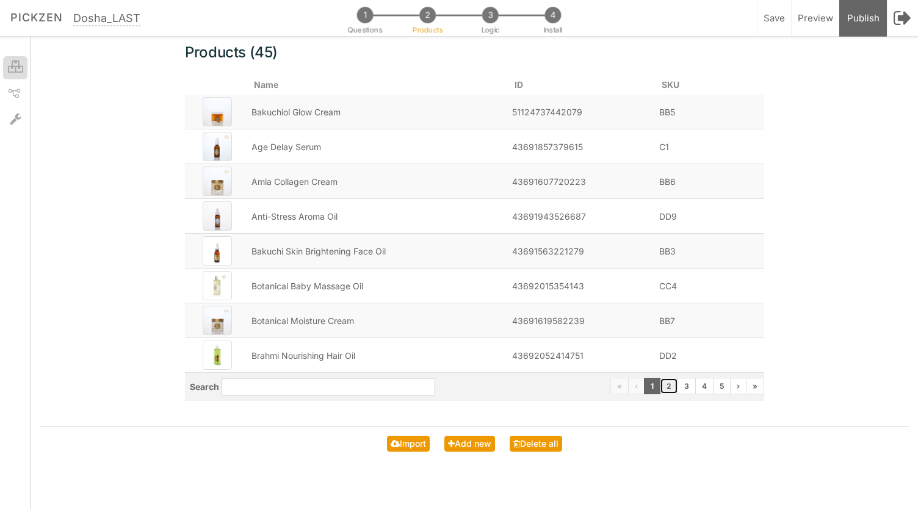
click at [674, 389] on link "2" at bounding box center [669, 386] width 18 height 16
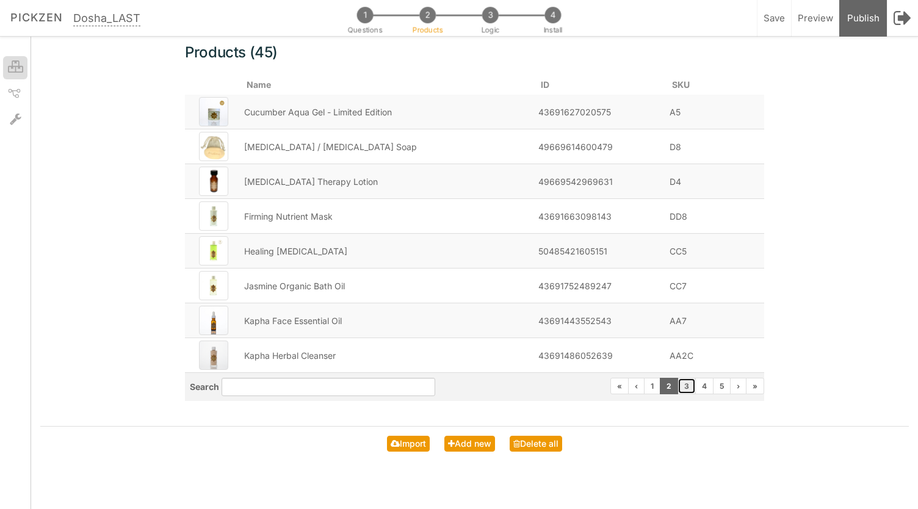
click at [691, 389] on link "3" at bounding box center [686, 386] width 18 height 16
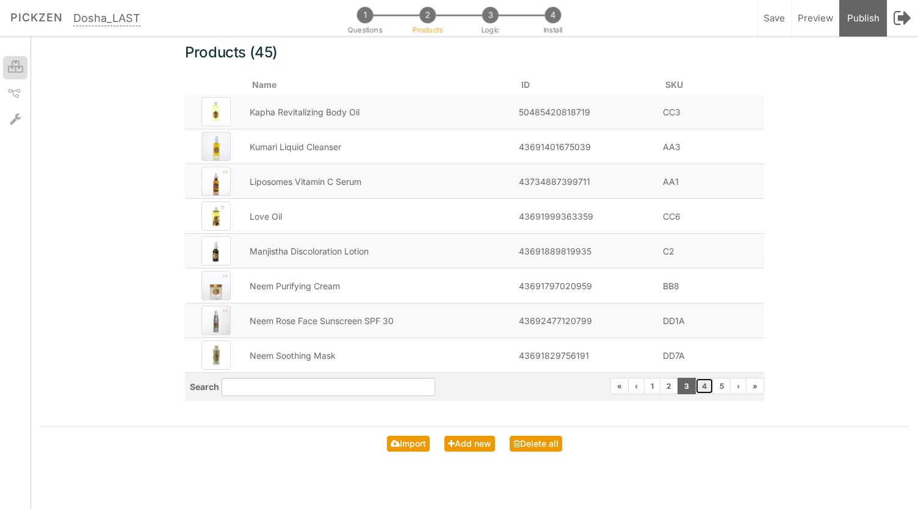
click at [701, 390] on link "4" at bounding box center [704, 386] width 18 height 16
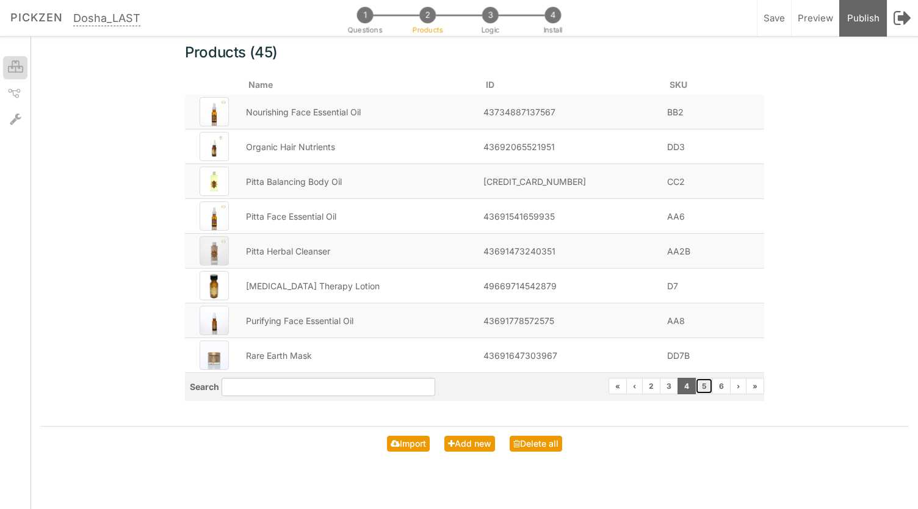
click at [706, 388] on link "5" at bounding box center [704, 386] width 18 height 16
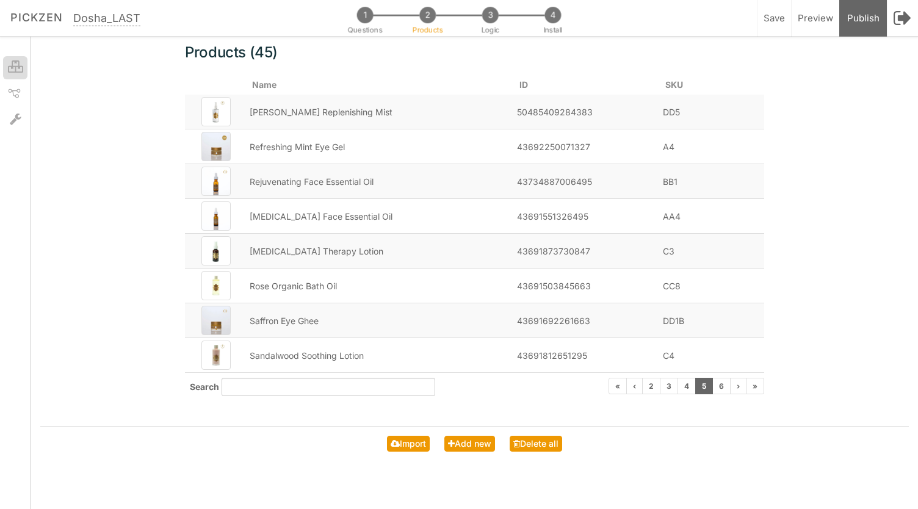
click at [487, 23] on div "1 Questions 2 Products 3 Logic 4 Install" at bounding box center [459, 13] width 248 height 25
click at [492, 20] on span "3" at bounding box center [490, 15] width 16 height 16
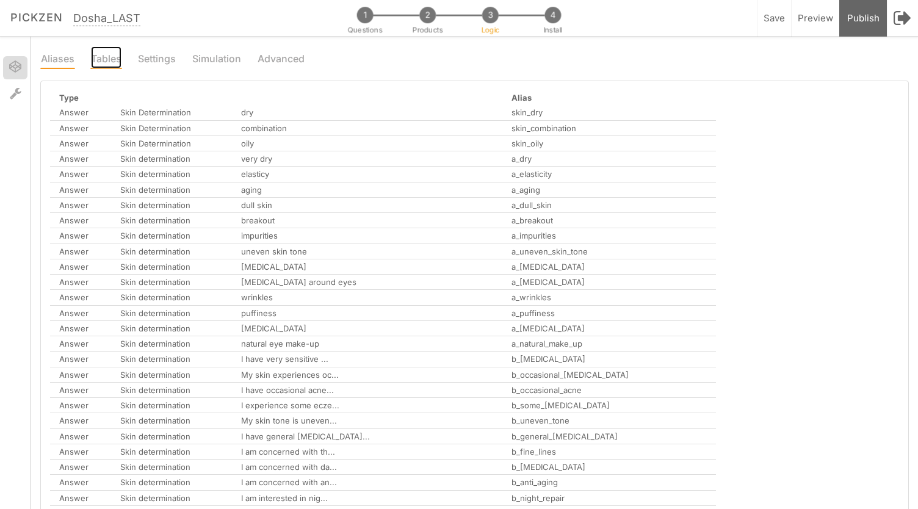
click at [109, 55] on link "Tables" at bounding box center [106, 57] width 32 height 23
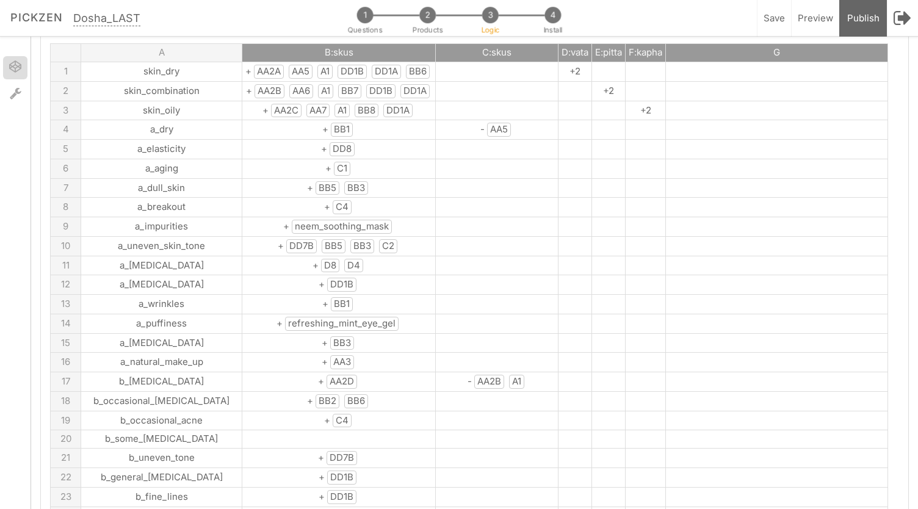
scroll to position [91, 0]
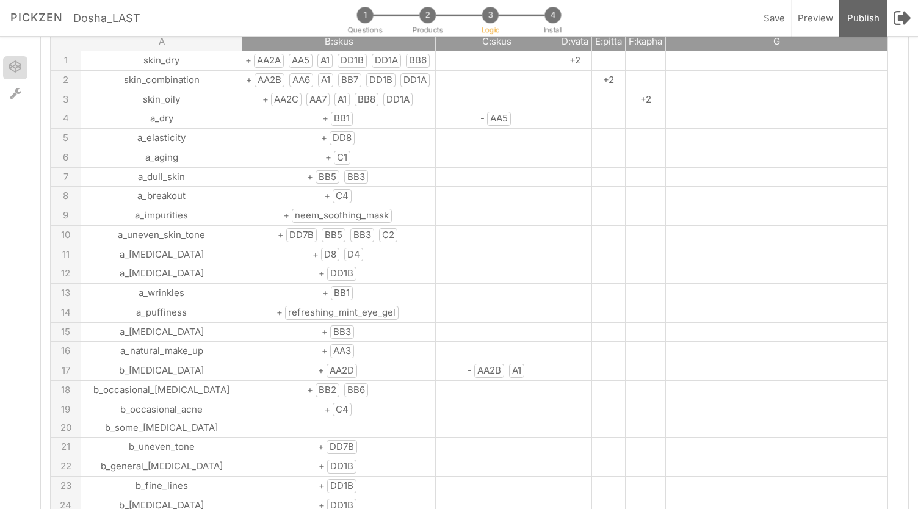
click at [308, 213] on span "neem_soothing_mask" at bounding box center [342, 216] width 100 height 14
drag, startPoint x: 358, startPoint y: 211, endPoint x: 245, endPoint y: 217, distance: 113.1
click at [245, 217] on input "+neem_soothing_mask" at bounding box center [337, 215] width 190 height 18
type input "+DD7A"
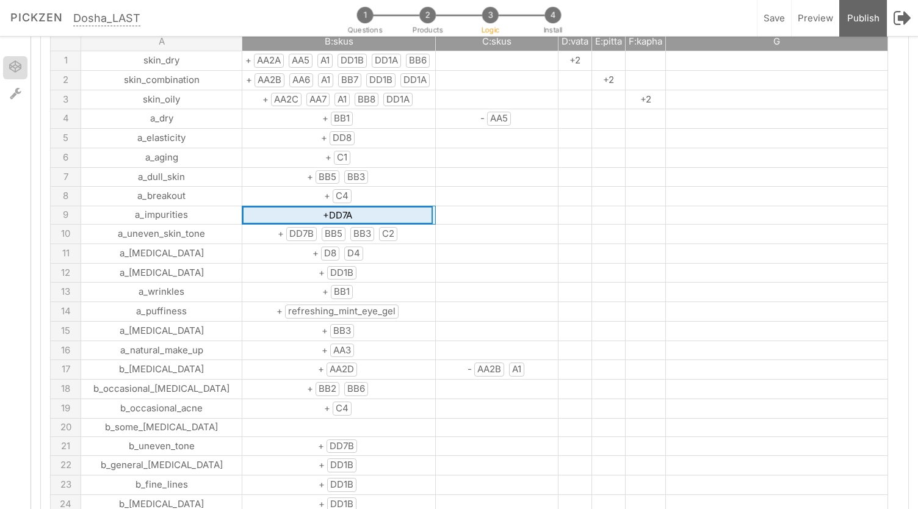
click at [334, 305] on span "refreshing_mint_eye_gel" at bounding box center [342, 312] width 114 height 14
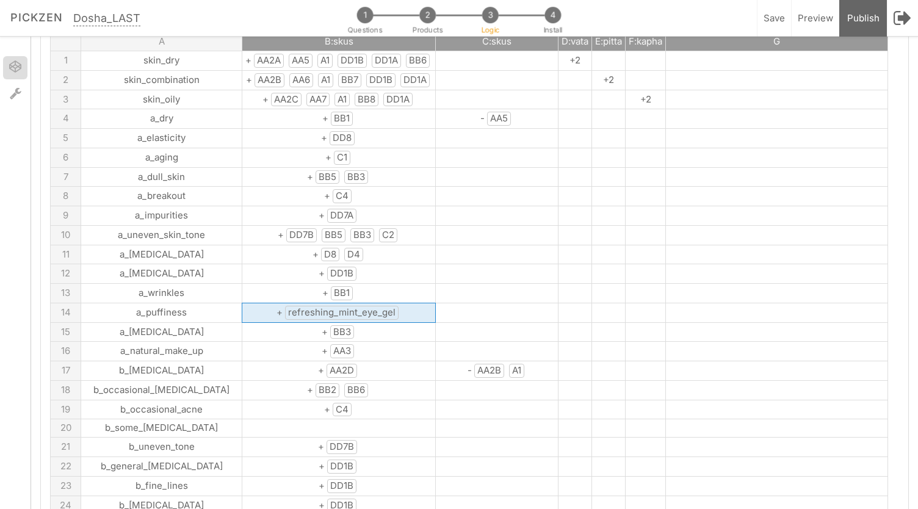
click at [334, 306] on span "refreshing_mint_eye_gel" at bounding box center [342, 313] width 114 height 14
drag, startPoint x: 357, startPoint y: 305, endPoint x: 240, endPoint y: 303, distance: 116.6
click at [242, 303] on input "+refreshing_mint_eye_gel" at bounding box center [337, 312] width 190 height 18
type input "+A4"
click at [436, 424] on td at bounding box center [497, 427] width 123 height 18
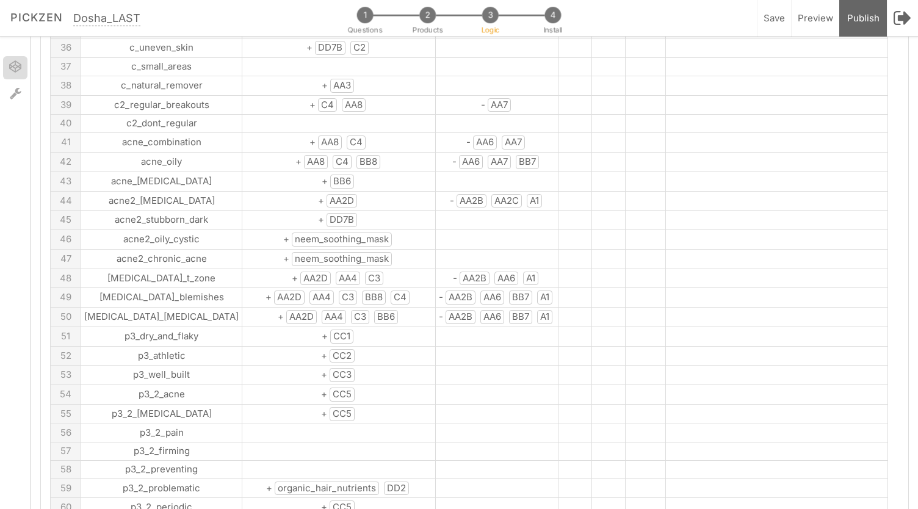
scroll to position [779, 0]
click at [344, 233] on span "+ neem_soothing_mask" at bounding box center [338, 239] width 111 height 12
drag, startPoint x: 361, startPoint y: 215, endPoint x: 246, endPoint y: 223, distance: 115.6
click at [246, 223] on tbody "A B:skus C:skus D:vata E:pitta F:kapha G 1 skin_dry + AA2A AA5 A1 DD1B DD1A BB6…" at bounding box center [469, 262] width 837 height 1834
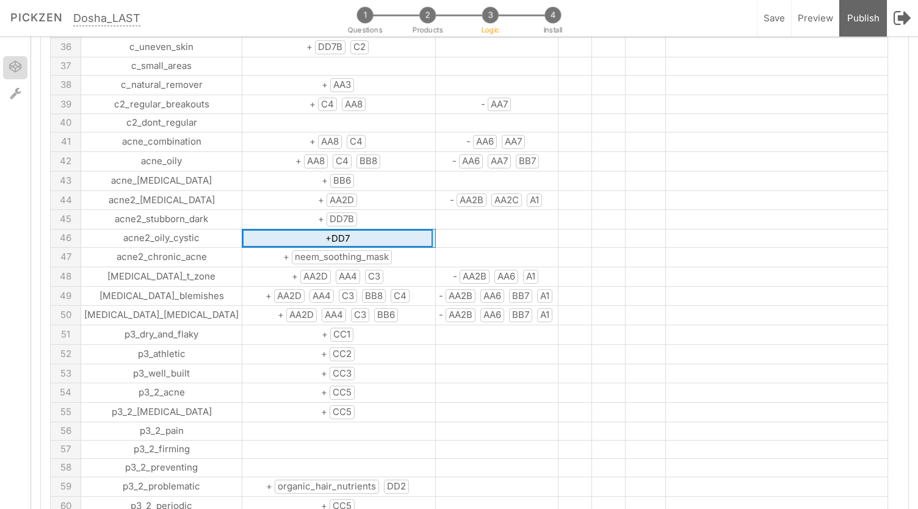
type input "+DD7A"
click at [292, 250] on span "neem_soothing_mask" at bounding box center [342, 257] width 100 height 14
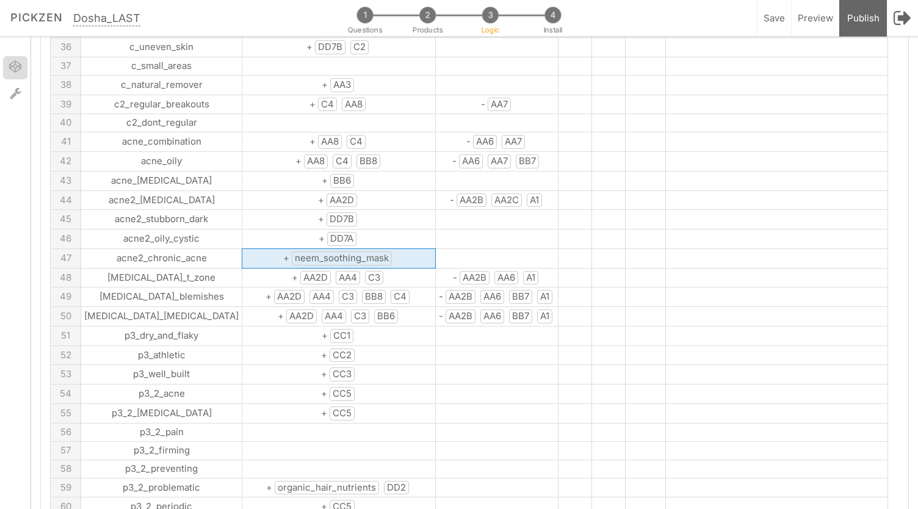
click at [292, 251] on span "neem_soothing_mask" at bounding box center [342, 258] width 100 height 14
drag, startPoint x: 345, startPoint y: 226, endPoint x: 246, endPoint y: 234, distance: 99.1
click at [246, 249] on input "+neem_soothing_mask" at bounding box center [337, 258] width 190 height 18
type input "+DD7A"
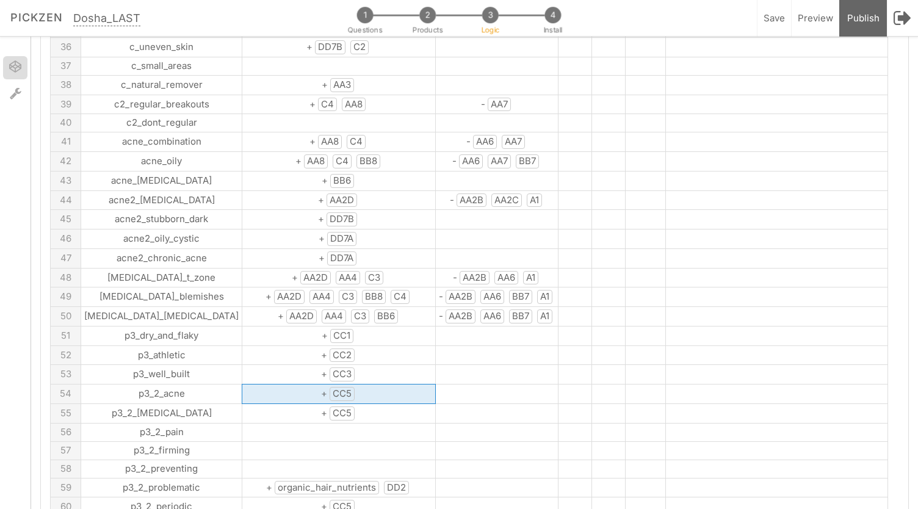
click at [369, 385] on td "+ CC5" at bounding box center [338, 395] width 193 height 20
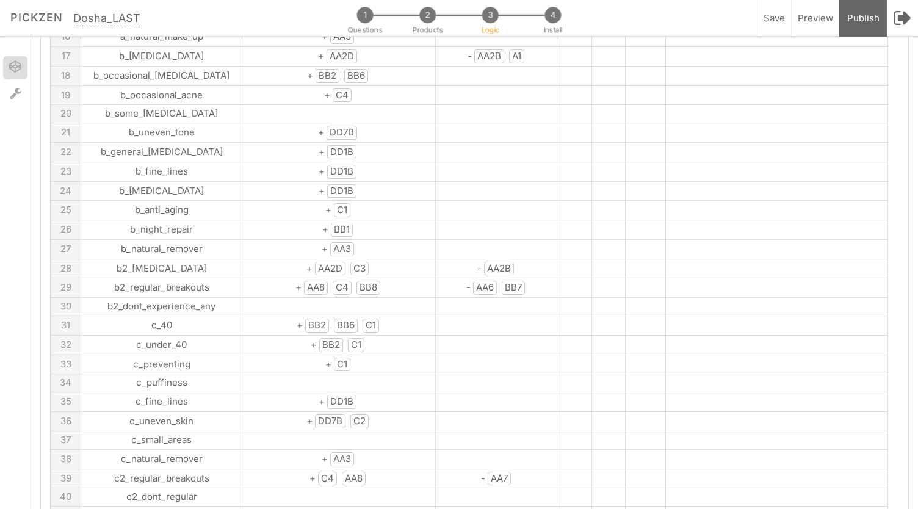
scroll to position [8, 0]
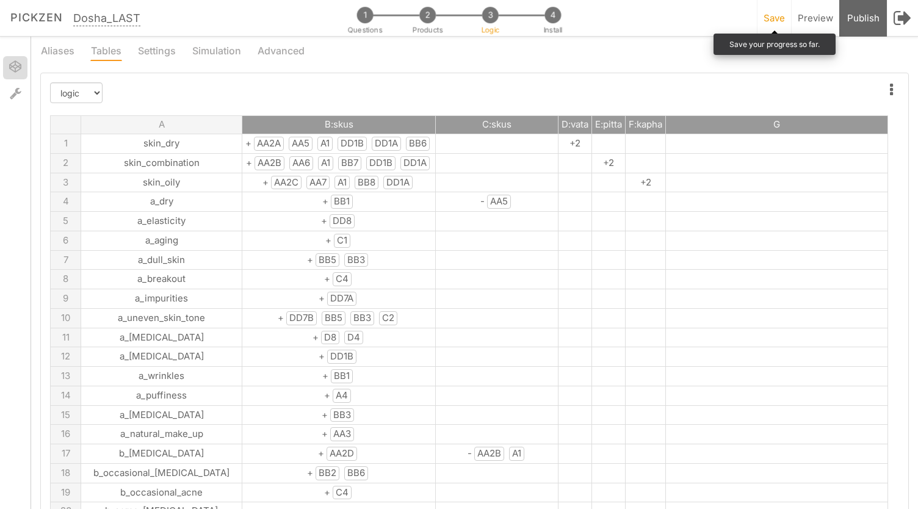
click at [781, 12] on div "Save Save your progress so far." at bounding box center [774, 18] width 34 height 37
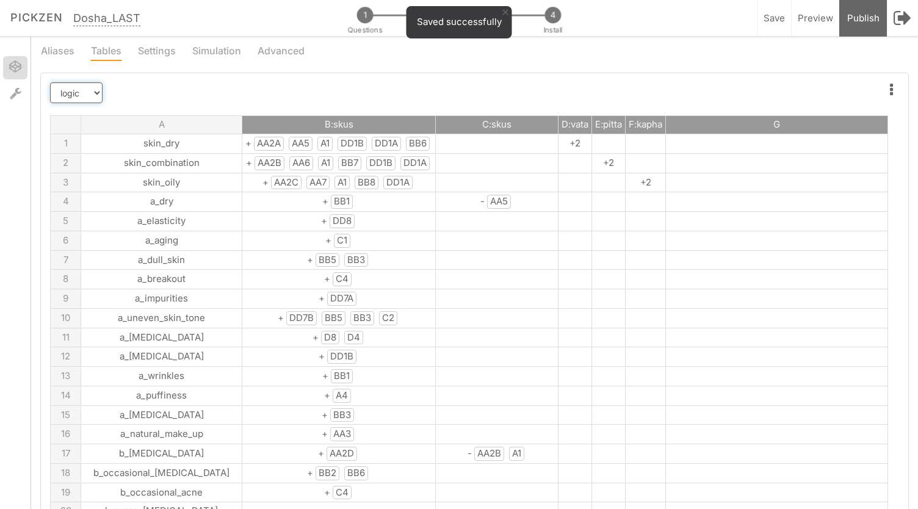
click at [95, 90] on select "logic items dosha" at bounding box center [76, 92] width 52 height 21
select select "3"
click at [50, 82] on select "logic items dosha" at bounding box center [76, 92] width 52 height 21
type input "items"
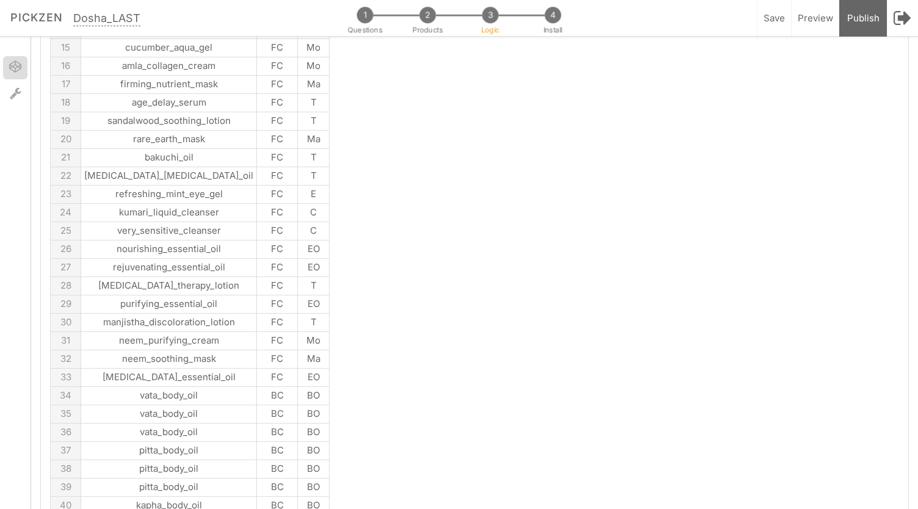
scroll to position [605, 0]
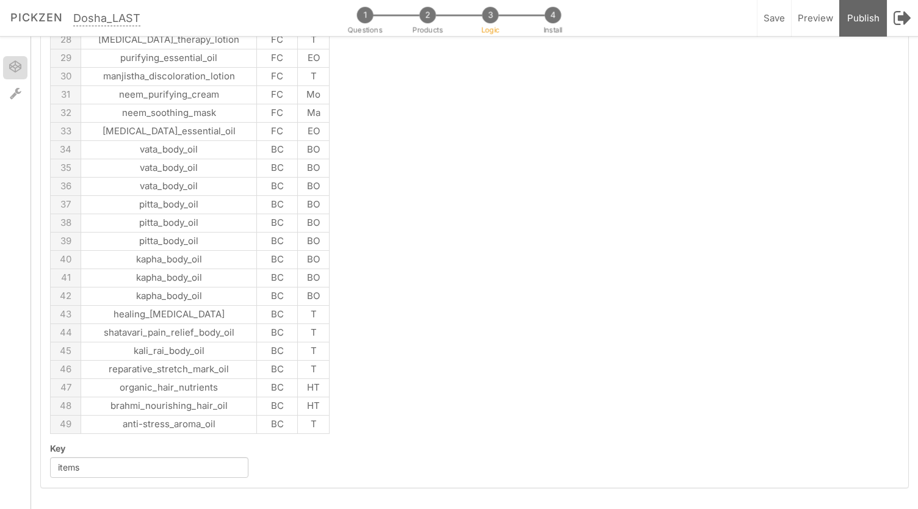
click at [176, 242] on td "pitta_body_oil" at bounding box center [169, 242] width 176 height 18
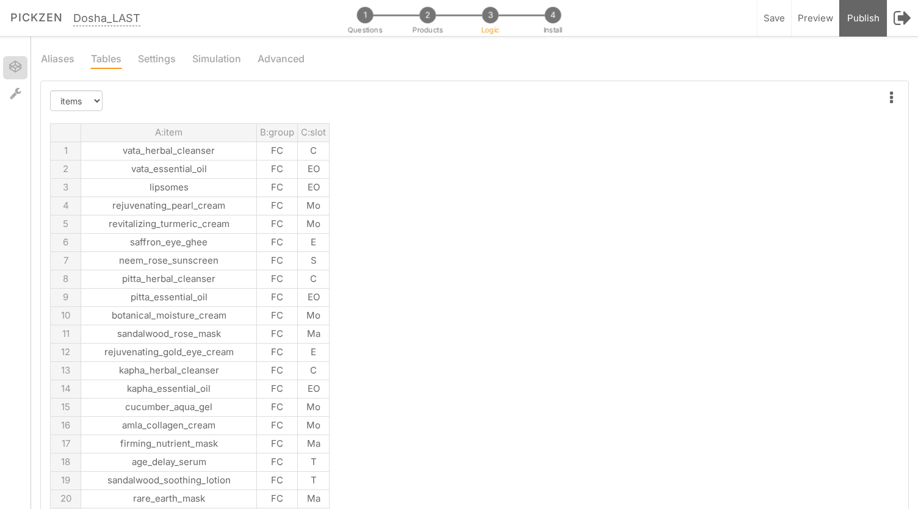
scroll to position [0, 0]
click at [176, 201] on td "rejuvenating_pearl_cream" at bounding box center [169, 206] width 176 height 18
click at [181, 192] on td "lipsomes" at bounding box center [169, 188] width 176 height 18
type input "AA1"
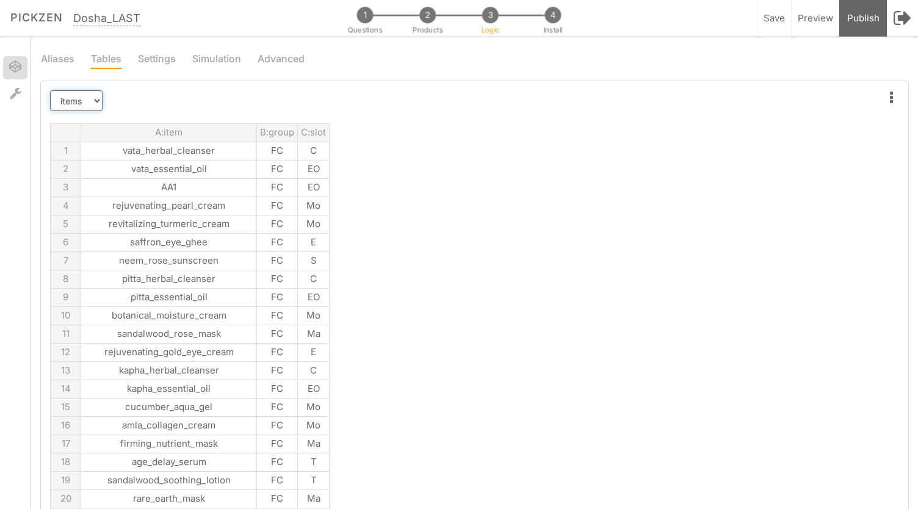
click at [94, 90] on select "logic items dosha" at bounding box center [76, 100] width 52 height 21
select select "4"
click at [50, 90] on select "logic items dosha" at bounding box center [76, 100] width 52 height 21
type input "dosha"
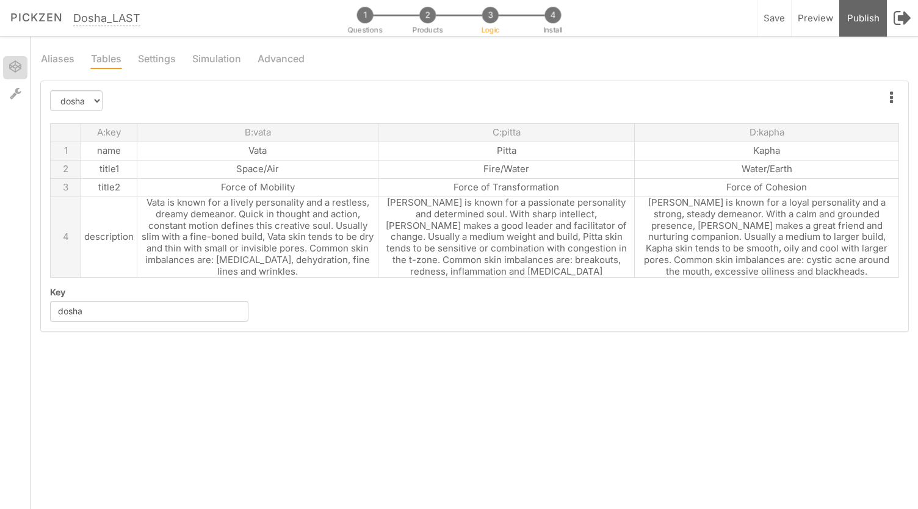
click at [176, 49] on li "Settings" at bounding box center [164, 57] width 54 height 23
click at [164, 57] on link "Settings" at bounding box center [156, 57] width 39 height 23
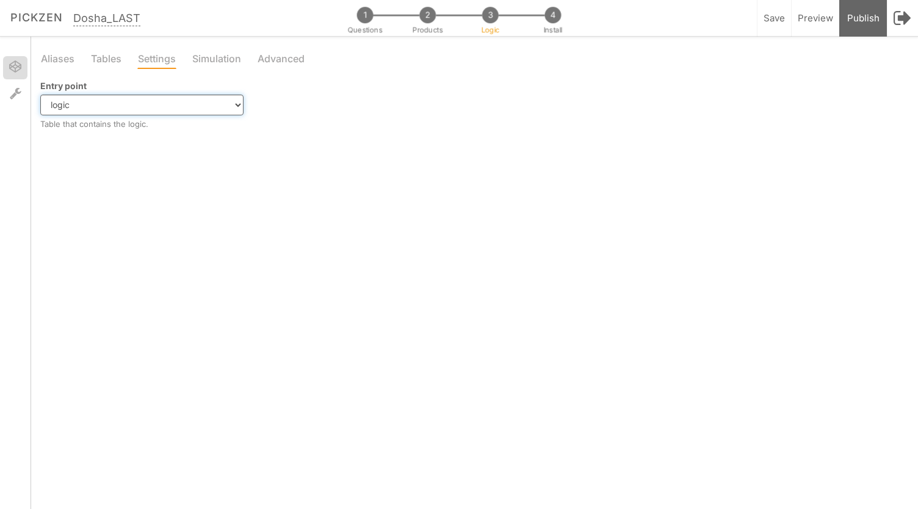
click at [151, 105] on select "logic items dosha" at bounding box center [141, 105] width 203 height 21
click at [40, 95] on select "logic items dosha" at bounding box center [141, 105] width 203 height 21
click at [116, 59] on link "Tables" at bounding box center [106, 57] width 32 height 23
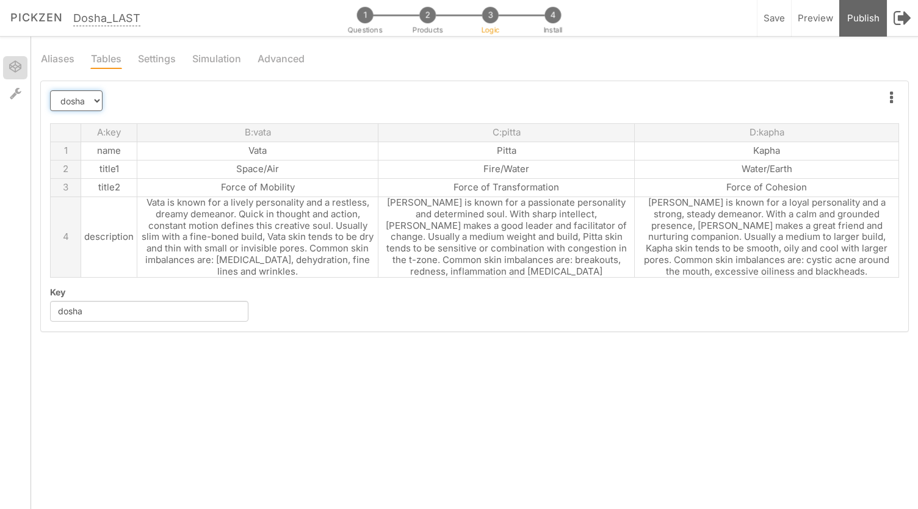
click at [79, 98] on select "logic items dosha" at bounding box center [76, 100] width 52 height 21
select select "1"
click at [50, 90] on select "logic items dosha" at bounding box center [76, 100] width 52 height 21
type input "logic"
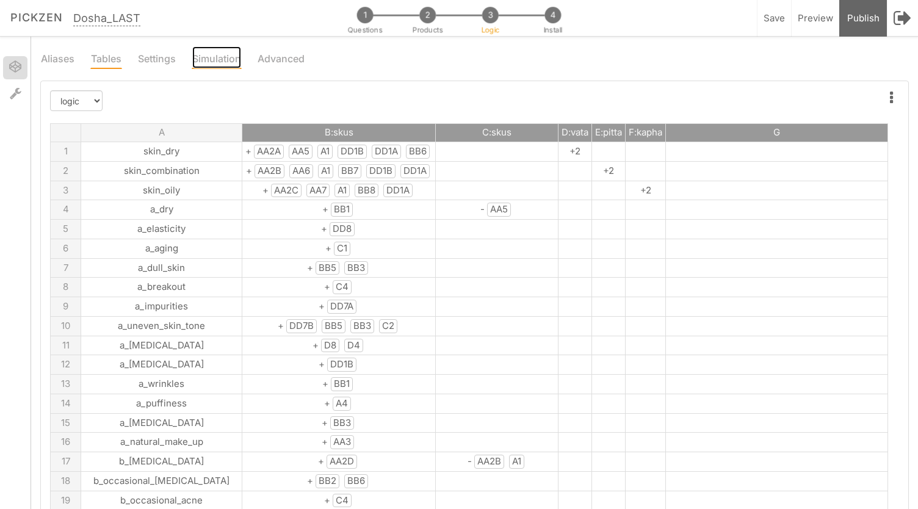
click at [220, 54] on link "Simulation" at bounding box center [217, 57] width 50 height 23
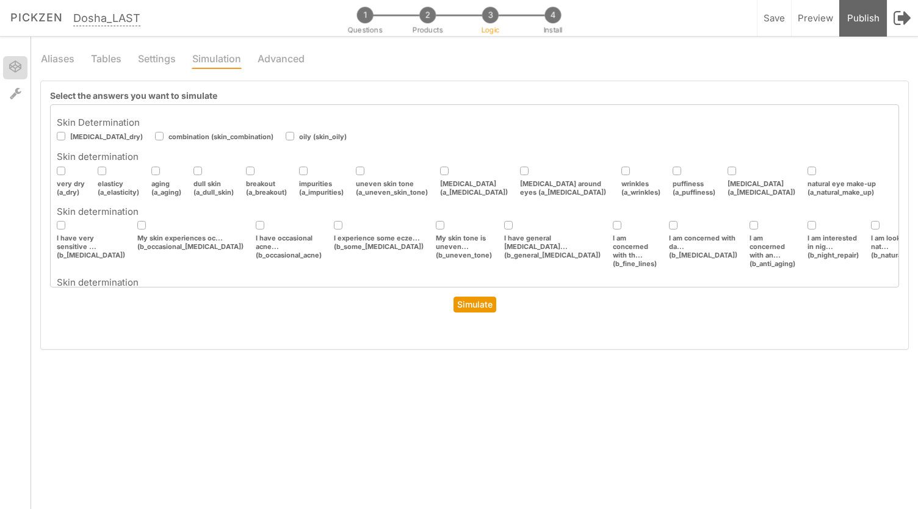
click at [57, 140] on icon at bounding box center [62, 136] width 20 height 7
click at [0, 0] on input "checkbox" at bounding box center [0, 0] width 0 height 0
click at [61, 174] on icon at bounding box center [62, 170] width 20 height 7
click at [0, 0] on input "checkbox" at bounding box center [0, 0] width 0 height 0
click at [62, 222] on icon at bounding box center [62, 225] width 20 height 7
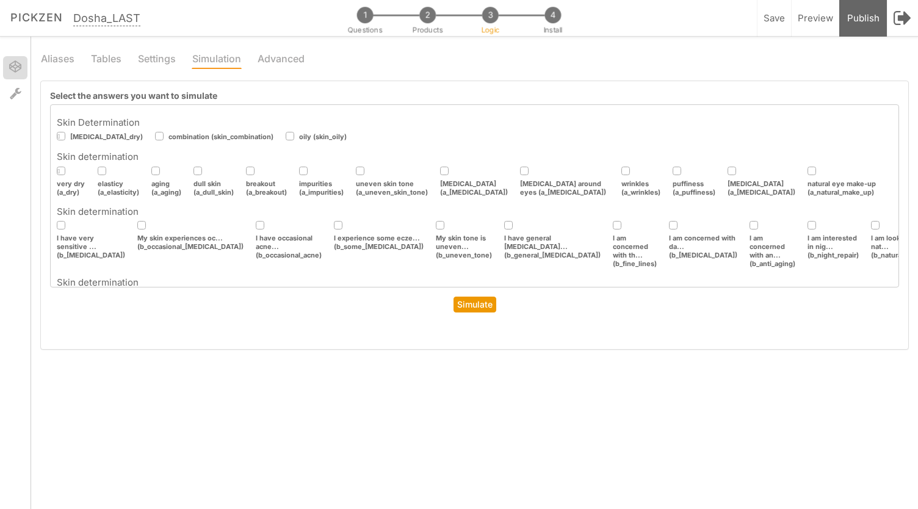
click at [0, 0] on input "checkbox" at bounding box center [0, 0] width 0 height 0
click at [482, 307] on link "Simulate" at bounding box center [474, 305] width 43 height 16
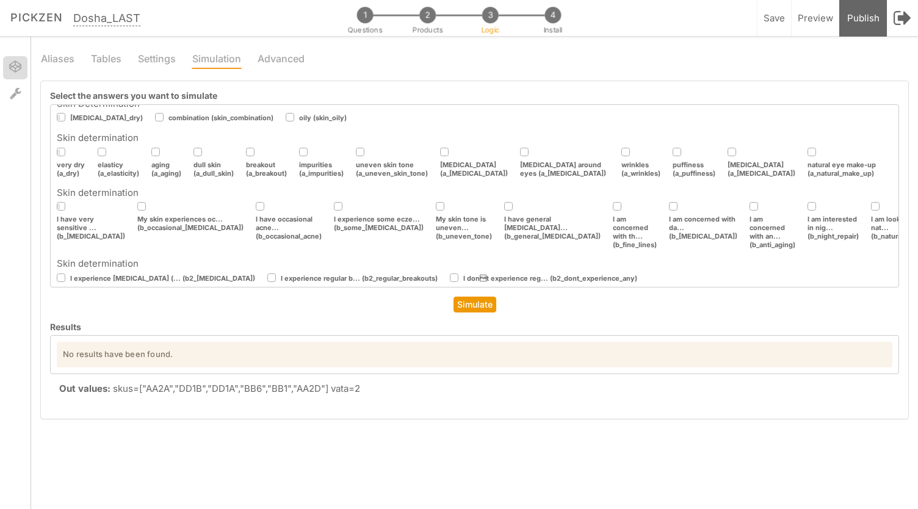
scroll to position [100, 0]
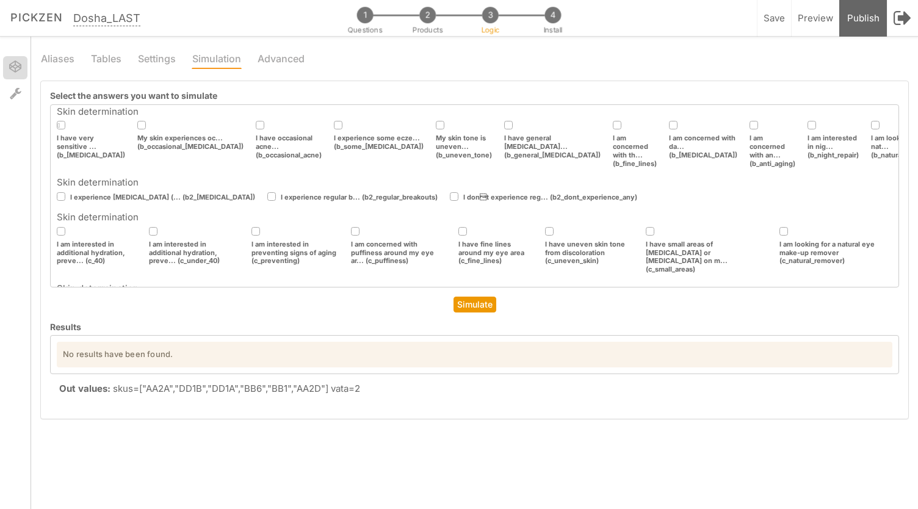
click at [60, 193] on icon at bounding box center [62, 196] width 20 height 7
click at [0, 0] on input "checkbox" at bounding box center [0, 0] width 0 height 0
click at [153, 228] on icon at bounding box center [155, 231] width 20 height 7
click at [0, 0] on input "checkbox" at bounding box center [0, 0] width 0 height 0
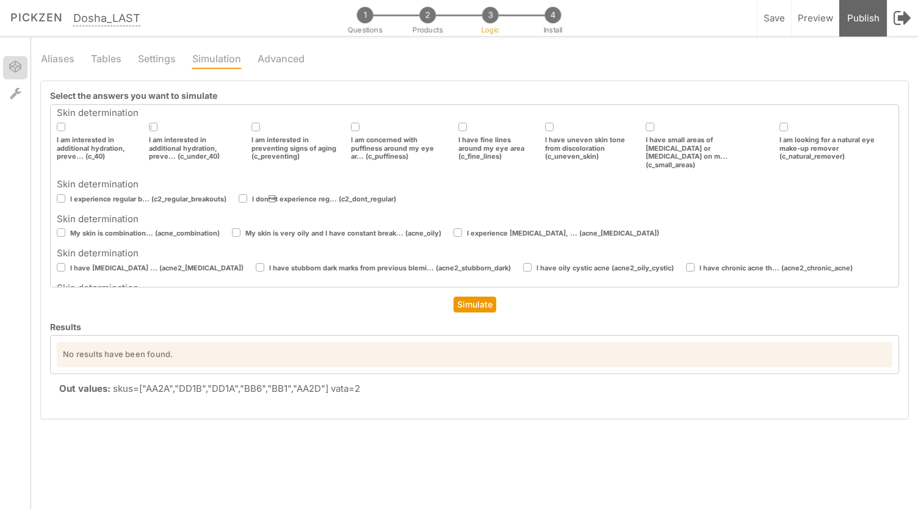
scroll to position [209, 0]
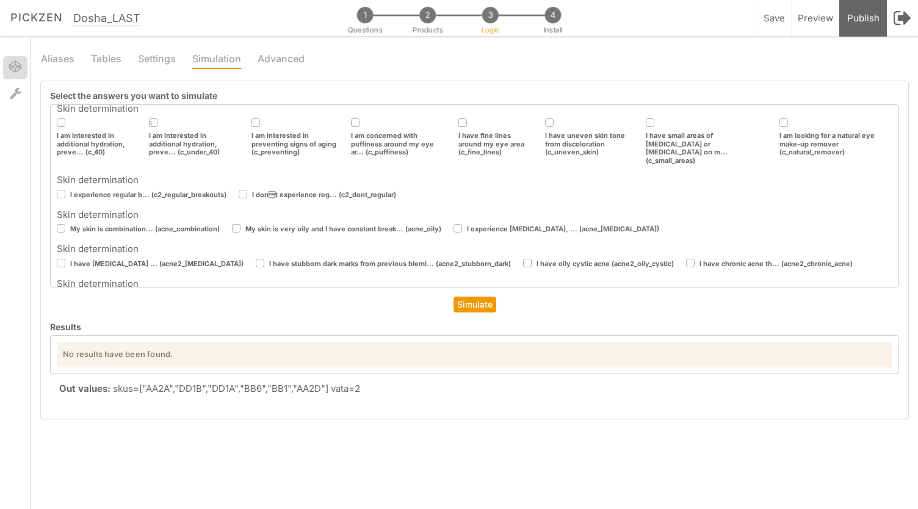
click at [65, 190] on icon at bounding box center [62, 193] width 20 height 7
click at [0, 0] on input "checkbox" at bounding box center [0, 0] width 0 height 0
click at [240, 225] on icon at bounding box center [238, 228] width 20 height 7
click at [0, 0] on input "checkbox" at bounding box center [0, 0] width 0 height 0
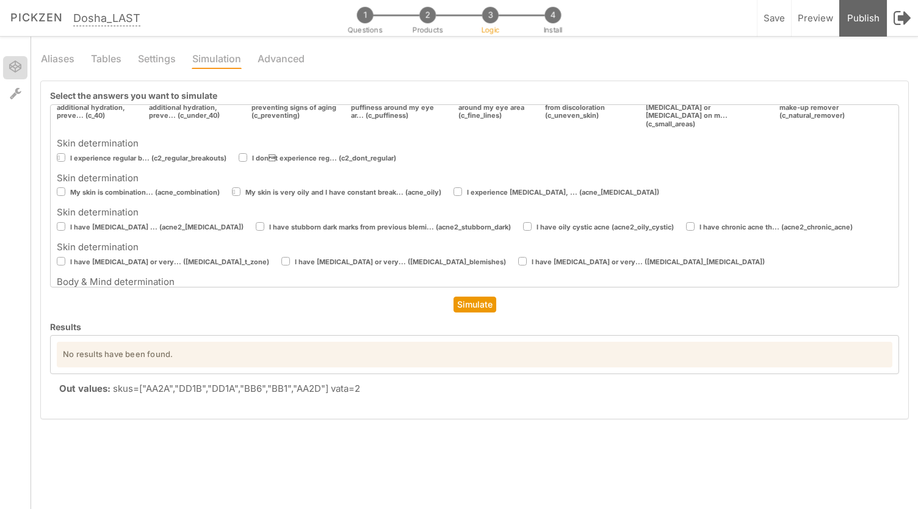
click at [251, 223] on icon at bounding box center [261, 226] width 20 height 7
click at [0, 0] on input "checkbox" at bounding box center [0, 0] width 0 height 0
click at [277, 258] on icon at bounding box center [287, 261] width 20 height 7
click at [0, 0] on input "checkbox" at bounding box center [0, 0] width 0 height 0
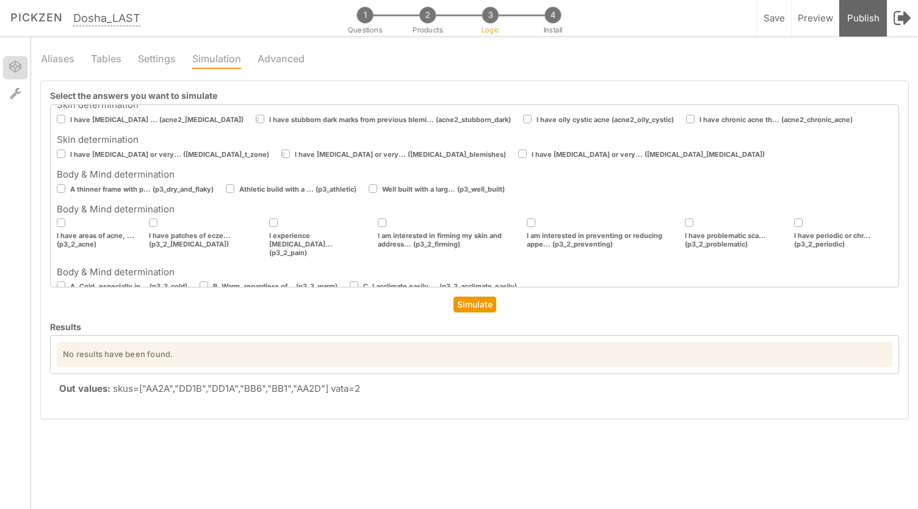
scroll to position [361, 0]
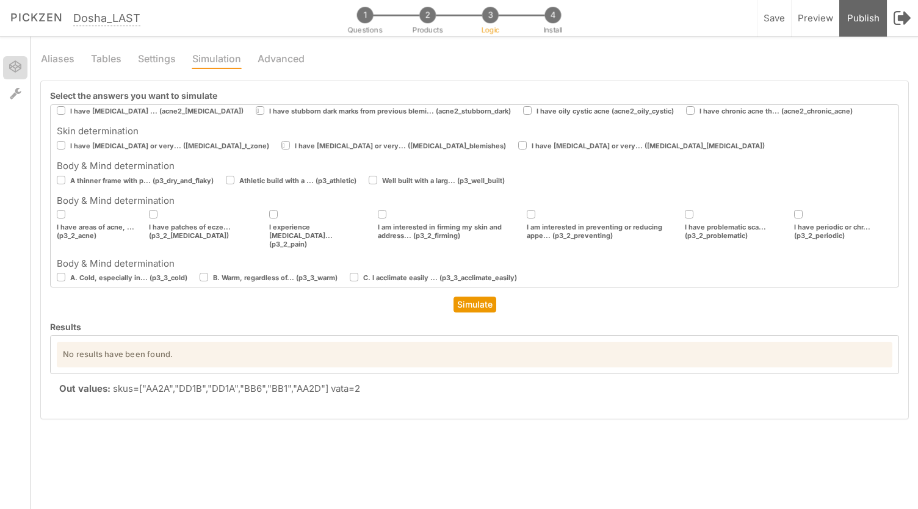
click at [228, 176] on icon at bounding box center [232, 179] width 20 height 7
click at [0, 0] on input "checkbox" at bounding box center [0, 0] width 0 height 0
click at [151, 211] on icon at bounding box center [155, 214] width 20 height 7
click at [0, 0] on input "checkbox" at bounding box center [0, 0] width 0 height 0
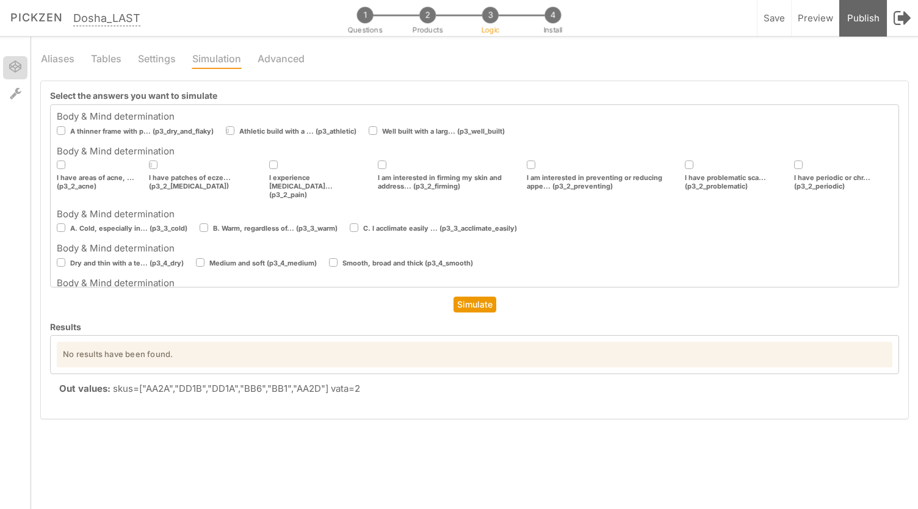
scroll to position [411, 0]
click at [203, 224] on icon at bounding box center [205, 227] width 20 height 7
click at [0, 0] on input "checkbox" at bounding box center [0, 0] width 0 height 0
click at [204, 258] on icon at bounding box center [202, 261] width 20 height 7
click at [0, 0] on input "checkbox" at bounding box center [0, 0] width 0 height 0
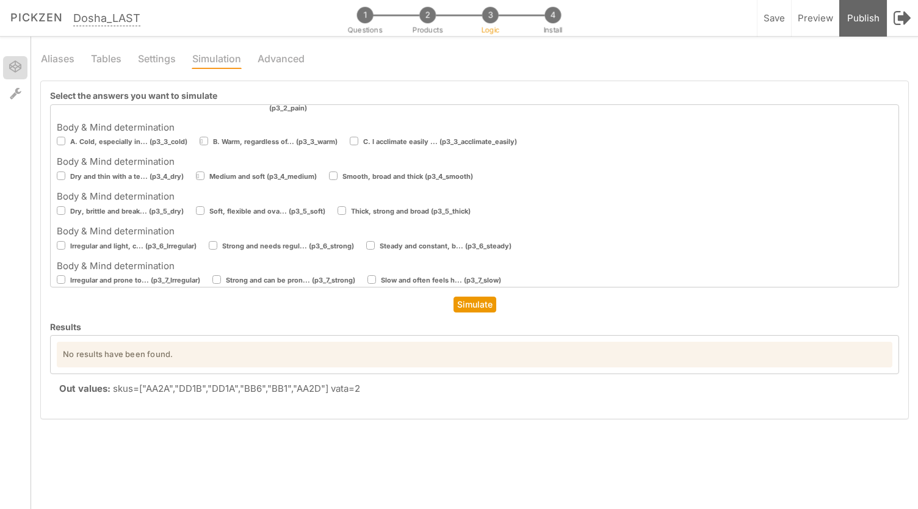
scroll to position [498, 0]
click at [200, 206] on icon at bounding box center [202, 209] width 20 height 7
click at [0, 0] on input "checkbox" at bounding box center [0, 0] width 0 height 0
click at [215, 241] on icon at bounding box center [214, 244] width 20 height 7
click at [0, 0] on input "checkbox" at bounding box center [0, 0] width 0 height 0
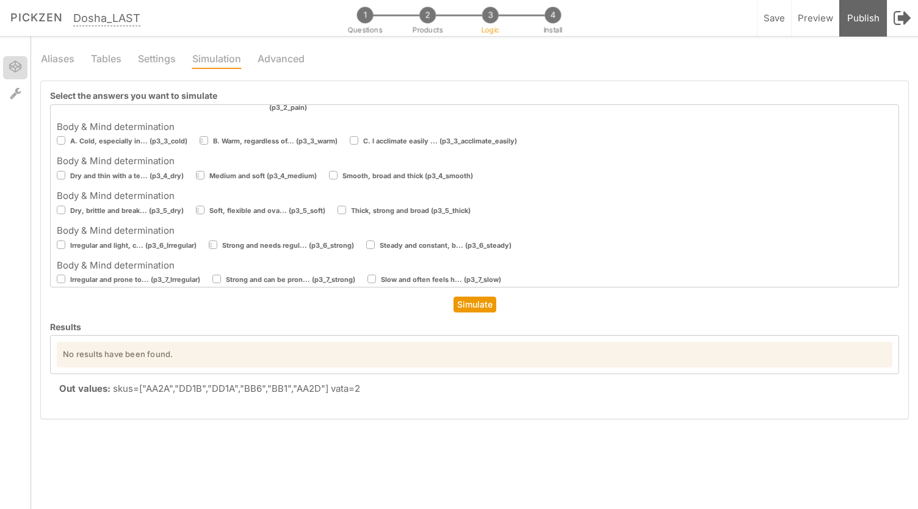
click at [62, 276] on icon at bounding box center [62, 279] width 20 height 7
click at [0, 0] on input "checkbox" at bounding box center [0, 0] width 0 height 0
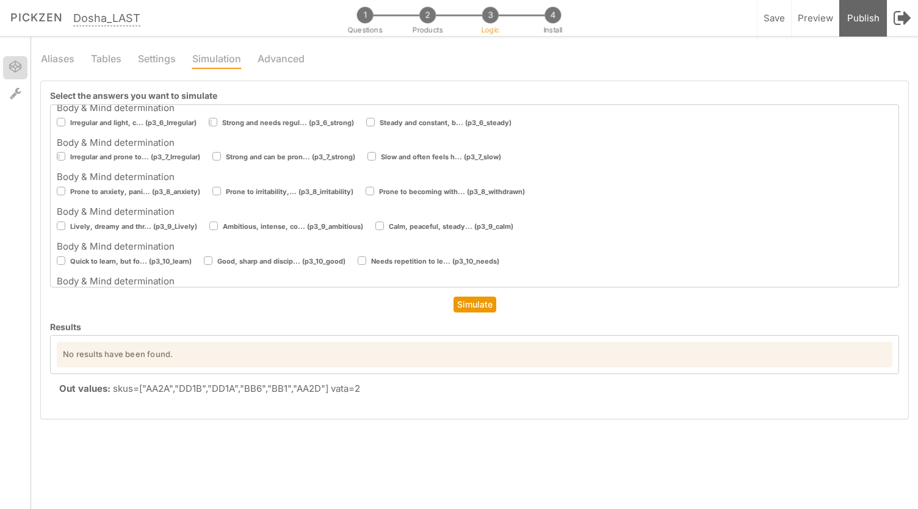
scroll to position [627, 0]
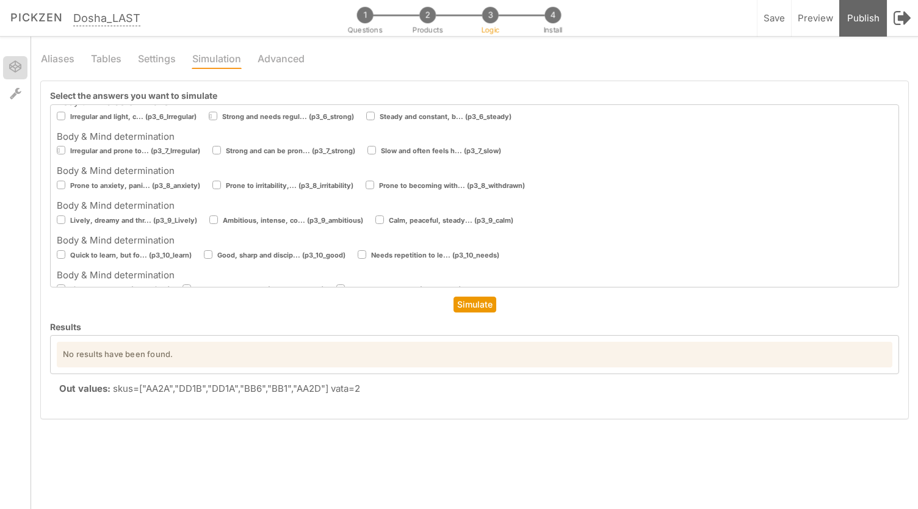
click at [59, 181] on icon at bounding box center [62, 184] width 20 height 7
click at [0, 0] on input "checkbox" at bounding box center [0, 0] width 0 height 0
click at [60, 216] on icon at bounding box center [62, 219] width 20 height 7
click at [0, 0] on input "checkbox" at bounding box center [0, 0] width 0 height 0
click at [206, 251] on icon at bounding box center [210, 254] width 20 height 7
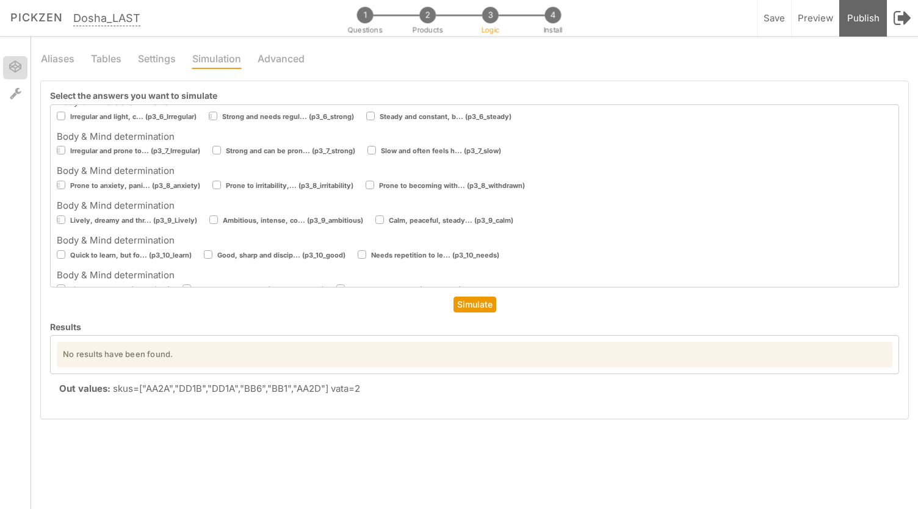
click at [0, 0] on input "checkbox" at bounding box center [0, 0] width 0 height 0
click at [183, 286] on icon at bounding box center [188, 289] width 20 height 7
click at [0, 0] on input "checkbox" at bounding box center [0, 0] width 0 height 0
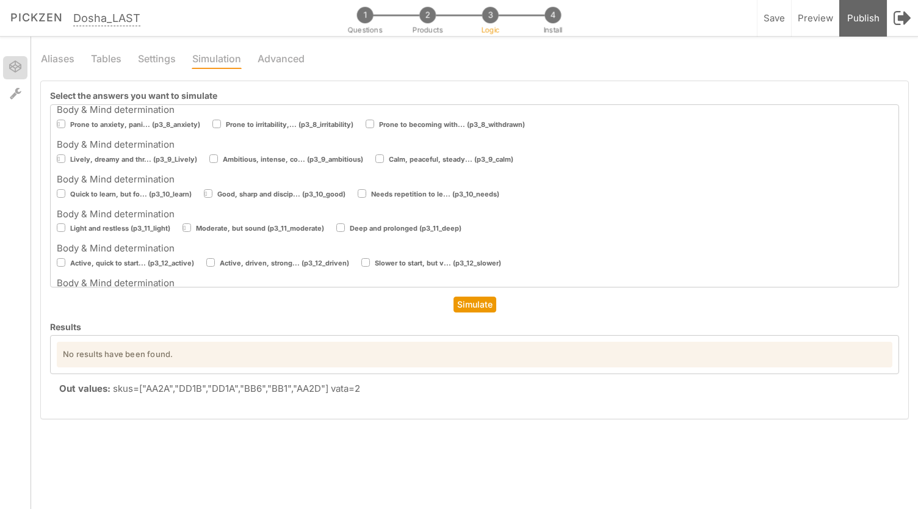
click at [211, 259] on icon at bounding box center [212, 262] width 20 height 7
click at [0, 0] on input "checkbox" at bounding box center [0, 0] width 0 height 0
click at [216, 294] on icon at bounding box center [216, 297] width 20 height 7
click at [0, 0] on input "checkbox" at bounding box center [0, 0] width 0 height 0
click at [485, 303] on link "Simulate" at bounding box center [474, 305] width 43 height 16
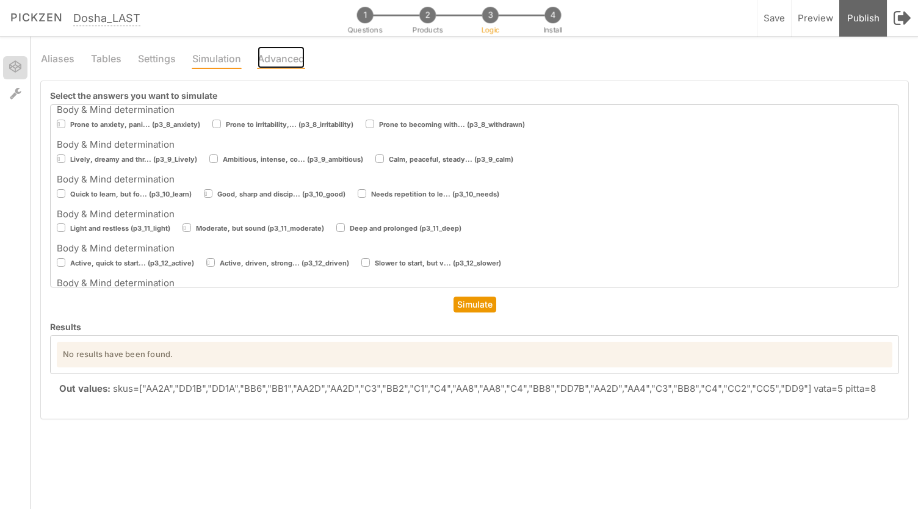
click at [272, 51] on link "Advanced" at bounding box center [281, 57] width 48 height 23
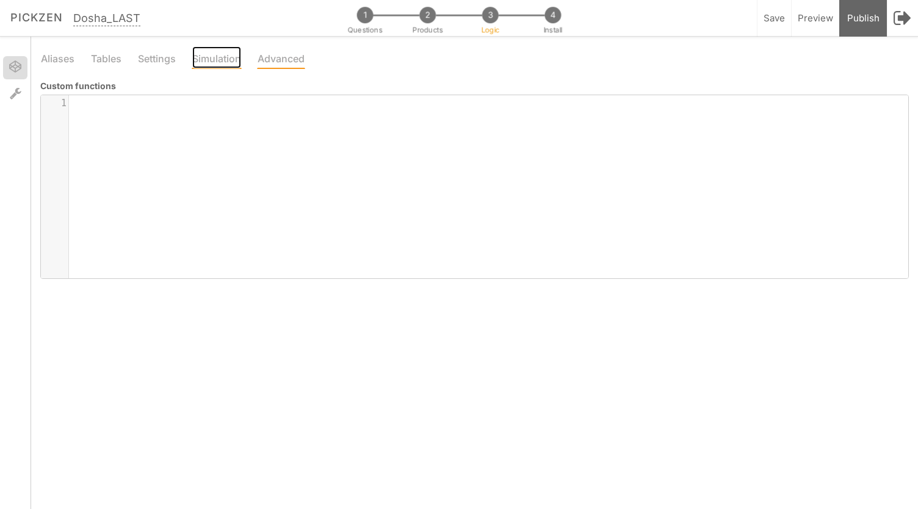
click at [225, 58] on link "Simulation" at bounding box center [217, 57] width 50 height 23
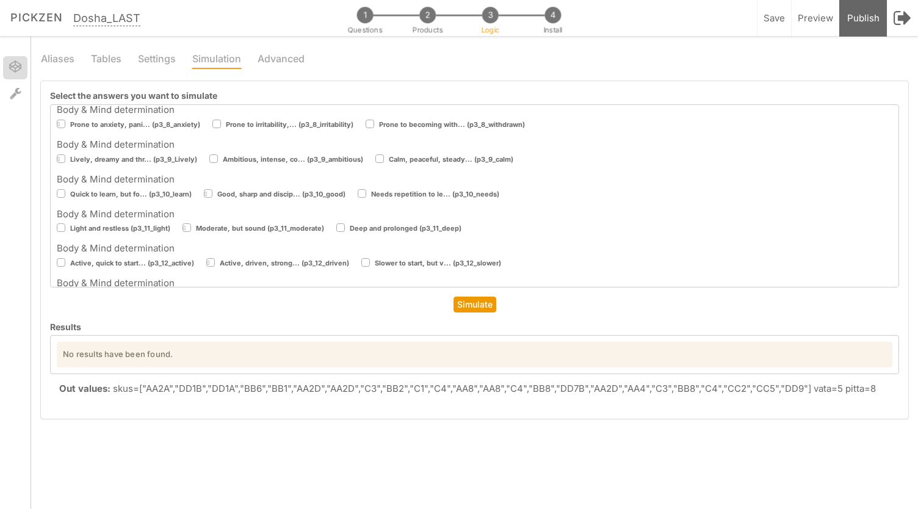
click at [322, 338] on div "× Close No results have been found." at bounding box center [474, 354] width 849 height 39
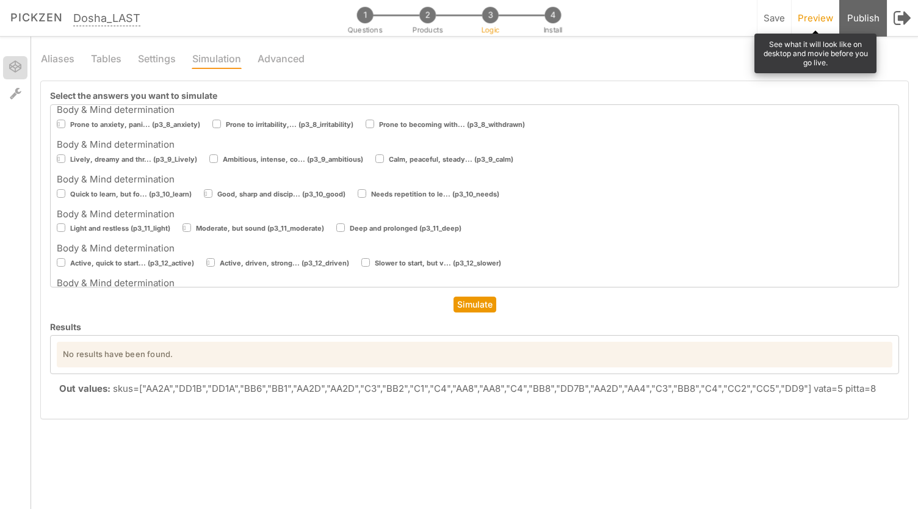
click at [819, 22] on span "Preview" at bounding box center [815, 18] width 35 height 12
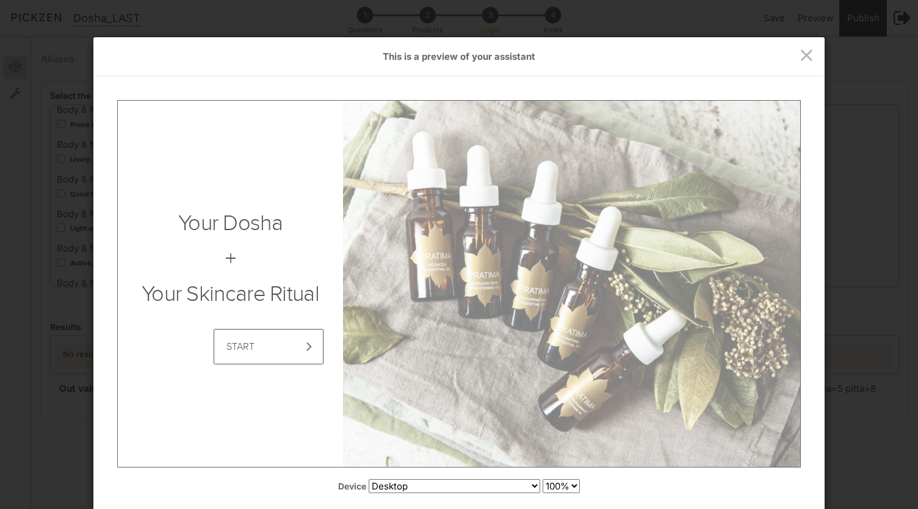
scroll to position [88, 0]
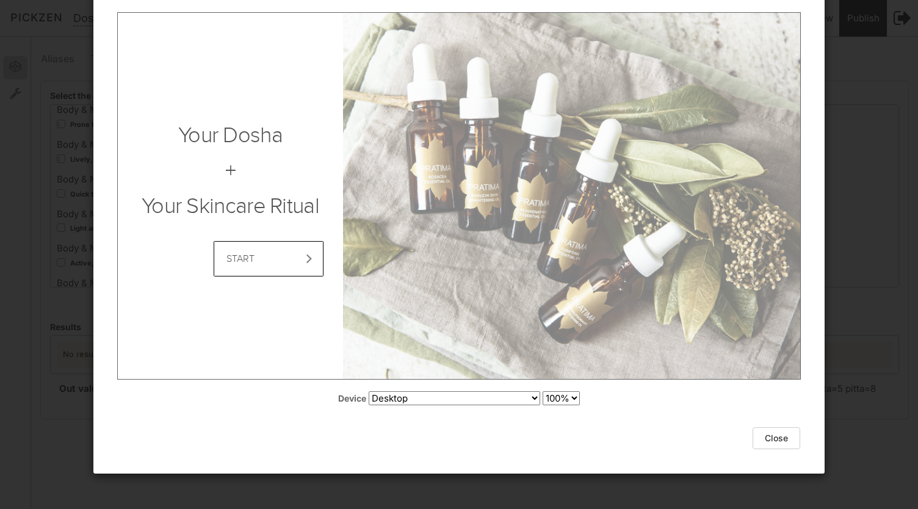
click at [295, 259] on link "START" at bounding box center [269, 257] width 110 height 35
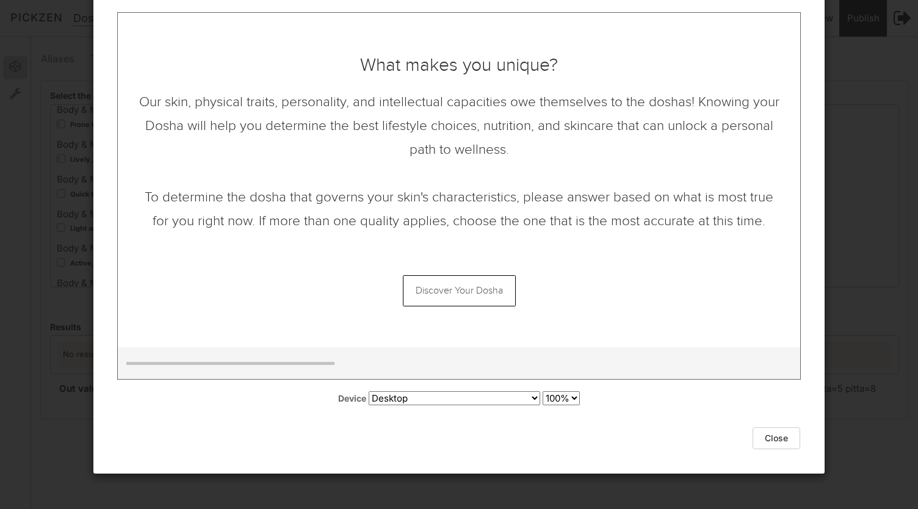
click at [457, 282] on link "Discover Your Dosha" at bounding box center [459, 290] width 113 height 31
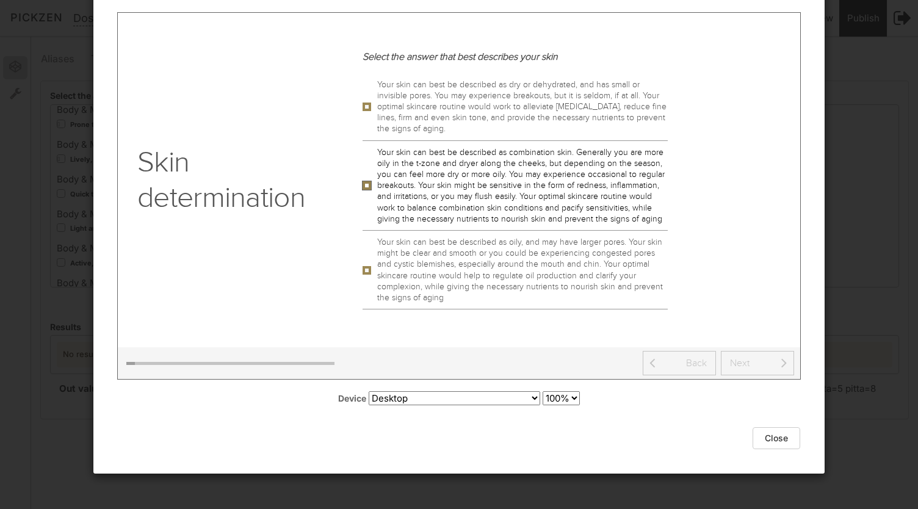
click at [389, 192] on p "Your skin can best be described as combination skin. Generally you are more oil…" at bounding box center [522, 185] width 291 height 78
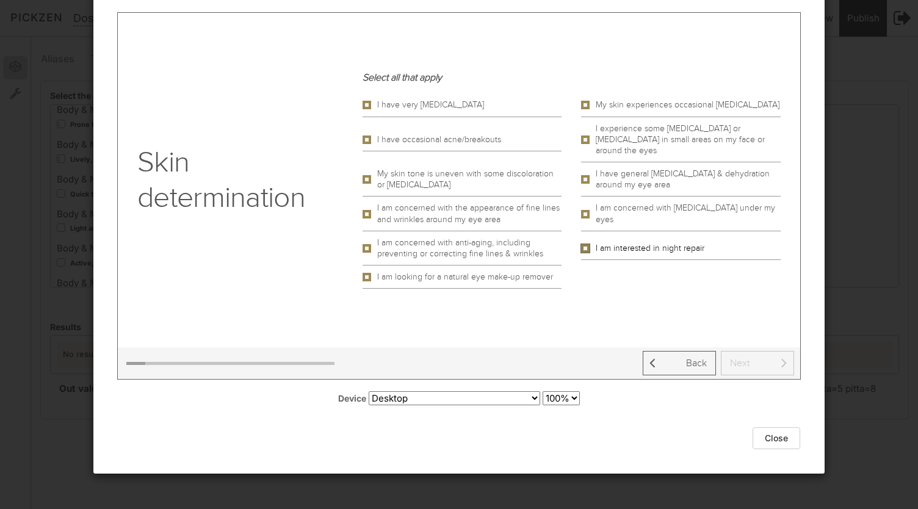
click at [665, 242] on p "I am interested in night repair" at bounding box center [650, 247] width 109 height 11
click at [749, 353] on link at bounding box center [757, 362] width 73 height 24
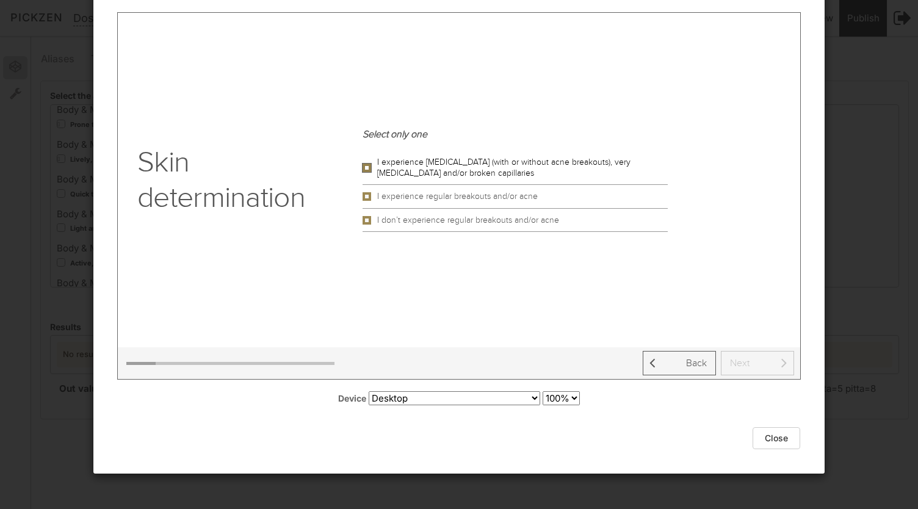
click at [437, 154] on div "I experience Rosacea (with or without acne breakouts), very sensitive skin and/…" at bounding box center [515, 167] width 305 height 34
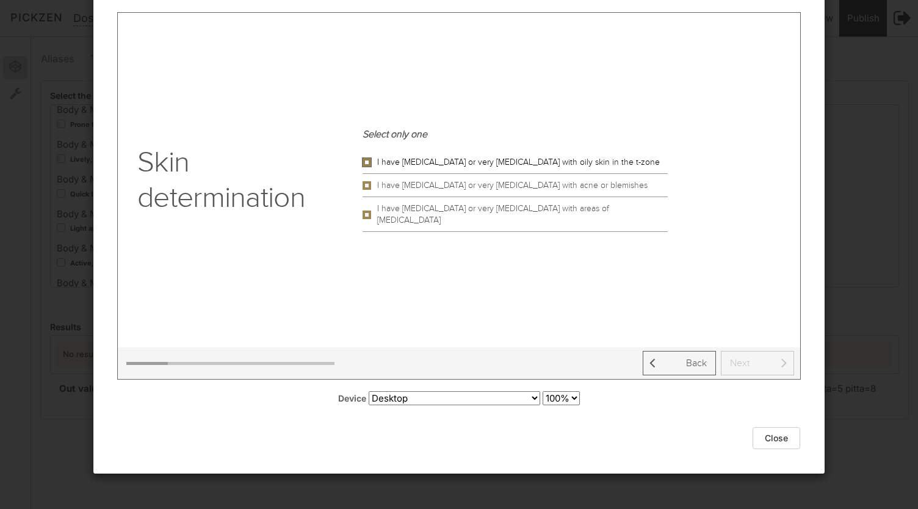
click at [519, 173] on div "I have Rosacea or very sensitive skin with oily skin in the t-zone" at bounding box center [515, 161] width 305 height 23
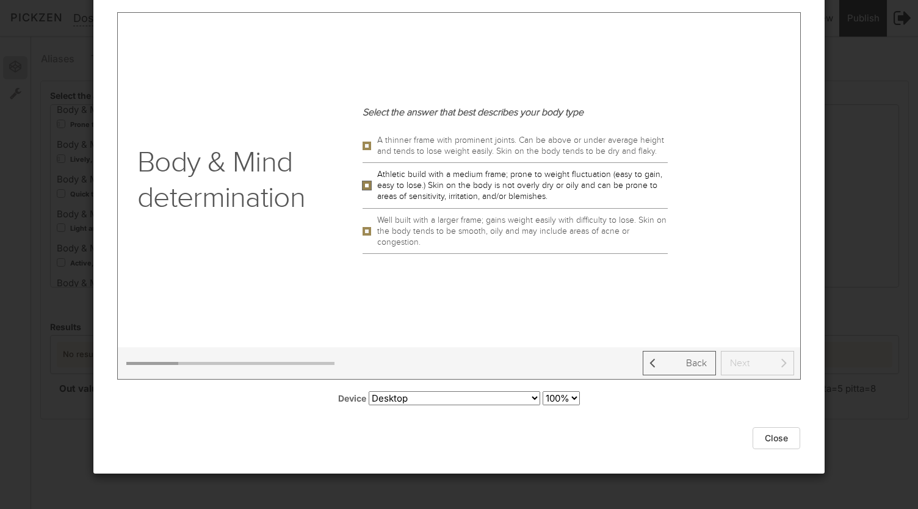
click at [511, 193] on p "Athletic build with a medium frame; prone to weight fluctuation (easy to gain, …" at bounding box center [522, 185] width 291 height 34
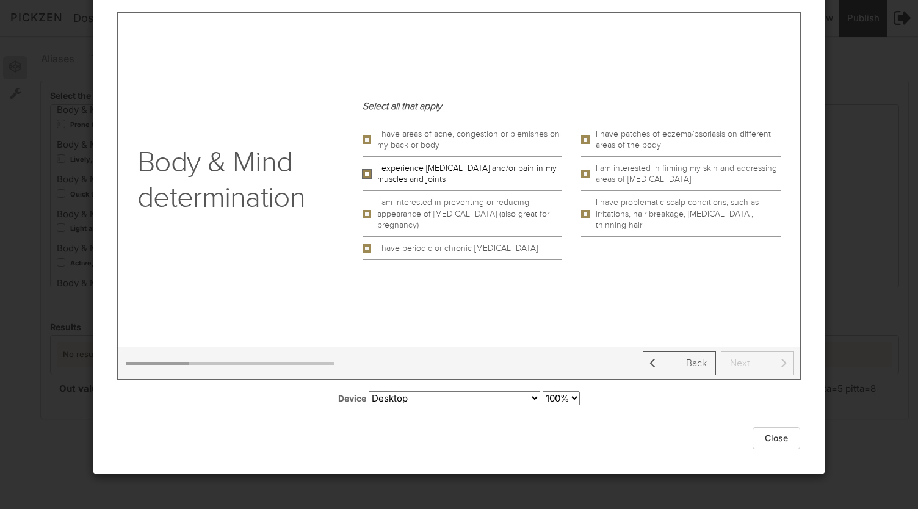
click at [480, 165] on p "I experience stiffness and/or pain in my muscles and joints" at bounding box center [469, 173] width 185 height 22
click at [772, 366] on link at bounding box center [757, 362] width 73 height 24
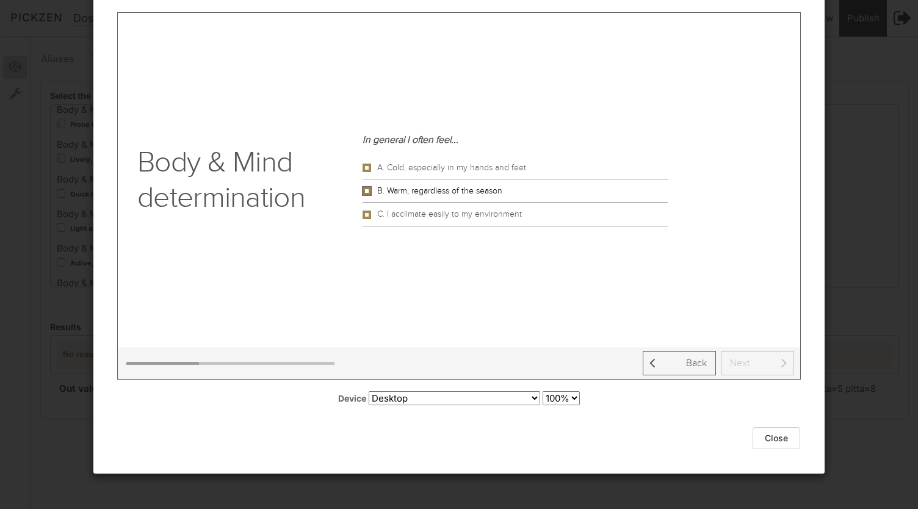
click at [510, 186] on div "B. Warm, regardless of the season" at bounding box center [515, 190] width 305 height 23
click at [500, 213] on div "Smooth, broad and thick" at bounding box center [515, 213] width 305 height 23
click at [485, 161] on div "Dry, brittle and breaks easily" at bounding box center [515, 167] width 305 height 23
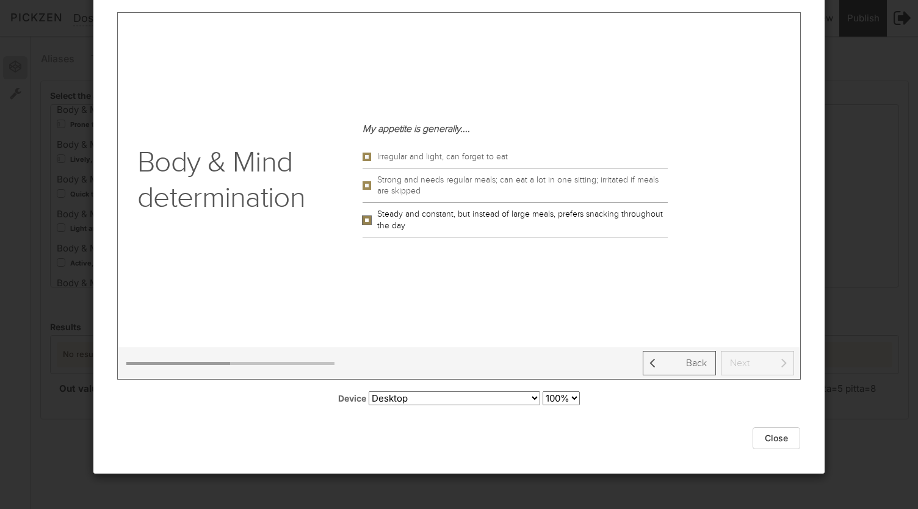
click at [502, 204] on div "Steady and constant, but instead of large meals, prefers snacking throughout th…" at bounding box center [515, 219] width 305 height 34
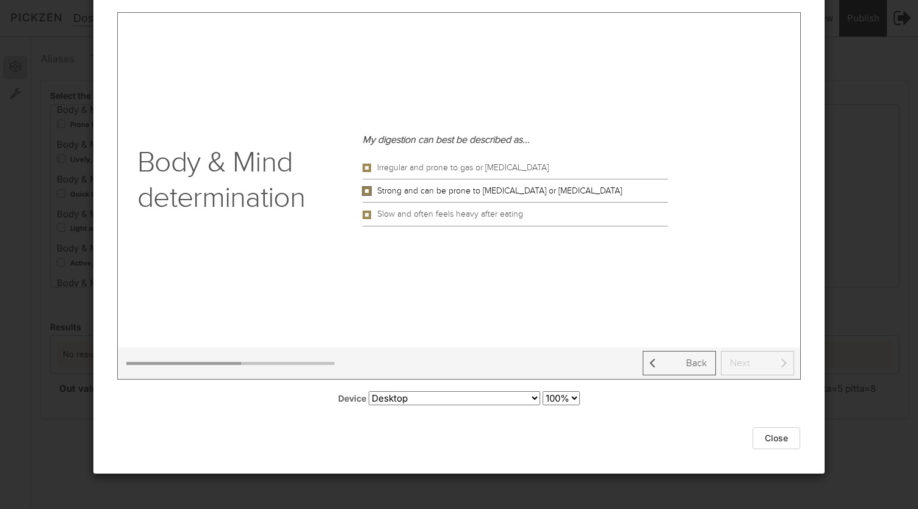
click at [466, 193] on p "Strong and can be prone to indigestion or heartburn" at bounding box center [499, 190] width 245 height 11
click at [471, 170] on p "Prone to anxiety, panic, and a hyperactive mind" at bounding box center [465, 167] width 176 height 11
click at [492, 222] on div "Calm, peaceful, steady and supportive" at bounding box center [515, 213] width 305 height 23
click at [466, 163] on p "Quick to learn, but forgets easily" at bounding box center [437, 167] width 120 height 11
click at [491, 217] on div "Deep and prolonged" at bounding box center [515, 213] width 305 height 23
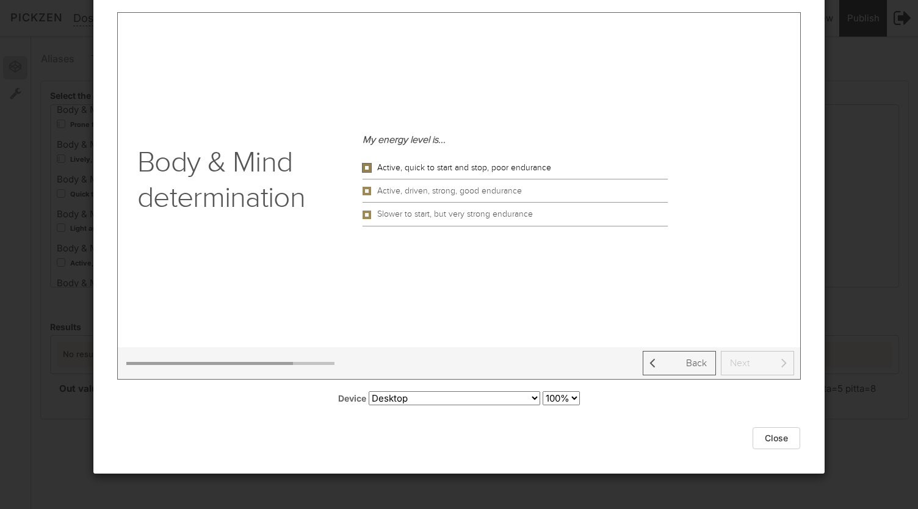
click at [475, 164] on p "Active, quick to start and stop, poor endurance" at bounding box center [464, 167] width 174 height 11
click at [502, 192] on p "Medium in size, lighter in color, with a tendency towards redness and irritation" at bounding box center [521, 190] width 288 height 11
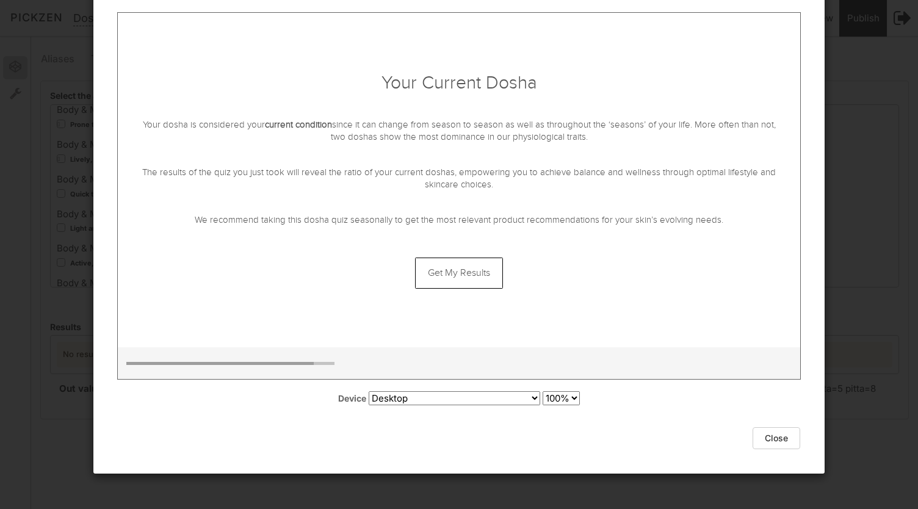
click at [472, 282] on link "Get My Results" at bounding box center [459, 272] width 88 height 31
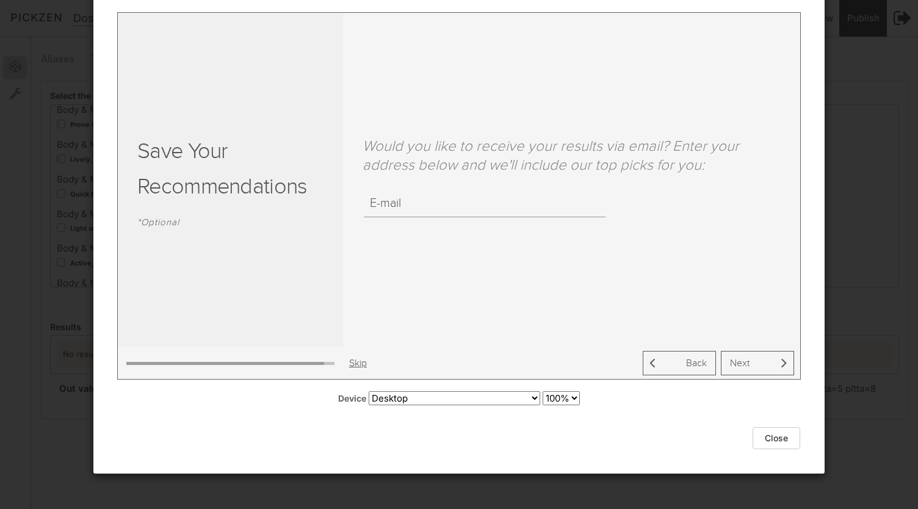
click at [361, 359] on link "Skip" at bounding box center [358, 362] width 18 height 13
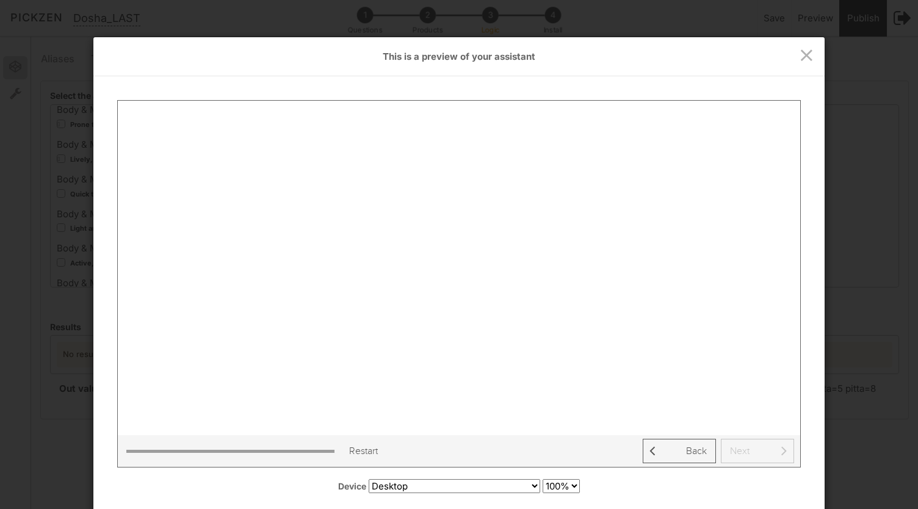
scroll to position [38, 0]
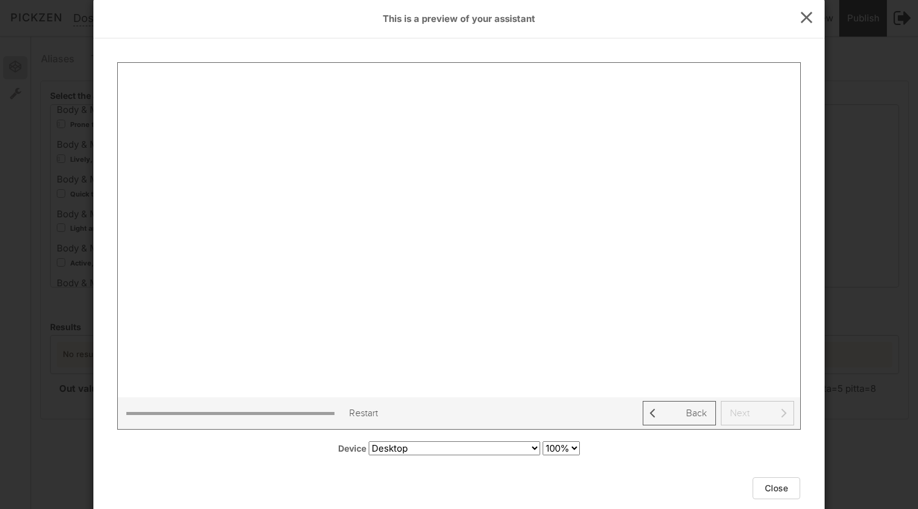
click at [804, 18] on icon at bounding box center [807, 18] width 18 height 18
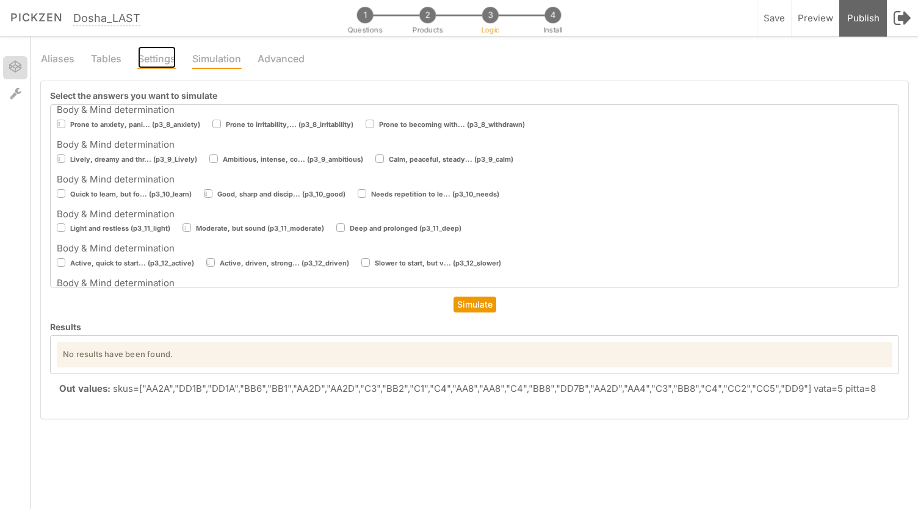
click at [168, 61] on link "Settings" at bounding box center [156, 57] width 39 height 23
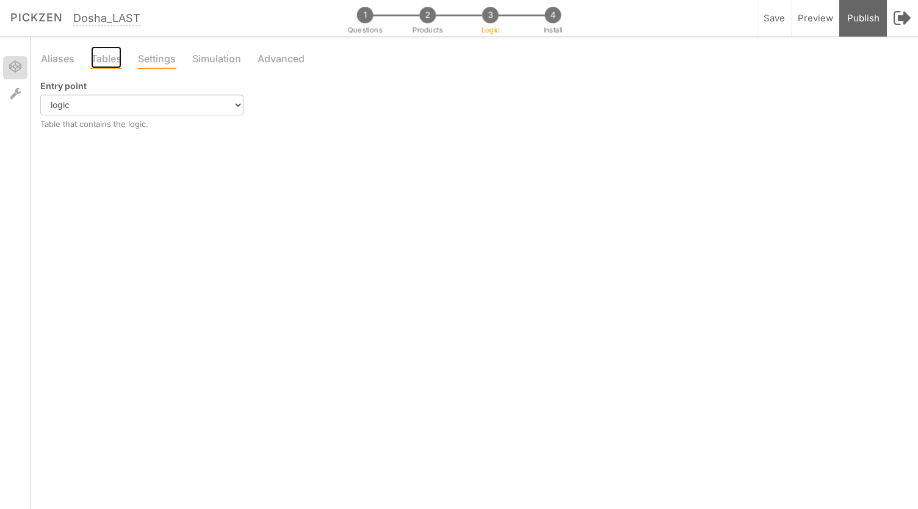
click at [114, 63] on link "Tables" at bounding box center [106, 57] width 32 height 23
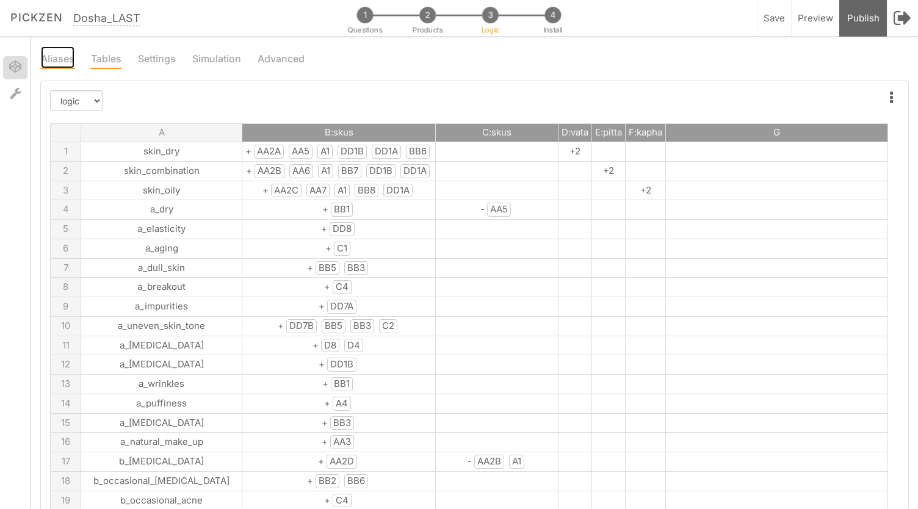
click at [63, 54] on link "Aliases" at bounding box center [57, 57] width 35 height 23
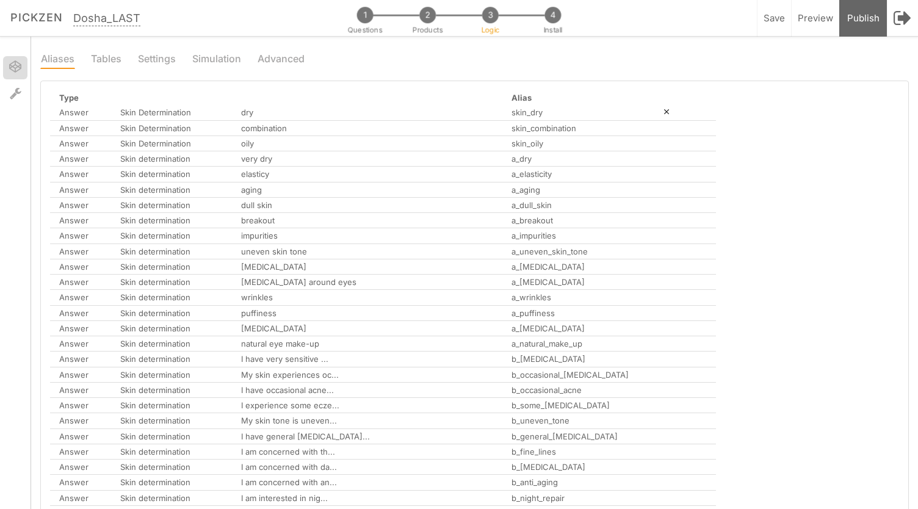
click at [168, 107] on link "Skin Determination" at bounding box center [155, 112] width 71 height 10
select select "slide-100"
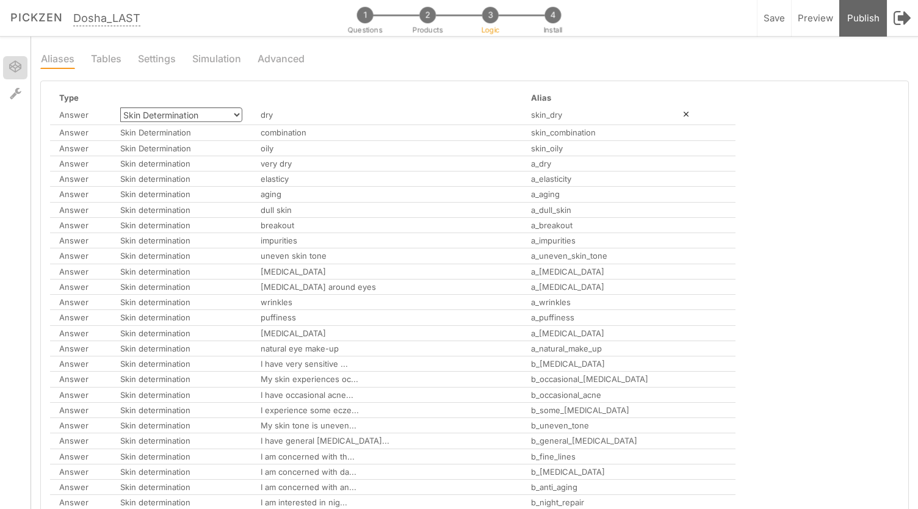
click at [219, 118] on select "Select question... Intro to Doshas Skin Determination Skin determination Skin d…" at bounding box center [181, 114] width 122 height 15
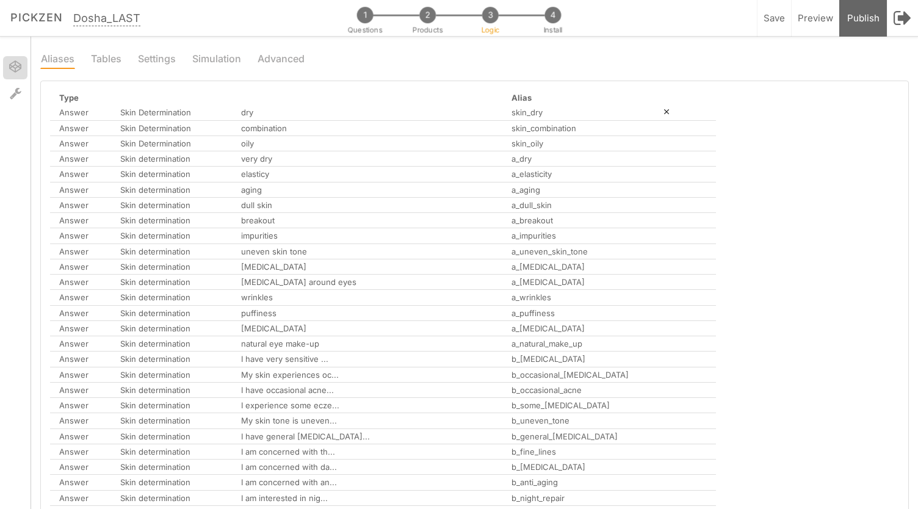
click at [276, 115] on td "dry" at bounding box center [367, 112] width 270 height 15
click at [21, 87] on link "× Settings" at bounding box center [15, 93] width 24 height 23
select select "nocode"
select select "en"
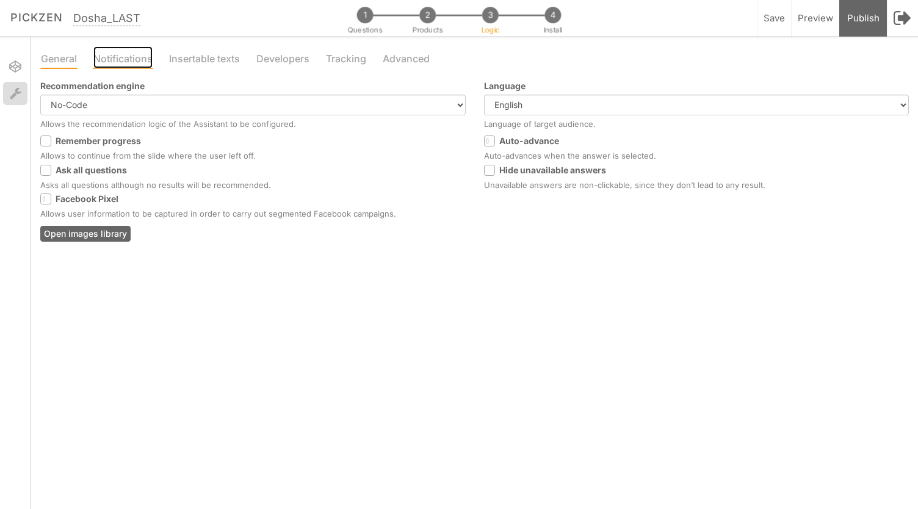
click at [128, 62] on link "Notifications" at bounding box center [123, 57] width 60 height 23
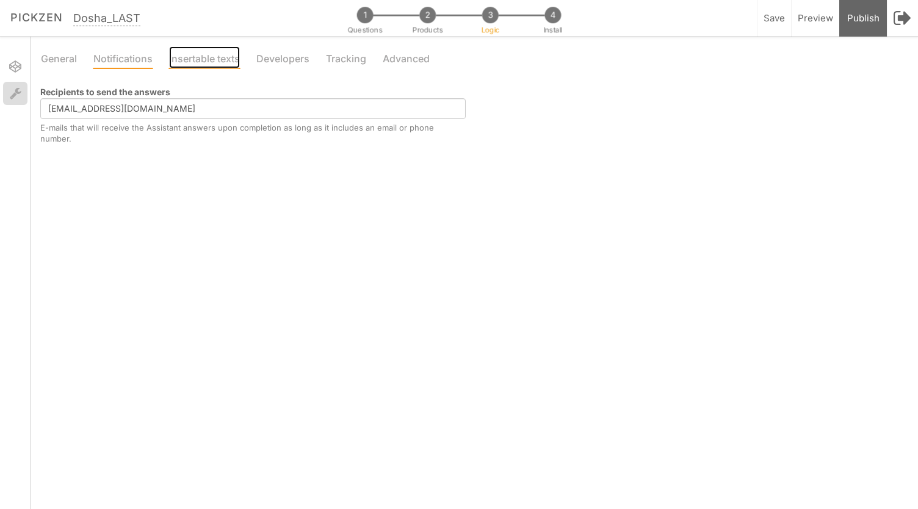
click at [196, 64] on link "Insertable texts" at bounding box center [204, 57] width 72 height 23
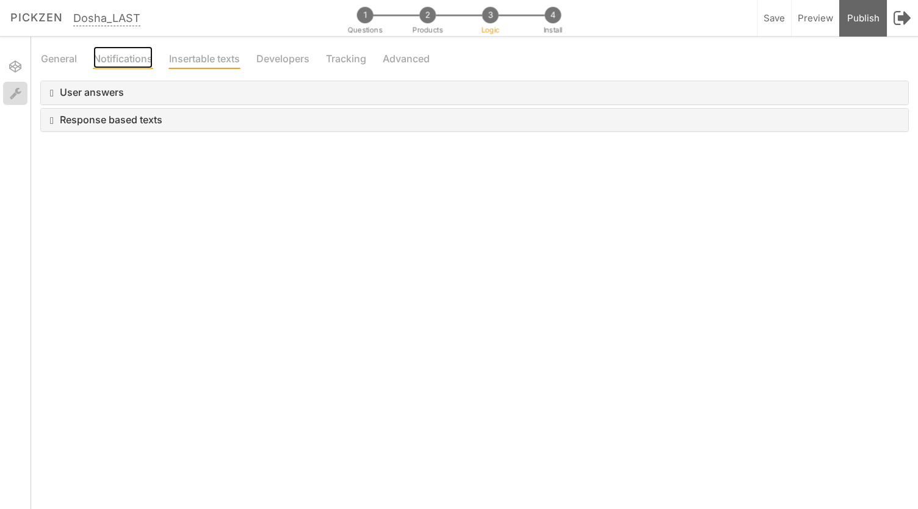
click at [121, 51] on link "Notifications" at bounding box center [123, 57] width 60 height 23
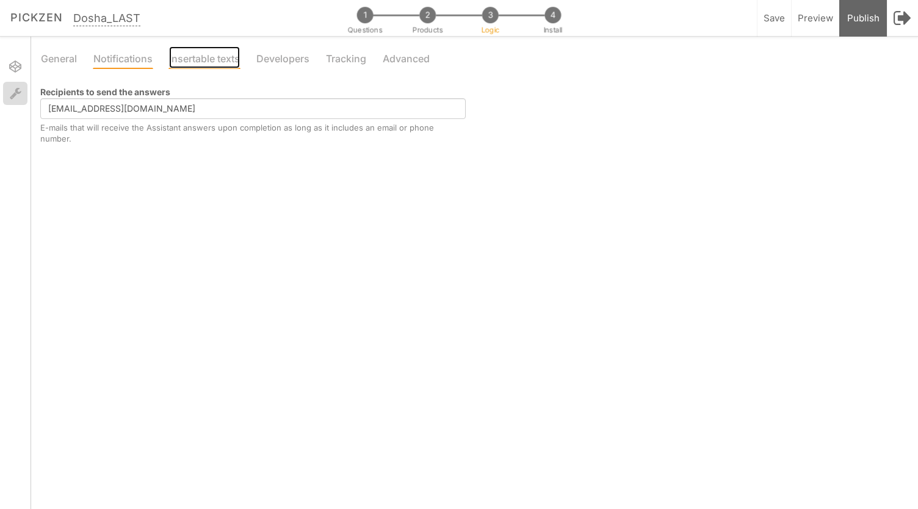
click at [206, 59] on link "Insertable texts" at bounding box center [204, 57] width 72 height 23
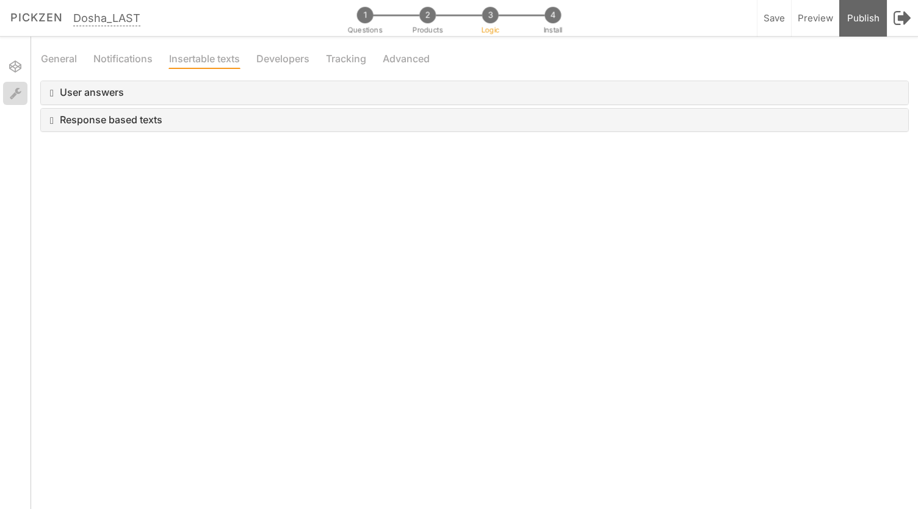
click at [201, 86] on div "User answers" at bounding box center [474, 92] width 867 height 23
click at [107, 98] on span "User answers" at bounding box center [92, 92] width 64 height 12
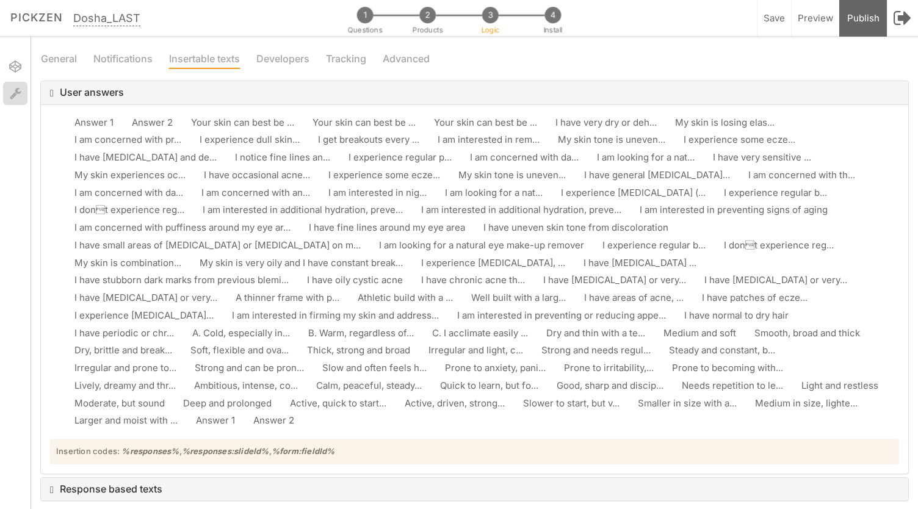
click at [107, 98] on span "User answers" at bounding box center [92, 92] width 64 height 12
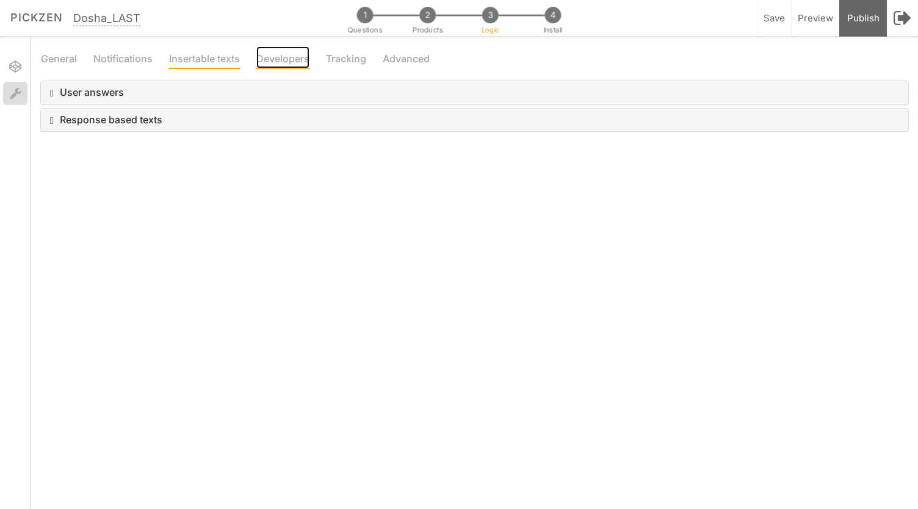
click at [280, 49] on link "Developers" at bounding box center [283, 57] width 54 height 23
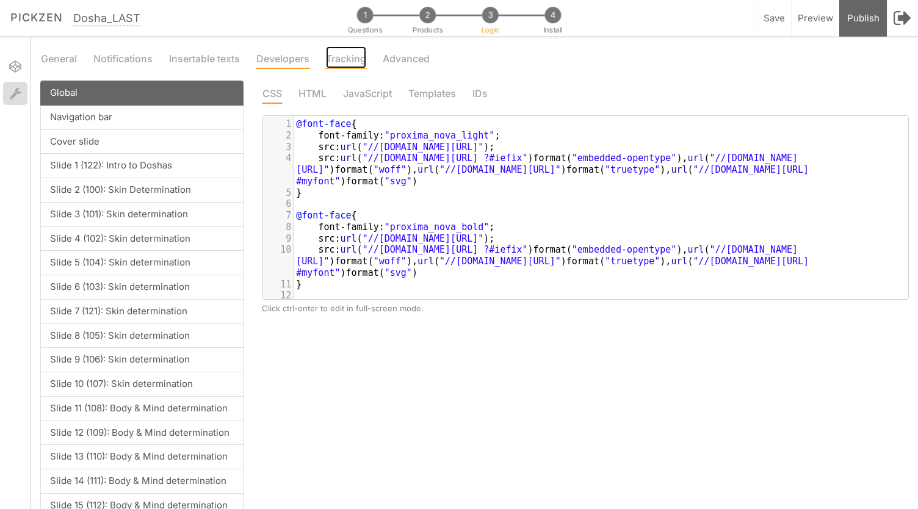
click at [341, 59] on link "Tracking" at bounding box center [346, 57] width 42 height 23
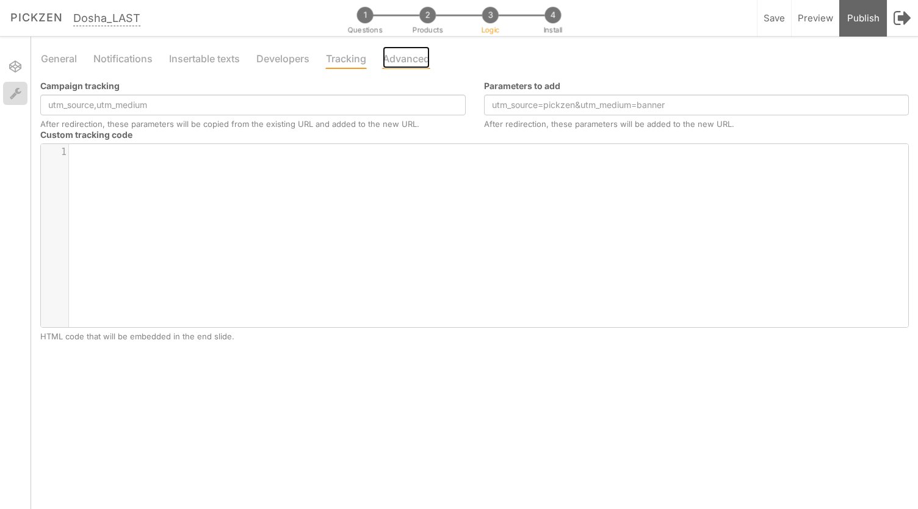
click at [414, 51] on link "Advanced" at bounding box center [406, 57] width 48 height 23
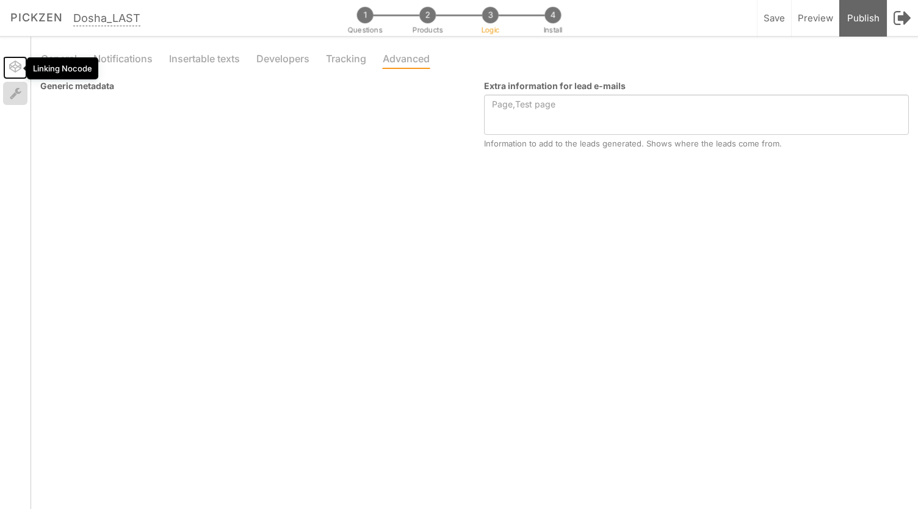
click at [12, 68] on icon at bounding box center [15, 66] width 12 height 12
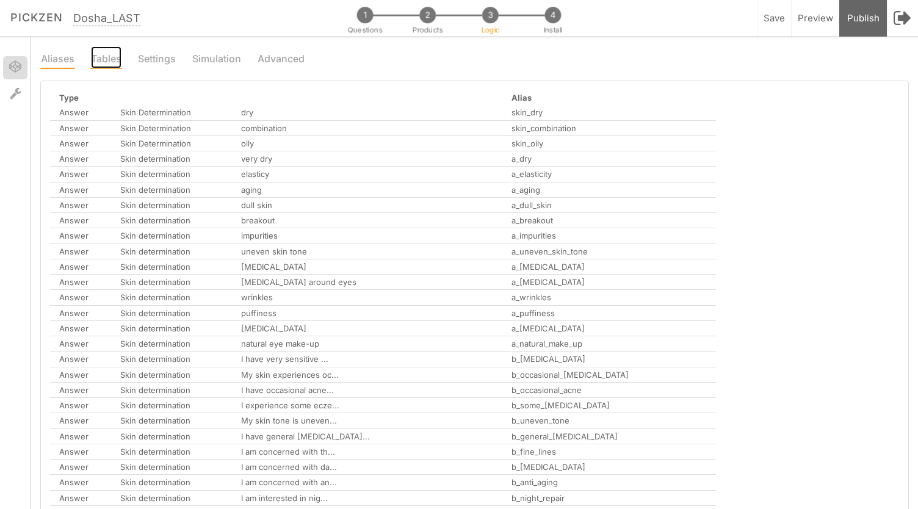
click at [114, 55] on link "Tables" at bounding box center [106, 57] width 32 height 23
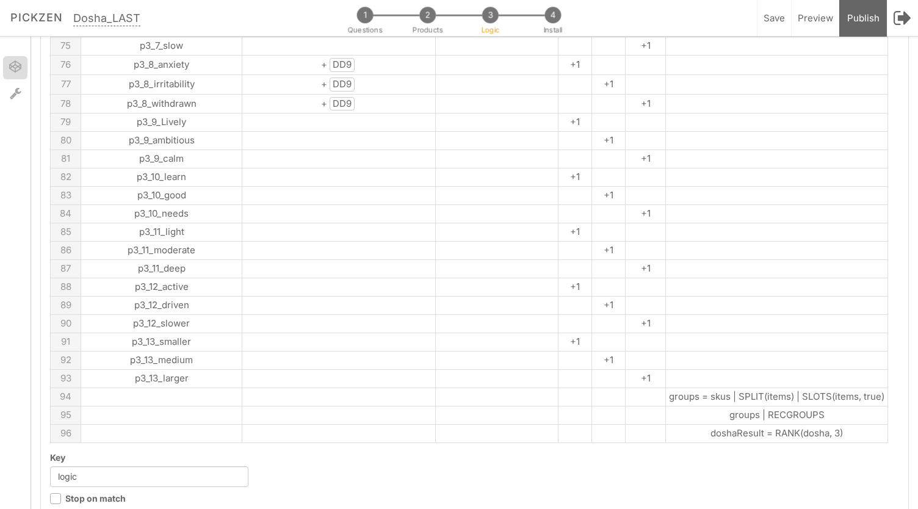
scroll to position [1510, 0]
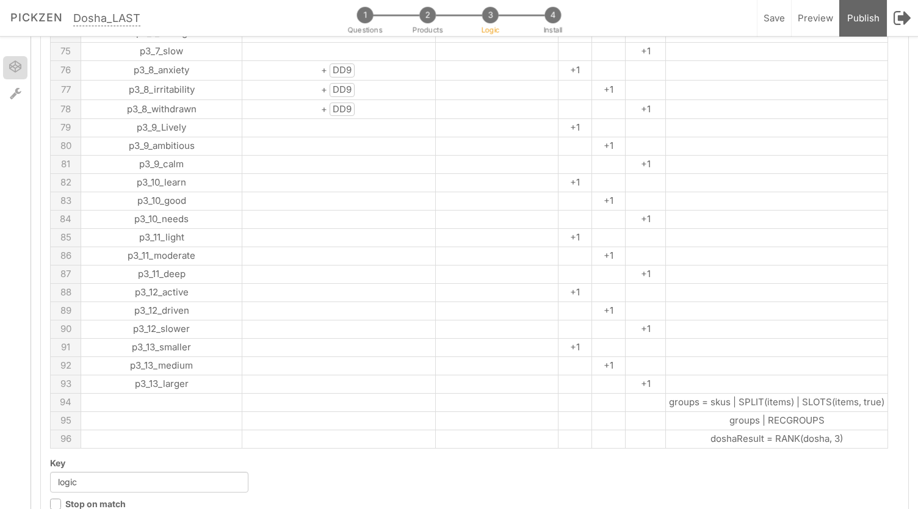
click at [720, 412] on td "groups | RECGROUPS" at bounding box center [777, 421] width 222 height 18
click at [723, 430] on td "doshaResult = RANK(dosha, 3)" at bounding box center [777, 439] width 222 height 18
click at [171, 472] on input "logic" at bounding box center [149, 482] width 198 height 21
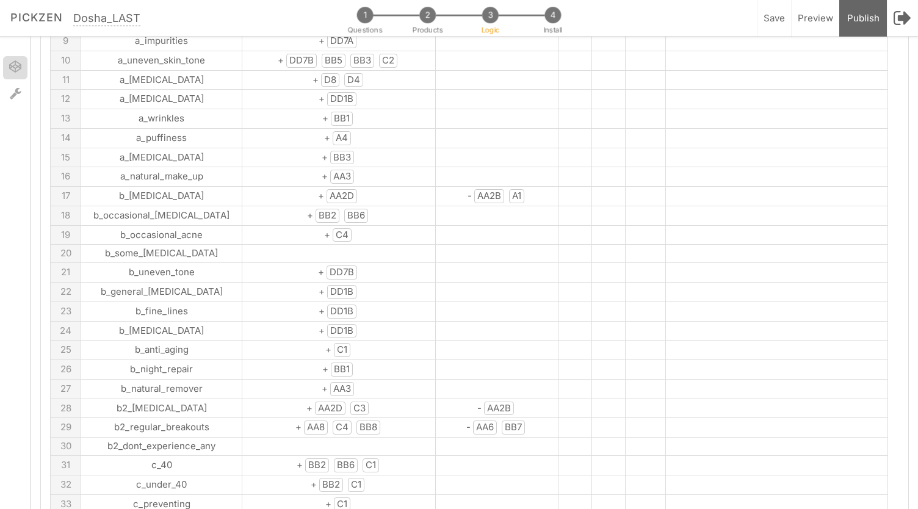
scroll to position [0, 0]
